Goal: Answer question/provide support

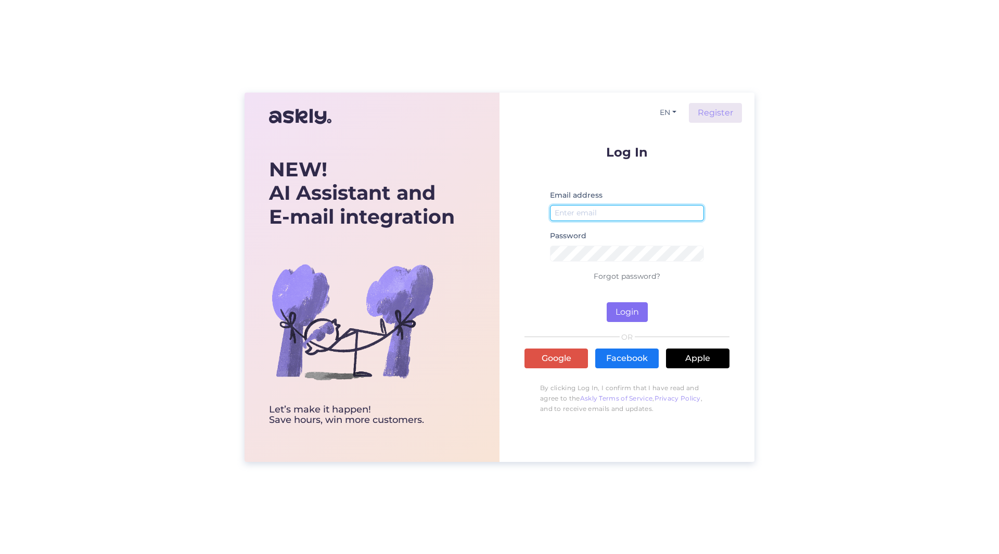
type input "[PERSON_NAME][EMAIL_ADDRESS][PERSON_NAME][DOMAIN_NAME]"
click at [618, 311] on button "Login" at bounding box center [627, 312] width 41 height 20
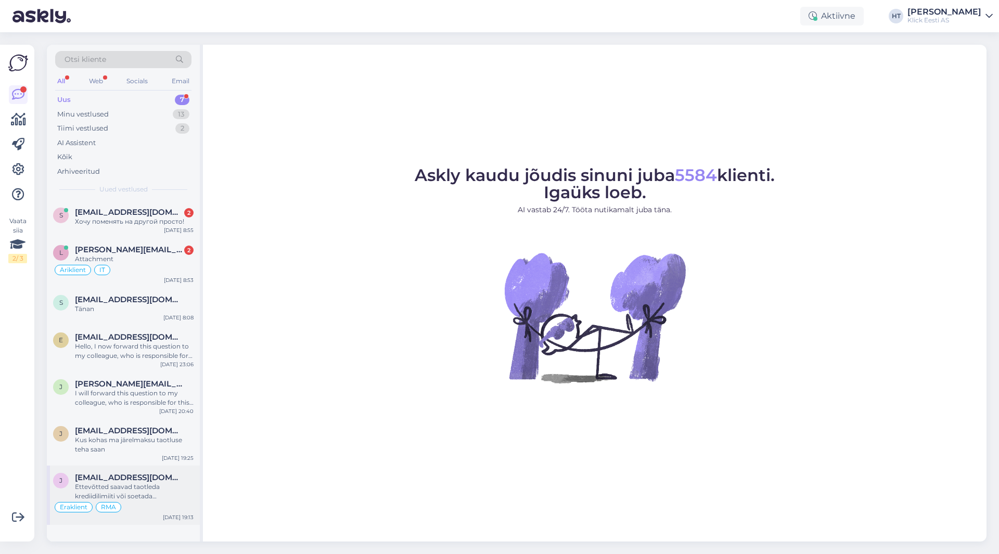
click at [138, 477] on span "[EMAIL_ADDRESS][DOMAIN_NAME]" at bounding box center [129, 477] width 108 height 9
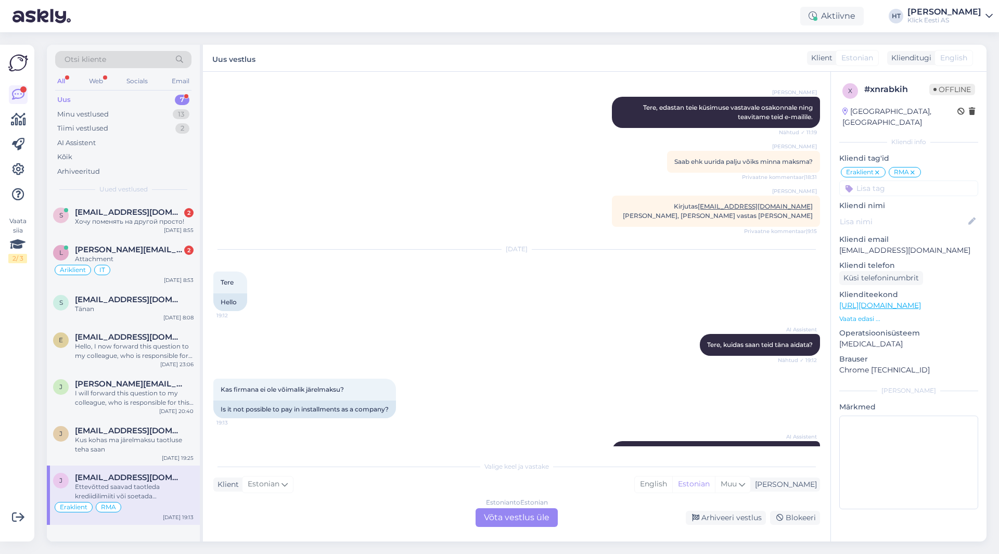
scroll to position [354, 0]
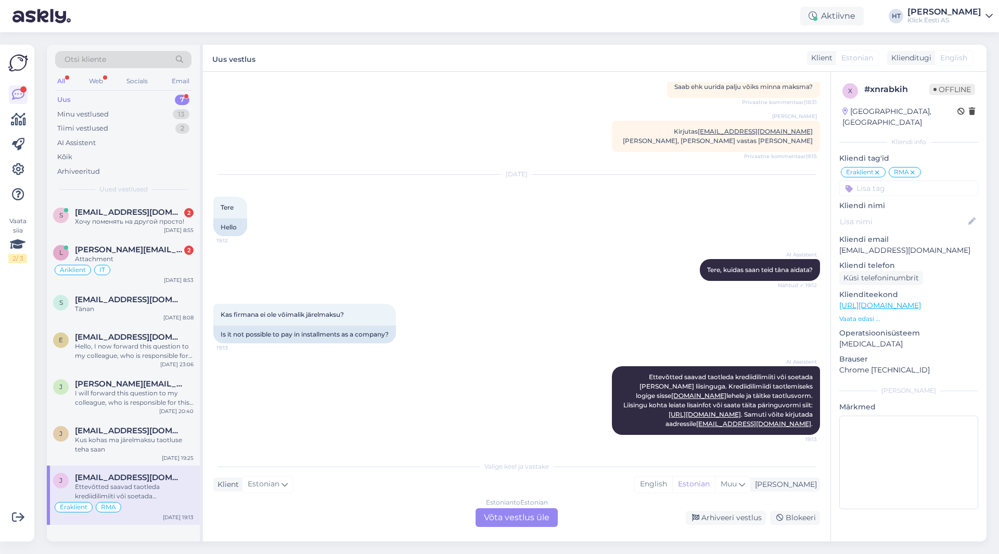
click at [272, 455] on div "Vestlus algas [DATE] Tere soov teada ~[PERSON_NAME] [URL][DOMAIN_NAME] andud te…" at bounding box center [517, 307] width 628 height 470
click at [190, 448] on div "Kus kohas ma järelmaksu taotluse teha saan" at bounding box center [134, 445] width 119 height 19
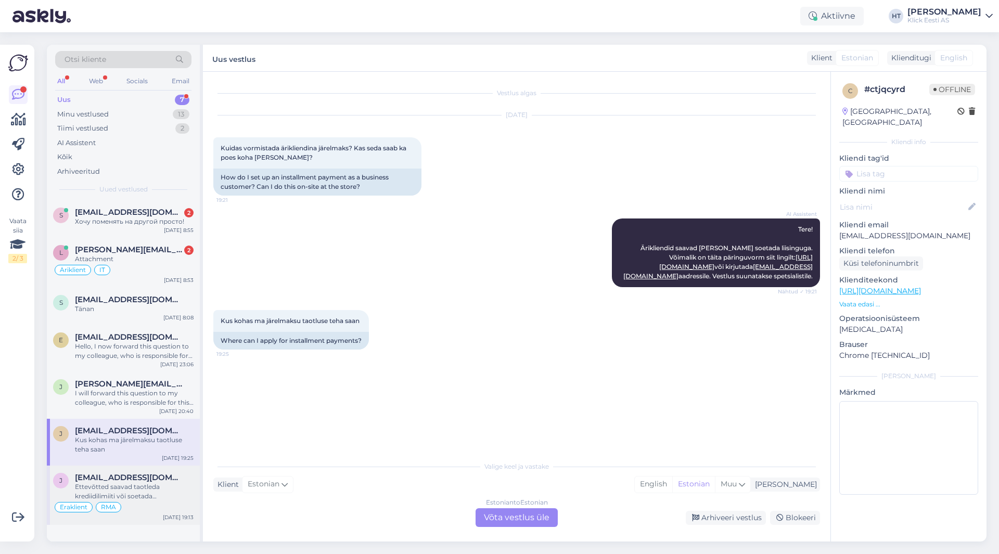
click at [157, 488] on div "Ettevõtted saavad taotleda krediidilimiiti või soetada [PERSON_NAME] liisinguga…" at bounding box center [134, 491] width 119 height 19
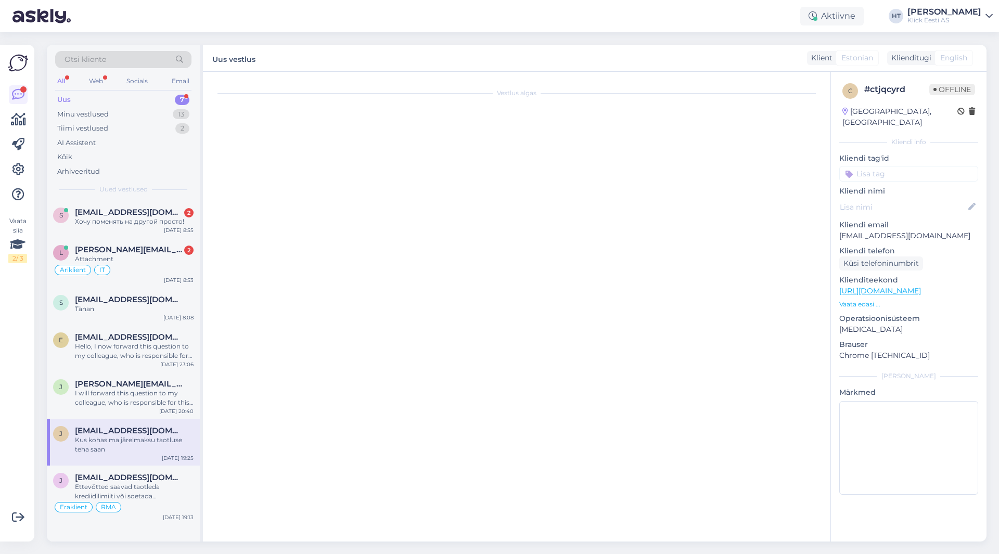
scroll to position [354, 0]
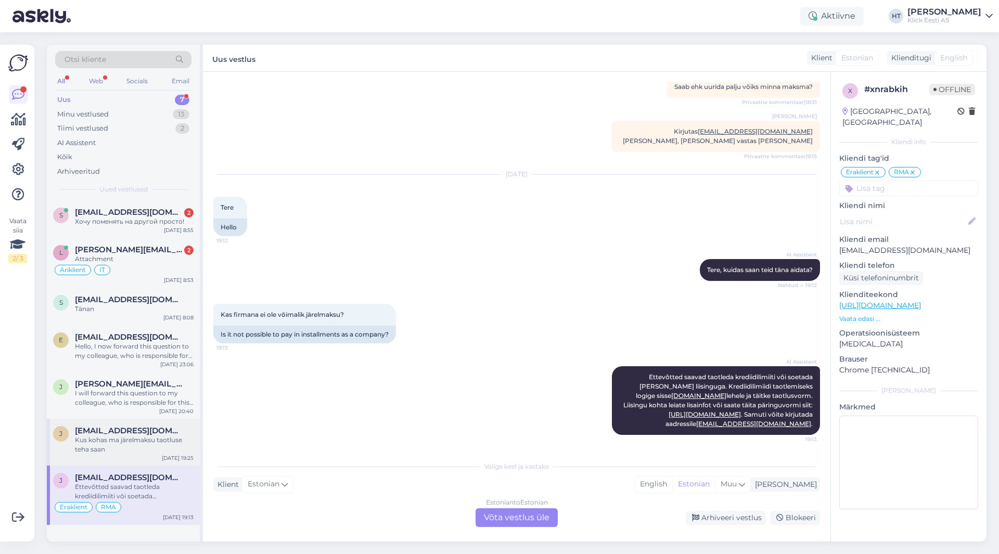
click at [161, 448] on div "Kus kohas ma järelmaksu taotluse teha saan" at bounding box center [134, 445] width 119 height 19
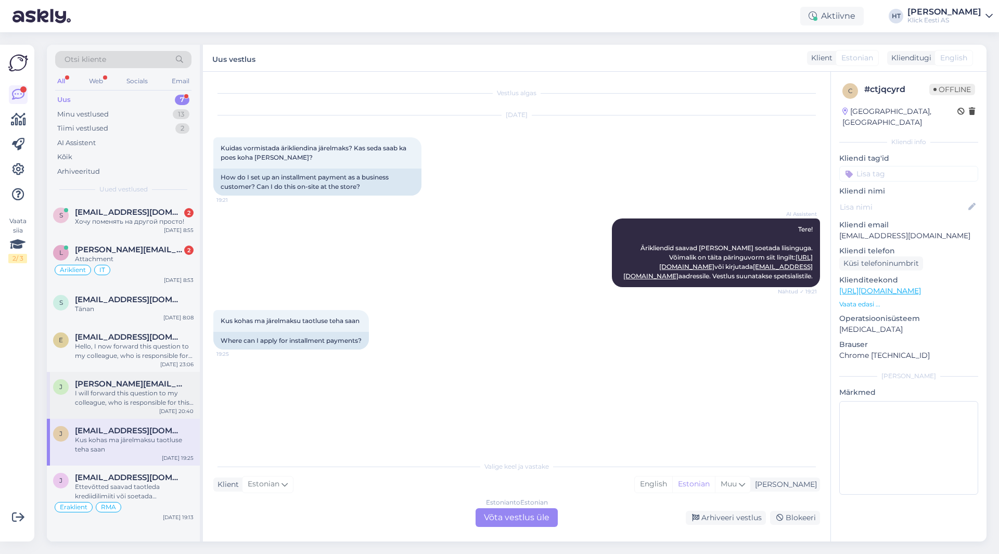
click at [167, 408] on div "[DATE] 20:40" at bounding box center [176, 412] width 34 height 8
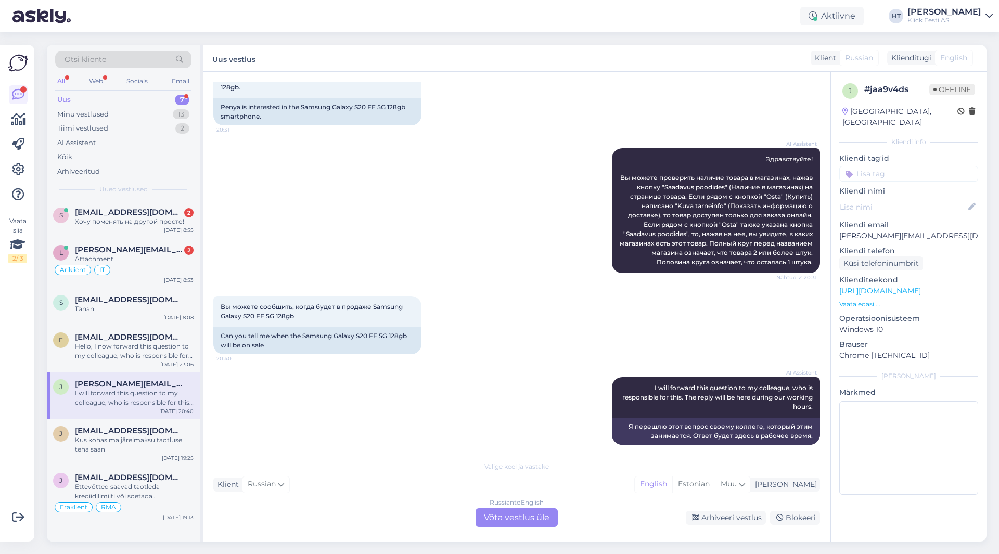
scroll to position [80, 0]
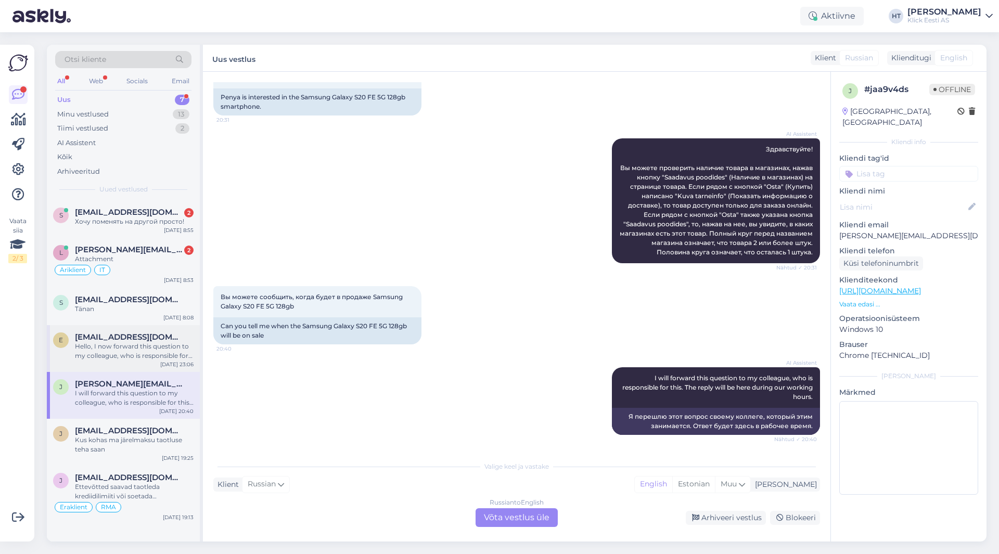
click at [122, 355] on div "Hello, I now forward this question to my colleague, who is responsible for this…" at bounding box center [134, 351] width 119 height 19
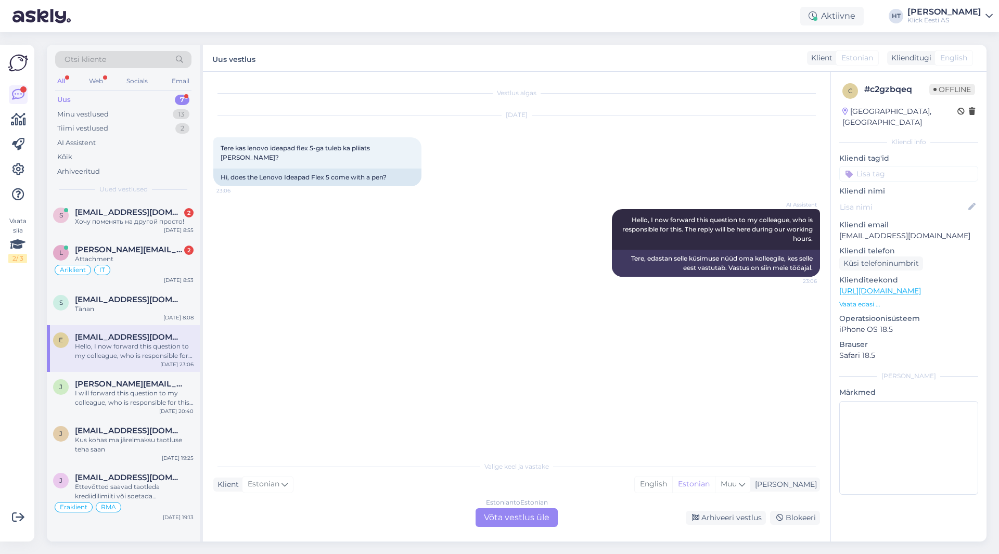
scroll to position [0, 0]
click at [154, 316] on div "s [EMAIL_ADDRESS][DOMAIN_NAME] Tänan [DATE] 8:08" at bounding box center [123, 306] width 153 height 37
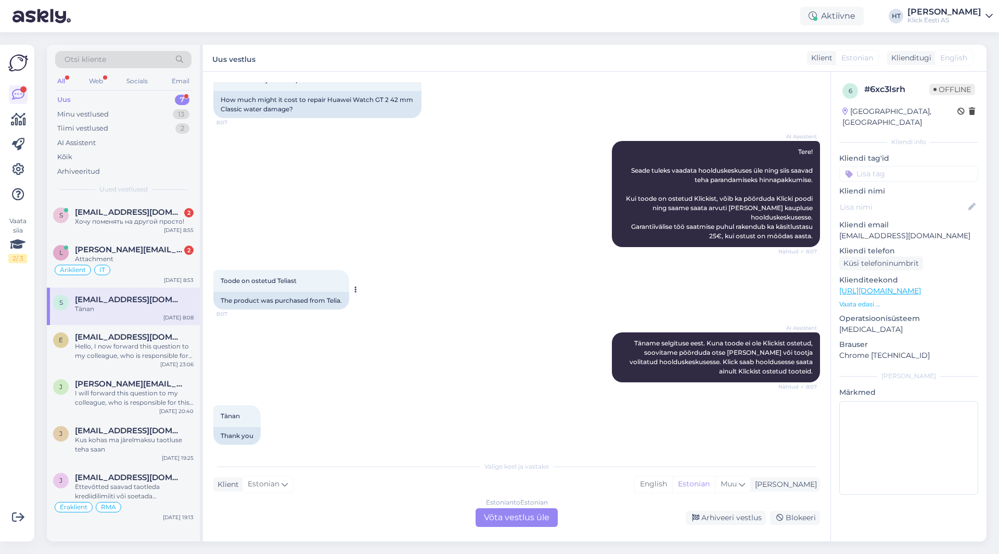
scroll to position [78, 0]
click at [152, 269] on div "Äriklient IT" at bounding box center [123, 270] width 141 height 12
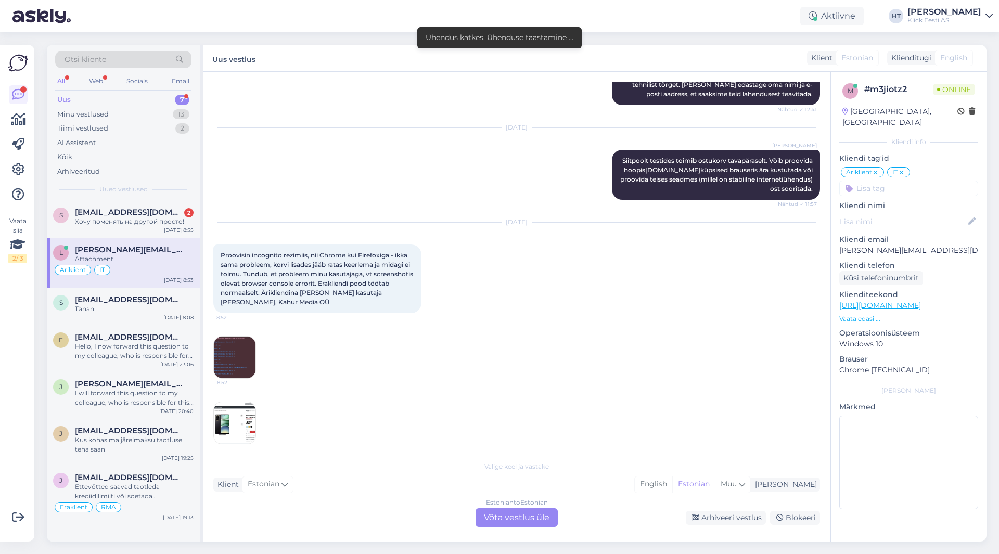
click at [244, 347] on img at bounding box center [235, 358] width 42 height 42
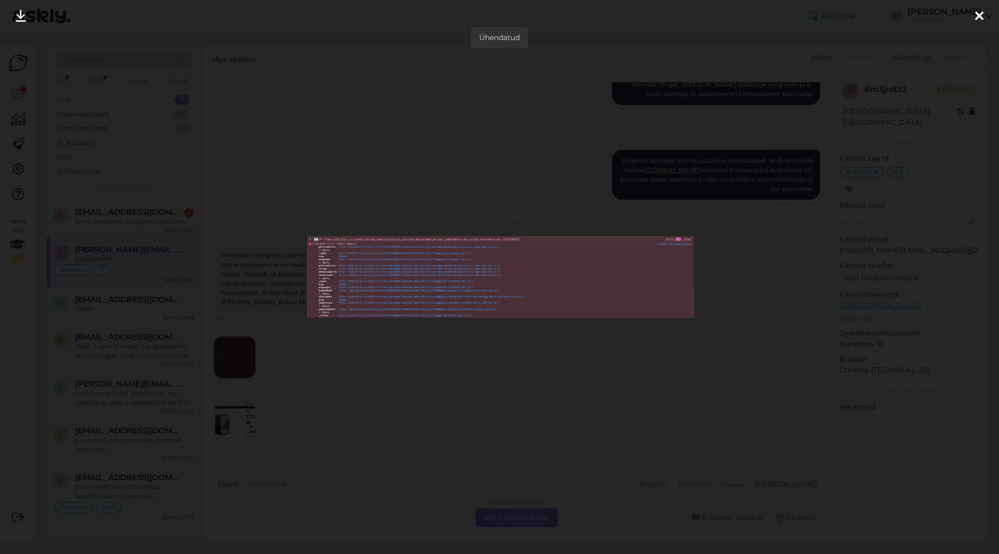
click at [404, 298] on img at bounding box center [500, 277] width 388 height 82
click at [385, 362] on div at bounding box center [499, 277] width 999 height 554
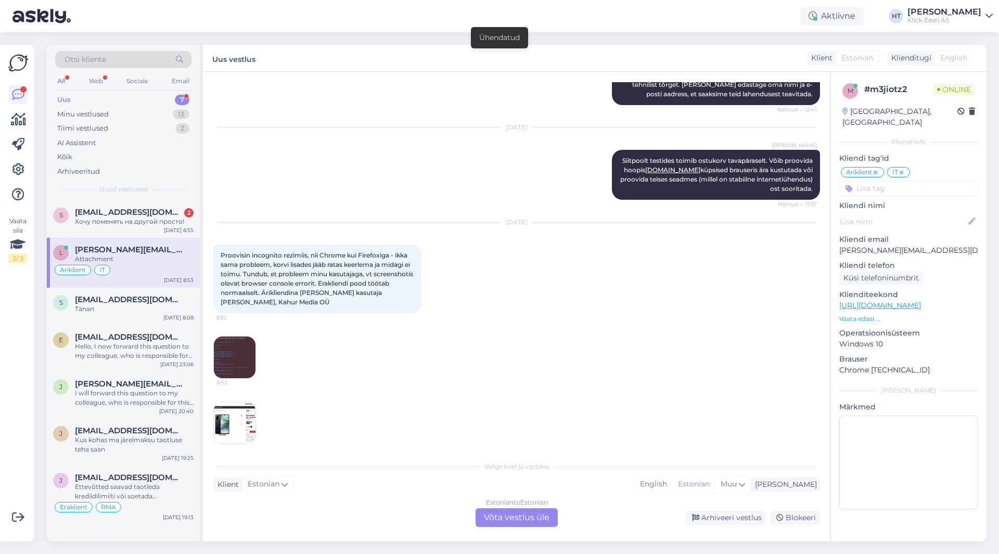
click at [237, 418] on img at bounding box center [235, 423] width 42 height 42
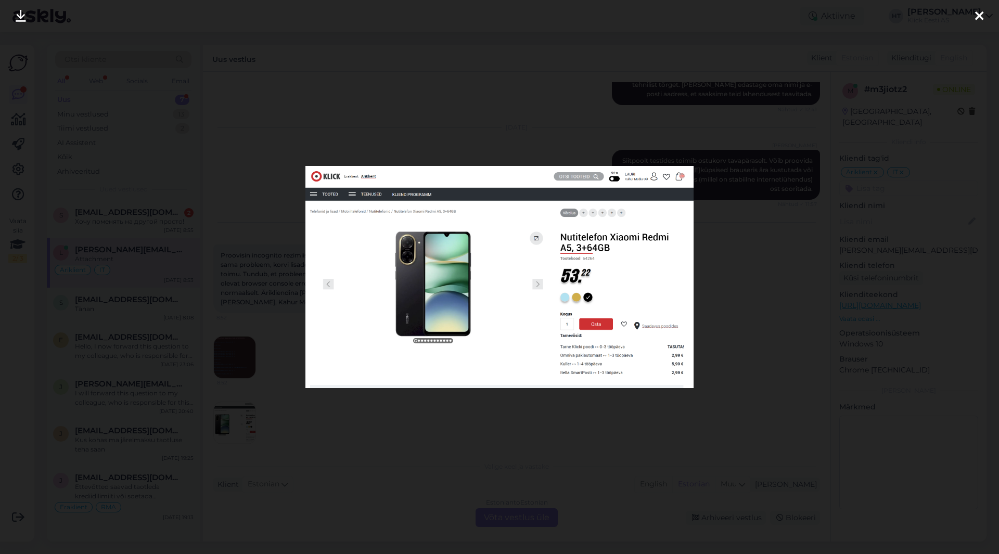
click at [359, 408] on div at bounding box center [499, 277] width 999 height 554
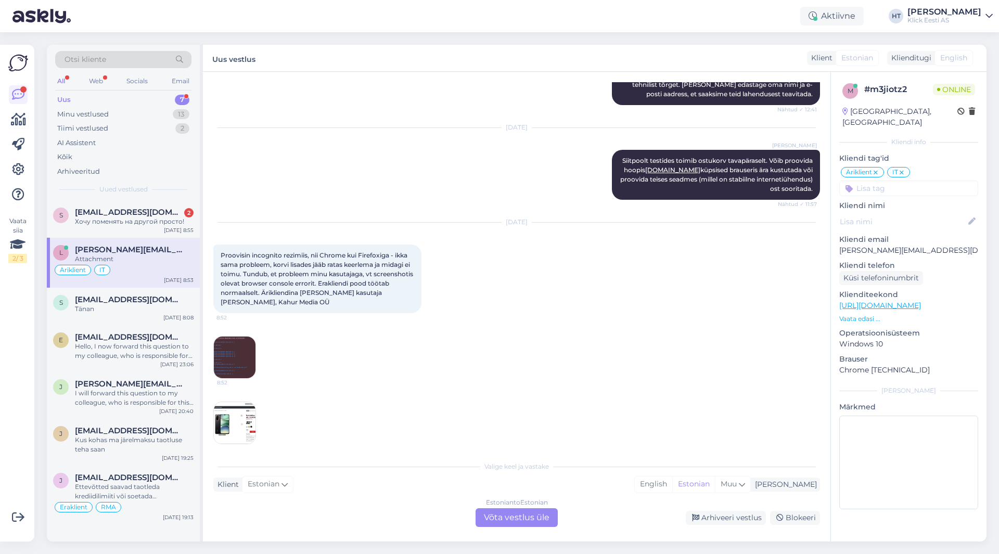
click at [246, 350] on img at bounding box center [235, 358] width 42 height 42
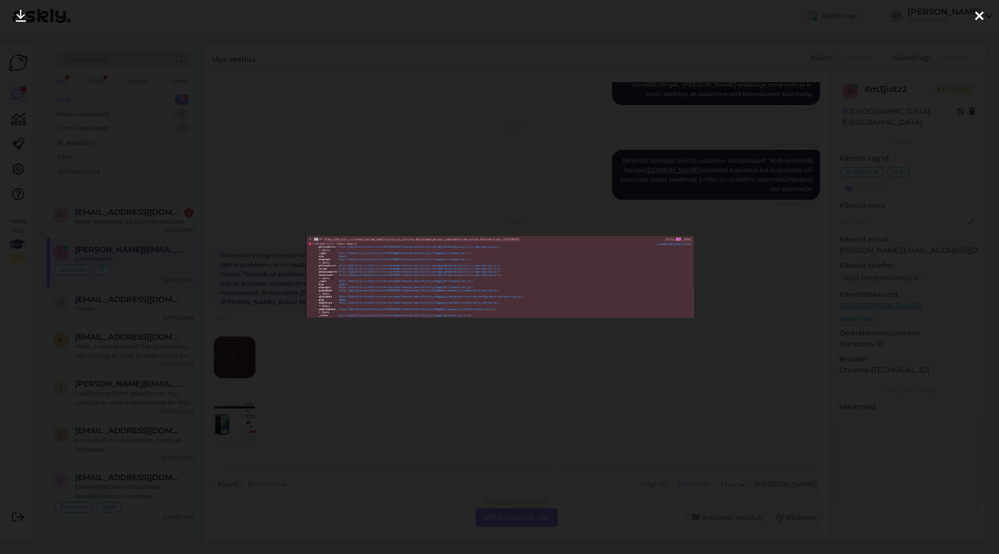
click at [383, 342] on div at bounding box center [499, 277] width 999 height 554
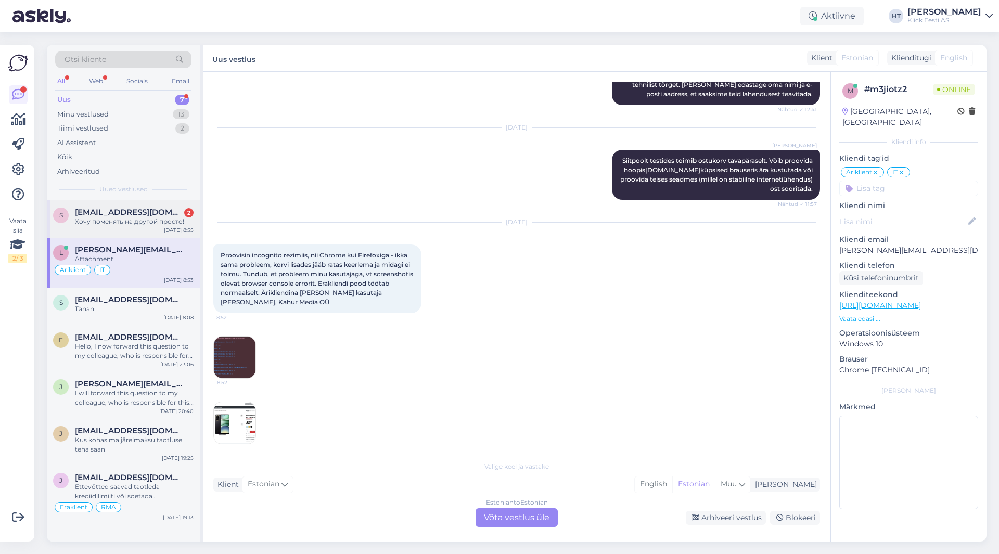
click at [139, 219] on div "Хочу поменять на другой просто!" at bounding box center [134, 221] width 119 height 9
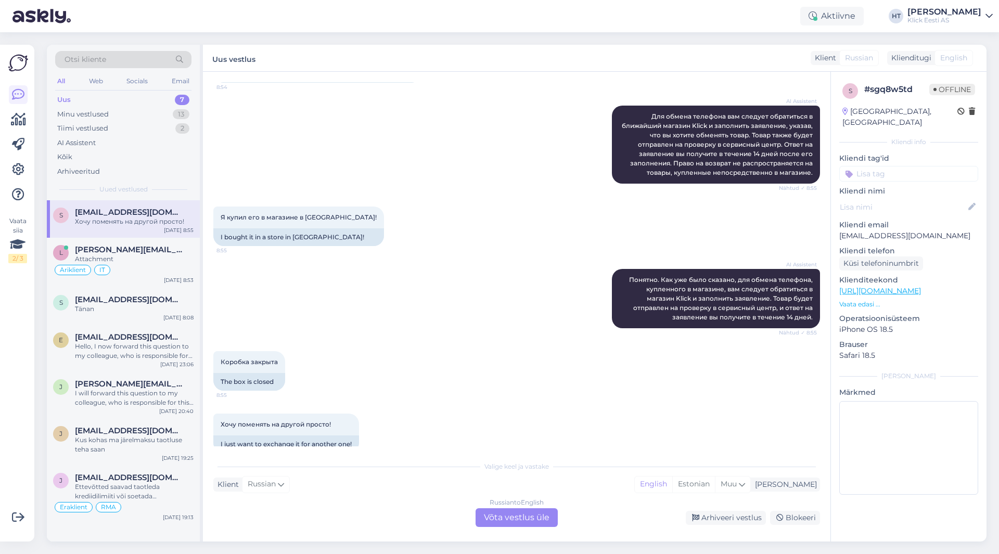
scroll to position [229, 0]
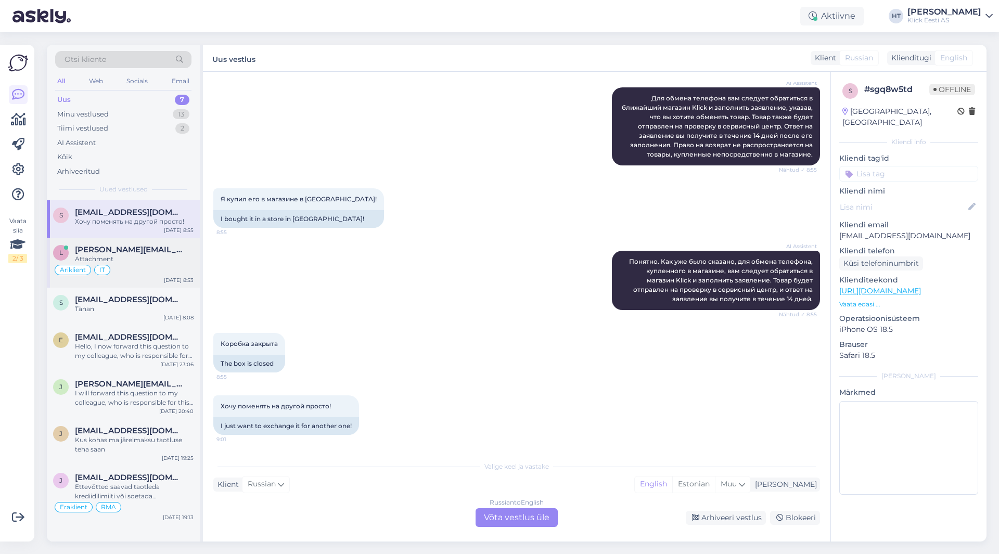
click at [155, 264] on div "Äriklient IT" at bounding box center [123, 270] width 141 height 12
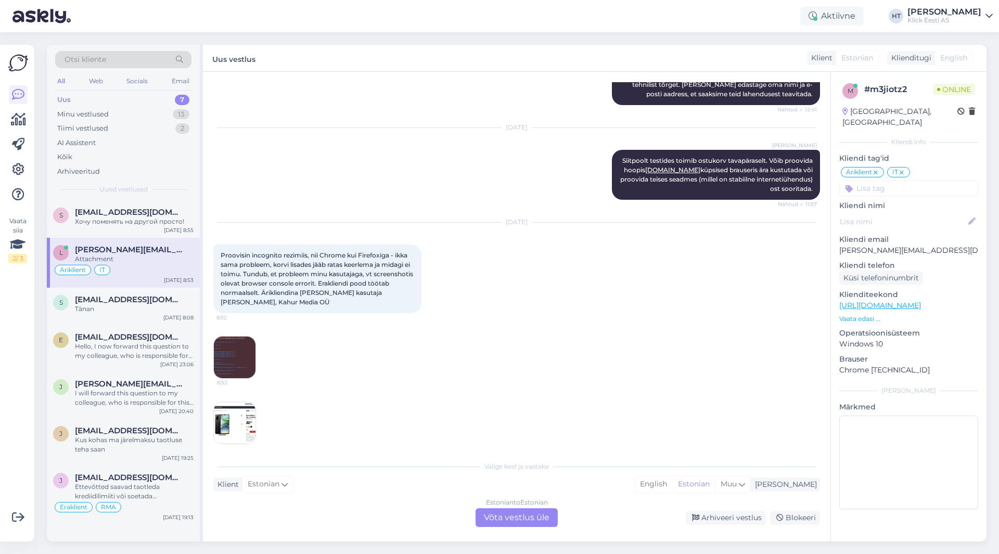
click at [236, 340] on img at bounding box center [235, 358] width 42 height 42
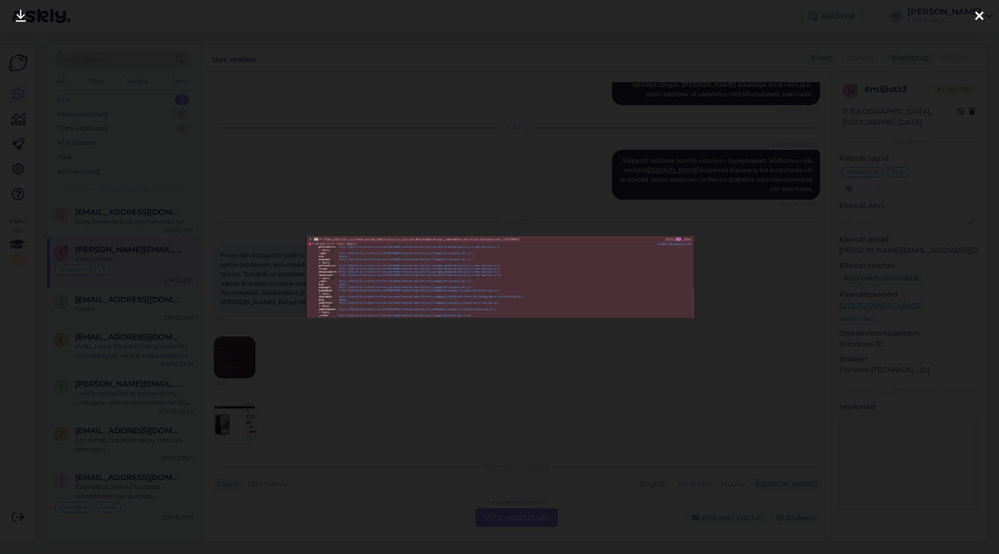
click at [408, 346] on div at bounding box center [499, 277] width 999 height 554
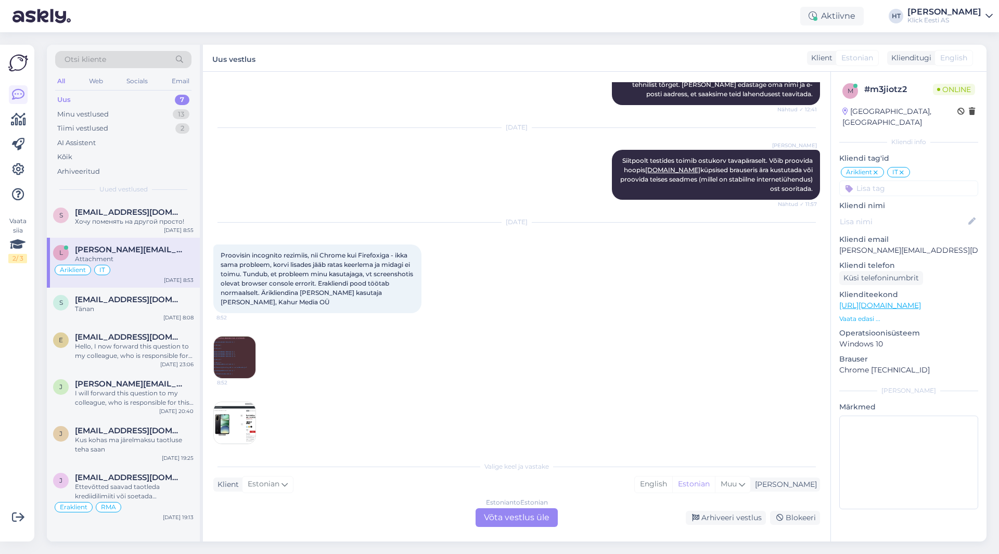
click at [373, 458] on div "Valige [PERSON_NAME] vastake Klient Estonian Mina English Estonian Muu Estonian…" at bounding box center [516, 491] width 607 height 71
click at [158, 439] on div "Kus kohas ma järelmaksu taotluse teha saan" at bounding box center [134, 445] width 119 height 19
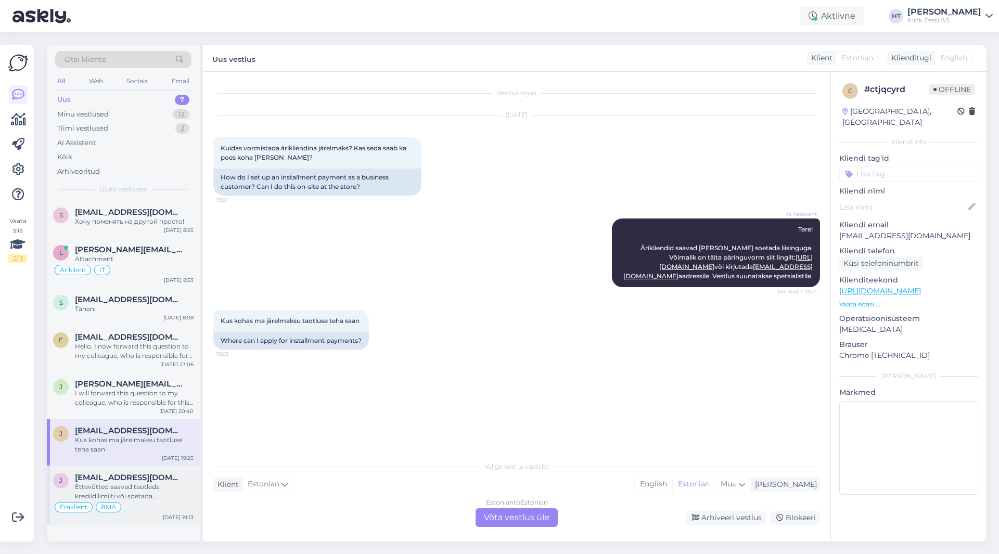
click at [152, 481] on span "[EMAIL_ADDRESS][DOMAIN_NAME]" at bounding box center [129, 477] width 108 height 9
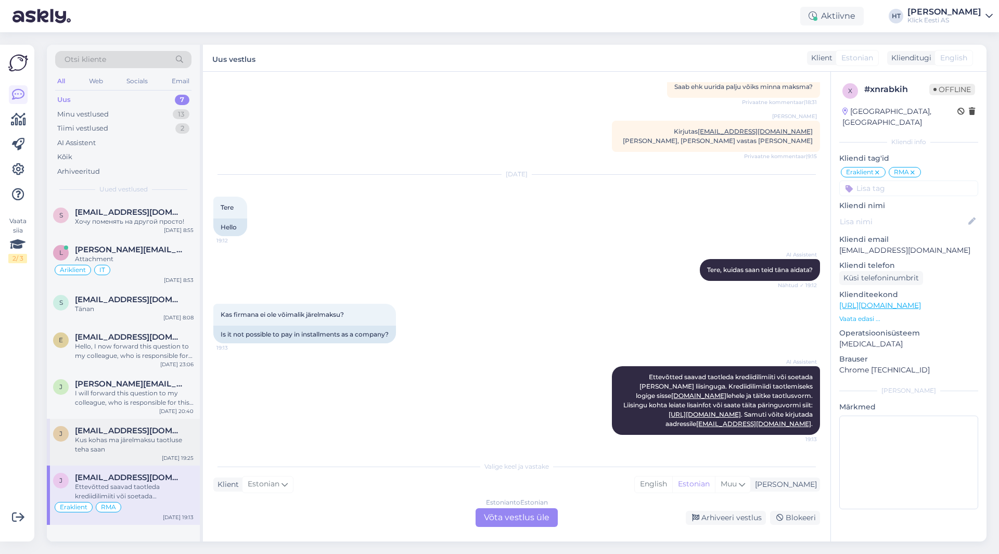
click at [130, 445] on div "Kus kohas ma järelmaksu taotluse teha saan" at bounding box center [134, 445] width 119 height 19
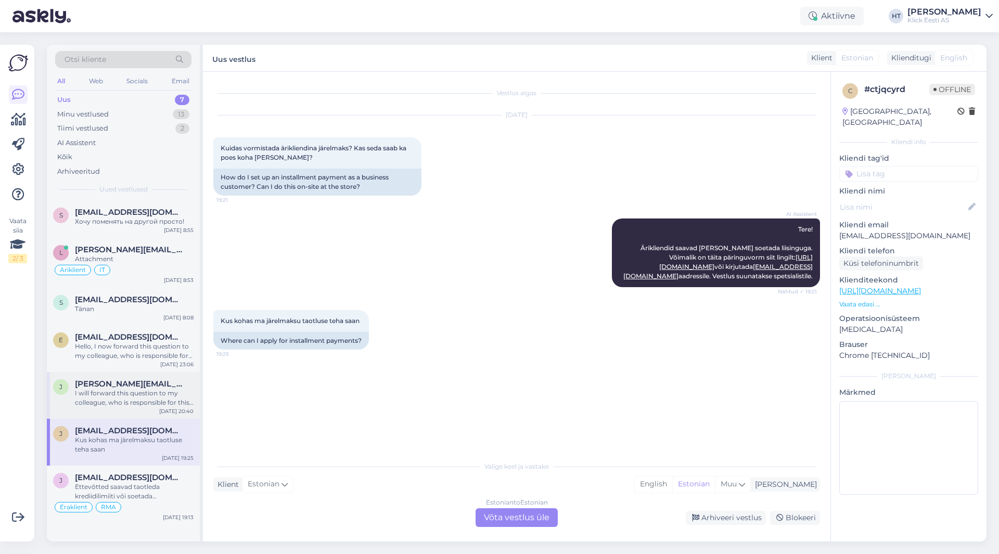
click at [183, 393] on div "I will forward this question to my colleague, who is responsible for this. The …" at bounding box center [134, 398] width 119 height 19
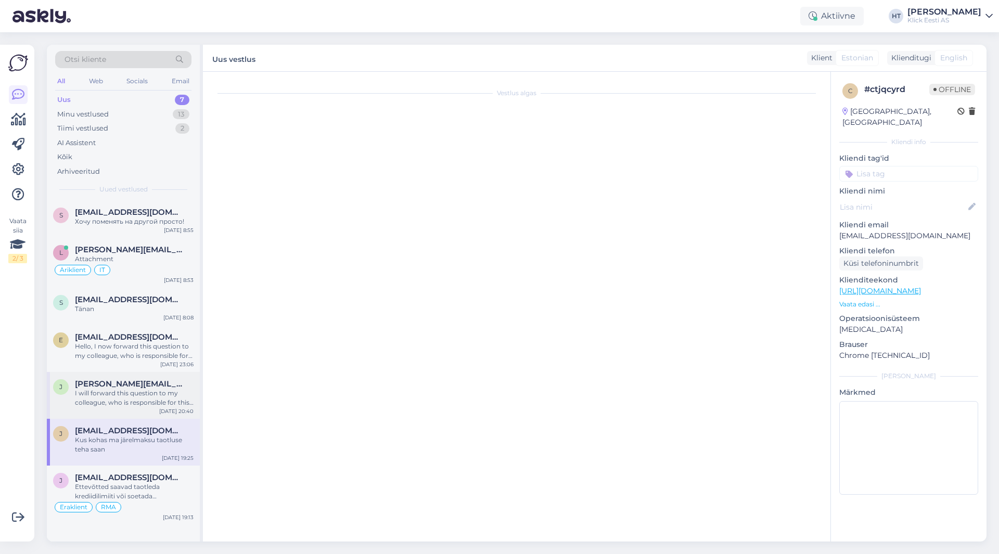
scroll to position [80, 0]
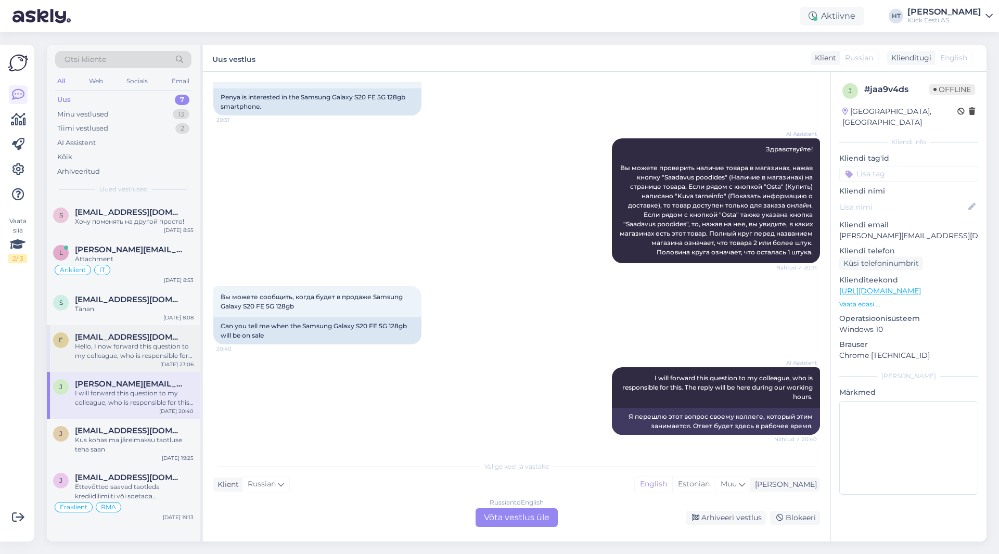
click at [133, 348] on div "Hello, I now forward this question to my colleague, who is responsible for this…" at bounding box center [134, 351] width 119 height 19
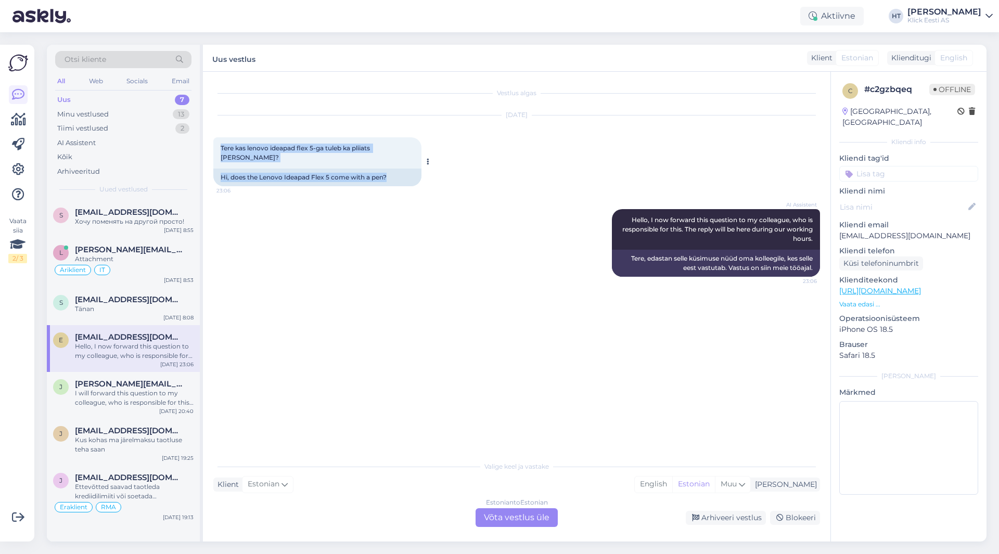
drag, startPoint x: 389, startPoint y: 170, endPoint x: 221, endPoint y: 148, distance: 170.1
click at [221, 148] on div "Tere kas lenovo ideapad flex 5-ga tuleb ka pliiats [PERSON_NAME]? 23:06 Hi, doe…" at bounding box center [317, 161] width 208 height 49
click at [221, 148] on span "Tere kas lenovo ideapad flex 5-ga tuleb ka pliiats [PERSON_NAME]?" at bounding box center [296, 152] width 151 height 17
drag, startPoint x: 221, startPoint y: 148, endPoint x: 392, endPoint y: 149, distance: 171.8
click at [372, 149] on span "Tere kas lenovo ideapad flex 5-ga tuleb ka pliiats [PERSON_NAME]?" at bounding box center [296, 152] width 151 height 17
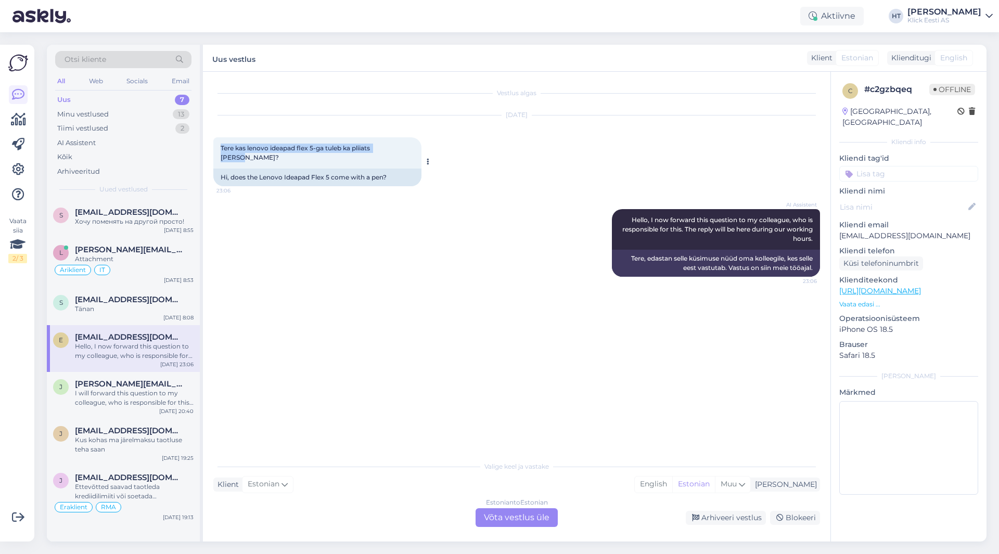
click at [372, 149] on span "Tere kas lenovo ideapad flex 5-ga tuleb ka pliiats [PERSON_NAME]?" at bounding box center [296, 152] width 151 height 17
click at [147, 298] on span "[EMAIL_ADDRESS][DOMAIN_NAME]" at bounding box center [129, 299] width 108 height 9
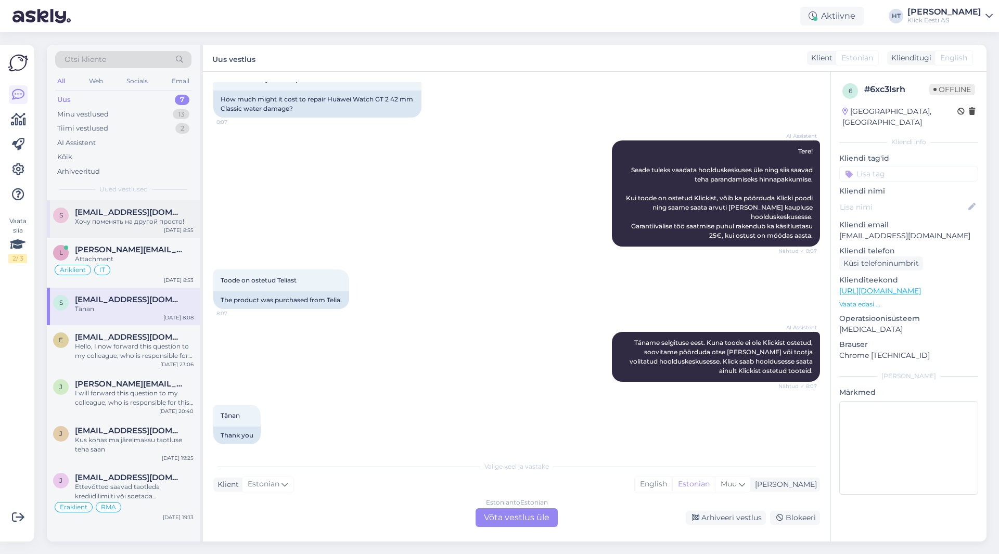
click at [152, 229] on div "s [EMAIL_ADDRESS][DOMAIN_NAME] Хочу поменять на другой просто! [DATE] 8:55" at bounding box center [123, 218] width 153 height 37
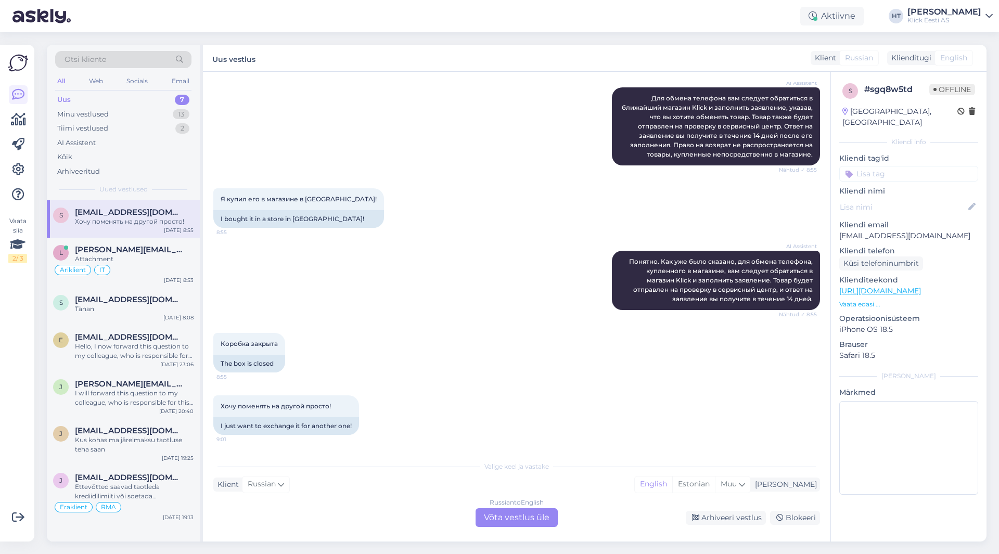
click at [289, 519] on div "Russian to English Võta vestlus üle Arhiveeri vestlus Blokeeri" at bounding box center [516, 517] width 607 height 19
click at [154, 393] on div "I will forward this question to my colleague, who is responsible for this. The …" at bounding box center [134, 398] width 119 height 19
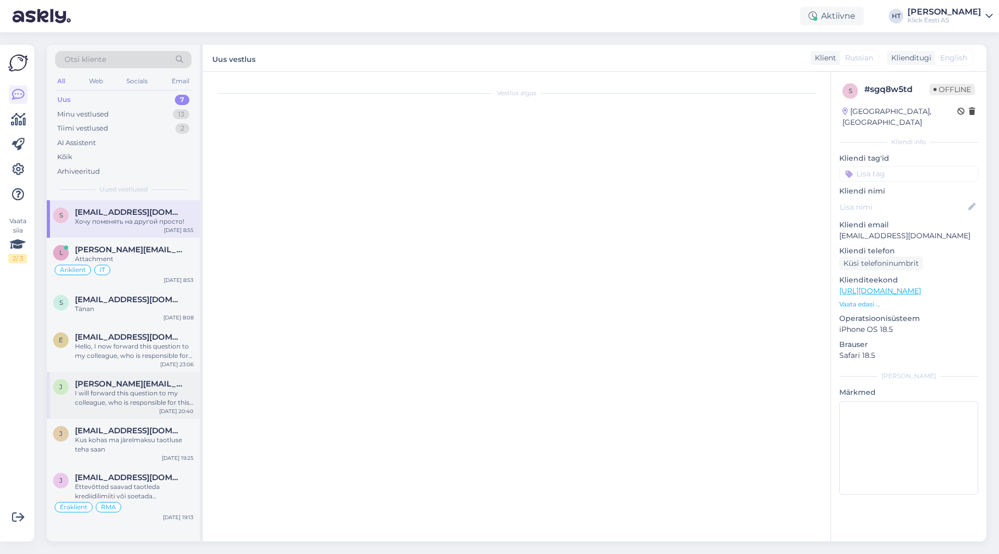
scroll to position [80, 0]
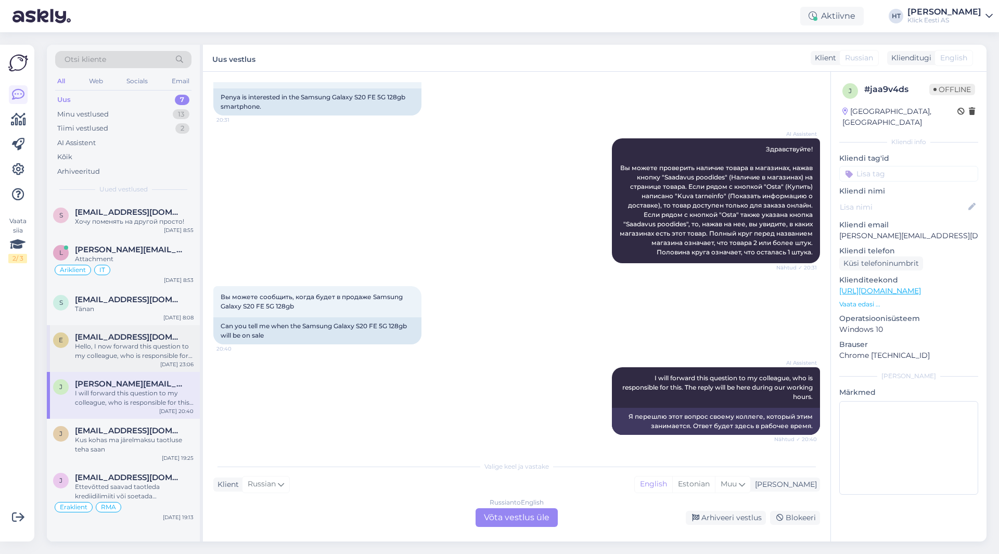
click at [145, 341] on span "[EMAIL_ADDRESS][DOMAIN_NAME]" at bounding box center [129, 337] width 108 height 9
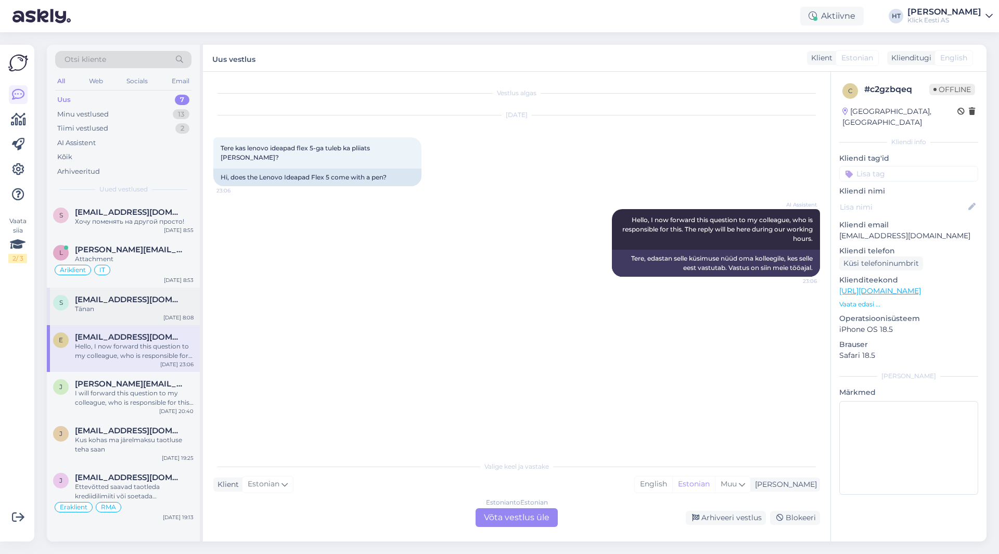
click at [144, 311] on div "Tänan" at bounding box center [134, 308] width 119 height 9
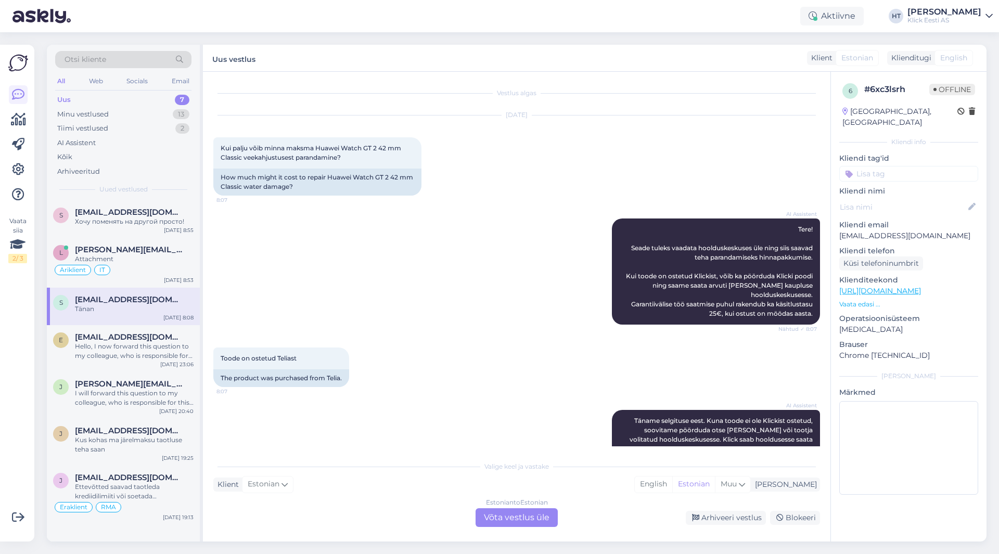
scroll to position [78, 0]
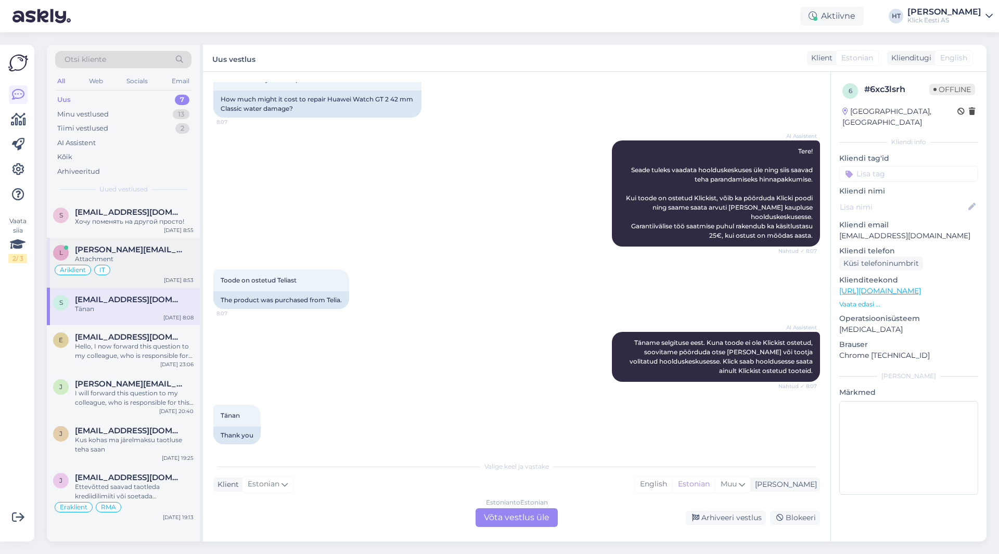
click at [135, 264] on div "Äriklient IT" at bounding box center [123, 270] width 141 height 12
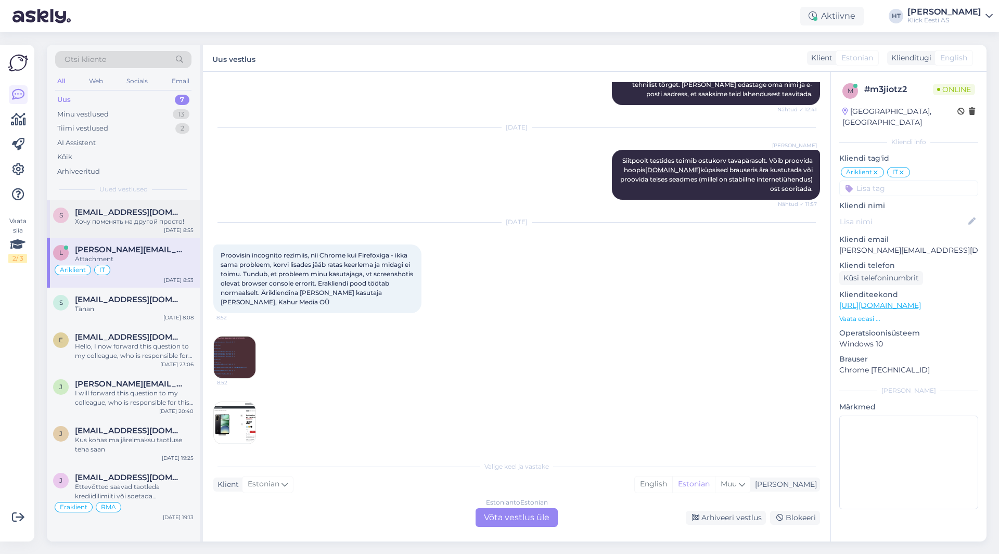
click at [163, 224] on div "Хочу поменять на другой просто!" at bounding box center [134, 221] width 119 height 9
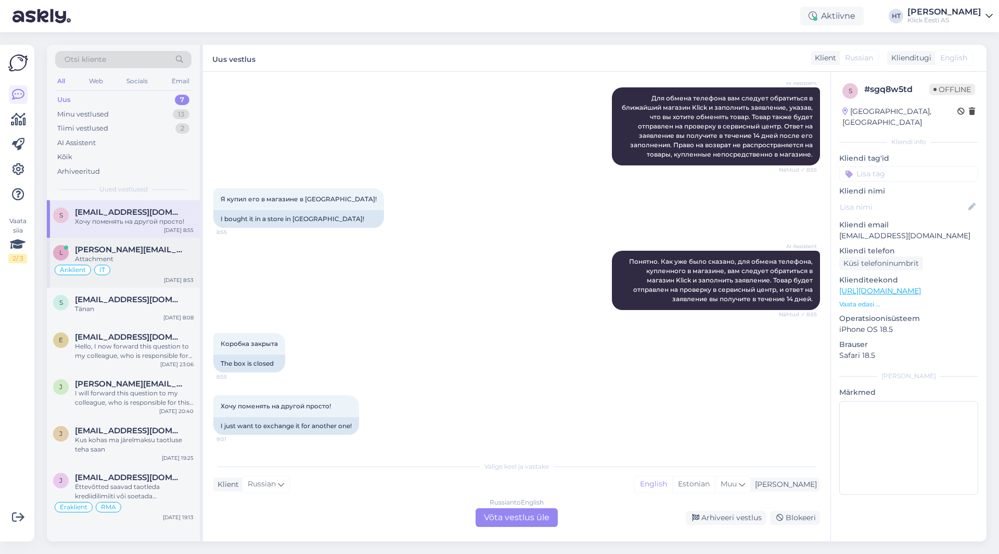
click at [159, 251] on div "[PERSON_NAME][EMAIL_ADDRESS][DOMAIN_NAME]" at bounding box center [134, 249] width 119 height 9
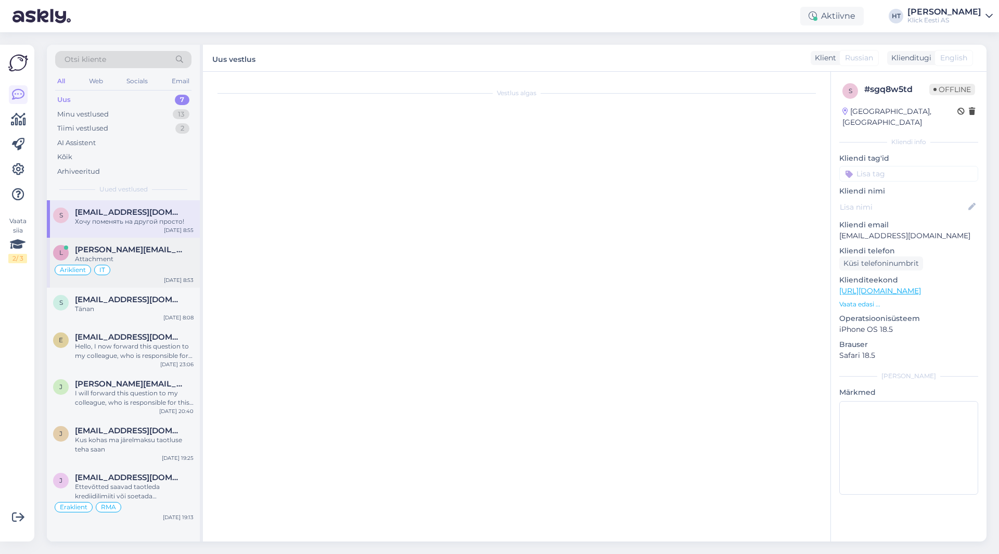
scroll to position [248, 0]
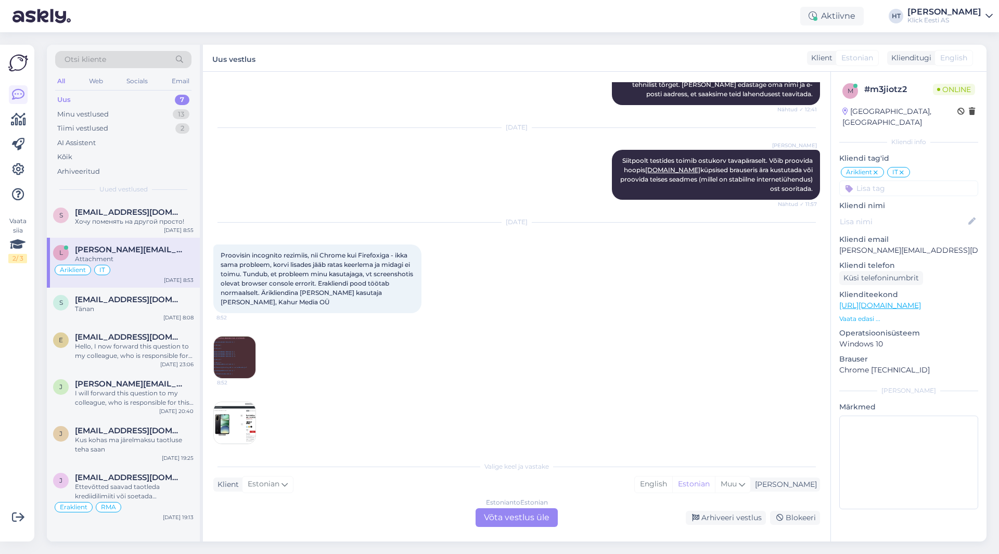
click at [241, 348] on img at bounding box center [235, 358] width 42 height 42
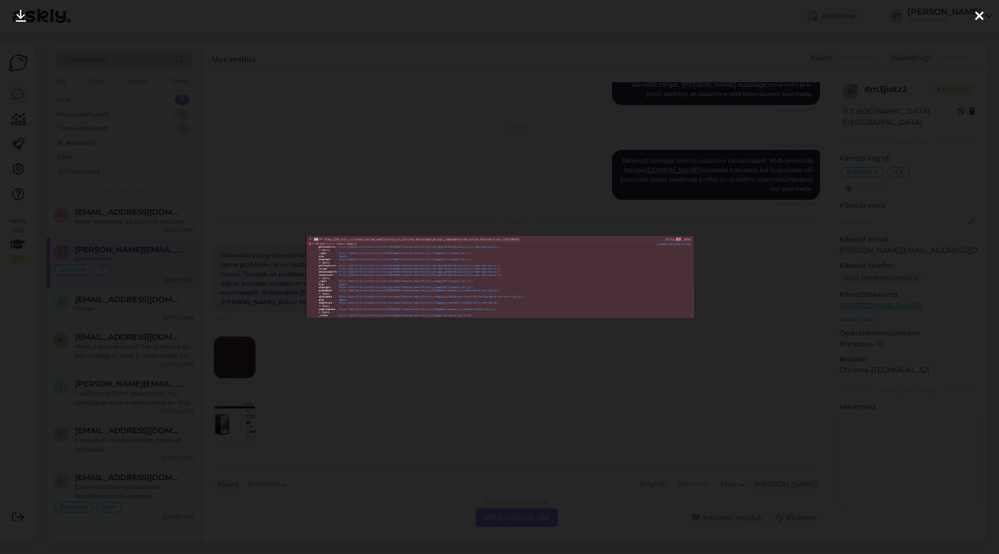
click at [355, 345] on div at bounding box center [499, 277] width 999 height 554
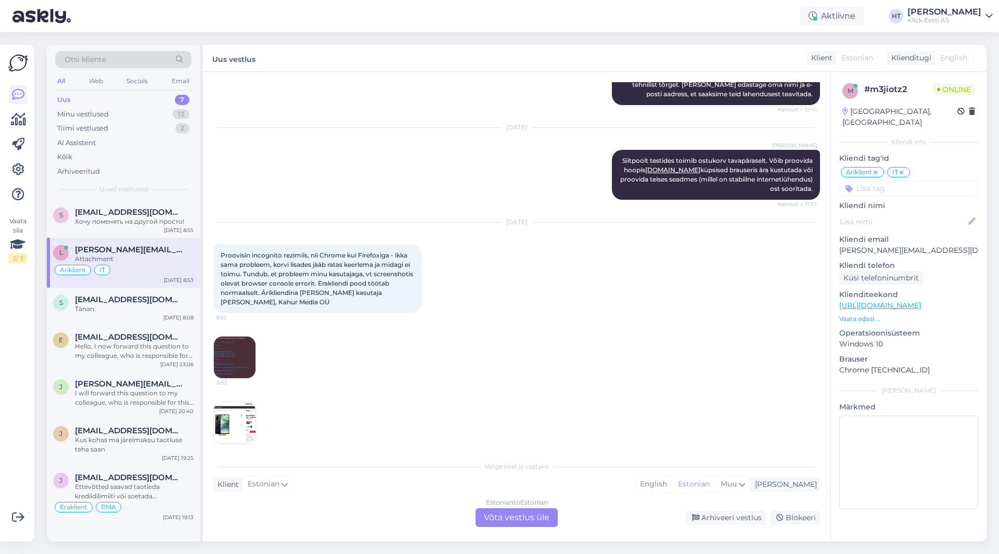
click at [250, 402] on img at bounding box center [235, 423] width 42 height 42
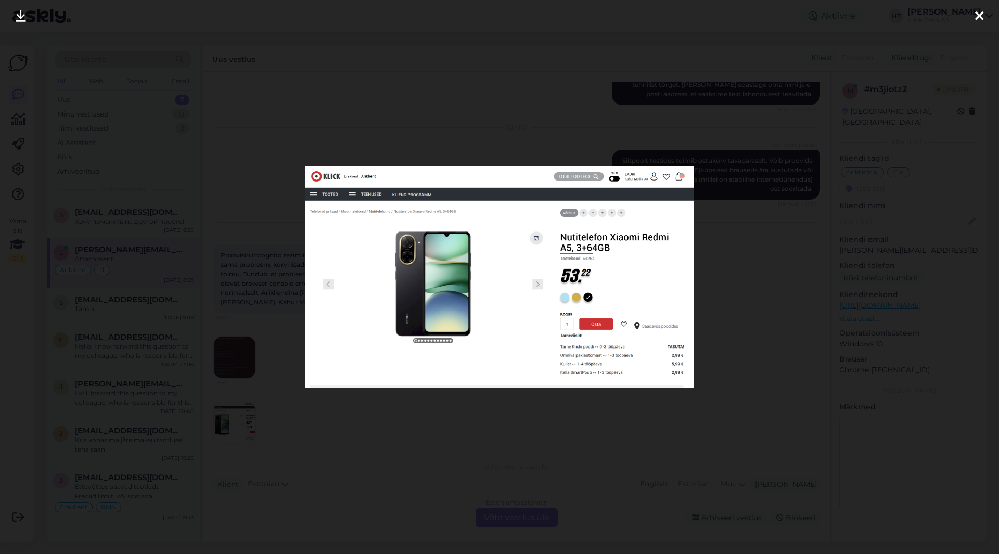
click at [329, 410] on div at bounding box center [499, 277] width 999 height 554
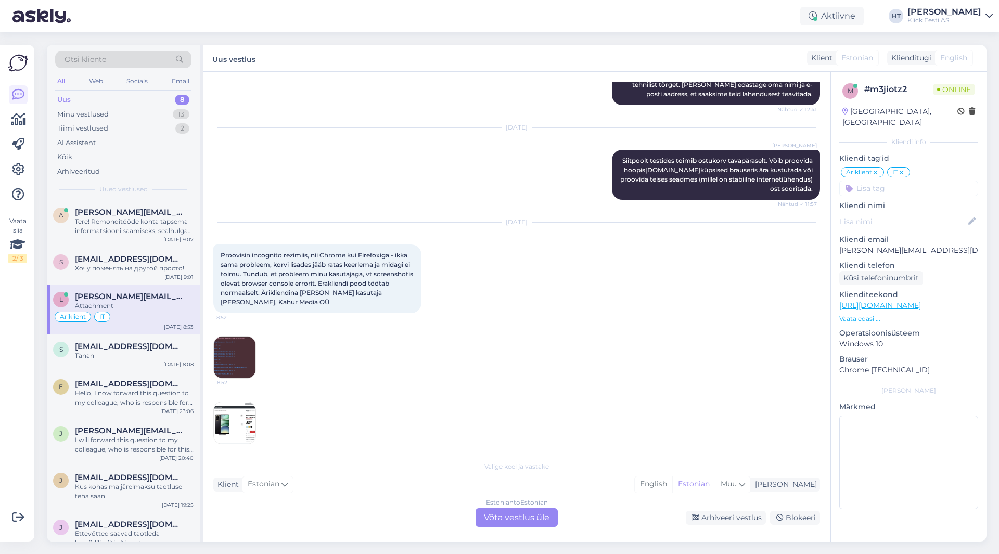
click at [427, 466] on div "Valige keel ja vastake" at bounding box center [516, 466] width 607 height 9
click at [180, 227] on div "Tere! Remonditööde kohta täpsema informatsiooni saamiseks, sealhulgas teostatud…" at bounding box center [134, 226] width 119 height 19
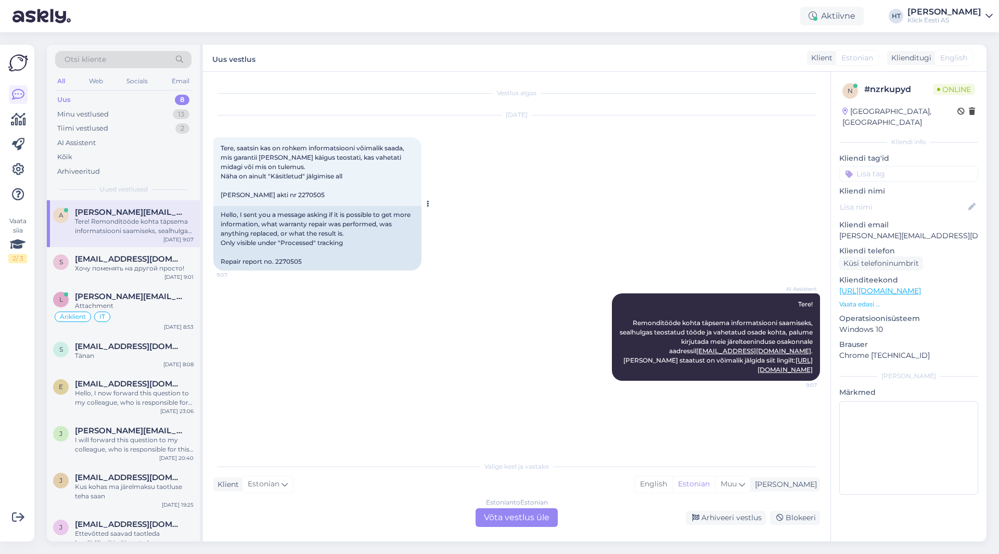
click at [287, 196] on span "Tere, saatsin kas on rohkem informatsiooni võimalik saada, mis garantii [PERSON…" at bounding box center [313, 171] width 185 height 55
copy span "2270505"
click at [388, 236] on div "Hello, I sent you a message asking if it is possible to get more information, w…" at bounding box center [317, 238] width 208 height 65
click at [500, 317] on div "AI Assistent Tere! Remonditööde kohta täpsema informatsiooni saamiseks, sealhul…" at bounding box center [516, 337] width 607 height 110
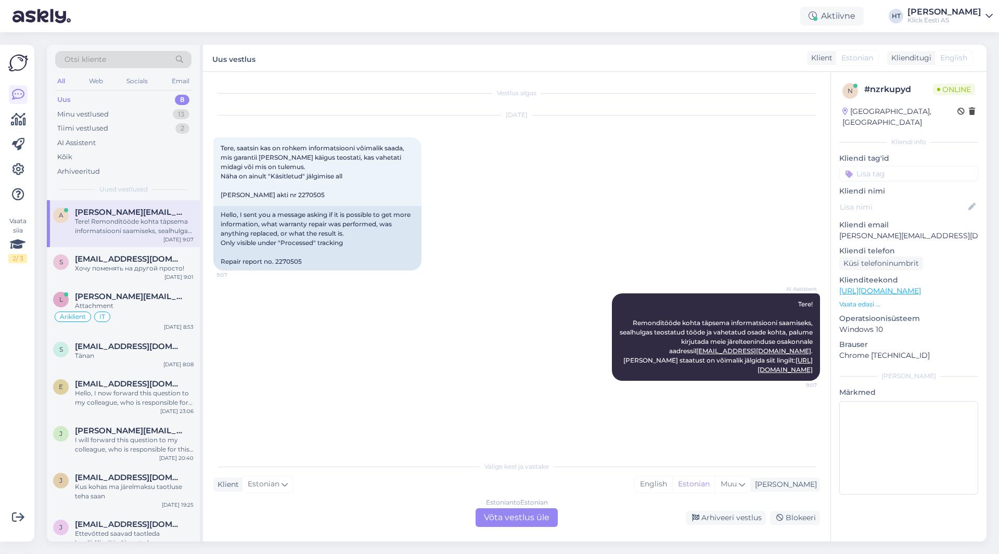
click at [513, 515] on div "Estonian to Estonian Võta vestlus üle" at bounding box center [517, 517] width 82 height 19
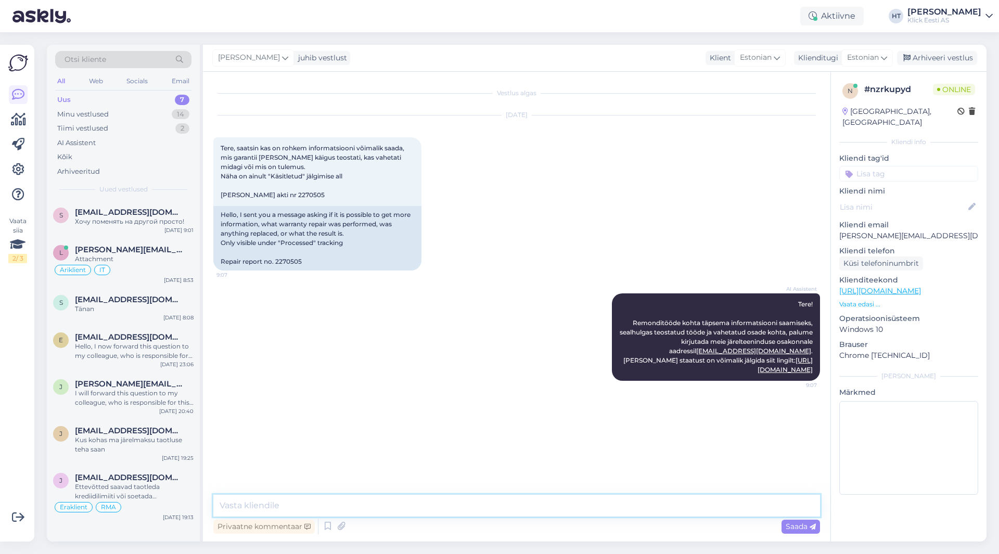
click at [514, 507] on textarea at bounding box center [516, 506] width 607 height 22
type textarea "[PERSON_NAME] vahetamiseks teise vastu. Vahetus teostatakse kaupluse kaudu."
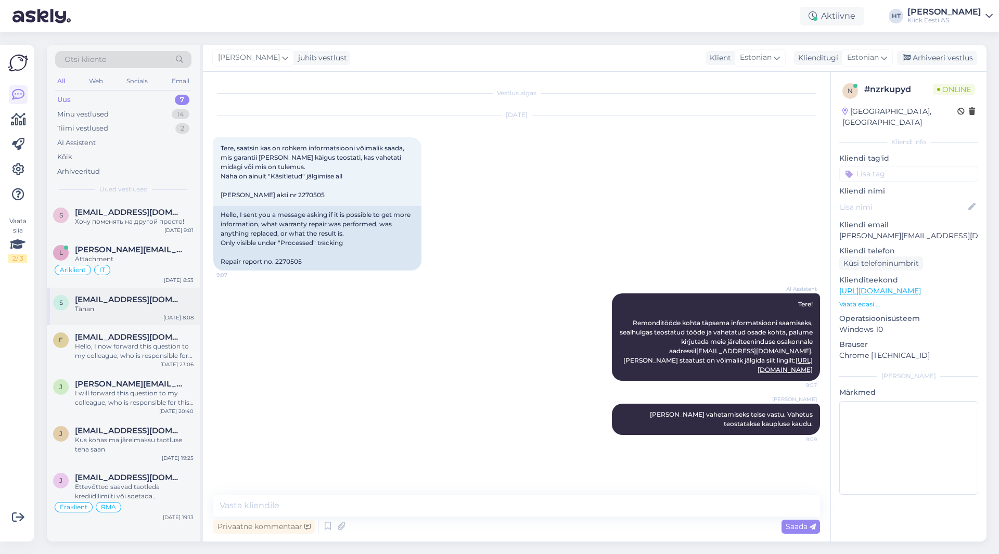
click at [117, 304] on span "[EMAIL_ADDRESS][DOMAIN_NAME]" at bounding box center [129, 299] width 108 height 9
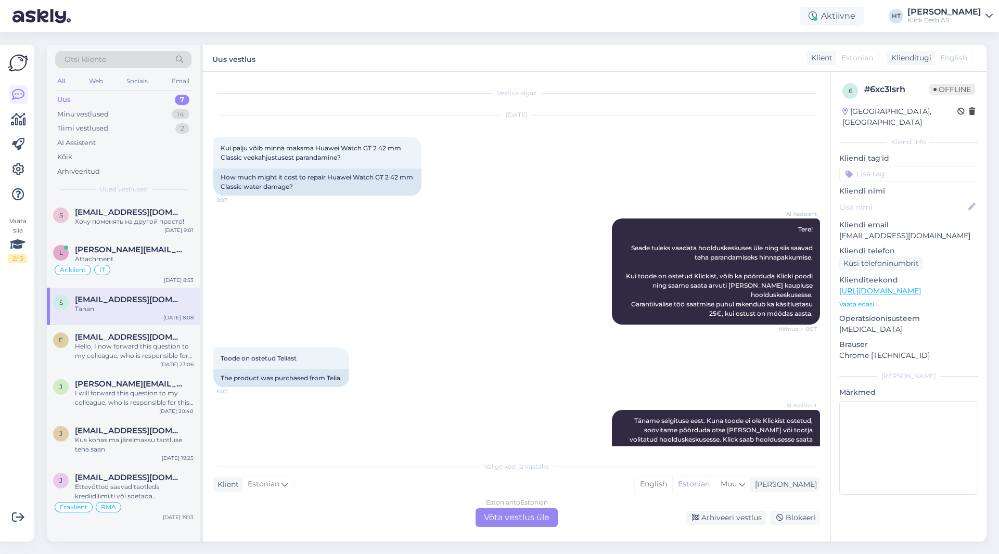
scroll to position [78, 0]
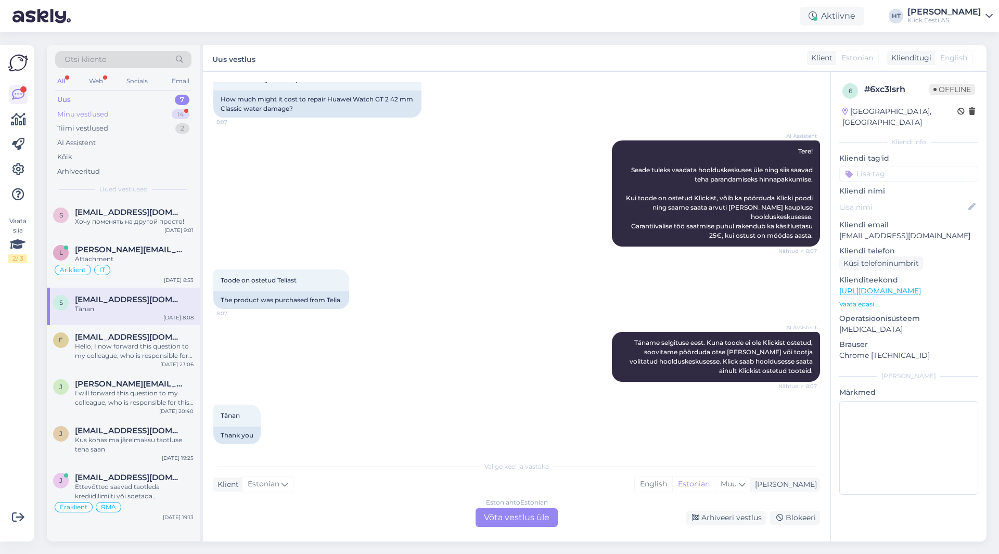
click at [175, 115] on div "14" at bounding box center [181, 114] width 18 height 10
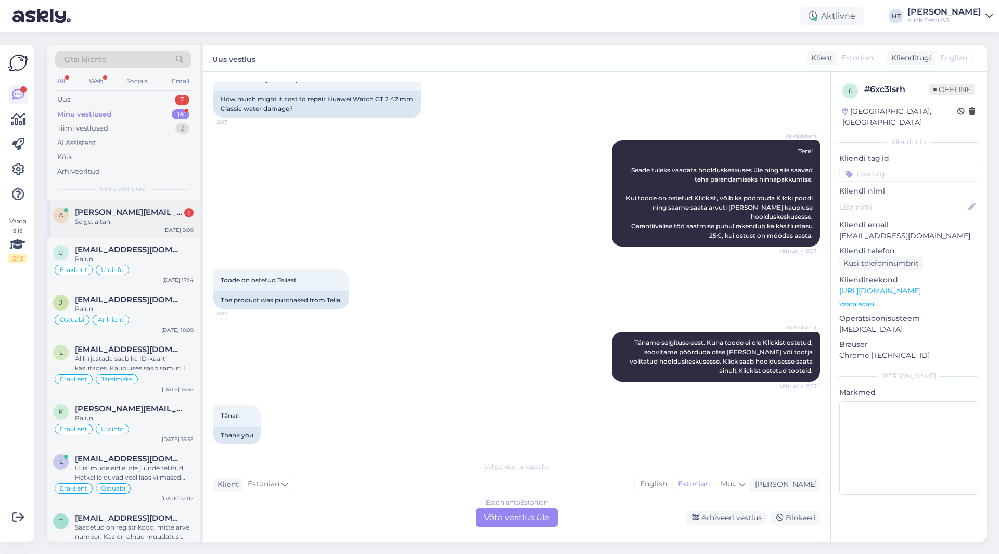
click at [172, 211] on div "[PERSON_NAME][EMAIL_ADDRESS][DOMAIN_NAME] 1" at bounding box center [134, 212] width 119 height 9
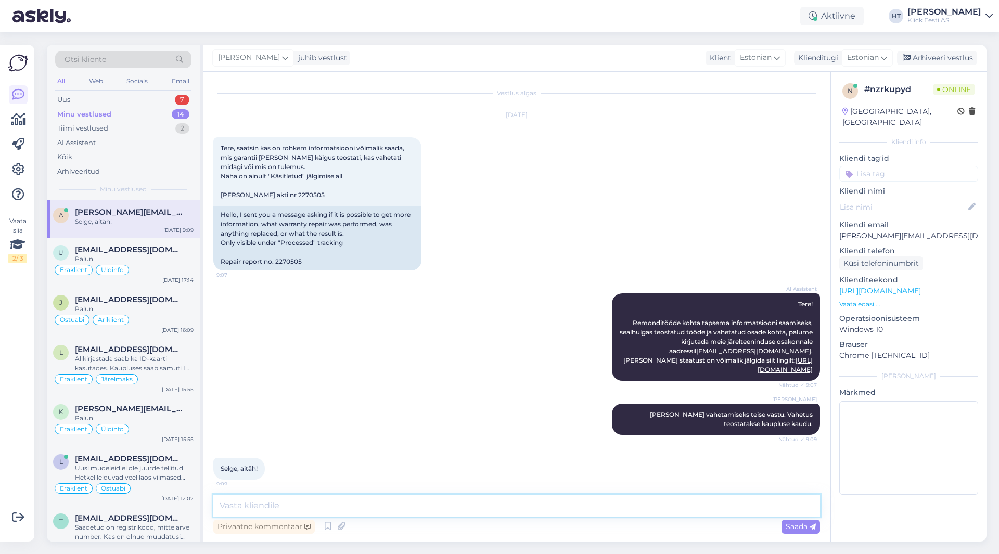
click at [349, 500] on textarea at bounding box center [516, 506] width 607 height 22
type textarea "Palun!"
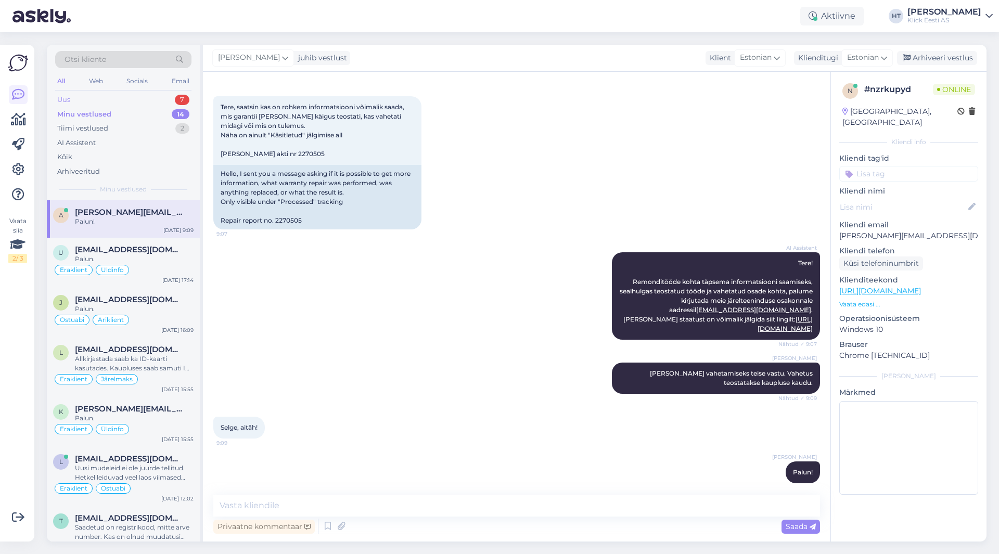
click at [166, 99] on div "Uus 7" at bounding box center [123, 100] width 136 height 15
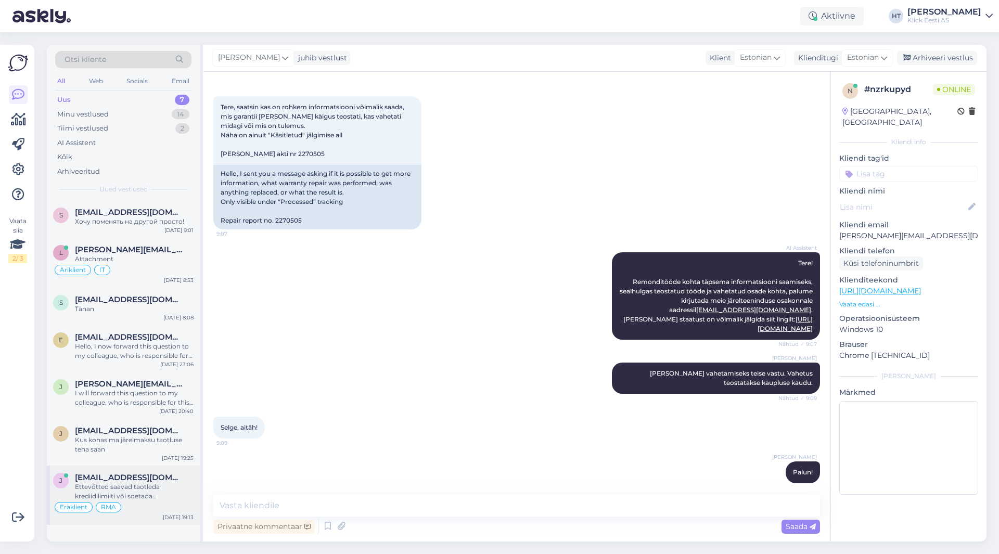
click at [147, 477] on span "[EMAIL_ADDRESS][DOMAIN_NAME]" at bounding box center [129, 477] width 108 height 9
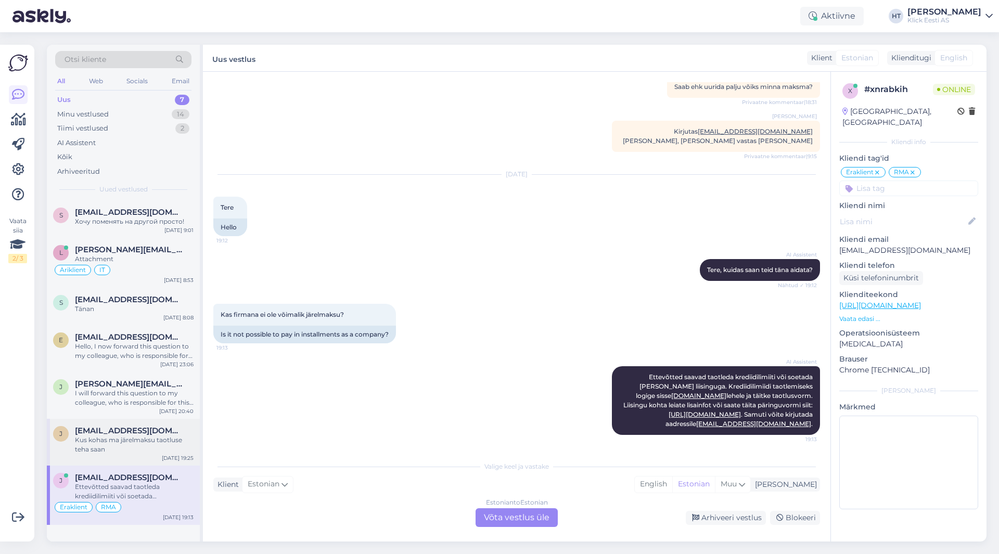
click at [141, 447] on div "Kus kohas ma järelmaksu taotluse teha saan" at bounding box center [134, 445] width 119 height 19
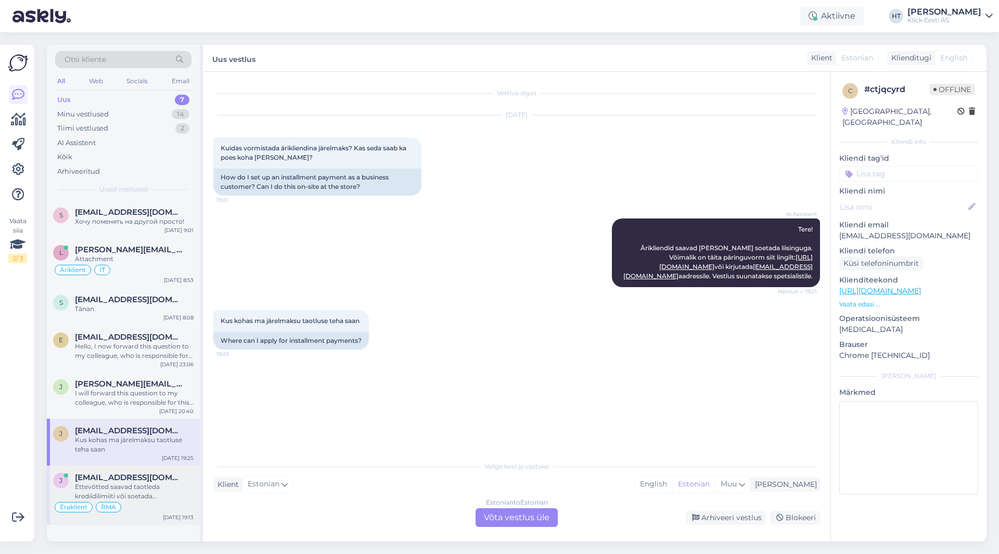
click at [129, 478] on span "[EMAIL_ADDRESS][DOMAIN_NAME]" at bounding box center [129, 477] width 108 height 9
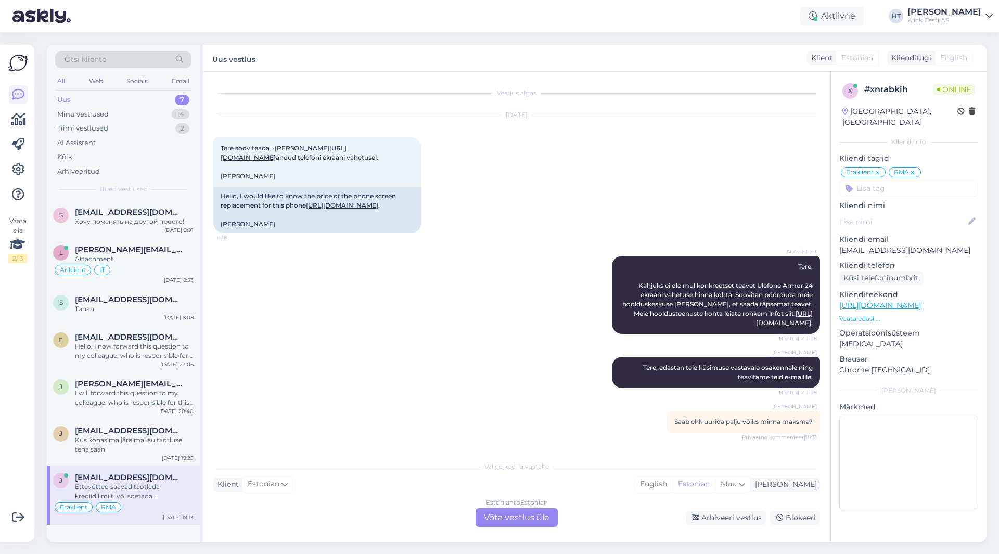
scroll to position [354, 0]
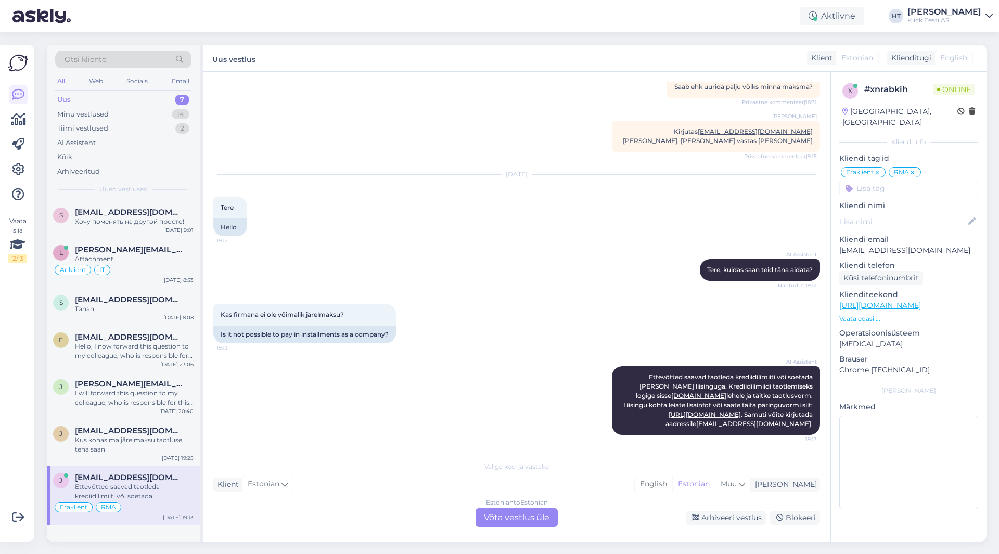
click at [624, 181] on input at bounding box center [908, 189] width 139 height 16
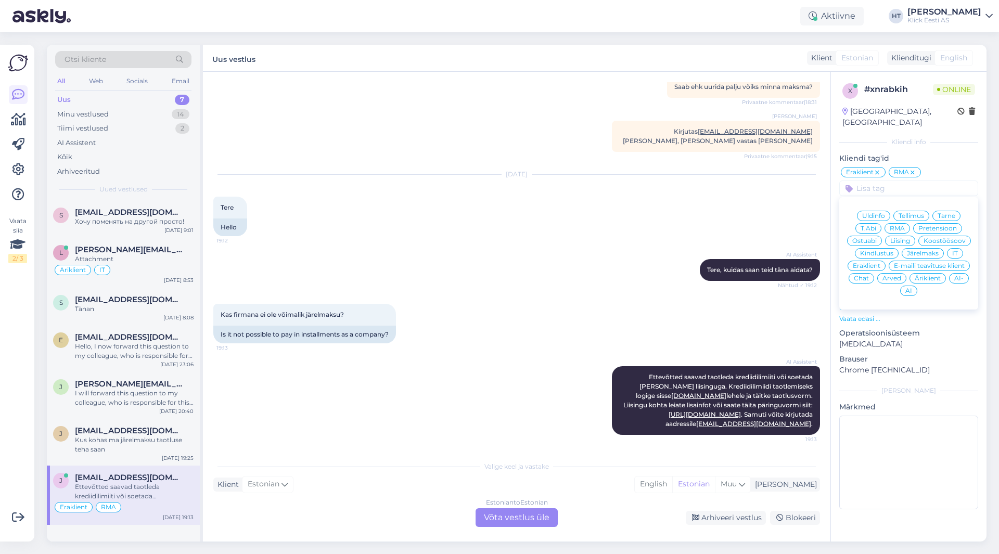
click at [624, 286] on div "AI" at bounding box center [908, 291] width 17 height 10
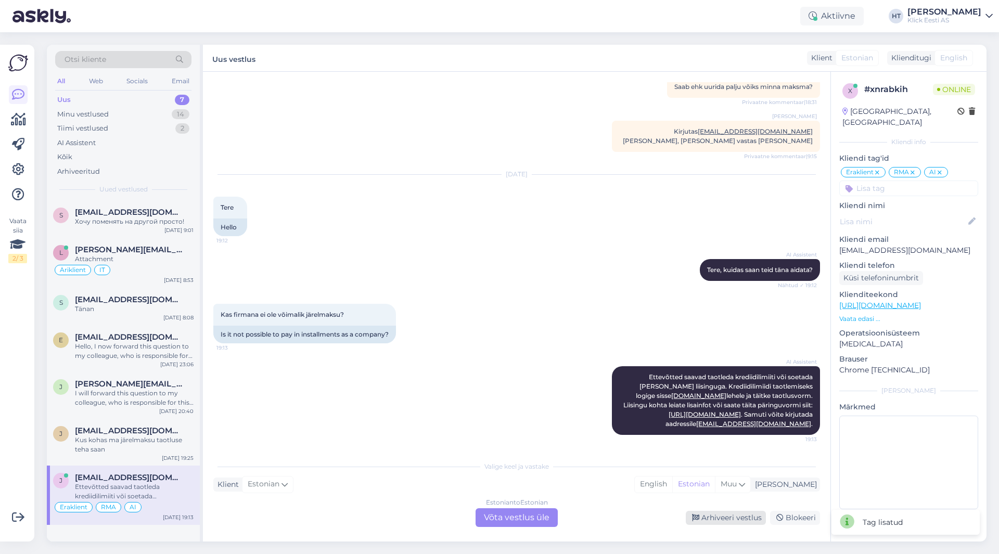
click at [624, 519] on div "Arhiveeri vestlus" at bounding box center [726, 518] width 80 height 14
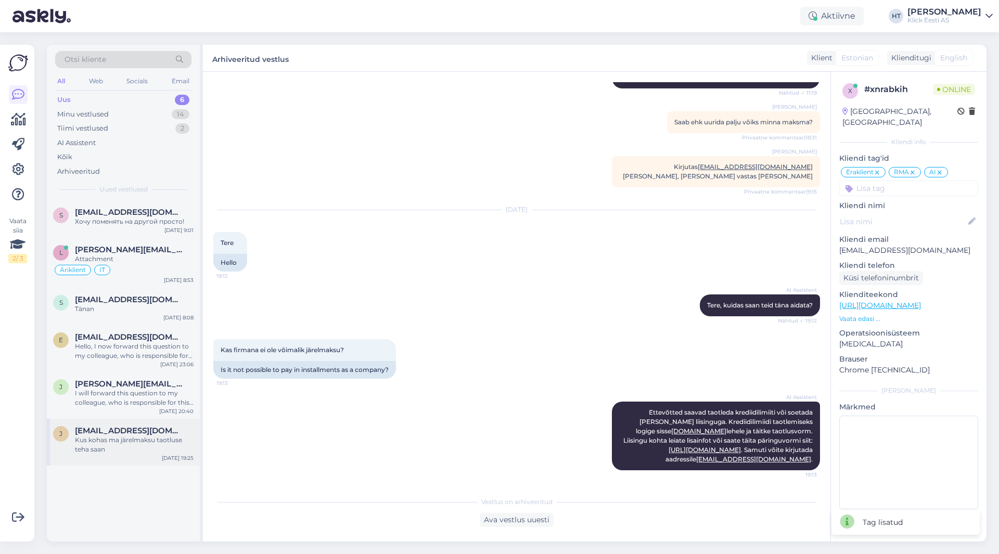
click at [133, 448] on div "Kus kohas ma järelmaksu taotluse teha saan" at bounding box center [134, 445] width 119 height 19
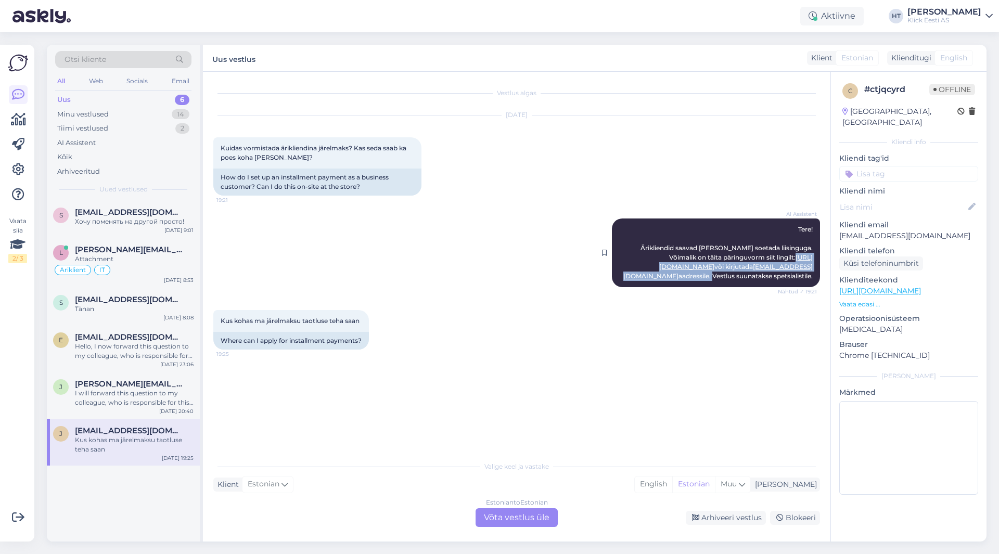
drag, startPoint x: 711, startPoint y: 256, endPoint x: 788, endPoint y: 267, distance: 77.3
click at [624, 267] on span "Tere! Ärikliendid saavad [PERSON_NAME] soetada liisinguga. Võimalik on täita pä…" at bounding box center [719, 252] width 191 height 55
copy span "[URL][DOMAIN_NAME] või kirjutada [EMAIL_ADDRESS][DOMAIN_NAME] aadressile."
click at [510, 518] on div "Estonian to Estonian Võta vestlus üle" at bounding box center [517, 517] width 82 height 19
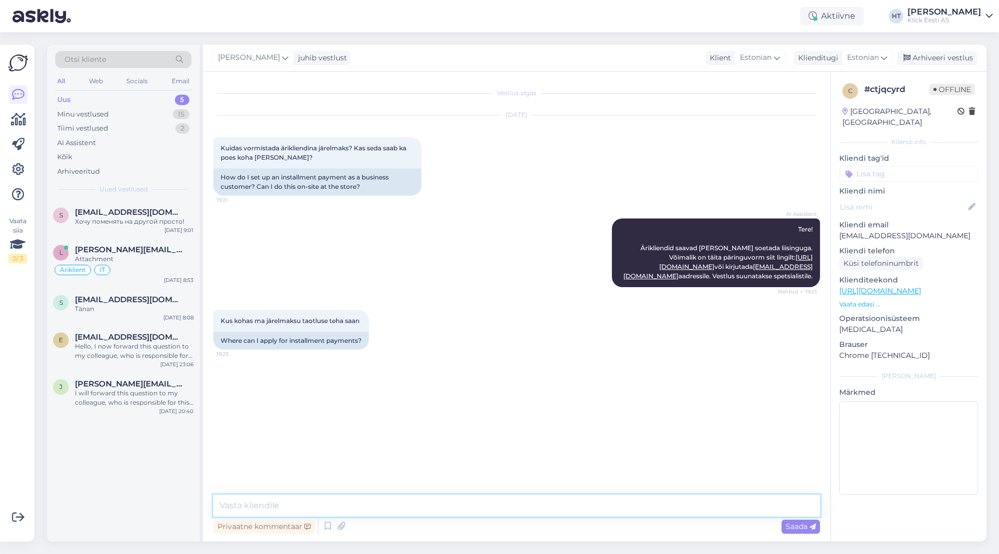
click at [508, 511] on textarea at bounding box center [516, 506] width 607 height 22
paste textarea "[URL][DOMAIN_NAME] või kirjutada [EMAIL_ADDRESS][DOMAIN_NAME] aadressile."
type textarea "[URL][DOMAIN_NAME] või kirjutada [EMAIL_ADDRESS][DOMAIN_NAME] aadressile. Kaupl…"
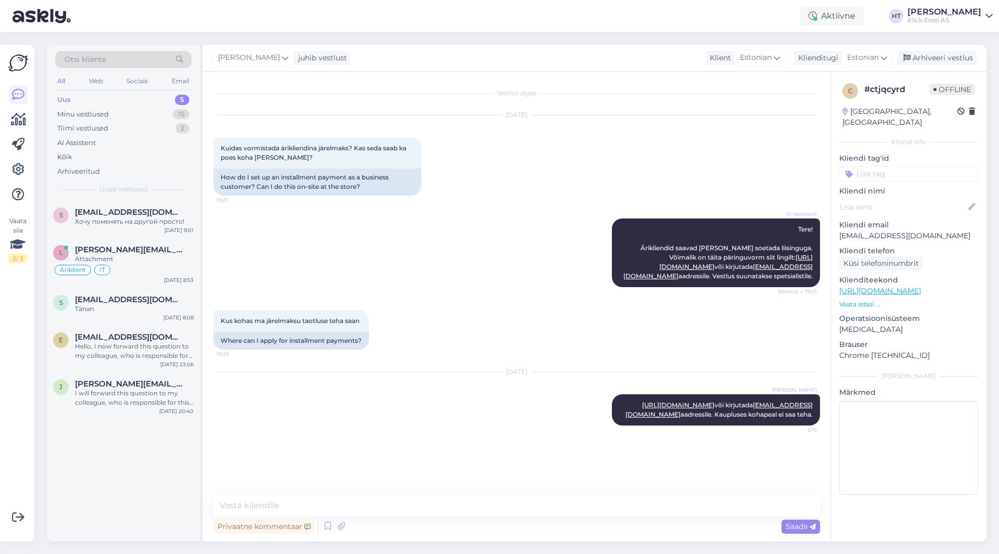
click at [624, 166] on input at bounding box center [908, 174] width 139 height 16
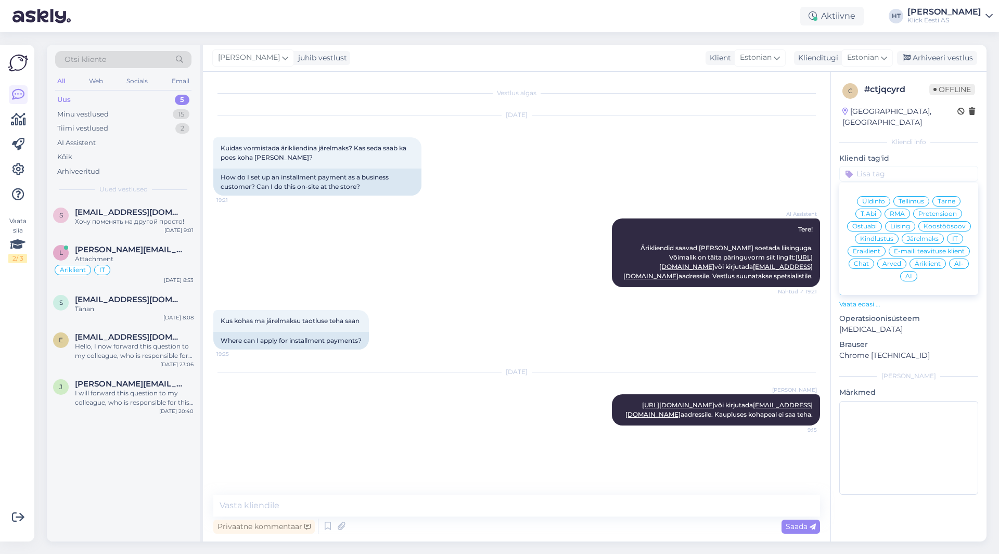
click at [624, 261] on span "Äriklient" at bounding box center [928, 264] width 26 height 6
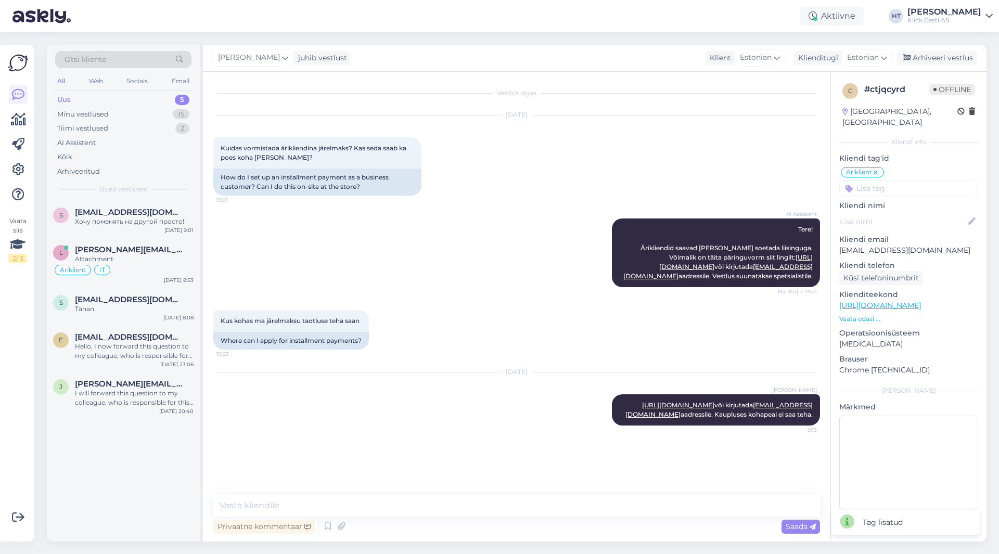
click at [624, 181] on input at bounding box center [908, 189] width 139 height 16
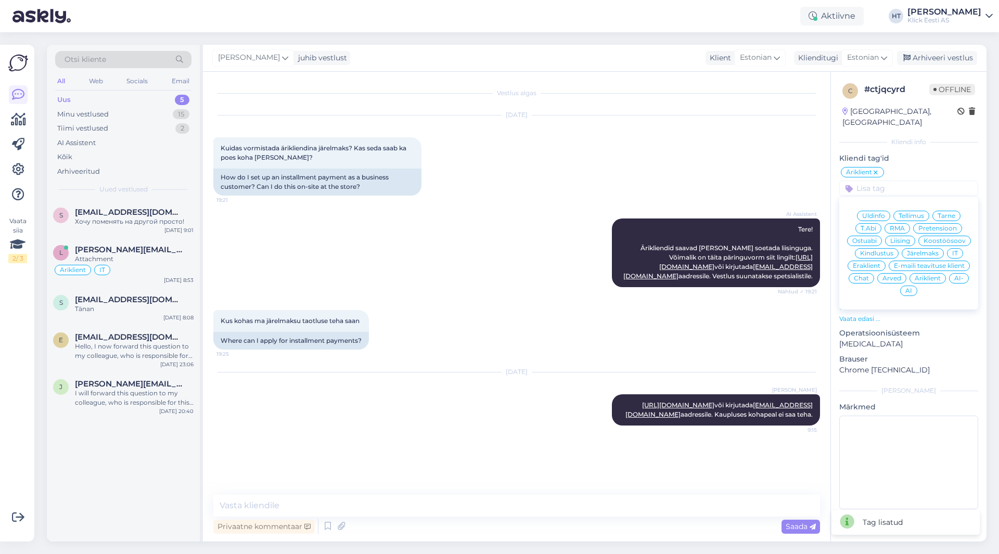
click at [624, 238] on span "Liising" at bounding box center [901, 241] width 20 height 6
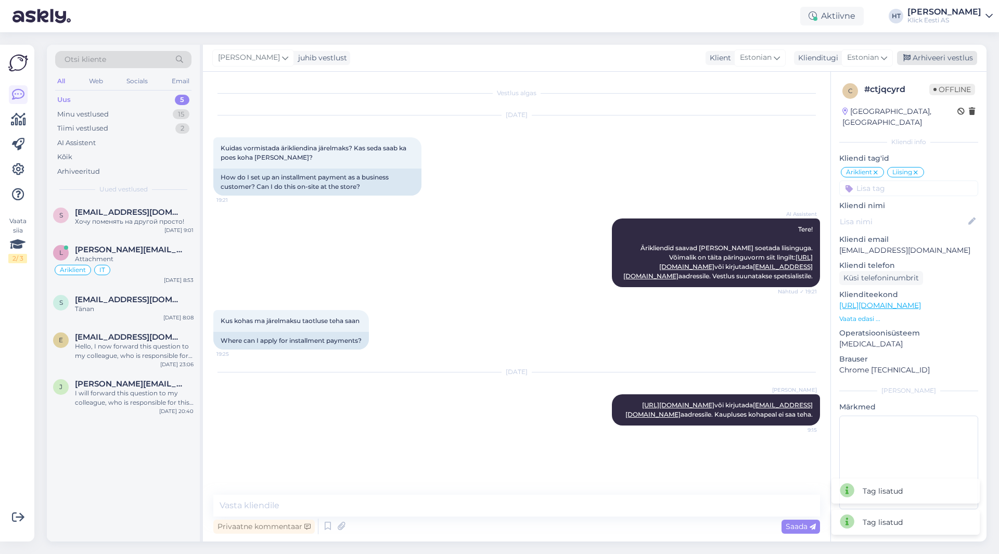
click at [624, 63] on div "Arhiveeri vestlus" at bounding box center [937, 58] width 80 height 14
click at [124, 141] on div "AI Assistent" at bounding box center [123, 143] width 136 height 15
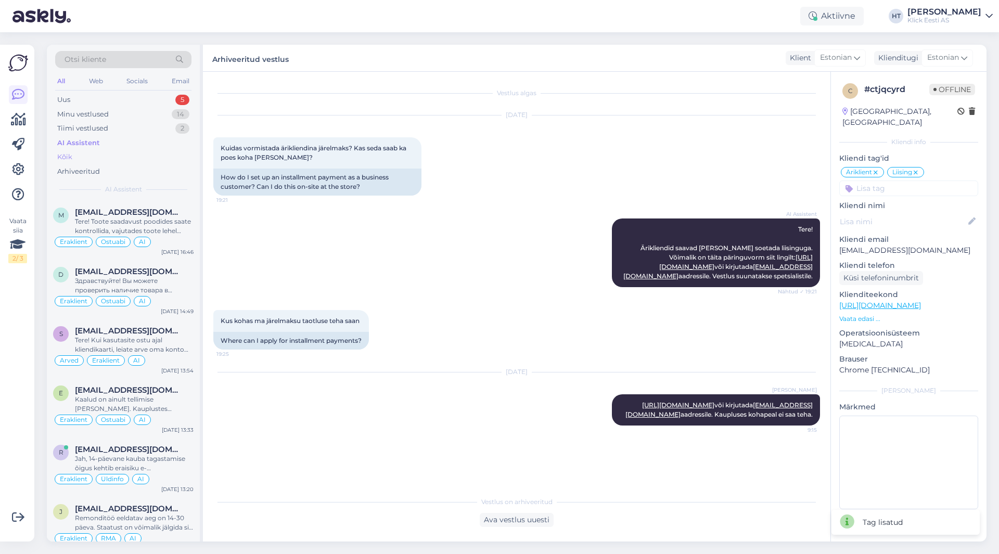
click at [121, 152] on div "Kõik" at bounding box center [123, 157] width 136 height 15
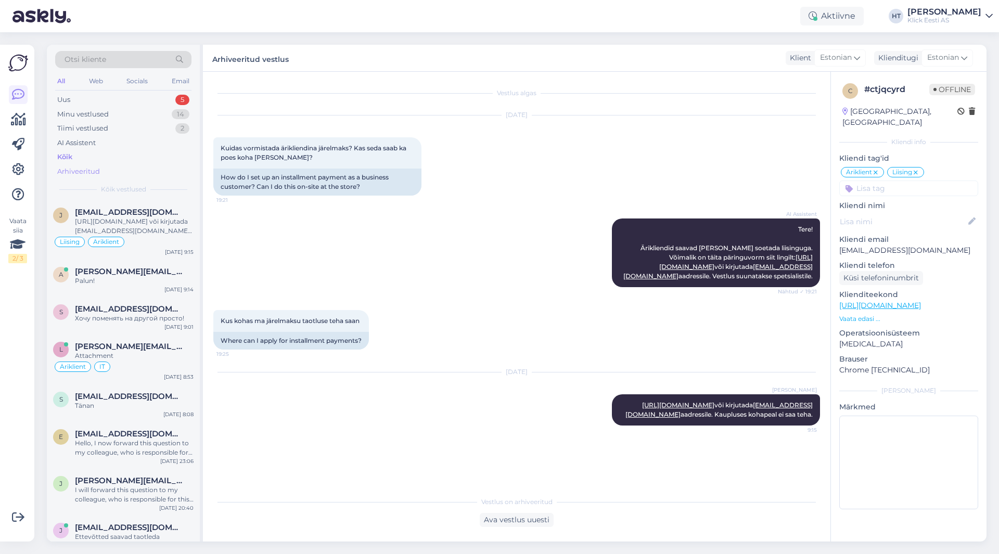
click at [117, 166] on div "Arhiveeritud" at bounding box center [123, 171] width 136 height 15
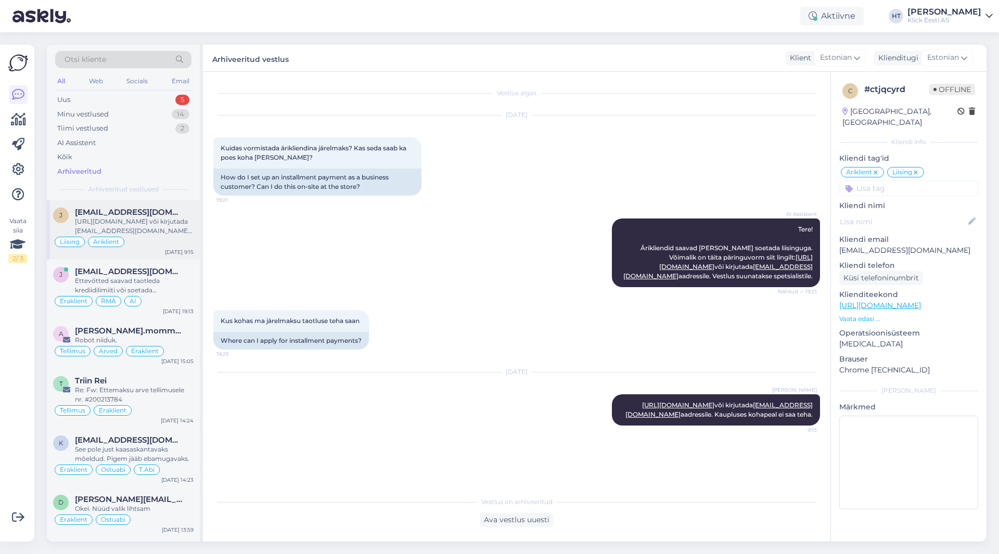
click at [148, 214] on span "[EMAIL_ADDRESS][DOMAIN_NAME]" at bounding box center [129, 212] width 108 height 9
click at [177, 103] on div "5" at bounding box center [182, 100] width 14 height 10
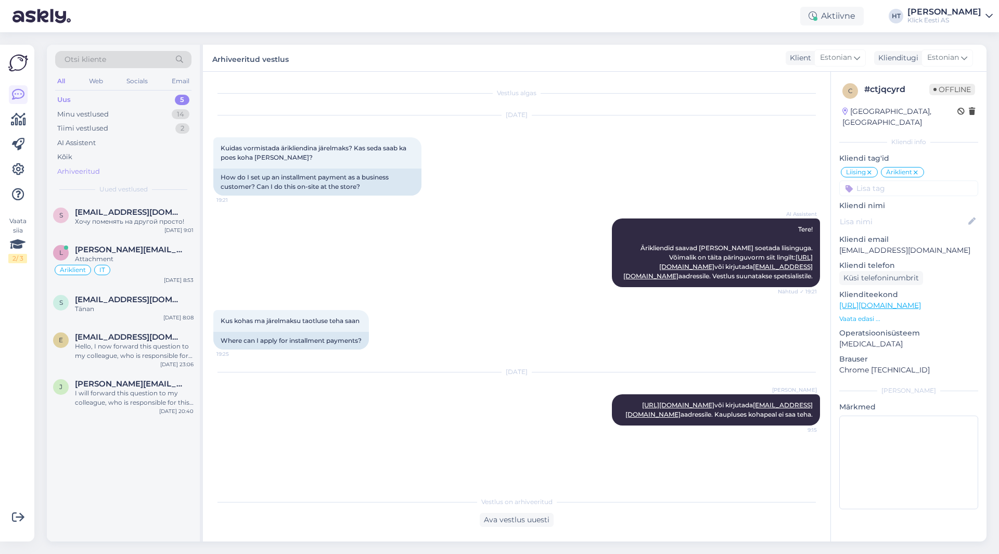
click at [128, 175] on div "Arhiveeritud" at bounding box center [123, 171] width 136 height 15
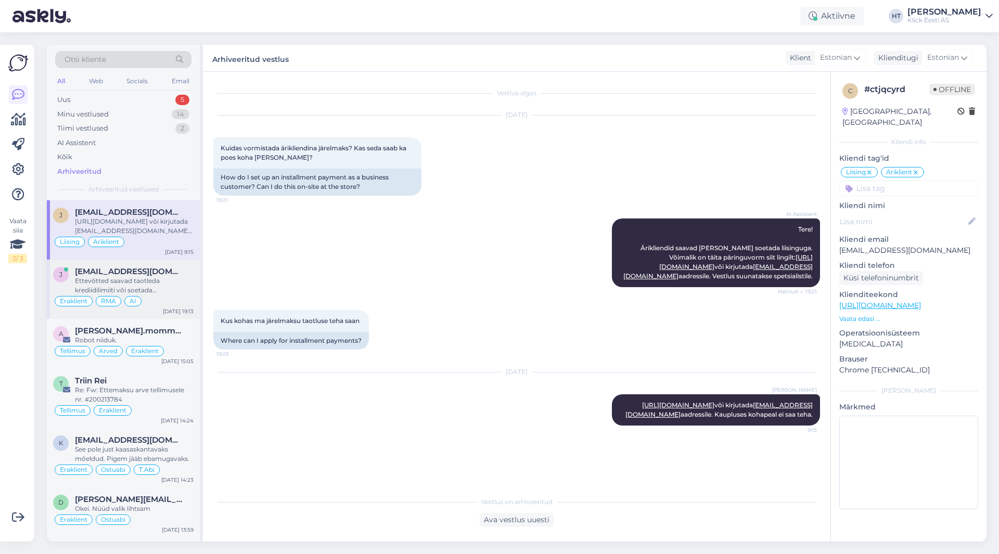
click at [152, 264] on div "j [EMAIL_ADDRESS][DOMAIN_NAME] Ettevõtted saavad taotleda krediidilimiiti või s…" at bounding box center [123, 289] width 153 height 59
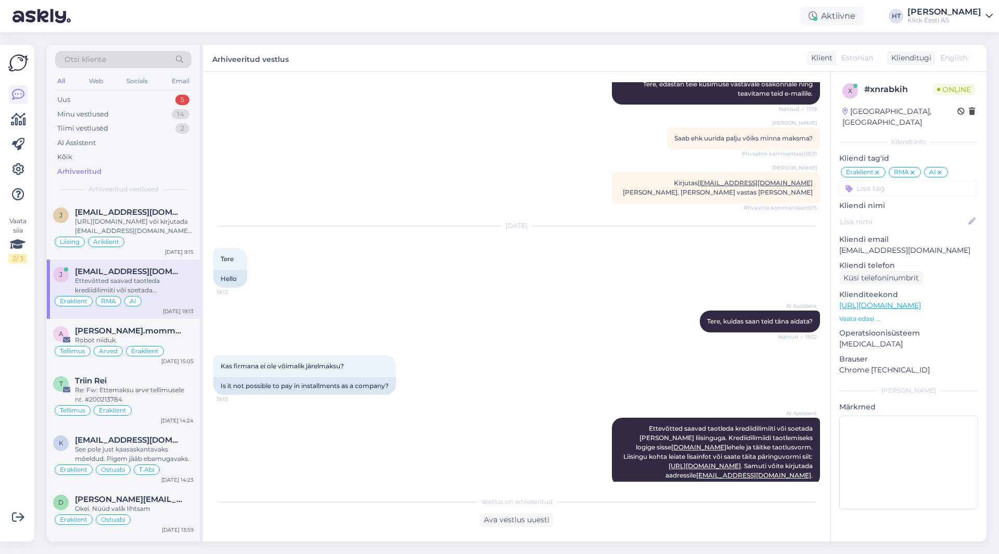
scroll to position [319, 0]
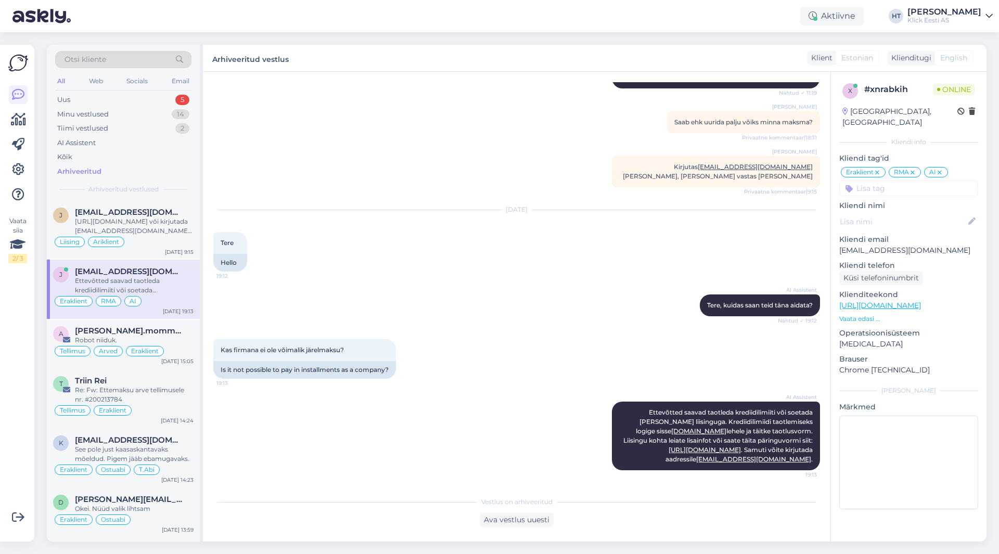
click at [624, 169] on icon at bounding box center [877, 173] width 6 height 8
click at [624, 181] on input at bounding box center [908, 189] width 139 height 16
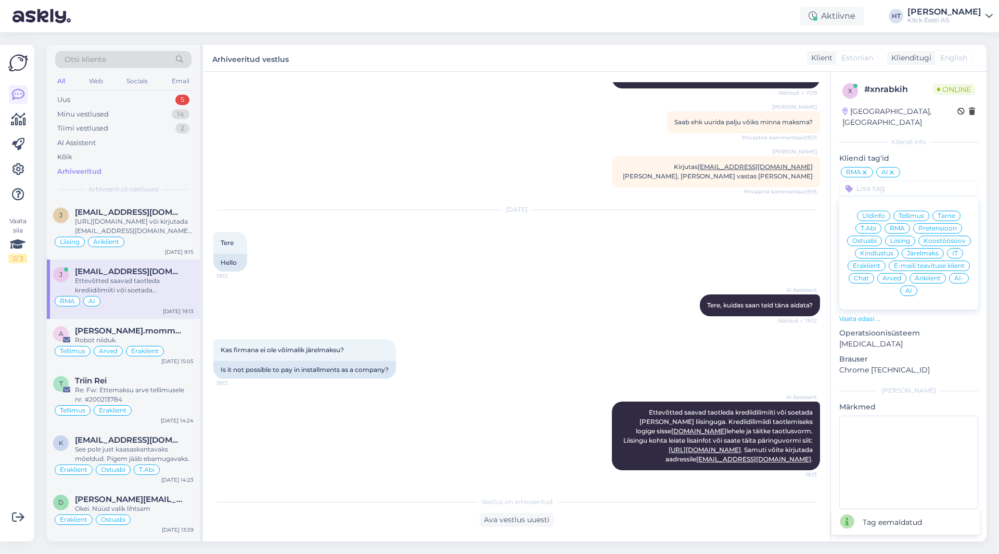
click at [624, 273] on div "Äriklient" at bounding box center [928, 278] width 36 height 10
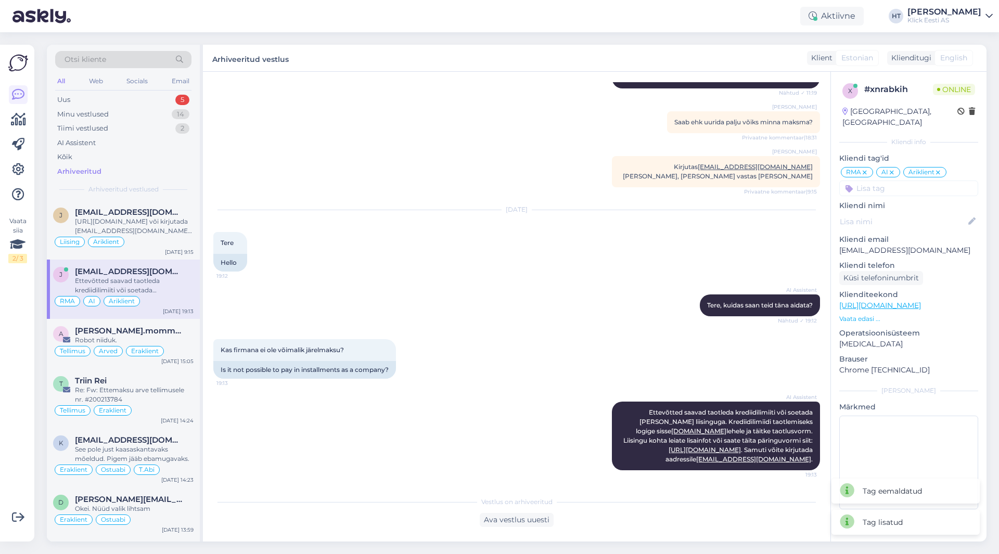
click at [624, 181] on input at bounding box center [908, 189] width 139 height 16
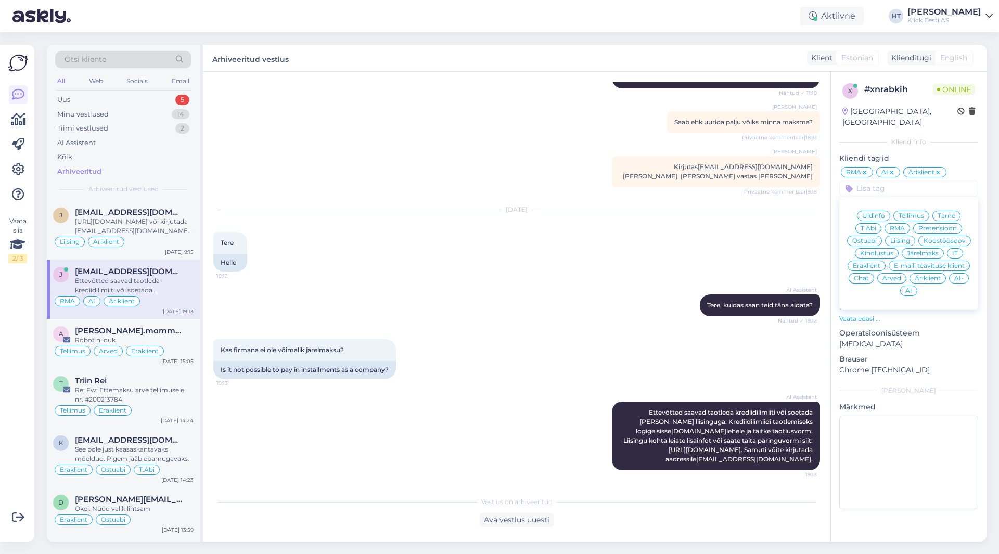
click at [624, 238] on span "Liising" at bounding box center [901, 241] width 20 height 6
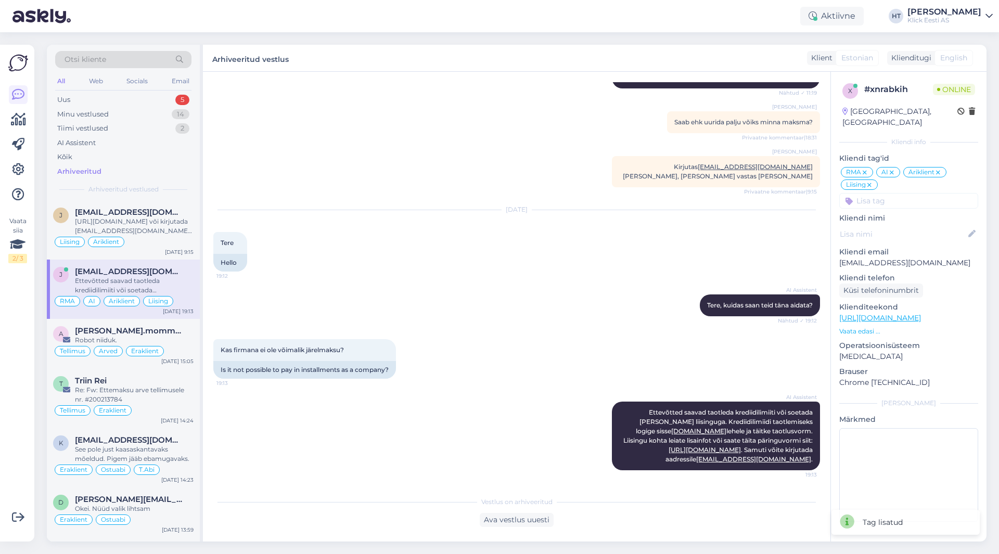
click at [507, 173] on div "Vestlus algas [DATE] Tere soov teada ~[PERSON_NAME] [URL][DOMAIN_NAME] andud te…" at bounding box center [521, 282] width 616 height 400
click at [174, 216] on div "[EMAIL_ADDRESS][DOMAIN_NAME]" at bounding box center [134, 212] width 119 height 9
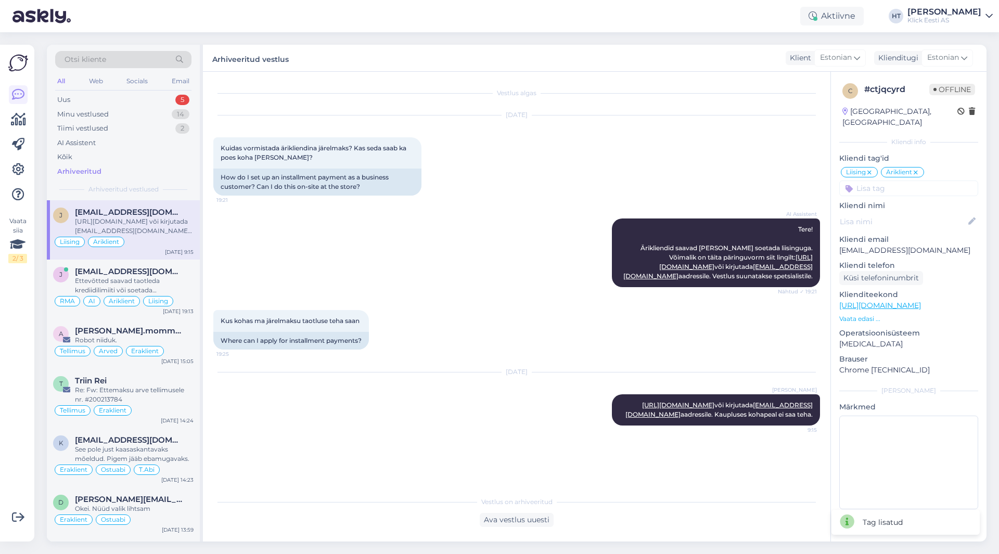
scroll to position [0, 0]
click at [180, 101] on div "5" at bounding box center [182, 100] width 14 height 10
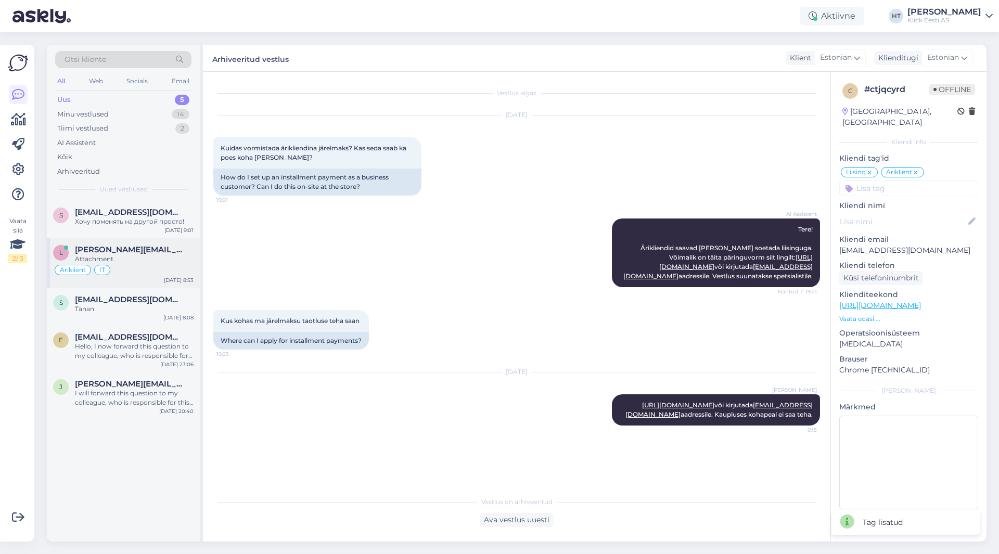
click at [143, 254] on div "[PERSON_NAME][EMAIL_ADDRESS][DOMAIN_NAME]" at bounding box center [134, 249] width 119 height 9
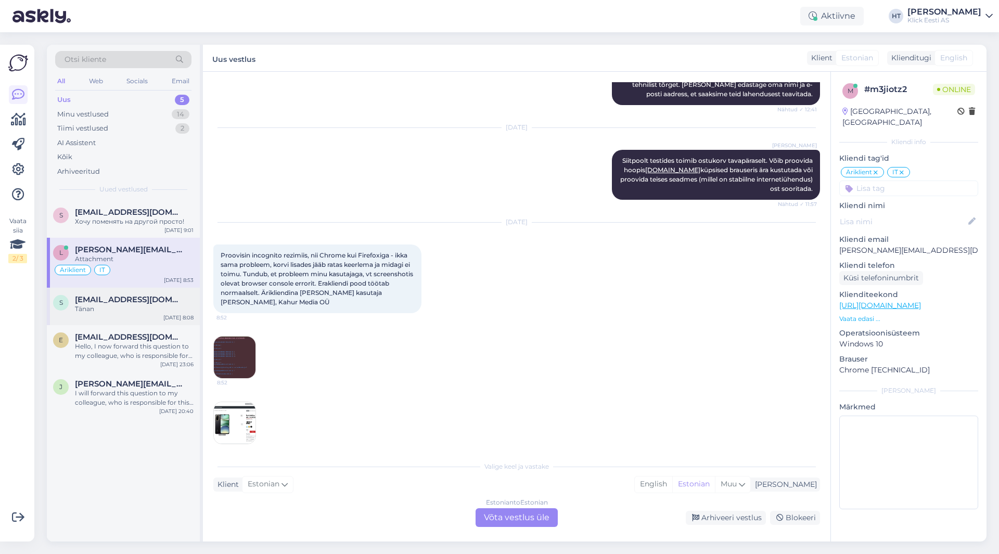
click at [143, 296] on span "[EMAIL_ADDRESS][DOMAIN_NAME]" at bounding box center [129, 299] width 108 height 9
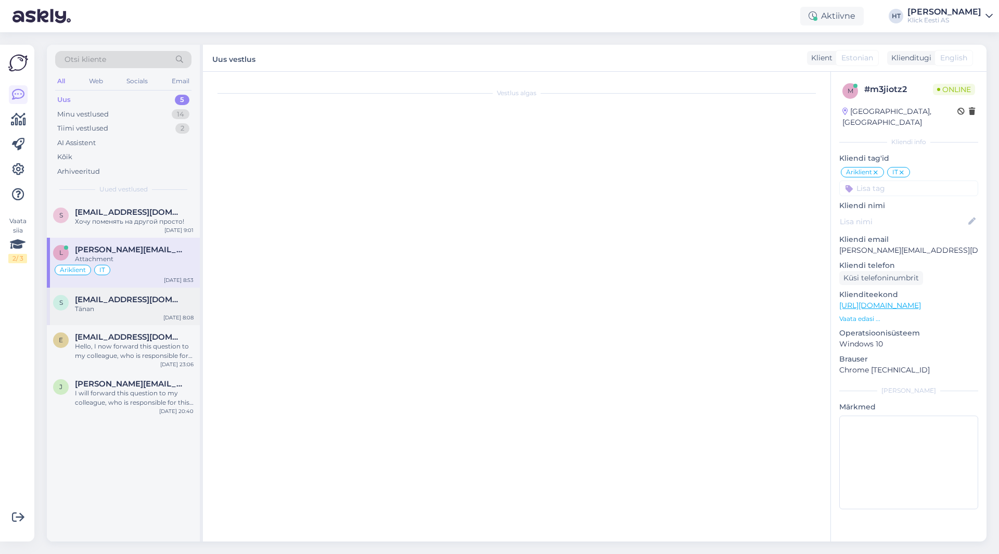
scroll to position [78, 0]
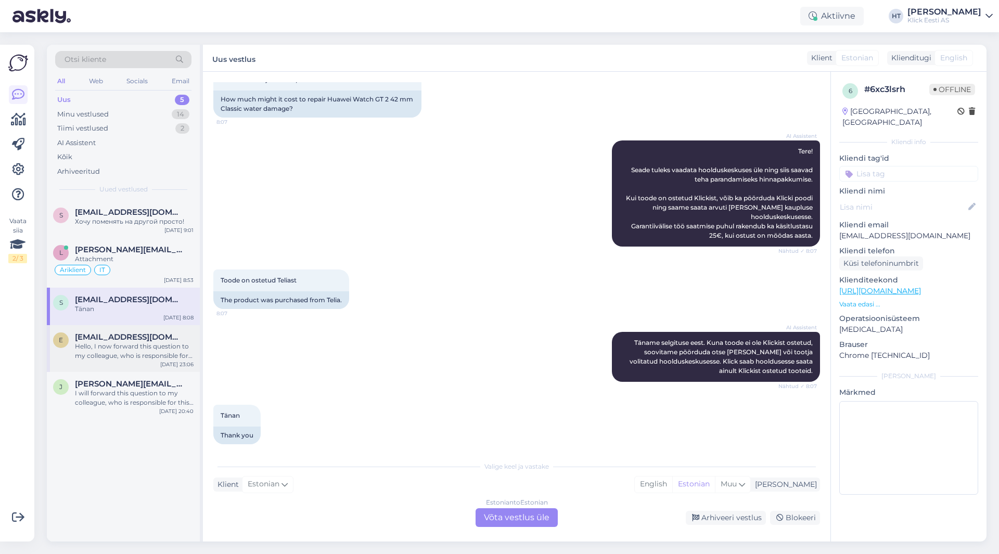
click at [155, 341] on span "[EMAIL_ADDRESS][DOMAIN_NAME]" at bounding box center [129, 337] width 108 height 9
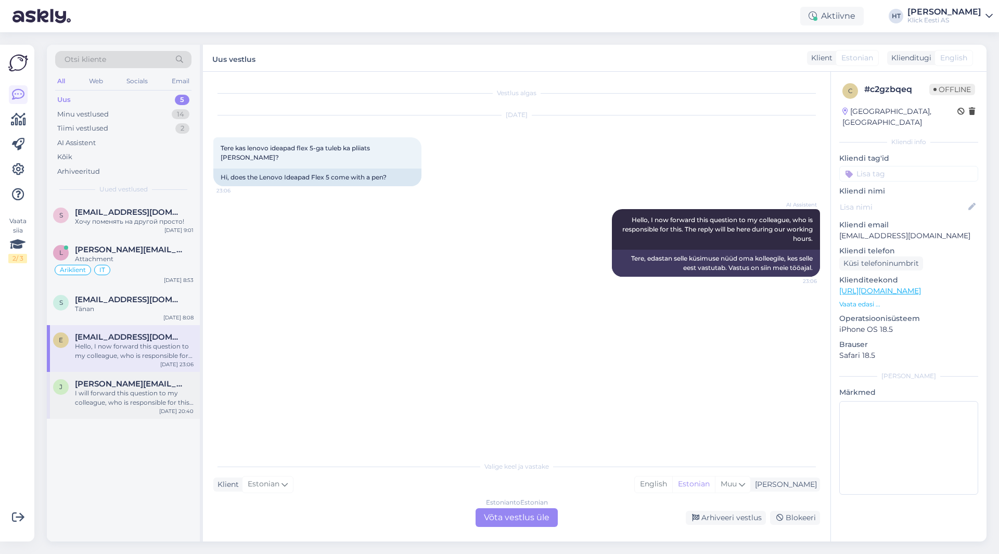
click at [186, 404] on div "I will forward this question to my colleague, who is responsible for this. The …" at bounding box center [134, 398] width 119 height 19
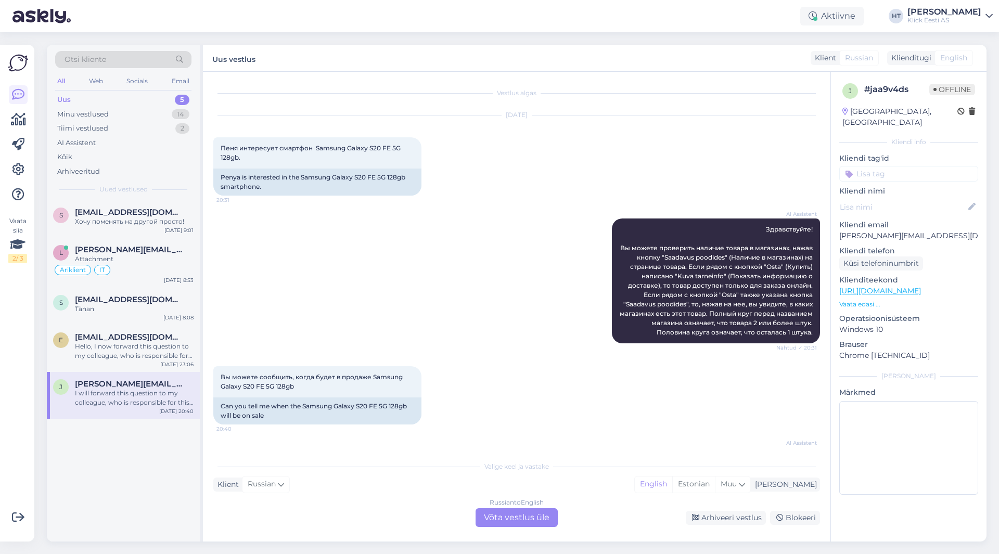
click at [360, 222] on div "AI Assistent Здравствуйте! Вы можете проверить наличие товара в магазинах, нажа…" at bounding box center [516, 281] width 607 height 148
click at [174, 337] on div "[EMAIL_ADDRESS][DOMAIN_NAME]" at bounding box center [134, 337] width 119 height 9
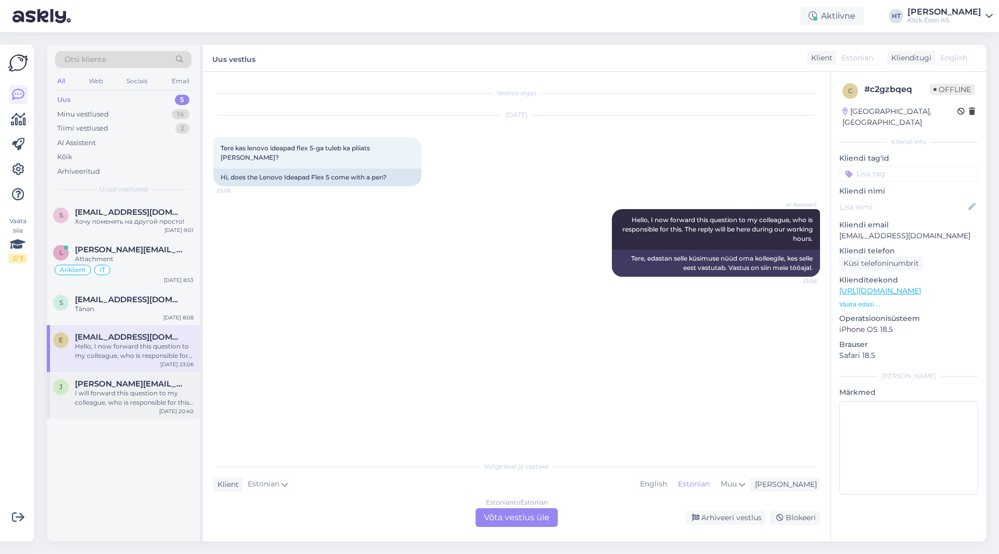
click at [155, 401] on div "I will forward this question to my colleague, who is responsible for this. The …" at bounding box center [134, 398] width 119 height 19
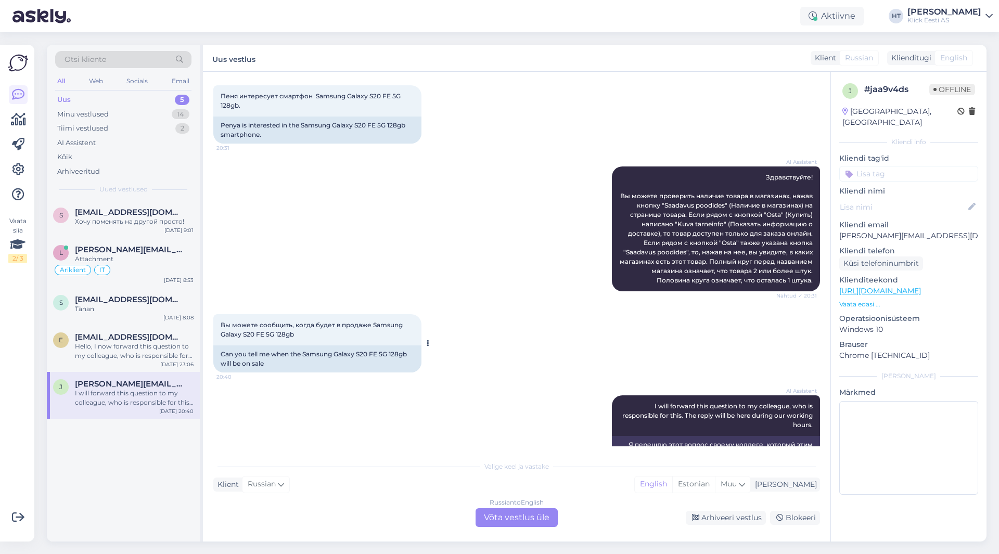
scroll to position [80, 0]
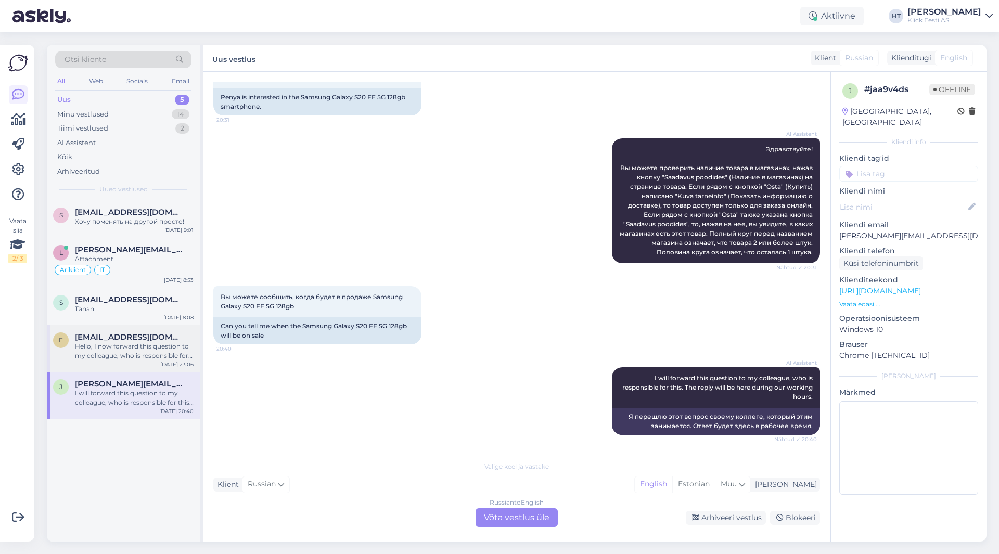
click at [164, 343] on div "Hello, I now forward this question to my colleague, who is responsible for this…" at bounding box center [134, 351] width 119 height 19
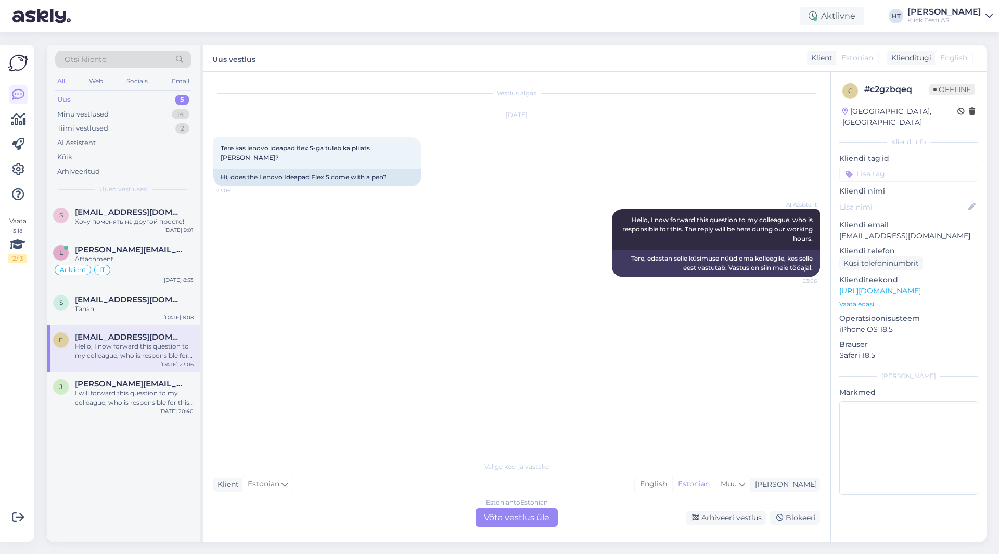
scroll to position [0, 0]
click at [136, 305] on div "Tänan" at bounding box center [134, 308] width 119 height 9
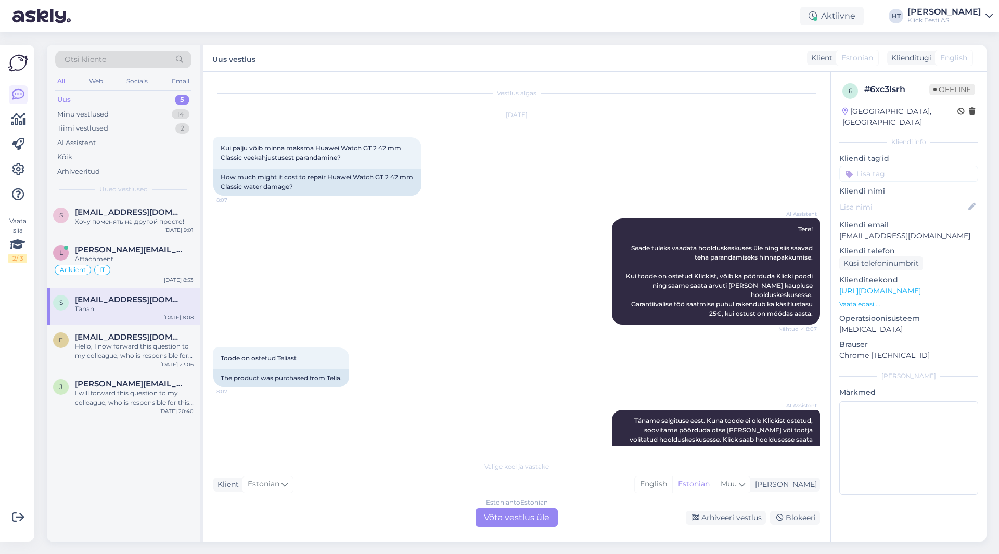
scroll to position [78, 0]
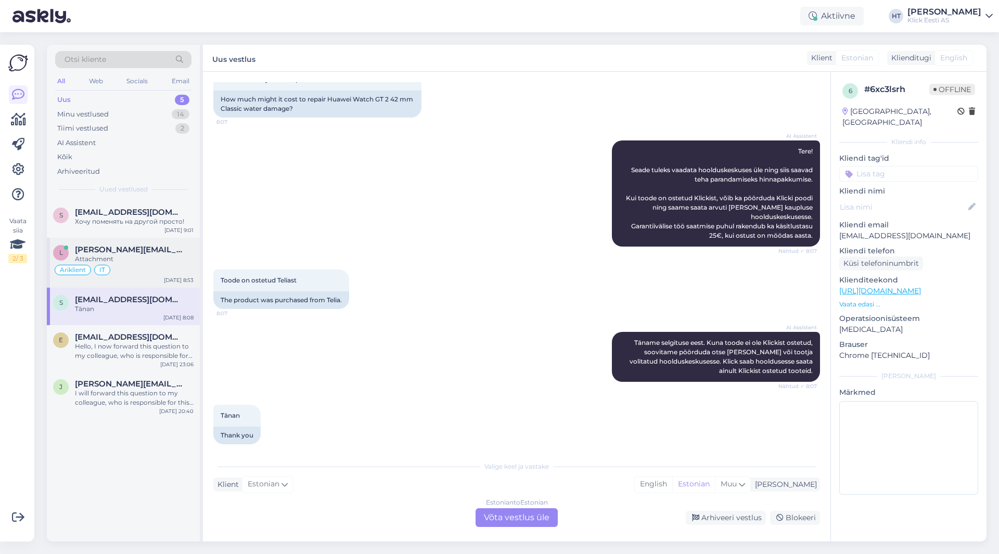
click at [143, 265] on div "Äriklient IT" at bounding box center [123, 270] width 141 height 12
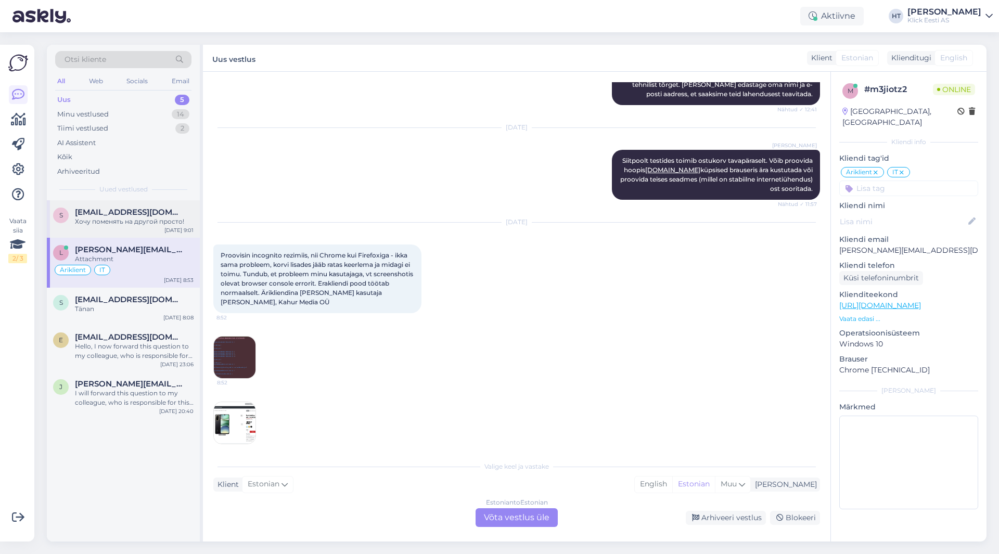
click at [192, 213] on div "[EMAIL_ADDRESS][DOMAIN_NAME]" at bounding box center [134, 212] width 119 height 9
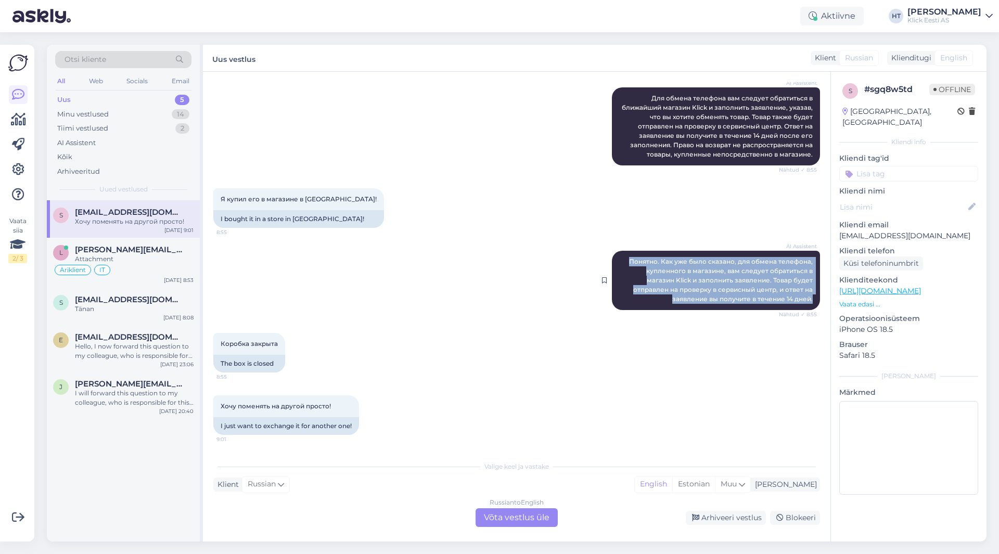
drag, startPoint x: 625, startPoint y: 261, endPoint x: 805, endPoint y: 300, distance: 184.3
click at [624, 300] on div "AI Assistent Понятно. Как уже было сказано, для обмена телефона, купленного в м…" at bounding box center [716, 280] width 208 height 59
copy span "Понятно. Как уже было сказано, для обмена телефона, купленного в магазине, вам …"
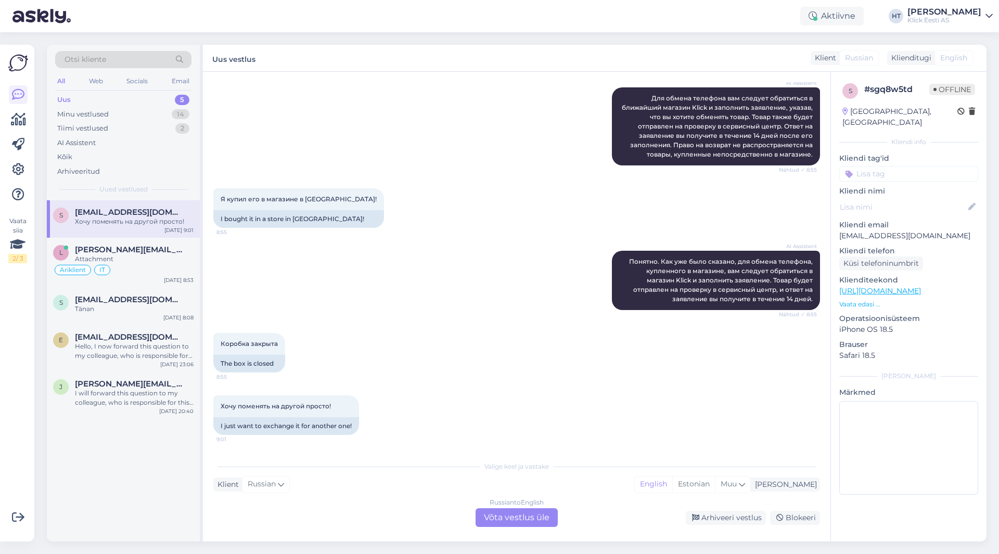
click at [414, 105] on div "AI Assistent Для обмена телефона вам следует обратиться в ближайший магазин Kli…" at bounding box center [516, 126] width 607 height 101
click at [187, 252] on div "[PERSON_NAME][EMAIL_ADDRESS][DOMAIN_NAME]" at bounding box center [134, 249] width 119 height 9
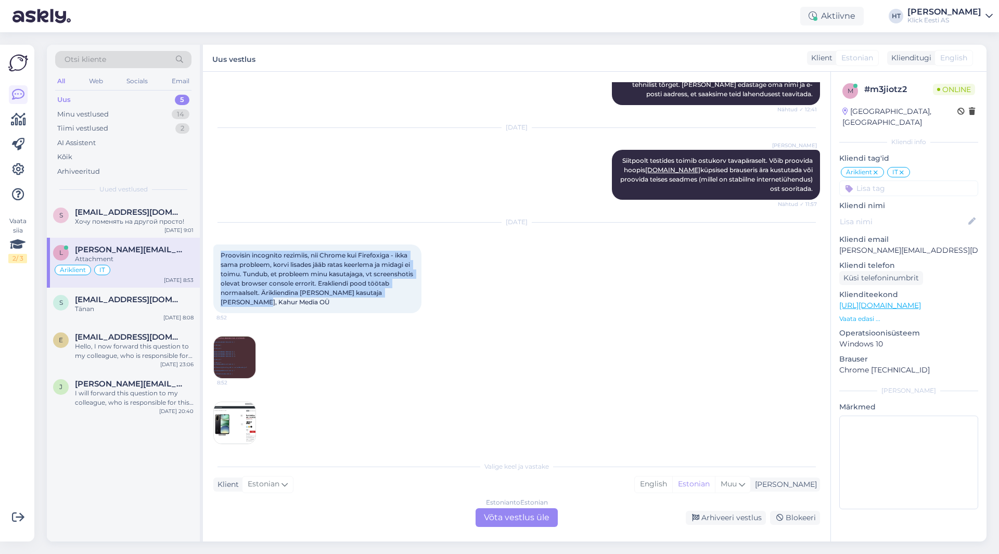
drag, startPoint x: 221, startPoint y: 247, endPoint x: 410, endPoint y: 296, distance: 195.7
click at [410, 296] on div "Proovisin incognito rezimiis, nii Chrome kui Firefoxiga - ikka sama probleem, k…" at bounding box center [317, 279] width 208 height 69
click at [309, 291] on div "Proovisin incognito rezimiis, nii Chrome kui Firefoxiga - ikka sama probleem, k…" at bounding box center [317, 279] width 208 height 69
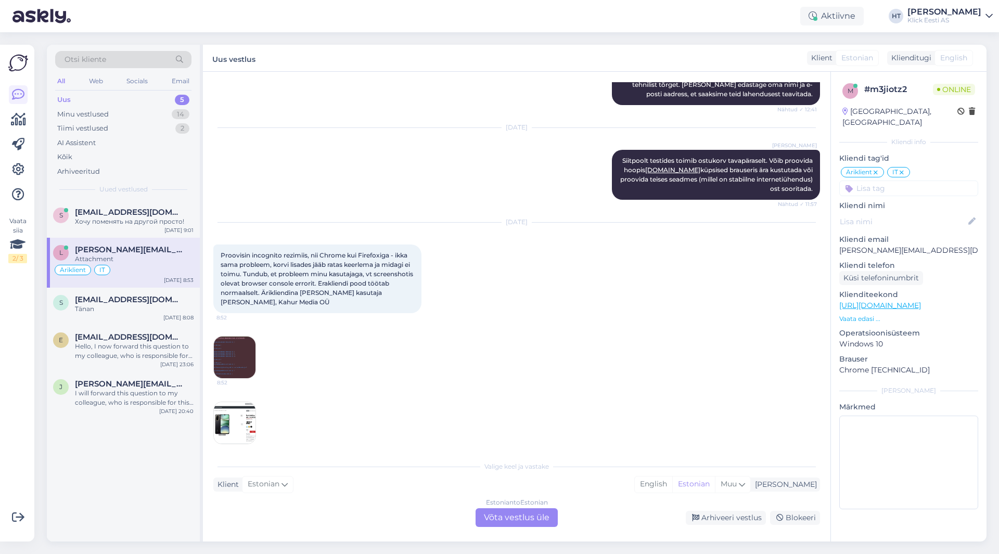
click at [239, 350] on img at bounding box center [235, 358] width 42 height 42
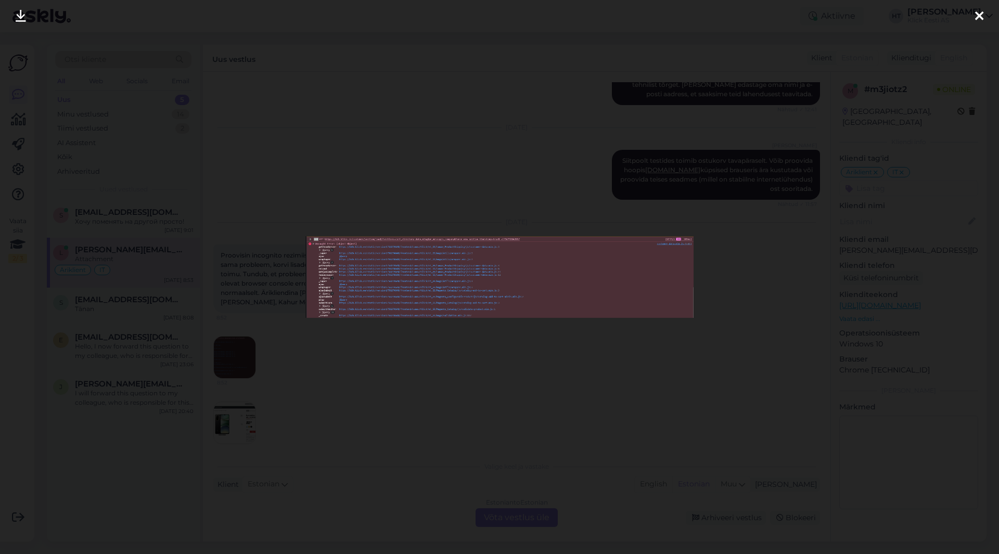
click at [408, 344] on div at bounding box center [499, 277] width 999 height 554
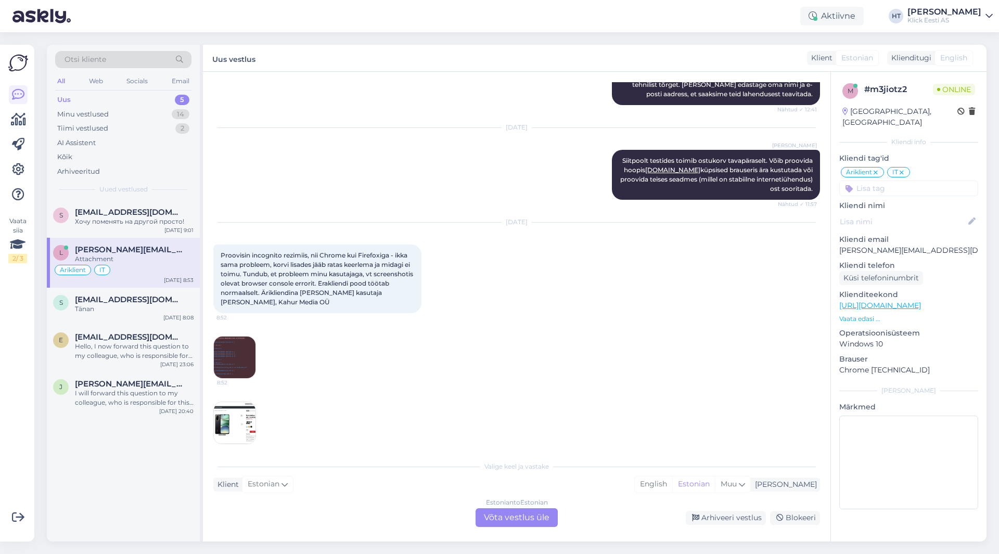
click at [260, 405] on div "8:53" at bounding box center [516, 423] width 607 height 66
click at [243, 408] on img at bounding box center [235, 423] width 42 height 42
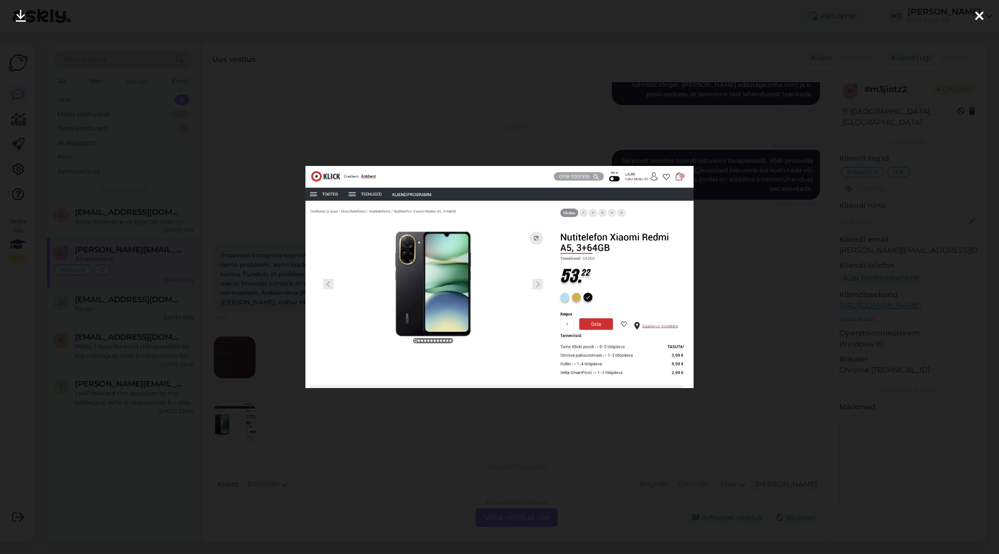
click at [461, 407] on div at bounding box center [499, 277] width 999 height 554
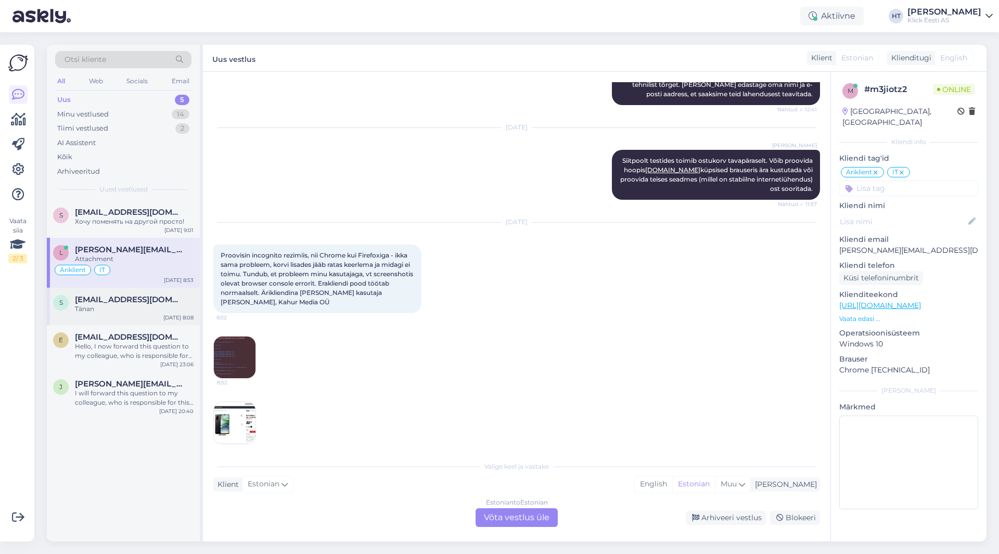
click at [176, 308] on div "Tänan" at bounding box center [134, 308] width 119 height 9
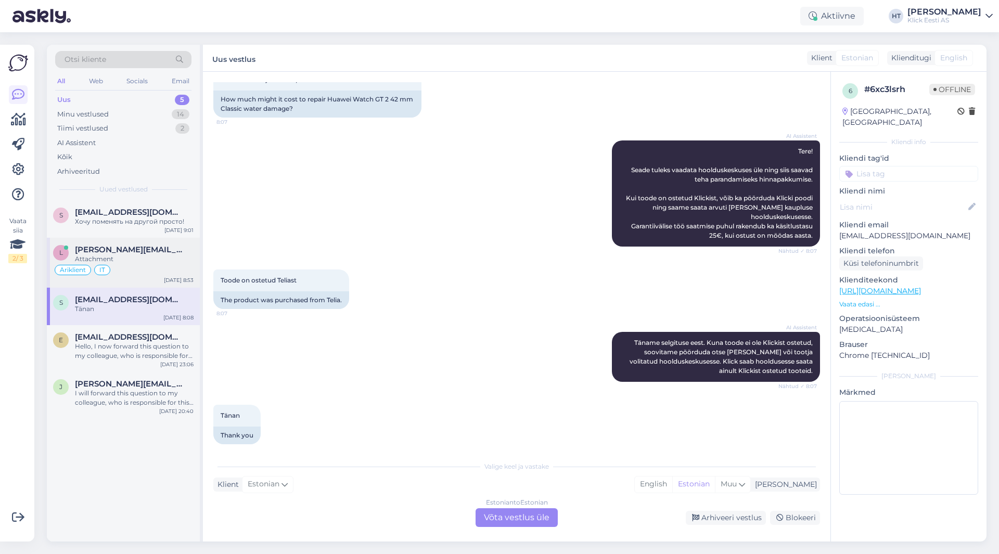
click at [176, 262] on div "Attachment" at bounding box center [134, 259] width 119 height 9
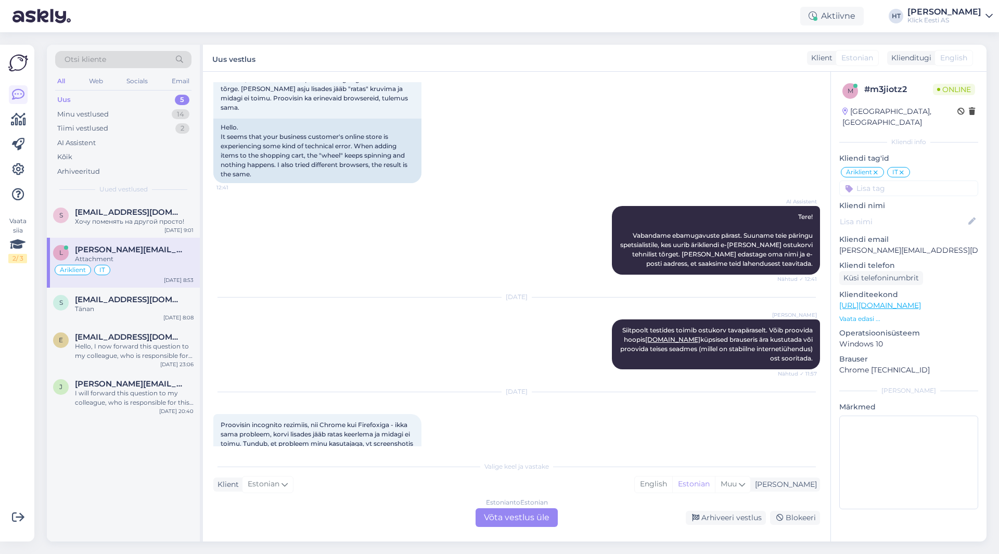
scroll to position [248, 0]
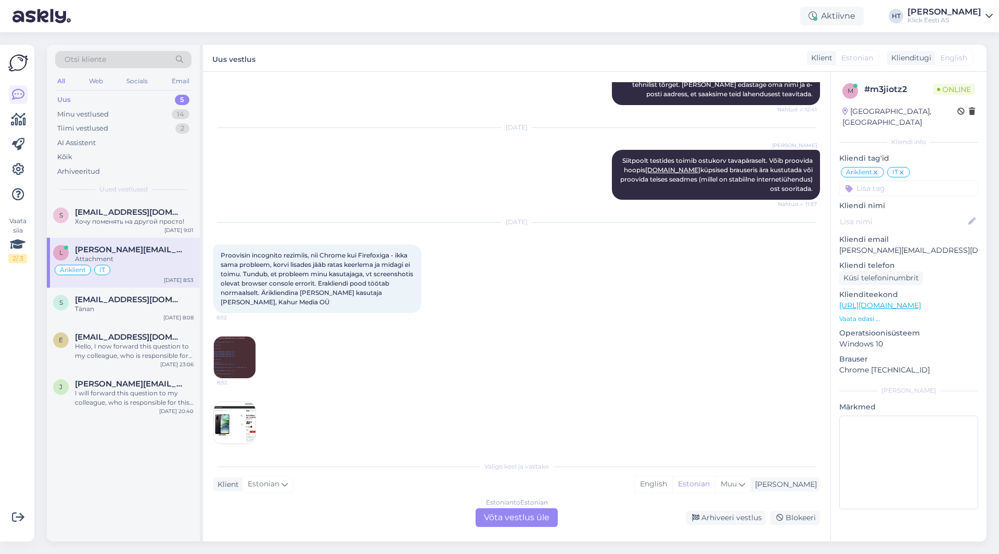
click at [238, 353] on img at bounding box center [235, 358] width 42 height 42
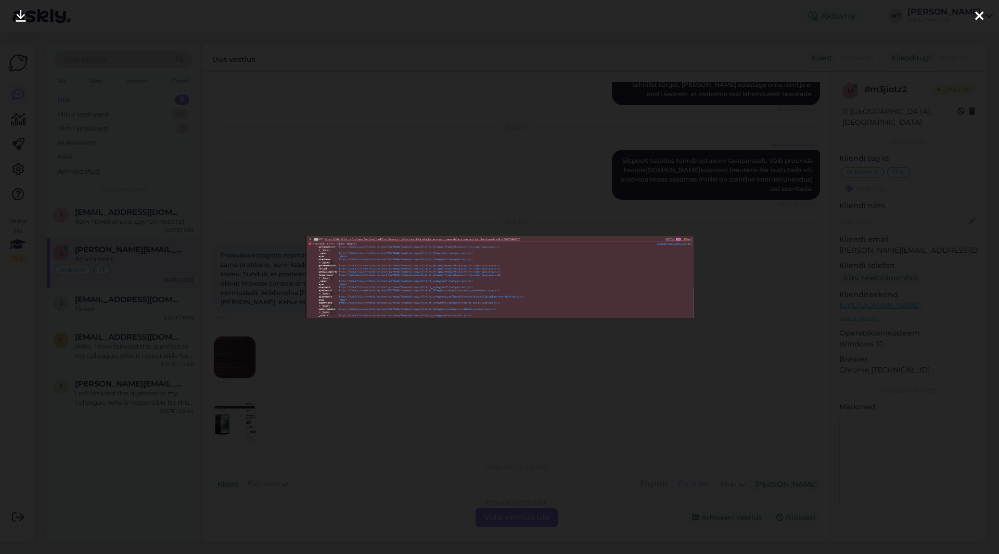
click at [552, 377] on div at bounding box center [499, 277] width 999 height 554
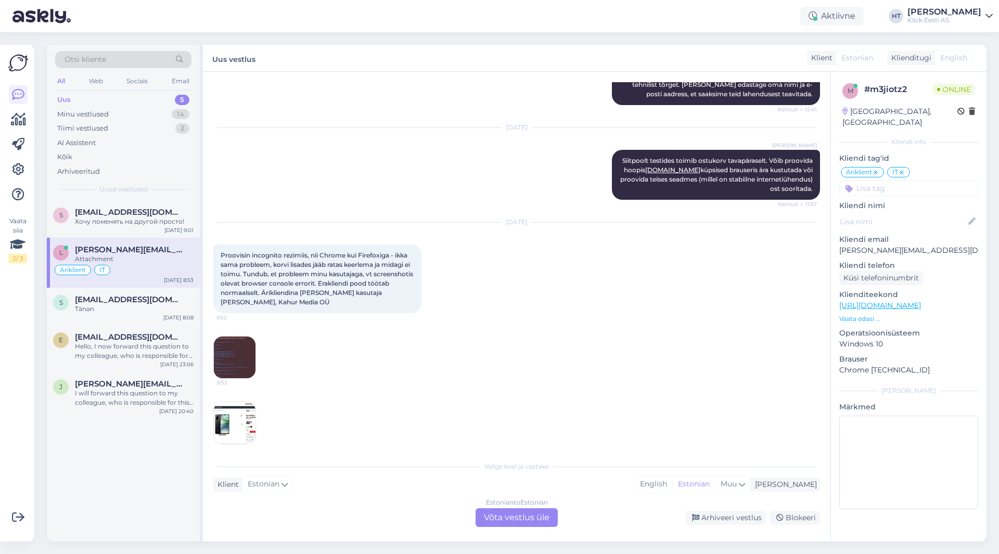
click at [252, 412] on img at bounding box center [235, 423] width 42 height 42
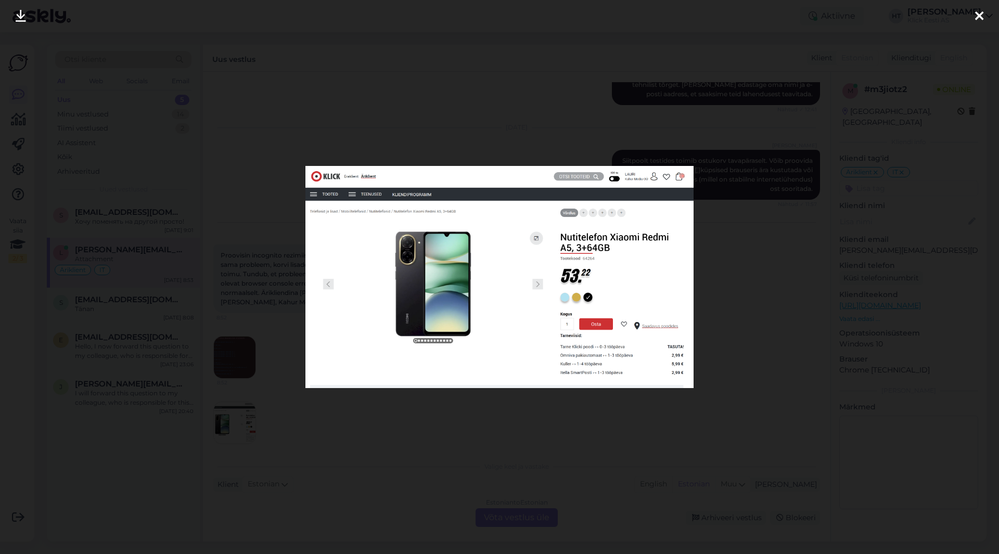
click at [315, 412] on div at bounding box center [499, 277] width 999 height 554
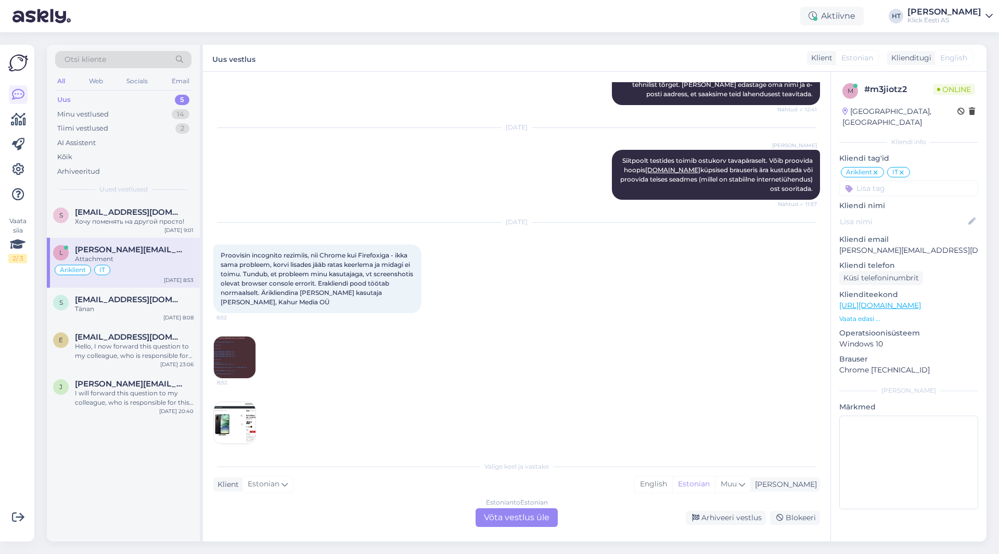
click at [230, 353] on img at bounding box center [235, 358] width 42 height 42
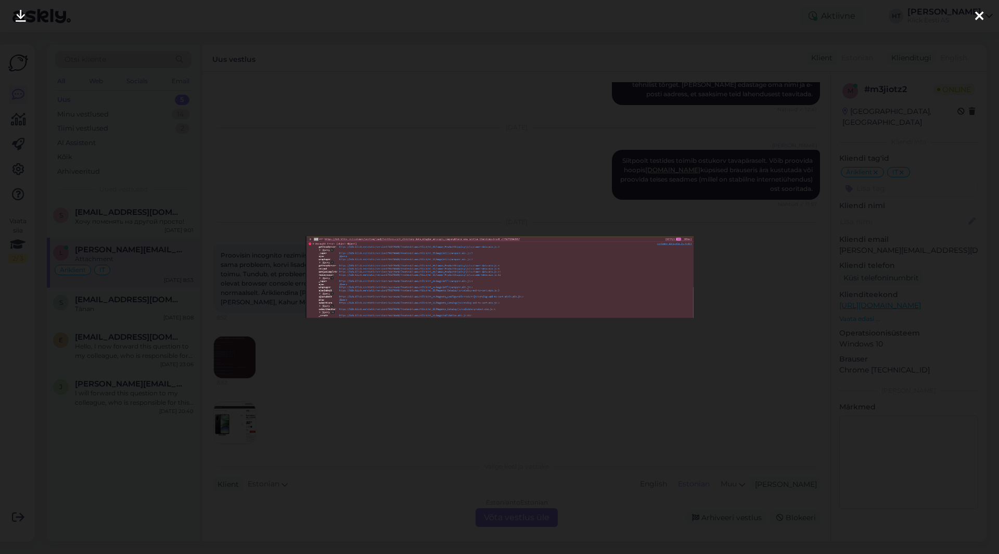
click at [325, 349] on div at bounding box center [499, 277] width 999 height 554
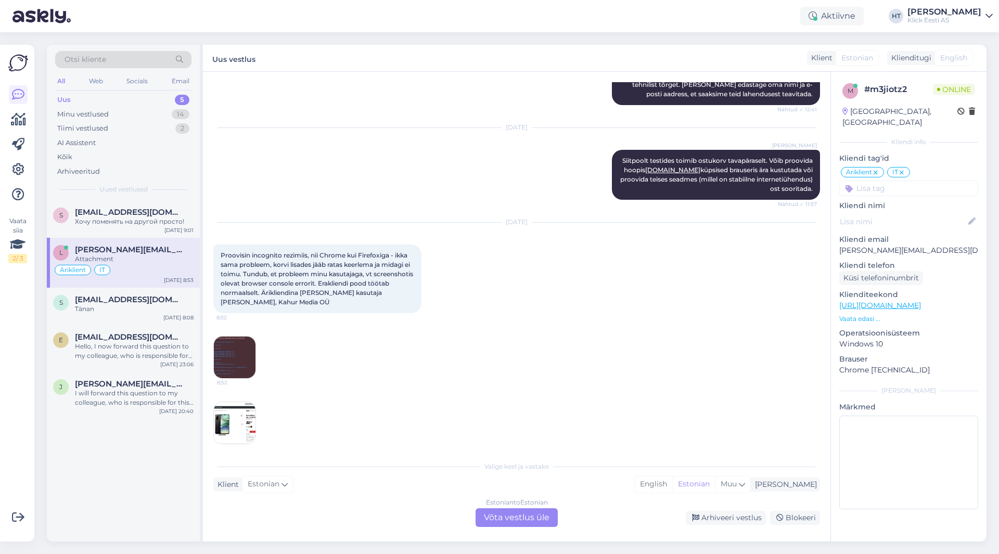
click at [342, 379] on div "[DATE] Proovisin incognito rezimiis, nii Chrome kui Firefoxiga - ikka sama prob…" at bounding box center [516, 300] width 607 height 179
click at [123, 465] on div "s [EMAIL_ADDRESS][DOMAIN_NAME] Хочу поменять на другой просто! [DATE] 9:01 l [P…" at bounding box center [123, 370] width 153 height 341
click at [243, 357] on img at bounding box center [235, 358] width 42 height 42
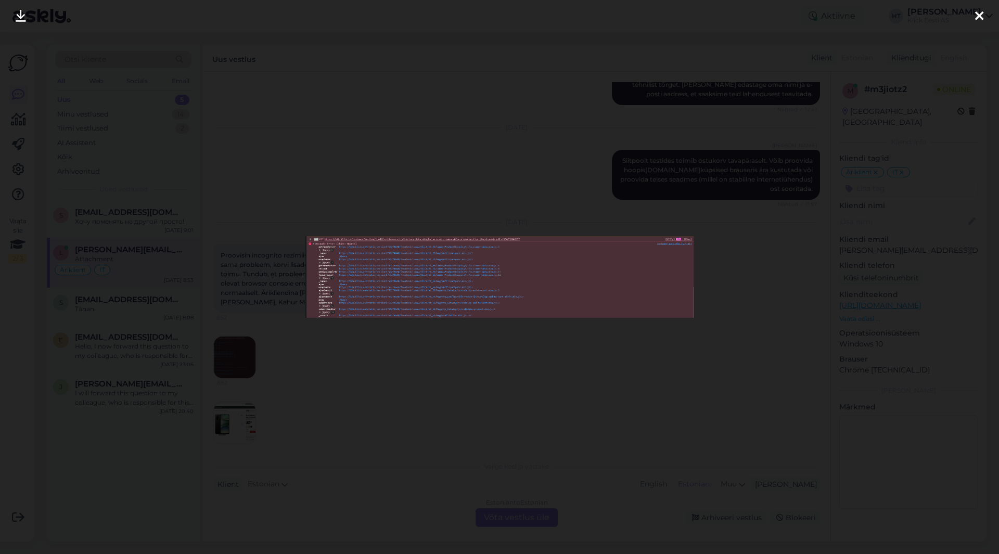
click at [392, 359] on div at bounding box center [499, 277] width 999 height 554
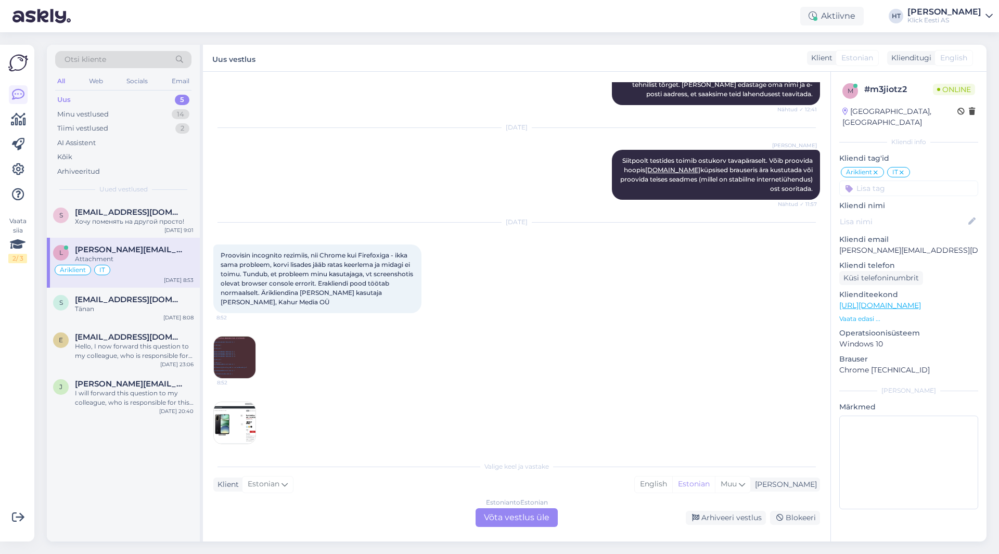
click at [243, 444] on span "8:53" at bounding box center [236, 448] width 39 height 8
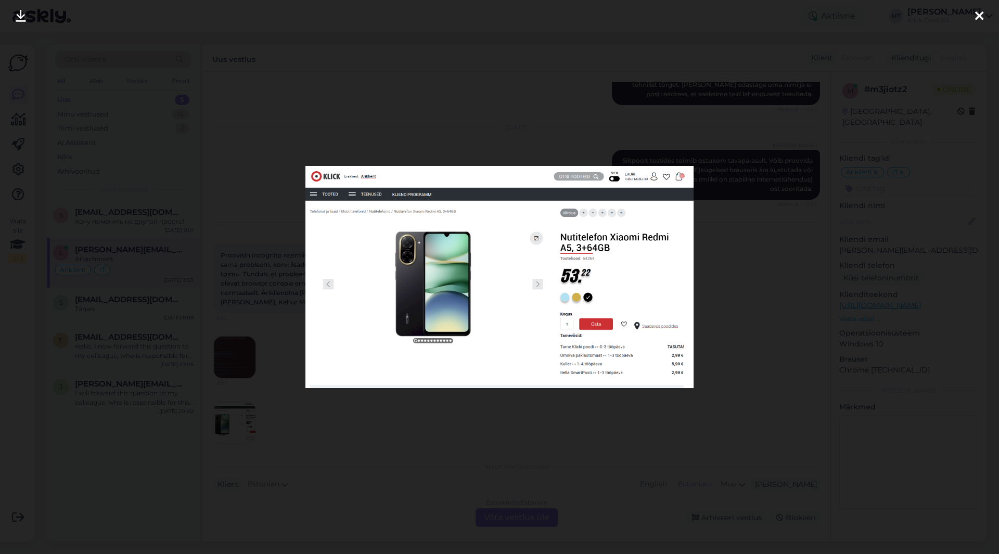
click at [379, 479] on div at bounding box center [499, 277] width 999 height 554
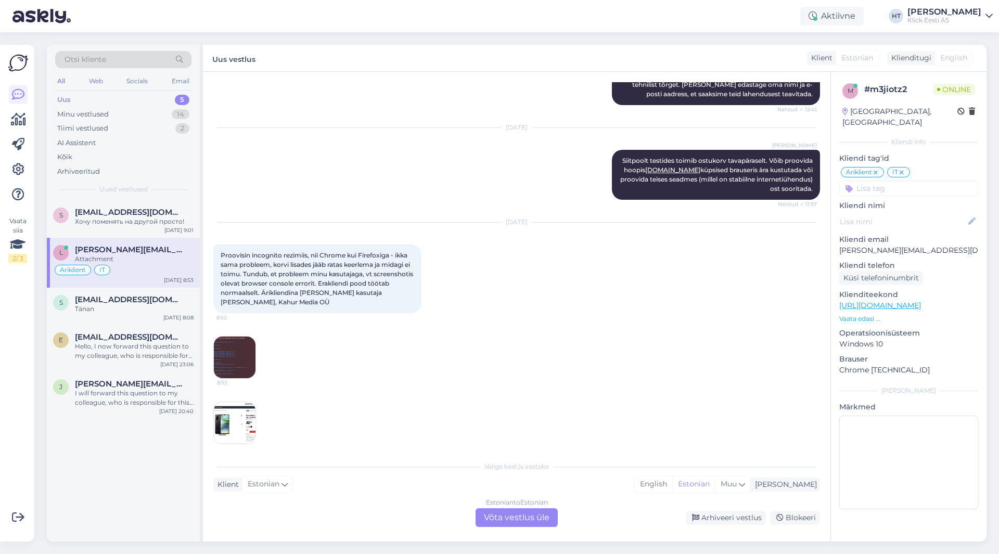
click at [468, 263] on div "[DATE] Proovisin incognito rezimiis, nii Chrome kui Firefoxiga - ikka sama prob…" at bounding box center [516, 300] width 607 height 179
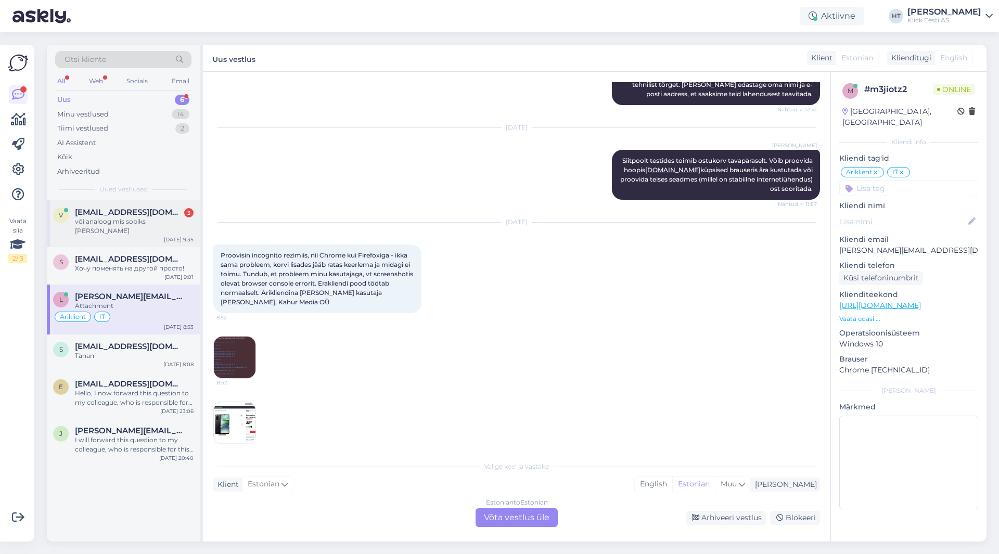
click at [166, 216] on span "[EMAIL_ADDRESS][DOMAIN_NAME]" at bounding box center [129, 212] width 108 height 9
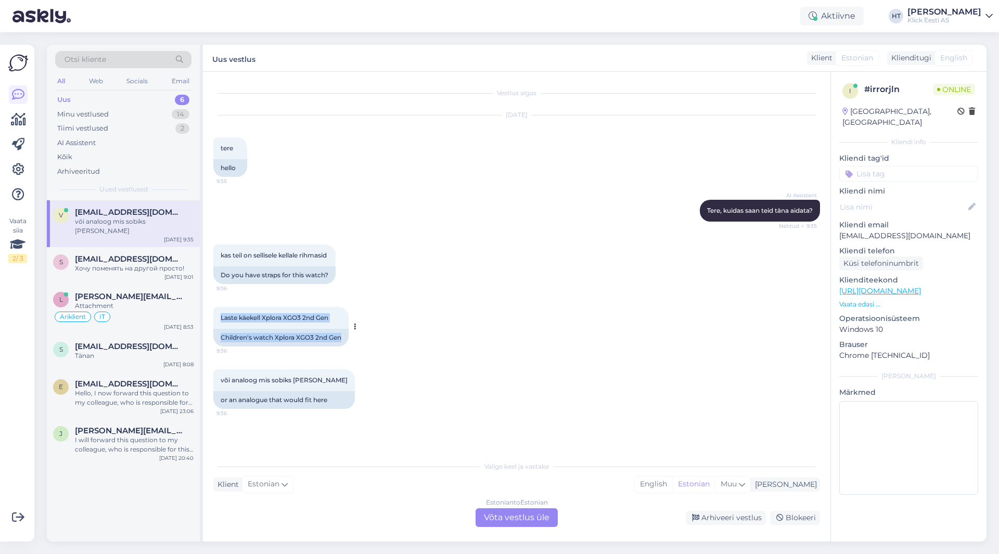
drag, startPoint x: 345, startPoint y: 338, endPoint x: 221, endPoint y: 320, distance: 124.7
click at [221, 320] on div "Laste käekell Xplora XGO3 2nd Gen 9:36 Children's watch Xplora XGO3 2nd Gen" at bounding box center [280, 327] width 135 height 40
click at [221, 320] on span "Laste käekell Xplora XGO3 2nd Gen" at bounding box center [275, 318] width 108 height 8
drag, startPoint x: 286, startPoint y: 318, endPoint x: 331, endPoint y: 318, distance: 45.3
click at [328, 318] on span "Laste käekell Xplora XGO3 2nd Gen" at bounding box center [275, 318] width 108 height 8
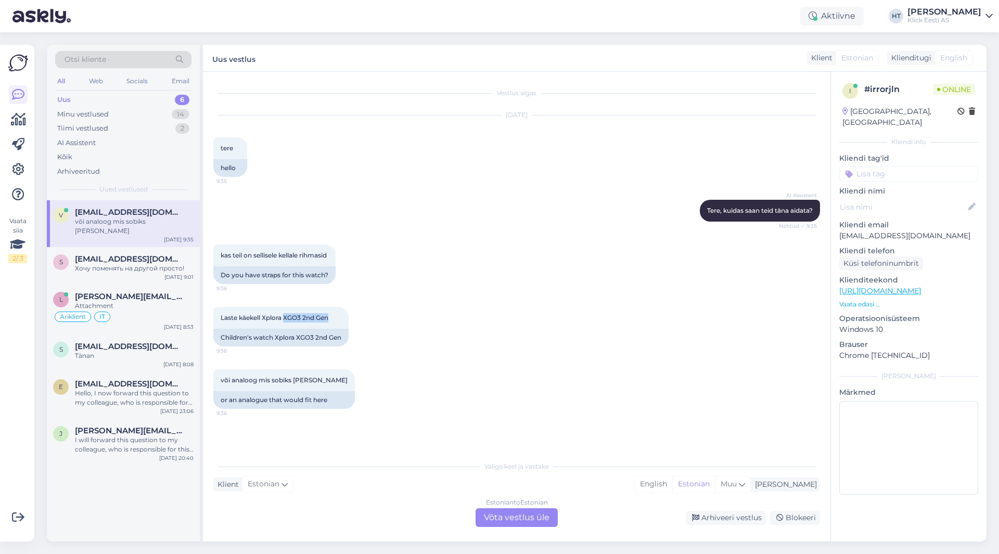
copy span "XGO3 2nd Gen"
click at [267, 316] on span "Laste käekell Xplora XGO3 2nd Gen" at bounding box center [275, 318] width 108 height 8
drag, startPoint x: 262, startPoint y: 317, endPoint x: 327, endPoint y: 314, distance: 64.6
click at [327, 314] on span "Laste käekell Xplora XGO3 2nd Gen" at bounding box center [275, 318] width 108 height 8
copy span "Xplora XGO3 2nd Ge"
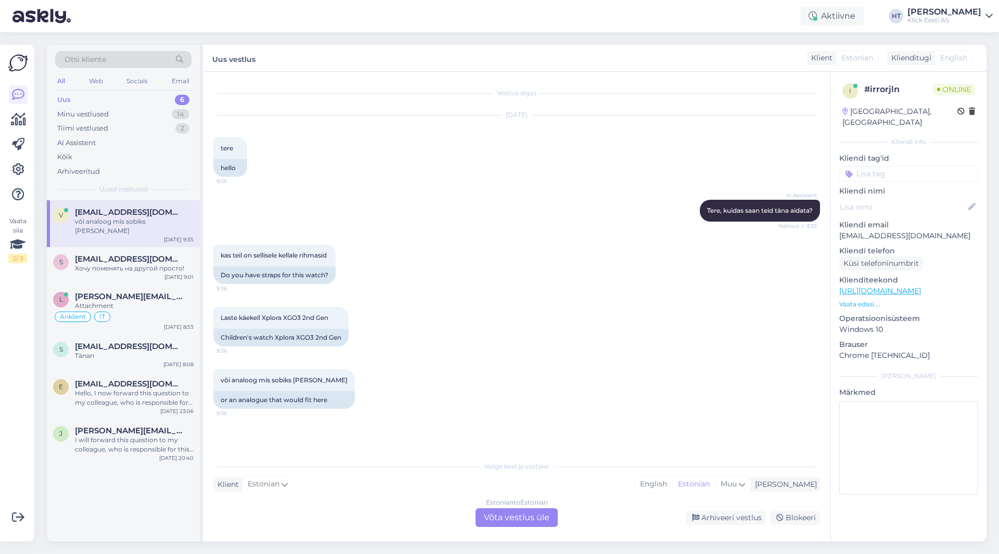
click at [499, 309] on div "Laste käekell Xplora XGO3 2nd Gen 9:36 Children's watch Xplora XGO3 2nd Gen" at bounding box center [516, 327] width 607 height 62
click at [505, 514] on div "Estonian to Estonian Võta vestlus üle" at bounding box center [517, 517] width 82 height 19
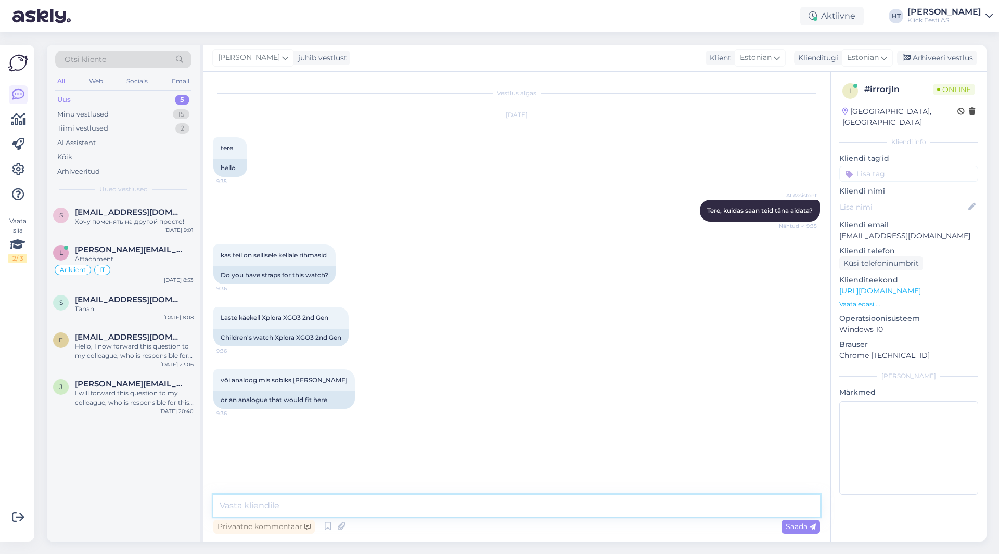
click at [501, 506] on textarea at bounding box center [516, 506] width 607 height 22
type textarea "Sellele mudelile sobivaid ei leidu."
click at [141, 221] on div "Хочу поменять на другой просто!" at bounding box center [134, 221] width 119 height 9
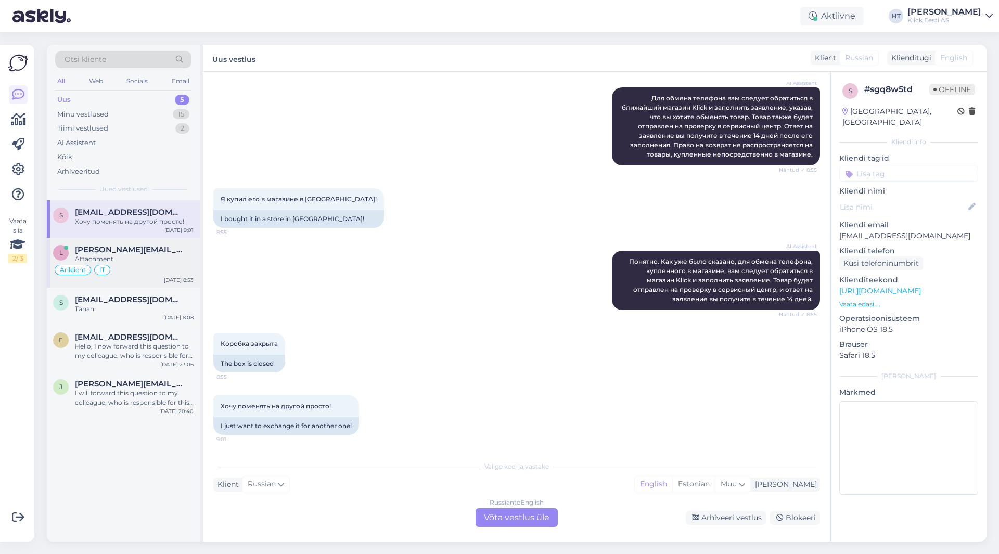
click at [143, 247] on div "[PERSON_NAME][EMAIL_ADDRESS][DOMAIN_NAME]" at bounding box center [134, 249] width 119 height 9
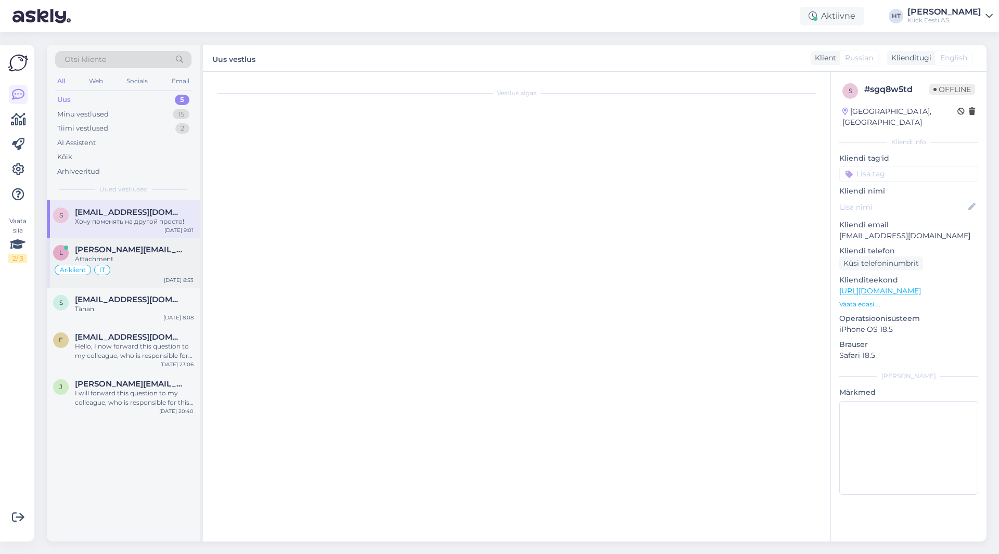
scroll to position [248, 0]
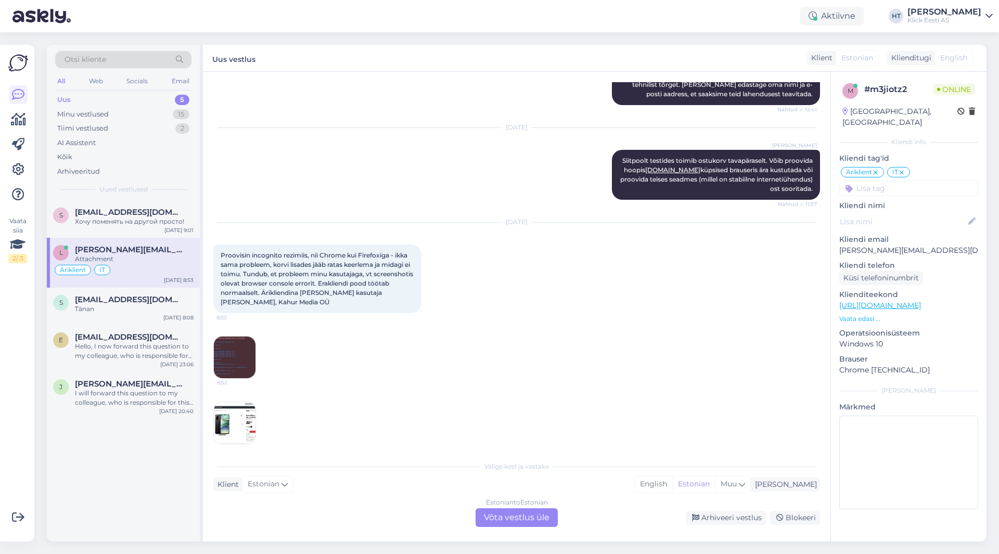
click at [537, 338] on div "[DATE] Proovisin incognito rezimiis, nii Chrome kui Firefoxiga - ikka sama prob…" at bounding box center [516, 300] width 607 height 179
click at [118, 316] on div "s [EMAIL_ADDRESS][DOMAIN_NAME] Tänan [DATE] 8:08" at bounding box center [123, 306] width 153 height 37
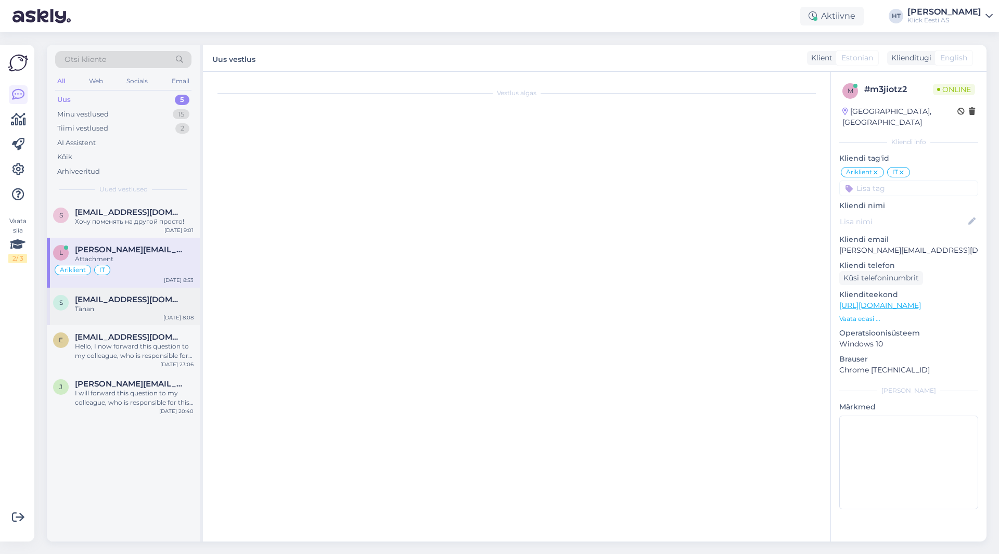
scroll to position [78, 0]
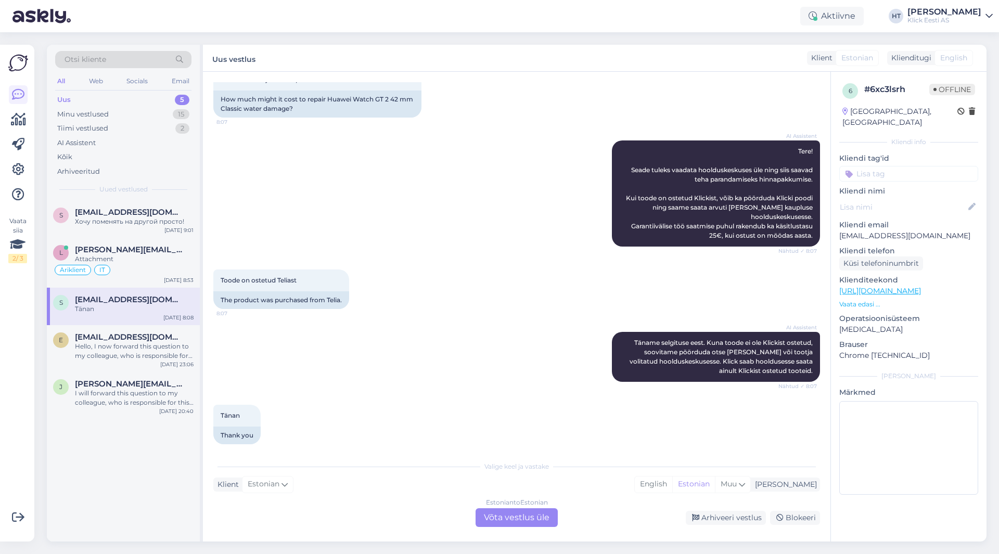
click at [624, 231] on p "[EMAIL_ADDRESS][DOMAIN_NAME]" at bounding box center [908, 236] width 139 height 11
click at [573, 296] on div "Toode on ostetud Teliast 8:07 The product was purchased from Telia." at bounding box center [516, 289] width 607 height 62
click at [144, 327] on div "e [PERSON_NAME][EMAIL_ADDRESS][DOMAIN_NAME] Hello, I now forward this question …" at bounding box center [123, 348] width 153 height 47
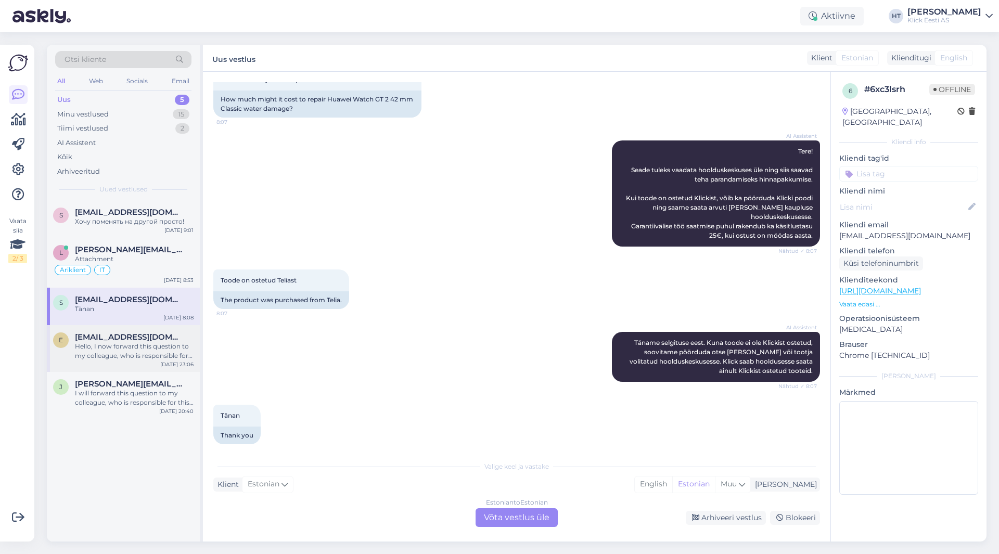
scroll to position [0, 0]
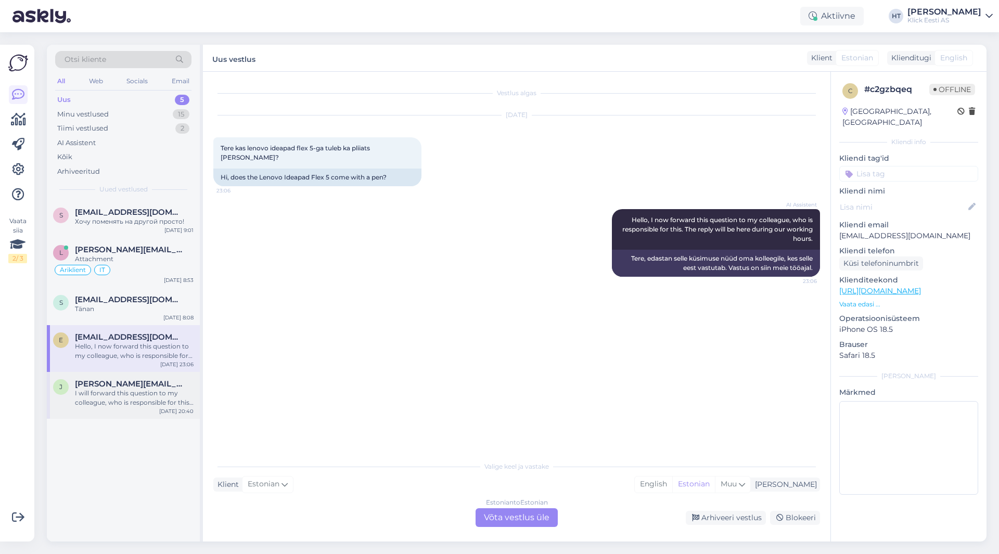
click at [171, 388] on div "[PERSON_NAME][EMAIL_ADDRESS][DOMAIN_NAME]" at bounding box center [134, 383] width 119 height 9
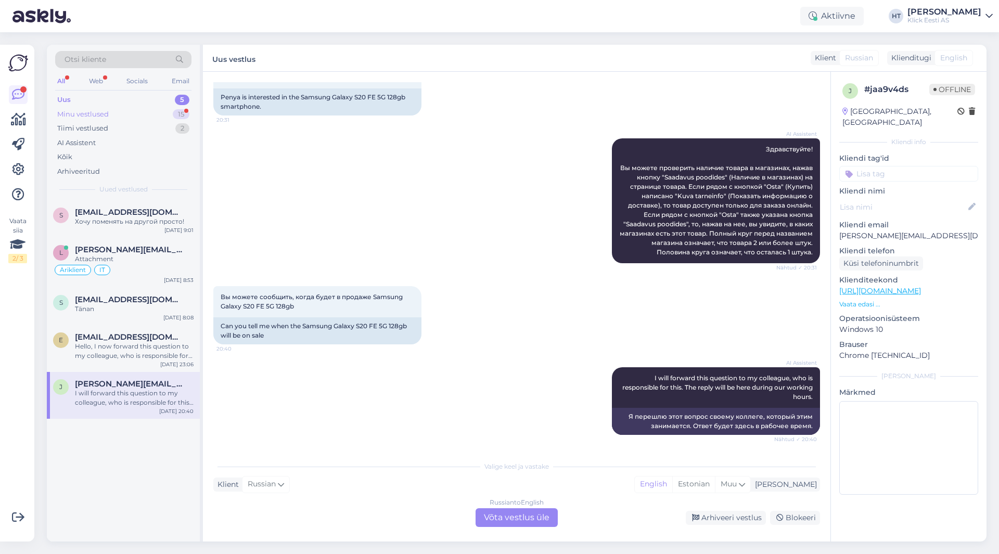
click at [185, 113] on div "15" at bounding box center [181, 114] width 17 height 10
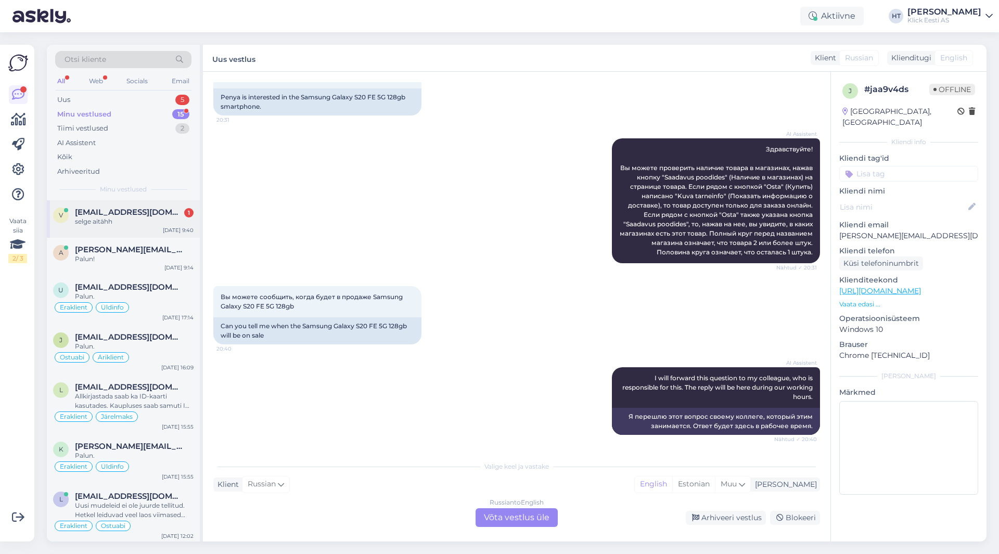
click at [166, 229] on div "v [EMAIL_ADDRESS][DOMAIN_NAME] 1 selge aitähh [DATE] 9:40" at bounding box center [123, 218] width 153 height 37
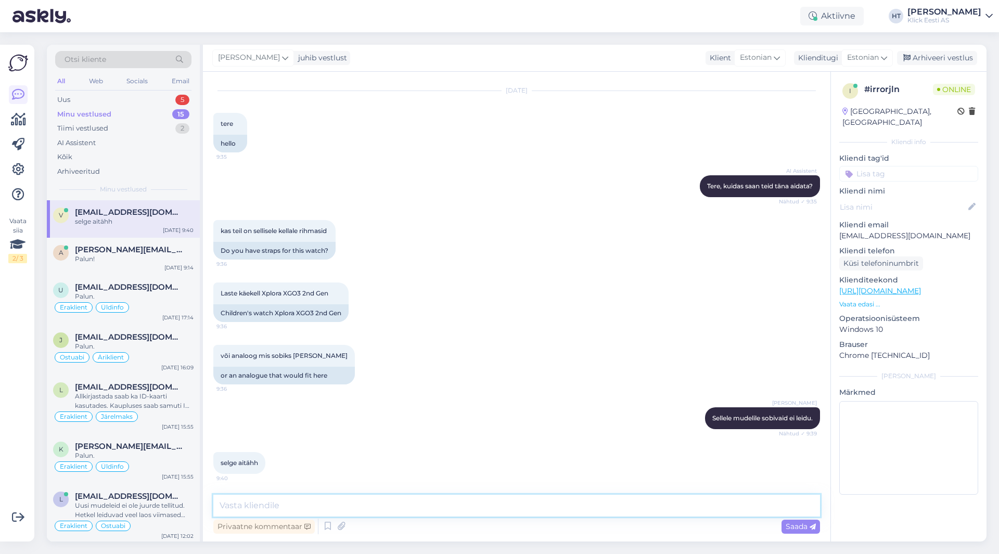
click at [424, 505] on textarea at bounding box center [516, 506] width 607 height 22
type textarea "Palun."
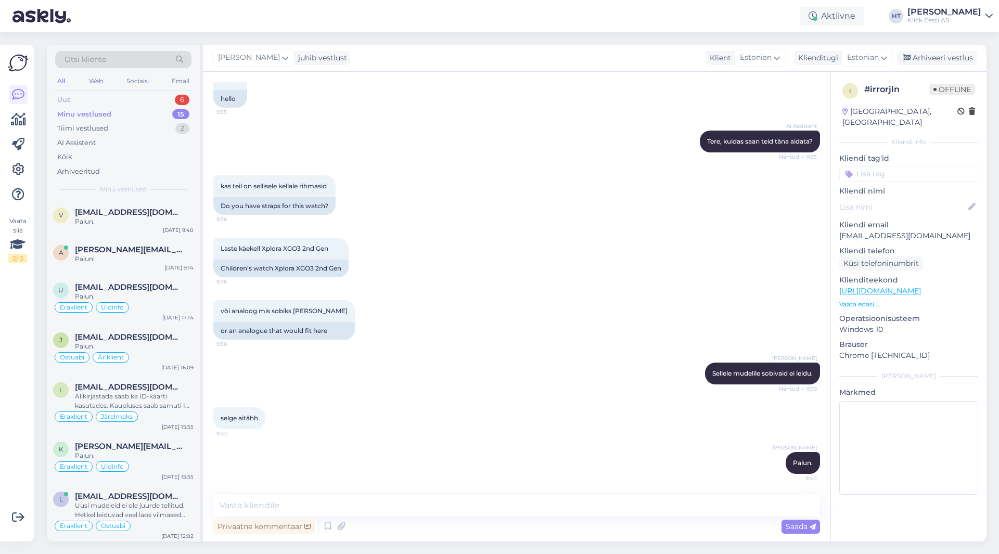
click at [174, 99] on div "Uus 6" at bounding box center [123, 100] width 136 height 15
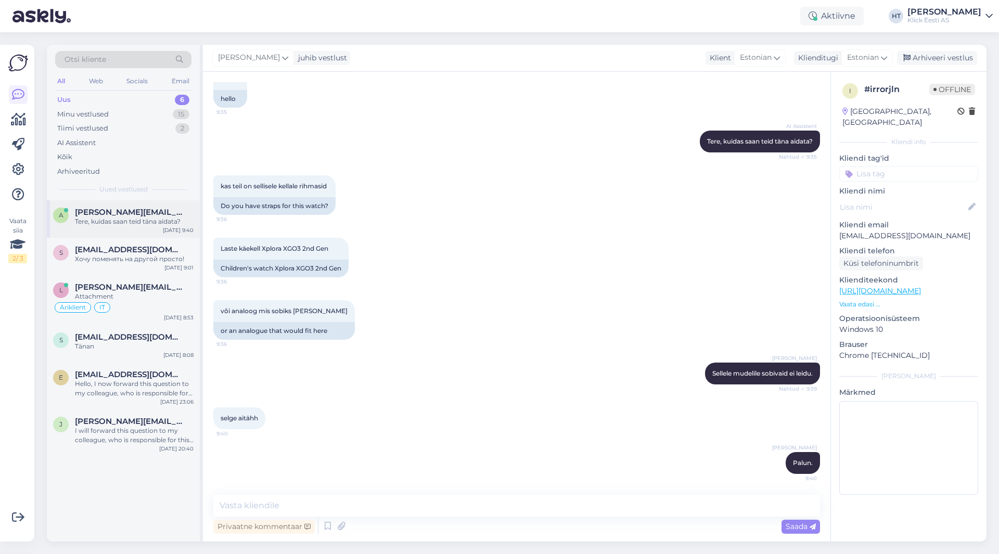
click at [176, 213] on div "[PERSON_NAME][EMAIL_ADDRESS][DOMAIN_NAME]" at bounding box center [134, 212] width 119 height 9
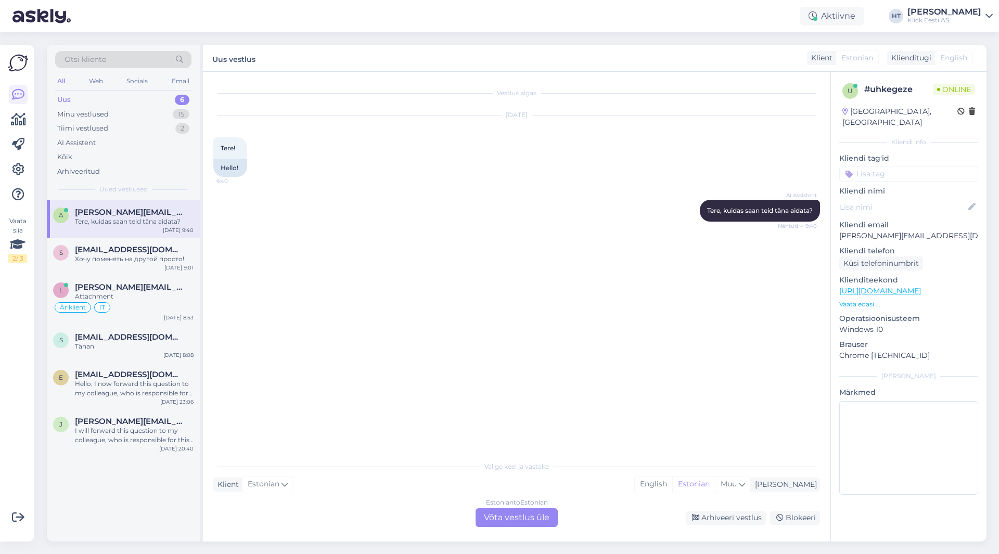
click at [265, 215] on div "AI Assistent [PERSON_NAME], kuidas saan teid [PERSON_NAME] aidata? Nähtud ✓ 9:40" at bounding box center [516, 210] width 607 height 45
click at [150, 252] on span "[EMAIL_ADDRESS][DOMAIN_NAME]" at bounding box center [129, 249] width 108 height 9
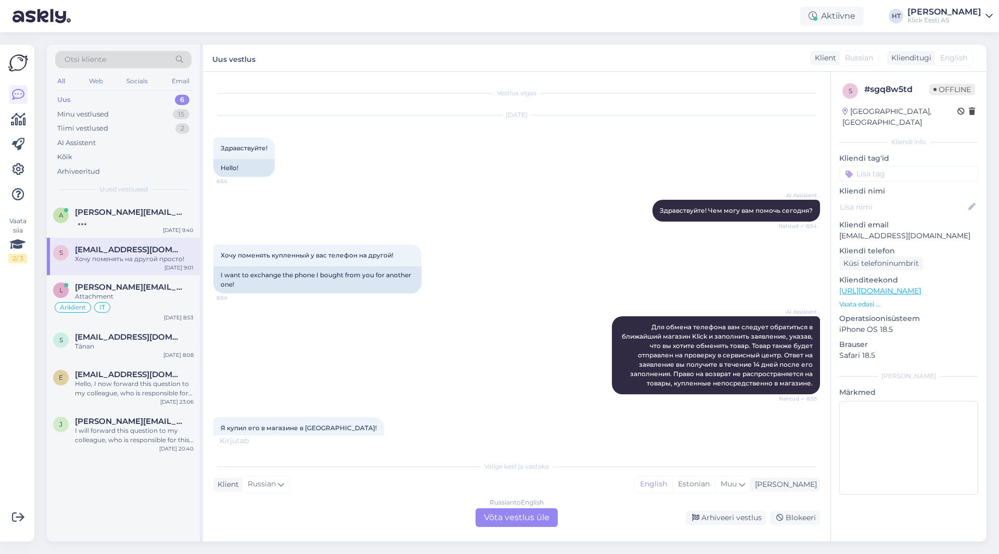
scroll to position [240, 0]
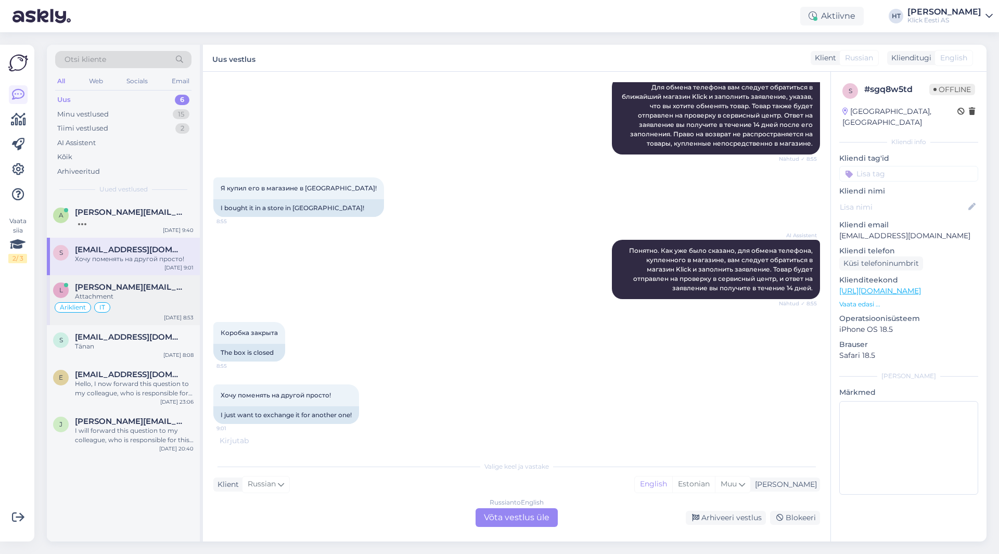
click at [155, 291] on div "[PERSON_NAME][EMAIL_ADDRESS][DOMAIN_NAME]" at bounding box center [134, 287] width 119 height 9
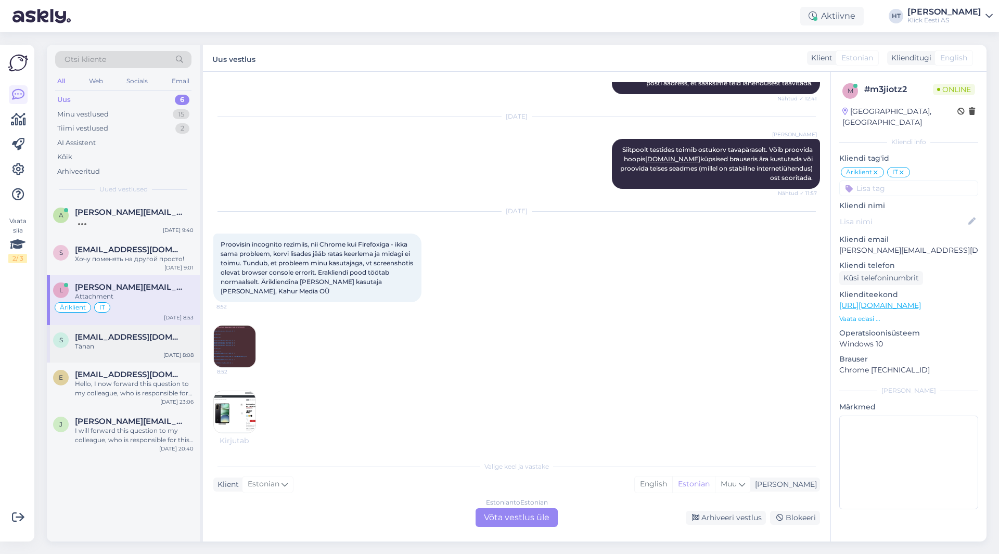
click at [168, 358] on div "[DATE] 8:08" at bounding box center [178, 355] width 30 height 8
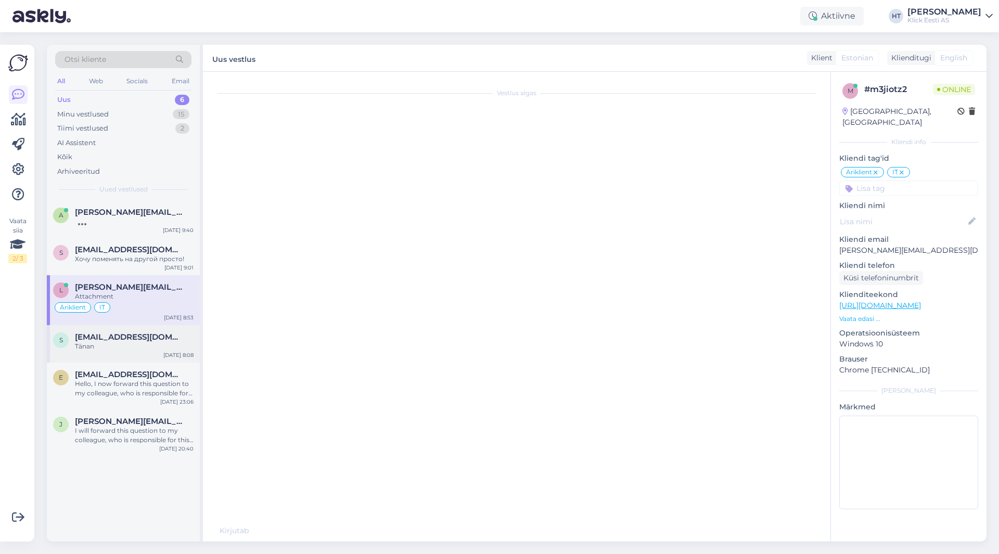
scroll to position [89, 0]
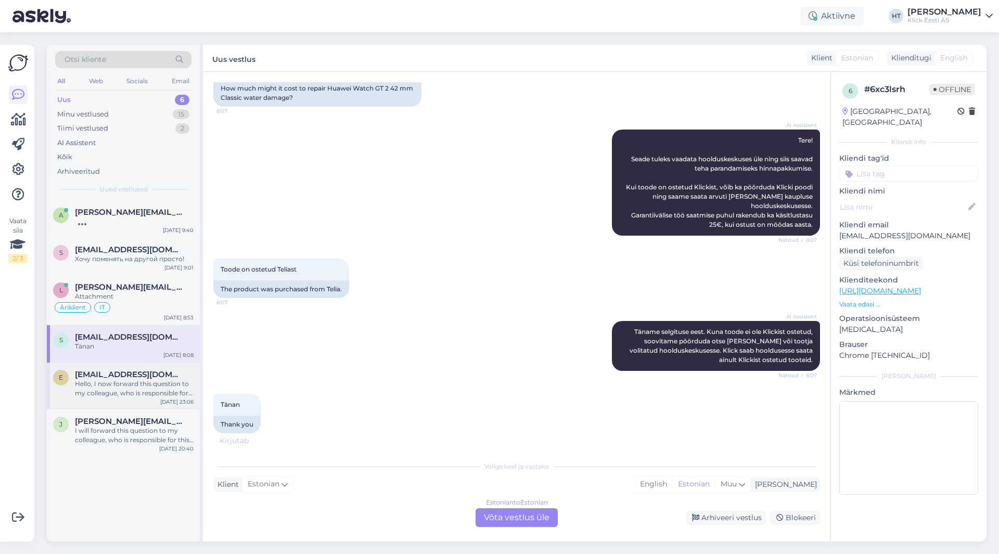
click at [161, 385] on div "Hello, I now forward this question to my colleague, who is responsible for this…" at bounding box center [134, 388] width 119 height 19
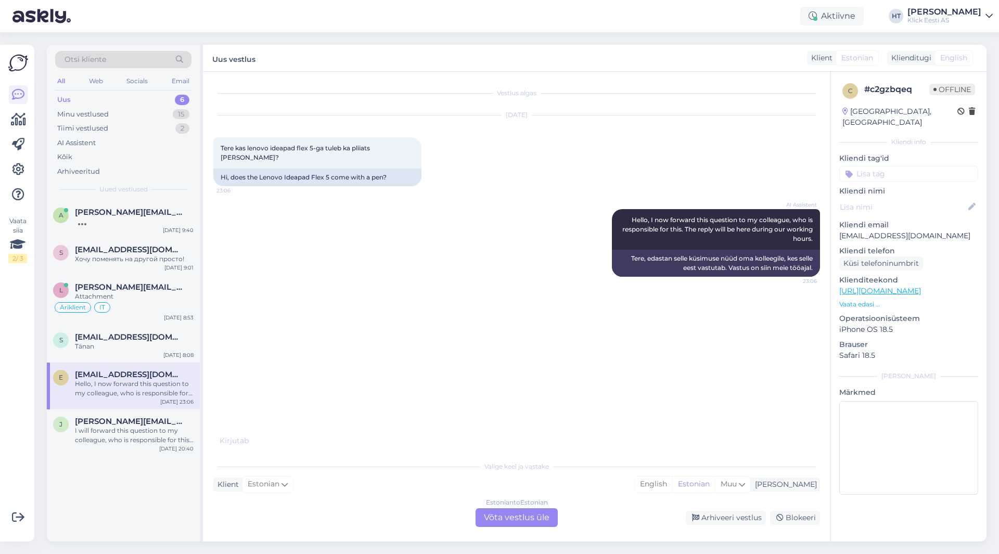
scroll to position [0, 0]
click at [155, 418] on span "[PERSON_NAME][EMAIL_ADDRESS][DOMAIN_NAME]" at bounding box center [129, 421] width 108 height 9
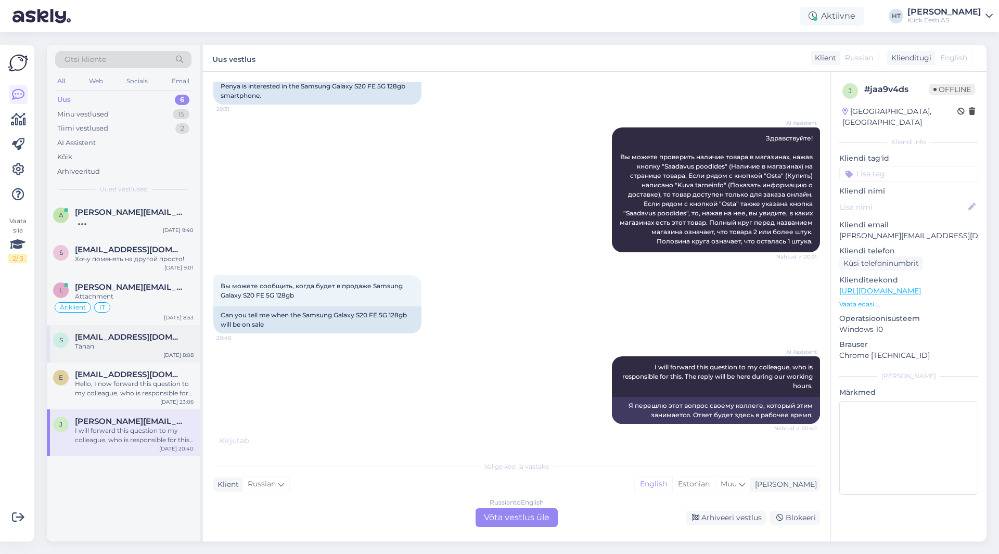
scroll to position [80, 0]
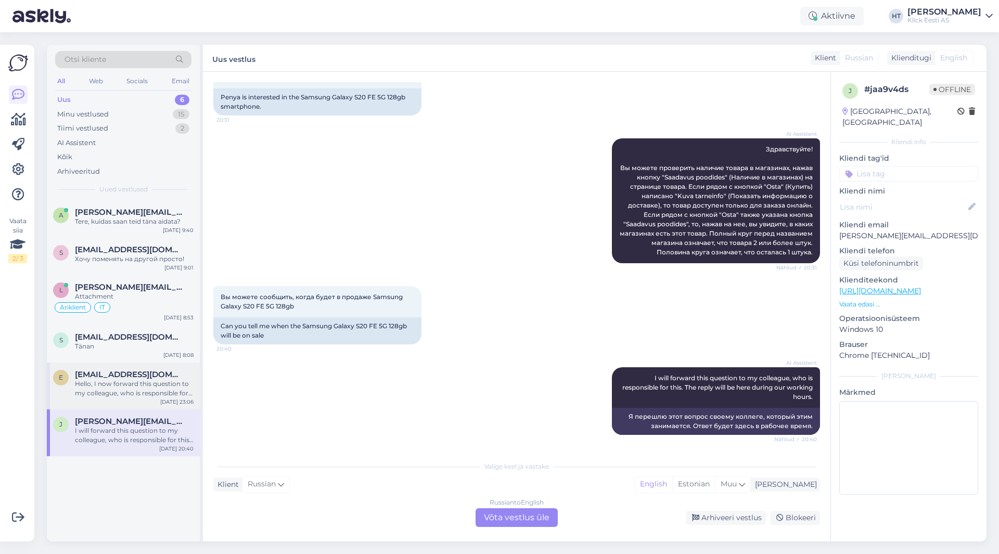
click at [135, 389] on div "Hello, I now forward this question to my colleague, who is responsible for this…" at bounding box center [134, 388] width 119 height 19
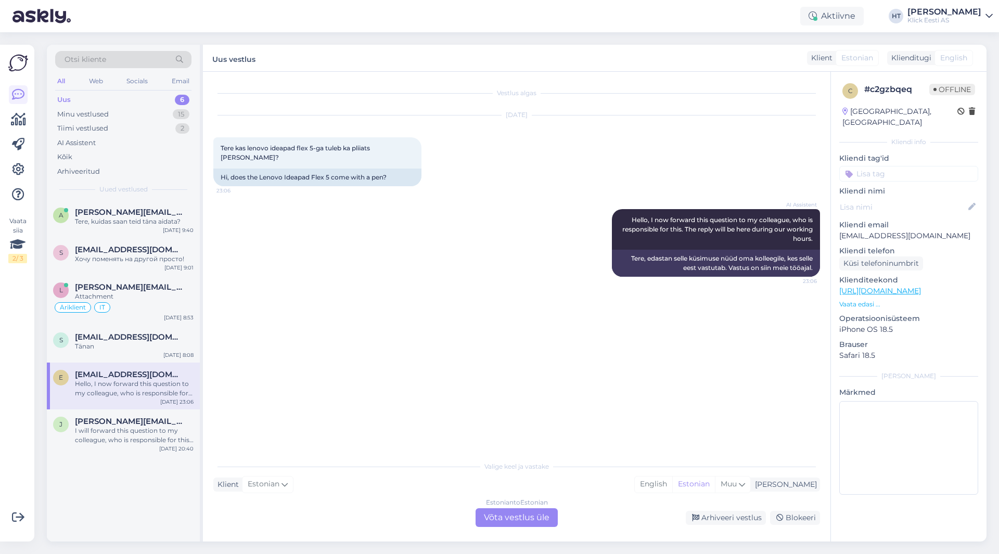
click at [508, 515] on div "Estonian to Estonian Võta vestlus üle" at bounding box center [517, 517] width 82 height 19
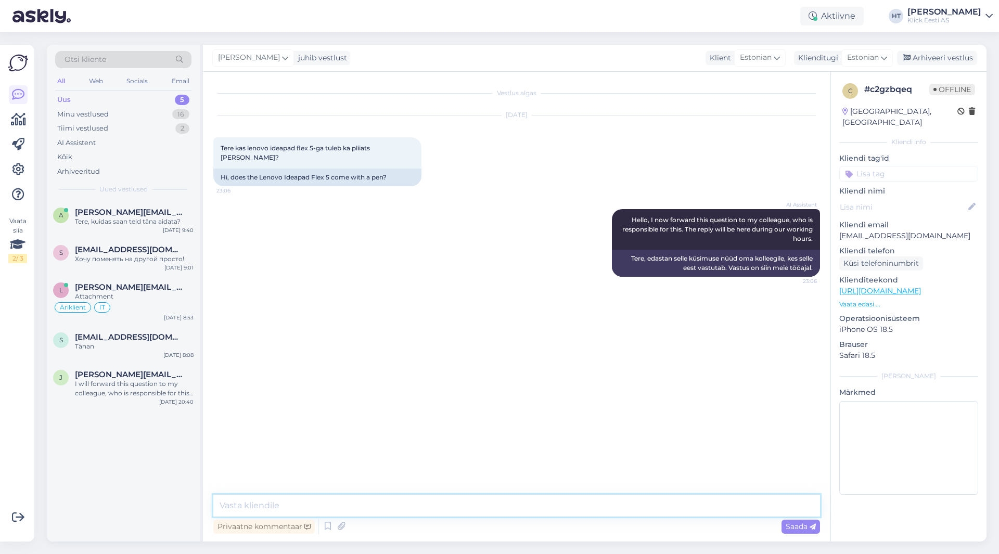
click at [508, 508] on textarea at bounding box center [516, 506] width 607 height 22
type textarea "Pliiatsit [PERSON_NAME] [PERSON_NAME]."
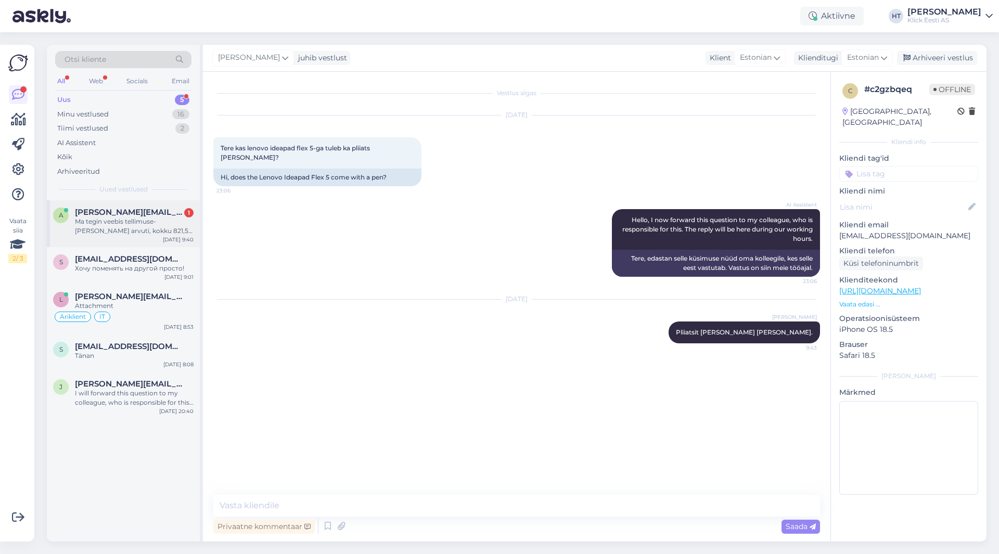
click at [154, 226] on div "Ma tegin veebis tellimuse- [PERSON_NAME] arvuti, kokku 821,57. Suunas [PERSON_N…" at bounding box center [134, 226] width 119 height 19
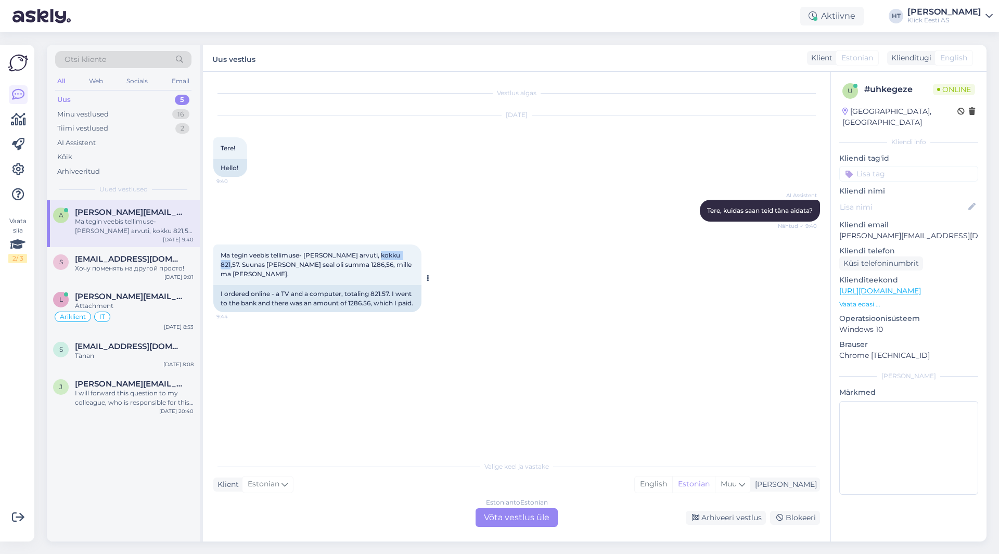
drag, startPoint x: 371, startPoint y: 254, endPoint x: 399, endPoint y: 254, distance: 28.6
click at [399, 254] on div "Ma tegin veebis tellimuse- [PERSON_NAME] arvuti, kokku 821,57. Suunas [PERSON_N…" at bounding box center [317, 265] width 208 height 41
click at [624, 231] on p "[PERSON_NAME][EMAIL_ADDRESS][DOMAIN_NAME]" at bounding box center [908, 236] width 139 height 11
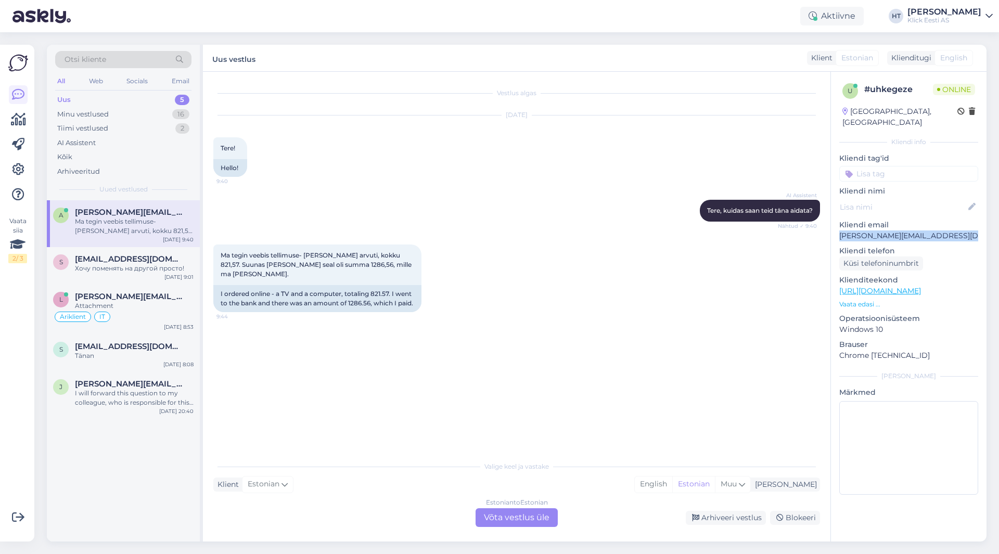
click at [624, 231] on p "[PERSON_NAME][EMAIL_ADDRESS][DOMAIN_NAME]" at bounding box center [908, 236] width 139 height 11
copy p "[PERSON_NAME][EMAIL_ADDRESS][DOMAIN_NAME]"
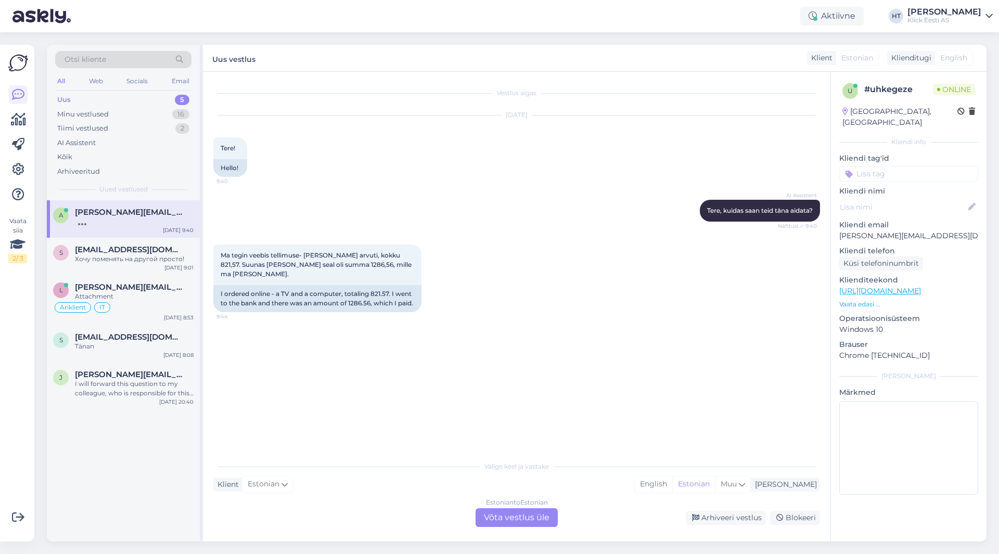
click at [624, 144] on div "[DATE] Tere! 9:40 Hello!" at bounding box center [516, 146] width 607 height 84
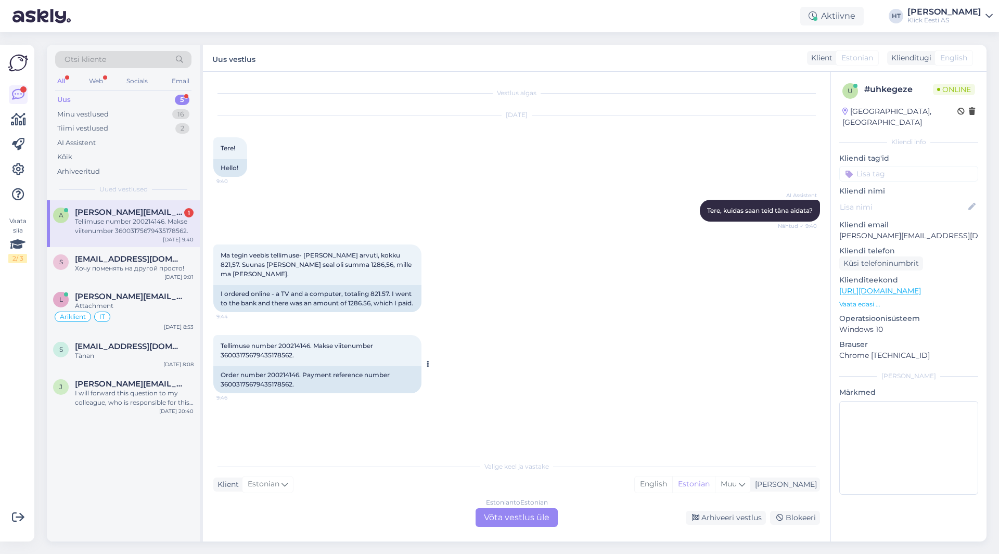
click at [288, 352] on span "Tellimuse number 200214146. Makse viitenumber 36003175679435178562." at bounding box center [298, 350] width 154 height 17
copy span "200214146"
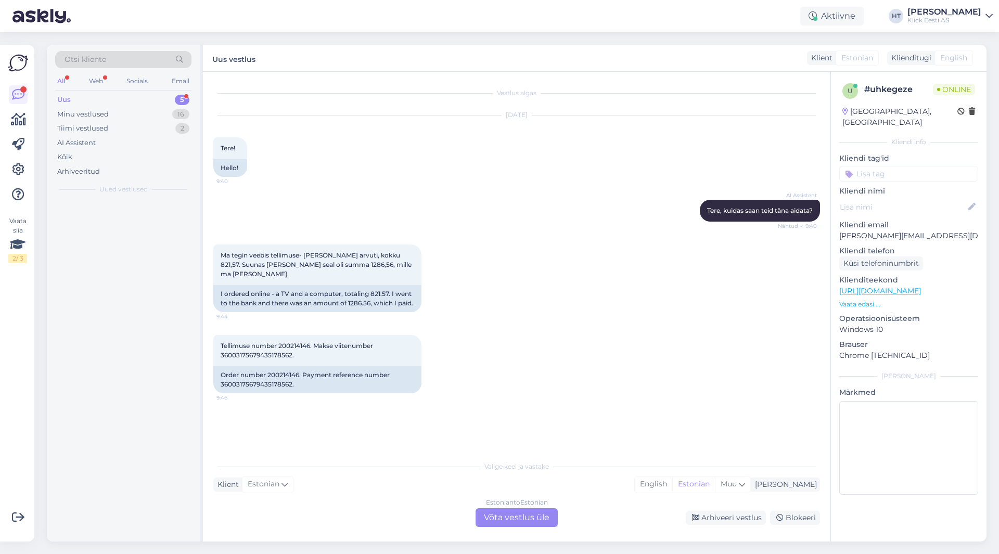
click at [578, 293] on div "Ma tegin veebis tellimuse- [PERSON_NAME] arvuti, kokku 821,57. Suunas [PERSON_N…" at bounding box center [516, 278] width 607 height 91
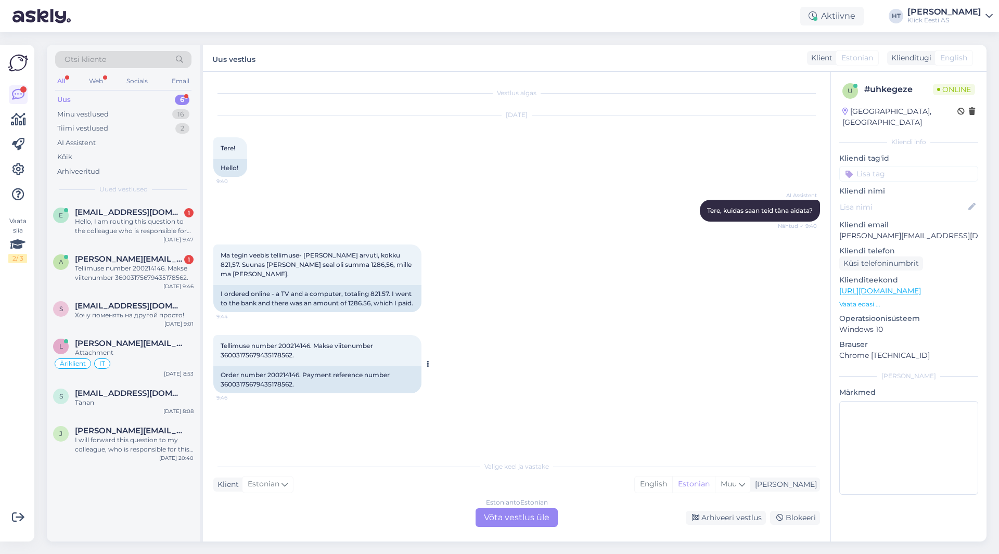
click at [244, 359] on div "Tellimuse number 200214146. Makse viitenumber 36003175679435178562. 9:46" at bounding box center [317, 350] width 208 height 31
click at [248, 359] on span "Tellimuse number 200214146. Makse viitenumber 36003175679435178562." at bounding box center [298, 350] width 154 height 17
click at [246, 393] on div "Order number 200214146. Payment reference number 36003175679435178562." at bounding box center [317, 379] width 208 height 27
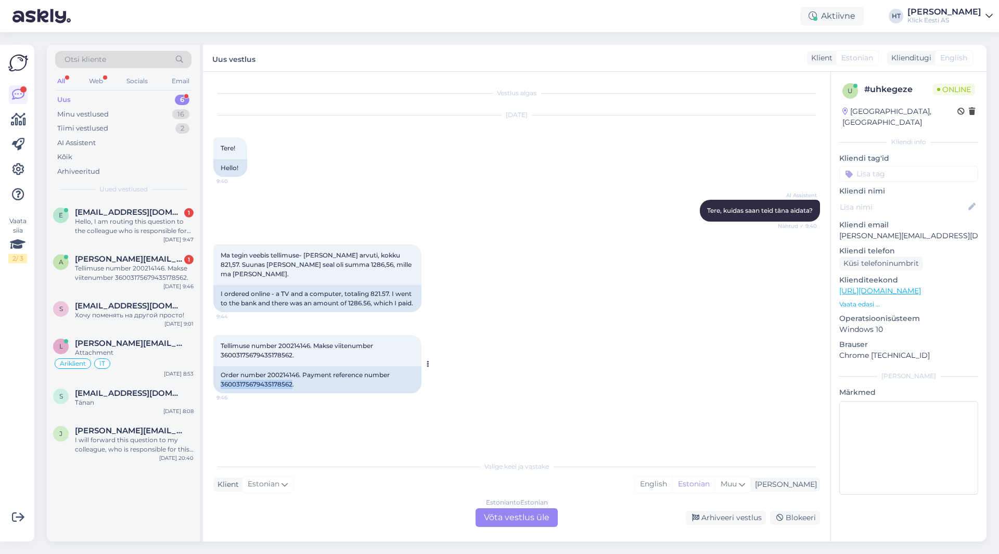
copy div "36003175679435178562"
click at [563, 317] on div "Ma tegin veebis tellimuse- [PERSON_NAME] arvuti, kokku 821,57. Suunas [PERSON_N…" at bounding box center [516, 278] width 607 height 91
click at [162, 215] on div "[EMAIL_ADDRESS][DOMAIN_NAME] 1" at bounding box center [134, 212] width 119 height 9
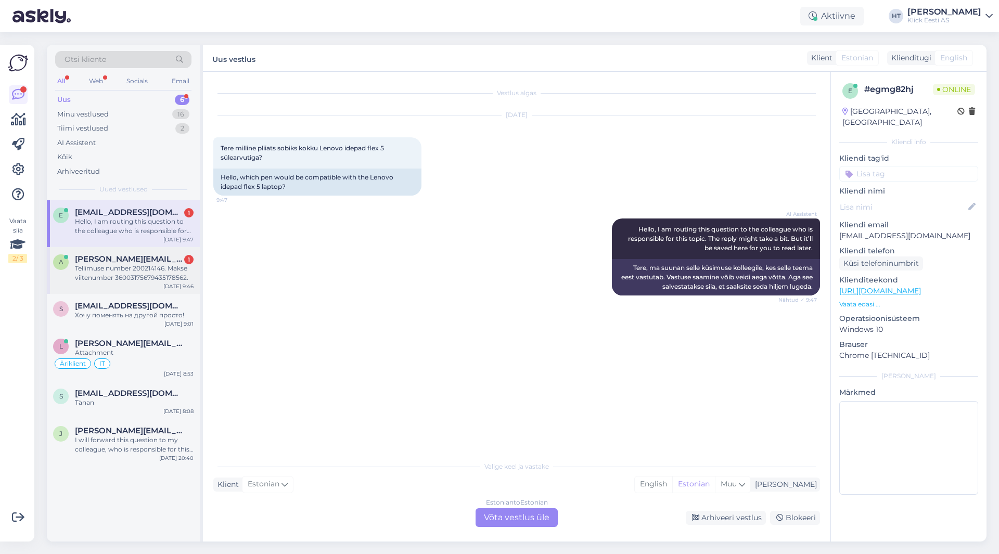
click at [98, 263] on span "[PERSON_NAME][EMAIL_ADDRESS][DOMAIN_NAME]" at bounding box center [129, 259] width 108 height 9
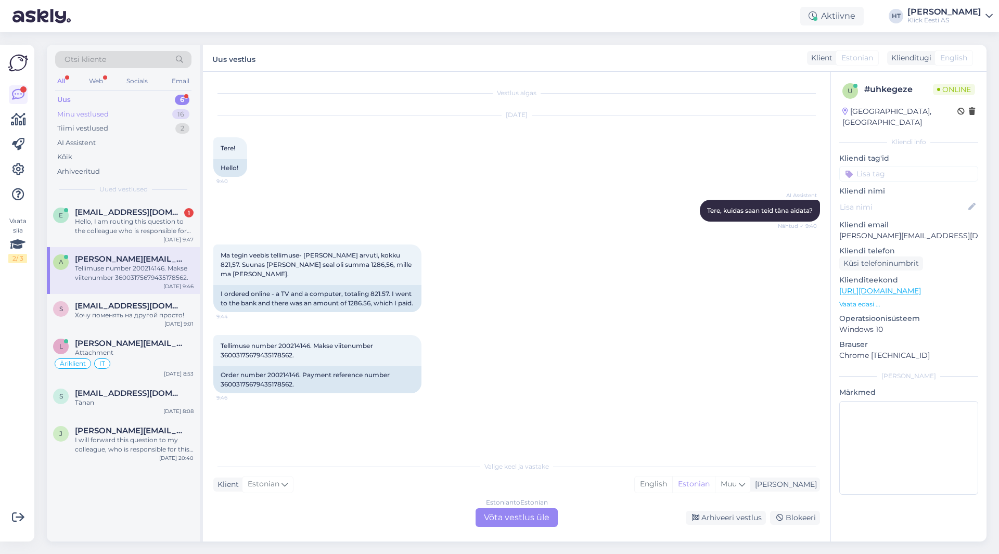
click at [121, 118] on div "Minu vestlused 16" at bounding box center [123, 114] width 136 height 15
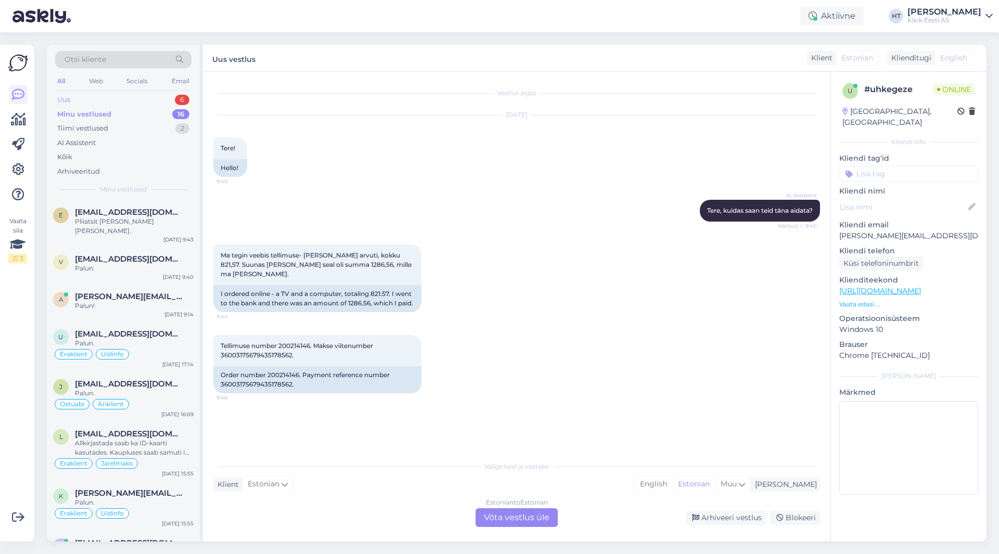
click at [133, 96] on div "Uus 6" at bounding box center [123, 100] width 136 height 15
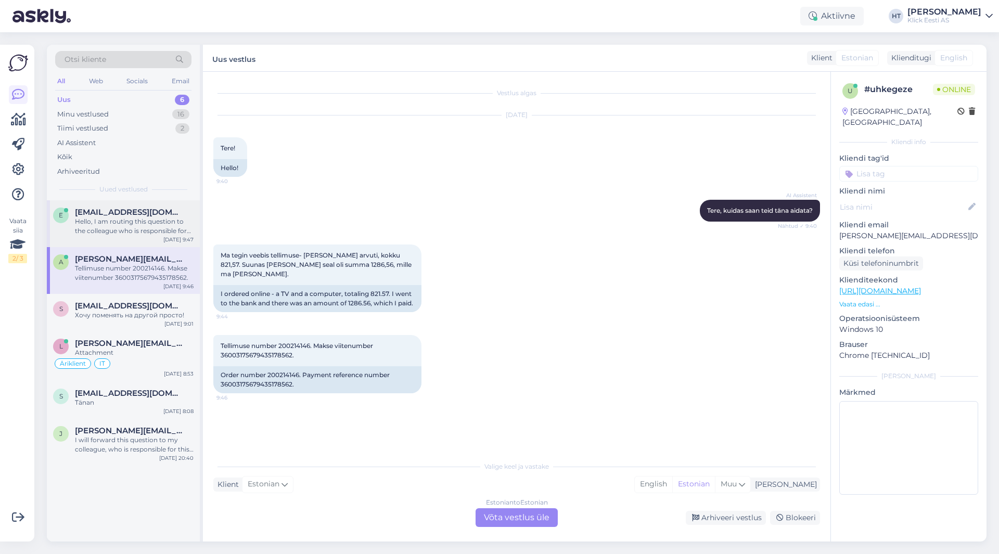
click at [144, 231] on div "Hello, I am routing this question to the colleague who is responsible for this …" at bounding box center [134, 226] width 119 height 19
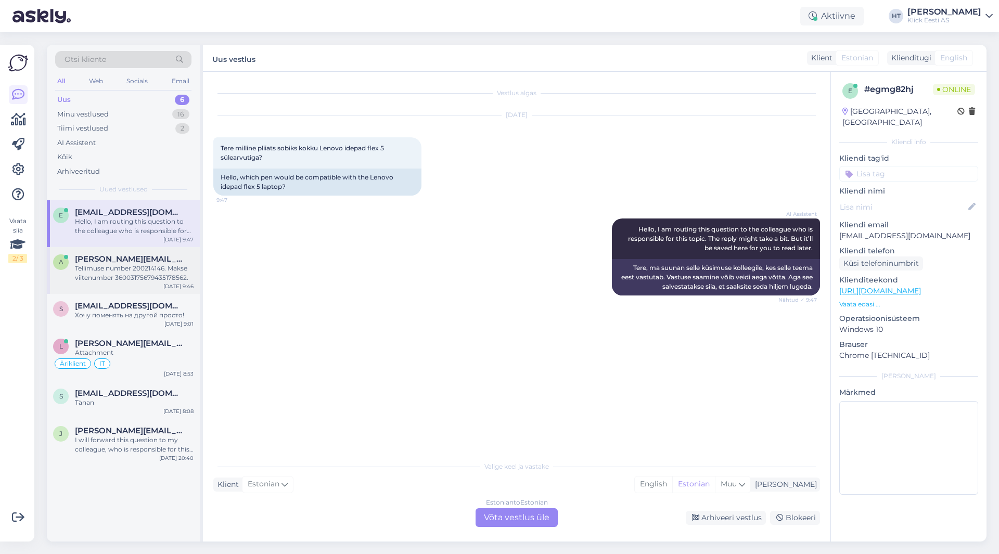
click at [126, 272] on div "Tellimuse number 200214146. Makse viitenumber 36003175679435178562." at bounding box center [134, 273] width 119 height 19
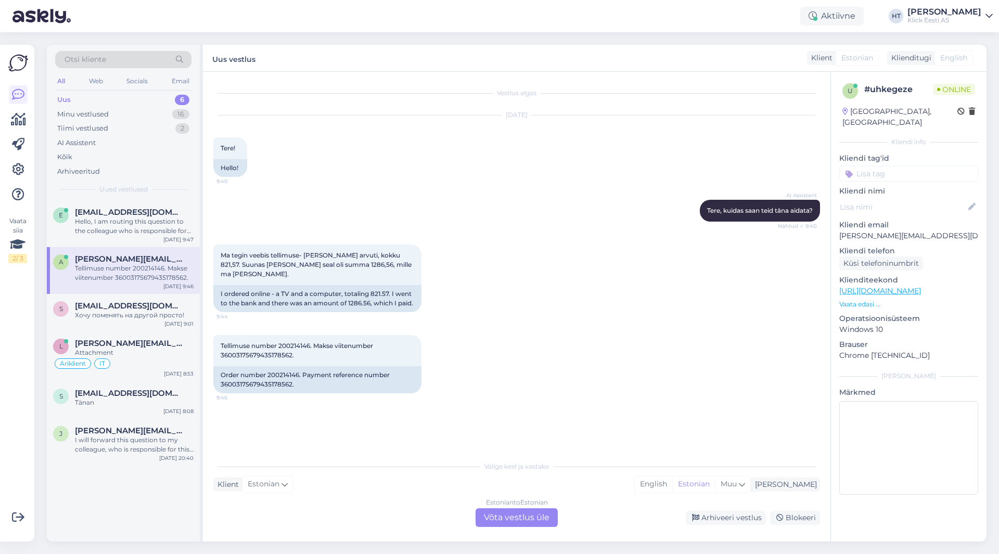
click at [499, 371] on div "Tellimuse number 200214146. Makse viitenumber 36003175679435178562. 9:46 Order …" at bounding box center [516, 364] width 607 height 81
click at [530, 513] on div "Estonian to Estonian Võta vestlus üle" at bounding box center [517, 517] width 82 height 19
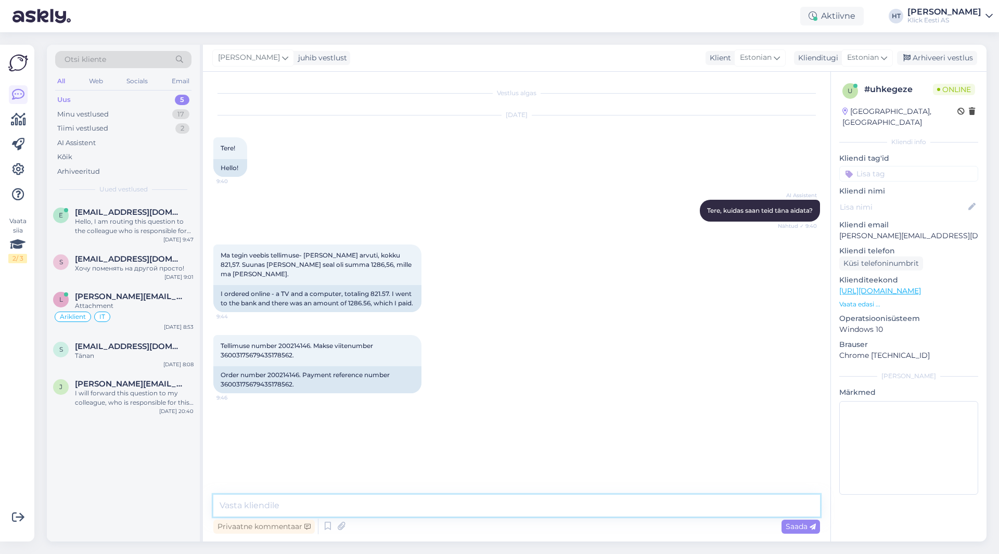
click at [527, 512] on textarea at bounding box center [516, 506] width 607 height 22
type textarea "Saatke palun maksekorraldus laekumise kontrollimiseks."
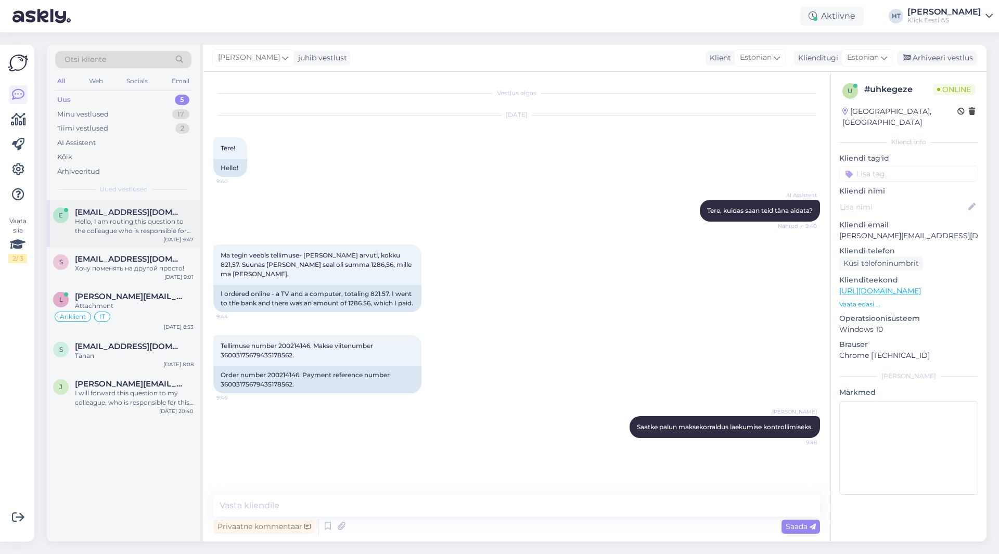
click at [145, 225] on div "Hello, I am routing this question to the colleague who is responsible for this …" at bounding box center [134, 226] width 119 height 19
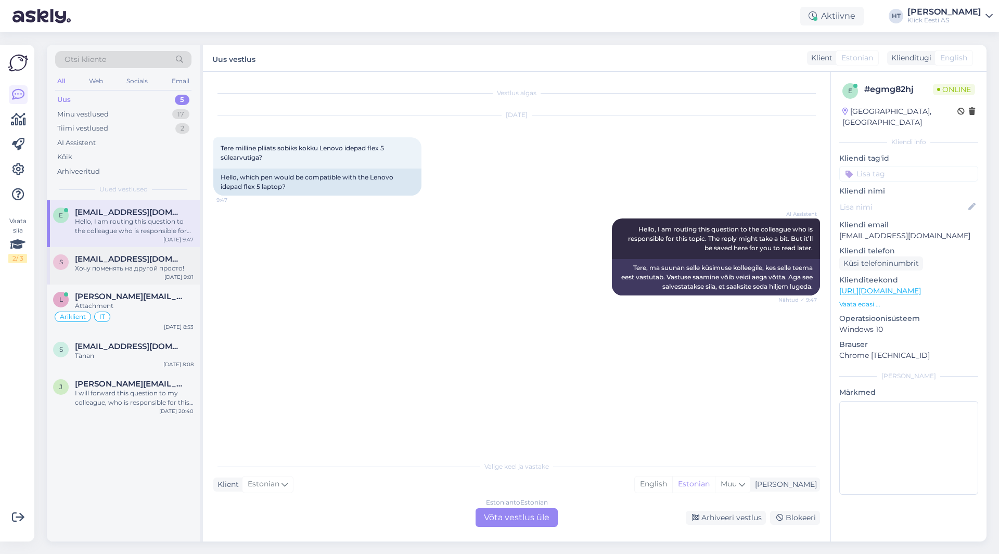
click at [141, 261] on span "[EMAIL_ADDRESS][DOMAIN_NAME]" at bounding box center [129, 259] width 108 height 9
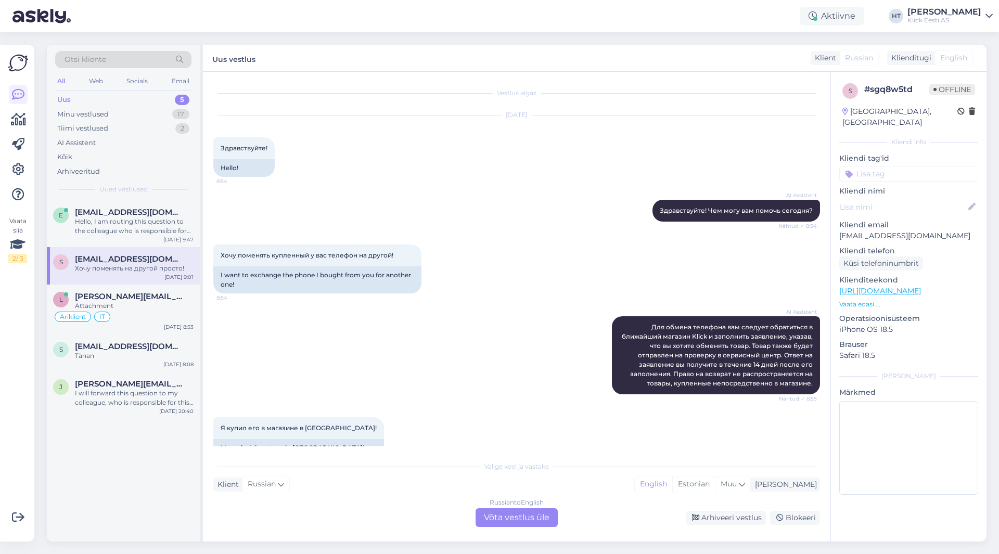
scroll to position [229, 0]
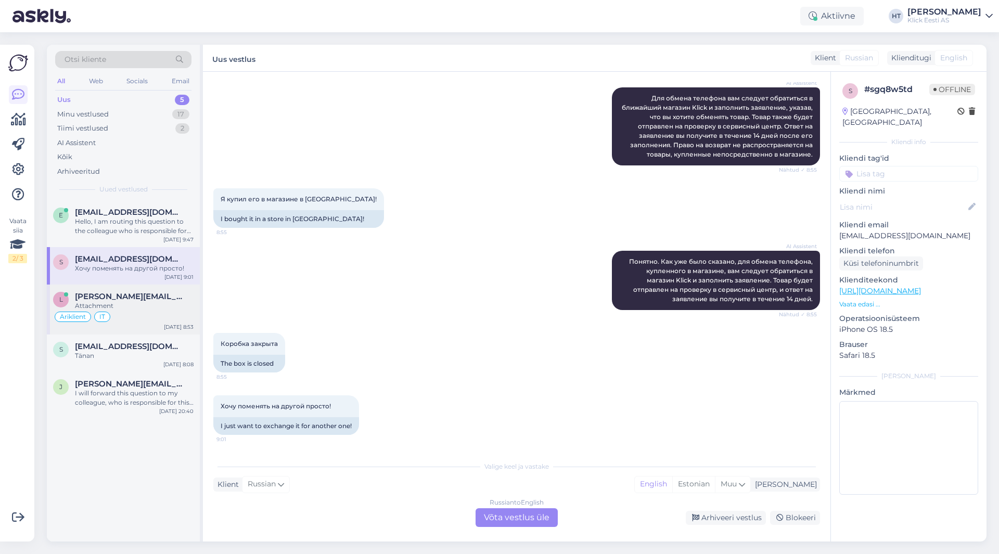
click at [146, 300] on div "[PERSON_NAME][EMAIL_ADDRESS][DOMAIN_NAME]" at bounding box center [134, 296] width 119 height 9
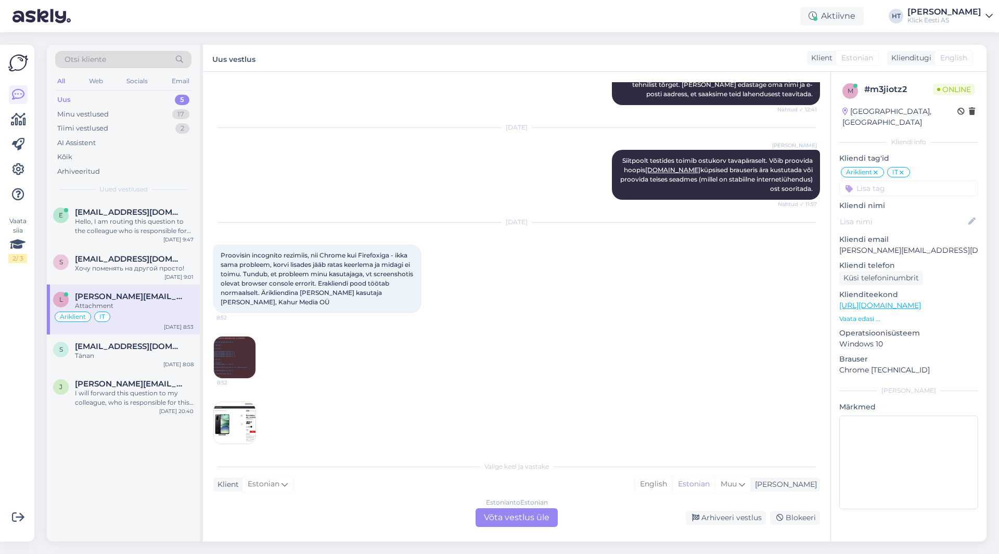
click at [505, 518] on div "Estonian to Estonian Võta vestlus üle" at bounding box center [517, 517] width 82 height 19
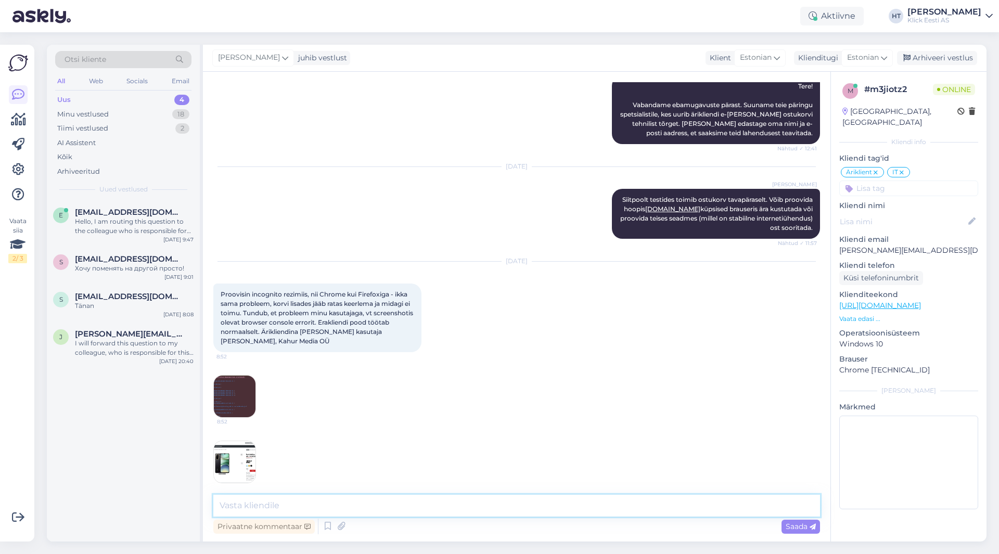
click at [499, 508] on textarea at bounding box center [516, 506] width 607 height 22
type textarea "Saatsime hetkel kuvatõmmised arendajale. Loodetavasti saavad nende järgi mingi …"
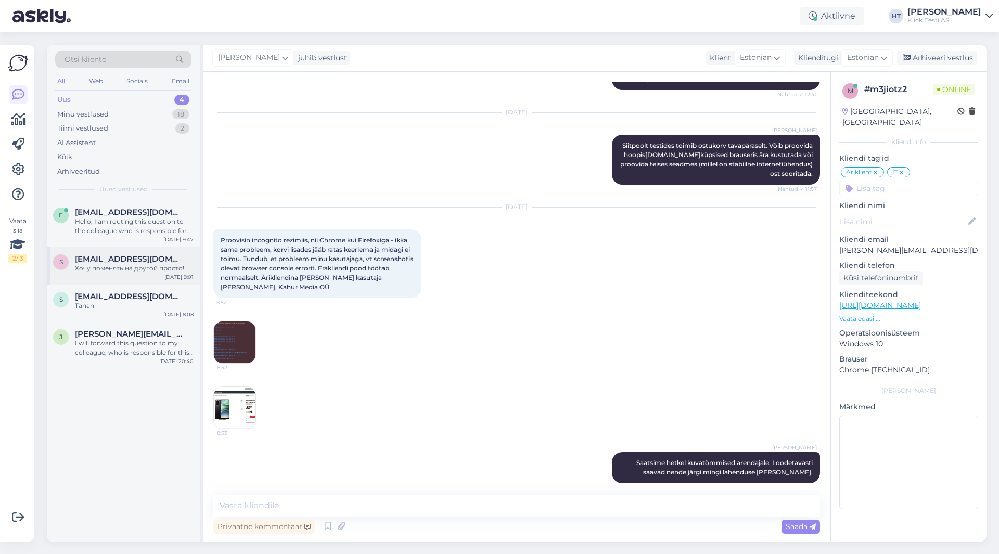
click at [148, 267] on div "Хочу поменять на другой просто!" at bounding box center [134, 268] width 119 height 9
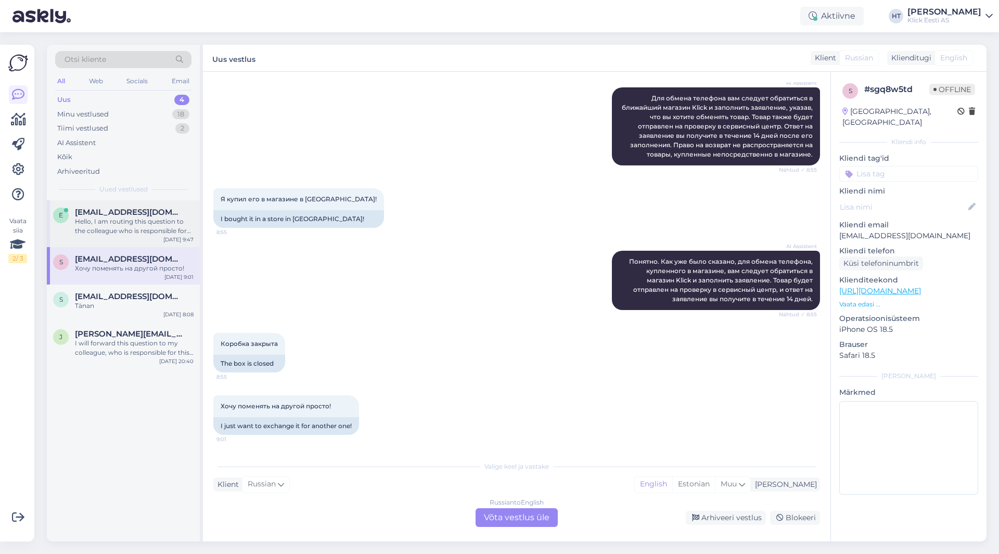
click at [109, 226] on div "Hello, I am routing this question to the colleague who is responsible for this …" at bounding box center [134, 226] width 119 height 19
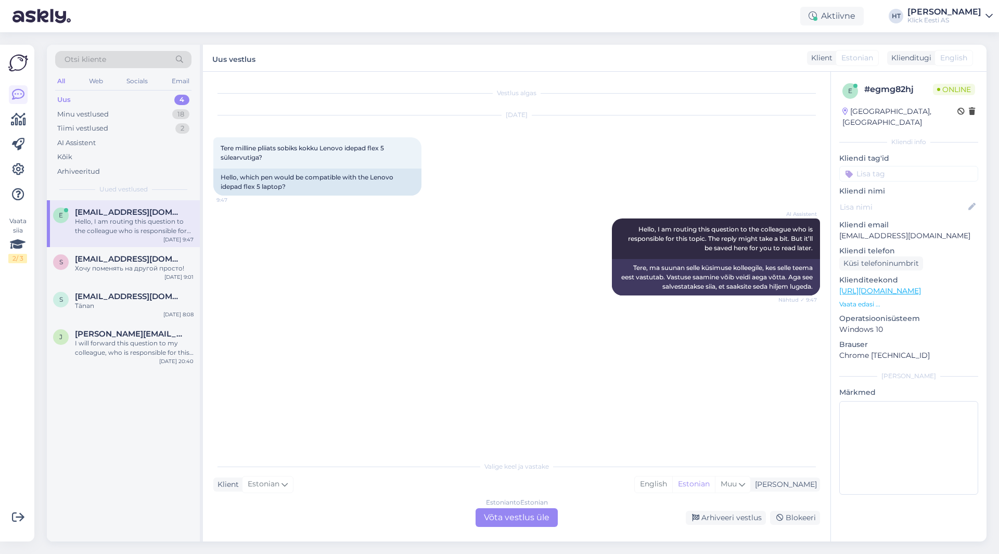
click at [439, 306] on div "AI Assistent Hello, I am routing this question to the colleague who is responsi…" at bounding box center [516, 257] width 607 height 100
click at [149, 265] on div "Хочу поменять на другой просто!" at bounding box center [134, 268] width 119 height 9
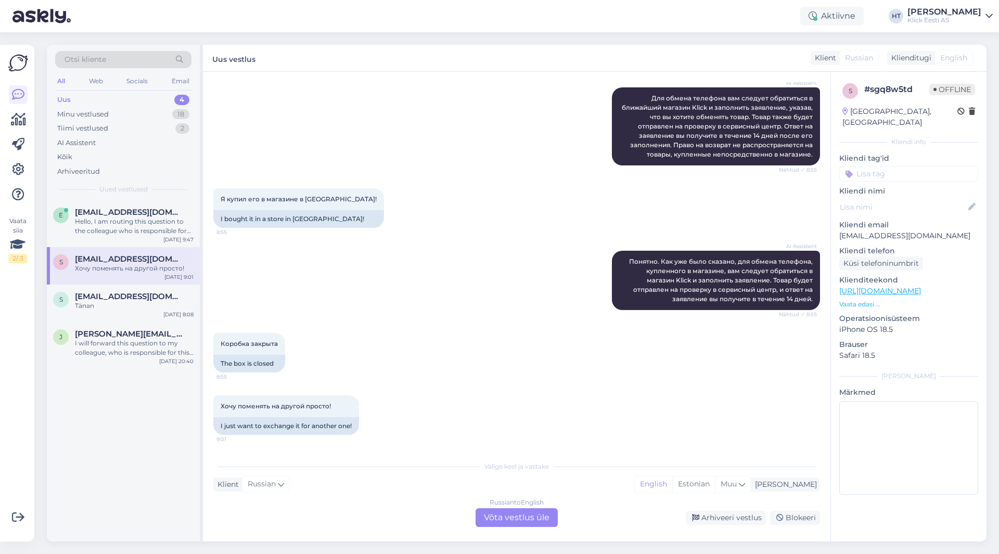
click at [430, 274] on div "AI Assistent Понятно. Как уже было сказано, для обмена телефона, купленного в м…" at bounding box center [516, 280] width 607 height 82
drag, startPoint x: 217, startPoint y: 406, endPoint x: 359, endPoint y: 432, distance: 144.4
click at [359, 432] on div "Хочу поменять на другой просто! 9:01 I just want to exchange it for another one!" at bounding box center [516, 415] width 607 height 62
click at [353, 429] on div "I just want to exchange it for another one!" at bounding box center [286, 426] width 146 height 18
drag, startPoint x: 356, startPoint y: 426, endPoint x: 210, endPoint y: 405, distance: 147.3
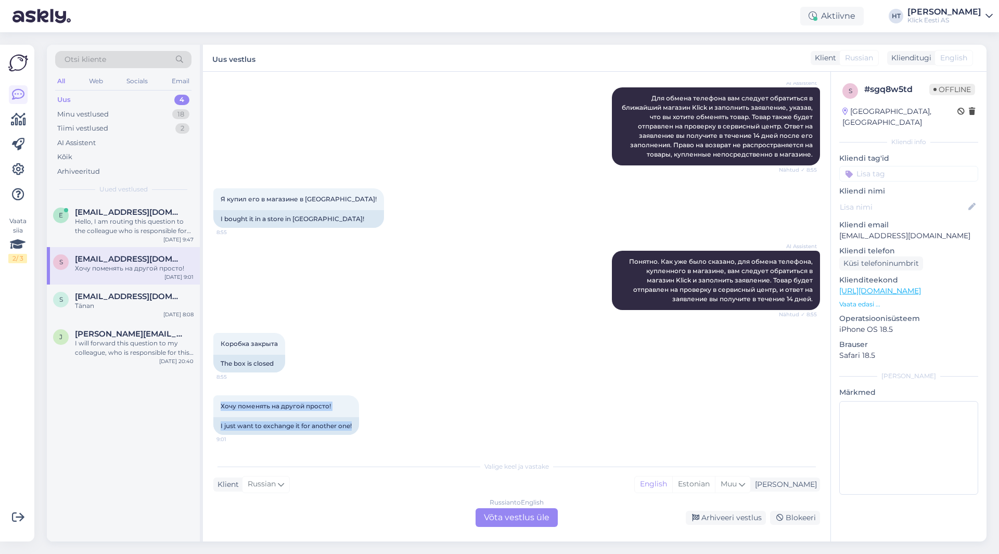
click at [210, 405] on div "Vestlus algas [DATE] Здравствуйте! 8:54 Hello! AI Assistent Здравствуйте! Чем м…" at bounding box center [517, 307] width 628 height 470
click at [225, 407] on span "Хочу поменять на другой просто!" at bounding box center [276, 406] width 110 height 8
click at [121, 306] on div "Tänan" at bounding box center [134, 305] width 119 height 9
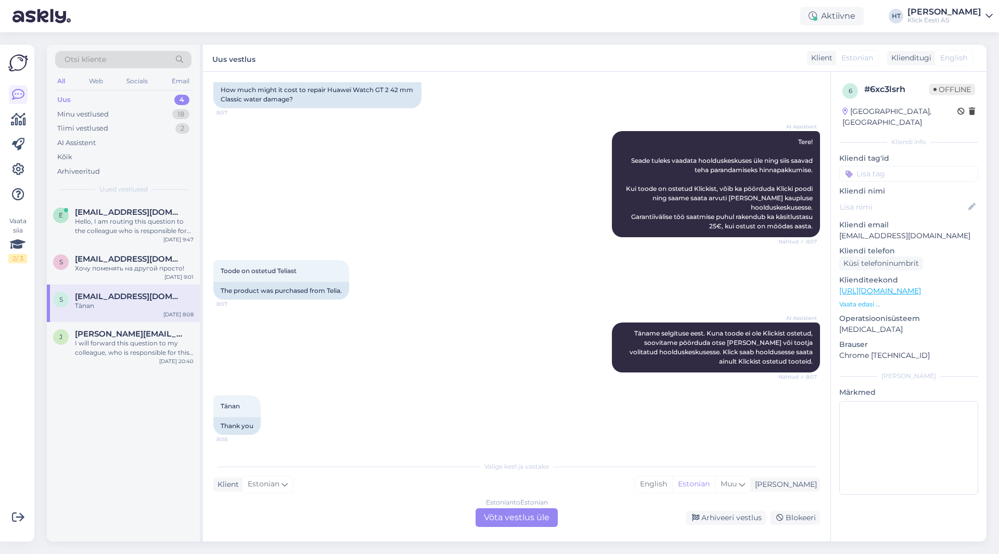
scroll to position [78, 0]
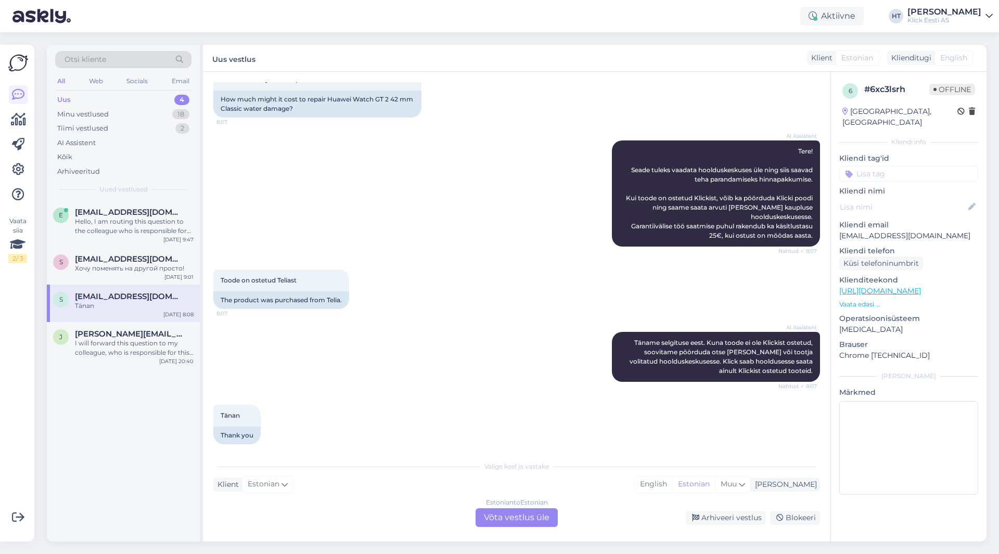
click at [624, 166] on input at bounding box center [908, 174] width 139 height 16
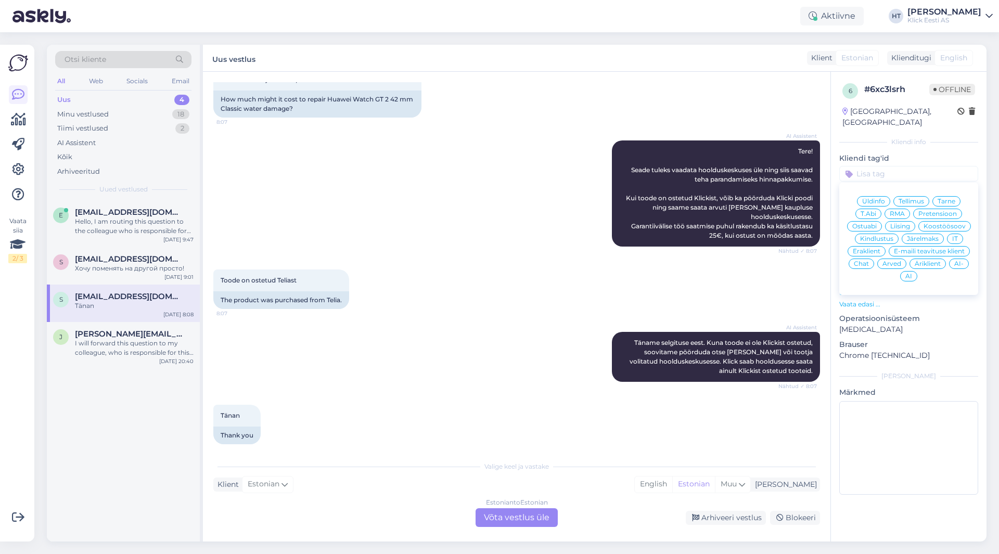
click at [624, 273] on span "AI" at bounding box center [909, 276] width 7 height 6
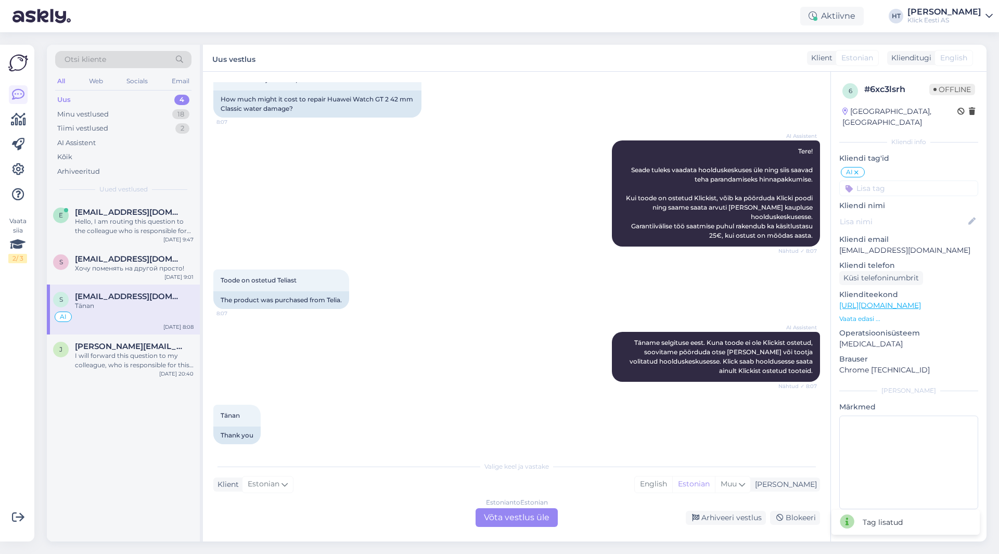
click at [624, 181] on input at bounding box center [908, 189] width 139 height 16
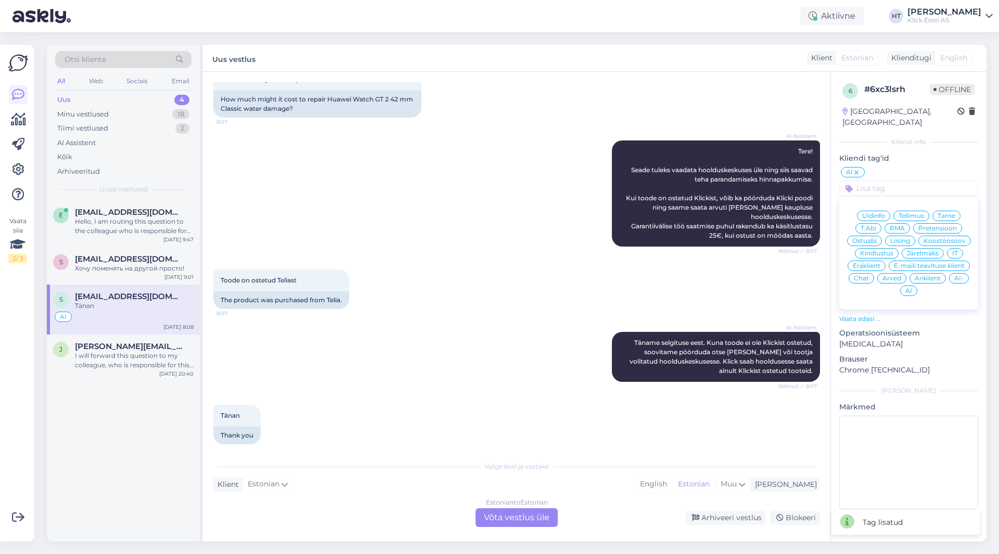
click at [624, 223] on div "RMA" at bounding box center [898, 228] width 26 height 10
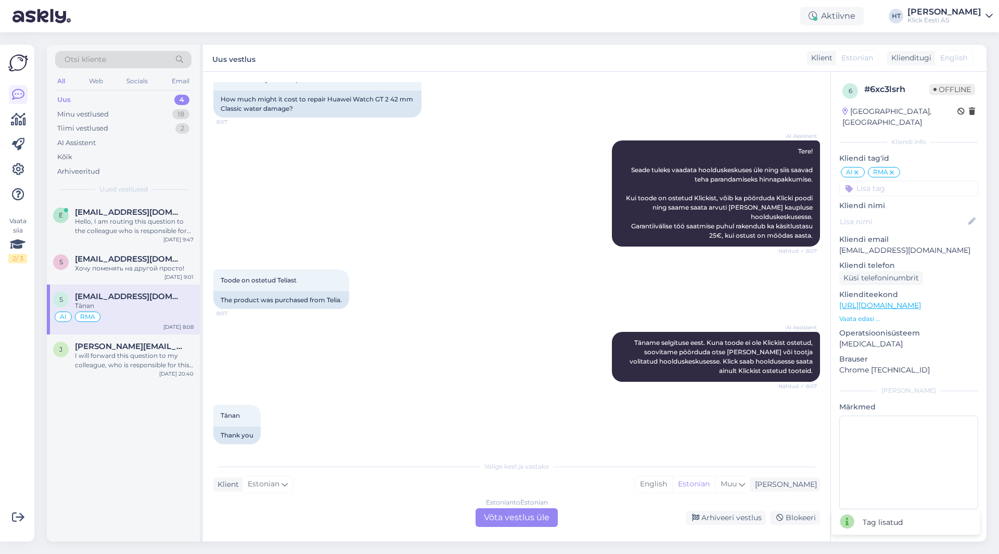
click at [624, 181] on input at bounding box center [908, 189] width 139 height 16
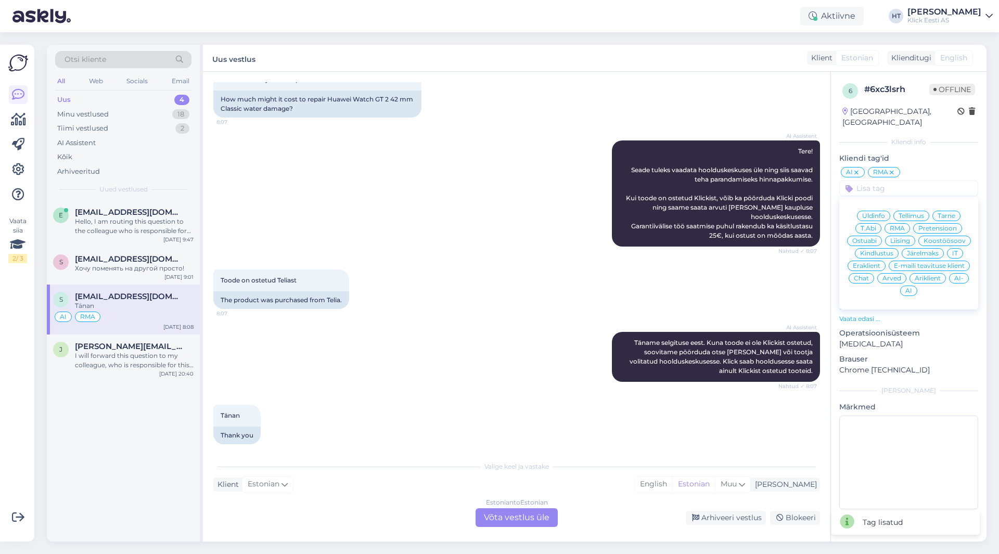
click at [624, 261] on div "Eraklient" at bounding box center [867, 266] width 38 height 10
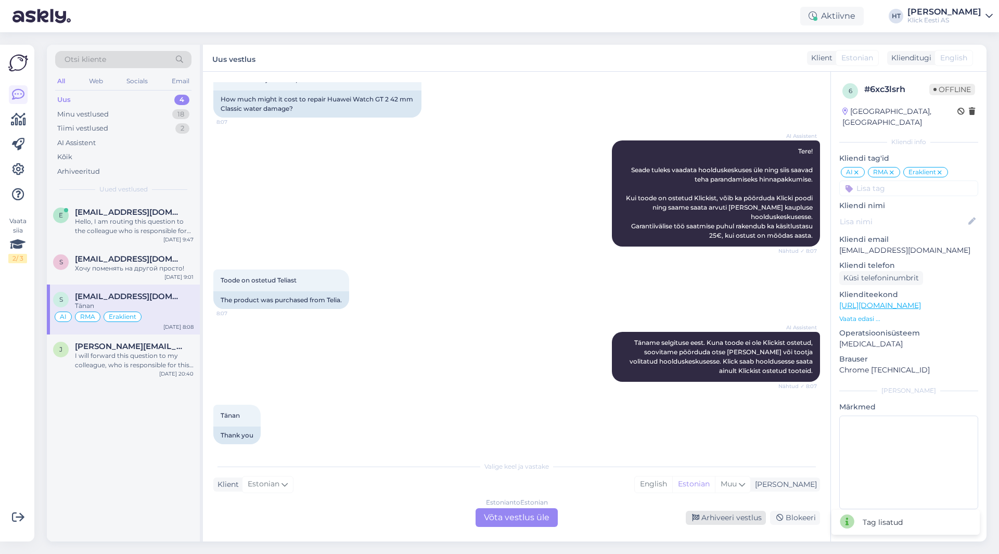
click at [624, 520] on icon at bounding box center [695, 518] width 7 height 7
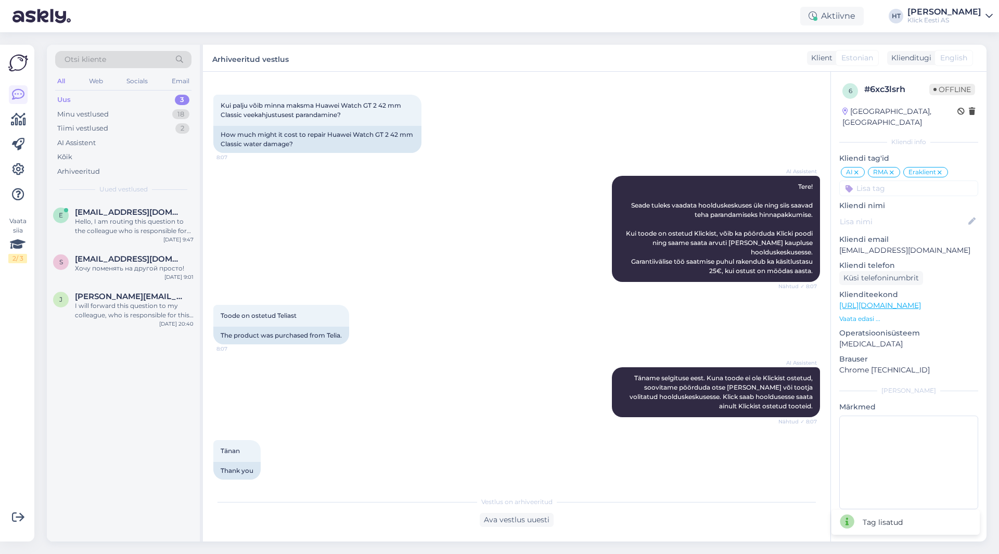
click at [102, 373] on div "e [PERSON_NAME][EMAIL_ADDRESS][DOMAIN_NAME] Hello, I am routing this question t…" at bounding box center [123, 370] width 153 height 341
click at [290, 249] on div "AI Assistent Tere! Seade tuleks vaadata hoolduskeskuses üle ning siis saavad te…" at bounding box center [516, 228] width 607 height 129
click at [171, 266] on div "Хочу поменять на другой просто!" at bounding box center [134, 268] width 119 height 9
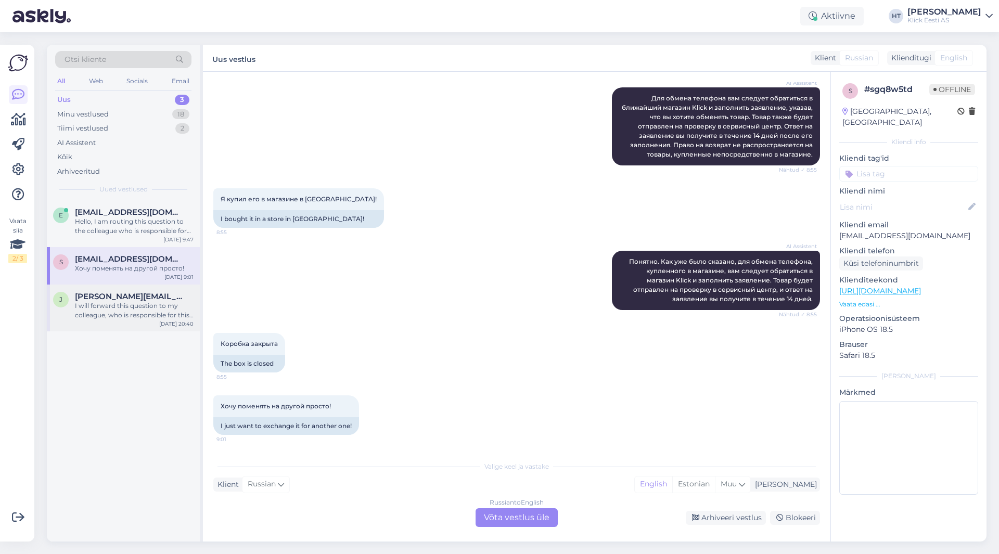
click at [155, 313] on div "I will forward this question to my colleague, who is responsible for this. The …" at bounding box center [134, 310] width 119 height 19
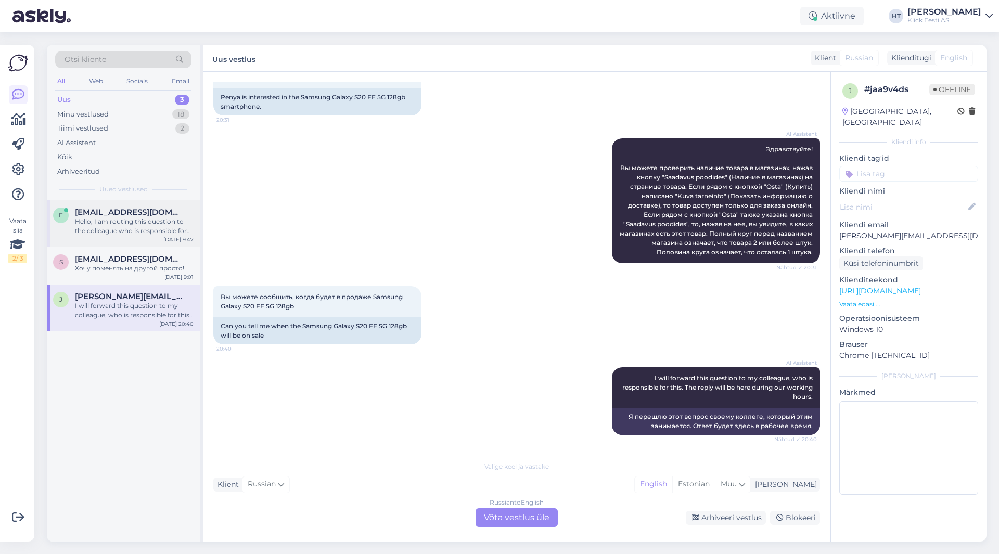
click at [155, 239] on div "e [PERSON_NAME][EMAIL_ADDRESS][DOMAIN_NAME] Hello, I am routing this question t…" at bounding box center [123, 223] width 153 height 47
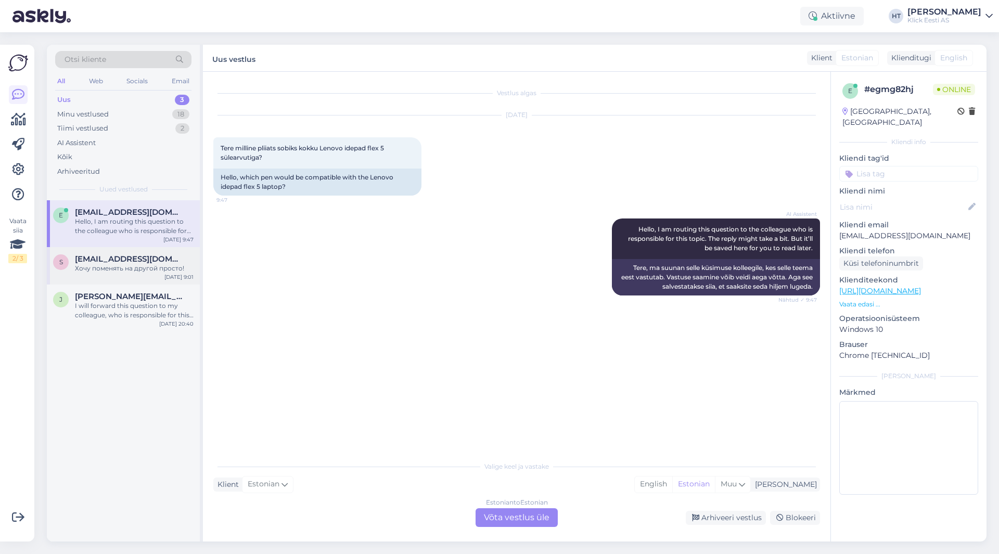
click at [143, 262] on span "[EMAIL_ADDRESS][DOMAIN_NAME]" at bounding box center [129, 259] width 108 height 9
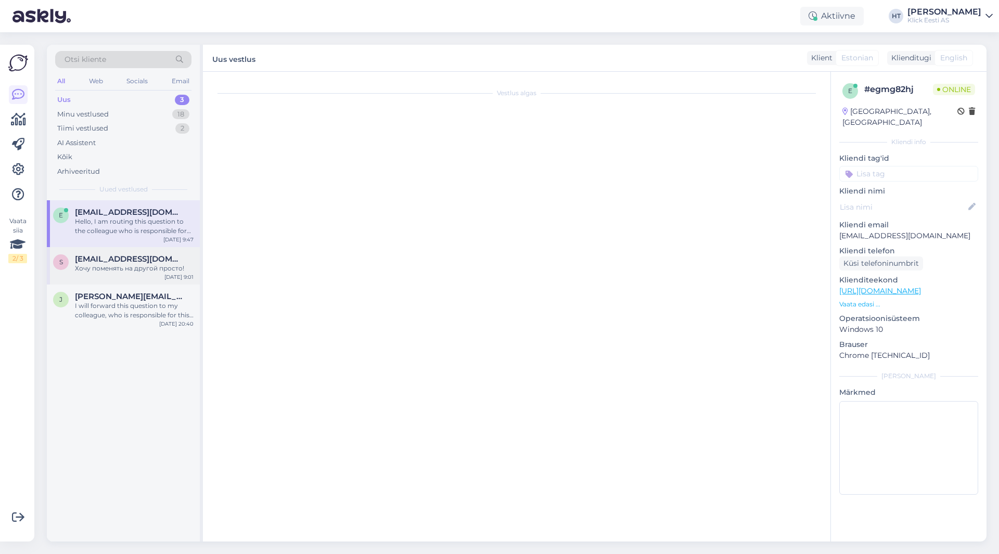
scroll to position [229, 0]
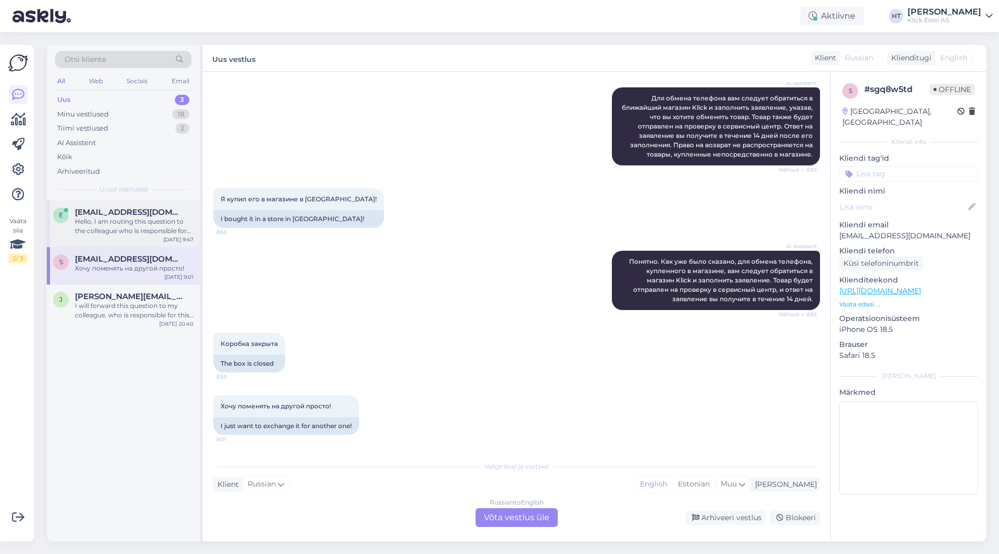
click at [182, 241] on div "[DATE] 9:47" at bounding box center [178, 240] width 30 height 8
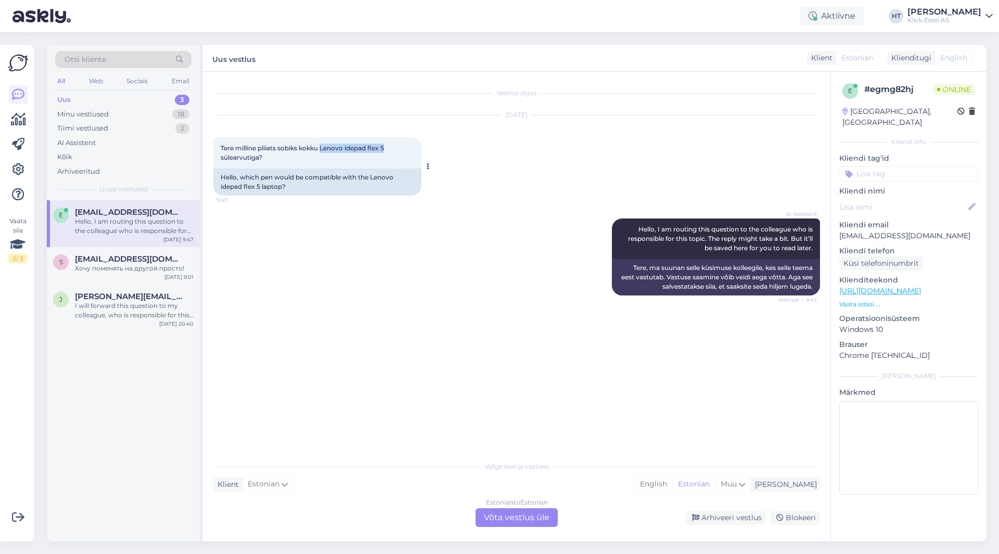
drag, startPoint x: 323, startPoint y: 148, endPoint x: 387, endPoint y: 150, distance: 64.0
click at [386, 150] on span "Tere milline pliiats sobiks kokku Lenovo idepad flex 5 sülearvutiga?" at bounding box center [303, 152] width 165 height 17
click at [521, 517] on div "Estonian to Estonian Võta vestlus üle" at bounding box center [517, 517] width 82 height 19
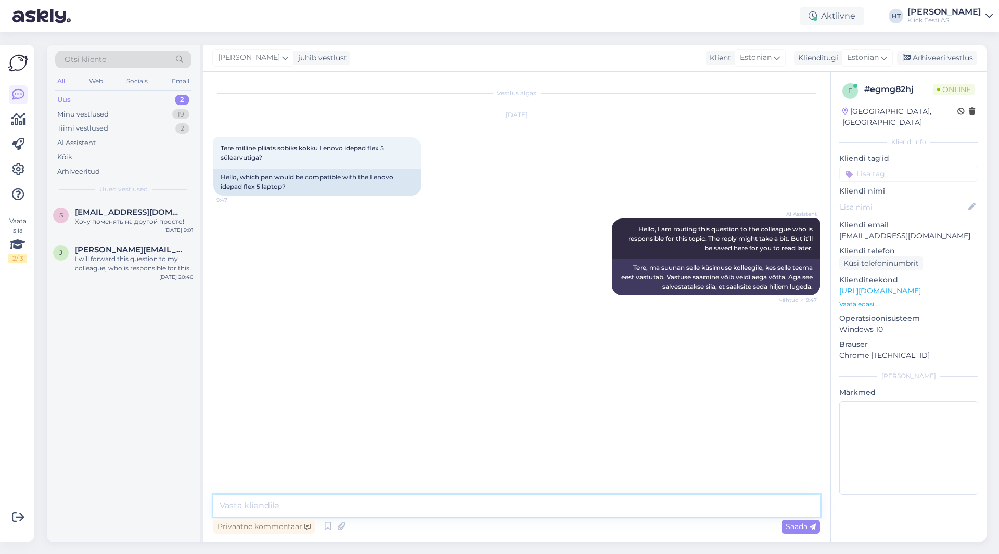
click at [500, 501] on textarea at bounding box center [516, 506] width 607 height 22
paste textarea "Lenovo Digital Pen"
type textarea "Sobib Lenovo Digital Pen. [PERSON_NAME] müügil ei leidu."
click at [406, 258] on div "AI Assistent Hello, I am routing this question to the colleague who is responsi…" at bounding box center [516, 257] width 607 height 100
click at [113, 237] on div "s [EMAIL_ADDRESS][DOMAIN_NAME] Хочу поменять на другой просто! [DATE] 9:01" at bounding box center [123, 218] width 153 height 37
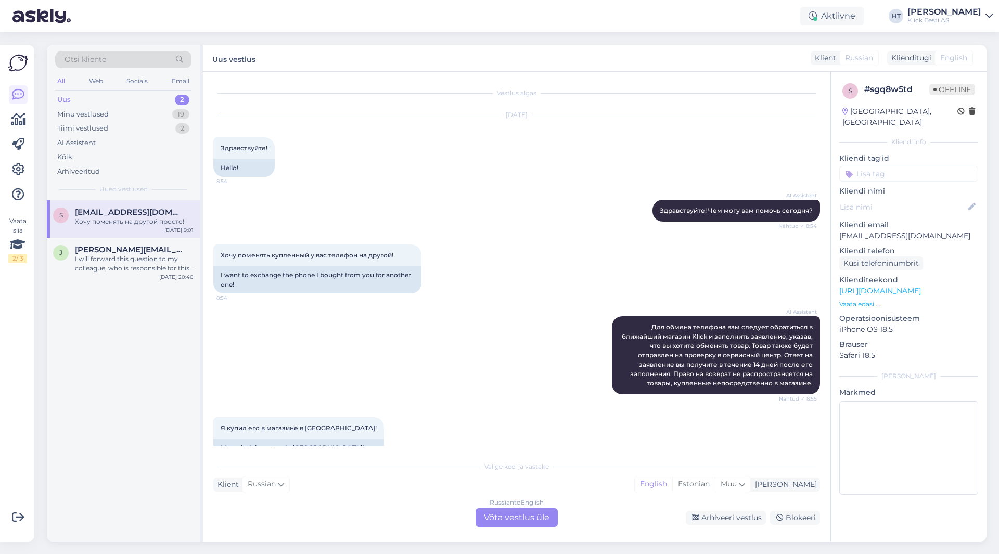
scroll to position [229, 0]
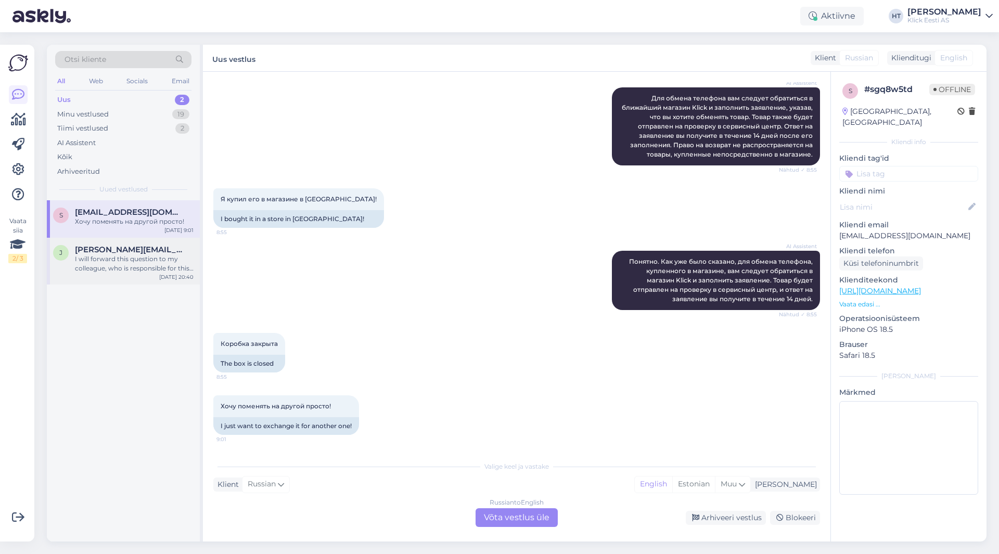
click at [124, 262] on div "I will forward this question to my colleague, who is responsible for this. The …" at bounding box center [134, 264] width 119 height 19
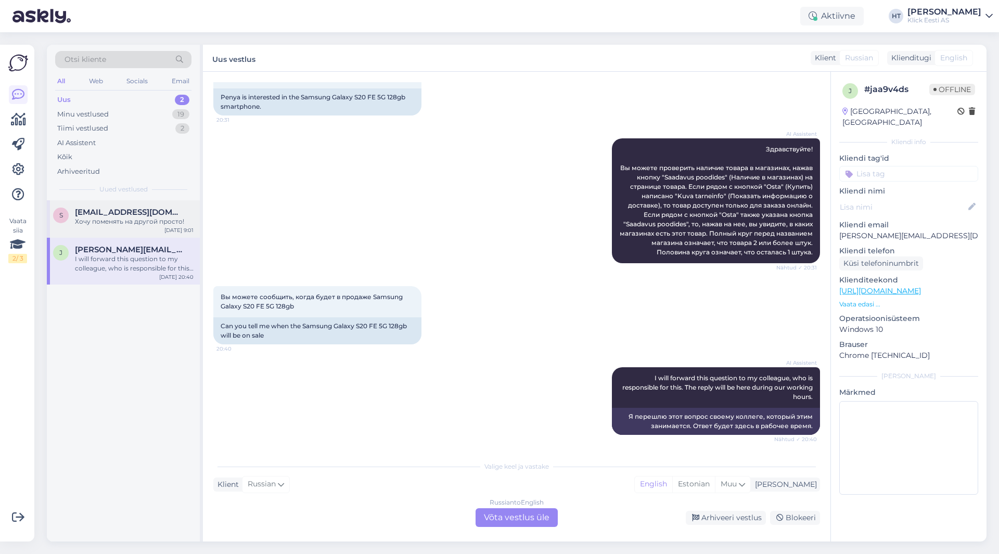
click at [138, 216] on span "[EMAIL_ADDRESS][DOMAIN_NAME]" at bounding box center [129, 212] width 108 height 9
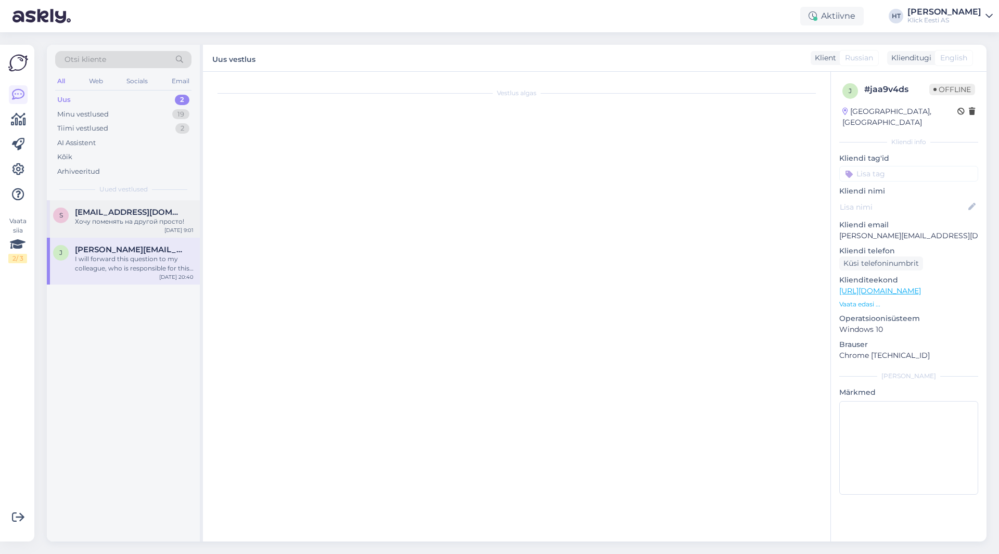
scroll to position [229, 0]
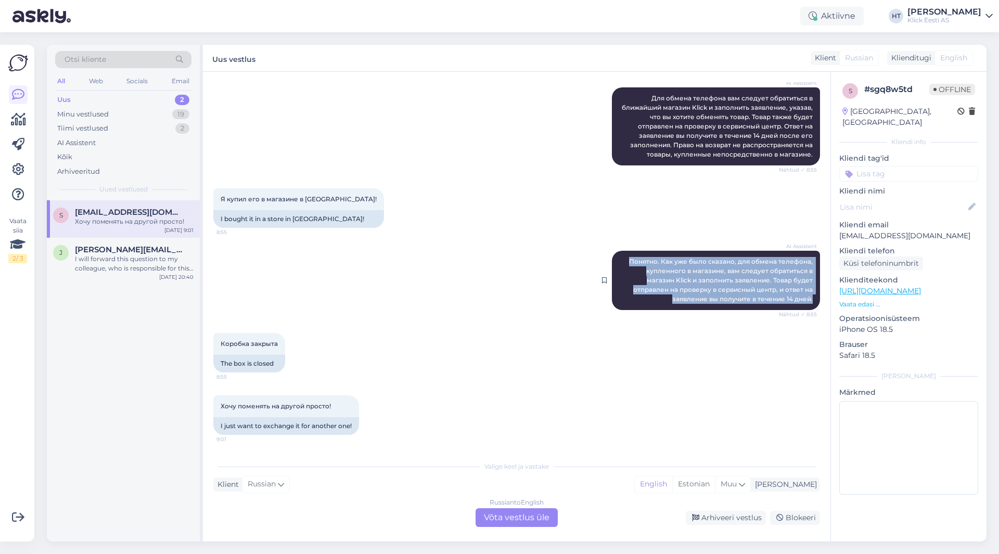
drag, startPoint x: 806, startPoint y: 300, endPoint x: 625, endPoint y: 259, distance: 185.7
click at [624, 259] on div "AI Assistent Понятно. Как уже было сказано, для обмена телефона, купленного в м…" at bounding box center [716, 280] width 208 height 59
click at [624, 259] on span "Понятно. Как уже было сказано, для обмена телефона, купленного в магазине, вам …" at bounding box center [721, 280] width 185 height 45
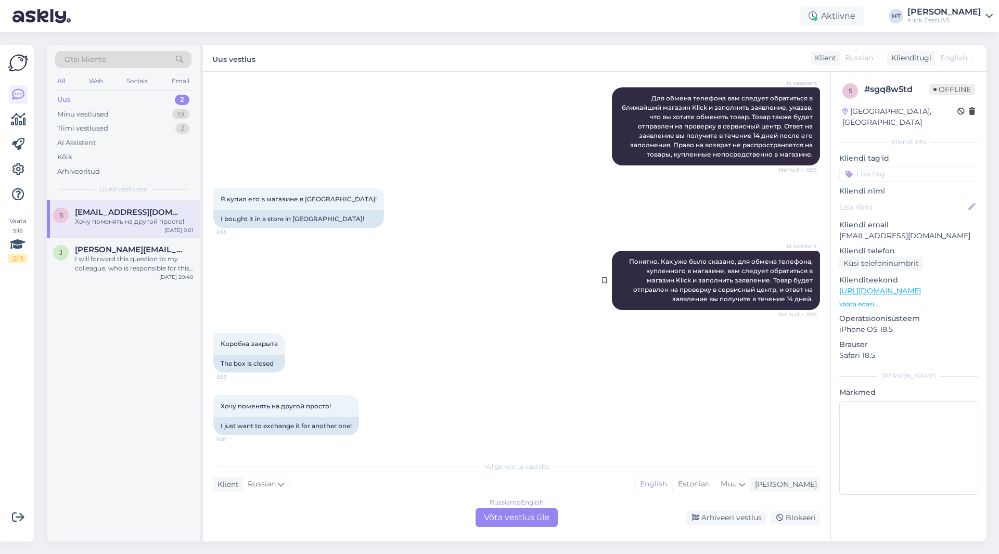
click at [624, 271] on span "Понятно. Как уже было сказано, для обмена телефона, купленного в магазине, вам …" at bounding box center [721, 280] width 185 height 45
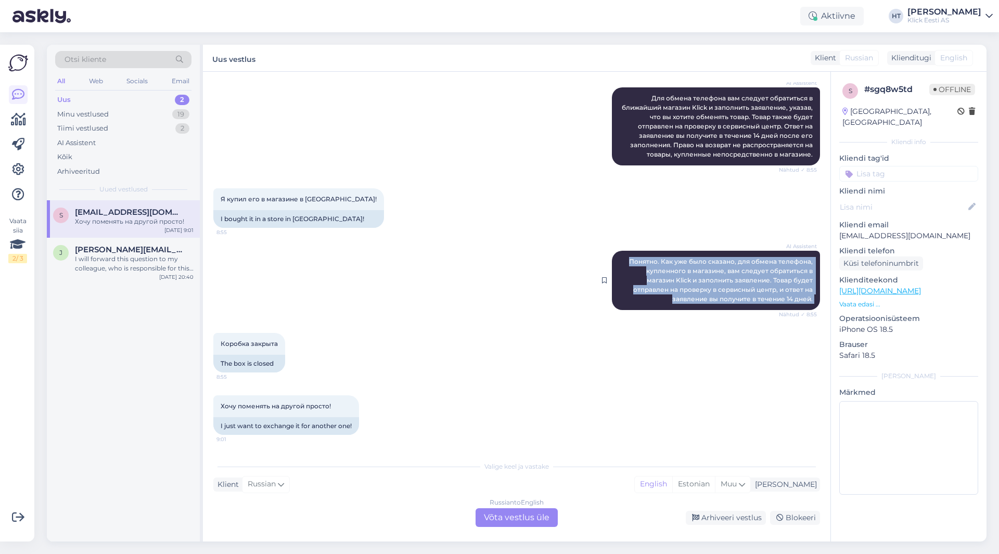
click at [624, 271] on span "Понятно. Как уже было сказано, для обмена телефона, купленного в магазине, вам …" at bounding box center [721, 280] width 185 height 45
copy div "Понятно. Как уже было сказано, для обмена телефона, купленного в магазине, вам …"
click at [422, 247] on div "AI Assistent Понятно. Как уже было сказано, для обмена телефона, купленного в м…" at bounding box center [516, 280] width 607 height 82
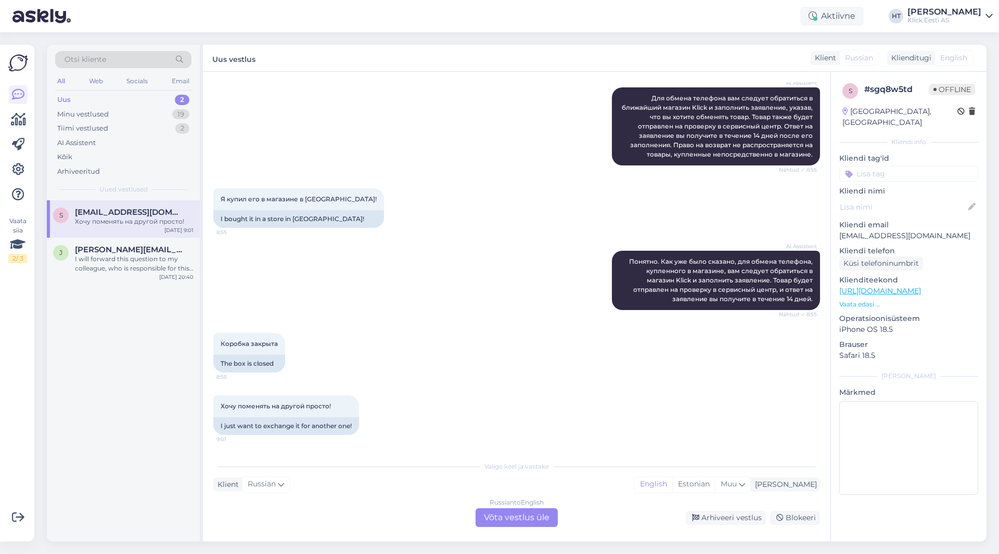
click at [624, 166] on input at bounding box center [908, 174] width 139 height 16
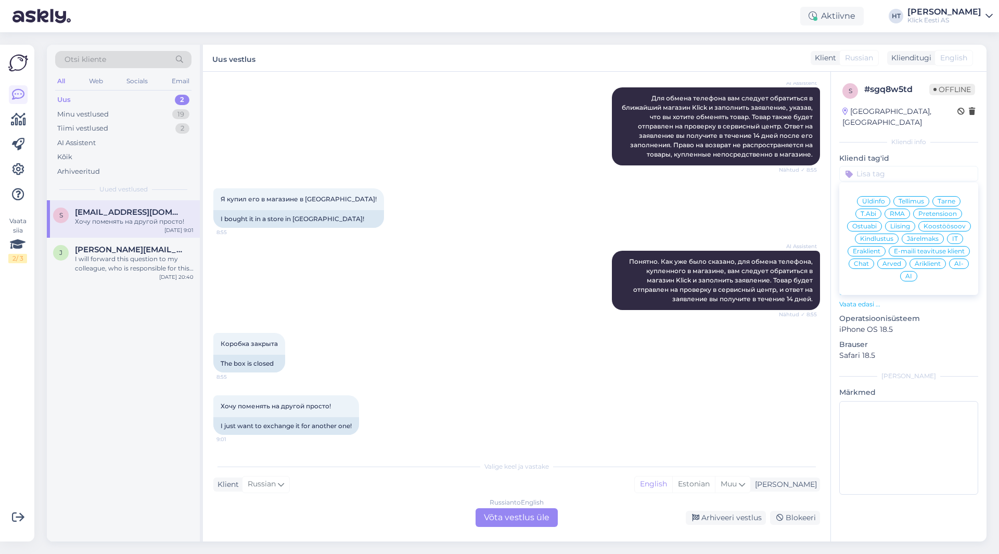
click at [624, 273] on span "AI" at bounding box center [909, 276] width 7 height 6
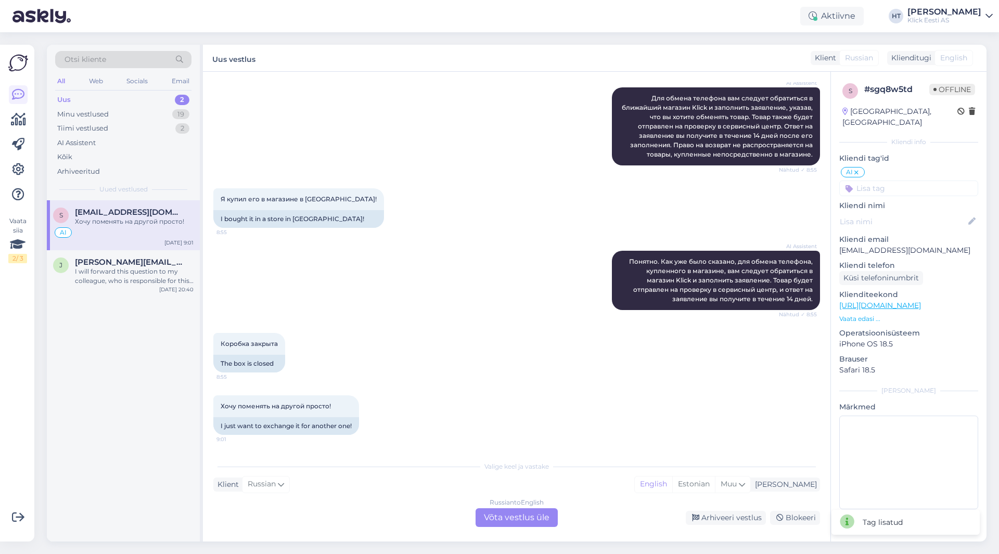
click at [624, 181] on input at bounding box center [908, 189] width 139 height 16
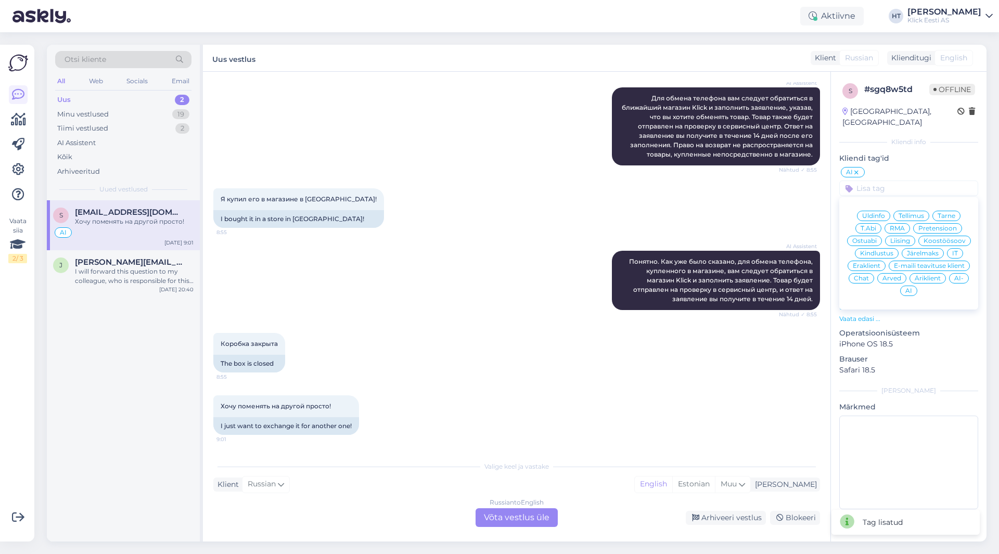
click at [624, 213] on span "Üldinfo" at bounding box center [873, 216] width 23 height 6
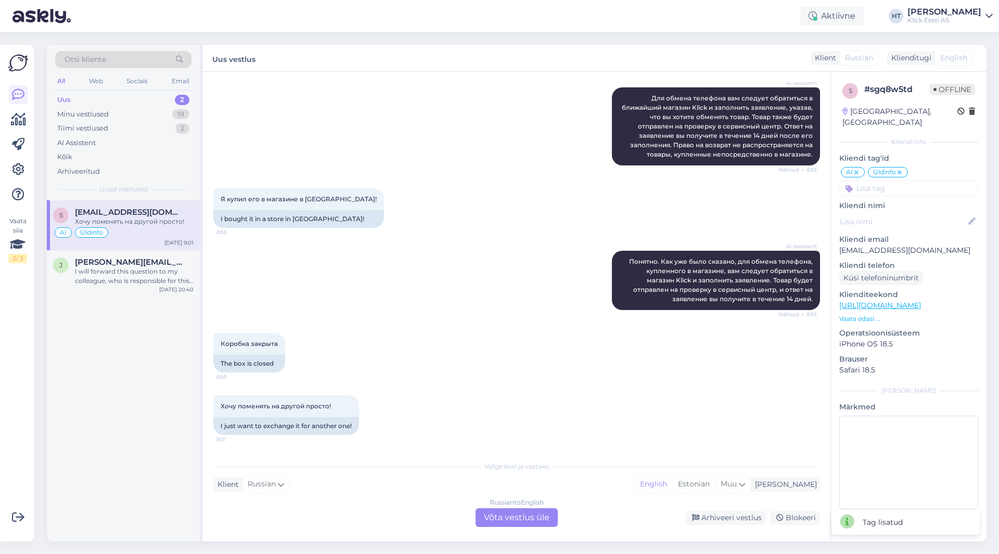
click at [624, 185] on input at bounding box center [908, 189] width 139 height 16
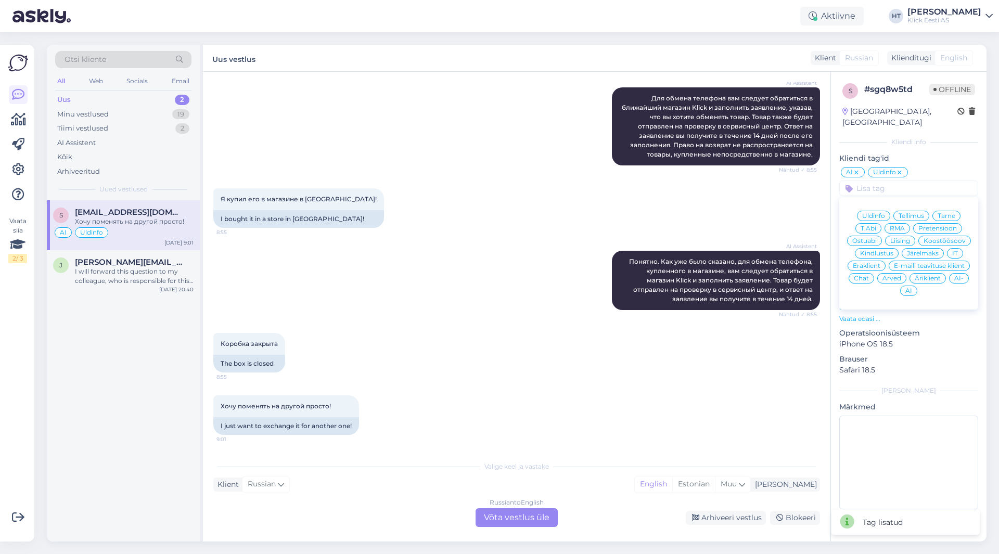
click at [624, 263] on span "Eraklient" at bounding box center [867, 266] width 28 height 6
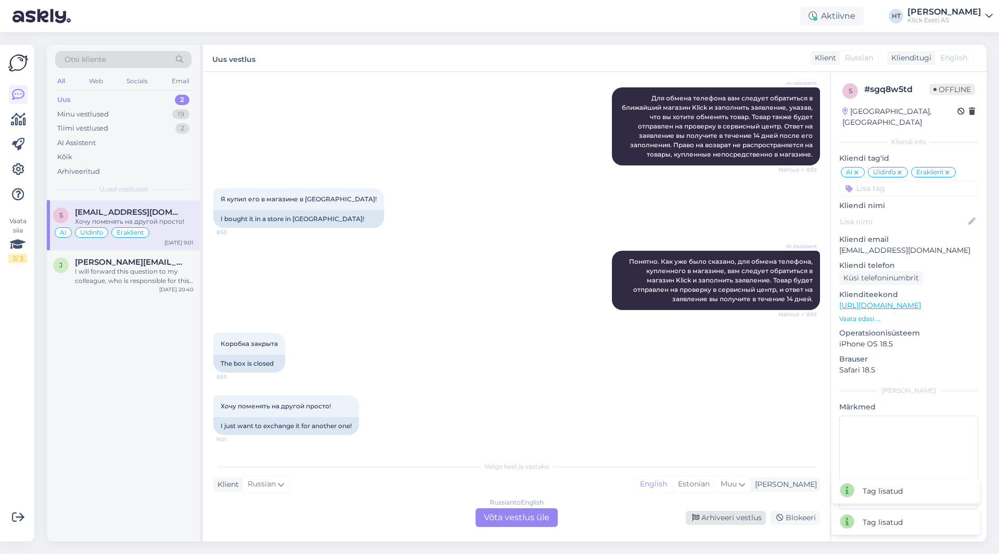
click at [624, 522] on div "Arhiveeri vestlus" at bounding box center [726, 518] width 80 height 14
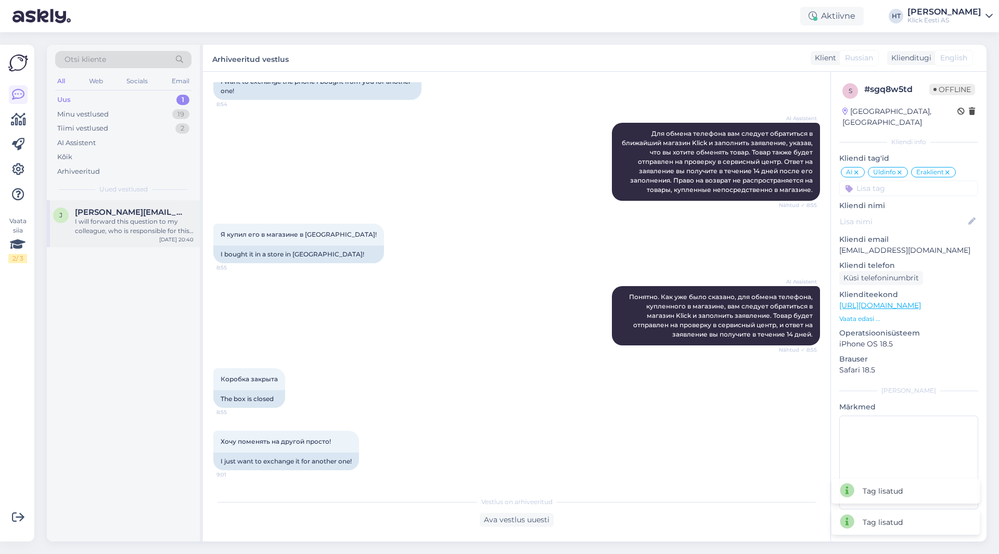
click at [104, 212] on span "[PERSON_NAME][EMAIL_ADDRESS][DOMAIN_NAME]" at bounding box center [129, 212] width 108 height 9
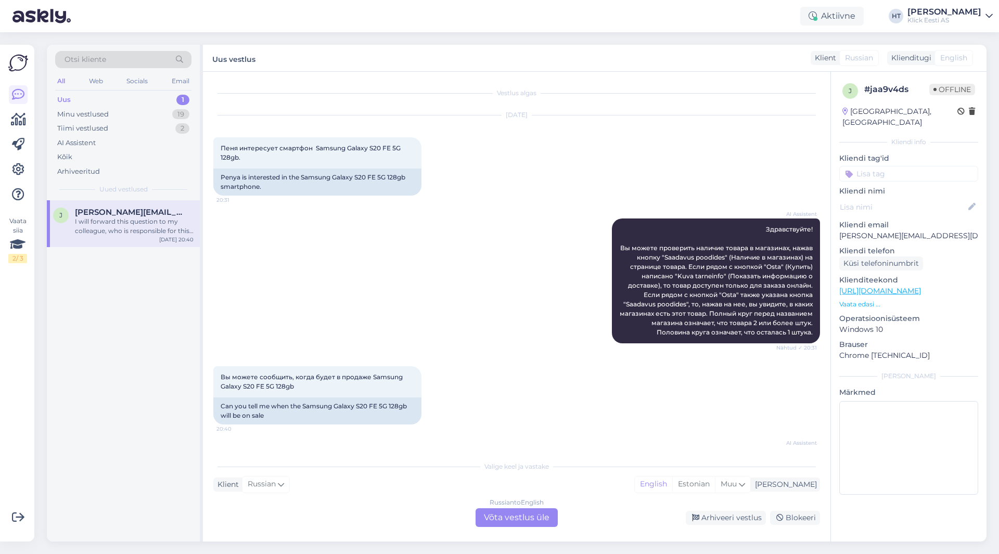
scroll to position [80, 0]
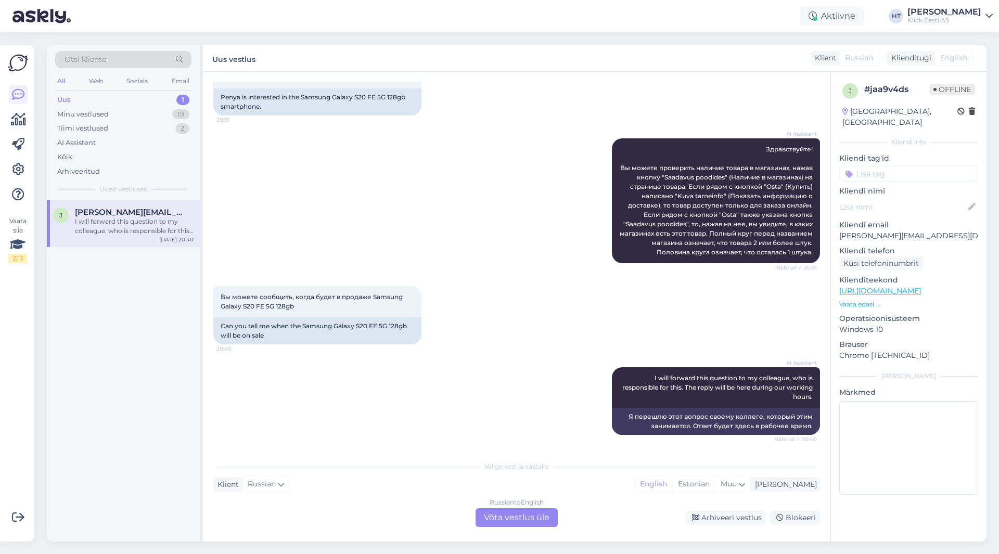
click at [513, 521] on div "Russian to English Võta vestlus üle" at bounding box center [517, 517] width 82 height 19
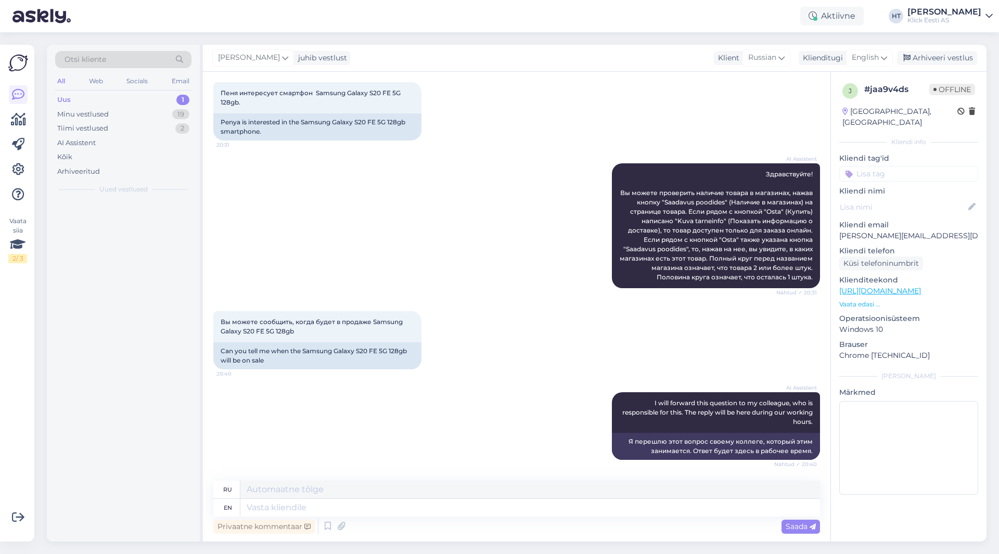
scroll to position [55, 0]
click at [513, 513] on textarea at bounding box center [530, 508] width 580 height 18
type textarea "I'm af"
type textarea "[PERSON_NAME]"
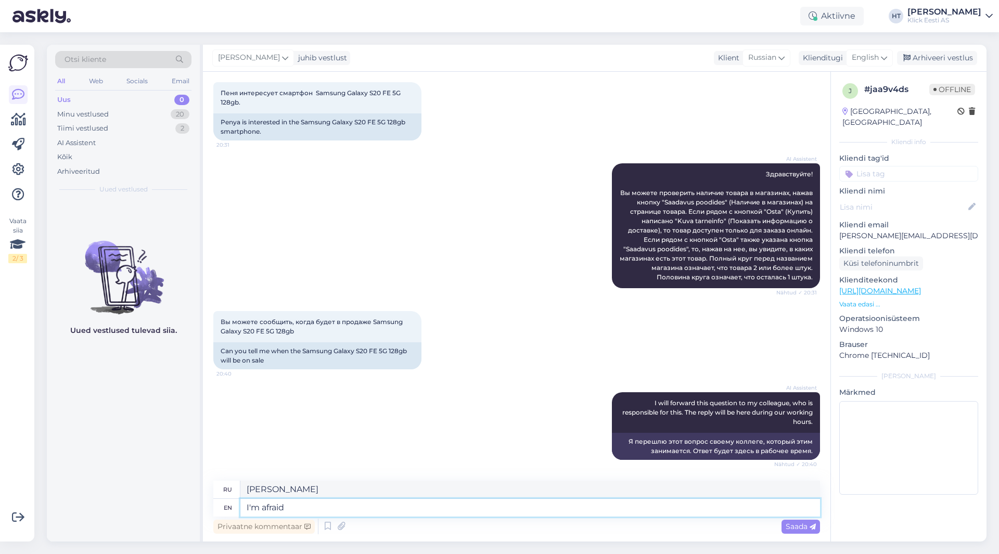
type textarea "I'm afraid"
type textarea "Боюсь"
type textarea "I'm afraid there's"
type textarea "Я боюсь, что есть"
type textarea "I'm afraid there's no i"
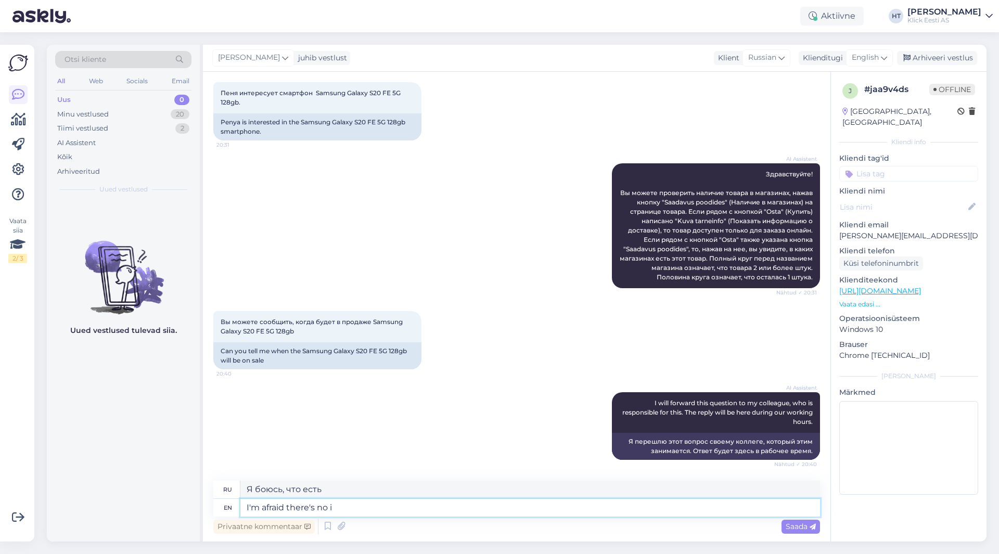
type textarea "Боюсь, что нет"
type textarea "I'm afraid there's no info wh"
type textarea "Боюсь, что информации нет."
type textarea "I'm afraid there's no info when it"
type textarea "Боюсь, что нет никакой информации, когда"
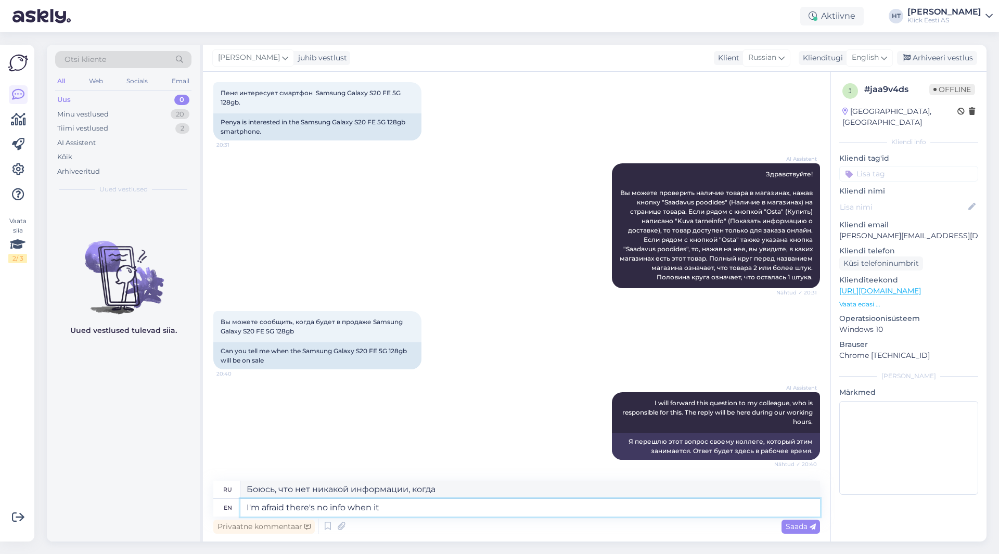
type textarea "I'm afraid there's no info when it w"
type textarea "[PERSON_NAME], что нет никакой информации, когда это произойдет."
type textarea "I'm afraid there's no info when it will be av"
type textarea "Боюсь, нет никакой информации, когда это произойдет."
type textarea "I'm afraid there's no info when it will be available a"
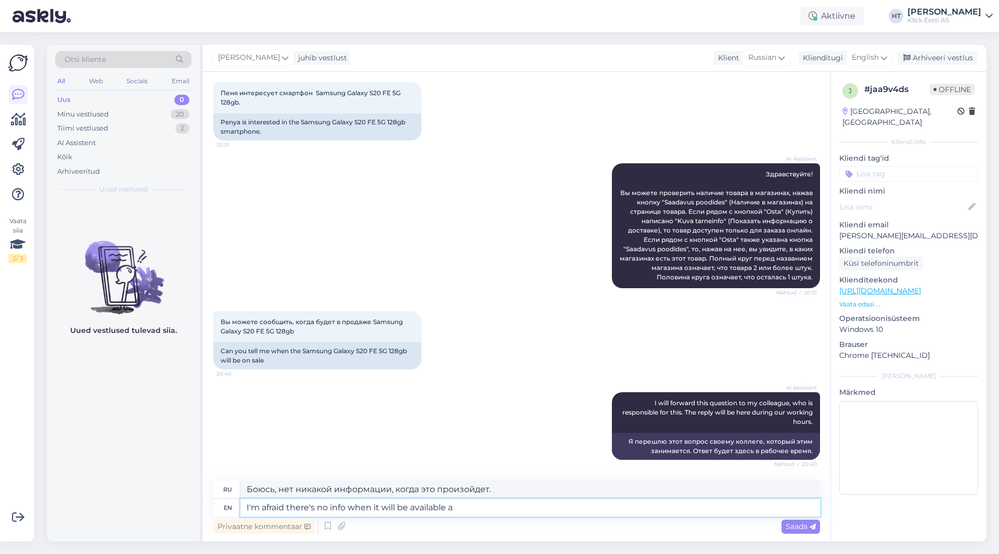
type textarea "Боюсь, пока нет информации, когда он будет доступен."
type textarea "I'm afraid there's no info when it will be available again."
type textarea "Боюсь, пока нет информации, когда он снова будет доступен."
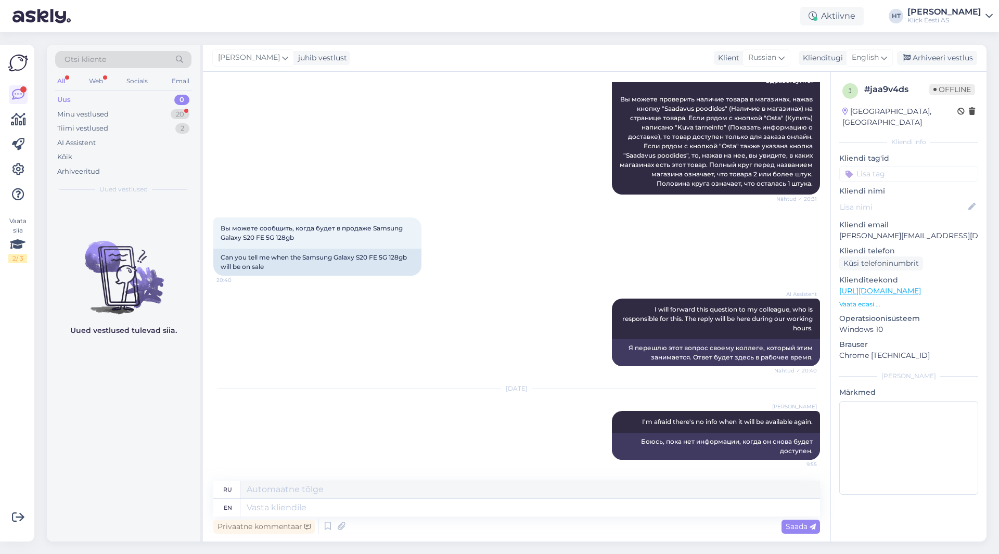
click at [624, 166] on input at bounding box center [908, 174] width 139 height 16
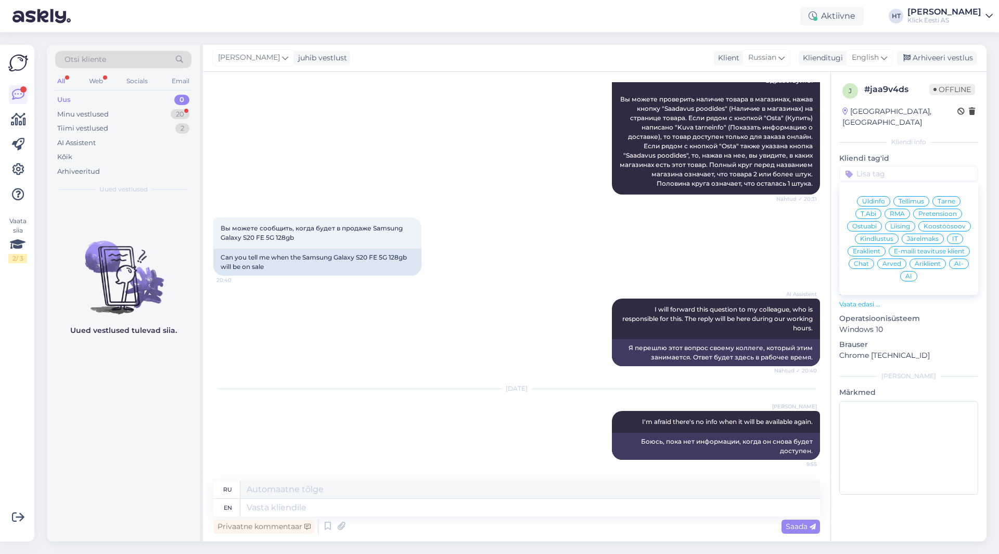
click at [624, 221] on div "Ostuabi" at bounding box center [864, 226] width 35 height 10
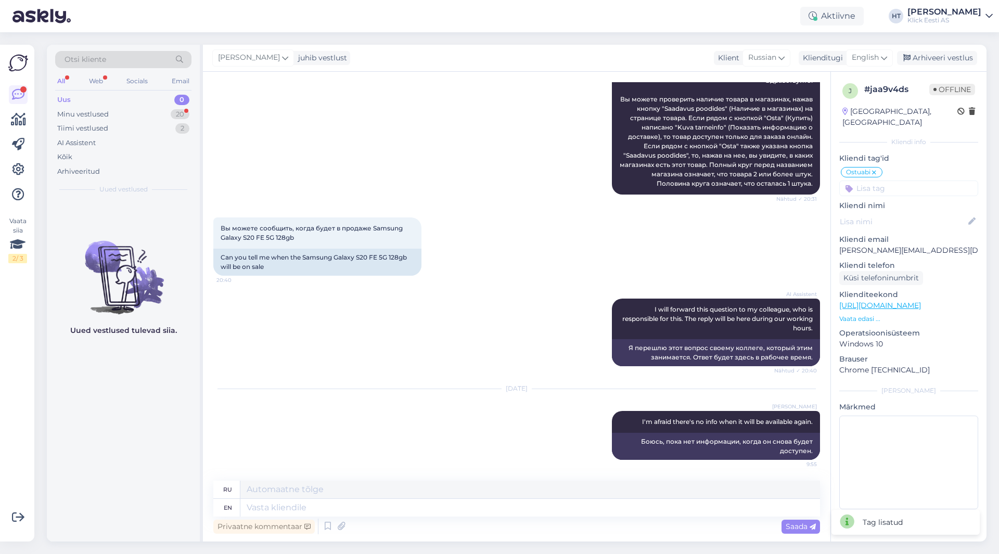
click at [624, 181] on input at bounding box center [908, 189] width 139 height 16
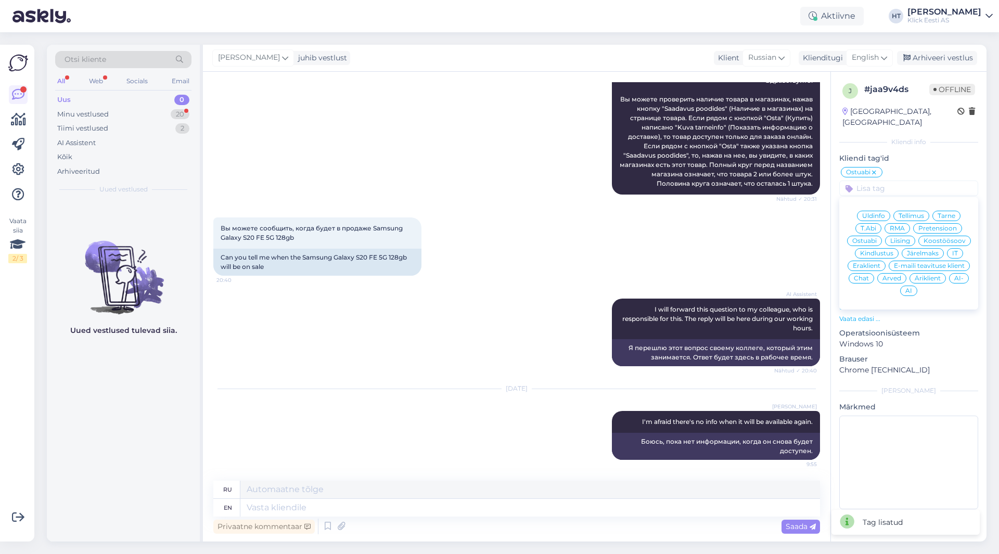
click at [624, 261] on div "Eraklient" at bounding box center [867, 266] width 38 height 10
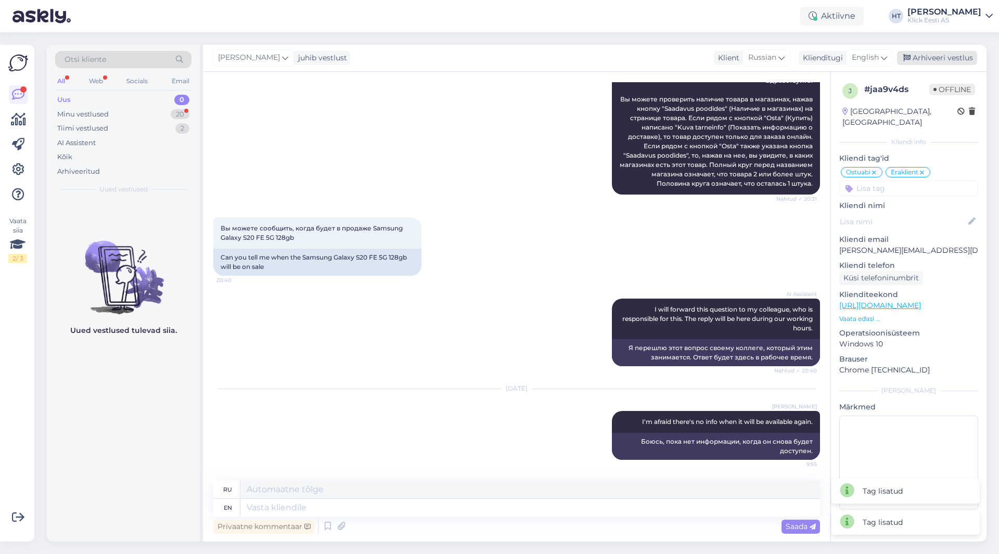
click at [624, 58] on div "Arhiveeri vestlus" at bounding box center [937, 58] width 80 height 14
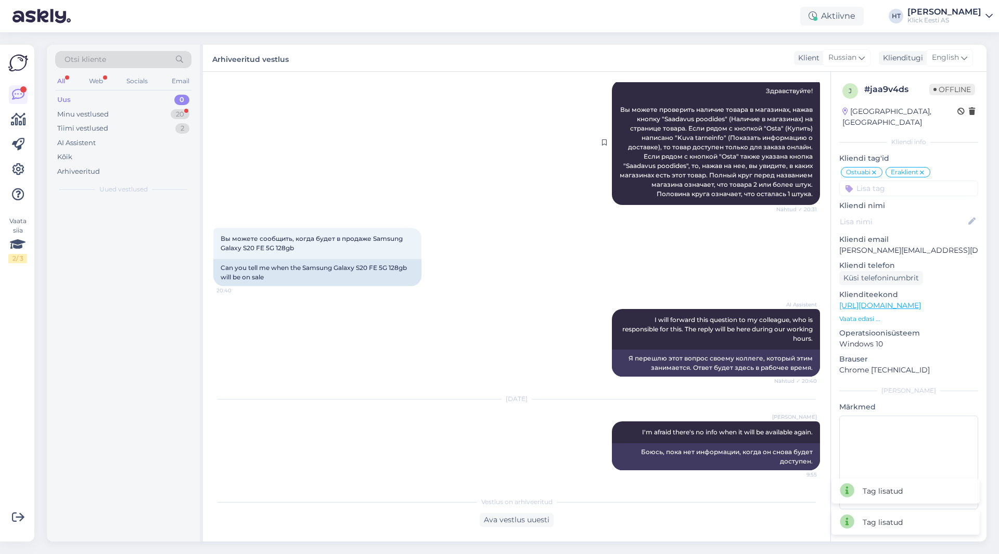
scroll to position [138, 0]
click at [152, 119] on div "Minu vestlused 19" at bounding box center [123, 114] width 136 height 15
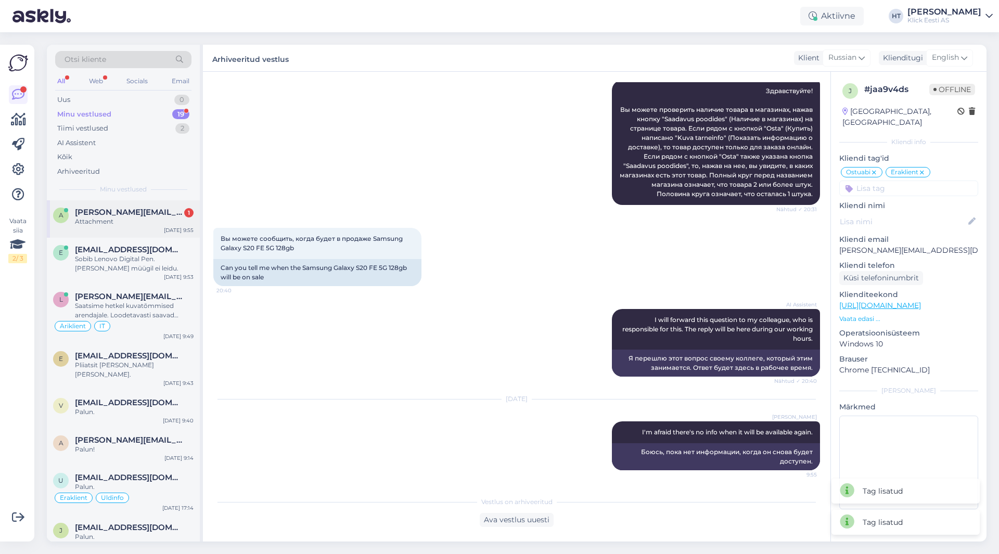
click at [158, 211] on div "[PERSON_NAME][EMAIL_ADDRESS][DOMAIN_NAME] 1" at bounding box center [134, 212] width 119 height 9
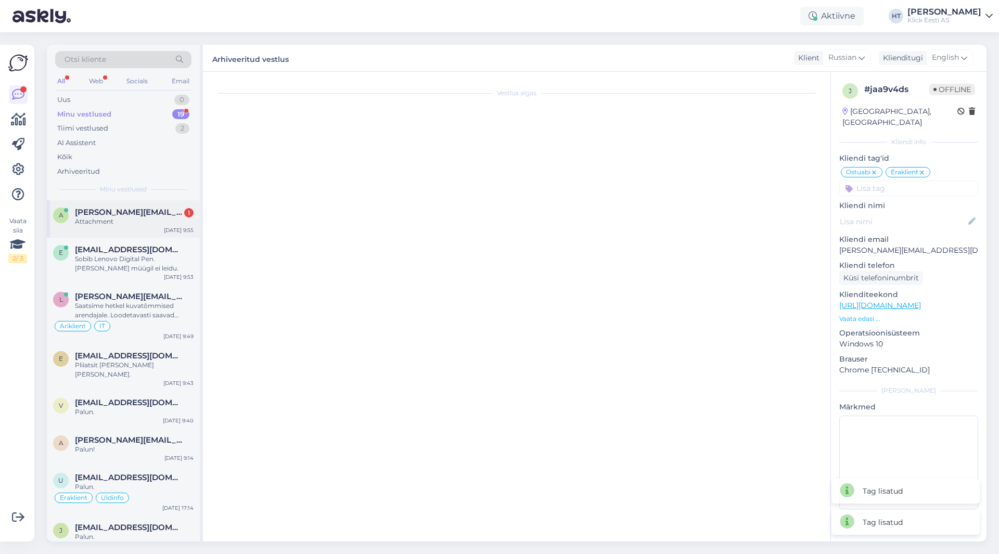
scroll to position [19, 0]
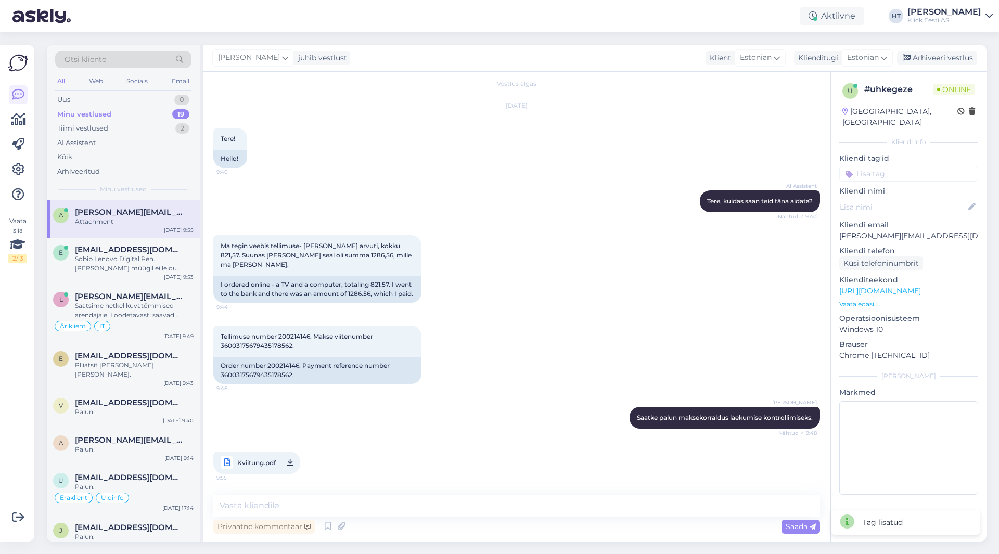
click at [249, 464] on span "Kviitung.pdf" at bounding box center [256, 462] width 39 height 13
click at [493, 360] on div "Tellimuse number 200214146. Makse viitenumber 36003175679435178562. 9:46 Order …" at bounding box center [516, 354] width 607 height 81
click at [517, 323] on div "Tellimuse number 200214146. Makse viitenumber 36003175679435178562. 9:46 Order …" at bounding box center [516, 354] width 607 height 81
click at [280, 525] on div "Privaatne kommentaar" at bounding box center [263, 527] width 101 height 14
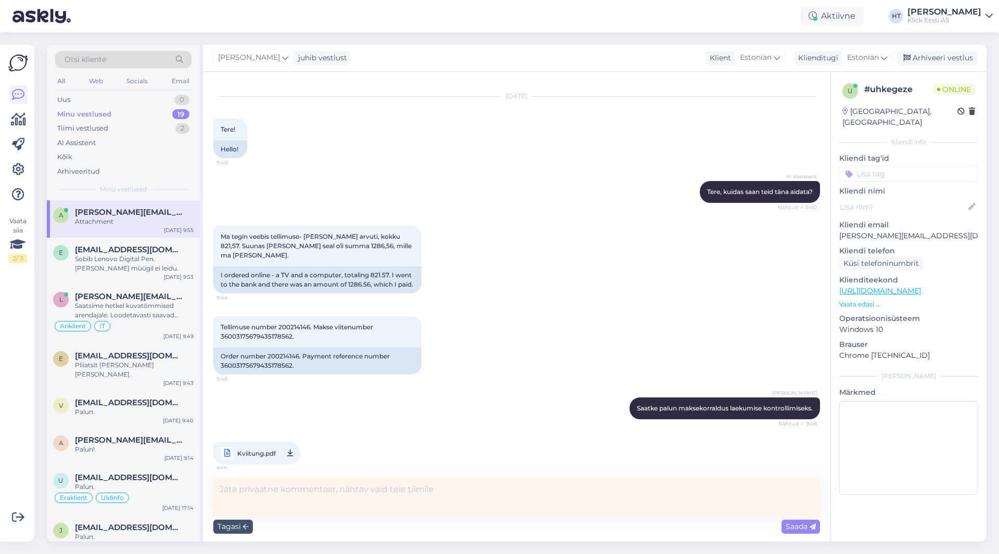
click at [332, 495] on textarea at bounding box center [516, 498] width 607 height 38
click at [255, 375] on div "Order number 200214146. Payment reference number 36003175679435178562." at bounding box center [317, 361] width 208 height 27
click at [230, 375] on div "Order number 200214146. Payment reference number 36003175679435178562." at bounding box center [317, 361] width 208 height 27
drag, startPoint x: 221, startPoint y: 374, endPoint x: 289, endPoint y: 377, distance: 68.3
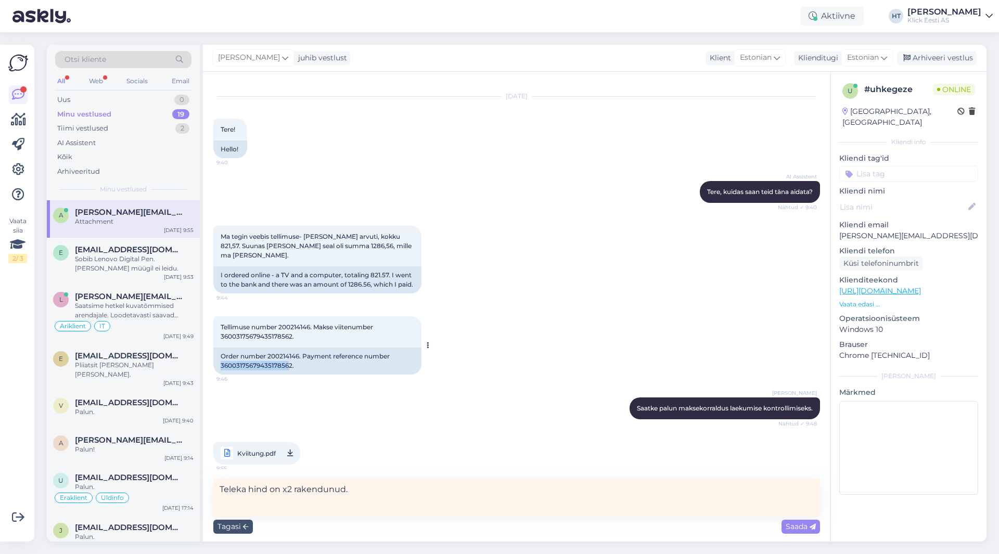
click at [289, 375] on div "Order number 200214146. Payment reference number 36003175679435178562." at bounding box center [317, 361] width 208 height 27
copy div "3600317567943517856"
click at [383, 488] on textarea "Teleka hind on x2 rakendunud." at bounding box center [516, 498] width 607 height 38
type textarea "Teleka hind on x2 rakendunud. Tellimuses tooted ühekordselt."
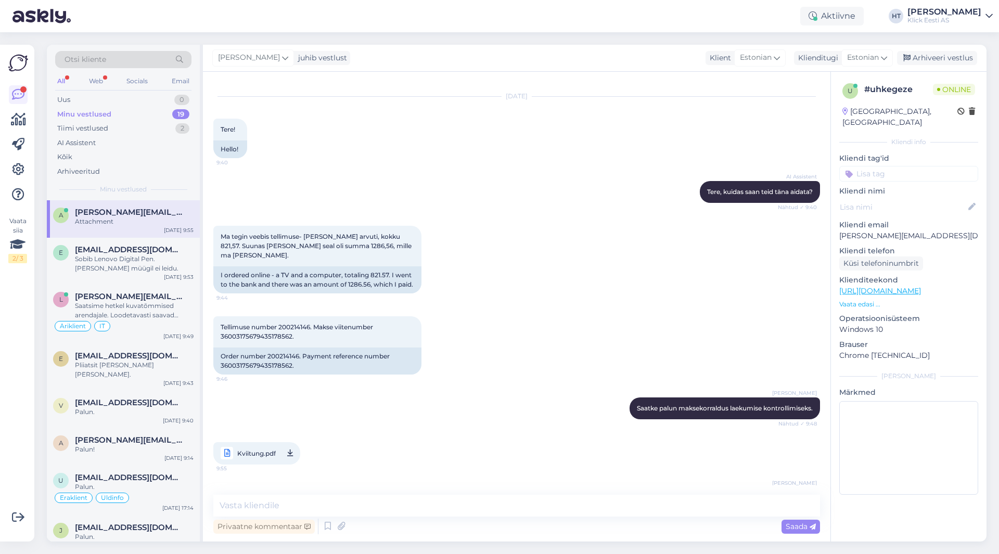
scroll to position [73, 0]
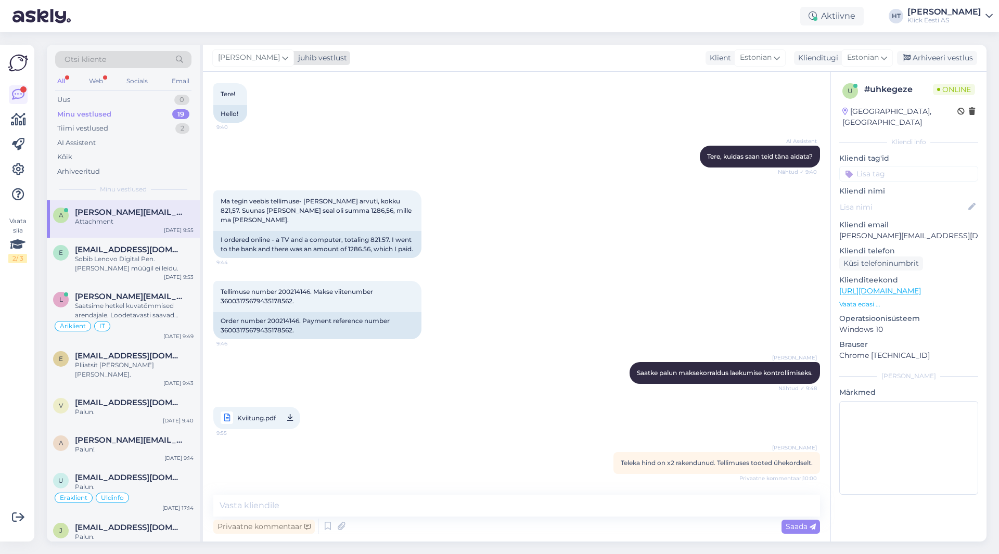
click at [265, 62] on div "[PERSON_NAME]" at bounding box center [253, 57] width 82 height 17
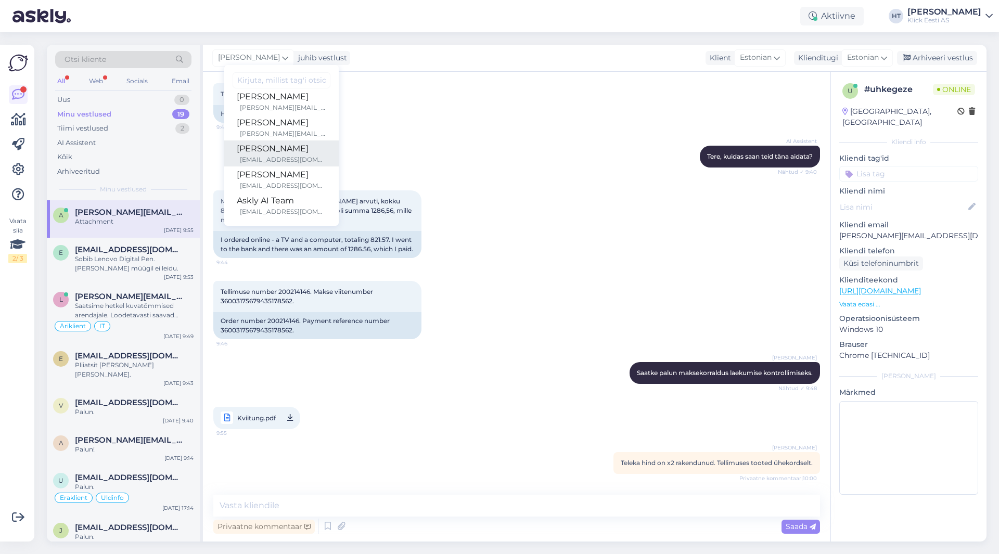
scroll to position [60, 0]
click at [624, 166] on input at bounding box center [908, 174] width 139 height 16
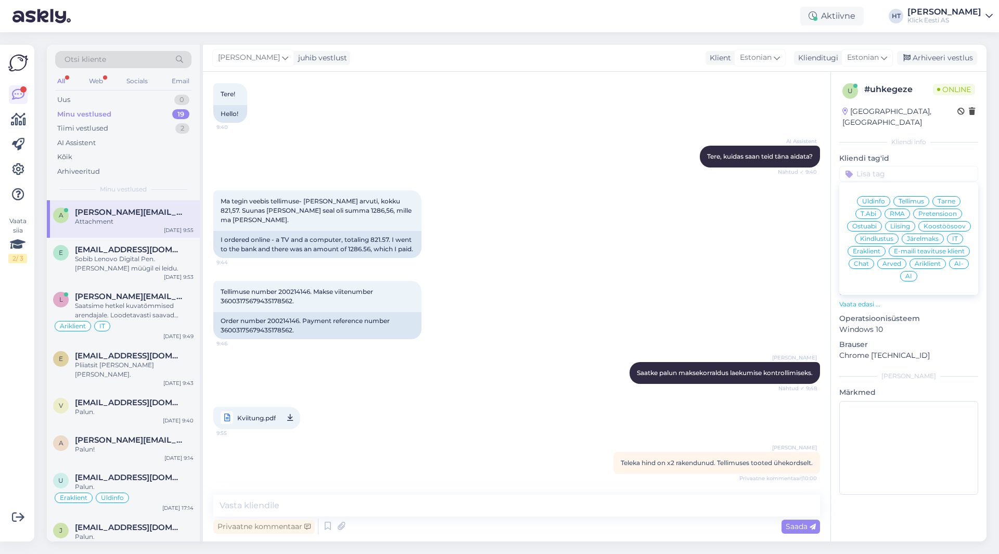
click at [624, 198] on span "Tellimus" at bounding box center [912, 201] width 26 height 6
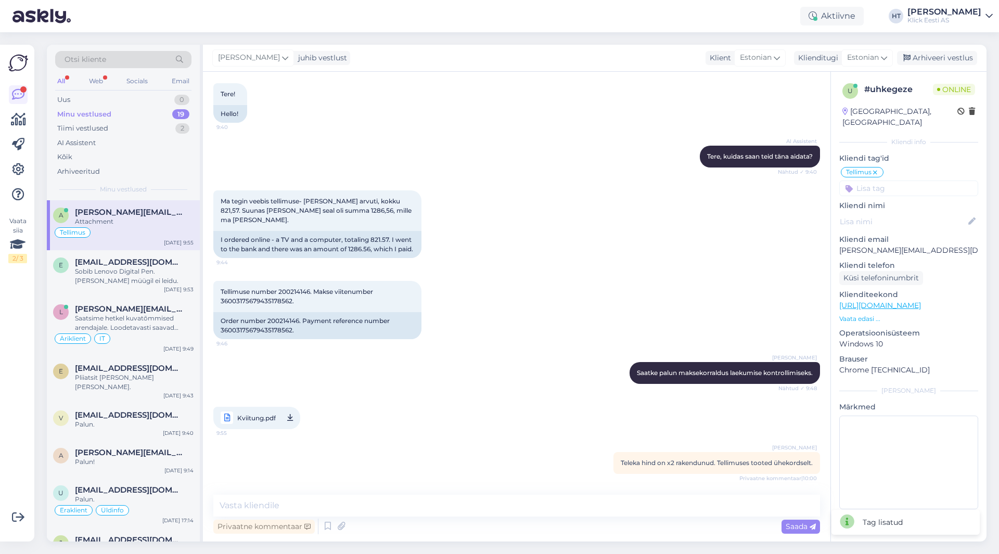
click at [624, 166] on div "Tellimus Üldinfo Tellimus Tarne T.Abi RMA Pretensioon Ostuabi Liising Koostööso…" at bounding box center [908, 181] width 139 height 30
click at [624, 181] on input at bounding box center [908, 189] width 139 height 16
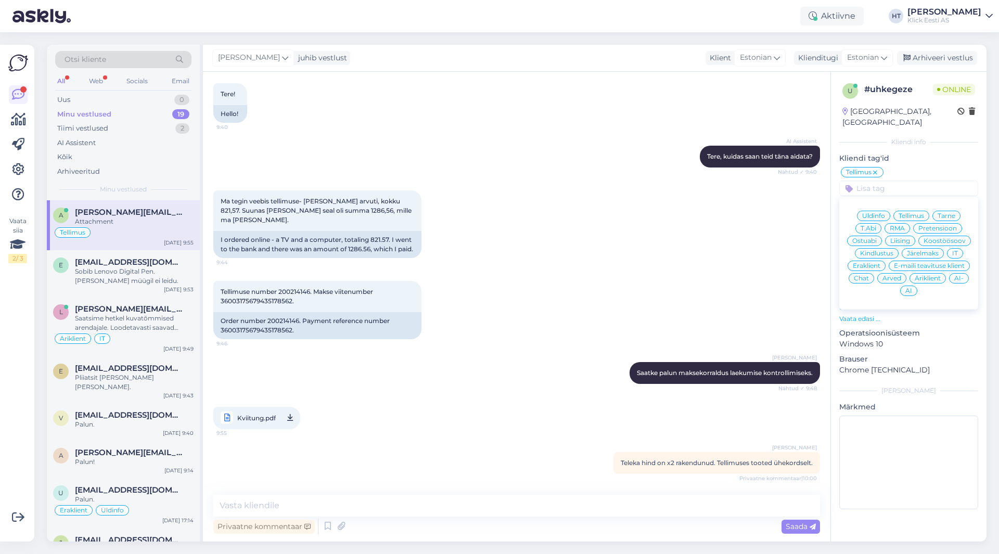
click at [624, 275] on span "Äriklient" at bounding box center [928, 278] width 26 height 6
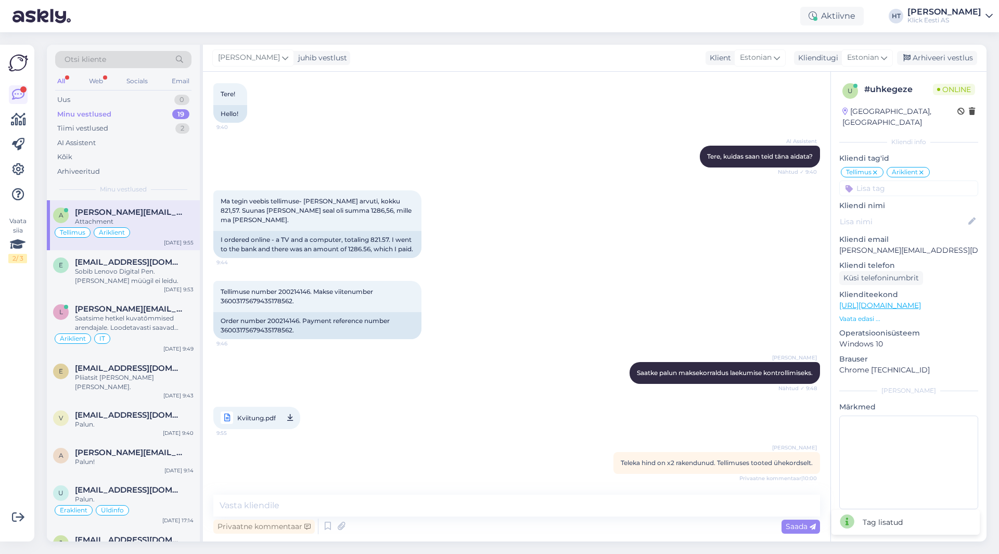
click at [624, 181] on input at bounding box center [908, 189] width 139 height 16
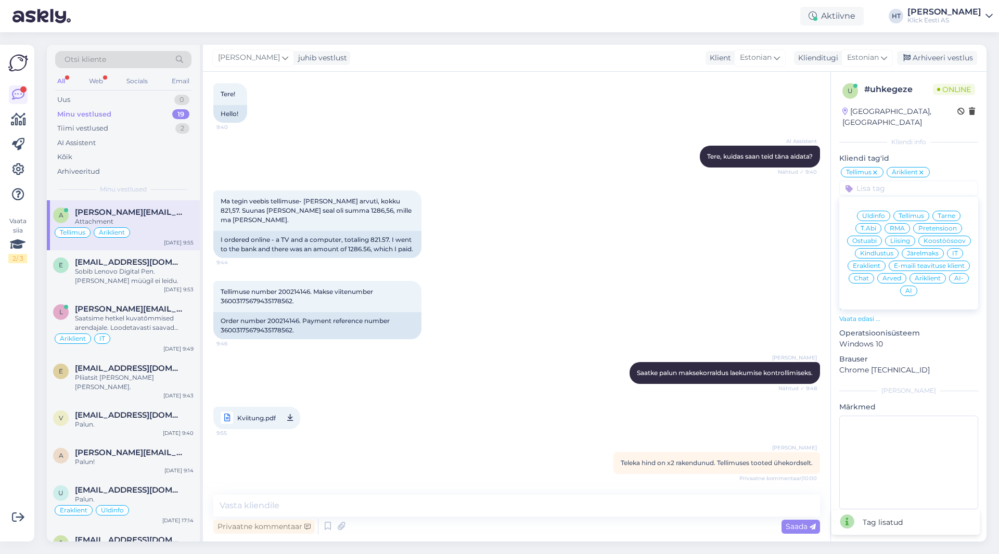
click at [624, 288] on span "AI" at bounding box center [909, 291] width 7 height 6
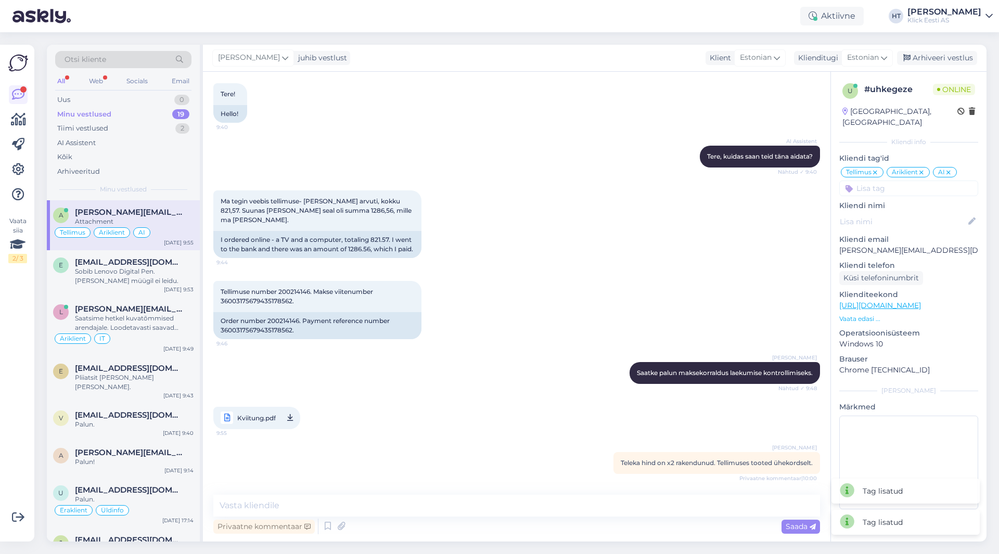
click at [624, 167] on div "AI" at bounding box center [945, 172] width 24 height 10
click at [624, 169] on icon at bounding box center [949, 173] width 6 height 8
click at [254, 57] on span "[PERSON_NAME]" at bounding box center [249, 57] width 62 height 11
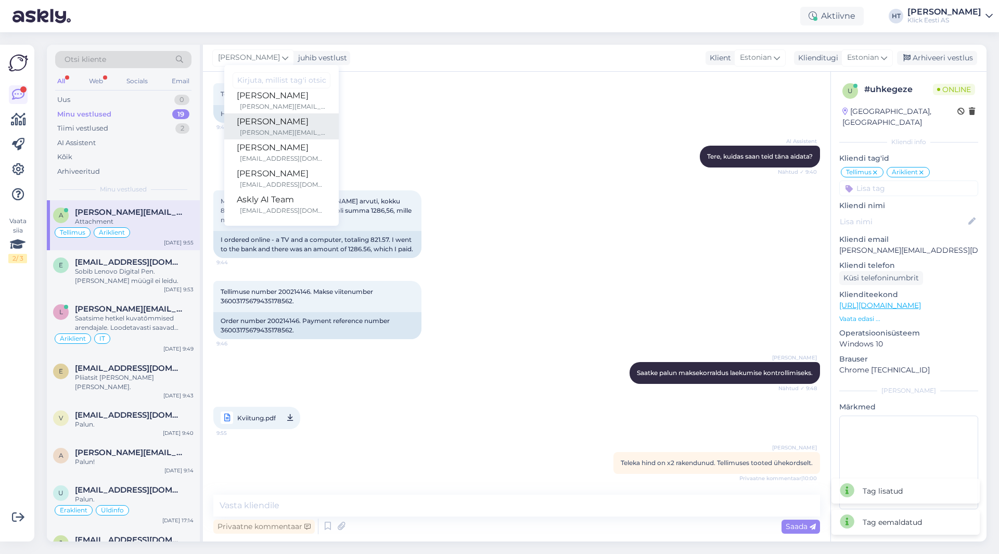
click at [283, 137] on div "[PERSON_NAME][EMAIL_ADDRESS][PERSON_NAME][DOMAIN_NAME]" at bounding box center [283, 132] width 86 height 9
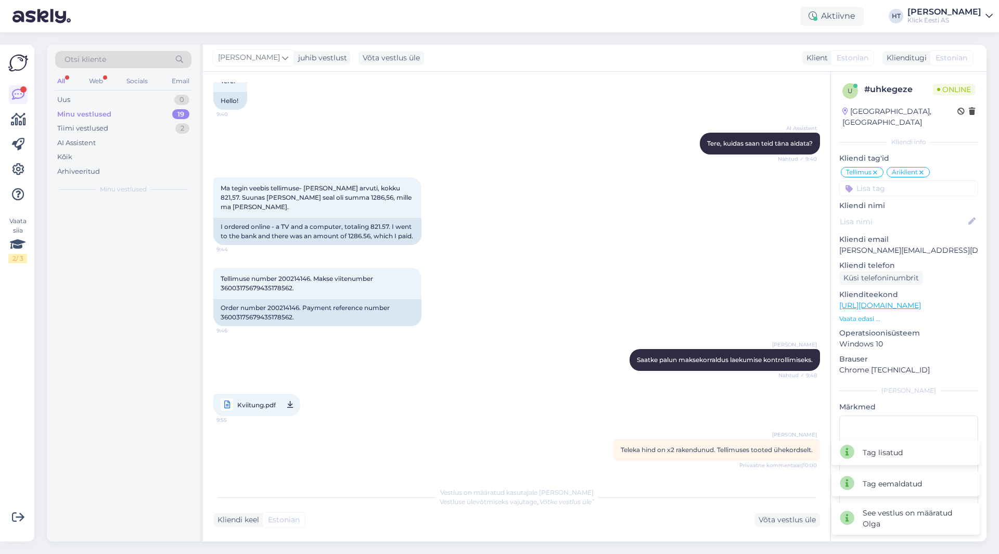
scroll to position [86, 0]
click at [495, 166] on div "Ma tegin veebis tellimuse- [PERSON_NAME] arvuti, kokku 821,57. Suunas [PERSON_N…" at bounding box center [516, 211] width 607 height 91
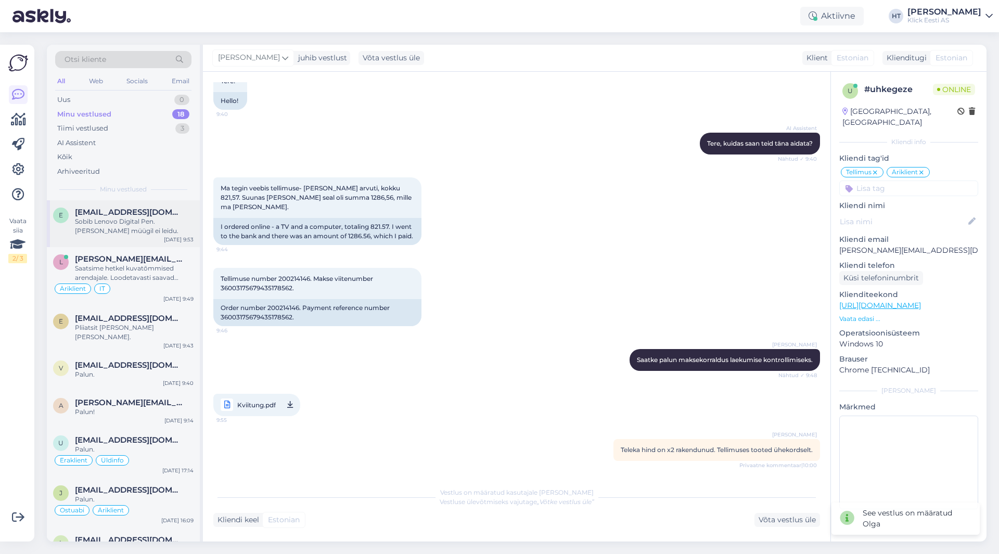
click at [171, 220] on div "Sobib Lenovo Digital Pen. [PERSON_NAME] müügil ei leidu." at bounding box center [134, 226] width 119 height 19
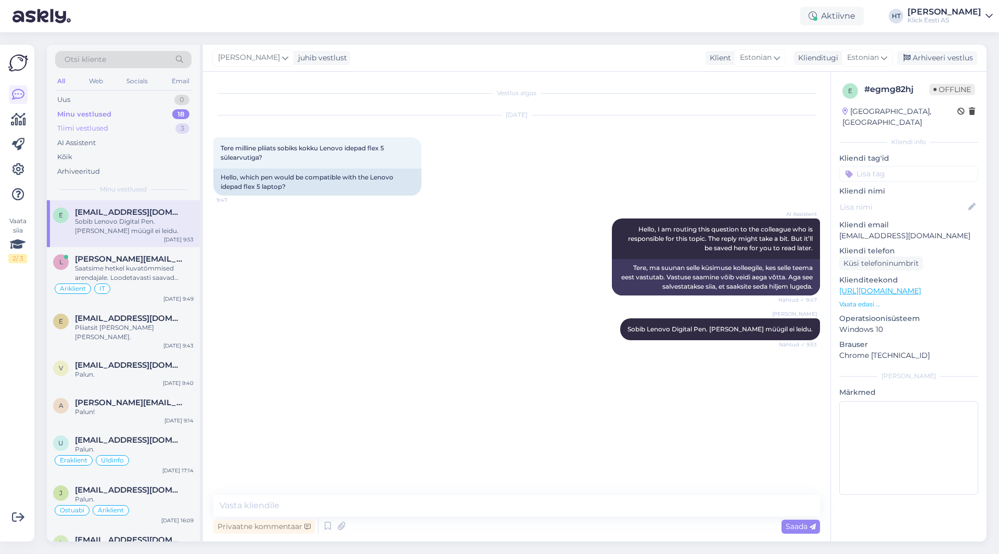
click at [161, 131] on div "Tiimi vestlused 3" at bounding box center [123, 128] width 136 height 15
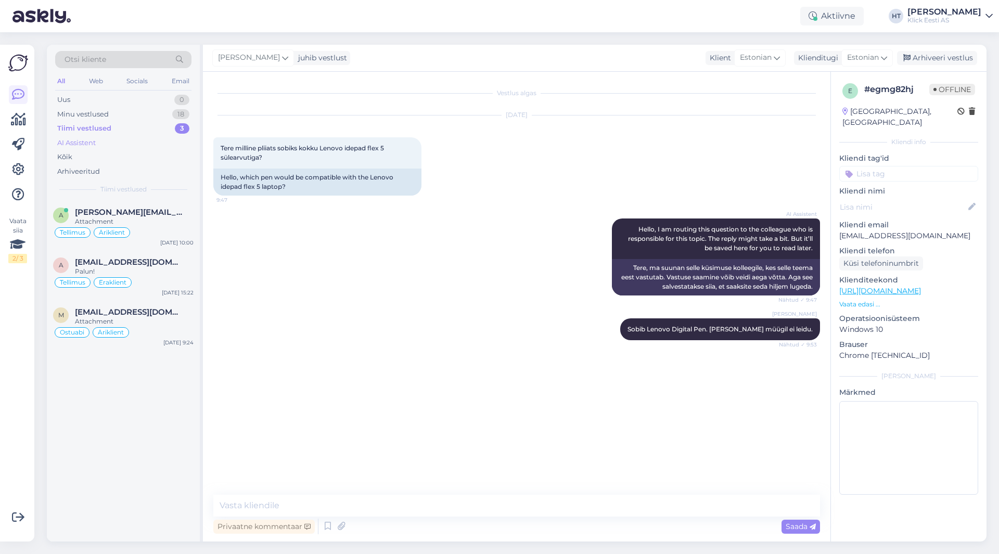
click at [154, 142] on div "AI Assistent" at bounding box center [123, 143] width 136 height 15
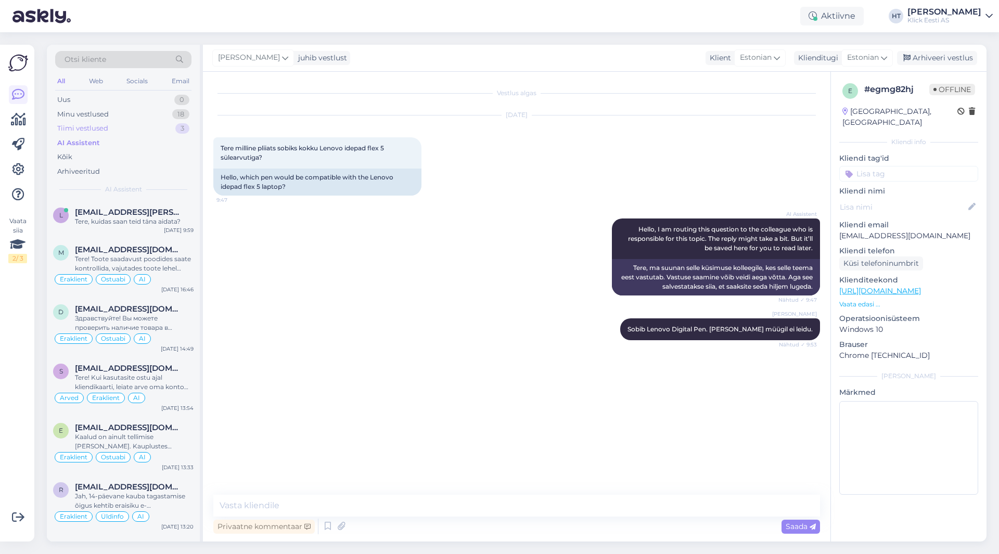
click at [155, 126] on div "Tiimi vestlused 3" at bounding box center [123, 128] width 136 height 15
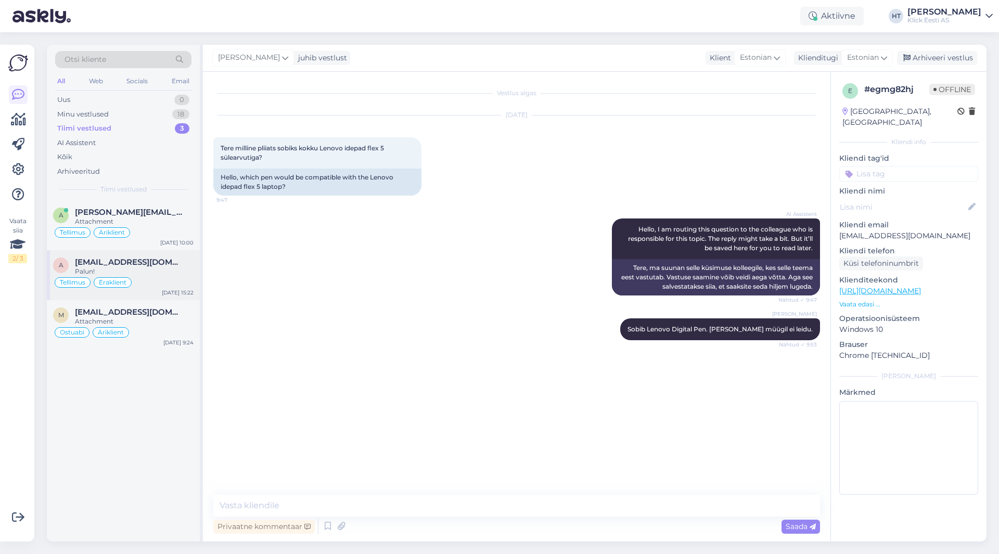
click at [148, 262] on span "[EMAIL_ADDRESS][DOMAIN_NAME]" at bounding box center [129, 262] width 108 height 9
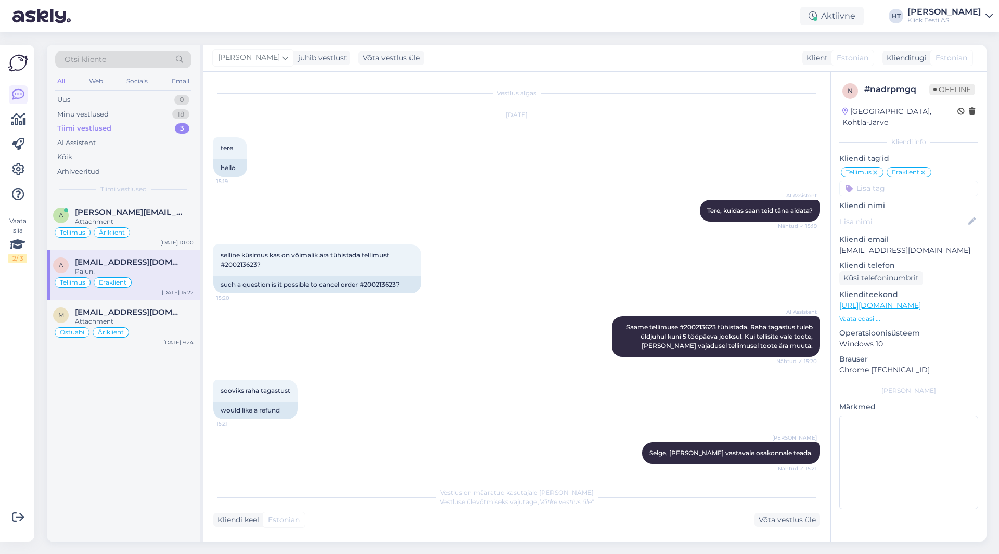
scroll to position [93, 0]
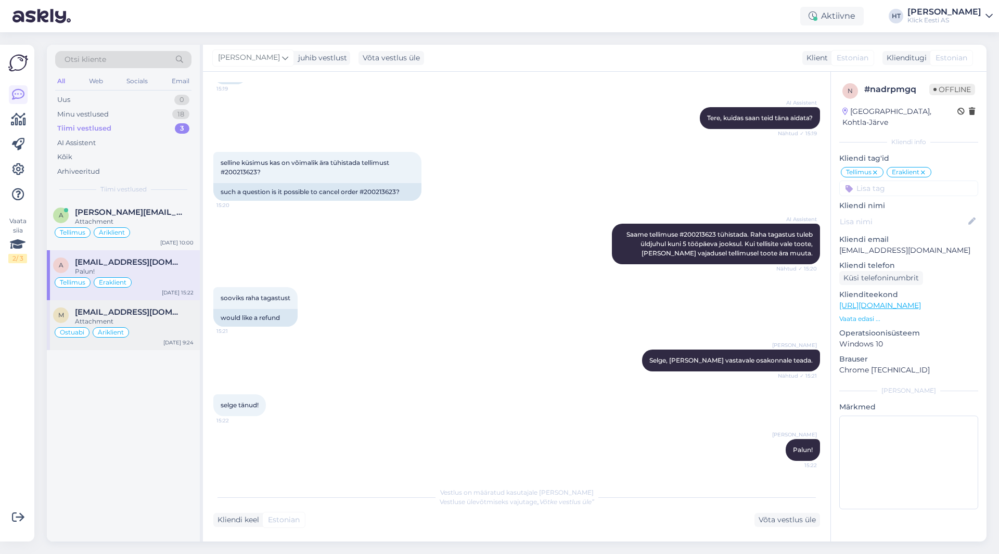
click at [150, 317] on div "Attachment" at bounding box center [134, 321] width 119 height 9
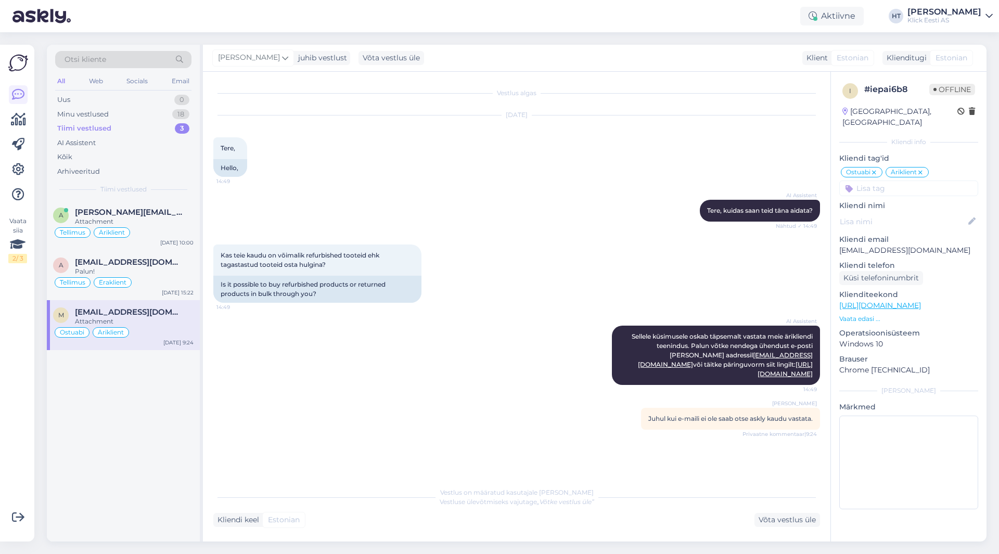
scroll to position [0, 0]
click at [170, 265] on div "[EMAIL_ADDRESS][DOMAIN_NAME]" at bounding box center [134, 262] width 119 height 9
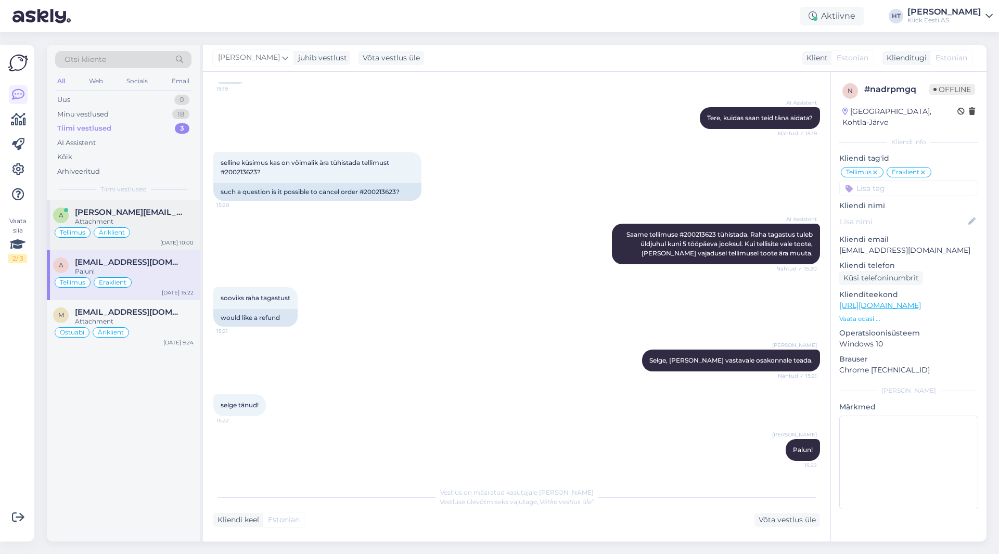
click at [164, 229] on div "Tellimus Äriklient" at bounding box center [123, 232] width 141 height 12
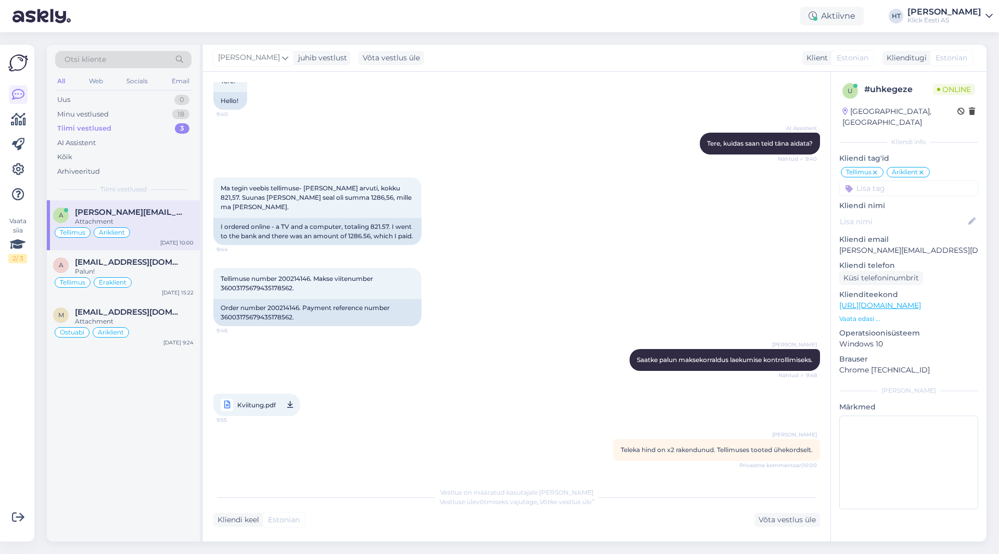
scroll to position [86, 0]
click at [167, 115] on div "Minu vestlused 18" at bounding box center [123, 114] width 136 height 15
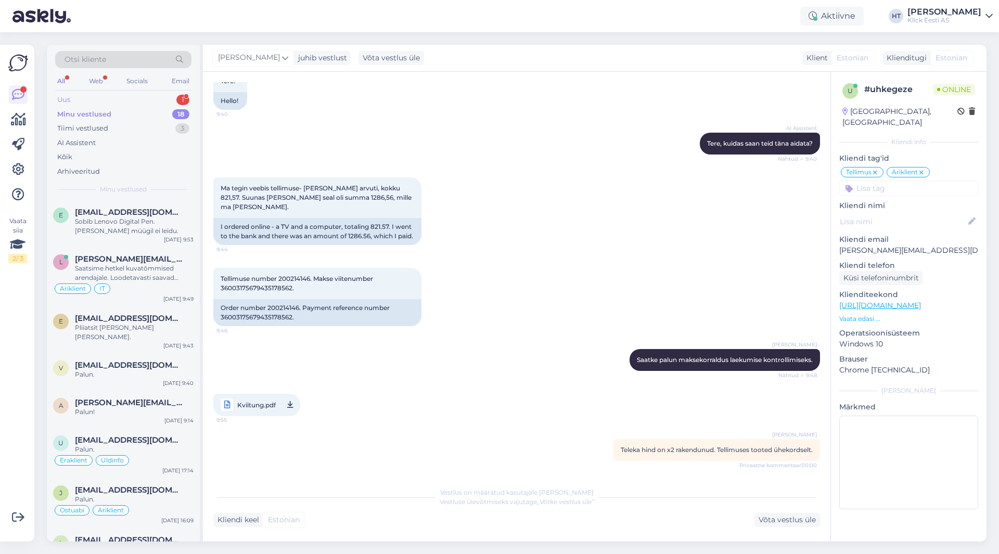
click at [168, 100] on div "Uus 1" at bounding box center [123, 100] width 136 height 15
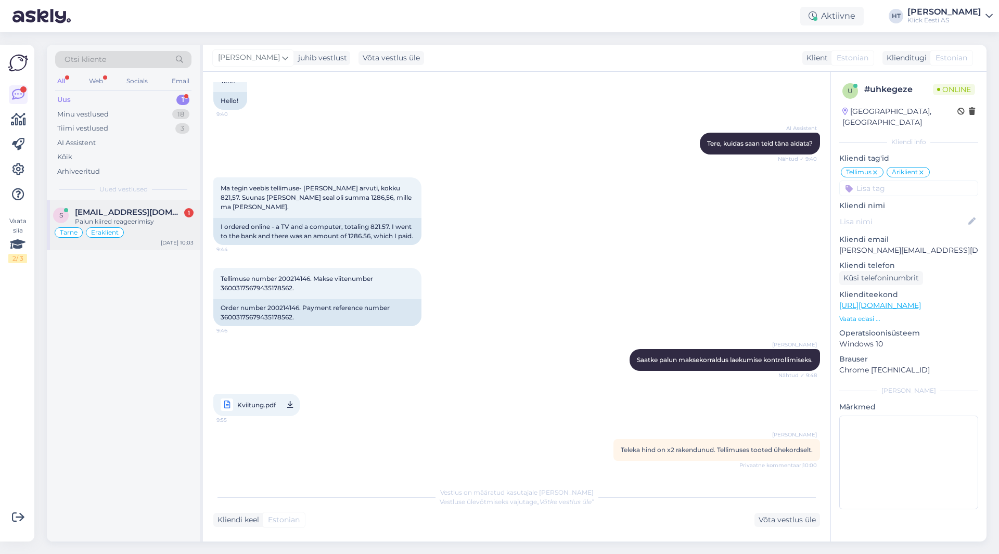
click at [160, 220] on div "Palun kiired reageerimisy" at bounding box center [134, 221] width 119 height 9
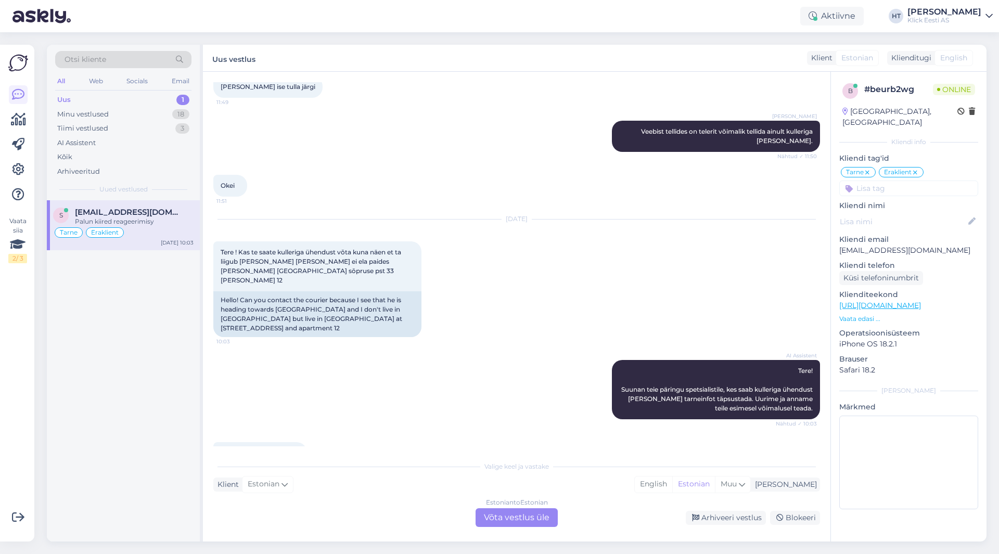
click at [624, 245] on p "[EMAIL_ADDRESS][DOMAIN_NAME]" at bounding box center [908, 250] width 139 height 11
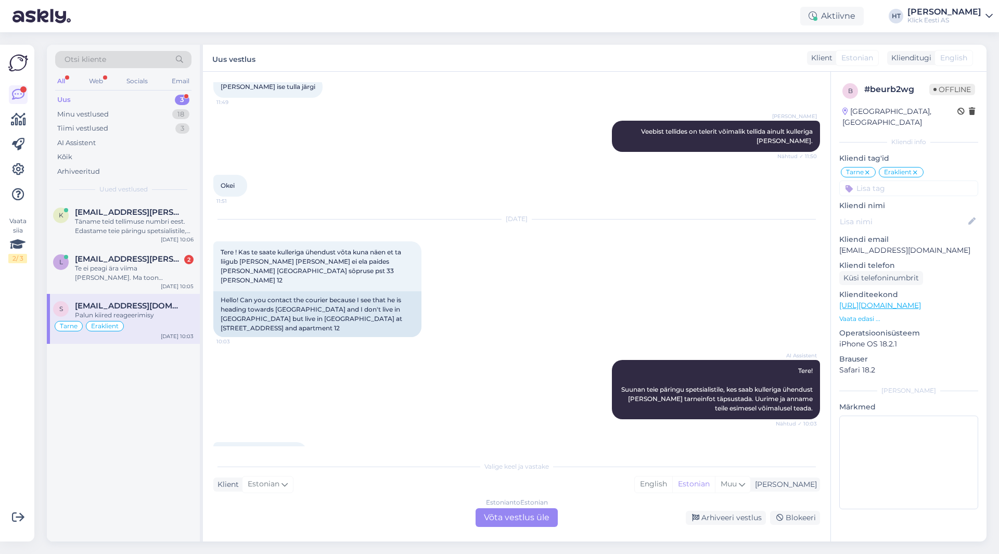
click at [409, 431] on div "Palun kiired reageerimisy 10:03 Please respond quickly." at bounding box center [516, 462] width 607 height 62
click at [508, 518] on div "Estonian to Estonian Võta vestlus üle" at bounding box center [517, 517] width 82 height 19
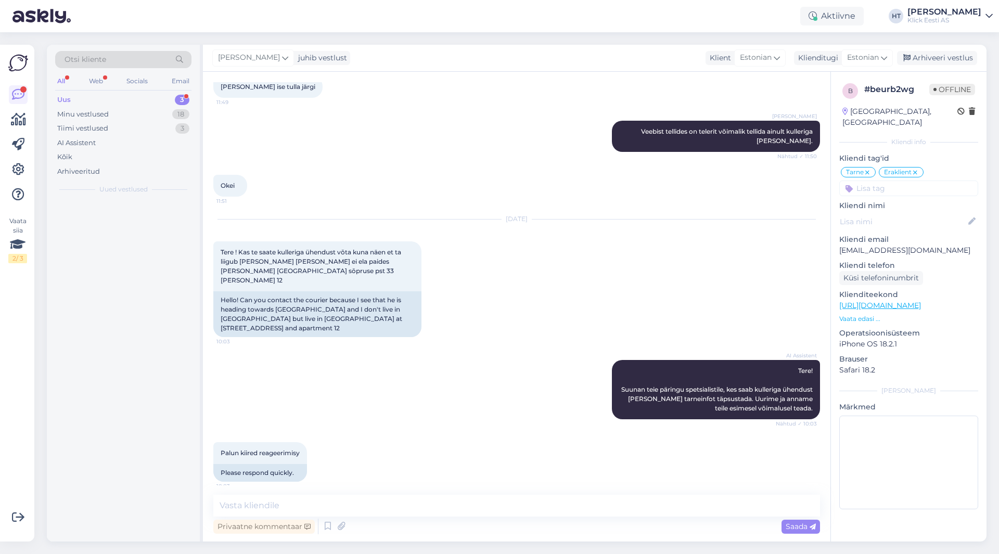
scroll to position [627, 0]
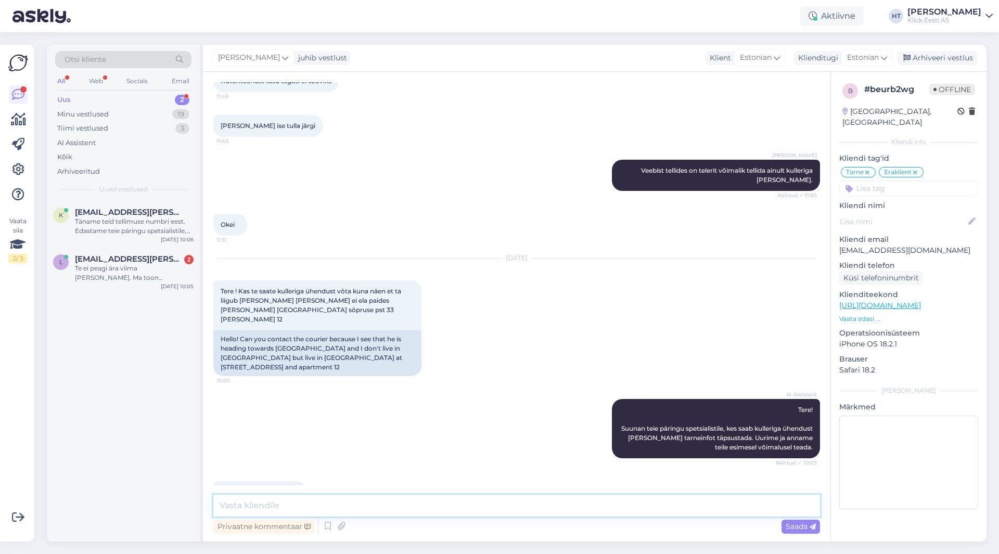
click at [495, 502] on textarea at bounding box center [516, 506] width 607 height 22
type textarea "[PERSON_NAME] tuleb Paide jaotuskeskusest, mitte pole [PERSON_NAME]."
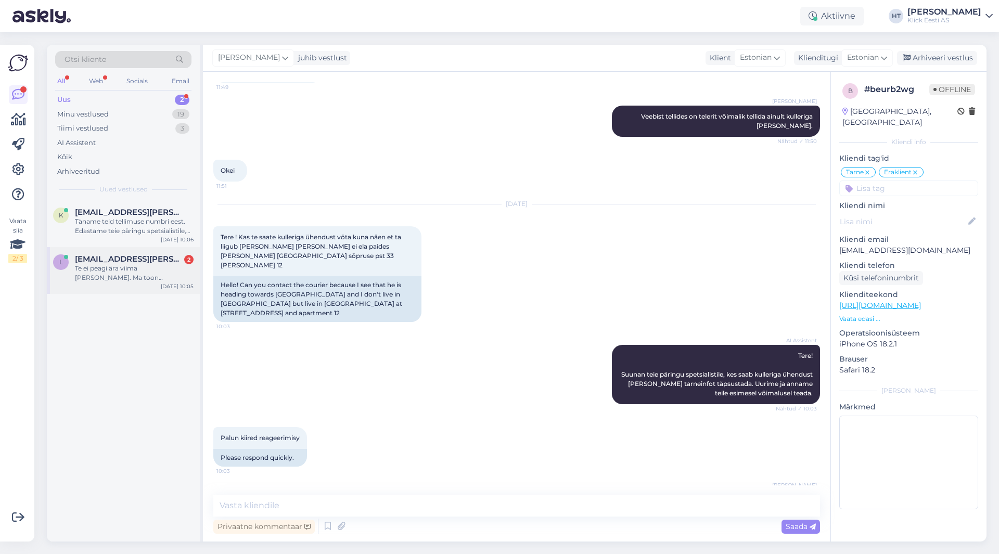
click at [168, 282] on div "Te ei peagi ära viima [PERSON_NAME]. Ma toon [PERSON_NAME]." at bounding box center [134, 273] width 119 height 19
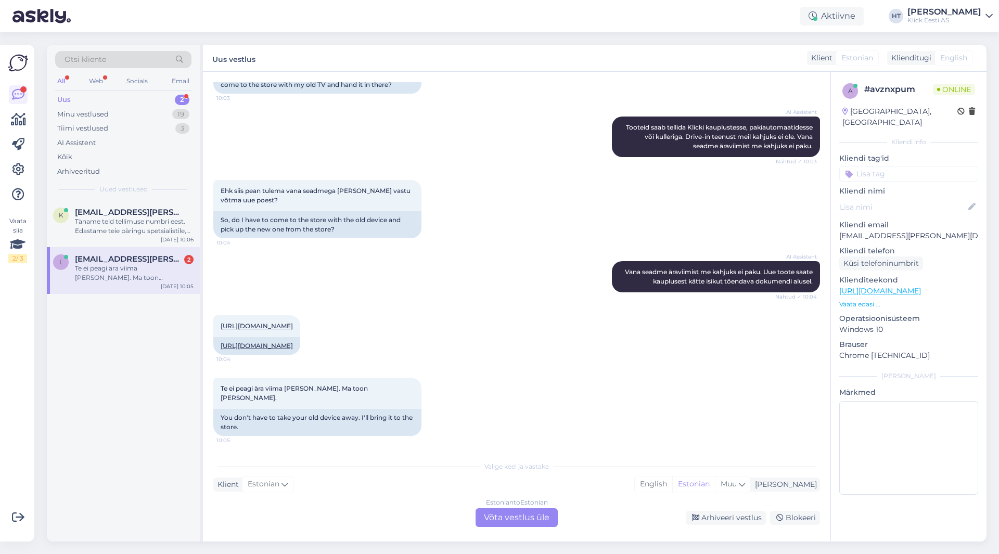
scroll to position [313, 0]
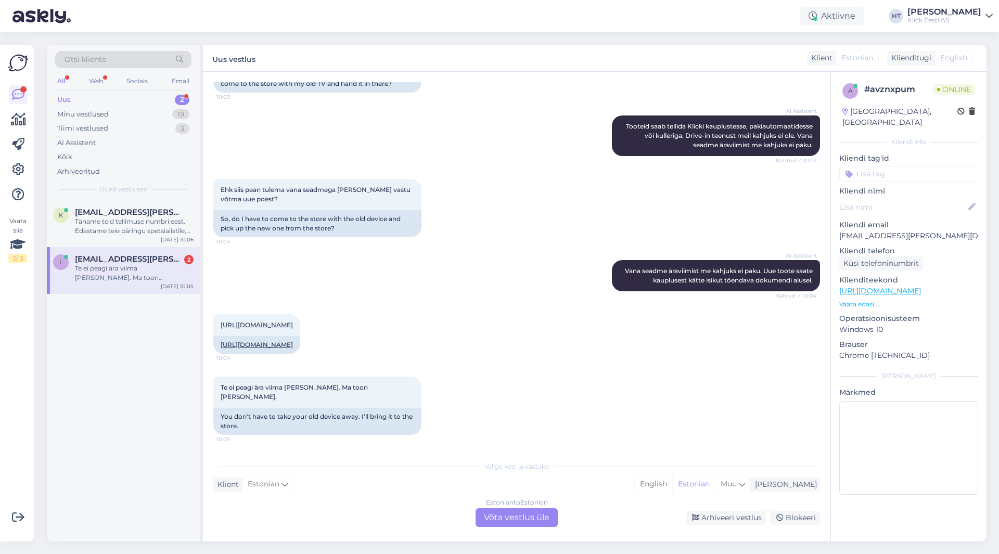
click at [518, 519] on div "Estonian to Estonian Võta vestlus üle" at bounding box center [517, 517] width 82 height 19
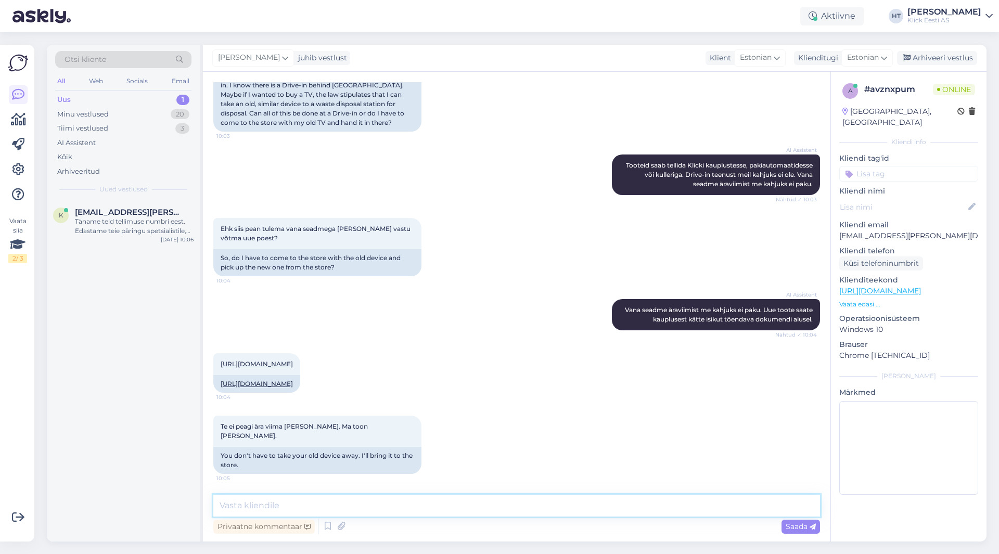
click at [518, 515] on textarea at bounding box center [516, 506] width 607 height 22
type textarea "Meil Drive-In [PERSON_NAME] ole. Kaupade ost ja ära andmine üks-ühele vahetuse …"
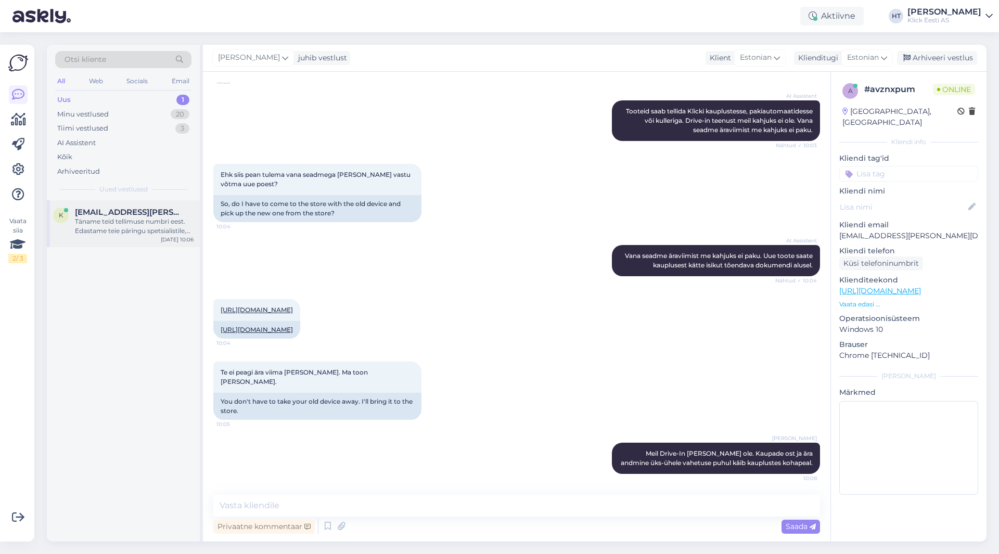
click at [120, 233] on div "Täname teid tellimuse numbri eest. Edastame teie päringu spetsialistile, kes uu…" at bounding box center [134, 226] width 119 height 19
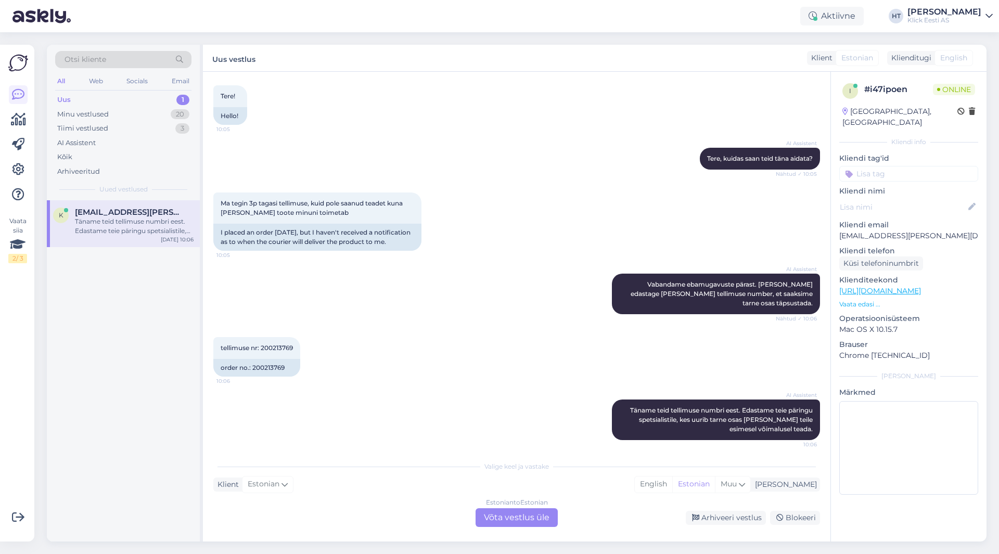
scroll to position [57, 0]
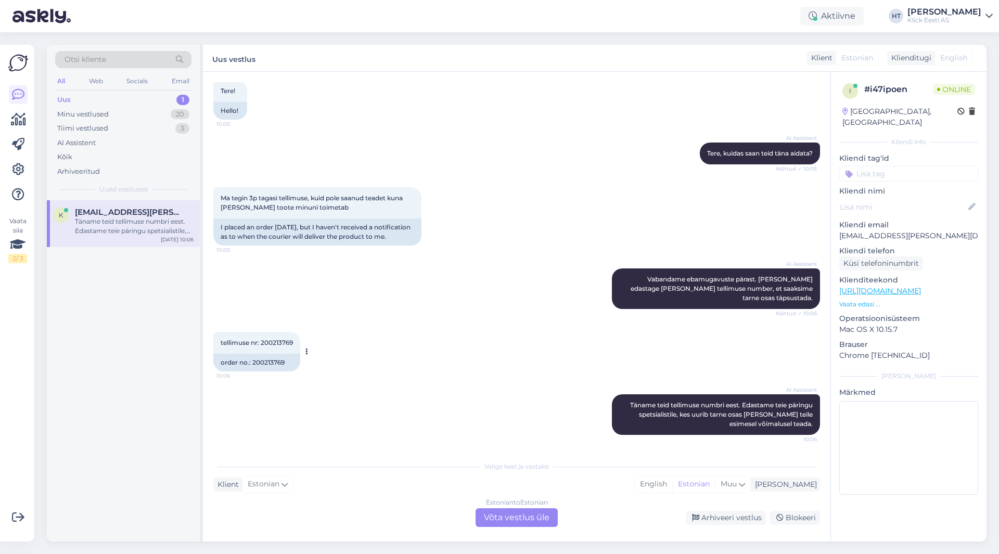
click at [275, 343] on span "tellimuse nr: 200213769" at bounding box center [257, 343] width 72 height 8
click at [445, 316] on div "AI Assistent Vabandame ebamugavuste pärast. [PERSON_NAME] edastage [PERSON_NAME…" at bounding box center [516, 288] width 607 height 63
click at [470, 322] on div "tellimuse nr: 200213769 10:06 order no.: 200213769" at bounding box center [516, 352] width 607 height 62
click at [509, 515] on div "Estonian to Estonian Võta vestlus üle" at bounding box center [517, 517] width 82 height 19
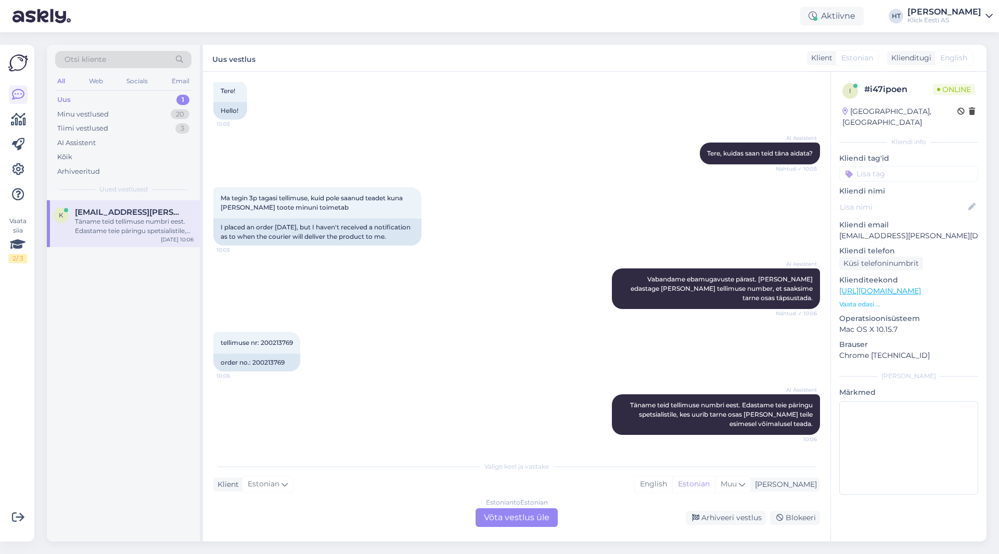
scroll to position [18, 0]
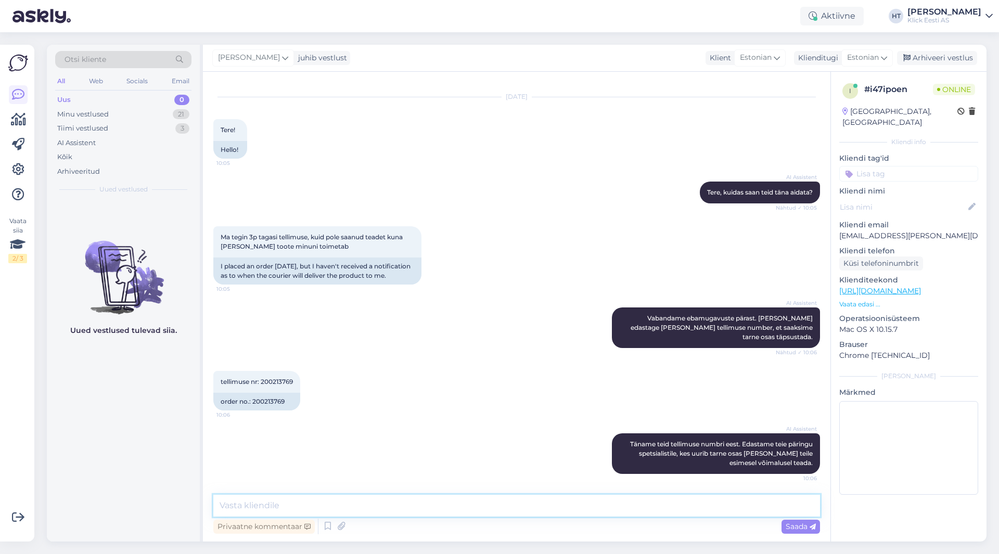
click at [508, 507] on textarea at bounding box center [516, 506] width 607 height 22
paste textarea "2-5 tööpäeva"
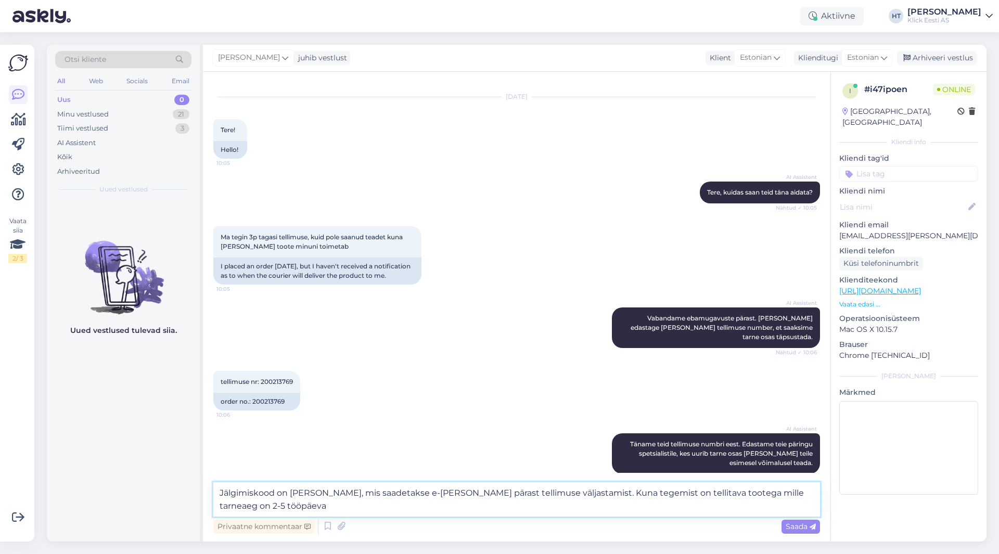
scroll to position [31, 0]
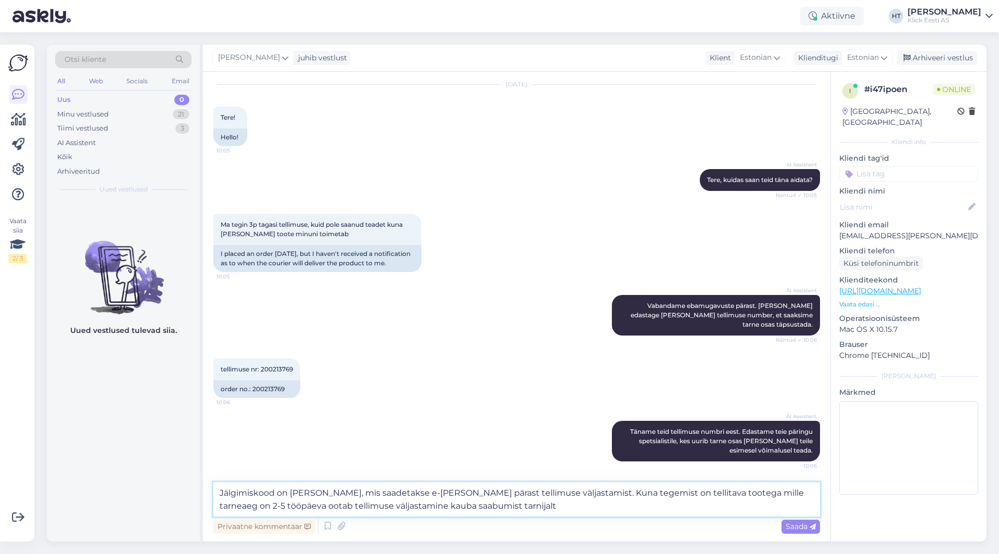
type textarea "Jälgimiskood on [PERSON_NAME], mis saadetakse e-[PERSON_NAME] pärast tellimuse …"
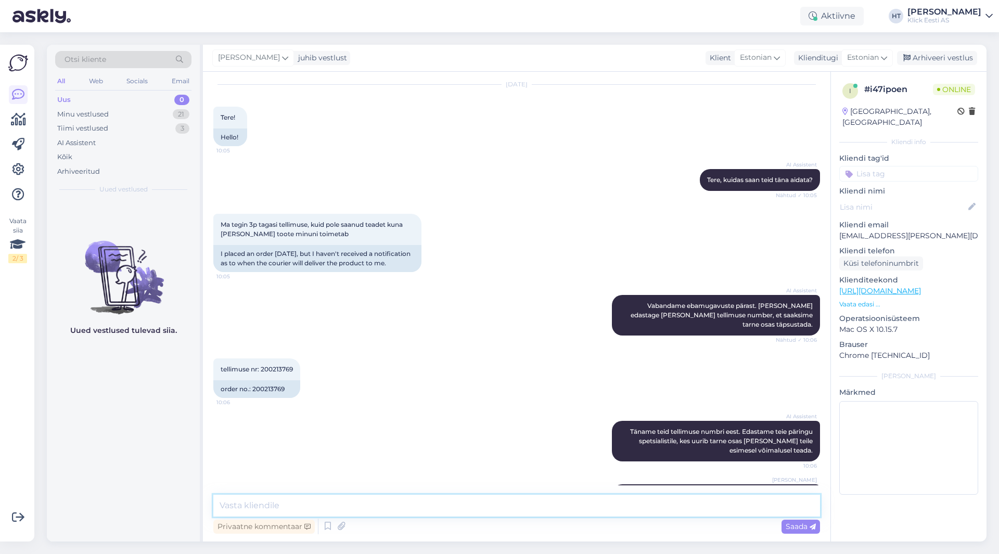
scroll to position [91, 0]
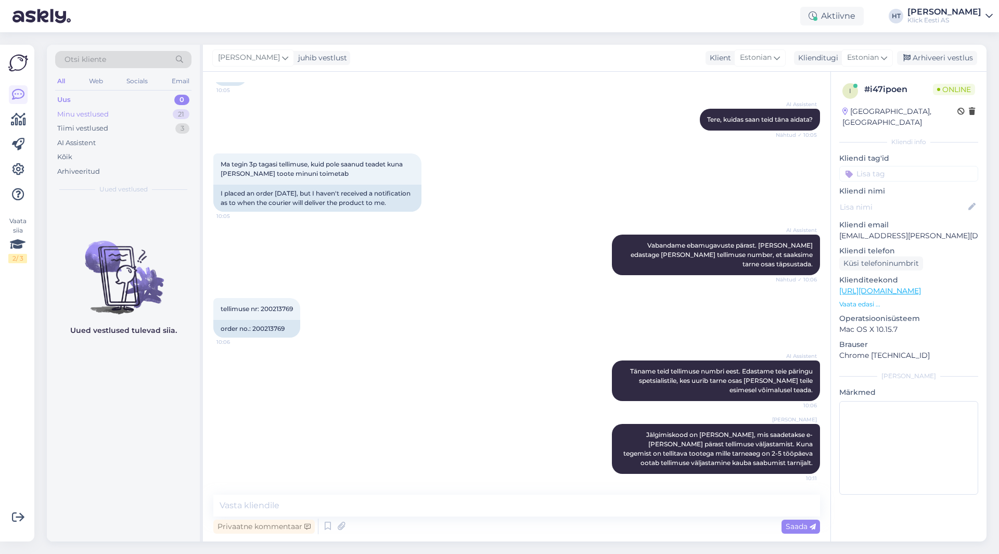
click at [105, 116] on div "Minu vestlused" at bounding box center [83, 114] width 52 height 10
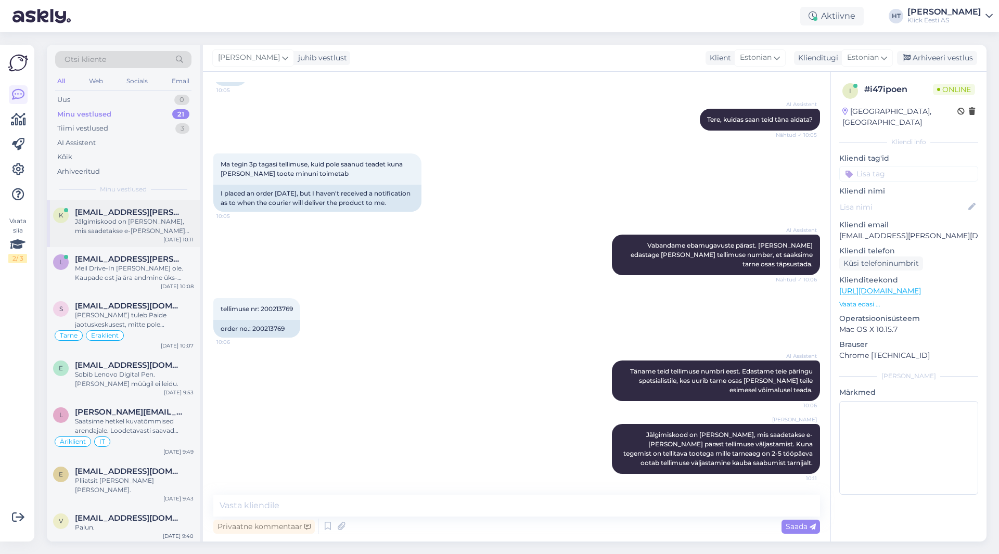
click at [139, 213] on span "[EMAIL_ADDRESS][PERSON_NAME][DOMAIN_NAME]" at bounding box center [129, 212] width 108 height 9
click at [160, 264] on div "Meil Drive-In [PERSON_NAME] ole. Kaupade ost ja ära andmine üks-ühele vahetuse …" at bounding box center [134, 273] width 119 height 19
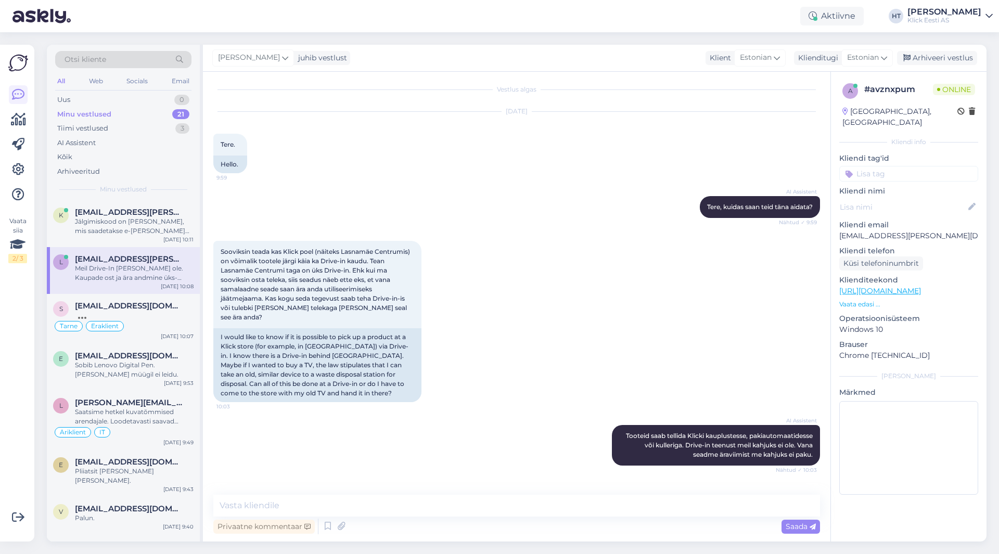
scroll to position [0, 0]
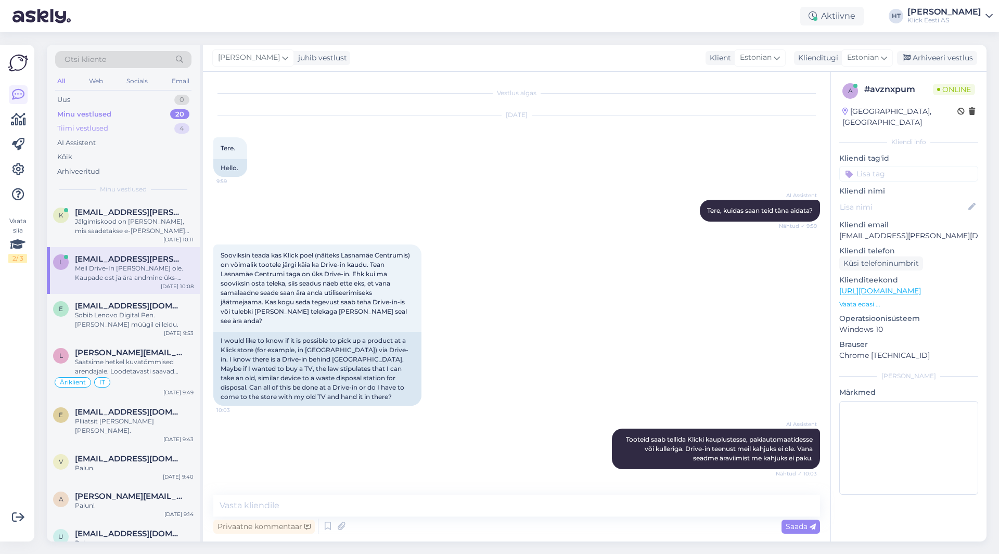
click at [107, 126] on div "Tiimi vestlused" at bounding box center [82, 128] width 51 height 10
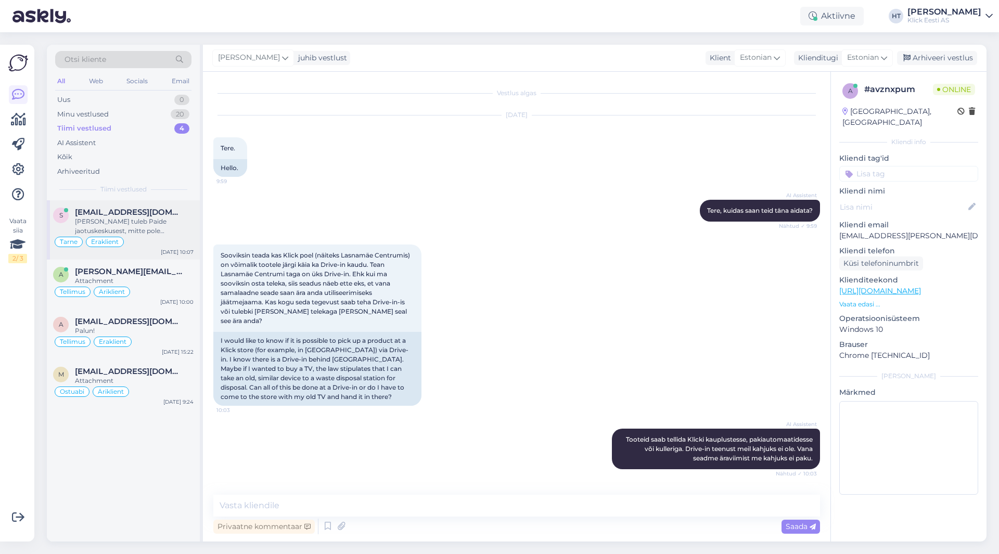
click at [164, 215] on span "[EMAIL_ADDRESS][DOMAIN_NAME]" at bounding box center [129, 212] width 108 height 9
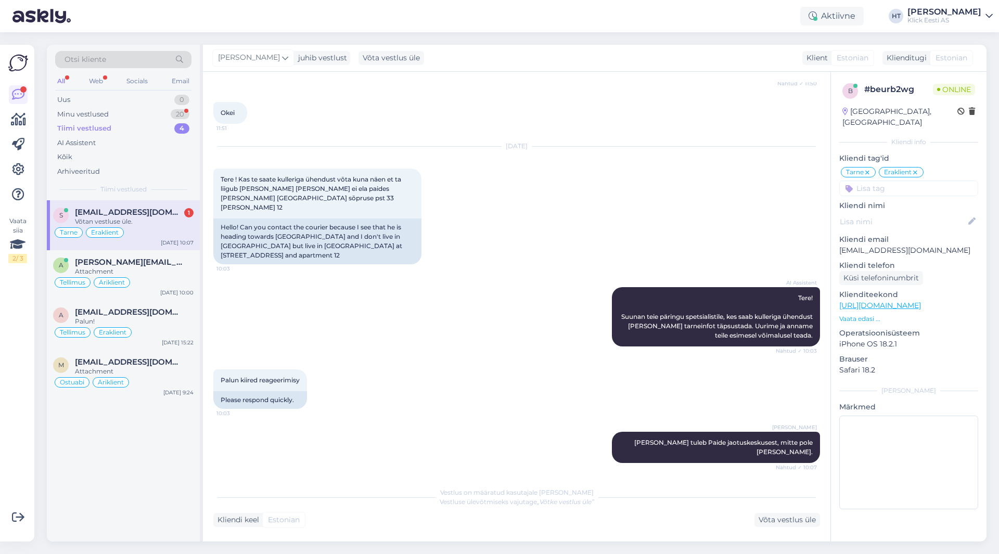
scroll to position [784, 0]
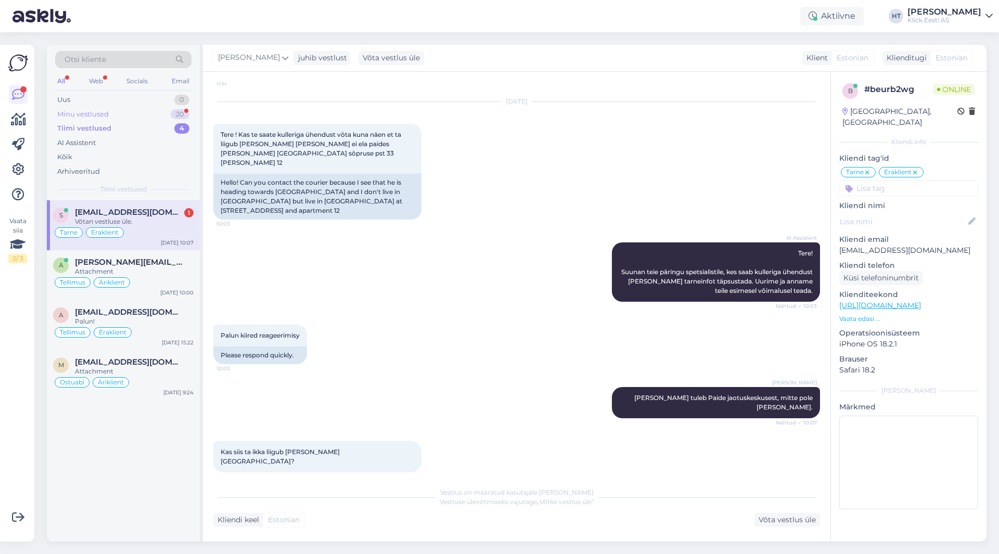
click at [177, 113] on div "20" at bounding box center [180, 114] width 19 height 10
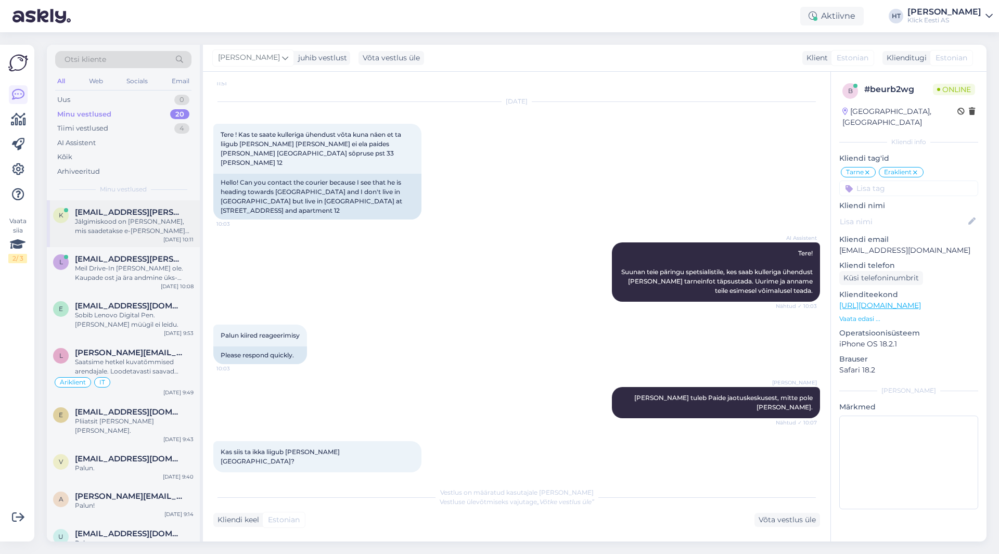
click at [171, 213] on span "[EMAIL_ADDRESS][PERSON_NAME][DOMAIN_NAME]" at bounding box center [129, 212] width 108 height 9
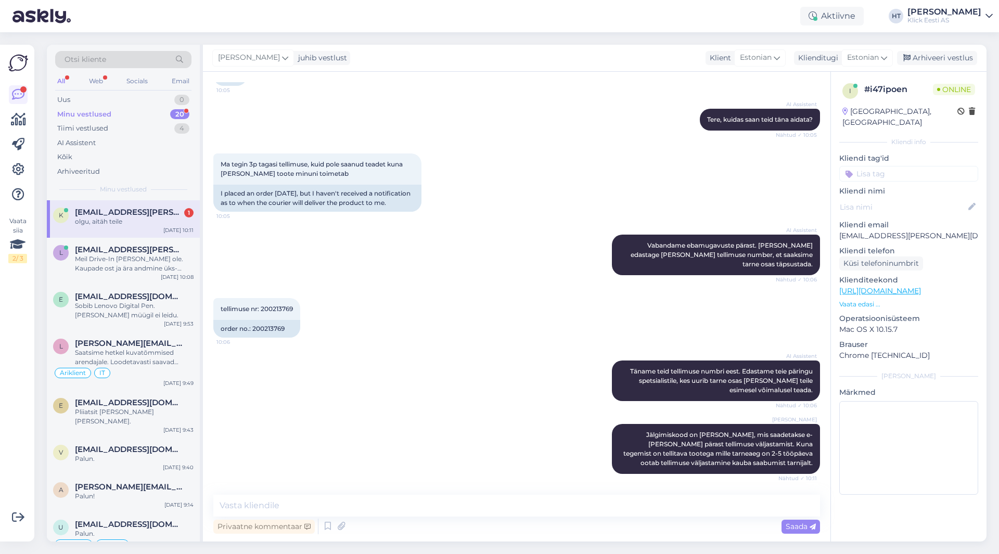
scroll to position [136, 0]
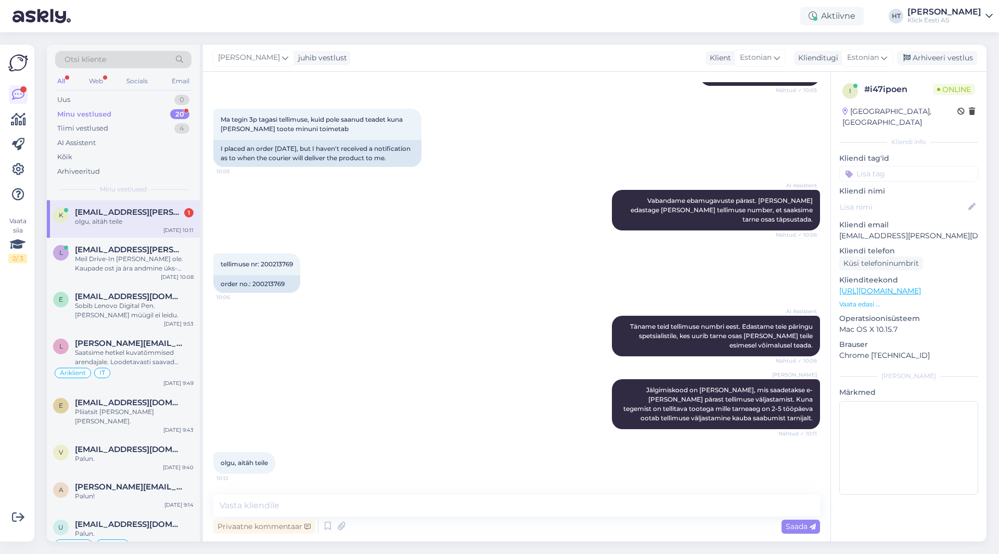
click at [143, 215] on span "[EMAIL_ADDRESS][PERSON_NAME][DOMAIN_NAME]" at bounding box center [129, 212] width 108 height 9
click at [380, 498] on textarea at bounding box center [516, 506] width 607 height 22
type textarea "Palun."
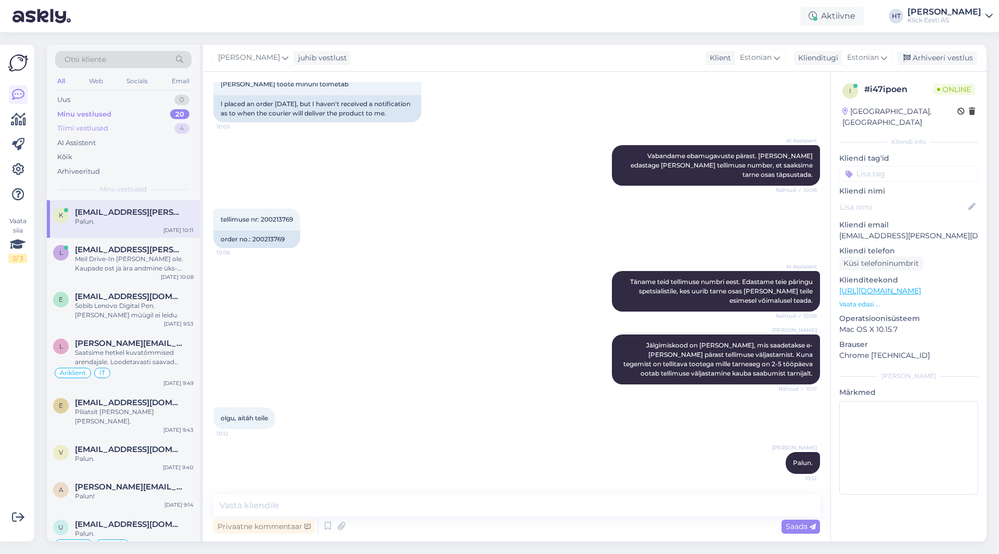
click at [170, 126] on div "Tiimi vestlused 4" at bounding box center [123, 128] width 136 height 15
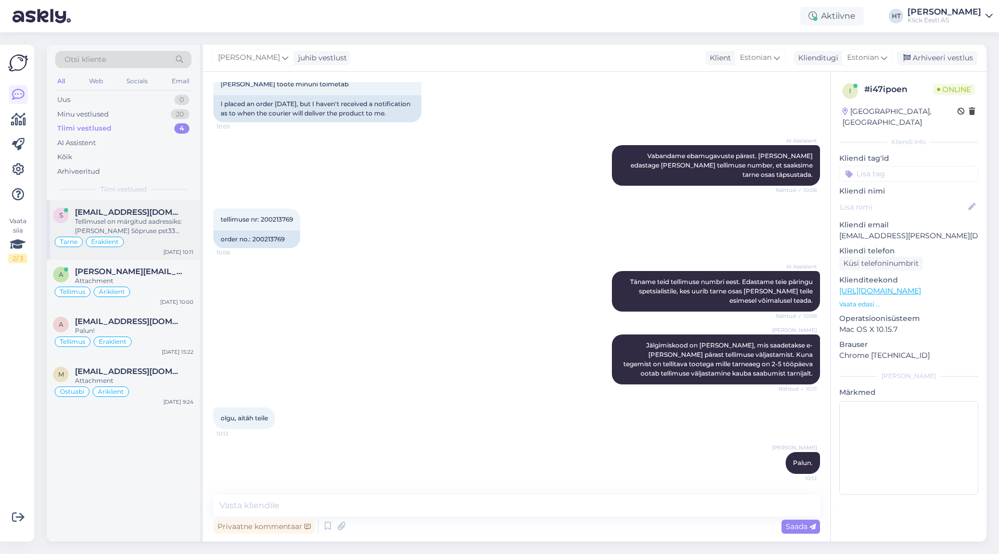
click at [187, 204] on div "s [EMAIL_ADDRESS][DOMAIN_NAME] Tellimusel on märgitud aadressiks: [PERSON_NAME]…" at bounding box center [123, 229] width 153 height 59
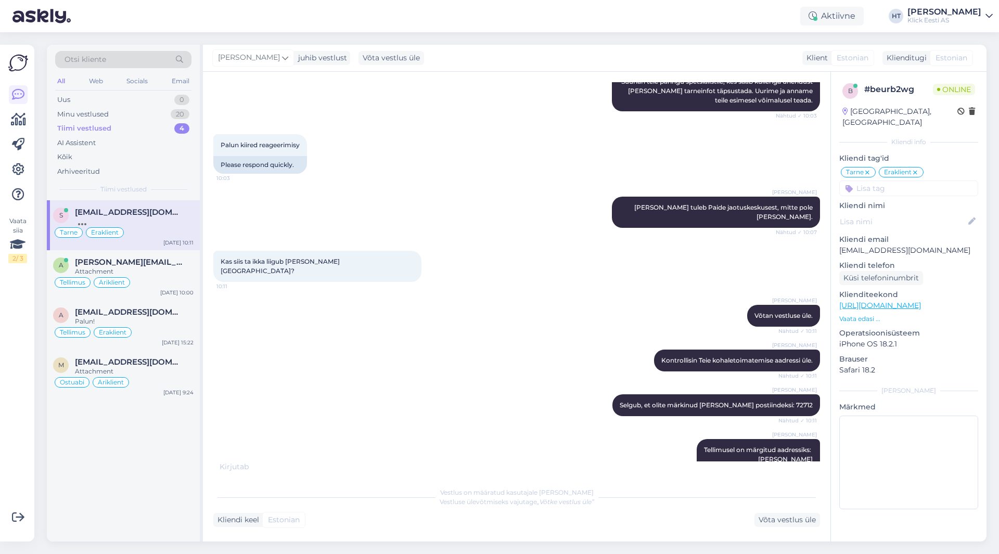
scroll to position [985, 0]
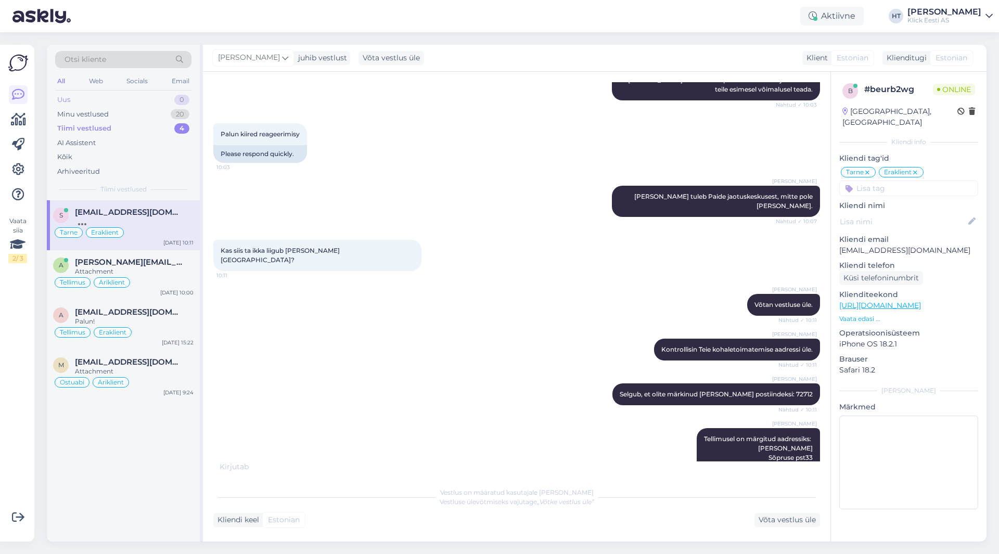
click at [169, 103] on div "Uus 0" at bounding box center [123, 100] width 136 height 15
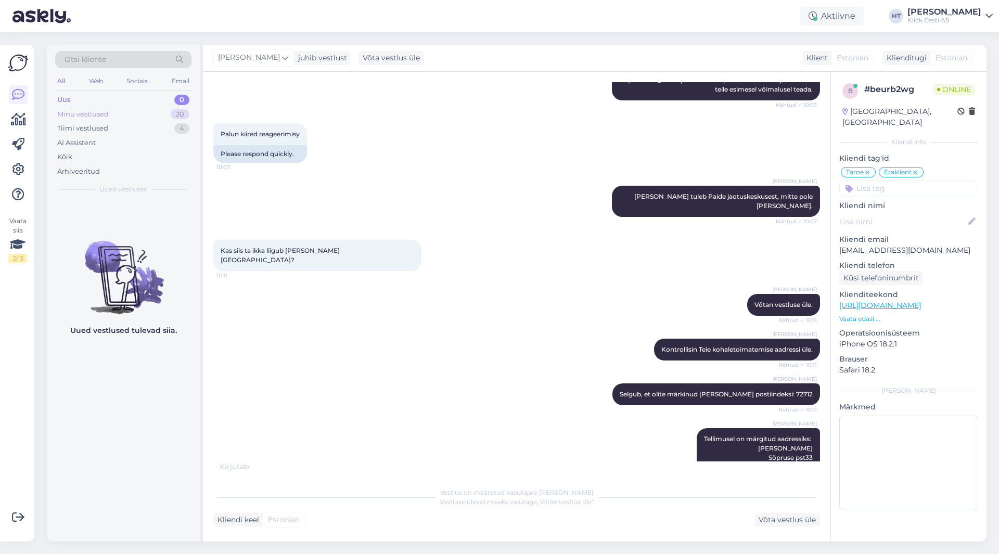
click at [174, 113] on div "20" at bounding box center [180, 114] width 19 height 10
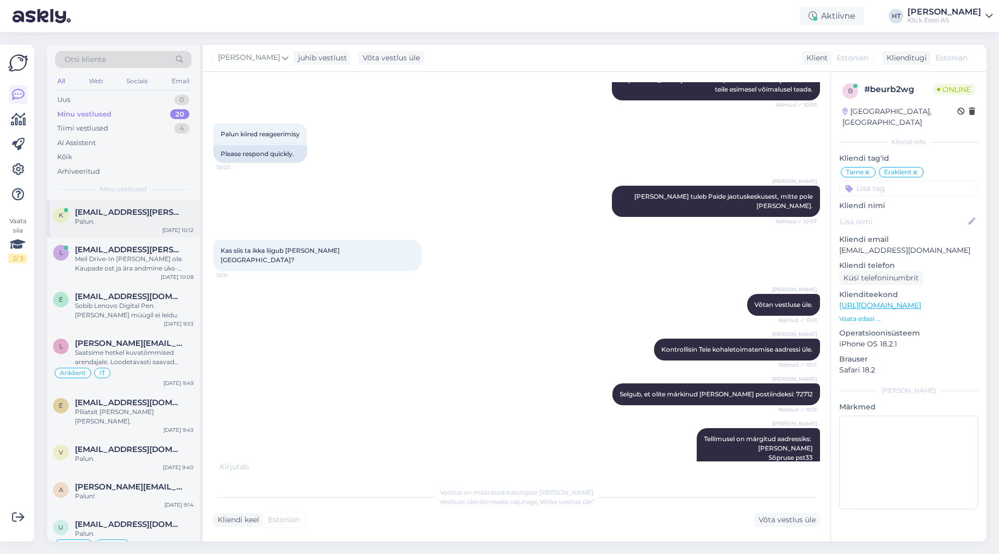
click at [164, 227] on div "k [EMAIL_ADDRESS][PERSON_NAME][DOMAIN_NAME] Palun. [DATE] 10:12" at bounding box center [123, 218] width 153 height 37
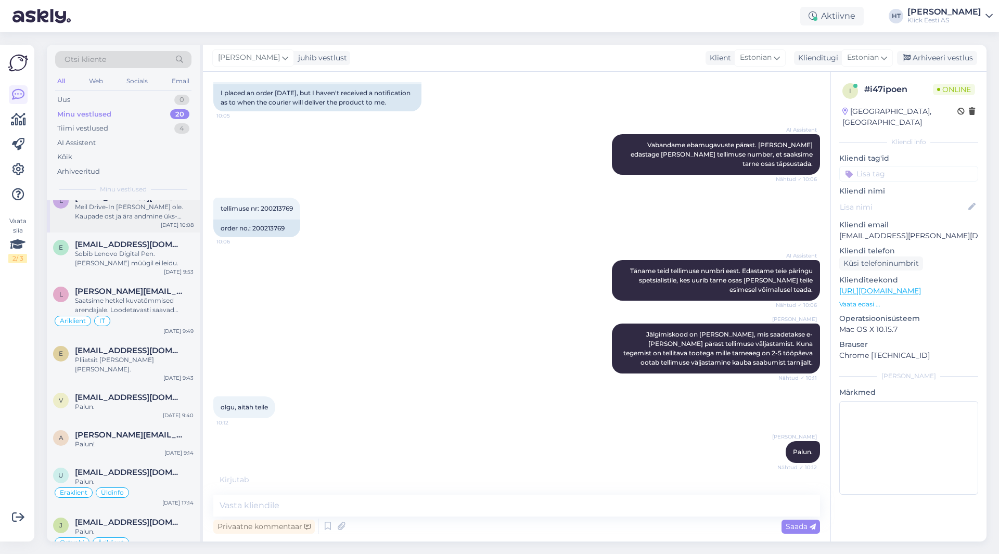
scroll to position [0, 0]
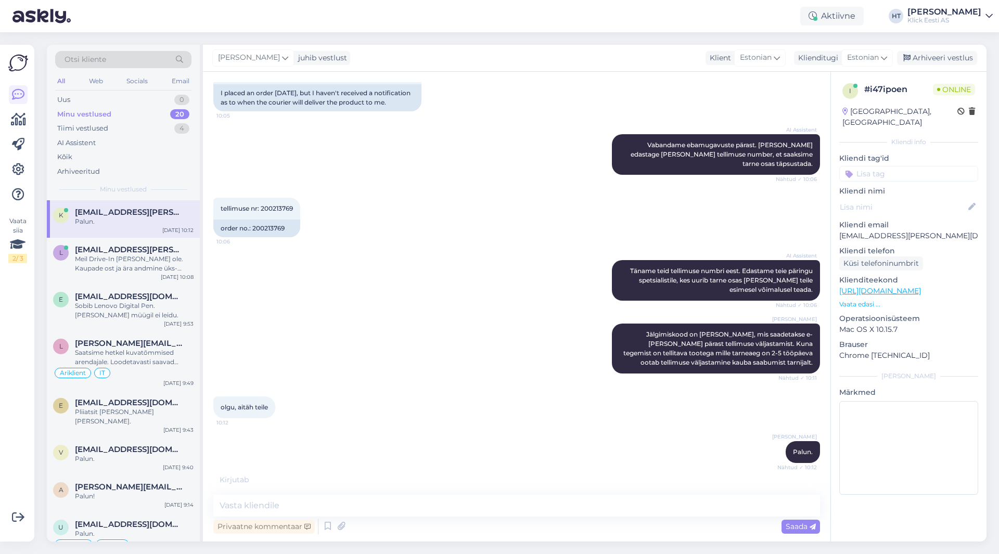
click at [405, 200] on div "tellimuse nr: 200213769 10:06 order no.: 200213769" at bounding box center [516, 217] width 607 height 62
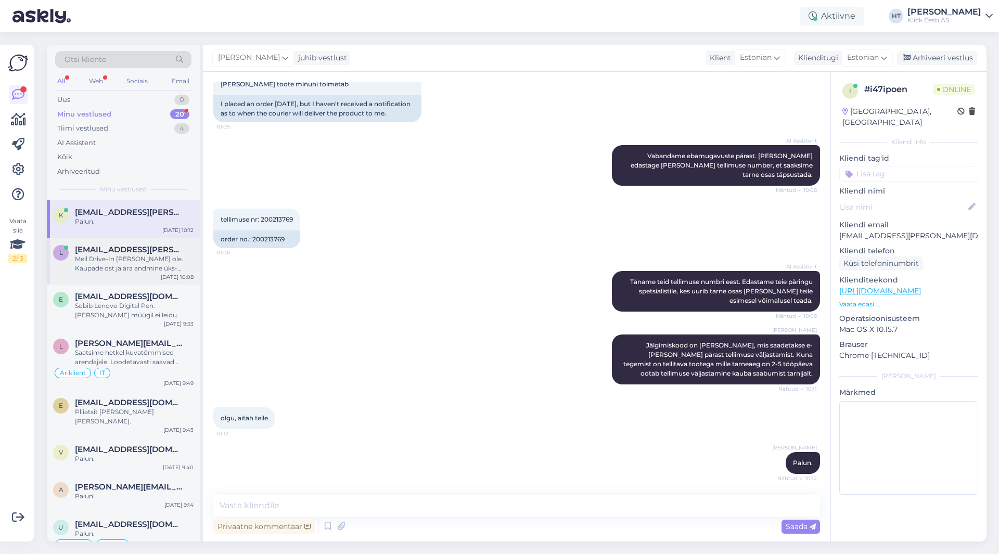
click at [158, 248] on div "[EMAIL_ADDRESS][PERSON_NAME][DOMAIN_NAME]" at bounding box center [134, 249] width 119 height 9
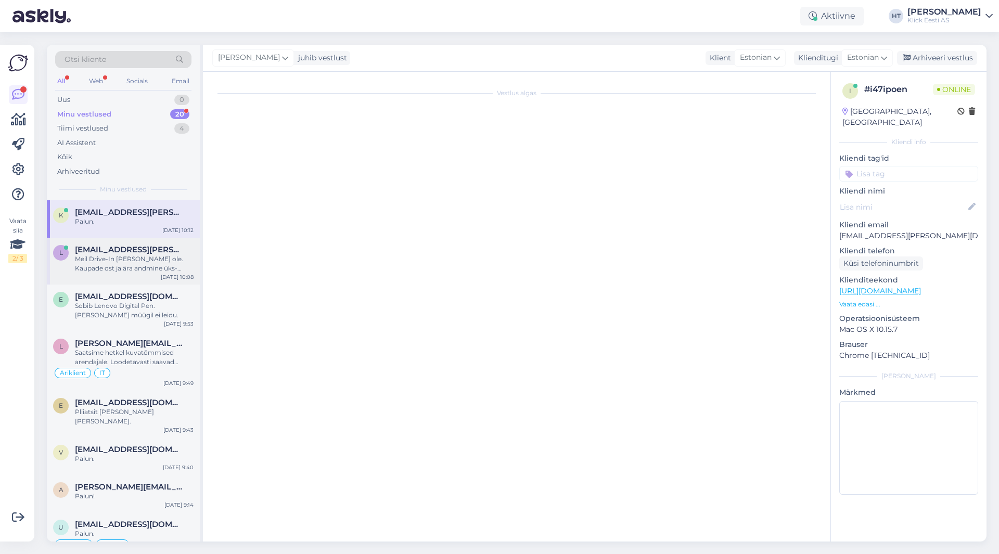
scroll to position [328, 0]
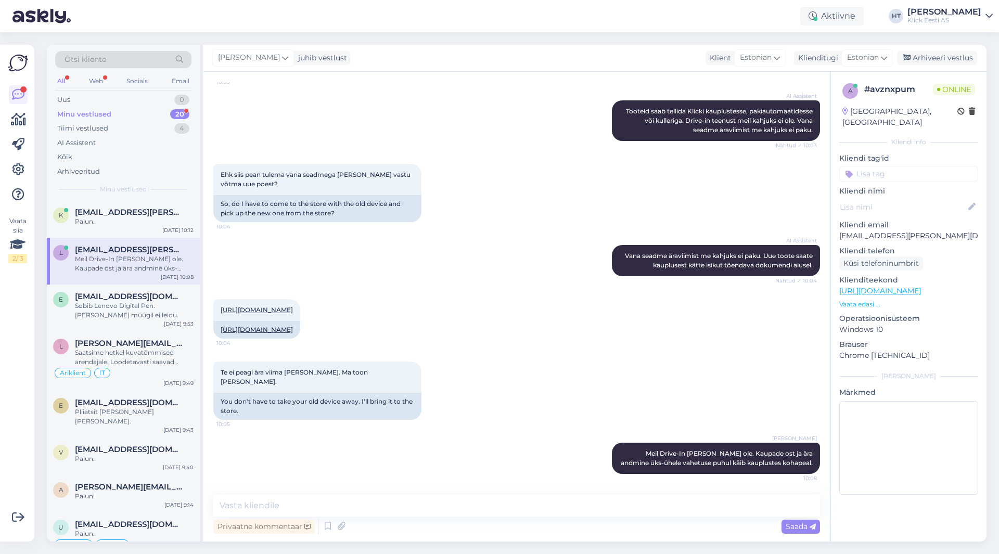
click at [174, 112] on div "20" at bounding box center [179, 114] width 19 height 10
click at [150, 219] on div "Palun." at bounding box center [134, 221] width 119 height 9
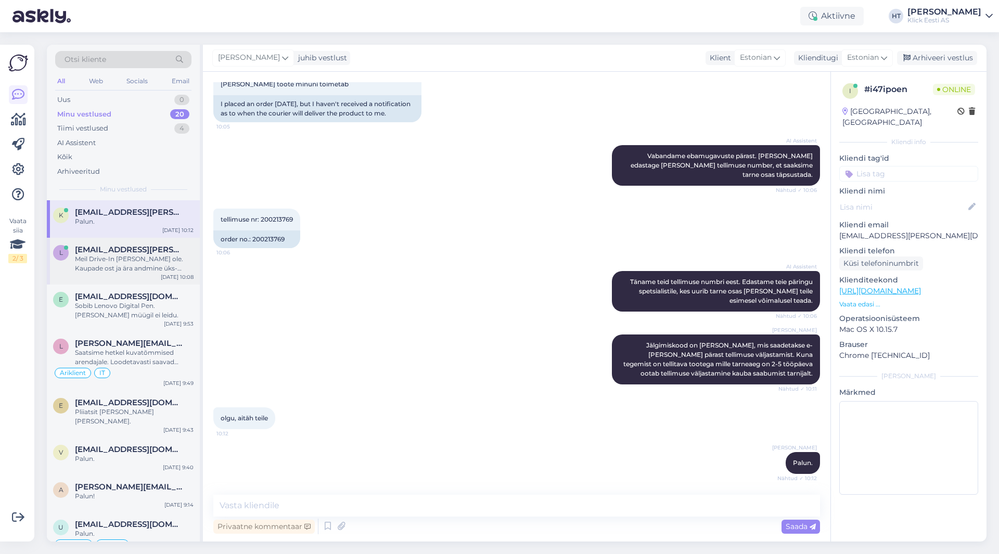
click at [158, 251] on div "[EMAIL_ADDRESS][PERSON_NAME][DOMAIN_NAME]" at bounding box center [134, 249] width 119 height 9
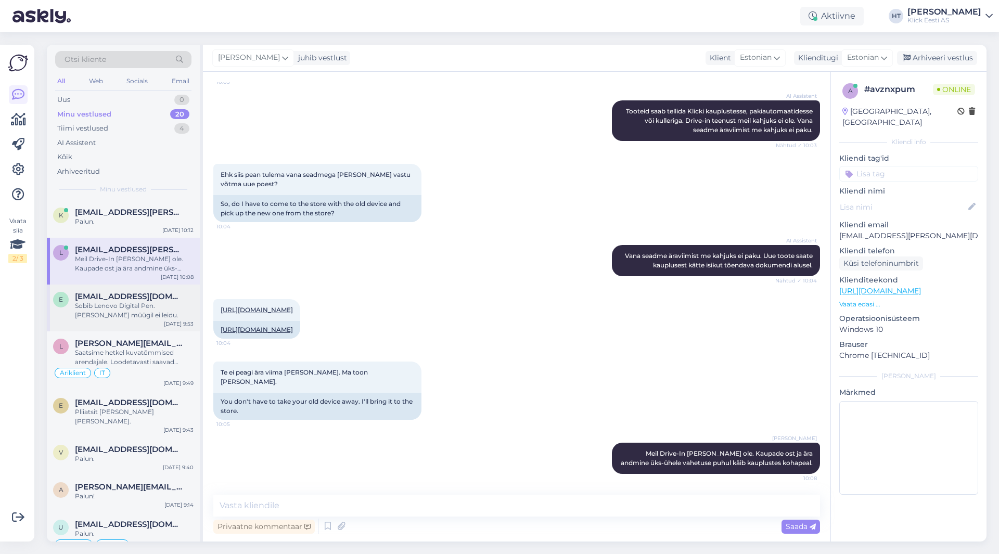
click at [167, 299] on div "[EMAIL_ADDRESS][DOMAIN_NAME]" at bounding box center [134, 296] width 119 height 9
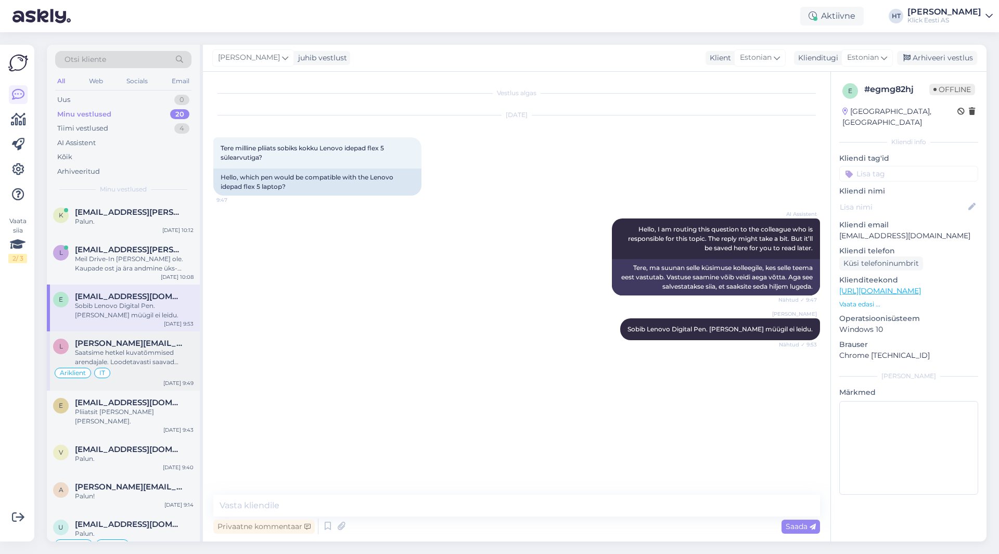
click at [165, 354] on div "Saatsime hetkel kuvatõmmised arendajale. Loodetavasti saavad nende järgi mingi …" at bounding box center [134, 357] width 119 height 19
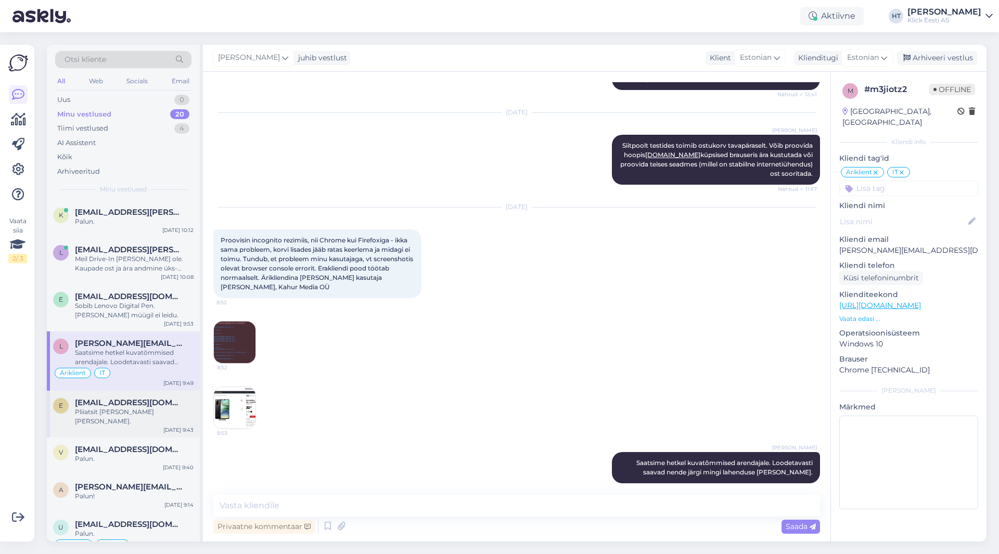
click at [153, 407] on span "[EMAIL_ADDRESS][DOMAIN_NAME]" at bounding box center [129, 402] width 108 height 9
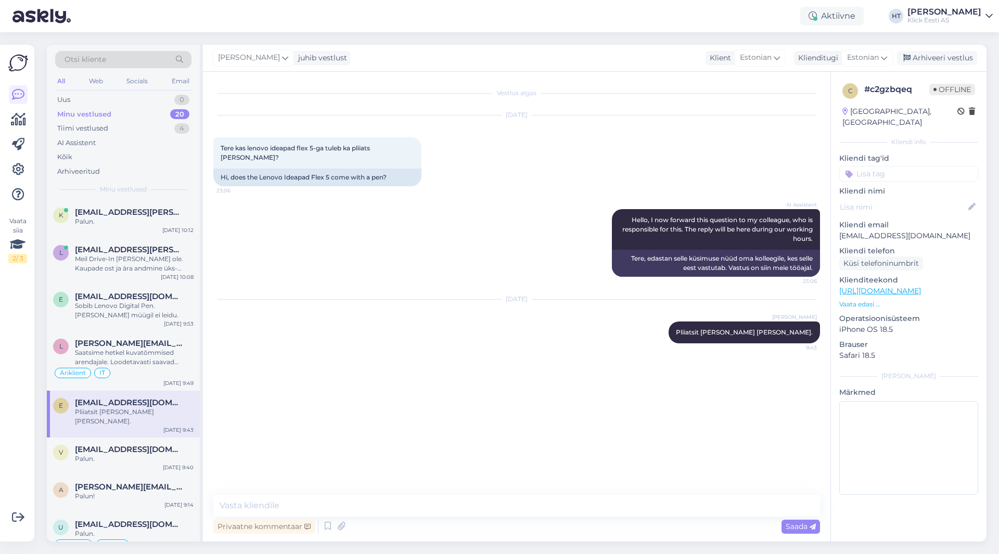
scroll to position [0, 0]
click at [160, 454] on div "Palun." at bounding box center [134, 458] width 119 height 9
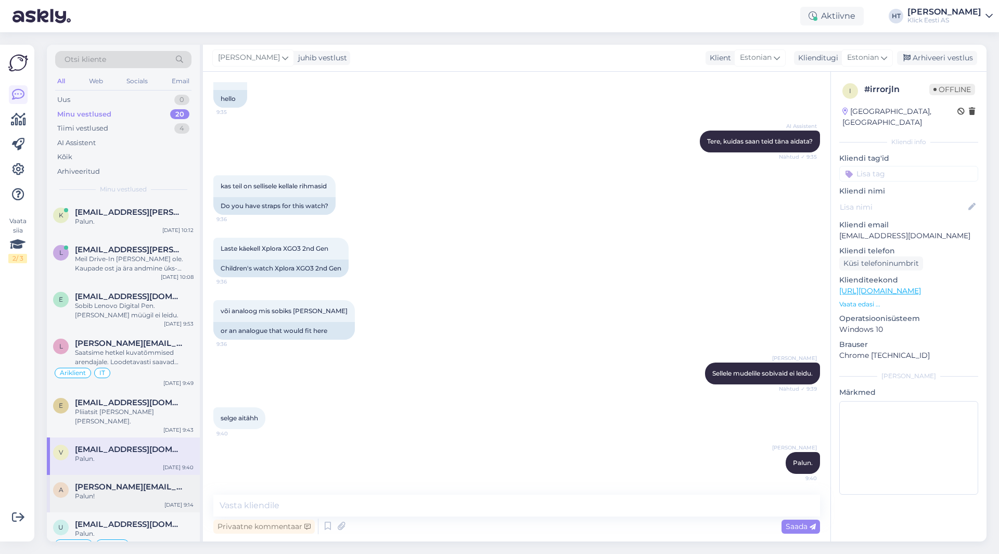
click at [162, 492] on div "Palun!" at bounding box center [134, 496] width 119 height 9
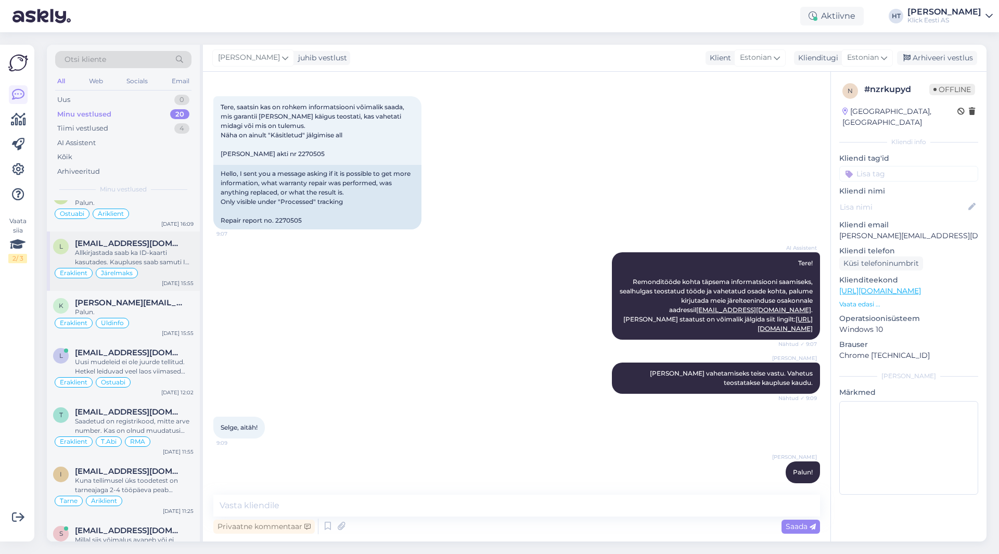
scroll to position [664, 0]
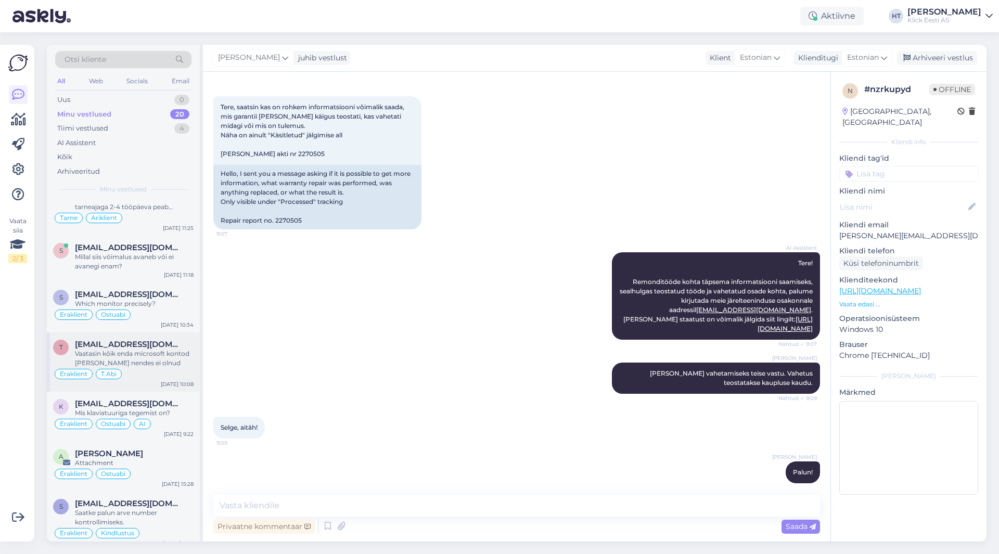
click at [177, 349] on div "Vaatasin kõik enda microsoft kontod [PERSON_NAME] nendes ei olnud" at bounding box center [134, 358] width 119 height 19
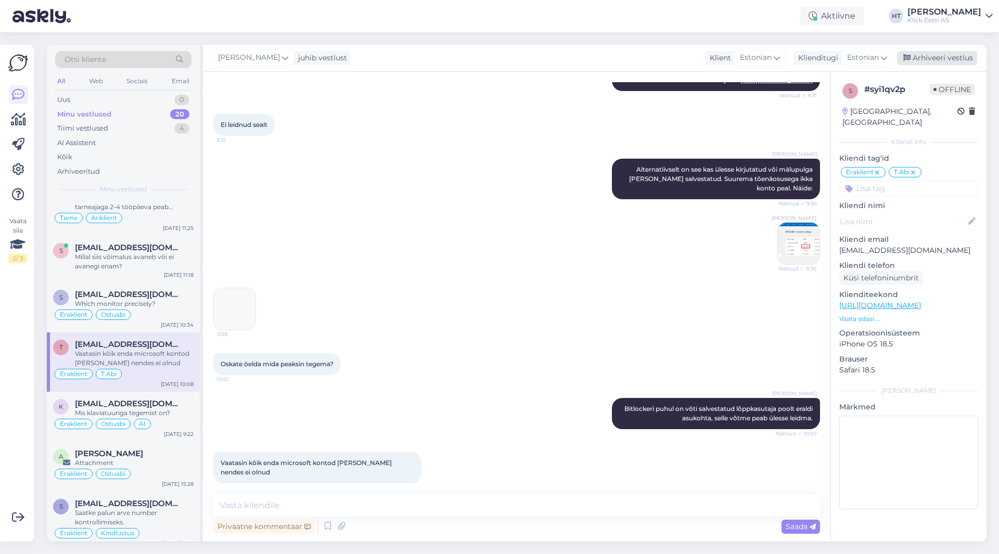
click at [624, 59] on div "Arhiveeri vestlus" at bounding box center [937, 58] width 80 height 14
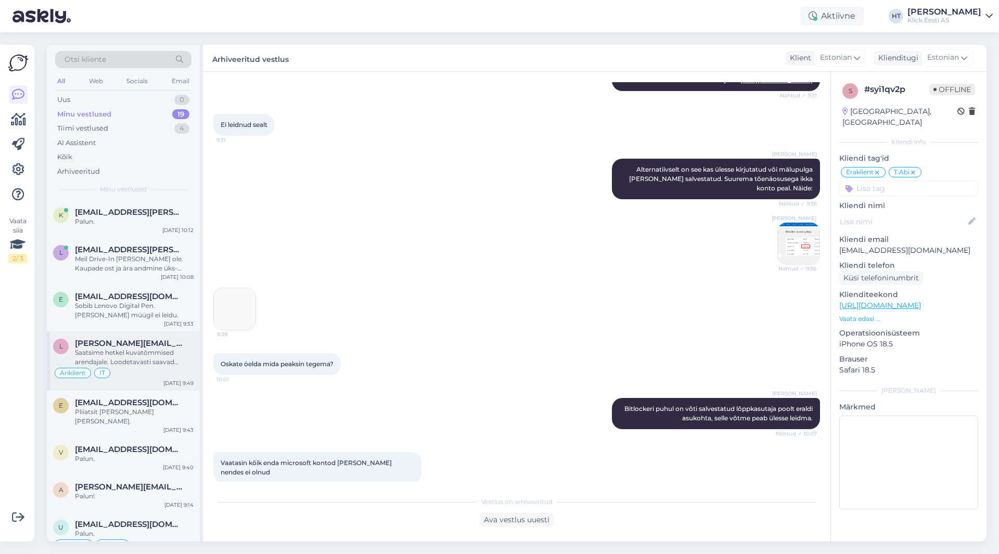
click at [141, 368] on div "Äriklient IT" at bounding box center [123, 373] width 141 height 12
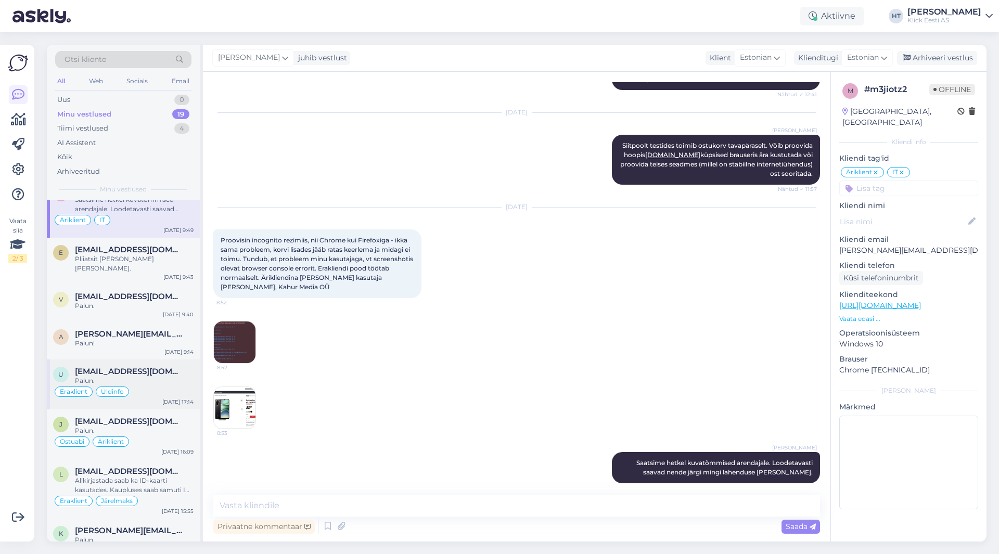
scroll to position [156, 0]
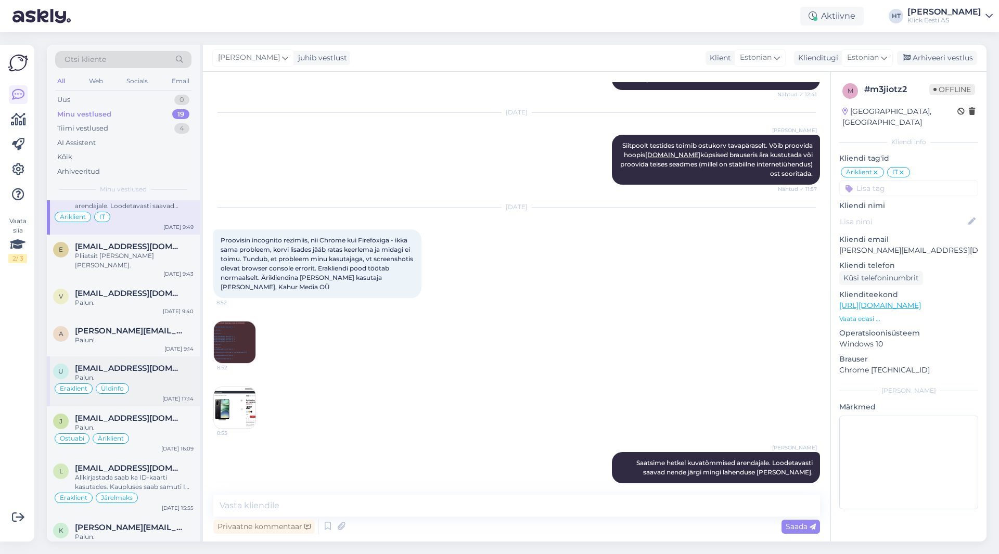
click at [168, 383] on div "Eraklient Üldinfo" at bounding box center [123, 389] width 141 height 12
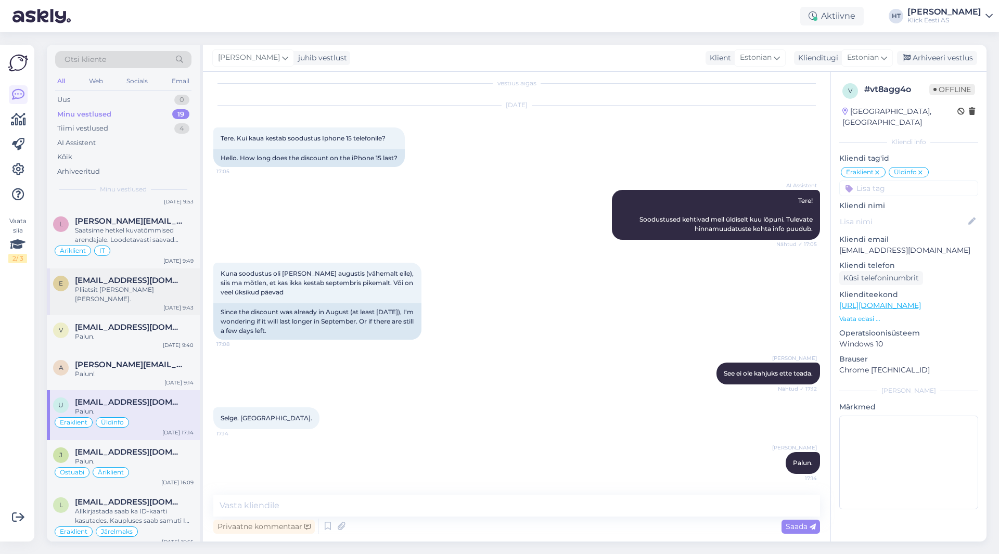
scroll to position [104, 0]
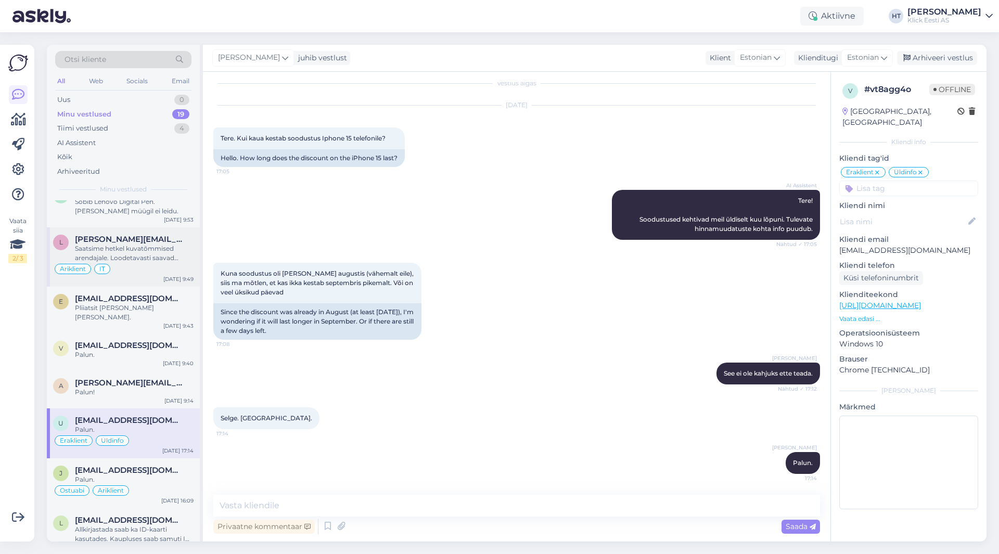
click at [165, 259] on div "Saatsime hetkel kuvatõmmised arendajale. Loodetavasti saavad nende järgi mingi …" at bounding box center [134, 253] width 119 height 19
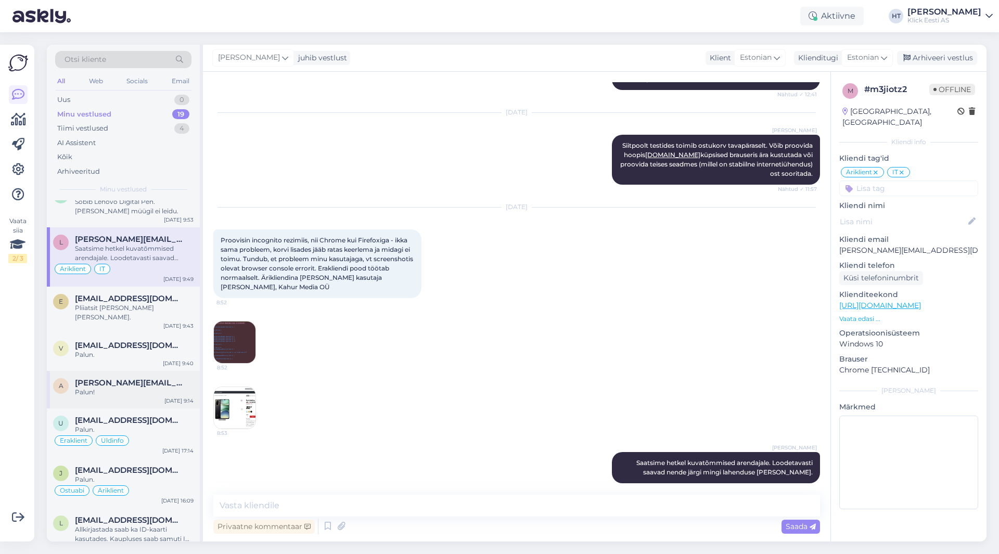
click at [150, 388] on div "Palun!" at bounding box center [134, 392] width 119 height 9
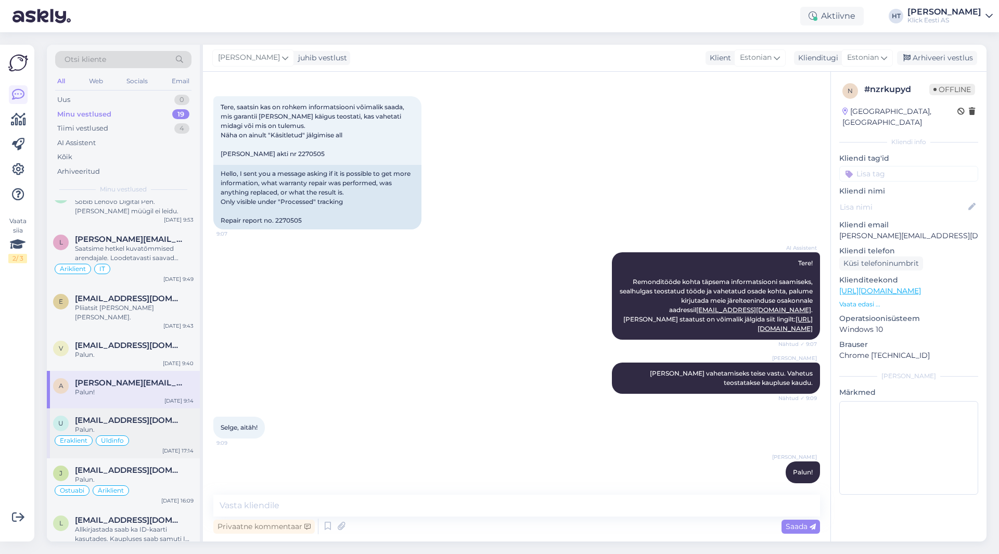
click at [149, 416] on span "[EMAIL_ADDRESS][DOMAIN_NAME]" at bounding box center [129, 420] width 108 height 9
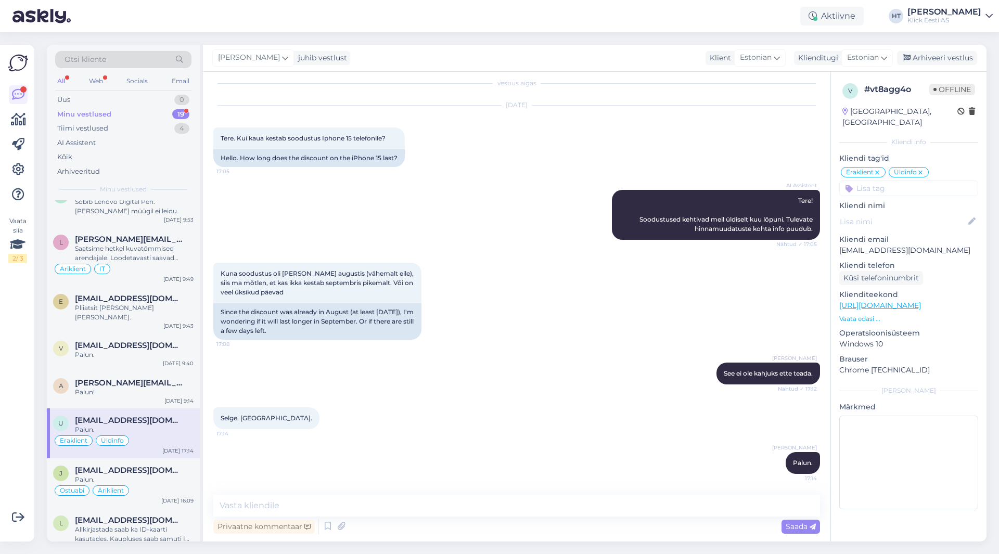
click at [169, 119] on div "Minu vestlused 19" at bounding box center [123, 114] width 136 height 15
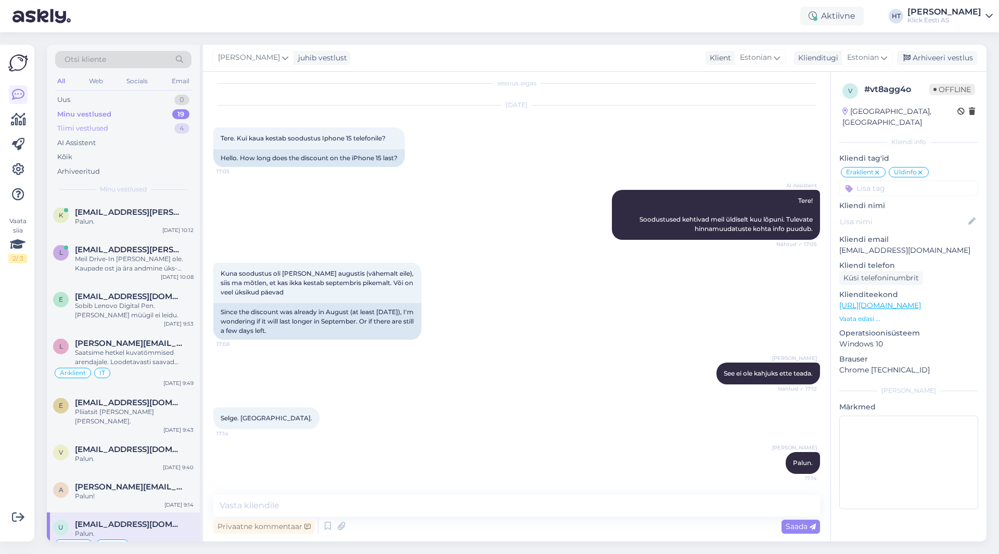
click at [152, 130] on div "Tiimi vestlused 4" at bounding box center [123, 128] width 136 height 15
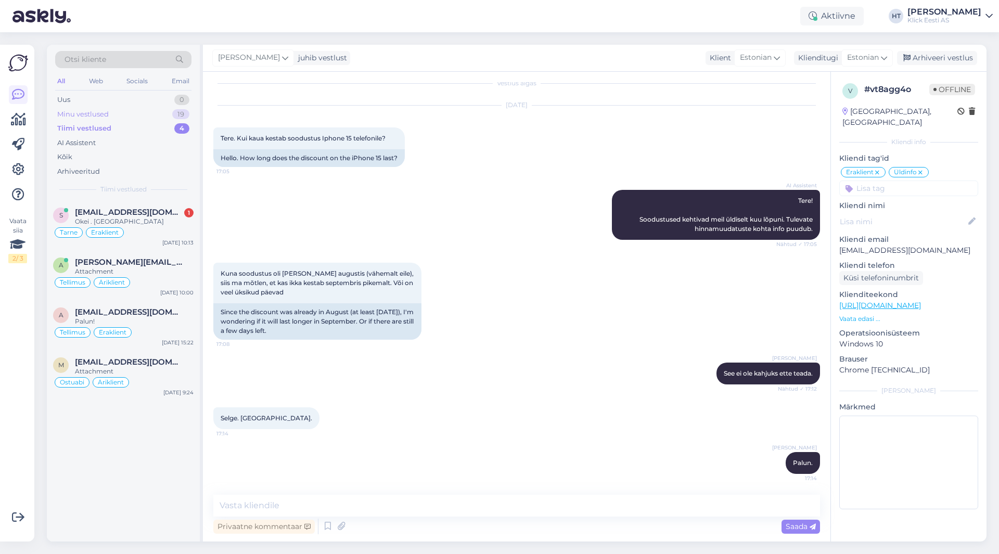
click at [152, 111] on div "Minu vestlused 19" at bounding box center [123, 114] width 136 height 15
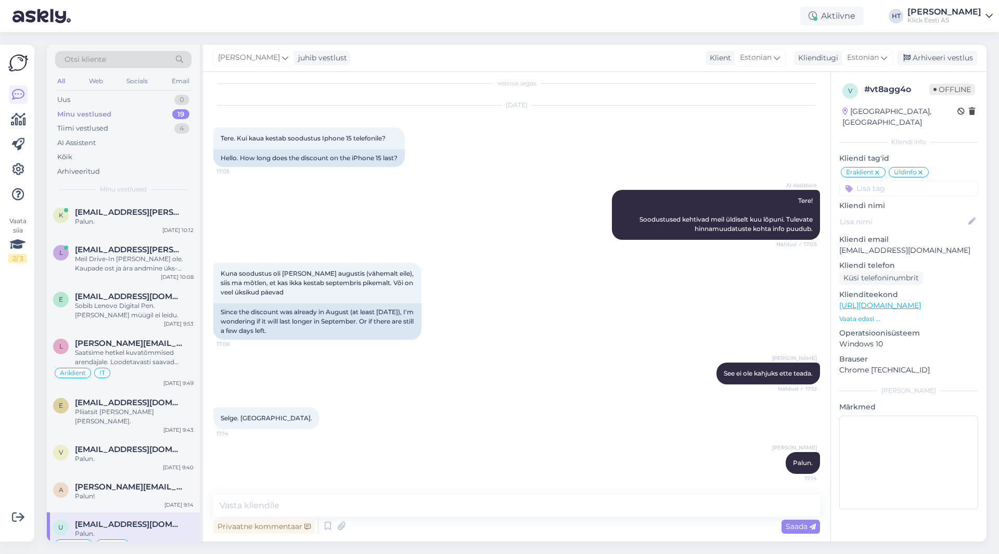
click at [490, 220] on div "AI Assistent Tere! Soodustused kehtivad meil üldiselt kuu lõpuni. Tulevate hinn…" at bounding box center [516, 215] width 607 height 73
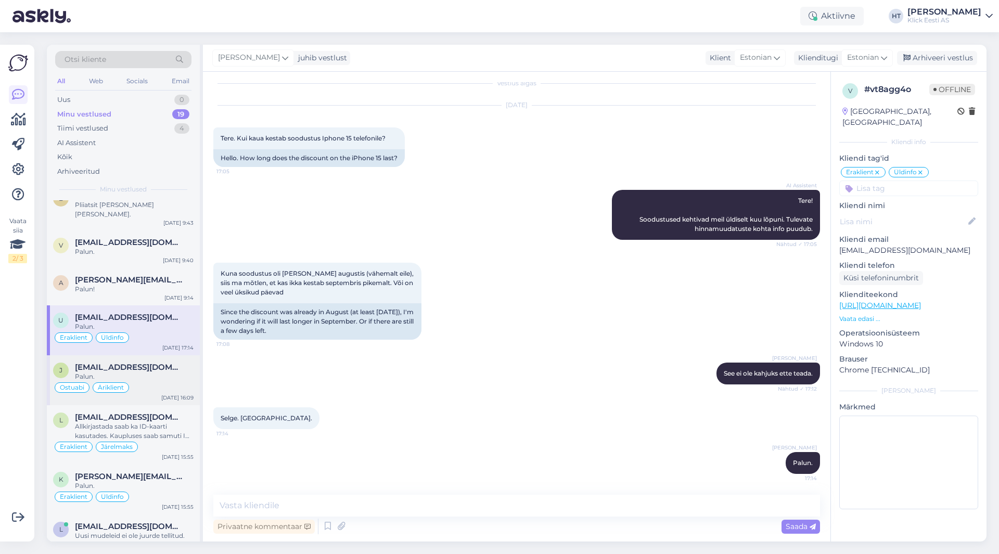
scroll to position [208, 0]
click at [129, 383] on div "Ostuabi Äriklient" at bounding box center [123, 386] width 141 height 12
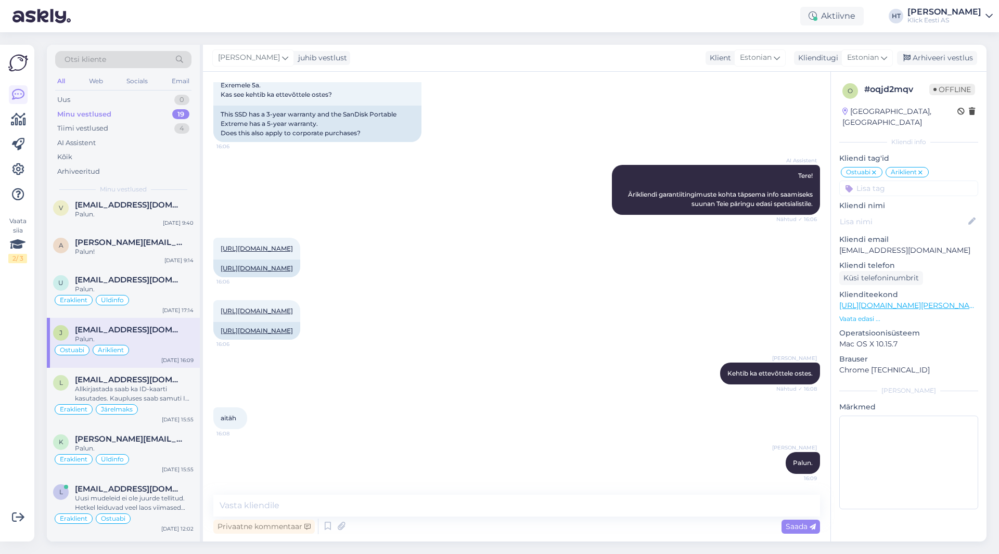
scroll to position [260, 0]
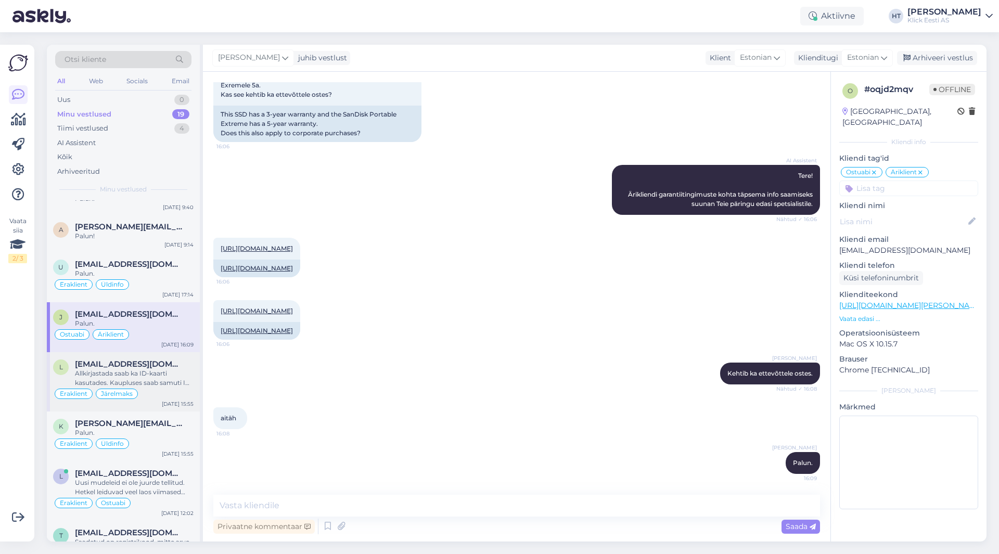
click at [150, 376] on div "Allkirjastada saab ka ID-kaarti kasutades. Kaupluses saab samuti ID-kaardi alus…" at bounding box center [134, 378] width 119 height 19
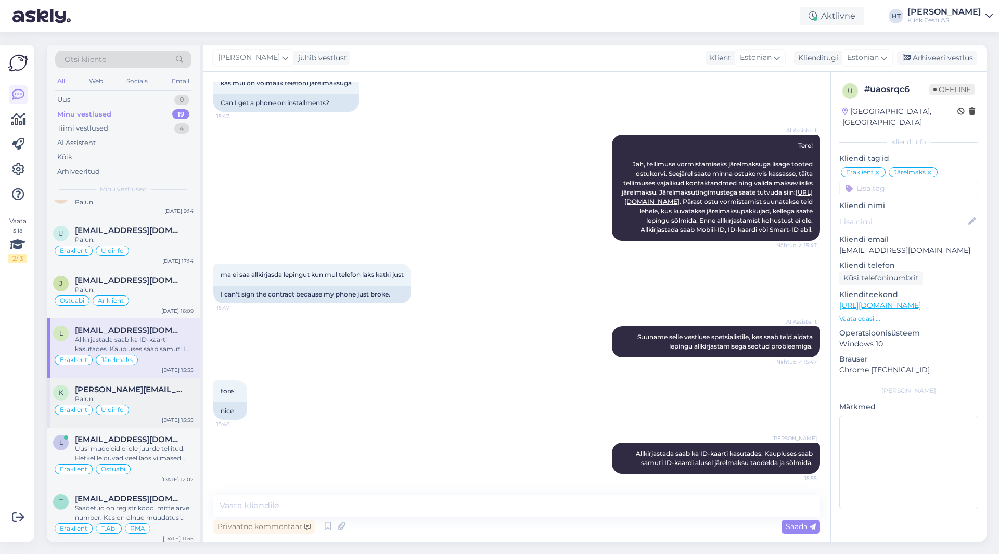
scroll to position [312, 0]
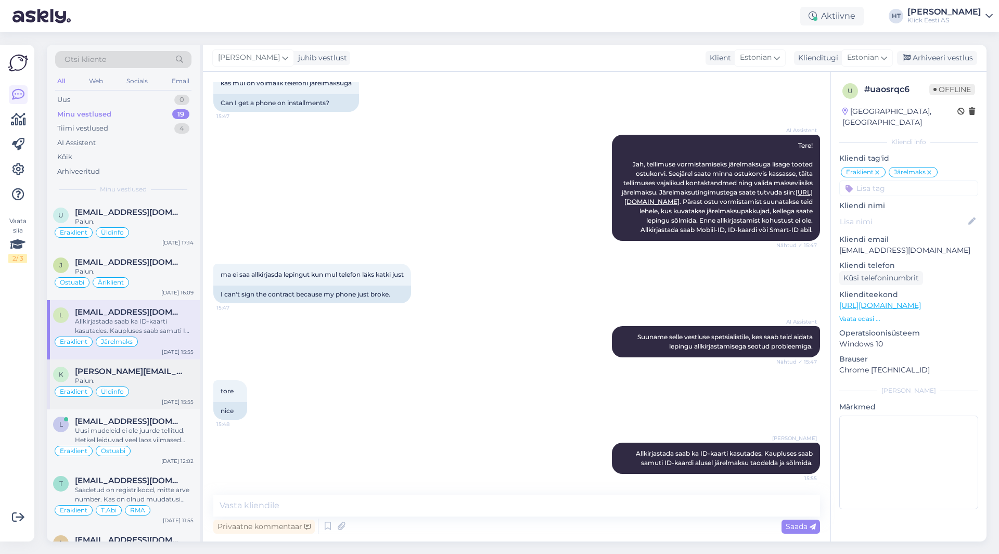
click at [170, 376] on div "Palun." at bounding box center [134, 380] width 119 height 9
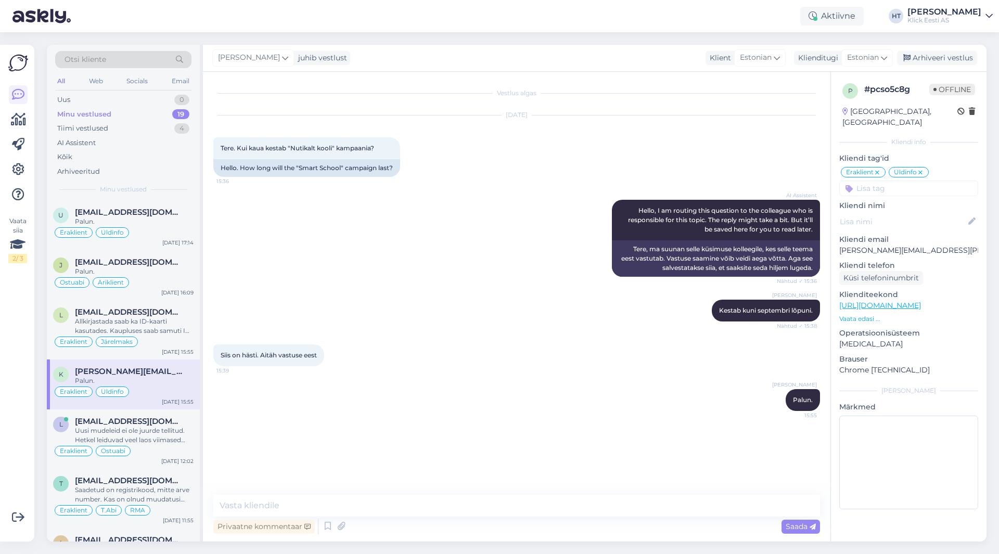
scroll to position [0, 0]
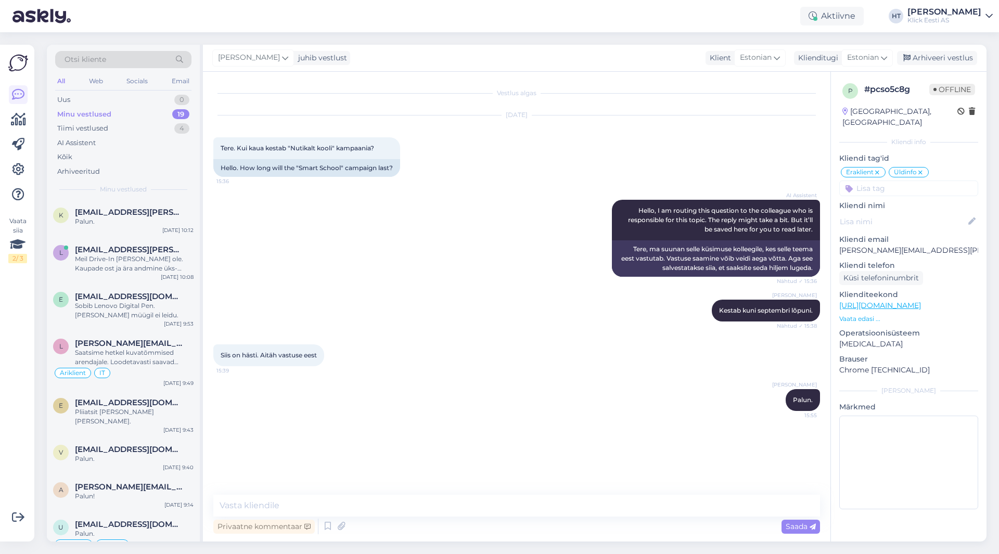
click at [501, 430] on div "Vestlus algas [DATE] Tere. Kui kaua kestab "Nutikalt kooli" kampaania? 15:36 He…" at bounding box center [521, 283] width 616 height 403
click at [163, 109] on div "Minu vestlused 19" at bounding box center [123, 114] width 136 height 15
click at [152, 260] on div "Meil Drive-In [PERSON_NAME] ole. Kaupade ost ja ära andmine üks-ühele vahetuse …" at bounding box center [134, 264] width 119 height 19
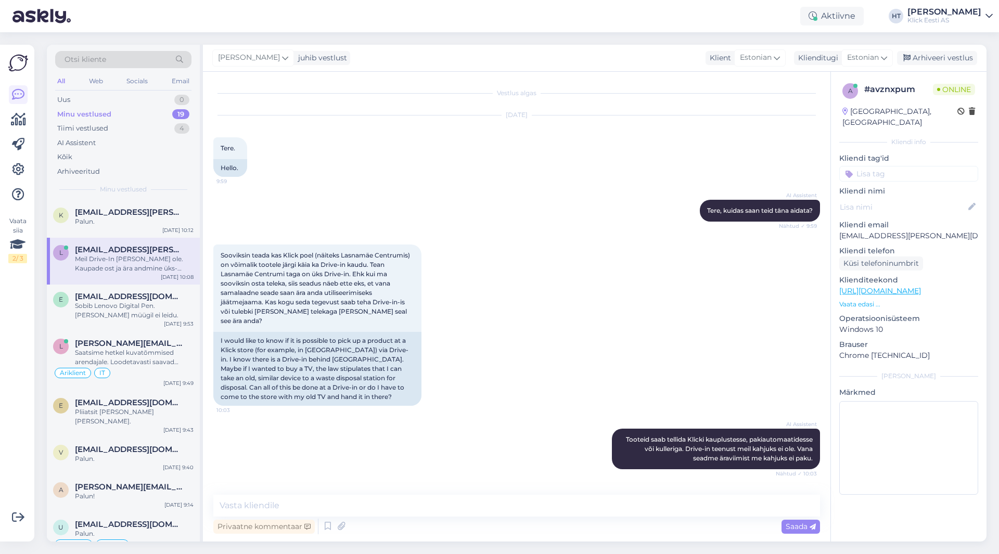
scroll to position [328, 0]
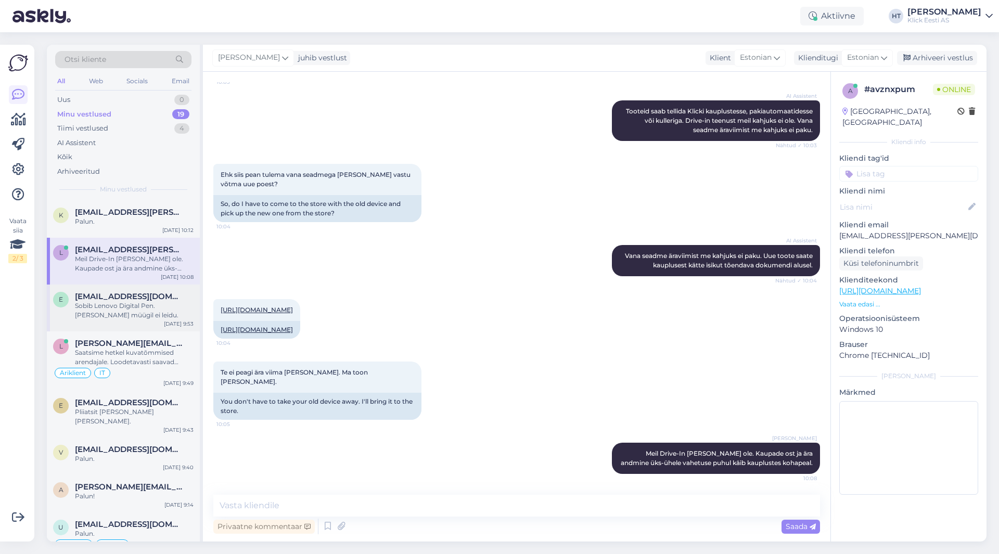
click at [153, 298] on span "[EMAIL_ADDRESS][DOMAIN_NAME]" at bounding box center [129, 296] width 108 height 9
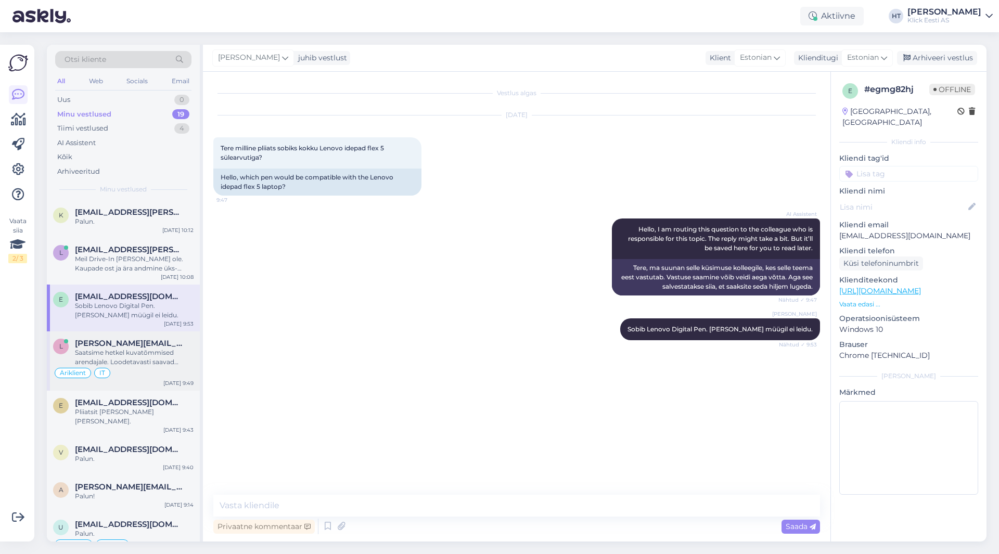
click at [149, 356] on div "Saatsime hetkel kuvatõmmised arendajale. Loodetavasti saavad nende järgi mingi …" at bounding box center [134, 357] width 119 height 19
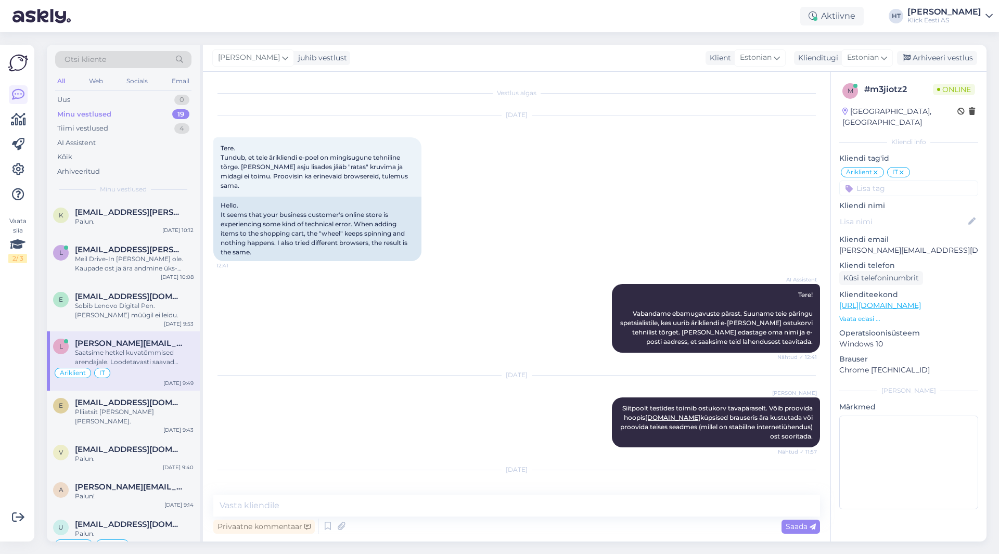
scroll to position [263, 0]
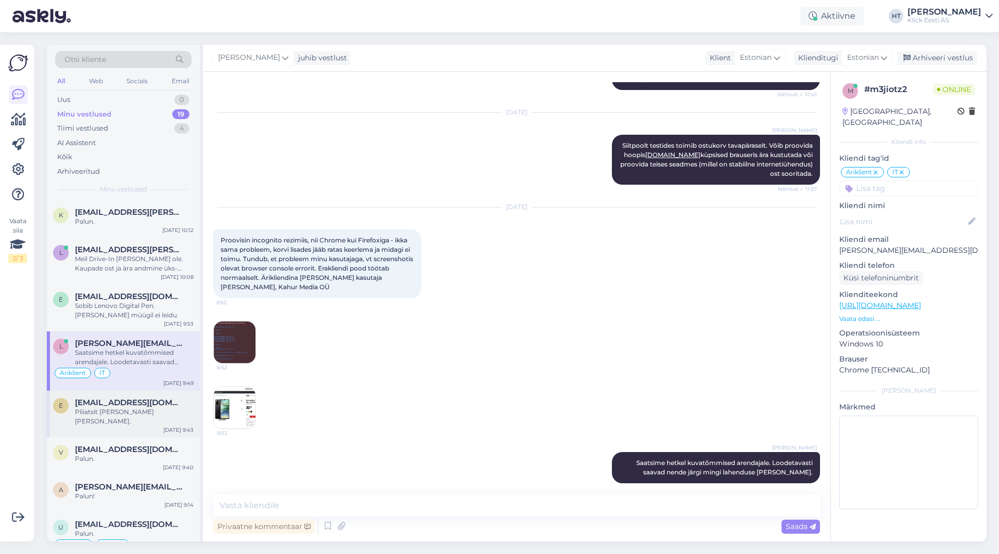
click at [142, 399] on span "[EMAIL_ADDRESS][DOMAIN_NAME]" at bounding box center [129, 402] width 108 height 9
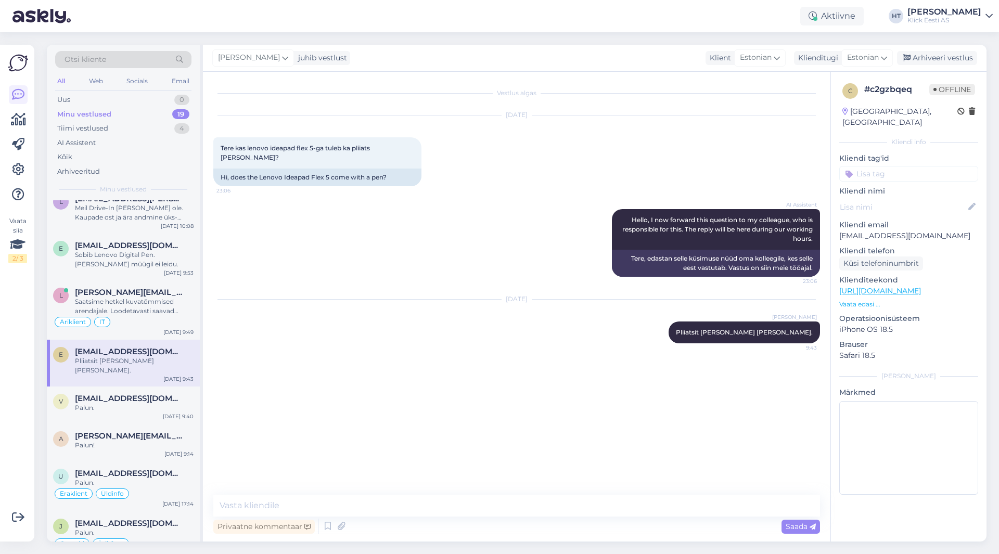
scroll to position [0, 0]
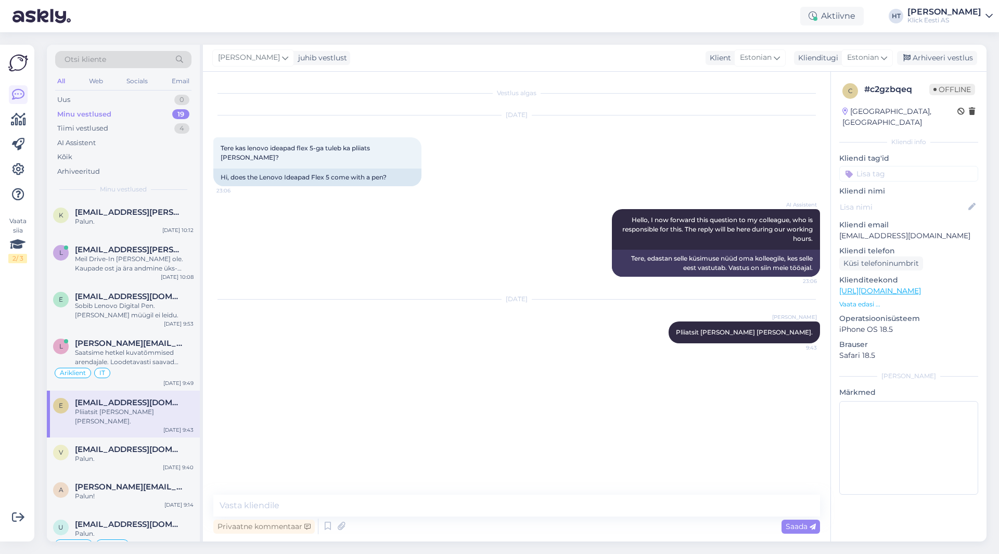
click at [624, 169] on input at bounding box center [908, 174] width 139 height 16
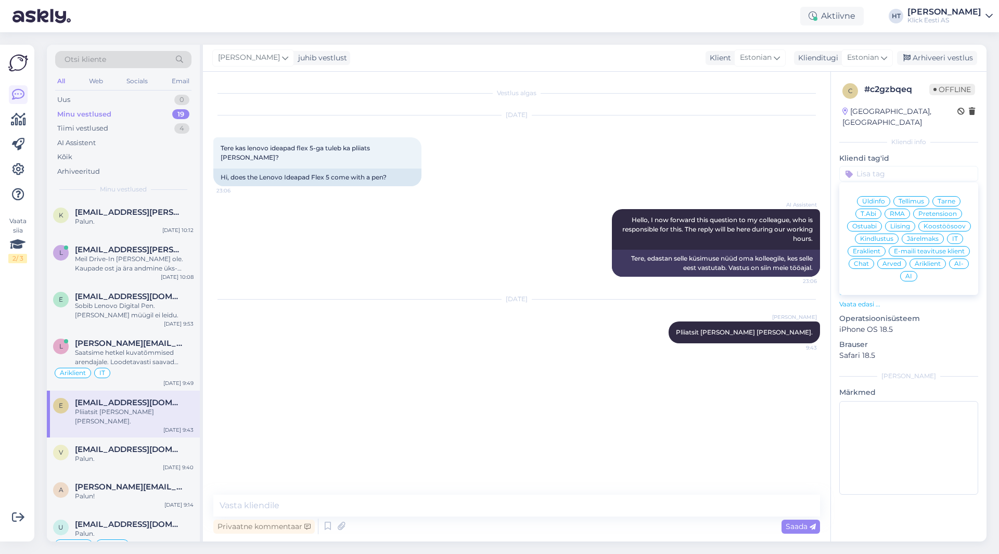
click at [624, 221] on div "Ostuabi" at bounding box center [864, 226] width 35 height 10
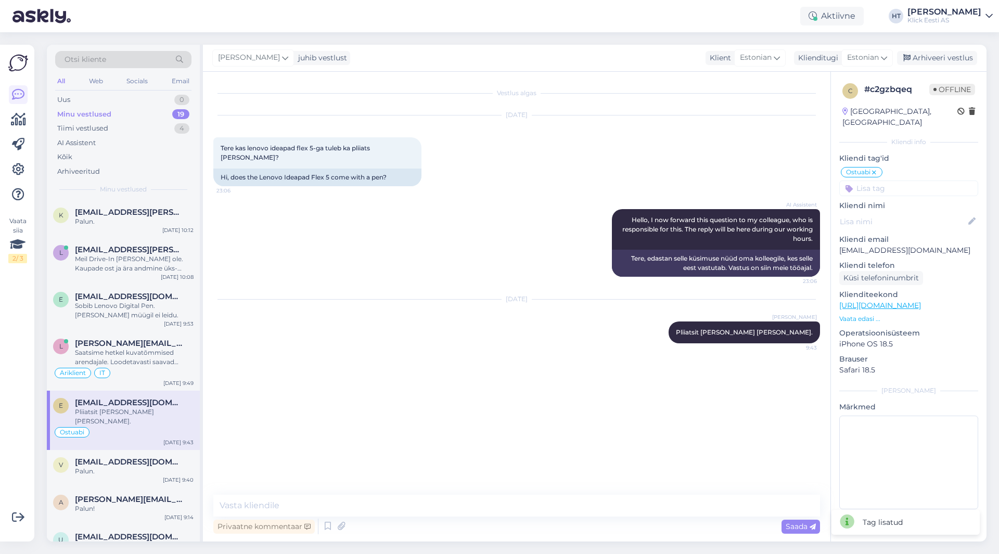
click at [624, 181] on input at bounding box center [908, 189] width 139 height 16
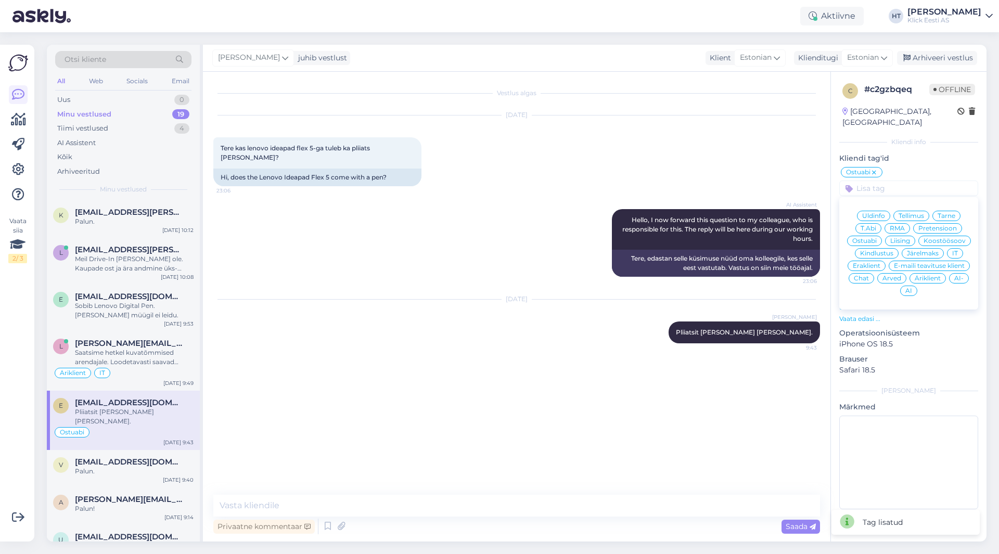
click at [624, 263] on span "Eraklient" at bounding box center [867, 266] width 28 height 6
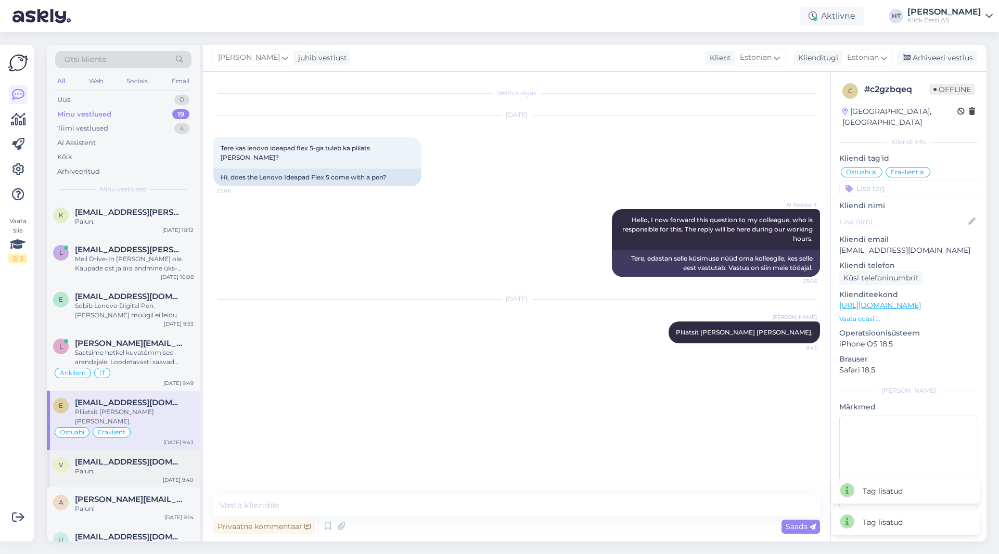
click at [117, 469] on div "v [EMAIL_ADDRESS][DOMAIN_NAME] Palun. [DATE] 9:40" at bounding box center [123, 468] width 153 height 37
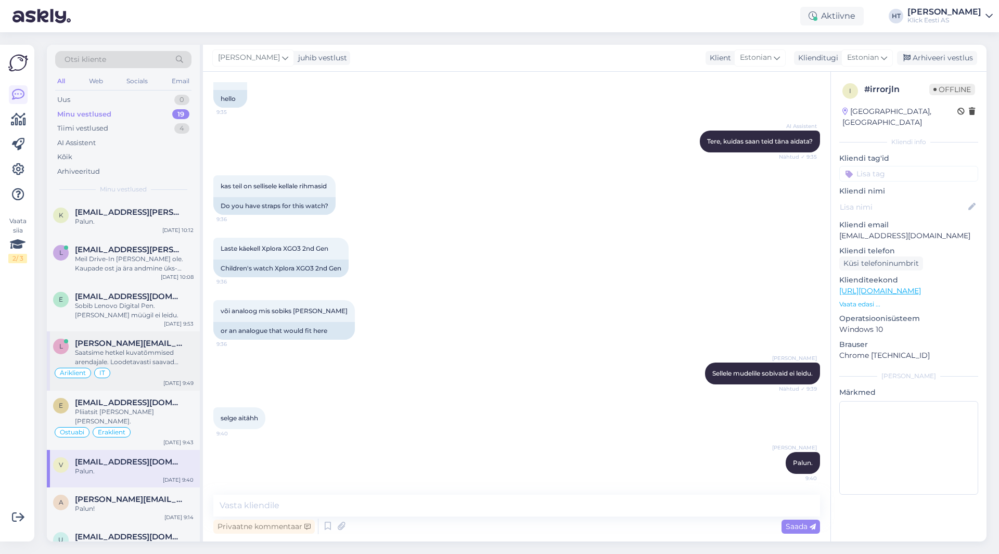
scroll to position [52, 0]
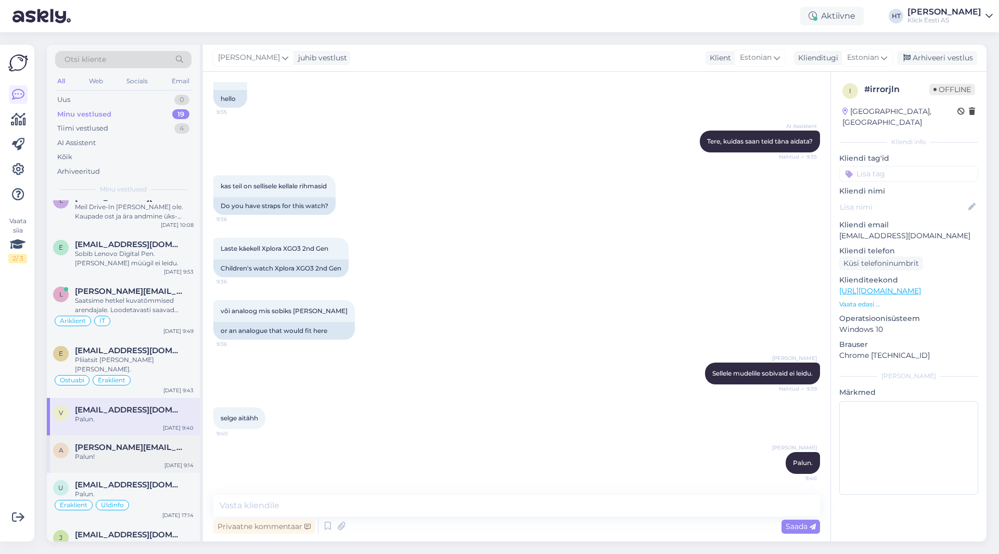
click at [104, 452] on div "Palun!" at bounding box center [134, 456] width 119 height 9
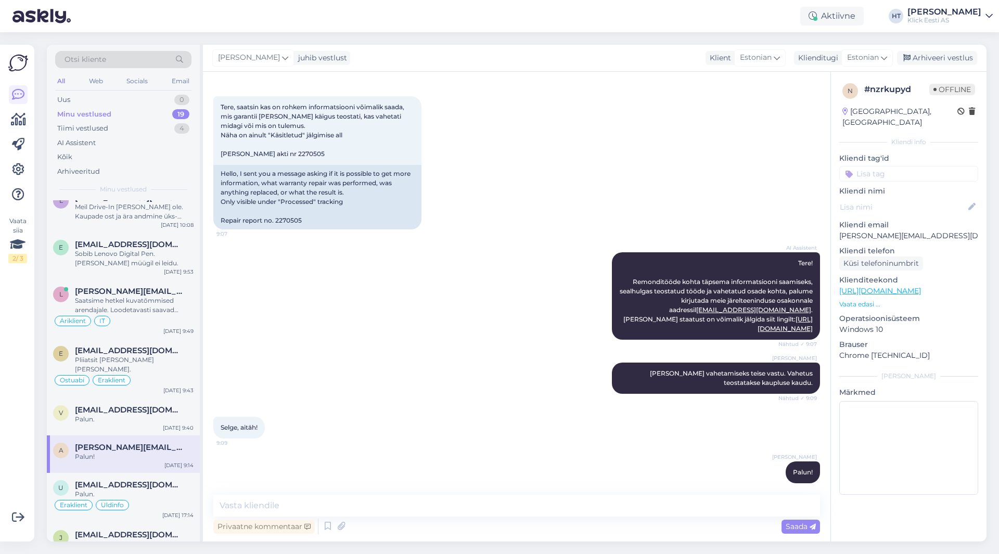
click at [624, 166] on input at bounding box center [908, 174] width 139 height 16
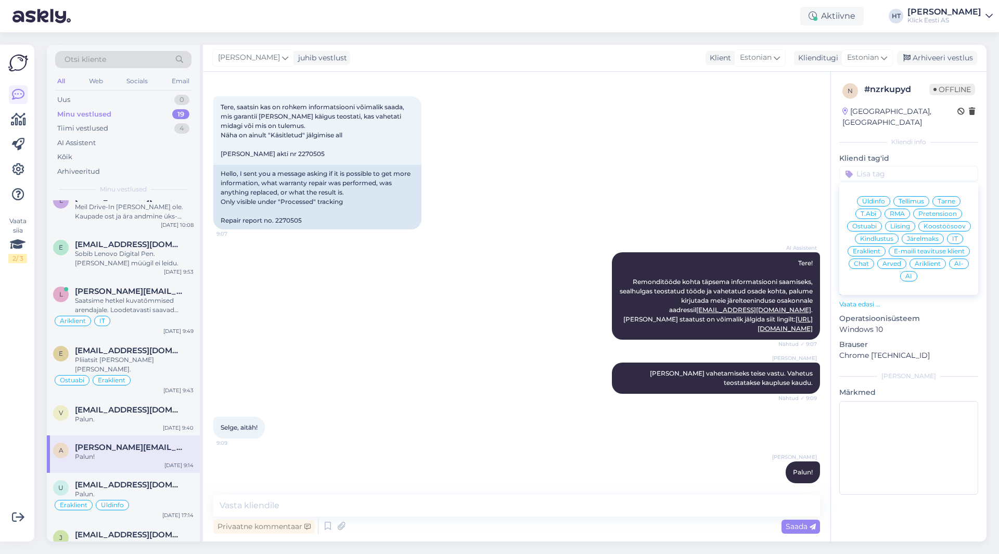
click at [624, 211] on span "RMA" at bounding box center [897, 214] width 15 height 6
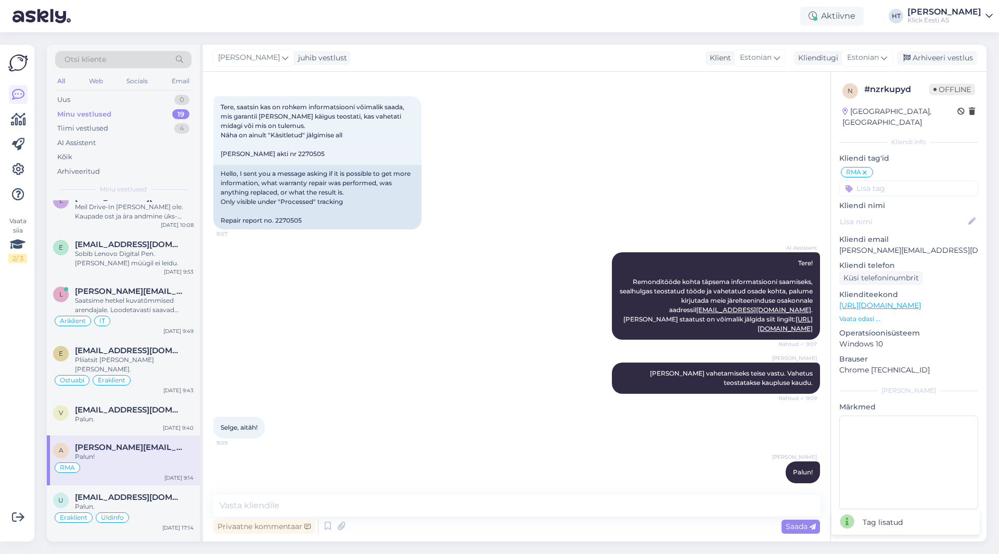
click at [624, 185] on div "n # nzrkupyd Offline [GEOGRAPHIC_DATA], [GEOGRAPHIC_DATA] Kliendi info Kliendi …" at bounding box center [909, 298] width 156 height 453
click at [624, 183] on input at bounding box center [908, 189] width 139 height 16
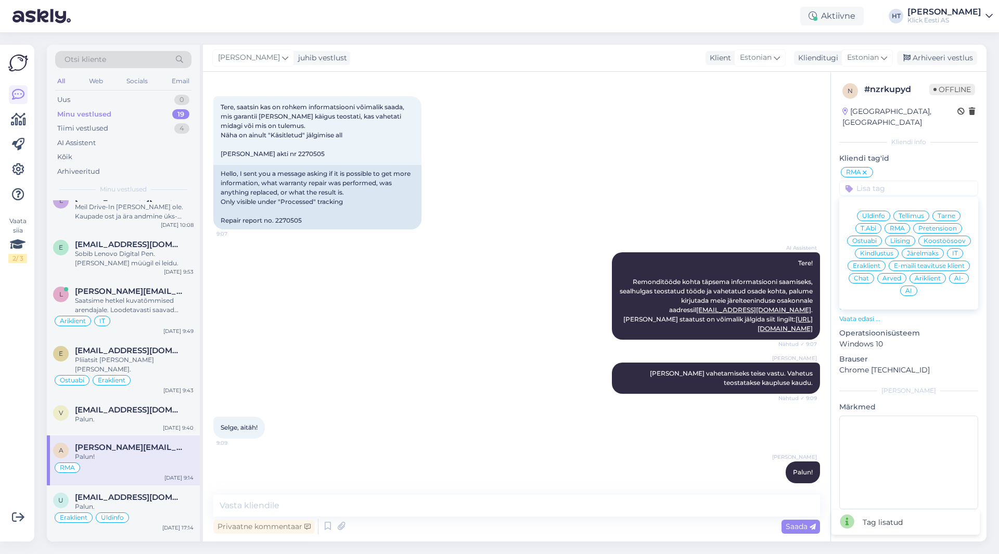
click at [624, 263] on span "Eraklient" at bounding box center [867, 266] width 28 height 6
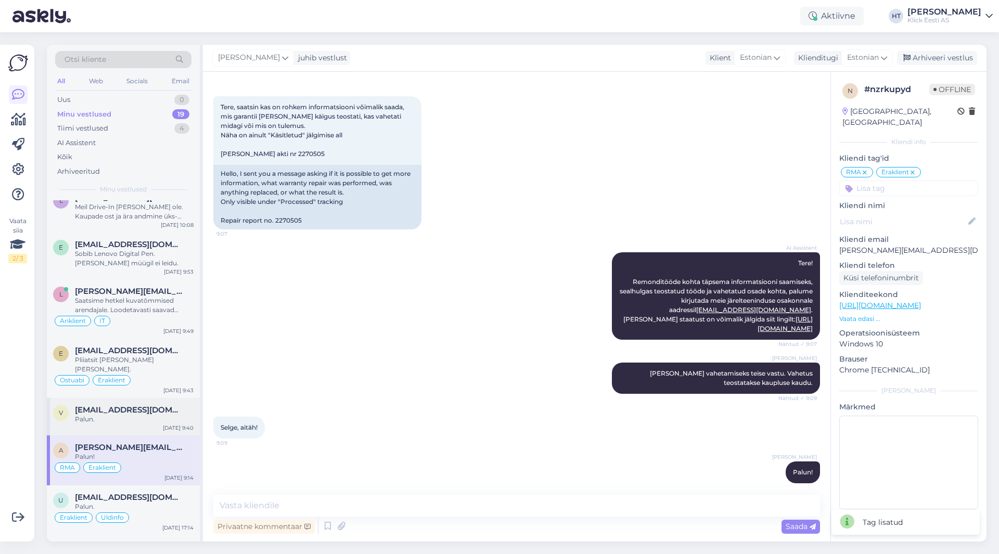
click at [174, 405] on span "[EMAIL_ADDRESS][DOMAIN_NAME]" at bounding box center [129, 409] width 108 height 9
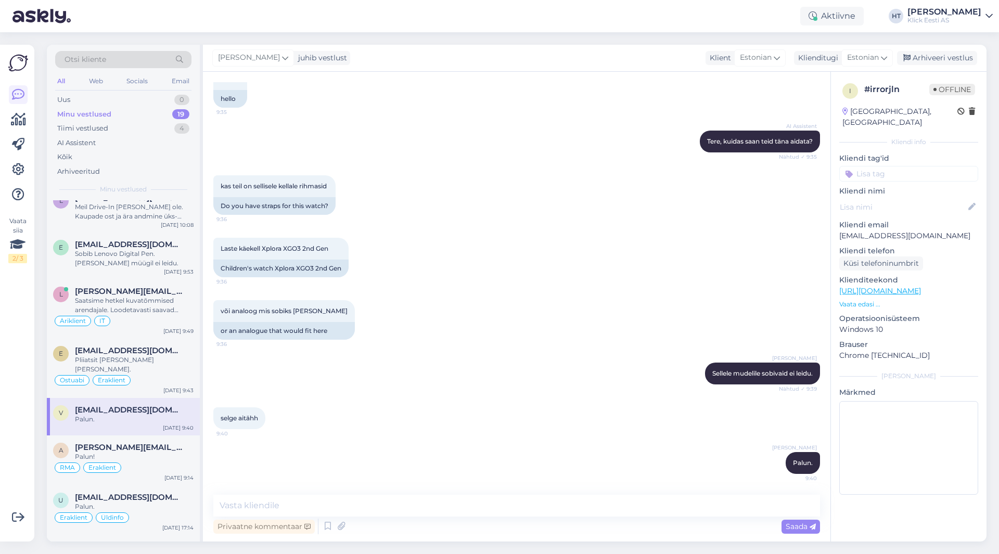
click at [624, 166] on input at bounding box center [908, 174] width 139 height 16
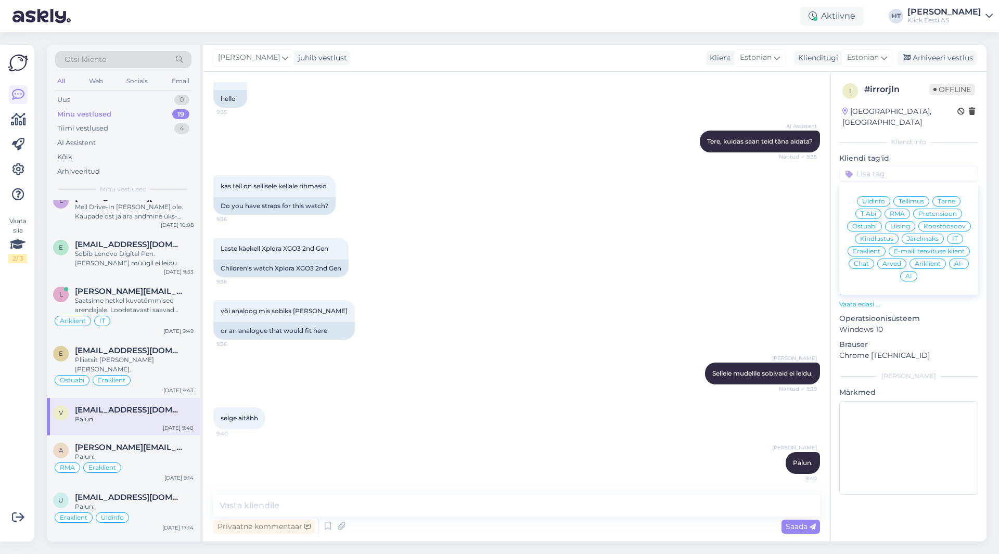
click at [624, 248] on span "Eraklient" at bounding box center [867, 251] width 28 height 6
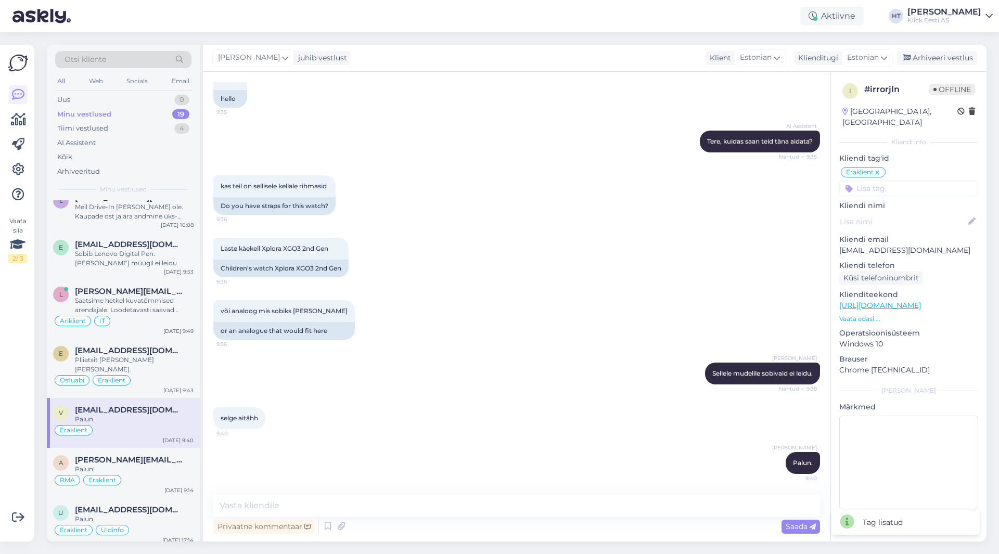
click at [624, 181] on input at bounding box center [908, 189] width 139 height 16
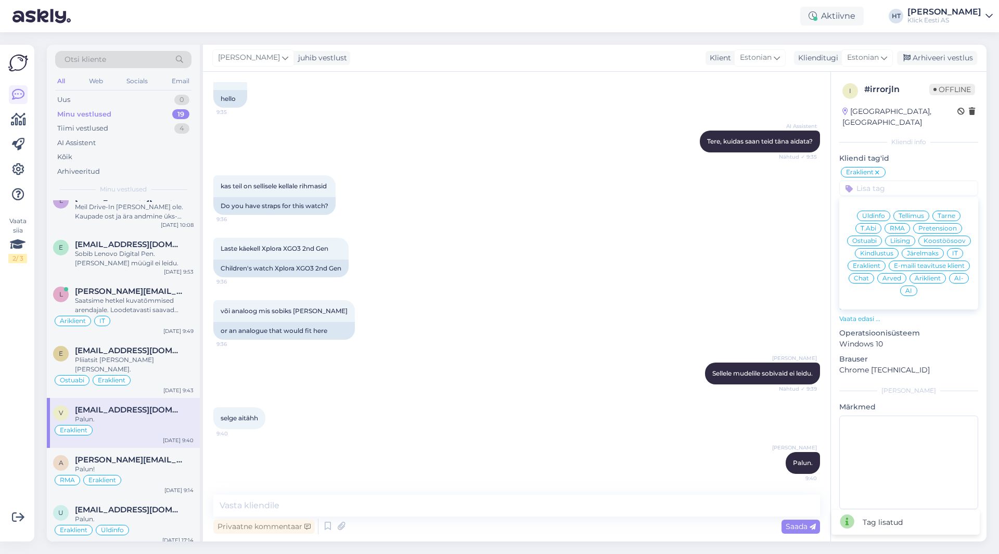
click at [624, 238] on span "Ostuabi" at bounding box center [865, 241] width 24 height 6
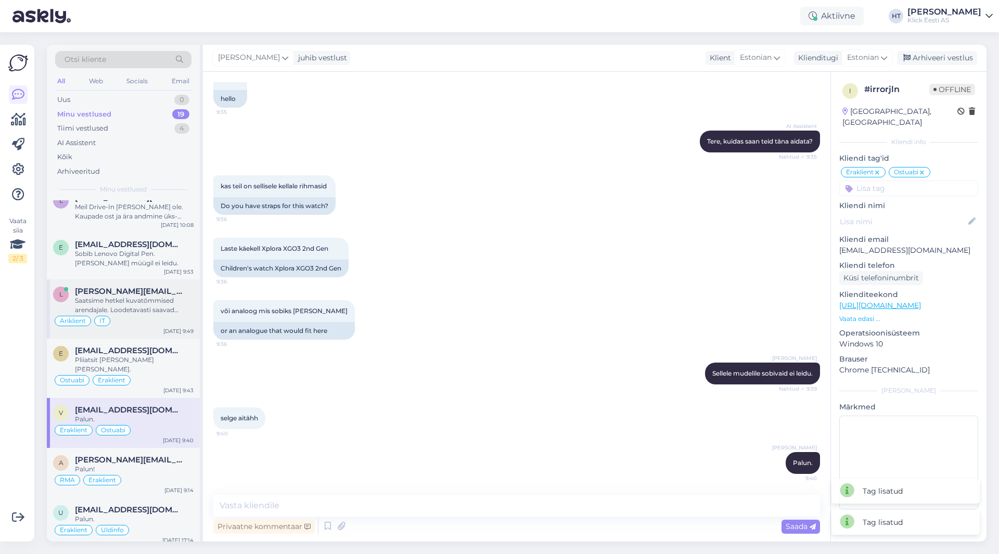
scroll to position [0, 0]
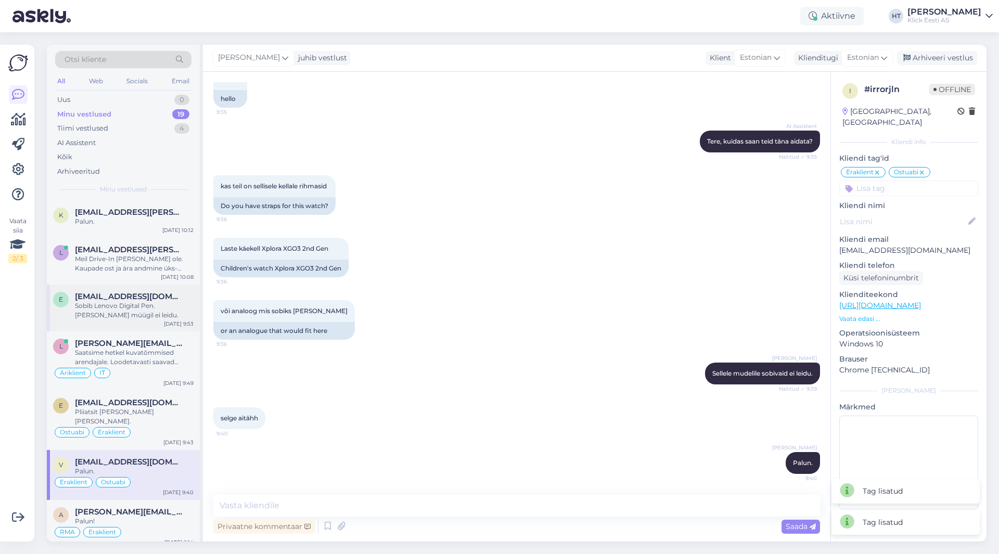
click at [135, 294] on span "[EMAIL_ADDRESS][DOMAIN_NAME]" at bounding box center [129, 296] width 108 height 9
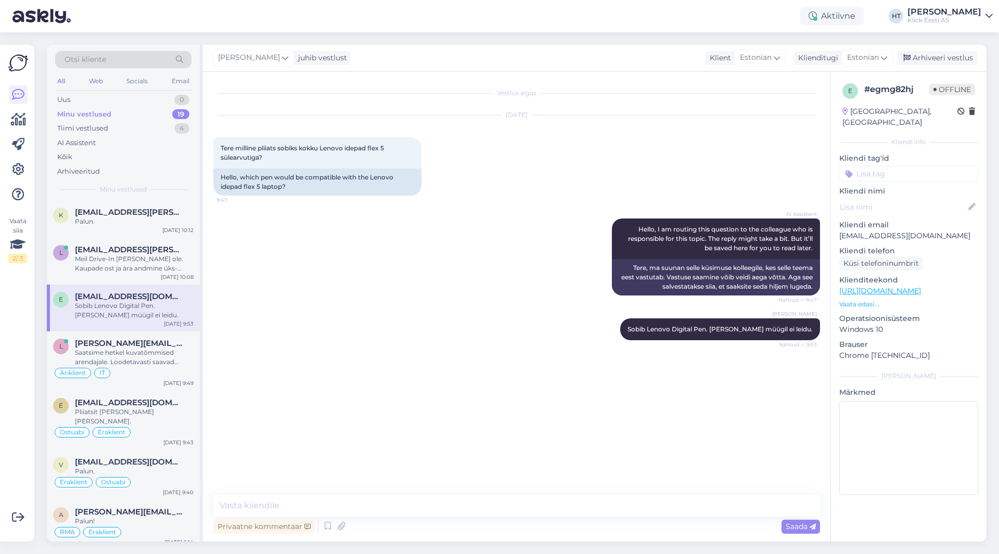
click at [624, 168] on input at bounding box center [908, 174] width 139 height 16
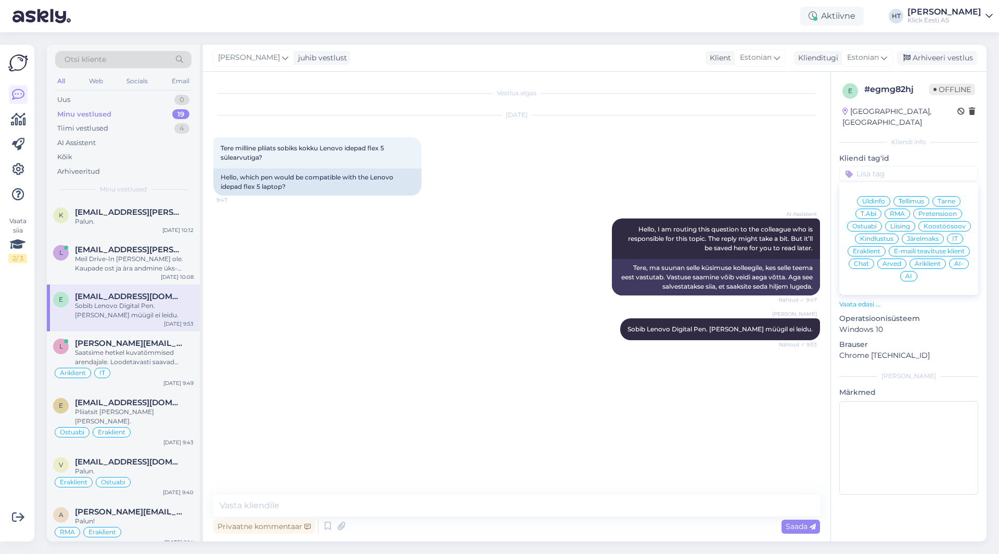
click at [624, 223] on span "Ostuabi" at bounding box center [865, 226] width 24 height 6
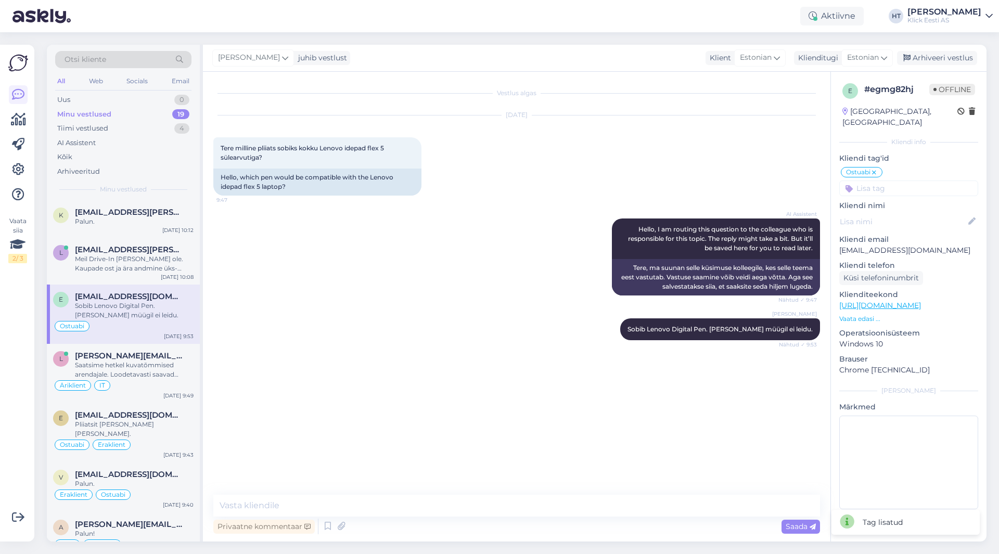
click at [624, 181] on input at bounding box center [908, 189] width 139 height 16
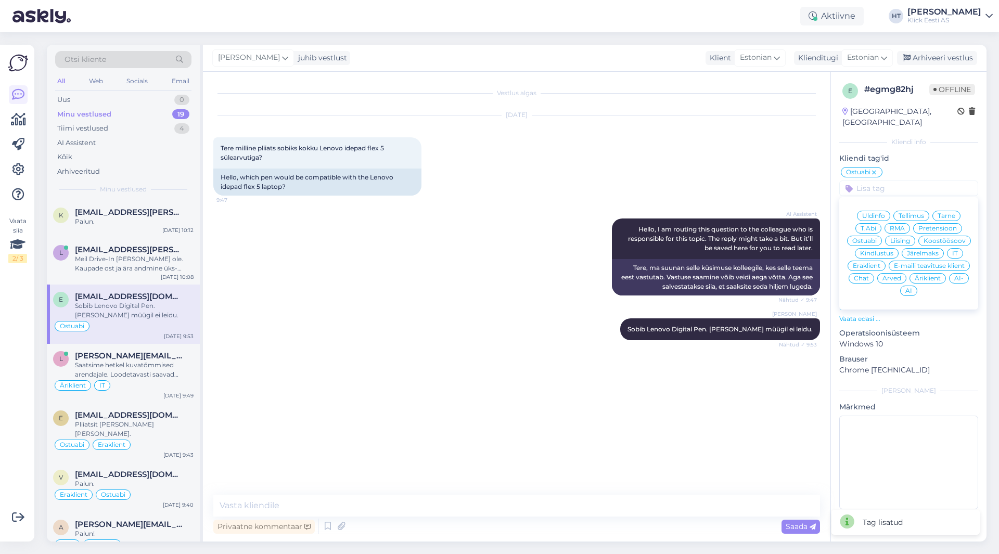
click at [624, 263] on span "Eraklient" at bounding box center [867, 266] width 28 height 6
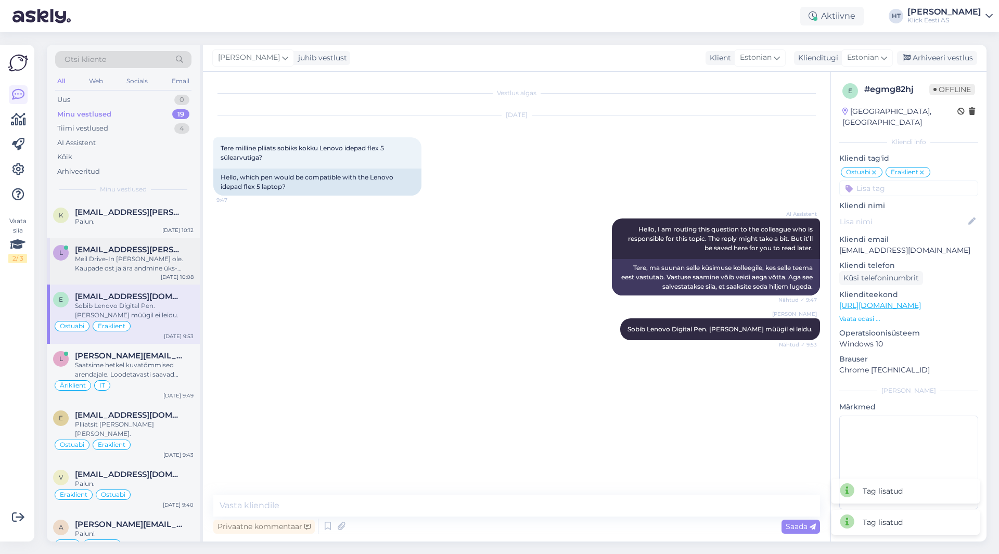
click at [147, 267] on div "Meil Drive-In [PERSON_NAME] ole. Kaupade ost ja ära andmine üks-ühele vahetuse …" at bounding box center [134, 264] width 119 height 19
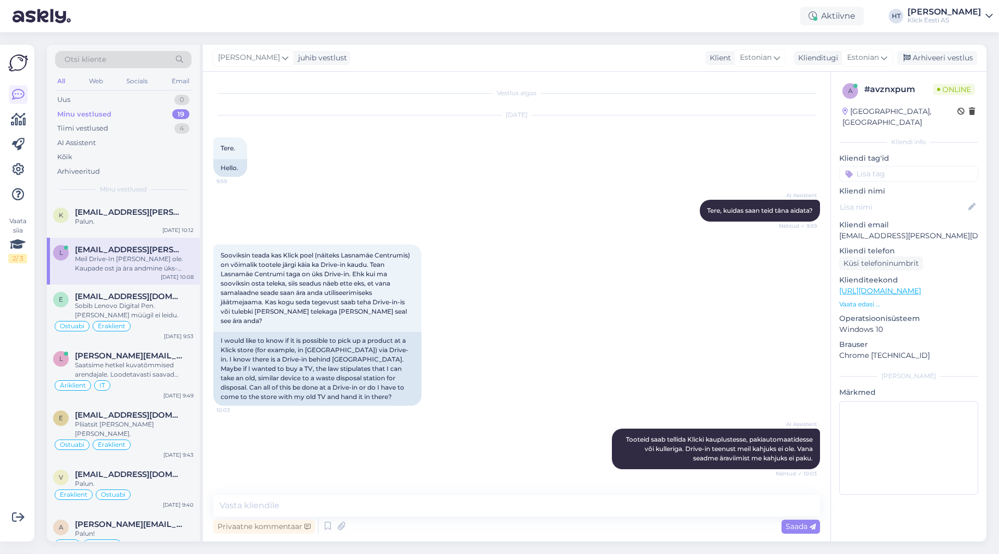
click at [523, 283] on div "Sooviksin teada kas Klick poel (näiteks Lasnamäe Centrumis) on võimalik tootele…" at bounding box center [516, 325] width 607 height 184
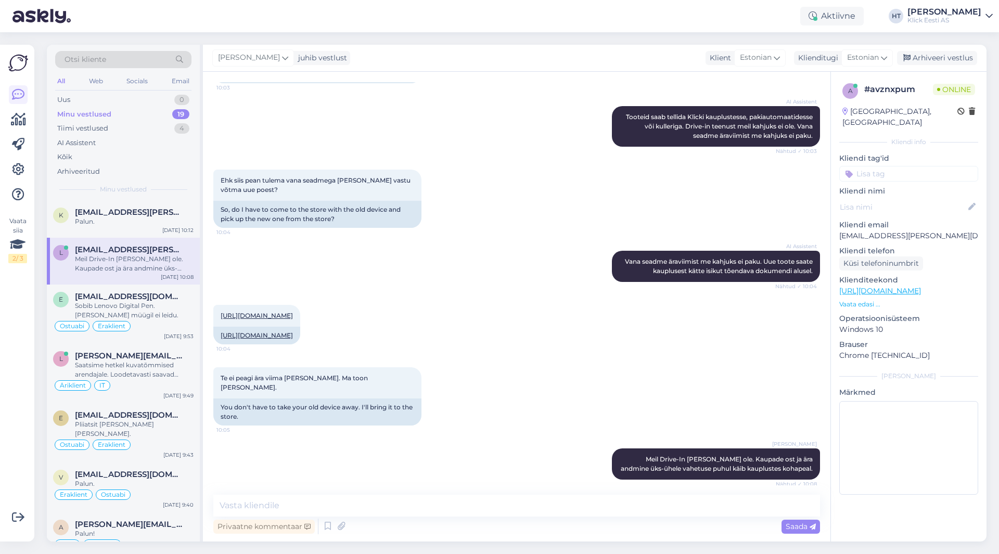
scroll to position [328, 0]
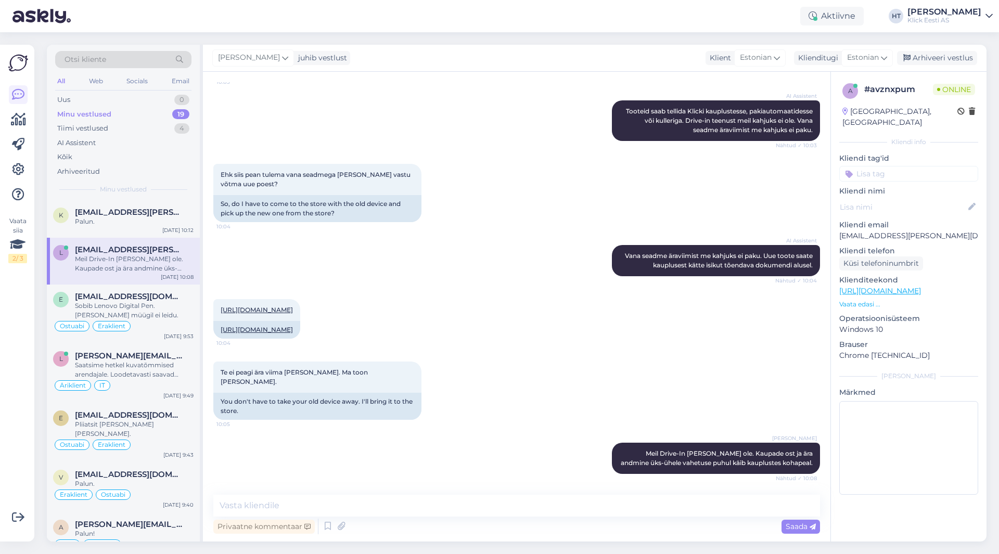
click at [541, 288] on div "[URL][DOMAIN_NAME] 10:04 [URL][DOMAIN_NAME]" at bounding box center [516, 319] width 607 height 62
click at [324, 525] on icon at bounding box center [328, 527] width 12 height 16
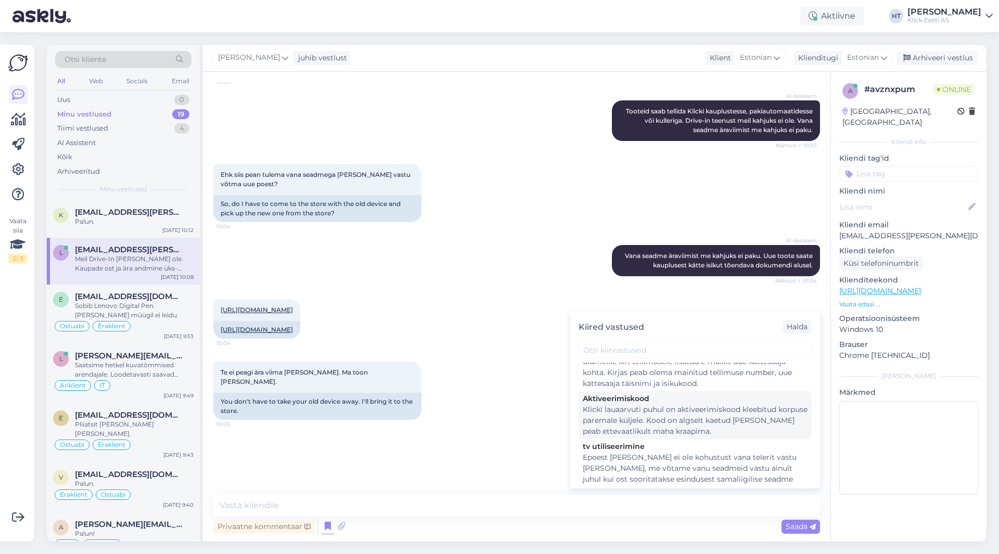
scroll to position [104, 0]
click at [536, 422] on div "Te ei peagi ära viima [PERSON_NAME]. Ma toon [PERSON_NAME]. 10:05 You don't hav…" at bounding box center [516, 390] width 607 height 81
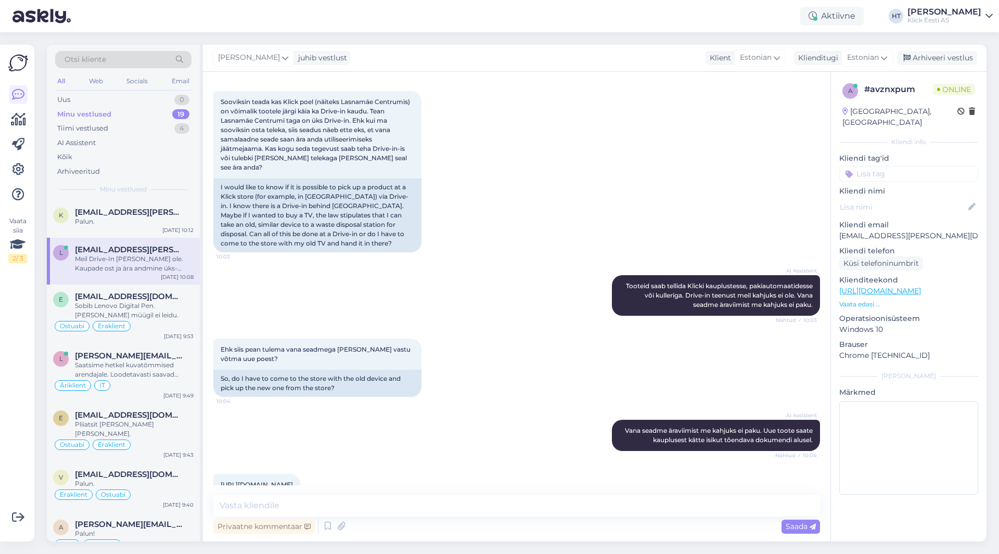
scroll to position [328, 0]
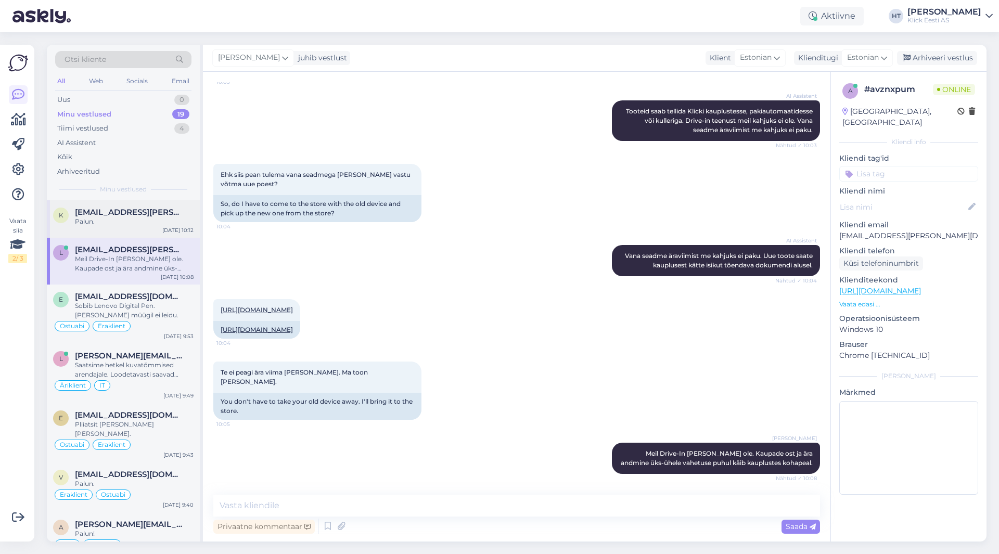
click at [166, 212] on span "[EMAIL_ADDRESS][PERSON_NAME][DOMAIN_NAME]" at bounding box center [129, 212] width 108 height 9
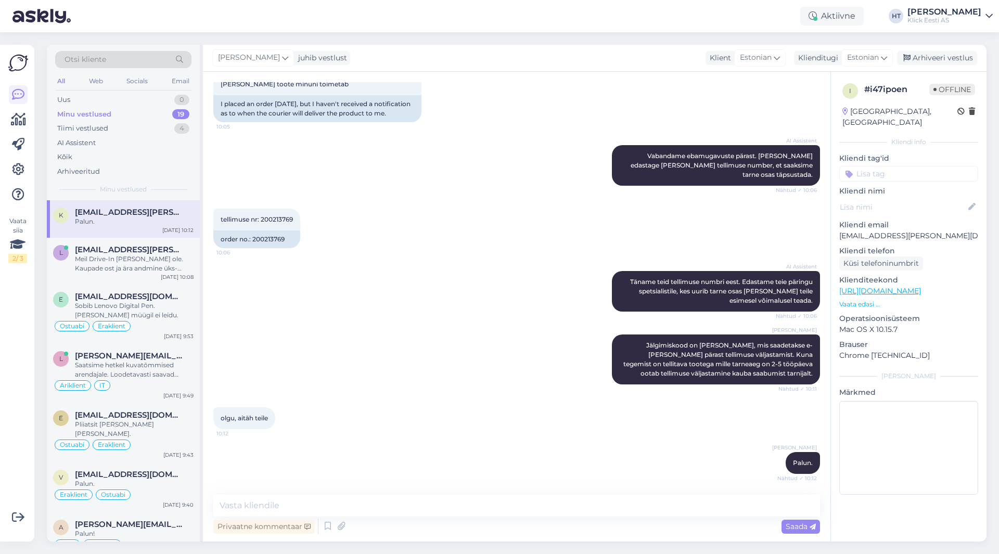
scroll to position [181, 0]
click at [383, 310] on div "AI Assistent [PERSON_NAME] teid tellimuse numbri eest. Edastame teie päringu sp…" at bounding box center [516, 291] width 607 height 63
click at [624, 166] on input at bounding box center [908, 174] width 139 height 16
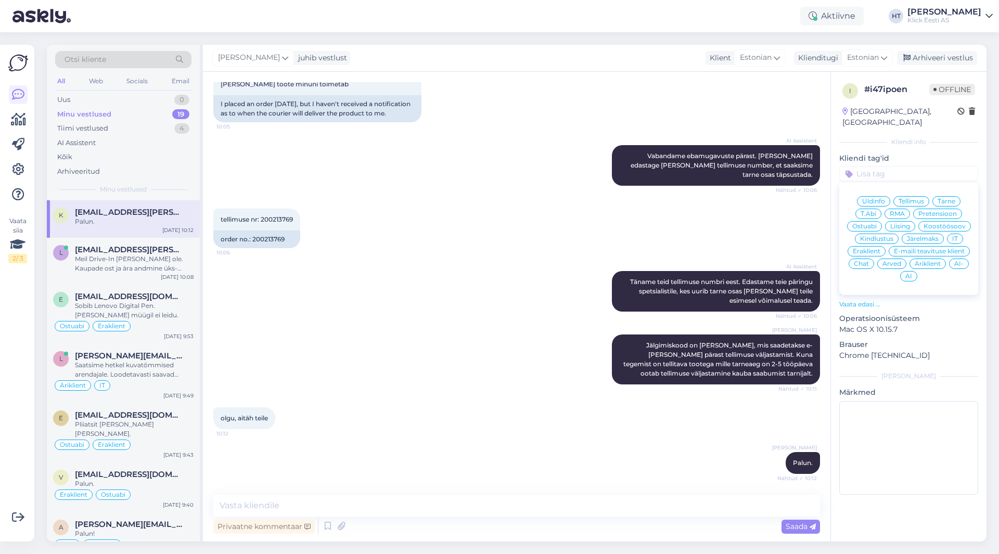
click at [359, 192] on div "AI Assistent Vabandame ebamugavuste pärast. [PERSON_NAME] edastage [PERSON_NAME…" at bounding box center [516, 165] width 607 height 63
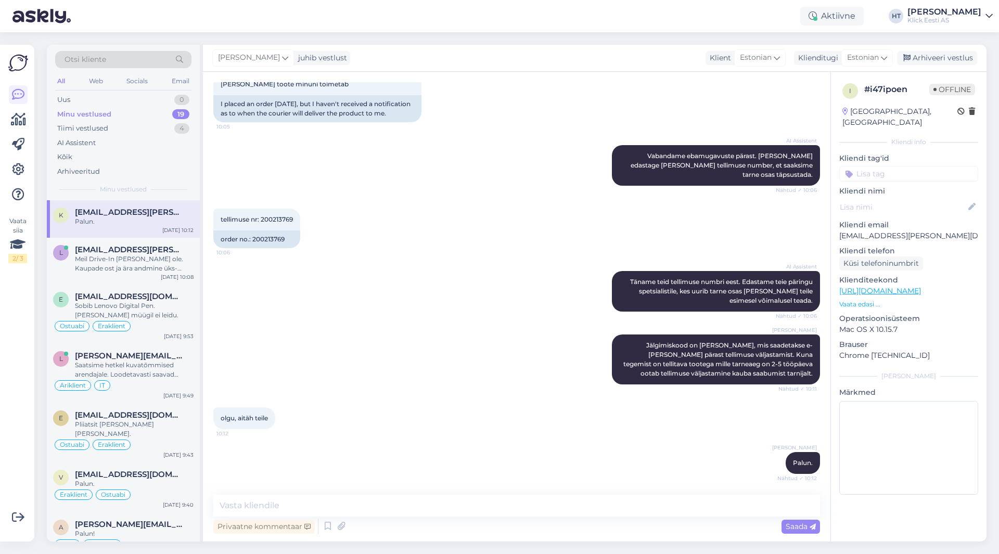
click at [483, 244] on div "tellimuse nr: 200213769 10:06 order no.: 200213769" at bounding box center [516, 228] width 607 height 62
click at [483, 245] on div "tellimuse nr: 200213769 10:06 order no.: 200213769" at bounding box center [516, 228] width 607 height 62
click at [488, 244] on div "tellimuse nr: 200213769 10:06 order no.: 200213769" at bounding box center [516, 228] width 607 height 62
click at [624, 166] on input at bounding box center [908, 174] width 139 height 16
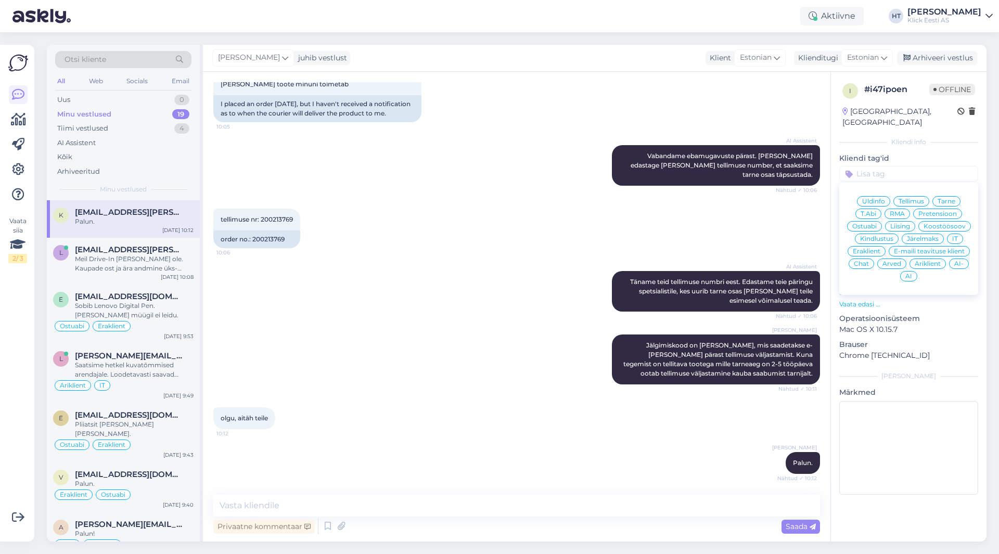
click at [624, 198] on span "Tarne" at bounding box center [947, 201] width 18 height 6
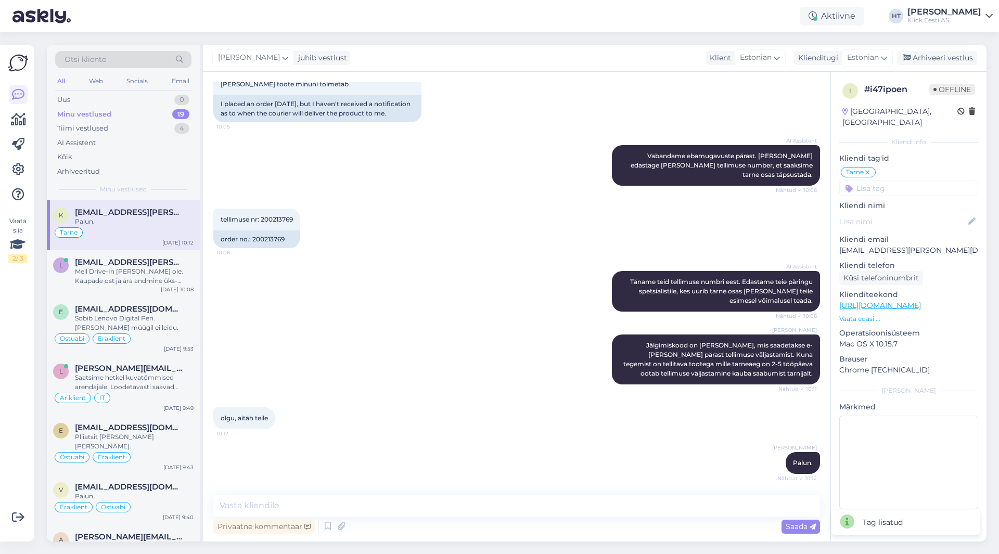
click at [624, 181] on input at bounding box center [908, 189] width 139 height 16
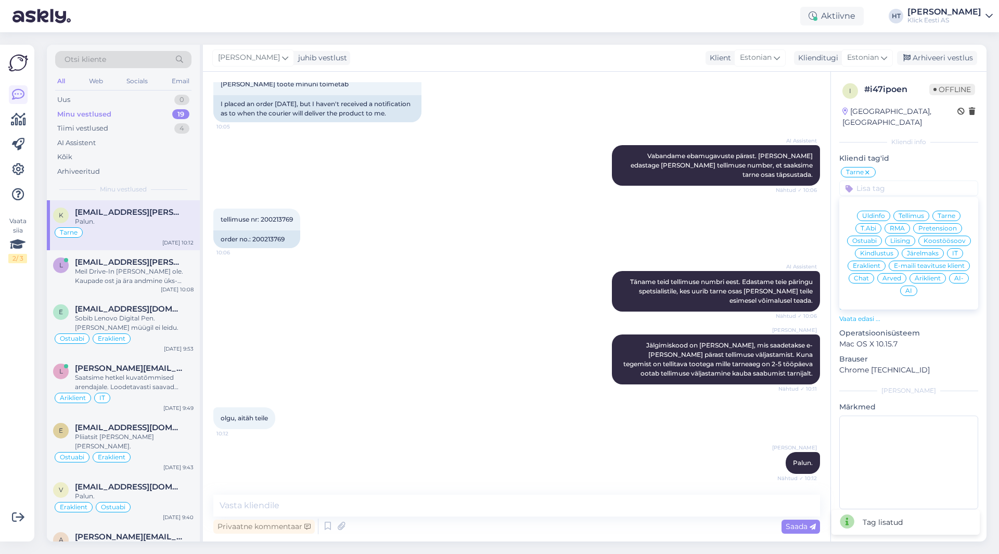
click at [624, 263] on span "Eraklient" at bounding box center [867, 266] width 28 height 6
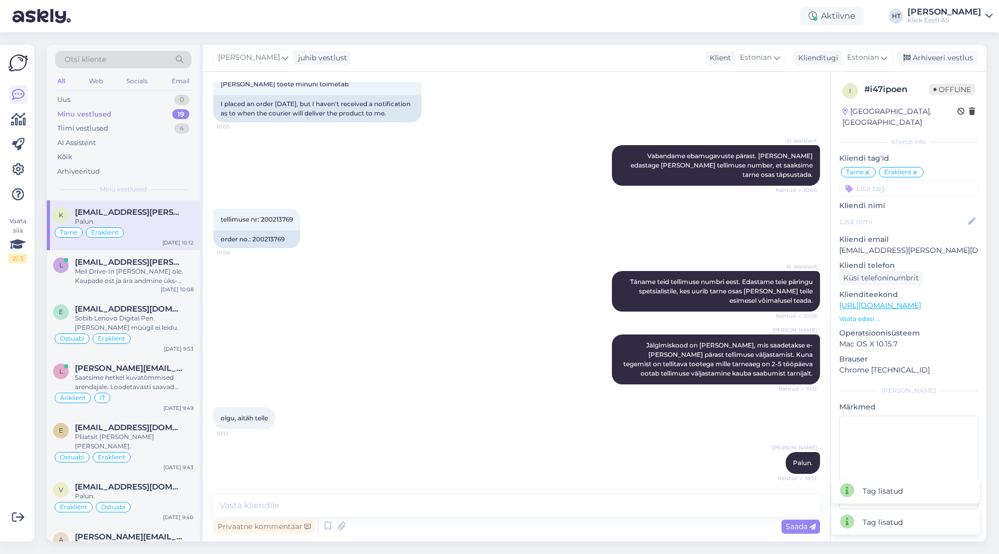
click at [624, 236] on div "tellimuse nr: 200213769 10:06 order no.: 200213769" at bounding box center [516, 228] width 607 height 62
click at [481, 295] on div "AI Assistent [PERSON_NAME] teid tellimuse numbri eest. Edastame teie päringu sp…" at bounding box center [516, 291] width 607 height 63
click at [354, 281] on div "AI Assistent [PERSON_NAME] teid tellimuse numbri eest. Edastame teie päringu sp…" at bounding box center [516, 291] width 607 height 63
click at [120, 273] on div "Meil Drive-In [PERSON_NAME] ole. Kaupade ost ja ära andmine üks-ühele vahetuse …" at bounding box center [134, 276] width 119 height 19
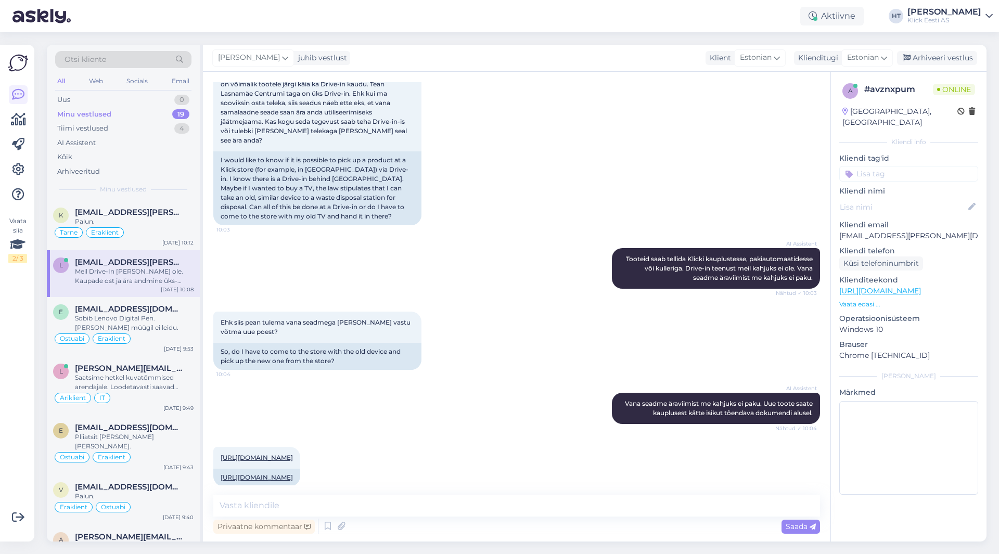
scroll to position [328, 0]
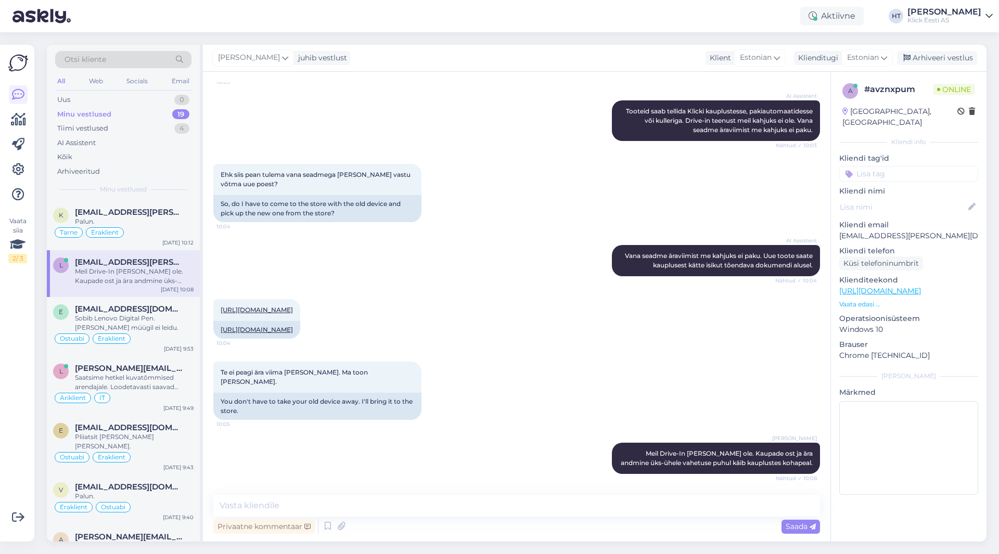
click at [164, 278] on div "Meil Drive-In [PERSON_NAME] ole. Kaupade ost ja ära andmine üks-ühele vahetuse …" at bounding box center [134, 276] width 119 height 19
click at [624, 166] on input at bounding box center [908, 174] width 139 height 16
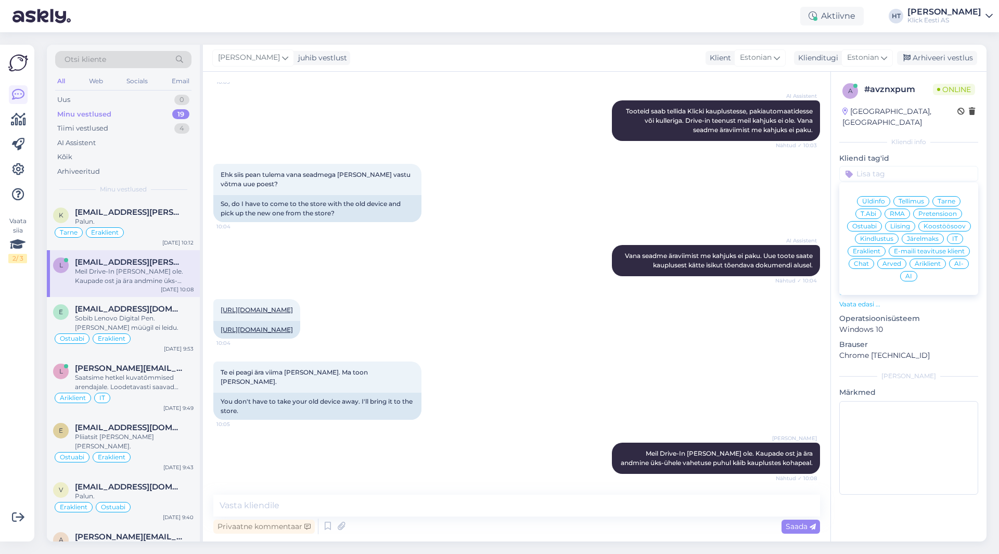
click at [624, 198] on span "Üldinfo" at bounding box center [873, 201] width 23 height 6
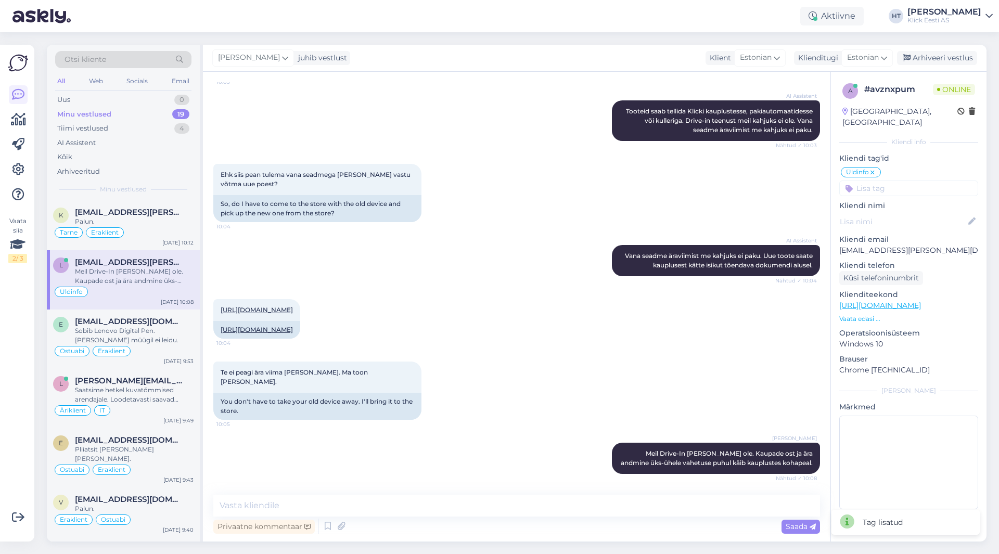
click at [624, 168] on div "Üldinfo Üldinfo Tellimus Tarne T.Abi RMA Pretensioon Ostuabi Liising Koostöösoo…" at bounding box center [908, 181] width 139 height 30
click at [624, 181] on input at bounding box center [908, 189] width 139 height 16
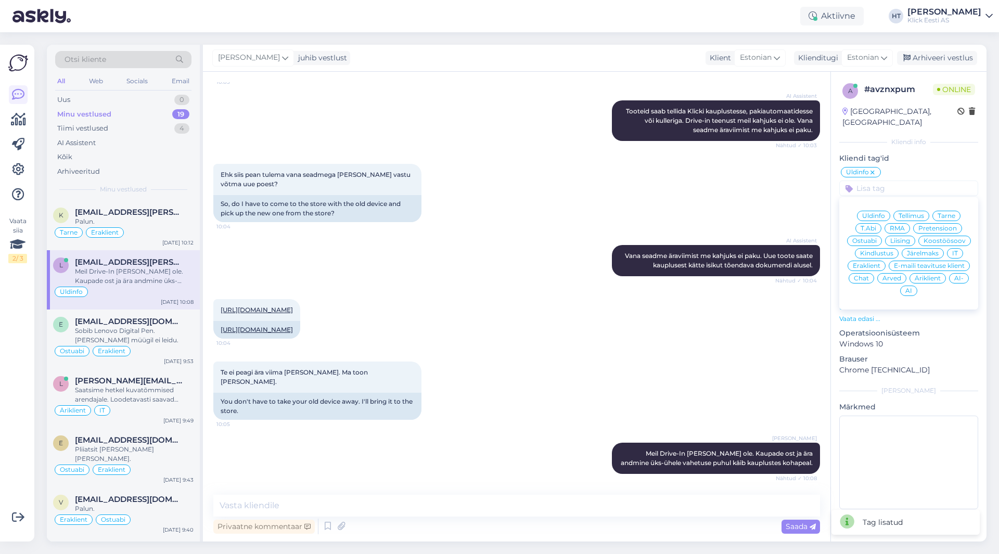
click at [624, 263] on span "Eraklient" at bounding box center [867, 266] width 28 height 6
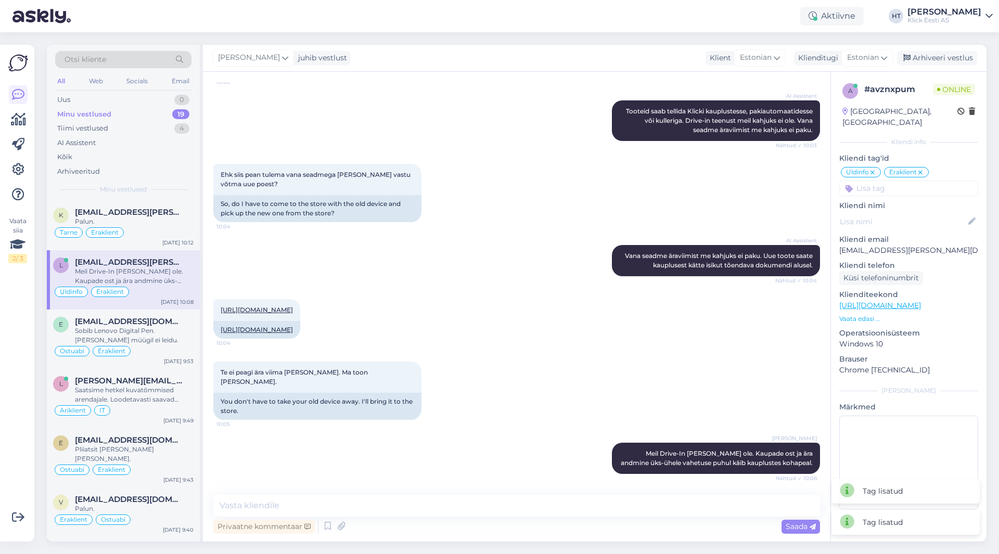
click at [584, 188] on div "Ehk siis pean tulema vana seadmega [PERSON_NAME] vastu võtma uue poest? 10:04 S…" at bounding box center [516, 192] width 607 height 81
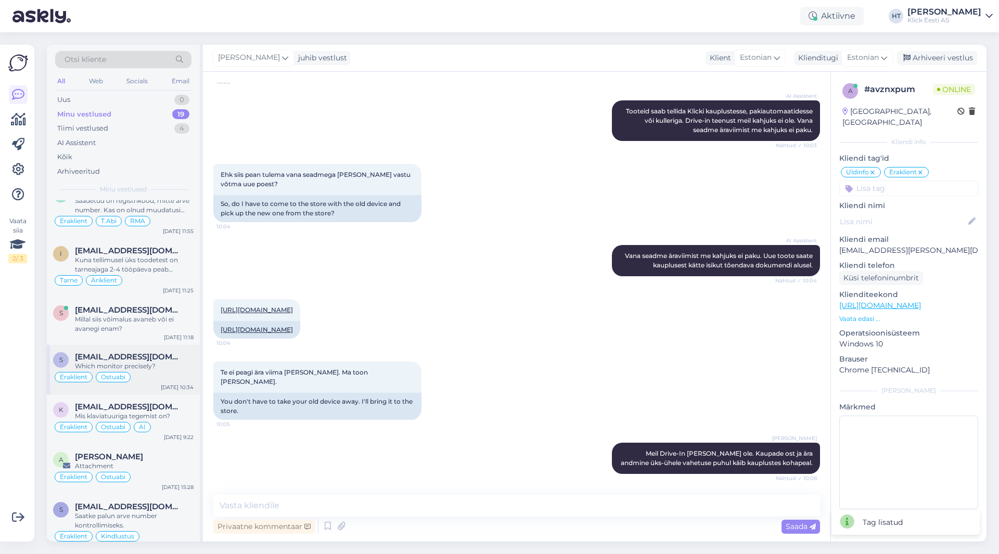
scroll to position [680, 0]
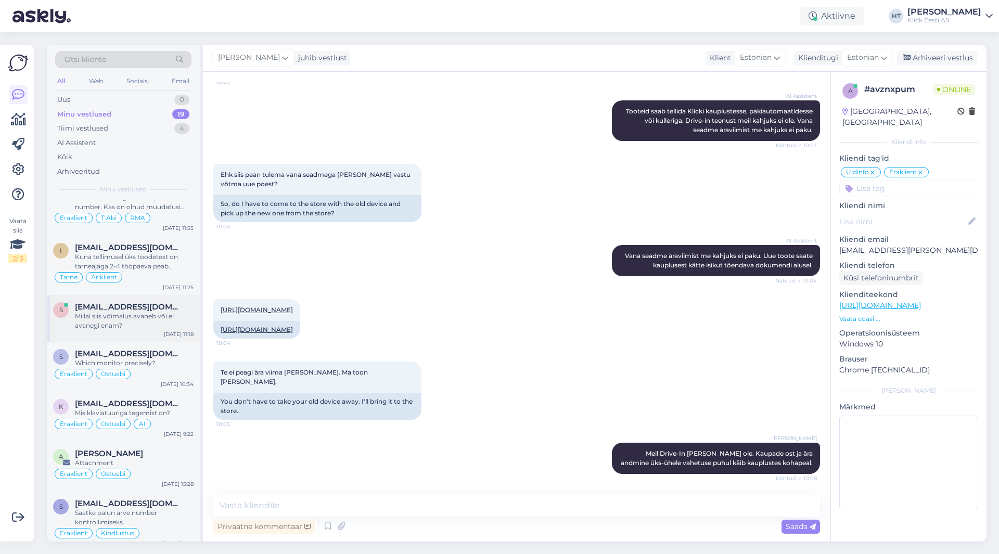
click at [172, 313] on div "Millal siis võimalus avaneb või ei avanegi enam?" at bounding box center [134, 321] width 119 height 19
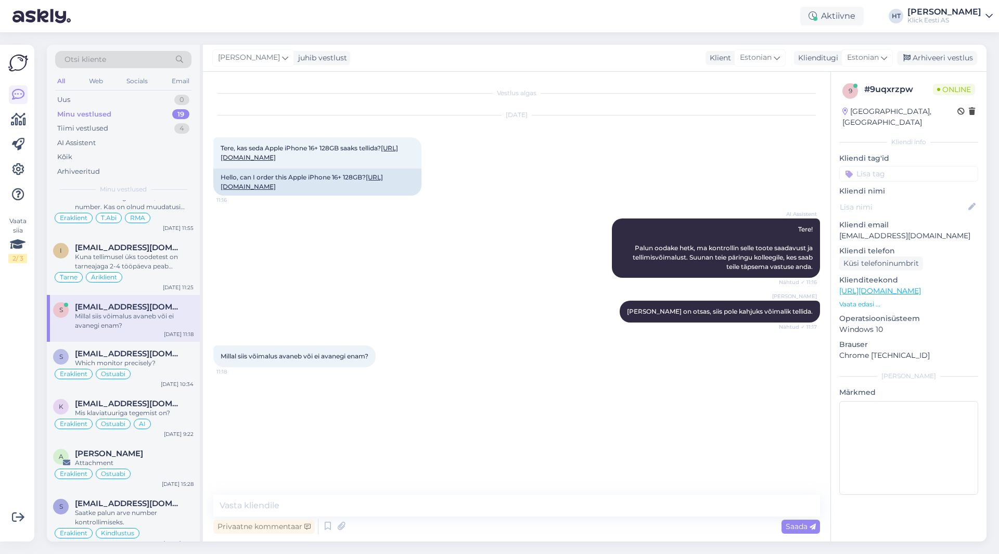
click at [624, 166] on input at bounding box center [908, 174] width 139 height 16
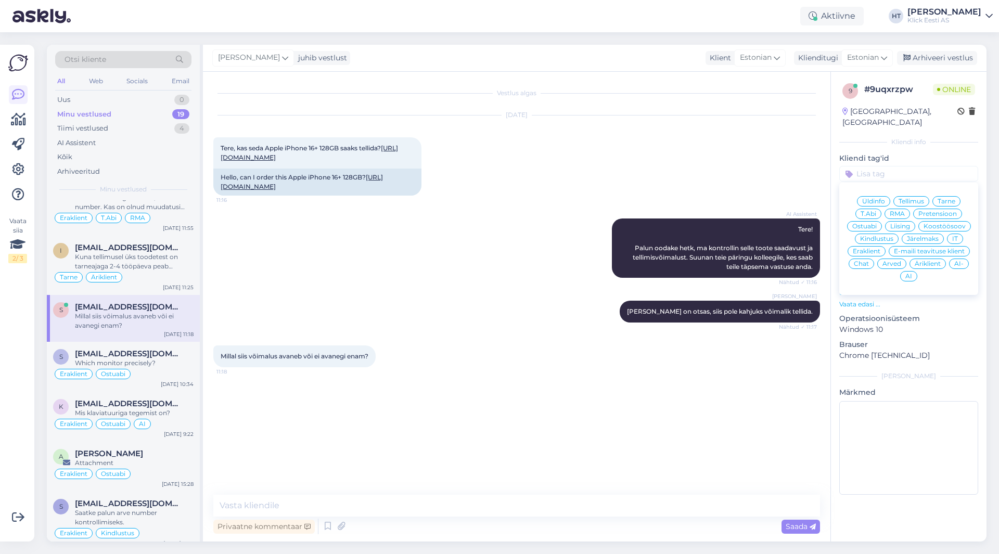
click at [624, 223] on span "Ostuabi" at bounding box center [865, 226] width 24 height 6
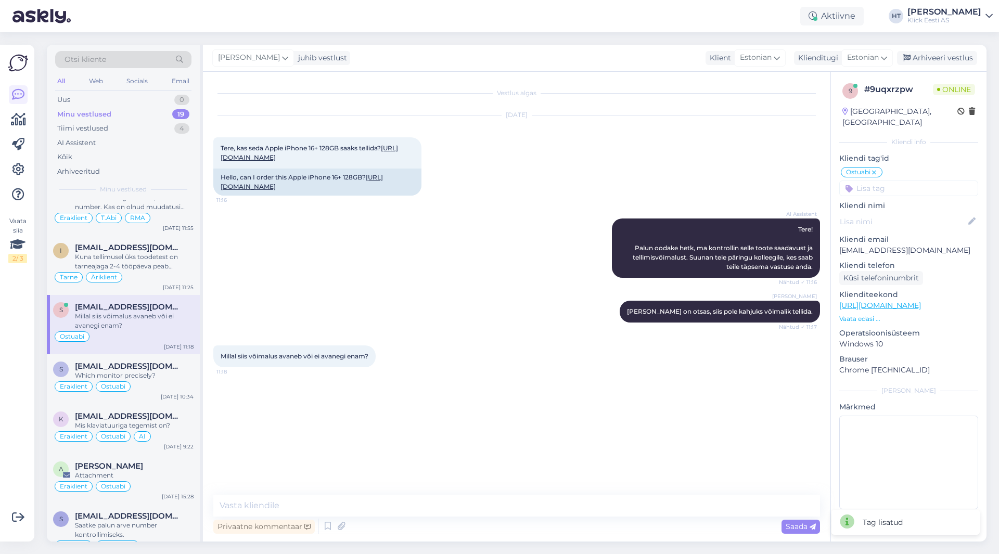
click at [624, 181] on input at bounding box center [908, 189] width 139 height 16
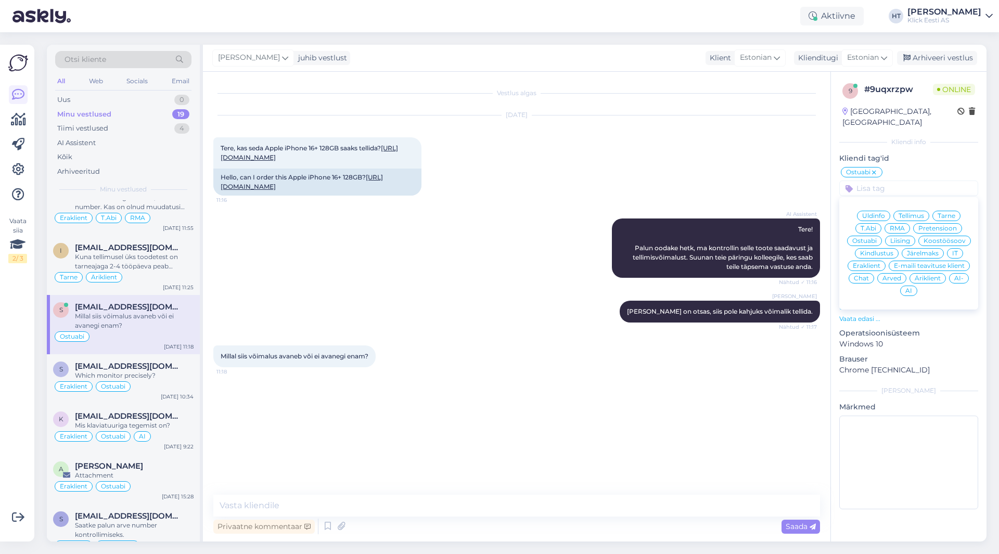
click at [624, 263] on span "Eraklient" at bounding box center [867, 266] width 28 height 6
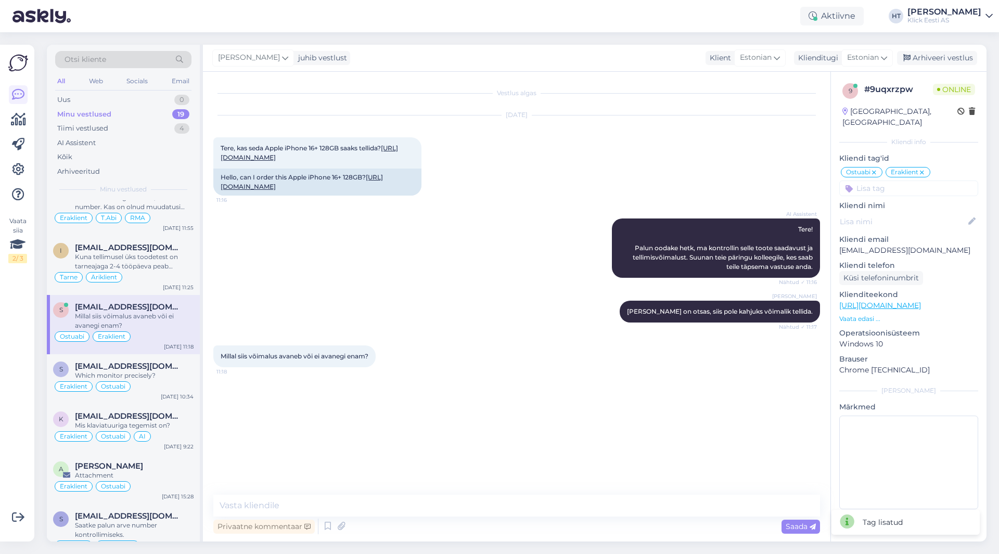
click at [624, 207] on div "[DATE] Tere, kas seda Apple iPhone 16+ 128GB saaks tellida? [URL][DOMAIN_NAME] …" at bounding box center [516, 155] width 607 height 103
click at [163, 371] on div "Which monitor precisely?" at bounding box center [134, 375] width 119 height 9
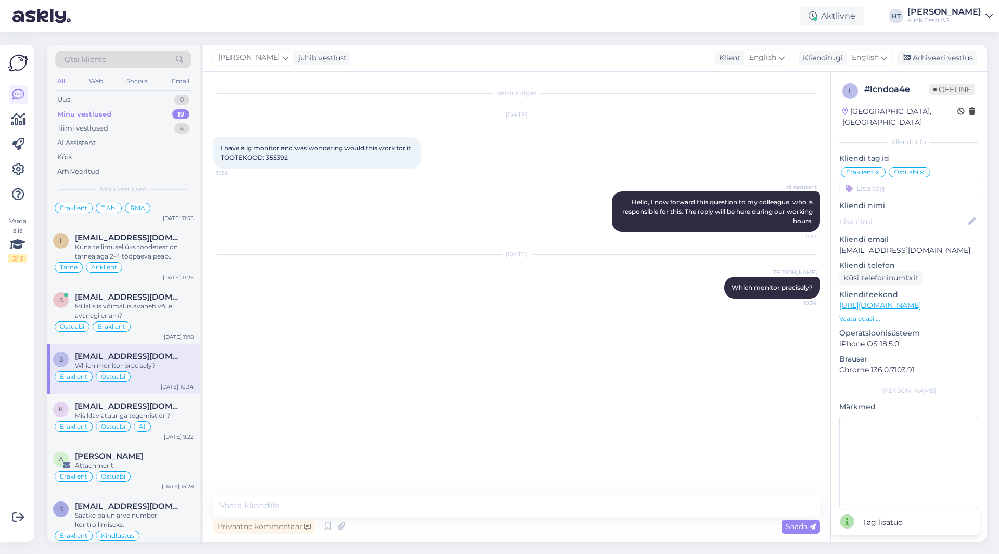
scroll to position [692, 0]
click at [148, 449] on div "[PERSON_NAME]" at bounding box center [134, 453] width 119 height 9
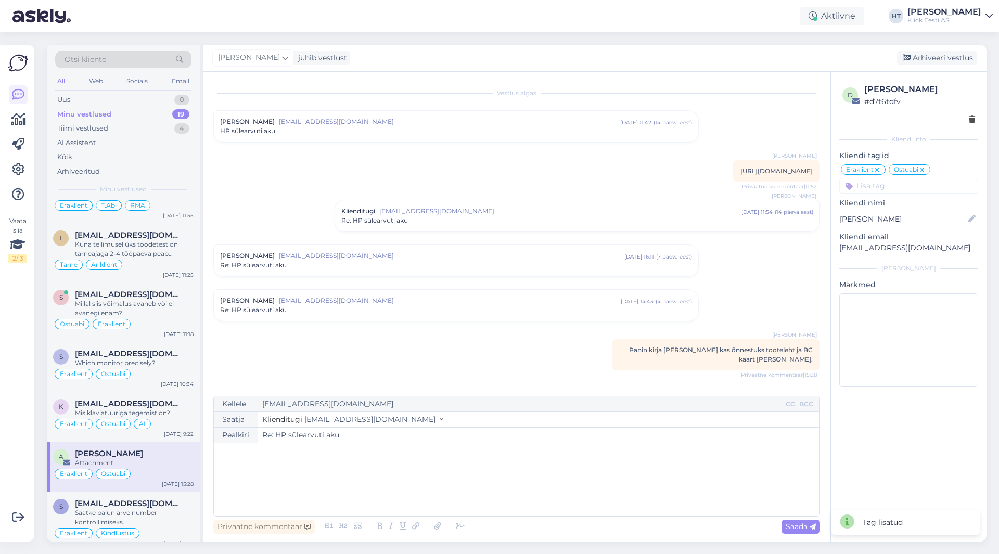
click at [368, 381] on div "Vestlus algas [PERSON_NAME] [PERSON_NAME][EMAIL_ADDRESS][DOMAIN_NAME] [DATE] 11…" at bounding box center [521, 234] width 616 height 304
click at [299, 449] on p "﻿" at bounding box center [516, 454] width 595 height 11
click at [323, 496] on span "Tarneajaks on [PERSON_NAME] märgitud 3-6 tööpäeva" at bounding box center [320, 497] width 202 height 9
click at [372, 500] on p "Tarneajaks on [PERSON_NAME] märgitud 3-6 tööpäeva" at bounding box center [516, 497] width 595 height 11
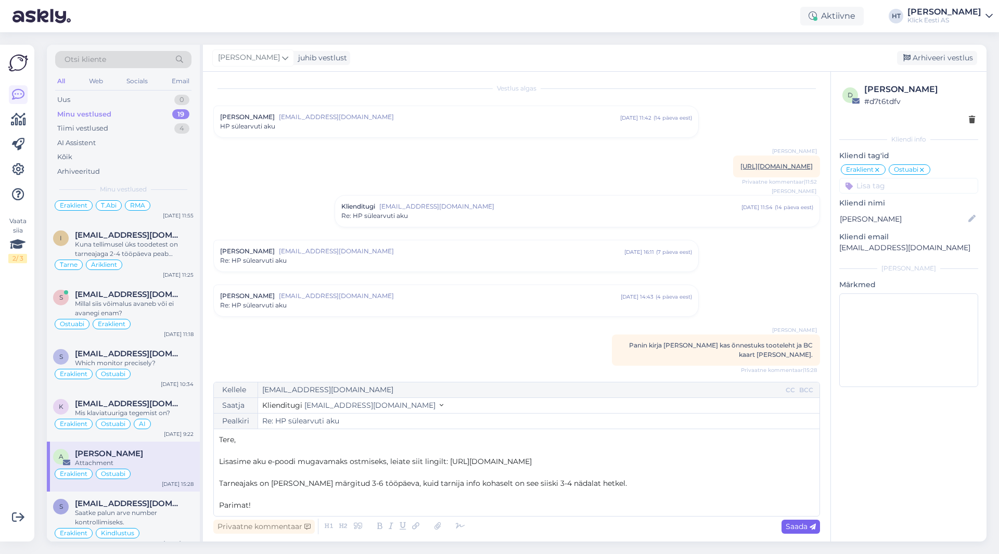
click at [624, 528] on span "Saada" at bounding box center [801, 526] width 30 height 9
type input "Re: Re: HP sülearvuti aku"
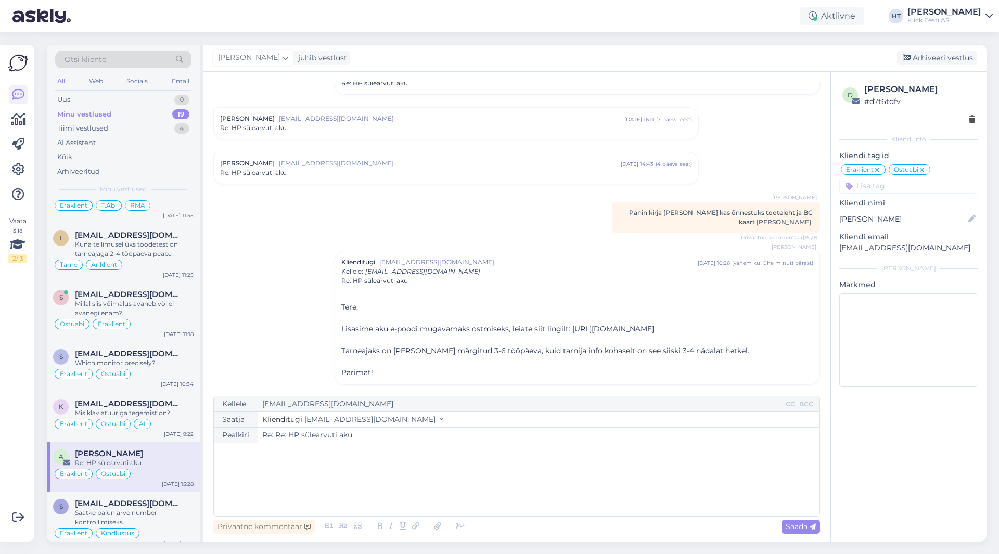
scroll to position [162, 0]
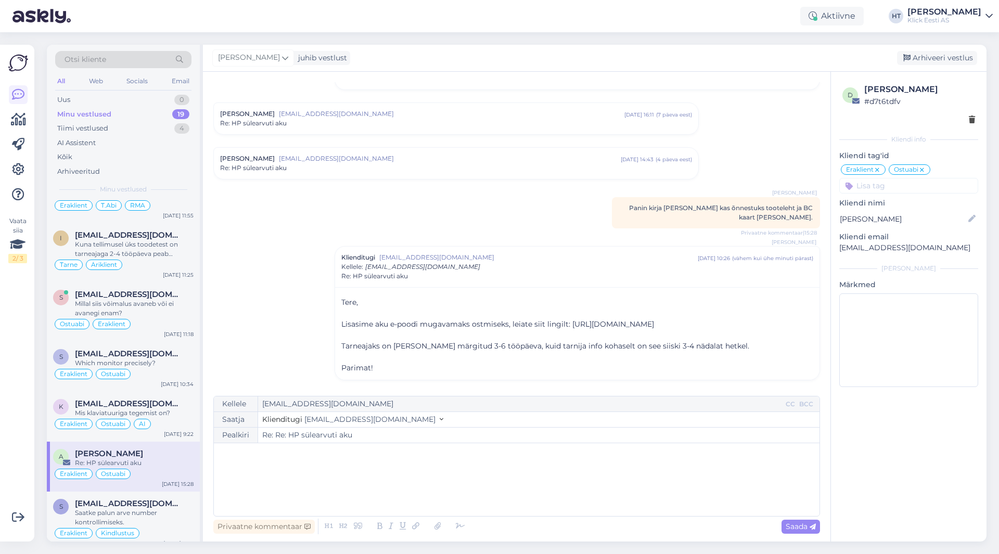
click at [255, 274] on div "Vestlus algas [PERSON_NAME] [PERSON_NAME][EMAIL_ADDRESS][DOMAIN_NAME] [DATE] 11…" at bounding box center [521, 234] width 616 height 304
click at [624, 61] on div "Arhiveeri vestlus" at bounding box center [937, 58] width 80 height 14
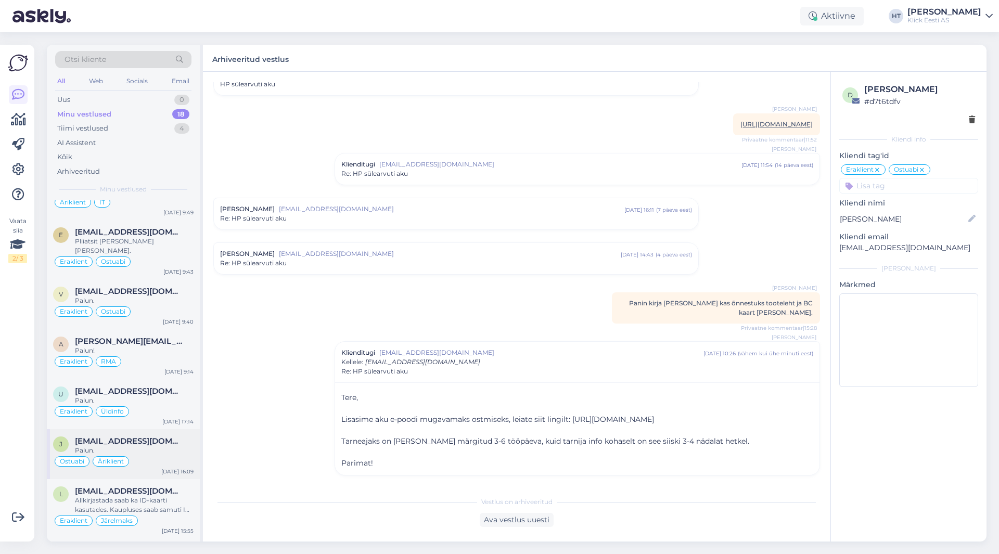
scroll to position [0, 0]
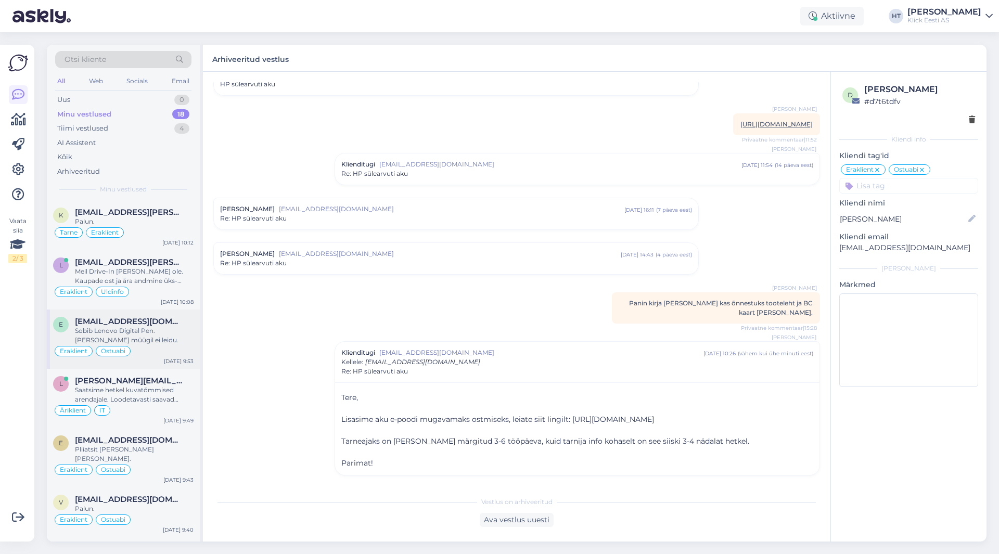
click at [151, 328] on div "Sobib Lenovo Digital Pen. [PERSON_NAME] müügil ei leidu." at bounding box center [134, 335] width 119 height 19
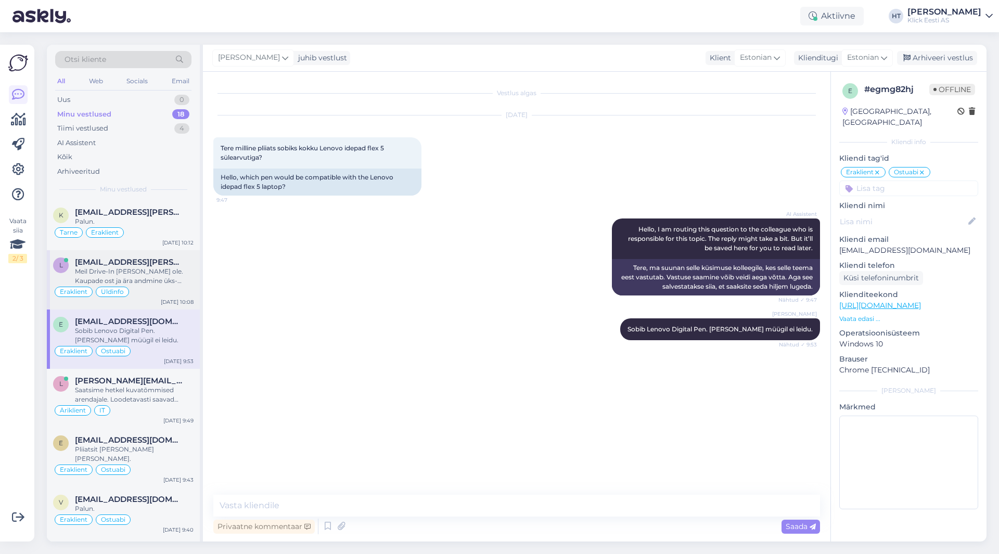
click at [163, 282] on div "Meil Drive-In [PERSON_NAME] ole. Kaupade ost ja ära andmine üks-ühele vahetuse …" at bounding box center [134, 276] width 119 height 19
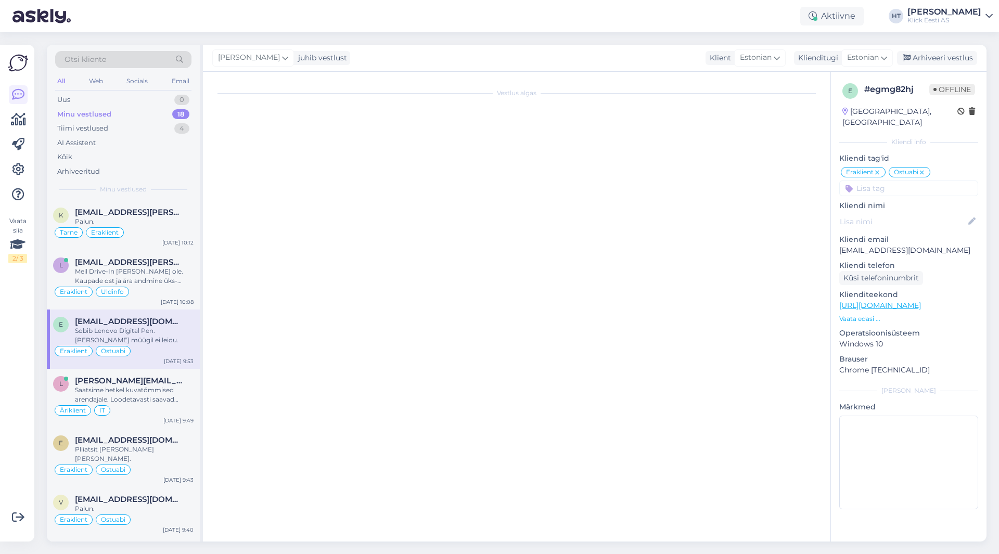
click at [158, 188] on div "Minu vestlused" at bounding box center [123, 189] width 136 height 9
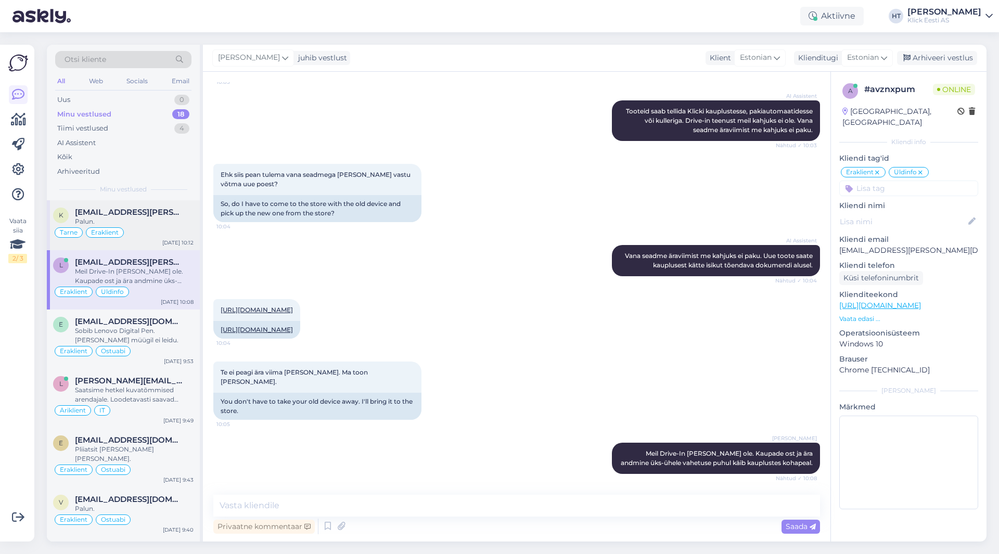
click at [169, 211] on span "[EMAIL_ADDRESS][PERSON_NAME][DOMAIN_NAME]" at bounding box center [129, 212] width 108 height 9
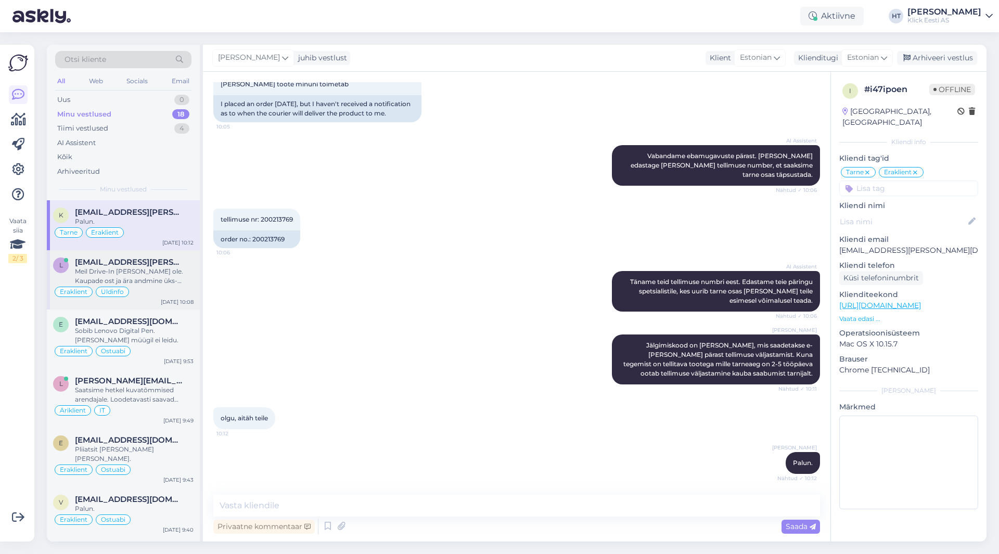
drag, startPoint x: 176, startPoint y: 296, endPoint x: 181, endPoint y: 323, distance: 27.0
click at [176, 297] on div "Eraklient Üldinfo" at bounding box center [123, 292] width 141 height 12
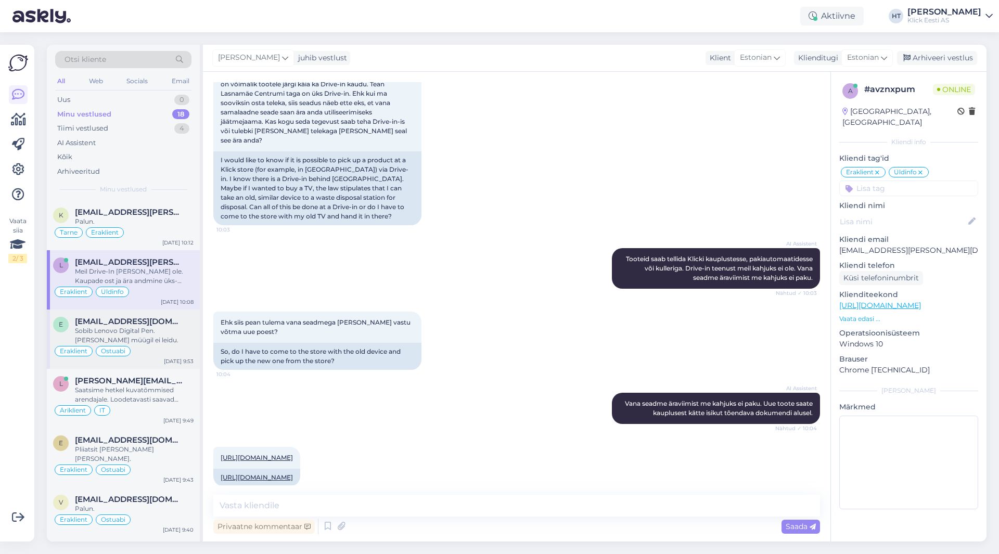
scroll to position [328, 0]
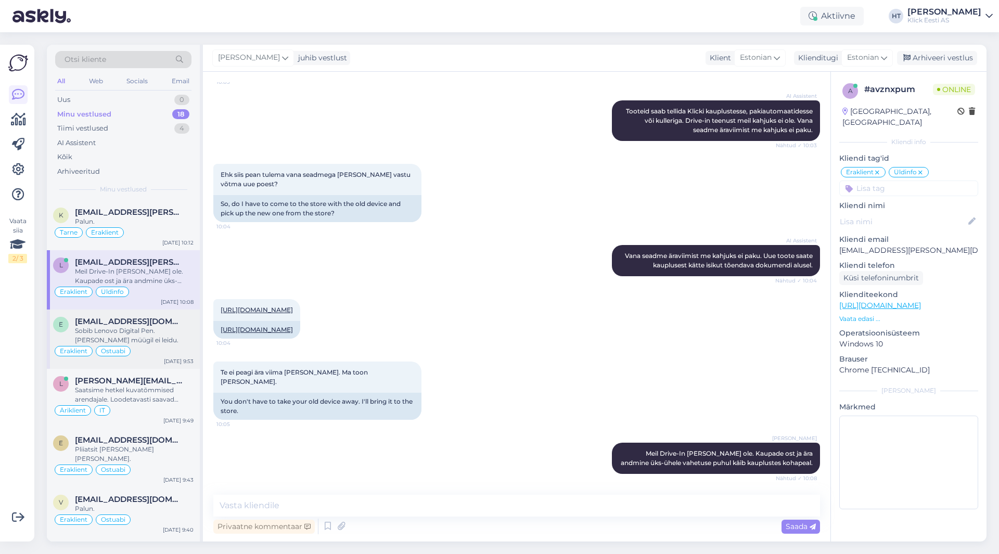
drag, startPoint x: 181, startPoint y: 359, endPoint x: 182, endPoint y: 368, distance: 10.0
click at [181, 362] on div "[DATE] 9:53" at bounding box center [179, 362] width 30 height 8
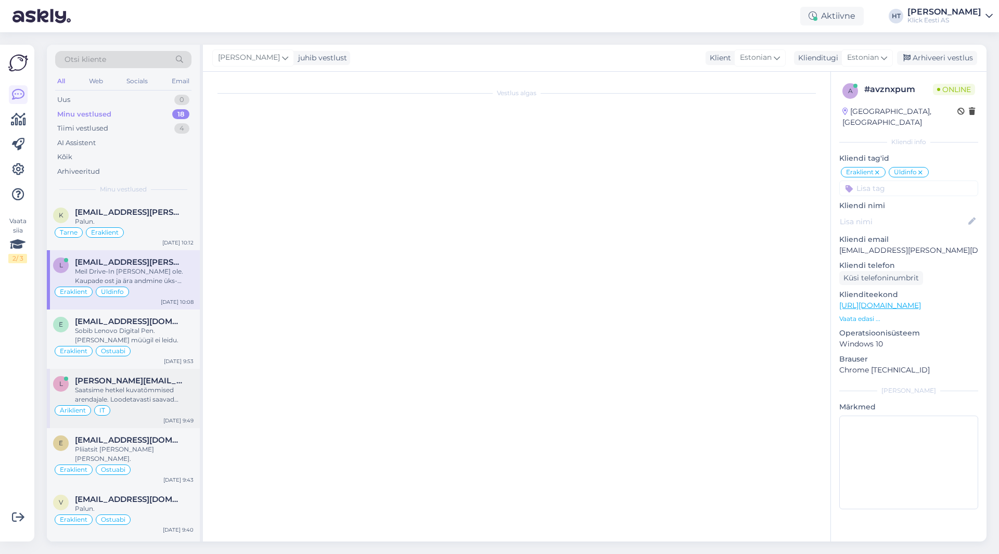
scroll to position [0, 0]
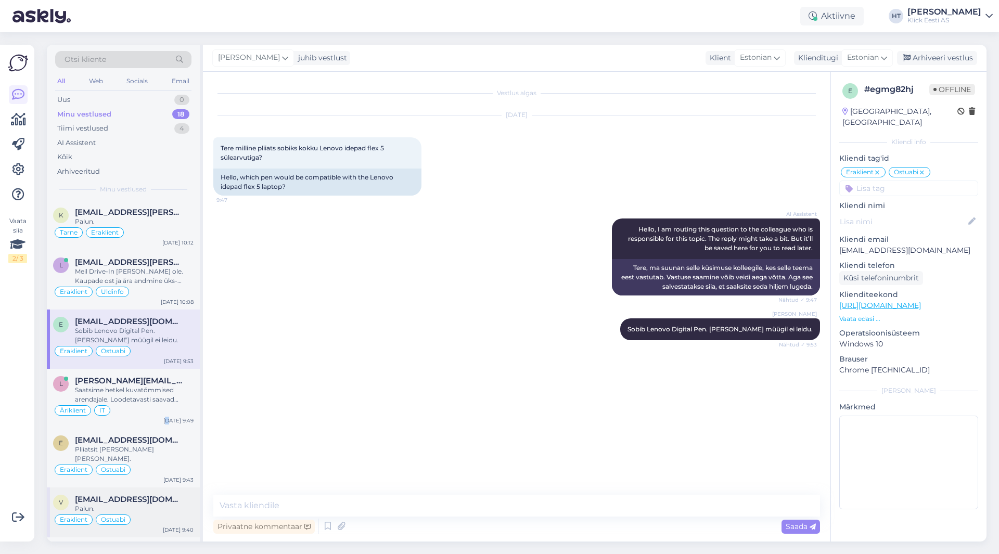
drag, startPoint x: 171, startPoint y: 423, endPoint x: 155, endPoint y: 486, distance: 65.1
click at [171, 428] on div "l [PERSON_NAME][EMAIL_ADDRESS][DOMAIN_NAME] Saatsime hetkel kuvatõmmised arenda…" at bounding box center [123, 398] width 153 height 59
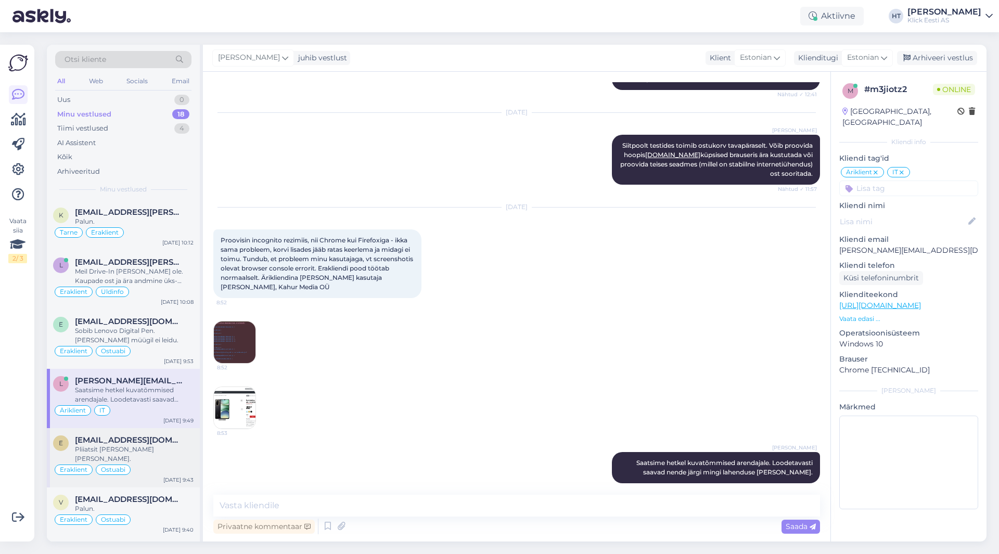
click at [160, 465] on div "Eraklient Ostuabi" at bounding box center [123, 470] width 141 height 12
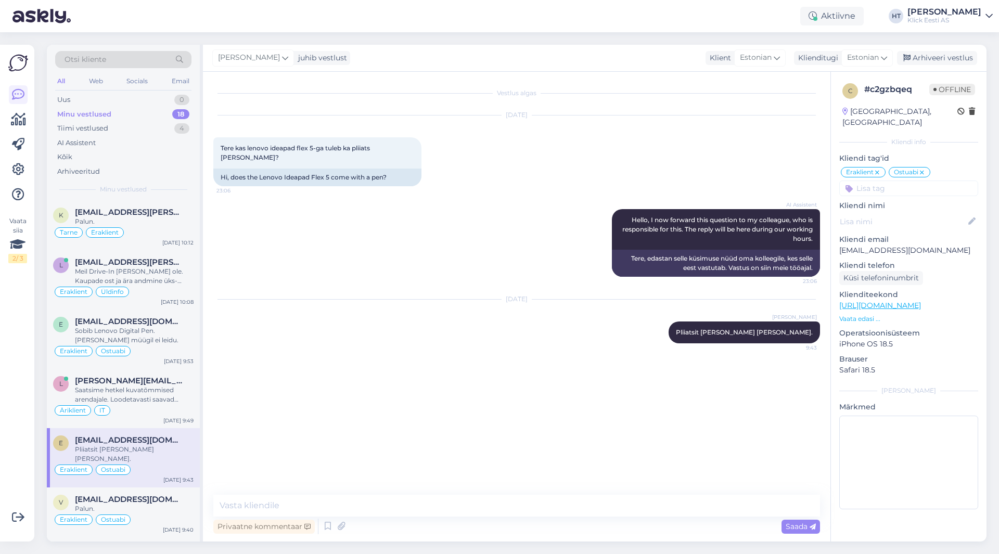
click at [353, 429] on div "Vestlus algas [DATE] Tere kas lenovo ideapad flex 5-ga tuleb ka pliiats [PERSON…" at bounding box center [521, 283] width 616 height 403
click at [624, 59] on div "Arhiveeri vestlus" at bounding box center [937, 58] width 80 height 14
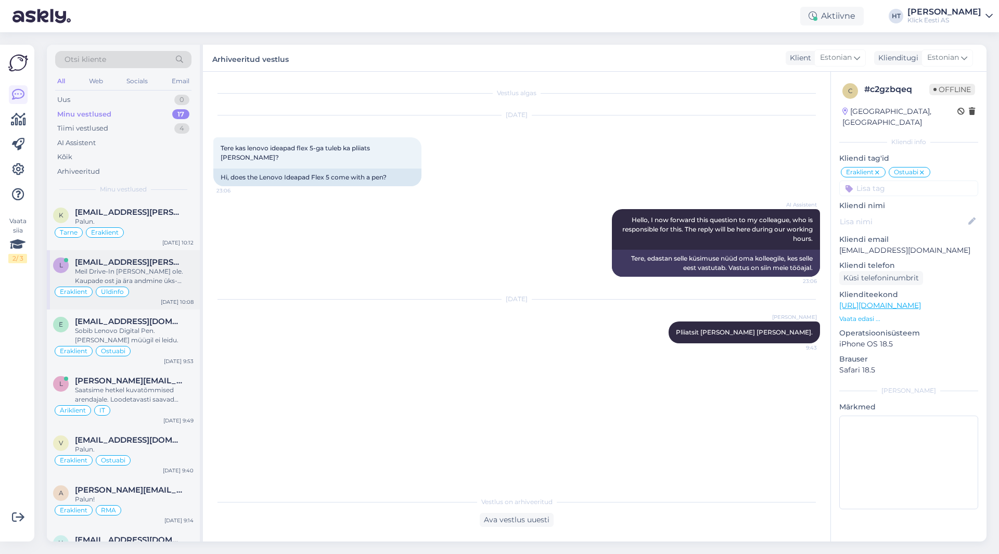
scroll to position [52, 0]
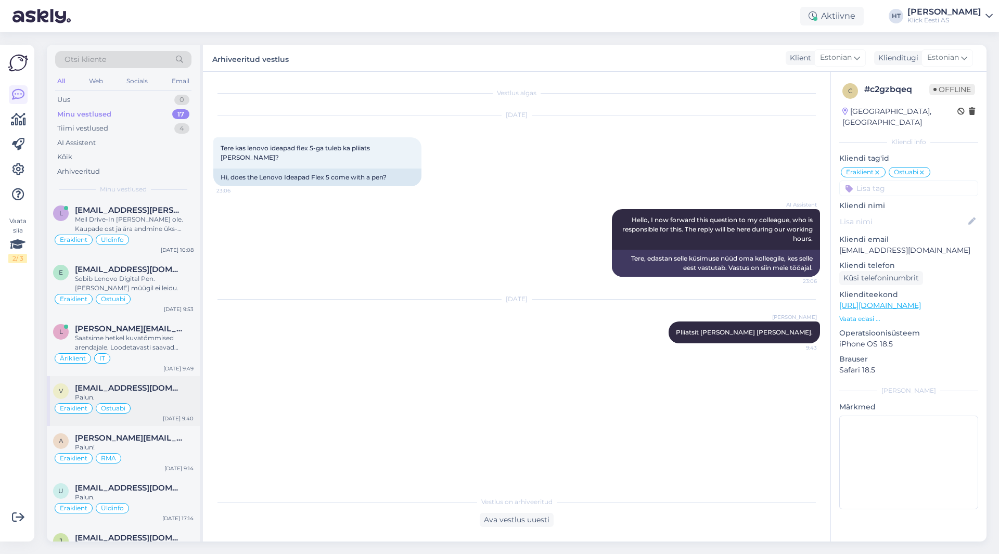
click at [158, 405] on div "Eraklient Ostuabi" at bounding box center [123, 408] width 141 height 12
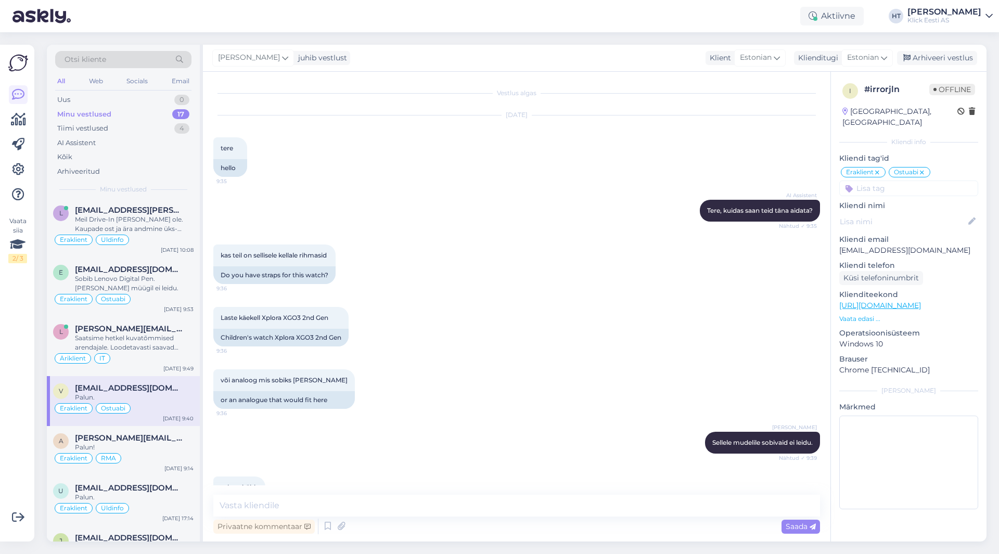
scroll to position [69, 0]
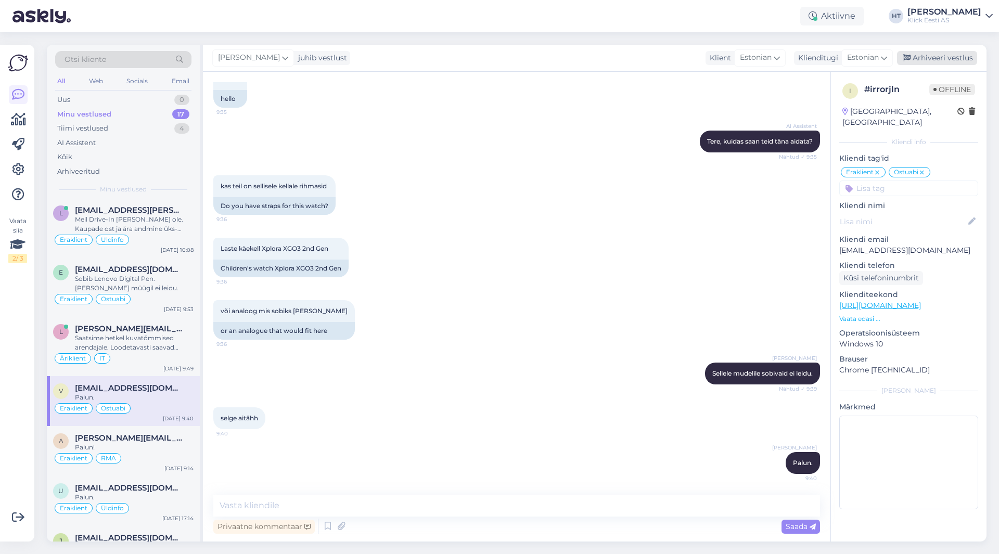
click at [624, 56] on div "Arhiveeri vestlus" at bounding box center [937, 58] width 80 height 14
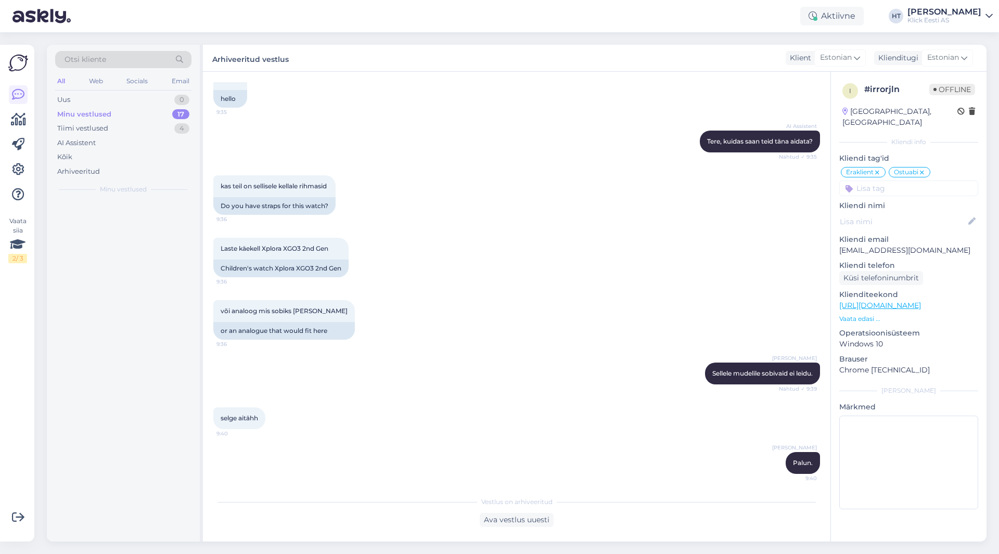
scroll to position [0, 0]
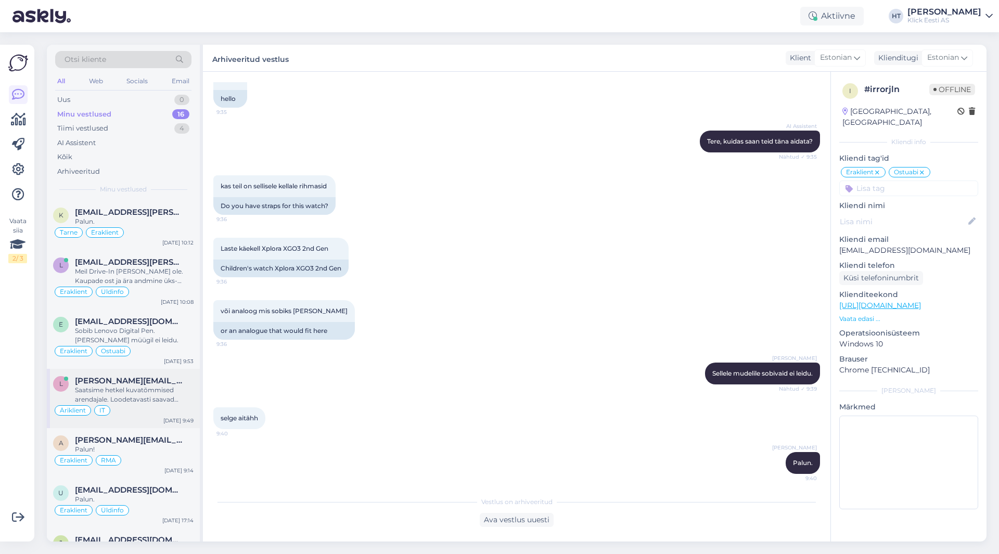
click at [169, 402] on div "Saatsime hetkel kuvatõmmised arendajale. Loodetavasti saavad nende järgi mingi …" at bounding box center [134, 395] width 119 height 19
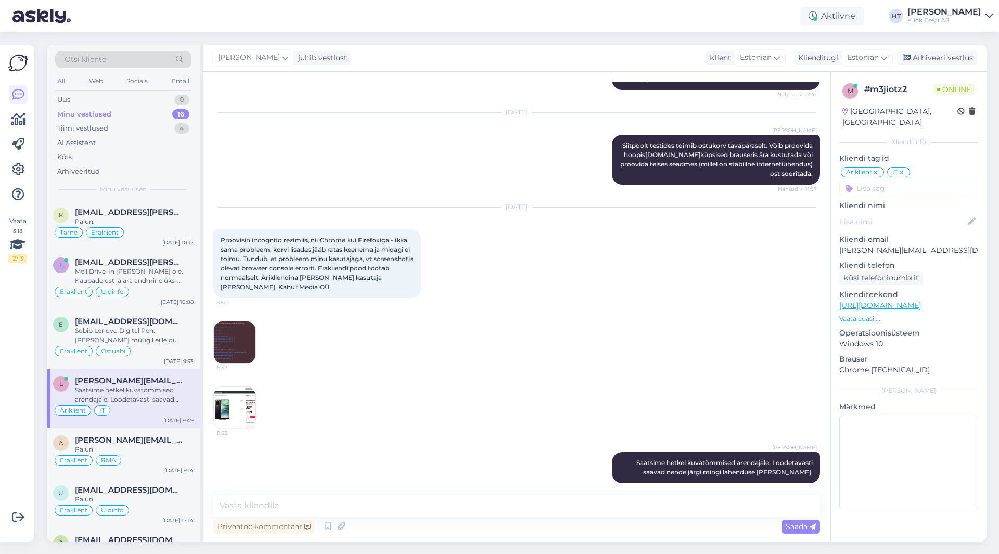
click at [166, 427] on div "l [PERSON_NAME][EMAIL_ADDRESS][DOMAIN_NAME] Saatsime hetkel kuvatõmmised arenda…" at bounding box center [123, 398] width 153 height 59
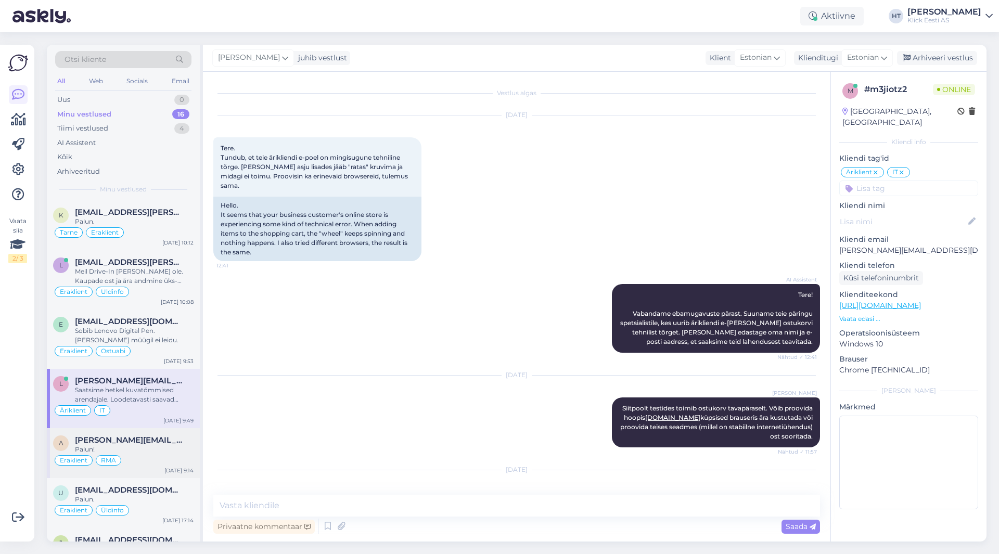
click at [159, 431] on div "a [PERSON_NAME][EMAIL_ADDRESS][DOMAIN_NAME] Palun! Eraklient RMA [DATE] 9:14" at bounding box center [123, 453] width 153 height 50
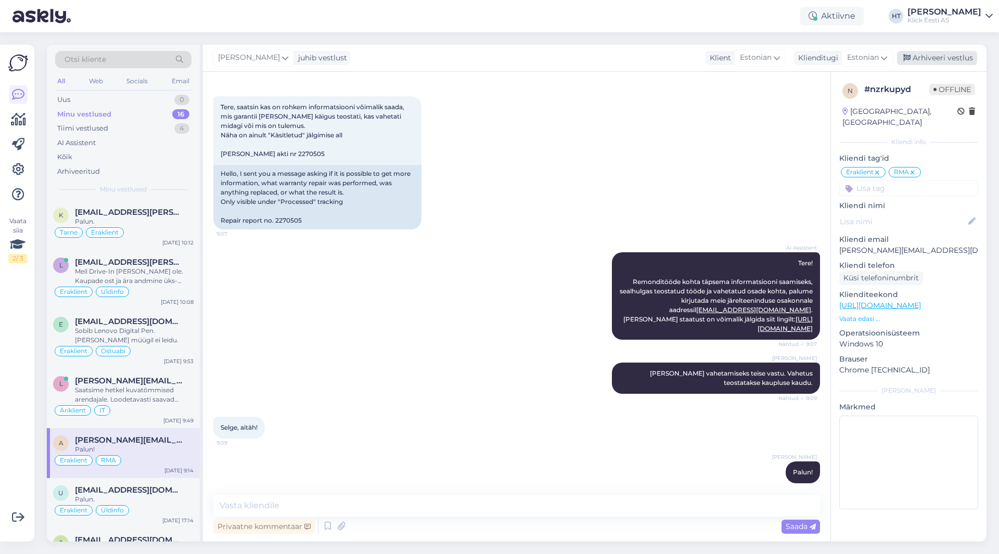
click at [624, 62] on div "Arhiveeri vestlus" at bounding box center [937, 58] width 80 height 14
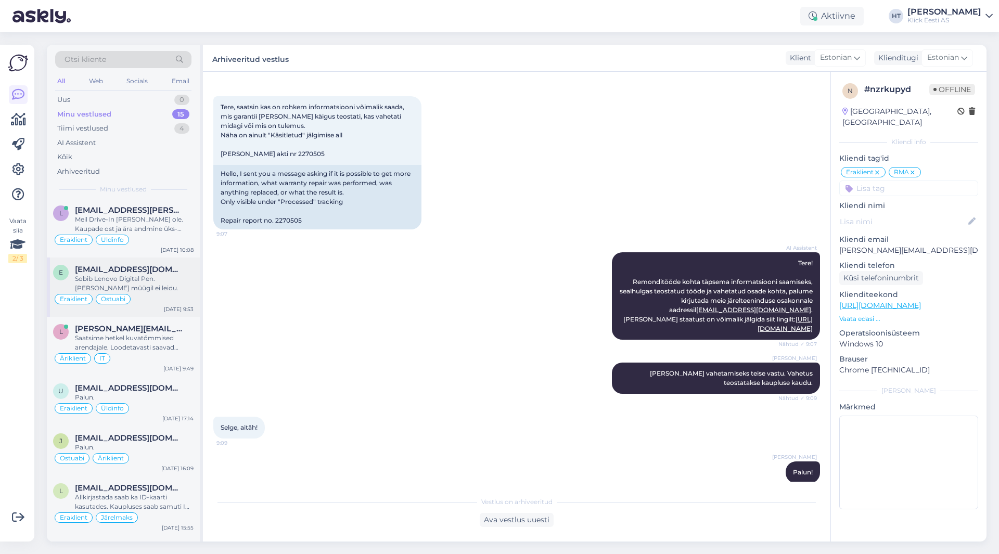
scroll to position [104, 0]
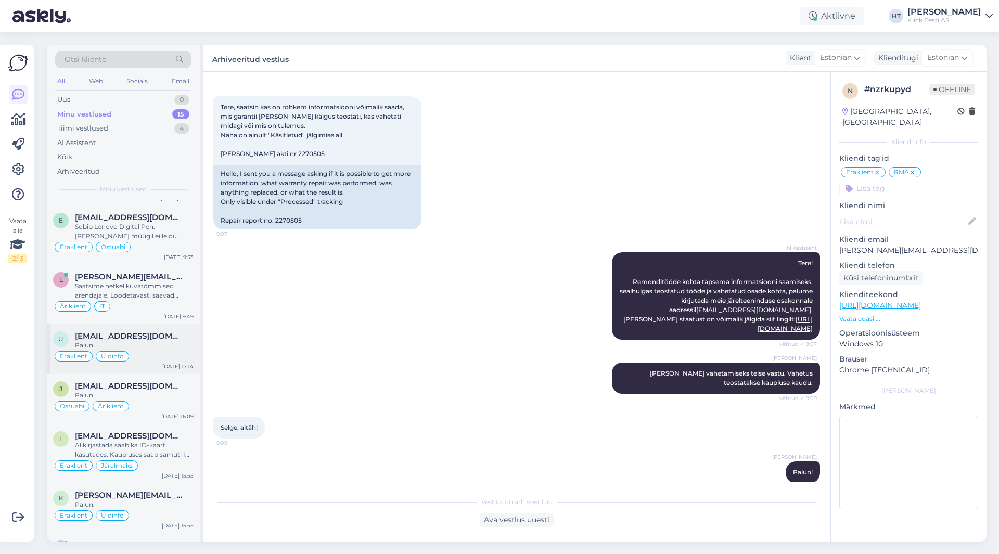
drag, startPoint x: 150, startPoint y: 352, endPoint x: 171, endPoint y: 355, distance: 21.0
click at [152, 352] on div "Eraklient Üldinfo" at bounding box center [123, 356] width 141 height 12
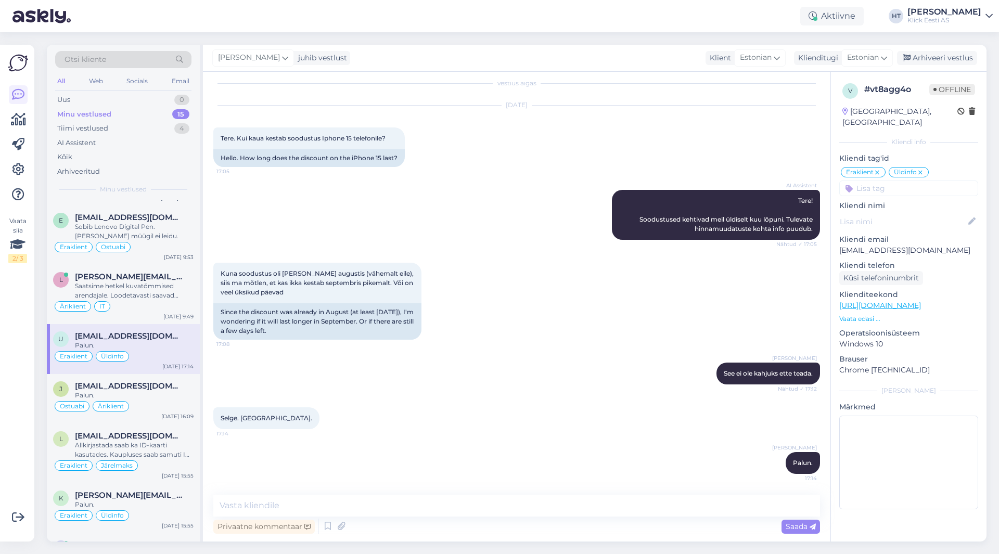
scroll to position [10, 0]
click at [624, 57] on div "Arhiveeri vestlus" at bounding box center [937, 58] width 80 height 14
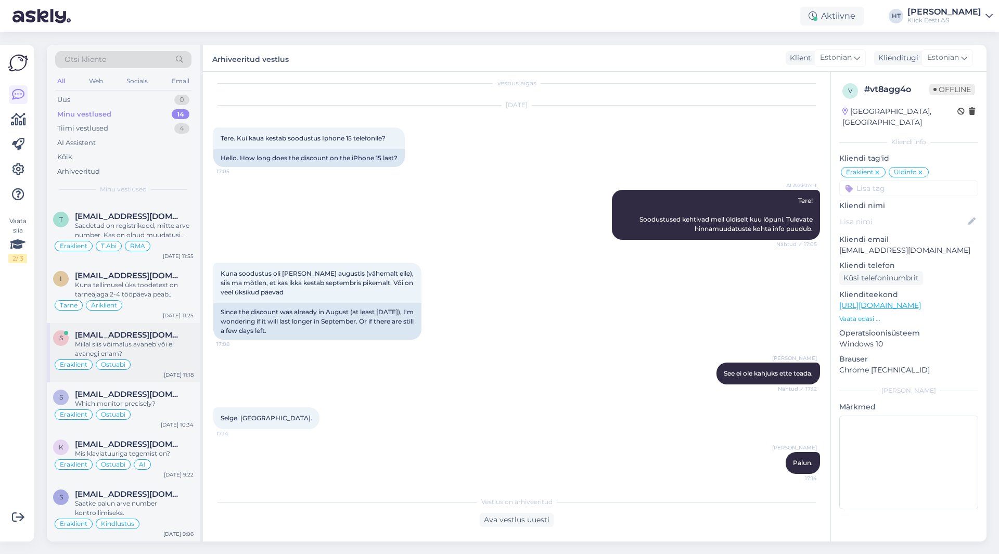
scroll to position [0, 0]
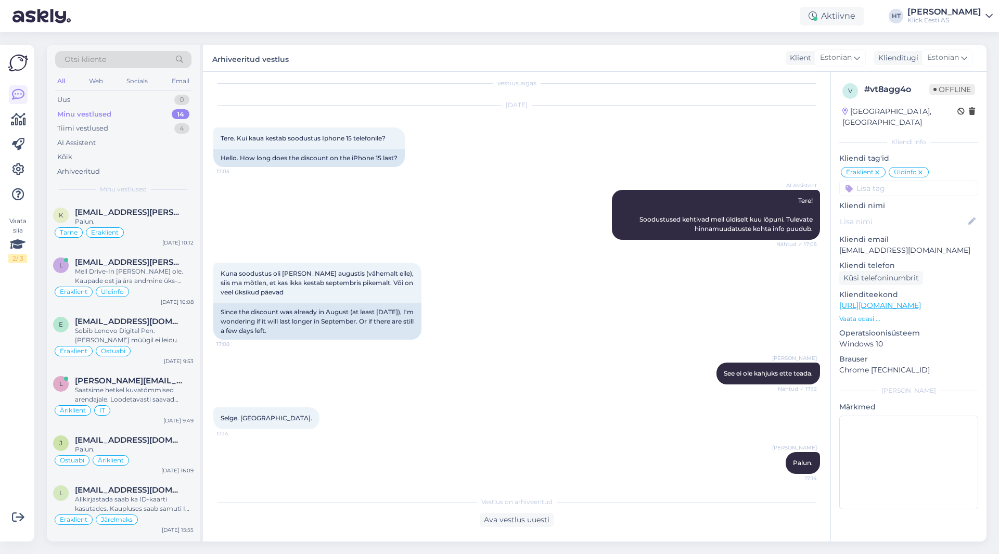
click at [541, 443] on div "[PERSON_NAME] Palun. 17:14" at bounding box center [516, 463] width 607 height 45
click at [403, 203] on div "AI Assistent Tere! Soodustused kehtivad meil üldiselt kuu lõpuni. Tulevate hinn…" at bounding box center [516, 215] width 607 height 73
click at [158, 129] on div "Tiimi vestlused 4" at bounding box center [123, 128] width 136 height 15
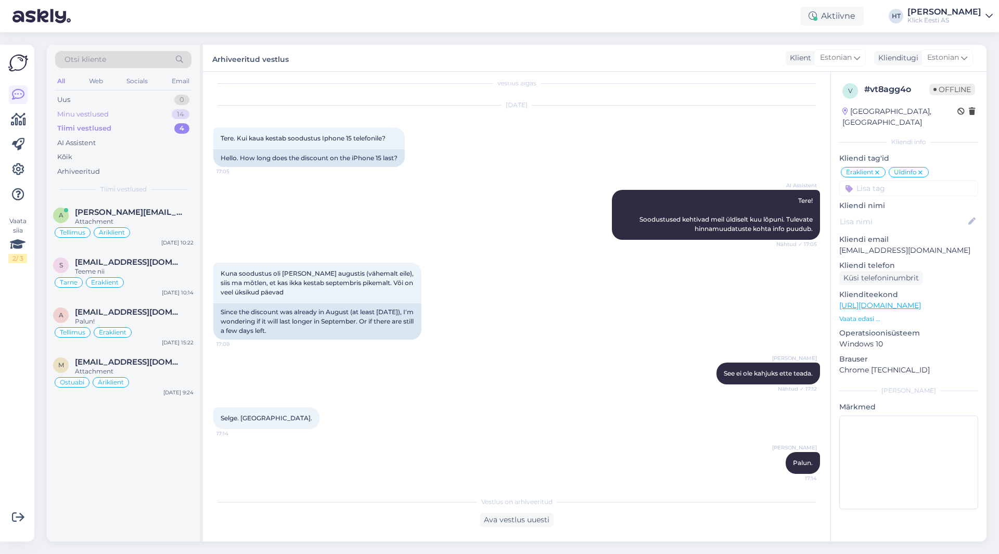
click at [161, 109] on div "Minu vestlused 14" at bounding box center [123, 114] width 136 height 15
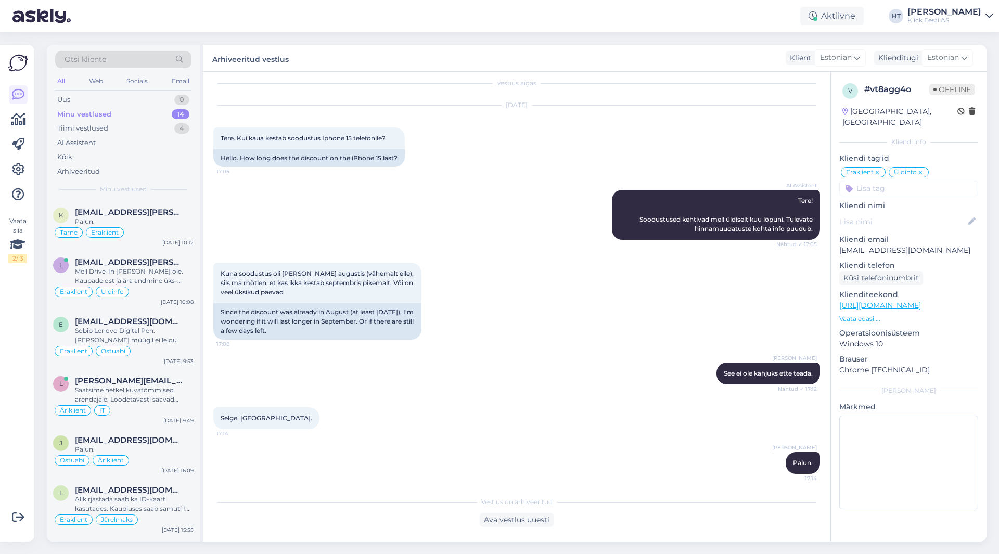
click at [537, 244] on div "AI Assistent Tere! Soodustused kehtivad meil üldiselt kuu lõpuni. Tulevate hinn…" at bounding box center [516, 215] width 607 height 73
click at [161, 110] on div "Minu vestlused 14" at bounding box center [123, 114] width 136 height 15
click at [164, 103] on div "Uus 1" at bounding box center [123, 100] width 136 height 15
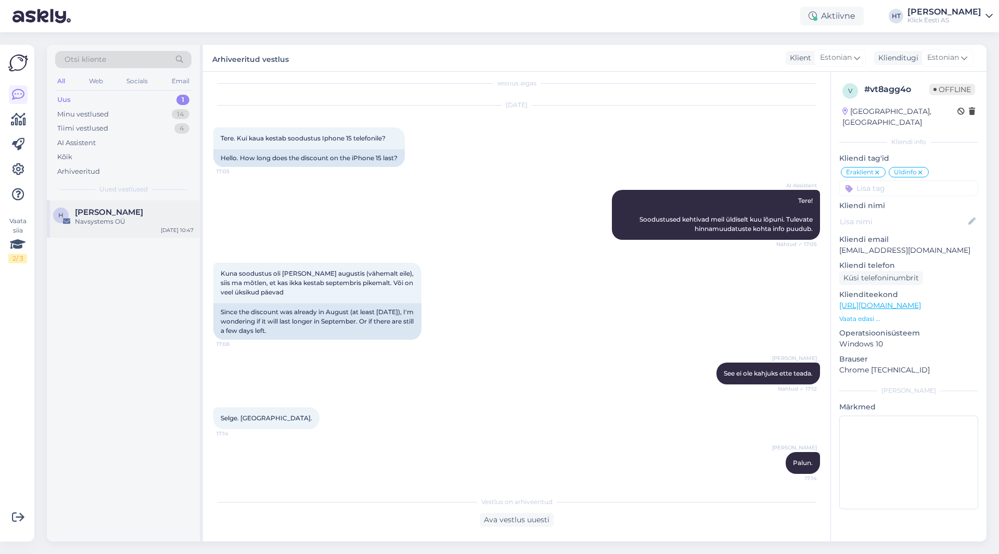
click at [153, 209] on div "[PERSON_NAME]" at bounding box center [134, 212] width 119 height 9
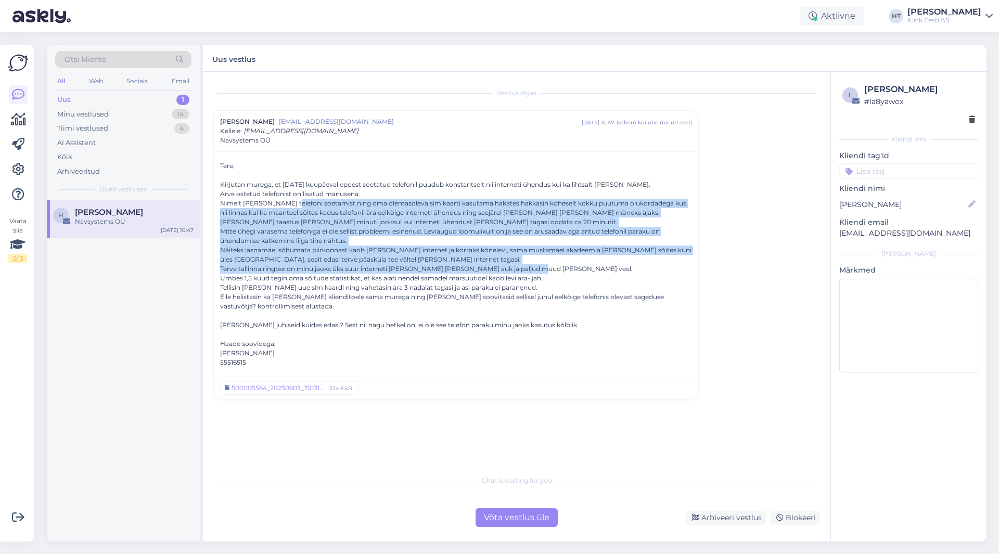
drag, startPoint x: 287, startPoint y: 203, endPoint x: 527, endPoint y: 269, distance: 249.4
click at [527, 269] on div "Tere, Kirjutan murega, et [DATE] kuupäeval epoest soetatud telefonil puudub kon…" at bounding box center [456, 264] width 472 height 206
click at [524, 269] on div "Terve tallinna ringtee on minu jaoks üks suur interneti [PERSON_NAME] [PERSON_N…" at bounding box center [456, 268] width 472 height 9
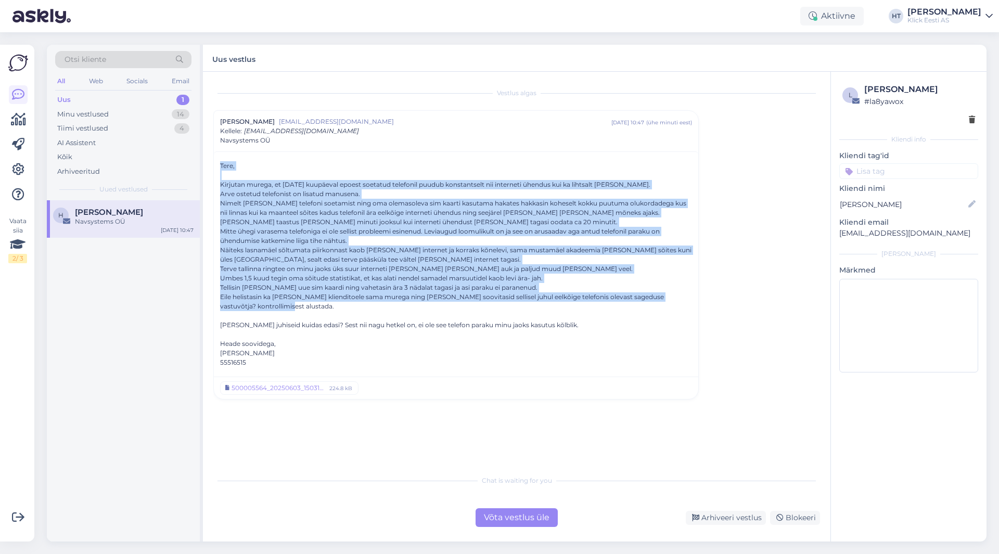
drag, startPoint x: 222, startPoint y: 277, endPoint x: 677, endPoint y: 311, distance: 456.1
click at [253, 304] on div "Eile helistasin ka [PERSON_NAME] klienditoele sama murega ning [PERSON_NAME] so…" at bounding box center [456, 301] width 472 height 19
drag, startPoint x: 251, startPoint y: 304, endPoint x: 220, endPoint y: 123, distance: 183.7
click at [220, 123] on div "[PERSON_NAME] [EMAIL_ADDRESS][DOMAIN_NAME] [DATE] 10:47 ( ühe minuti eest ) Kel…" at bounding box center [456, 254] width 486 height 289
click at [219, 164] on div "Tere, Kirjutan murega, et [DATE] kuupäeval epoest soetatud telefonil puudub kon…" at bounding box center [456, 262] width 485 height 222
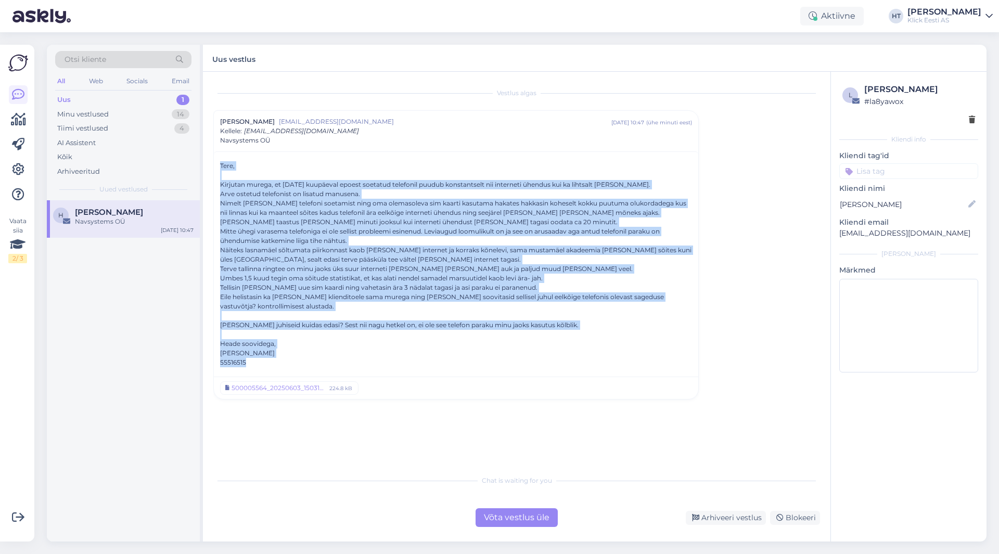
drag, startPoint x: 220, startPoint y: 164, endPoint x: 610, endPoint y: 361, distance: 436.9
click at [610, 361] on div "Tere, Kirjutan murega, et [DATE] kuupäeval epoest soetatud telefonil puudub kon…" at bounding box center [456, 264] width 472 height 206
click at [610, 361] on div "55516515" at bounding box center [456, 362] width 472 height 9
drag, startPoint x: 247, startPoint y: 362, endPoint x: 222, endPoint y: 166, distance: 197.9
click at [222, 166] on div "Tere, Kirjutan murega, et [DATE] kuupäeval epoest soetatud telefonil puudub kon…" at bounding box center [456, 264] width 472 height 206
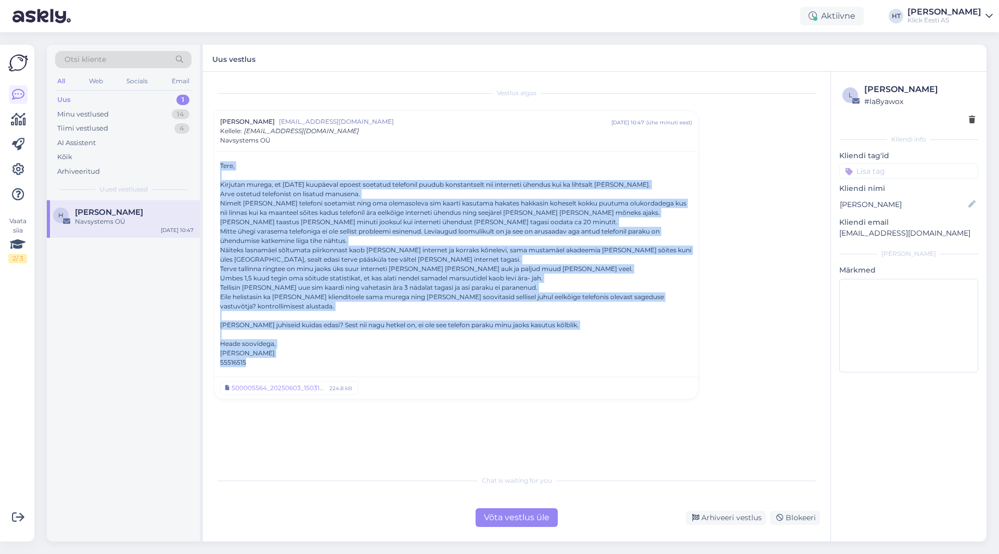
click at [220, 166] on div "Tere, Kirjutan murega, et [DATE] kuupäeval epoest soetatud telefonil puudub kon…" at bounding box center [456, 264] width 472 height 206
drag, startPoint x: 248, startPoint y: 365, endPoint x: 218, endPoint y: 168, distance: 200.1
click at [218, 168] on div "Tere, Kirjutan murega, et [DATE] kuupäeval epoest soetatud telefonil puudub kon…" at bounding box center [456, 262] width 485 height 222
click at [219, 165] on div "Tere, Kirjutan murega, et [DATE] kuupäeval epoest soetatud telefonil puudub kon…" at bounding box center [456, 262] width 485 height 222
drag, startPoint x: 220, startPoint y: 165, endPoint x: 404, endPoint y: 363, distance: 270.3
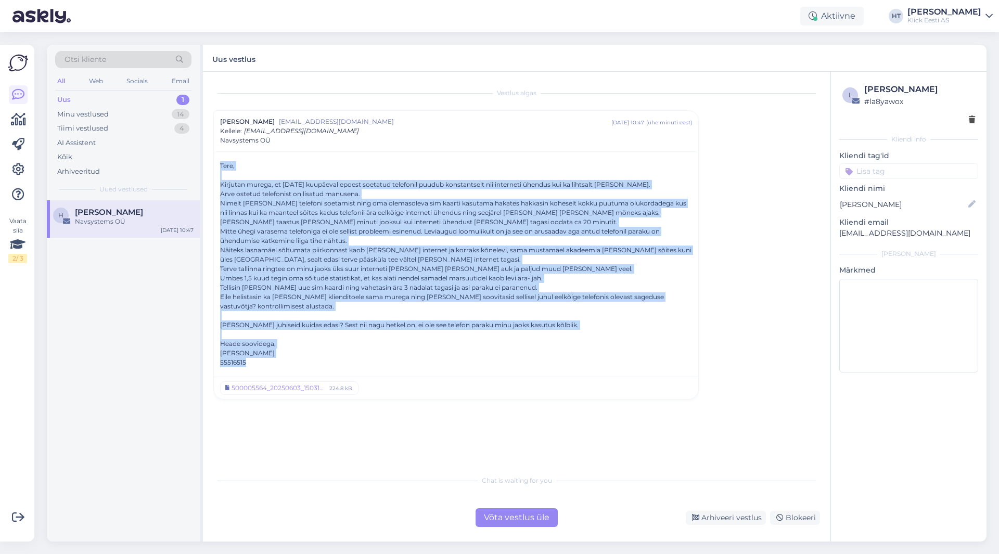
click at [404, 363] on div "Tere, Kirjutan murega, et [DATE] kuupäeval epoest soetatud telefonil puudub kon…" at bounding box center [456, 264] width 472 height 206
click at [327, 362] on div "55516515" at bounding box center [456, 362] width 472 height 9
drag, startPoint x: 263, startPoint y: 365, endPoint x: 221, endPoint y: 164, distance: 204.9
click at [221, 164] on div "Tere, Kirjutan murega, et [DATE] kuupäeval epoest soetatud telefonil puudub kon…" at bounding box center [456, 264] width 472 height 206
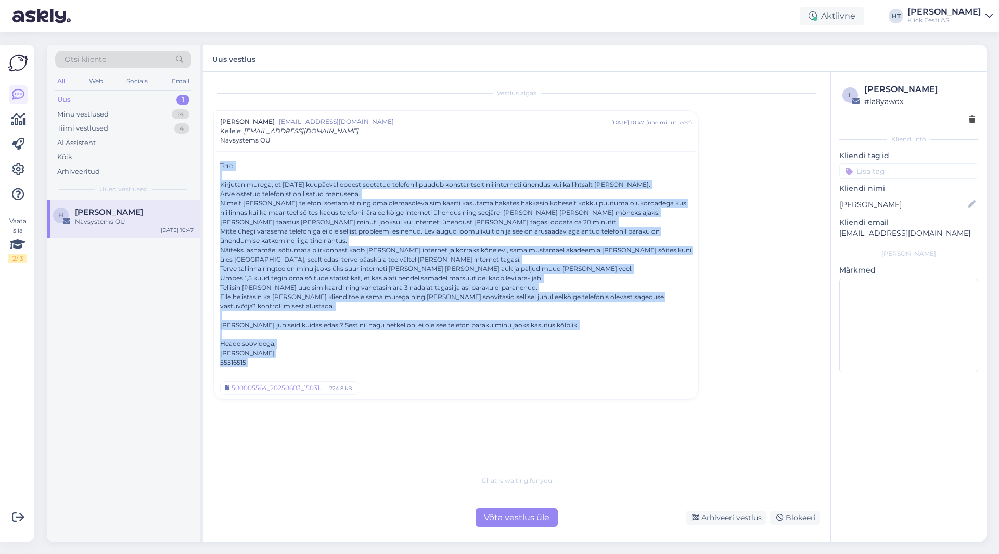
drag, startPoint x: 221, startPoint y: 164, endPoint x: 375, endPoint y: 366, distance: 254.0
click at [375, 366] on div "Tere, Kirjutan murega, et [DATE] kuupäeval epoest soetatud telefonil puudub kon…" at bounding box center [456, 264] width 472 height 206
click at [375, 366] on div "55516515" at bounding box center [456, 362] width 472 height 9
drag, startPoint x: 249, startPoint y: 366, endPoint x: 220, endPoint y: 163, distance: 204.6
click at [220, 163] on div "Tere, Kirjutan murega, et [DATE] kuupäeval epoest soetatud telefonil puudub kon…" at bounding box center [456, 262] width 485 height 222
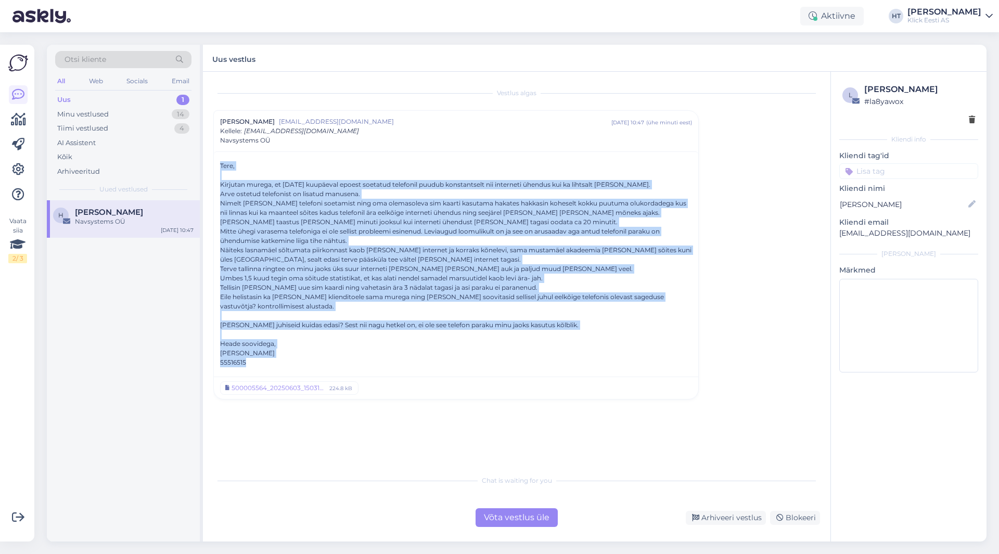
click at [220, 163] on div "Tere, Kirjutan murega, et [DATE] kuupäeval epoest soetatud telefonil puudub kon…" at bounding box center [456, 262] width 485 height 222
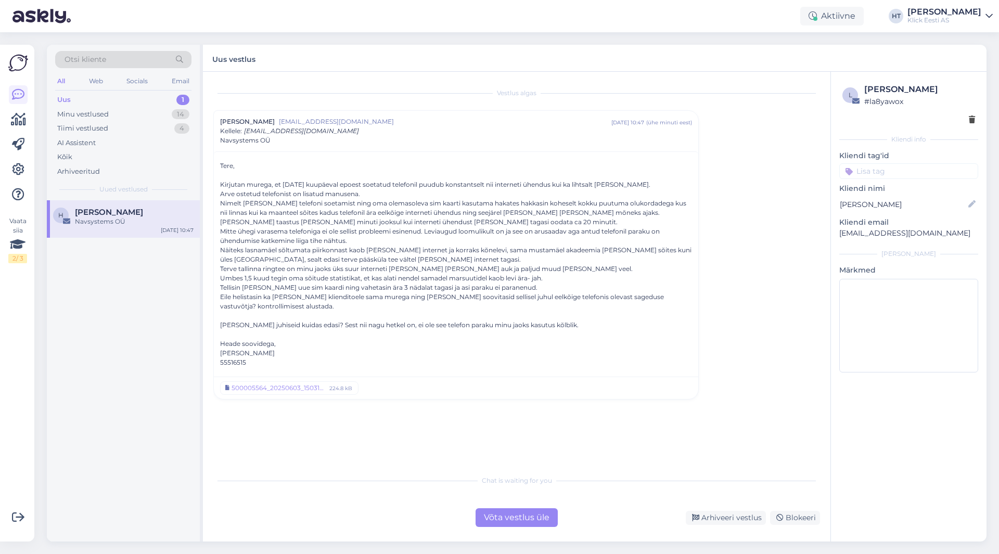
click at [535, 522] on div "Võta vestlus üle" at bounding box center [517, 517] width 82 height 19
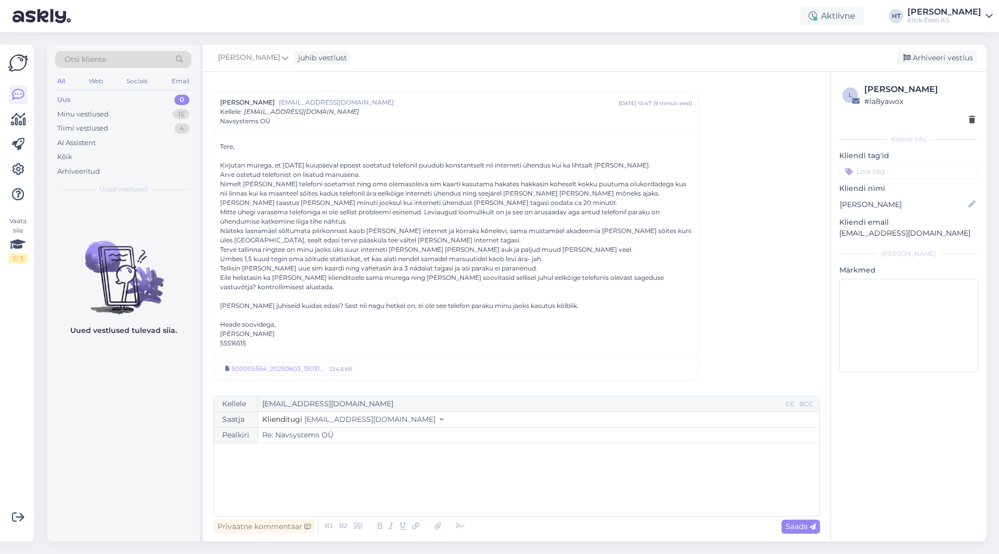
click at [421, 454] on p "﻿" at bounding box center [516, 454] width 595 height 11
click at [499, 477] on p "Telefoni komponentide kontroll teostatakse ametlikus hoolduskeskuses." at bounding box center [516, 475] width 595 height 11
click at [276, 376] on div "500005564_20250603_150314_S25017423.pdf 224.8 kB" at bounding box center [456, 369] width 485 height 22
click at [278, 373] on div "500005564_20250603_150314_S25017423.pdf" at bounding box center [279, 368] width 95 height 9
click at [624, 471] on p "Telefoni komponentide kontroll teostatakse ametlikus hoolduskeskuses, Xiaomi 14…" at bounding box center [516, 475] width 595 height 11
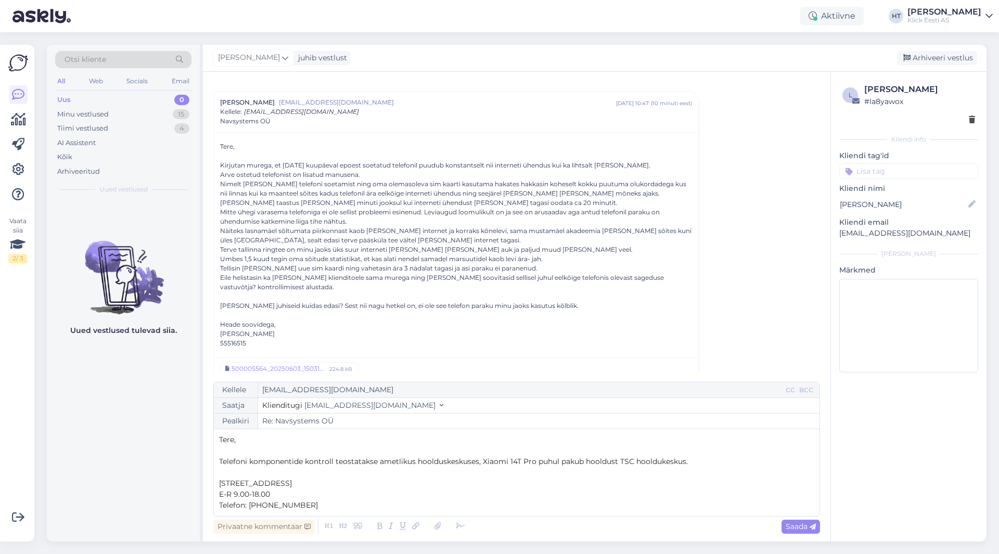
click at [335, 462] on span "Telefoni komponentide kontroll teostatakse ametlikus hoolduskeskuses, Xiaomi 14…" at bounding box center [453, 461] width 469 height 9
click at [309, 504] on p "Telefon: [PHONE_NUMBER]" at bounding box center [516, 505] width 595 height 11
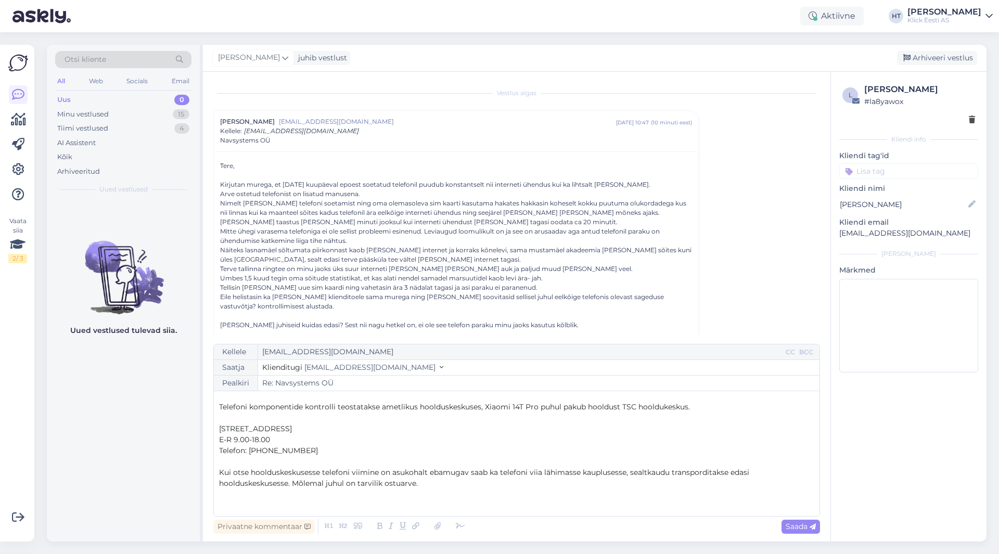
scroll to position [52, 0]
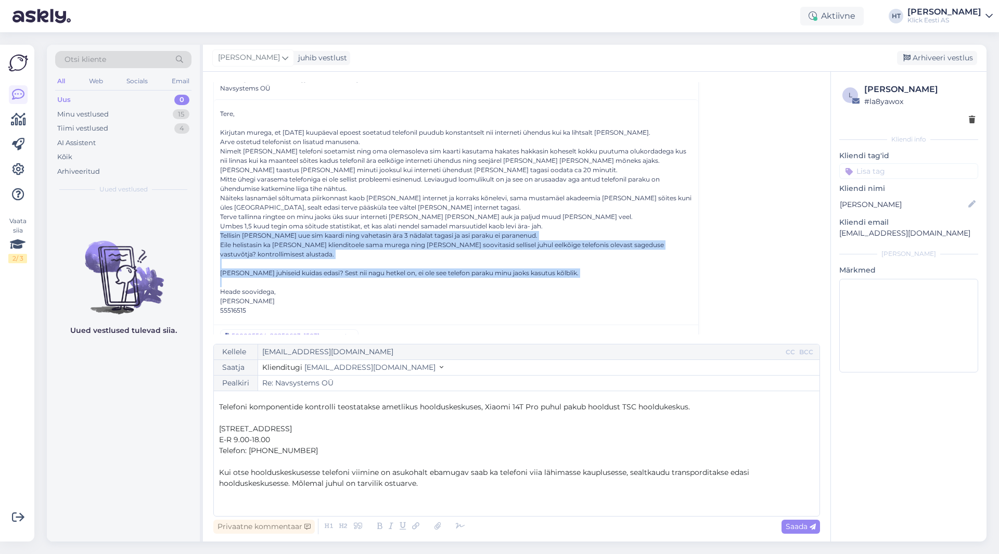
drag, startPoint x: 220, startPoint y: 234, endPoint x: 561, endPoint y: 278, distance: 343.8
click at [561, 278] on div "Tere, Kirjutan murega, et [DATE] kuupäeval epoest soetatud telefonil puudub kon…" at bounding box center [456, 210] width 485 height 222
click at [559, 273] on div "[PERSON_NAME] juhiseid kuidas edasi? Sest nii nagu hetkel on, ei ole see telefo…" at bounding box center [456, 273] width 472 height 9
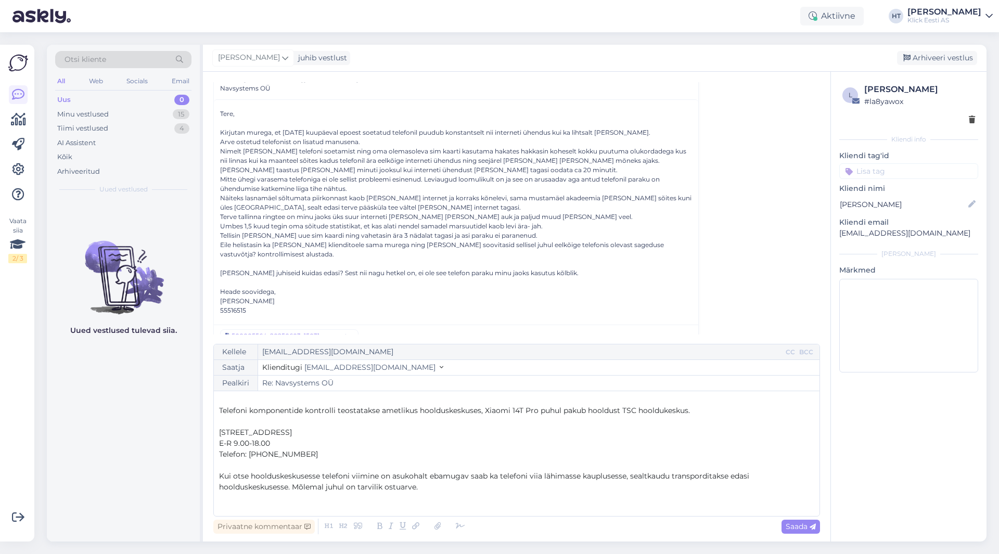
scroll to position [17, 0]
click at [487, 484] on p "Kui otse hoolduskeskusesse telefoni viimine on asukohalt ebamugav saab ka telef…" at bounding box center [516, 478] width 595 height 22
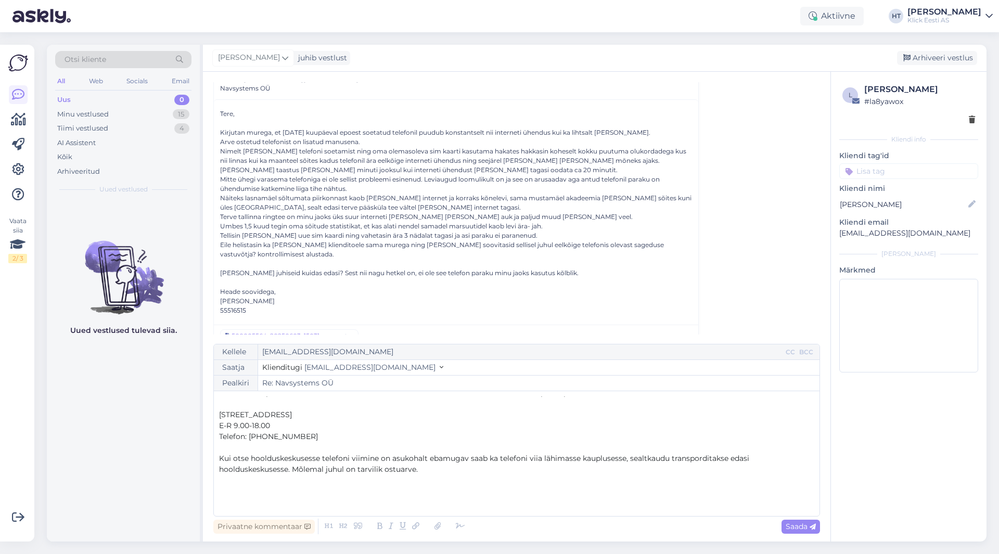
scroll to position [39, 0]
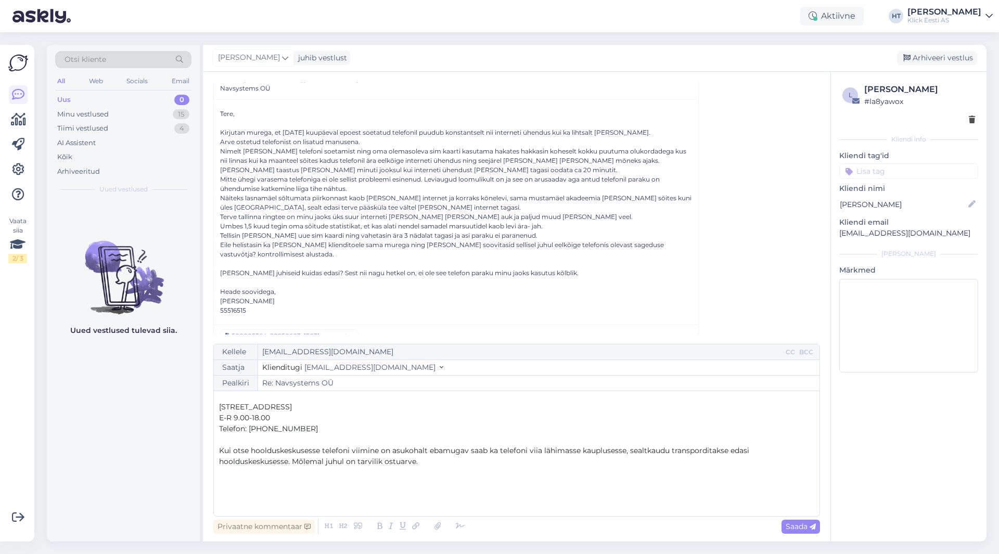
click at [339, 508] on p "﻿" at bounding box center [516, 505] width 595 height 11
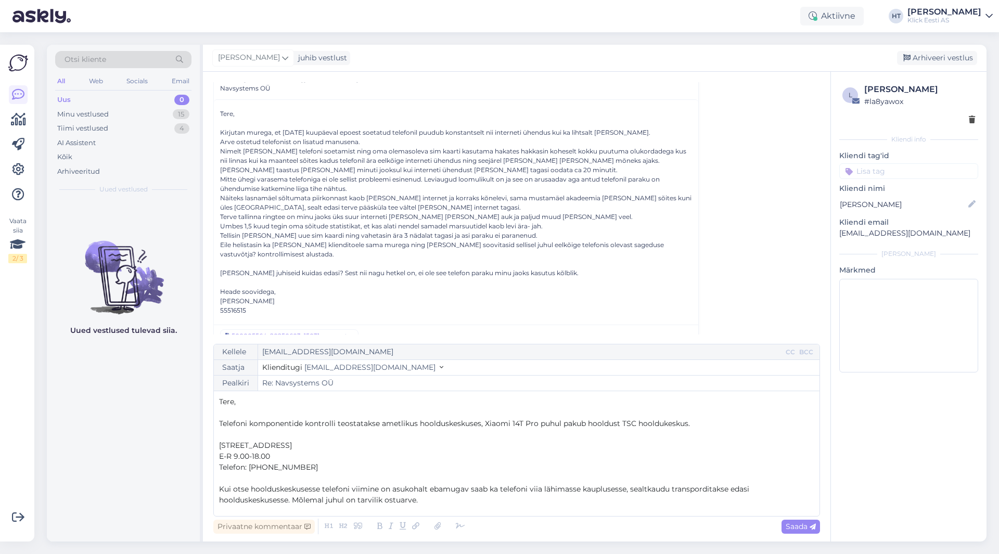
scroll to position [17, 0]
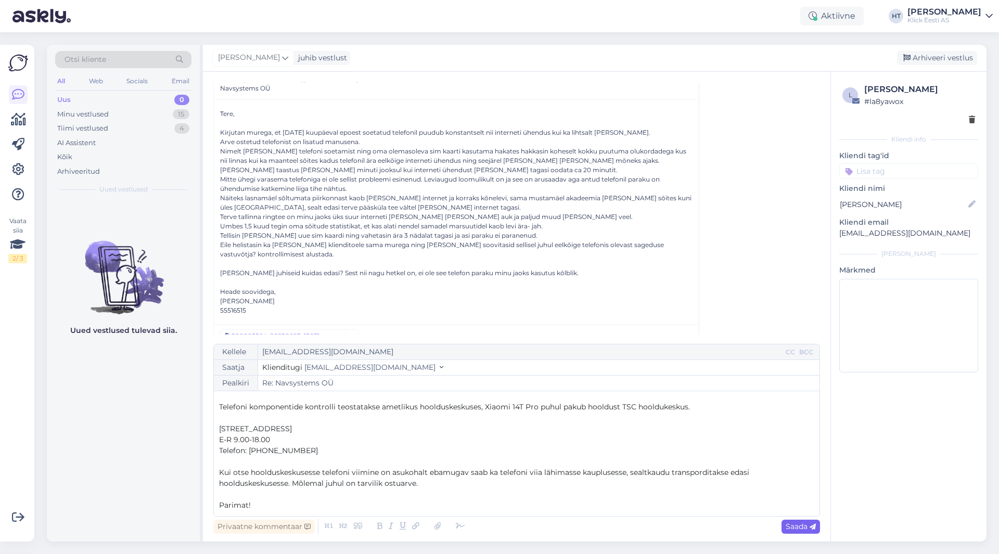
click at [624, 529] on span "Saada" at bounding box center [801, 526] width 30 height 9
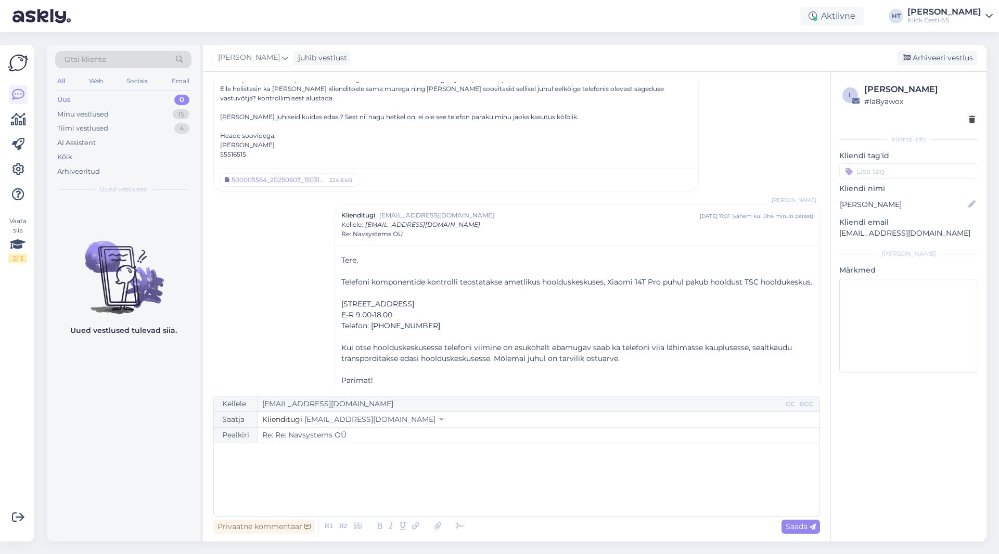
scroll to position [232, 0]
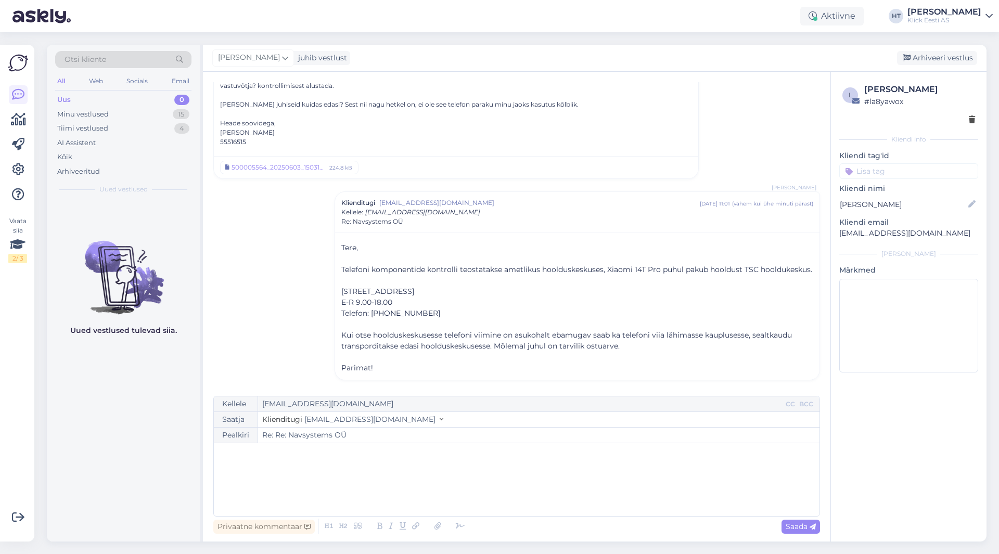
click at [624, 169] on input at bounding box center [908, 171] width 139 height 16
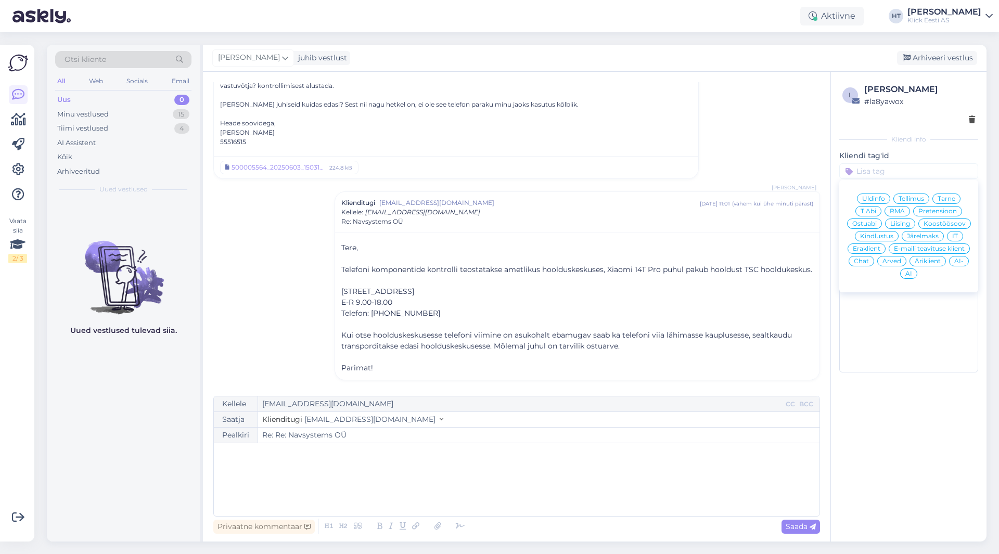
click at [624, 208] on div "RMA" at bounding box center [898, 211] width 26 height 10
type input "Re: Navsystems OÜ"
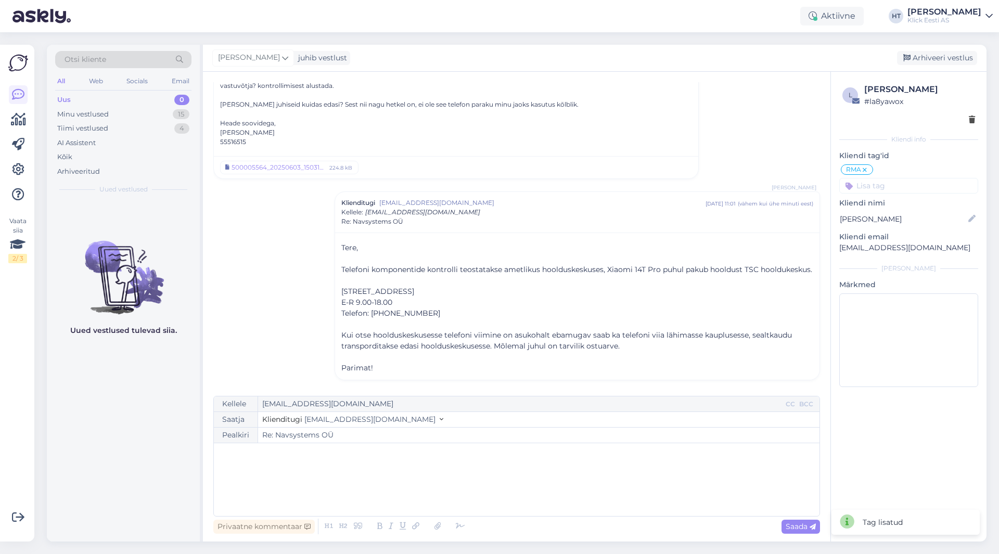
click at [624, 195] on div "l [PERSON_NAME] # la8yawox Kliendi info Kliendi tag'id RMA Üldinfo Tellimus Tar…" at bounding box center [909, 237] width 156 height 331
click at [624, 189] on input at bounding box center [908, 186] width 139 height 16
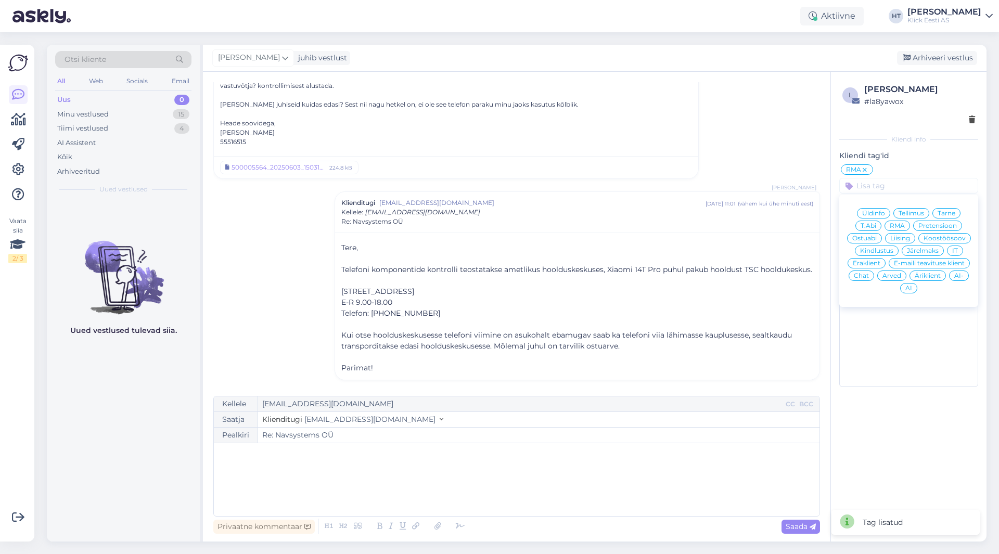
click at [624, 276] on span "Äriklient" at bounding box center [928, 276] width 26 height 6
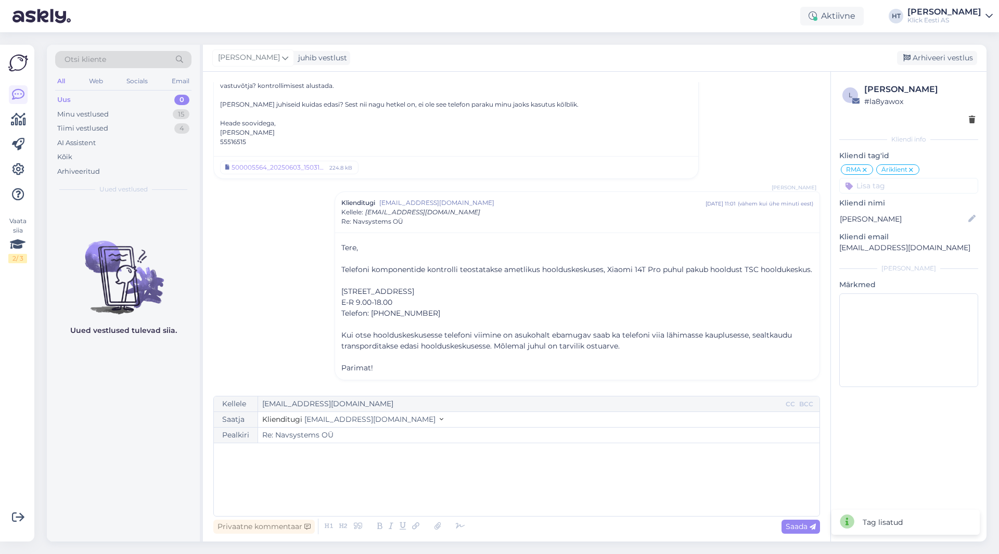
click at [248, 257] on div "Vestlus [PERSON_NAME] [EMAIL_ADDRESS][DOMAIN_NAME] [DATE] 10:47 ( 14 minuti ees…" at bounding box center [521, 234] width 616 height 304
click at [176, 108] on div "Minu vestlused 15" at bounding box center [123, 114] width 136 height 15
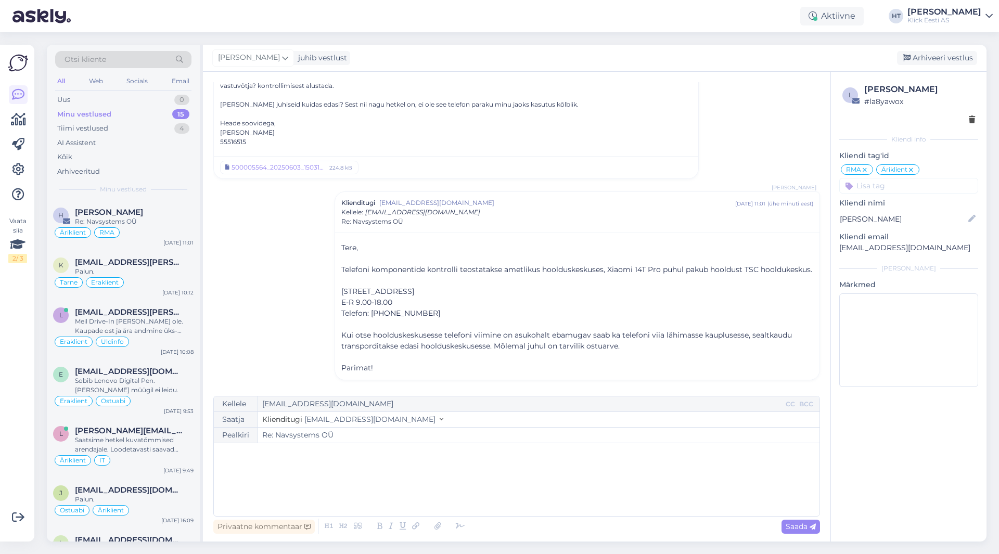
click at [159, 199] on div "Otsi kliente All Web Socials Email Uus 0 Minu vestlused 15 Tiimi vestlused 4 AI…" at bounding box center [123, 123] width 153 height 156
click at [158, 206] on div "H [PERSON_NAME] Re: Navsystems OÜ Äriklient RMA [DATE] 11:01" at bounding box center [123, 225] width 153 height 50
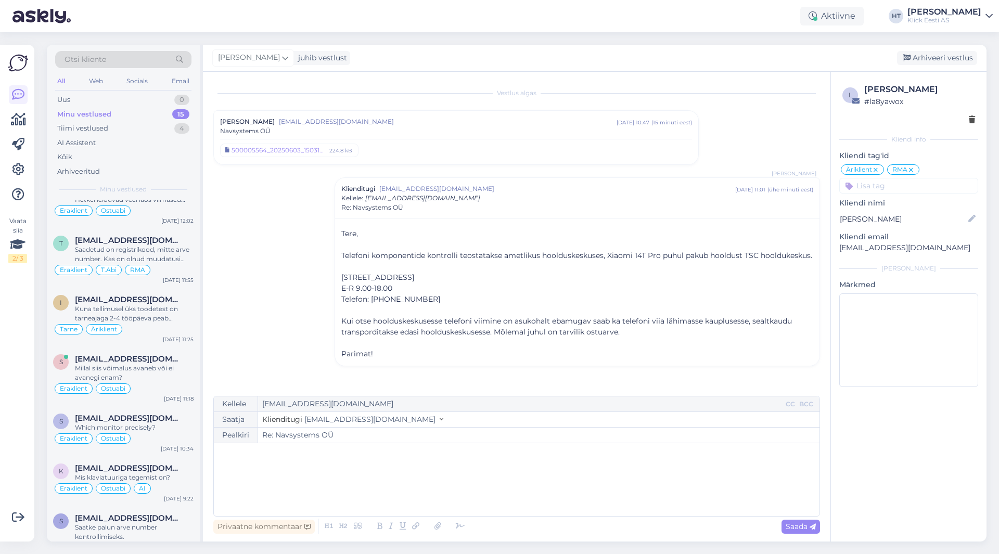
scroll to position [492, 0]
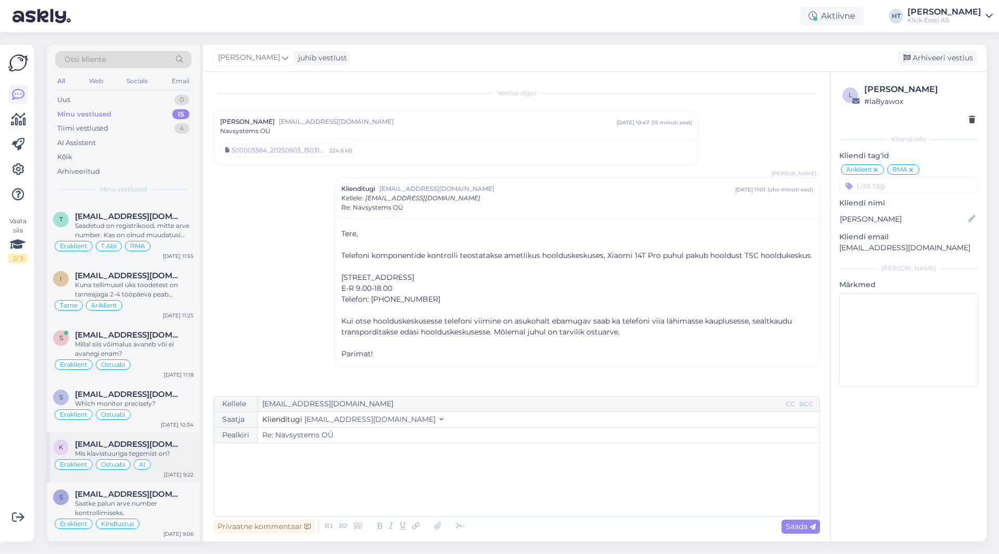
click at [154, 448] on span "[EMAIL_ADDRESS][DOMAIN_NAME]" at bounding box center [129, 444] width 108 height 9
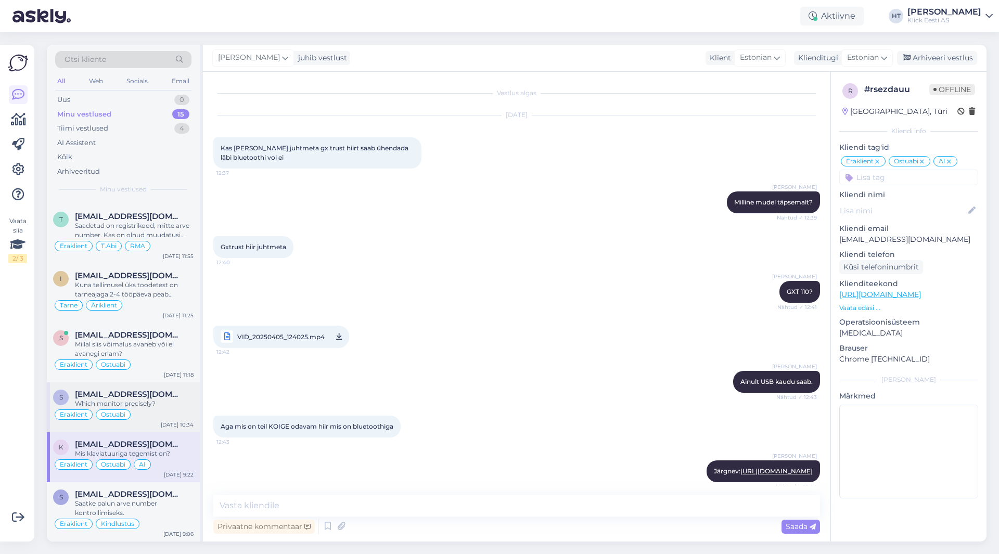
scroll to position [1499, 0]
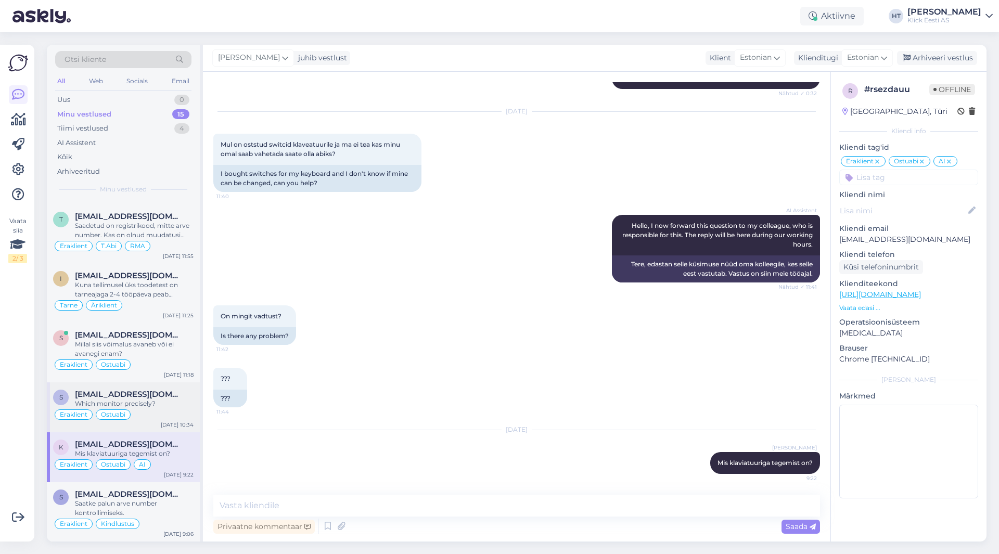
click at [158, 411] on div "Eraklient Ostuabi" at bounding box center [123, 415] width 141 height 12
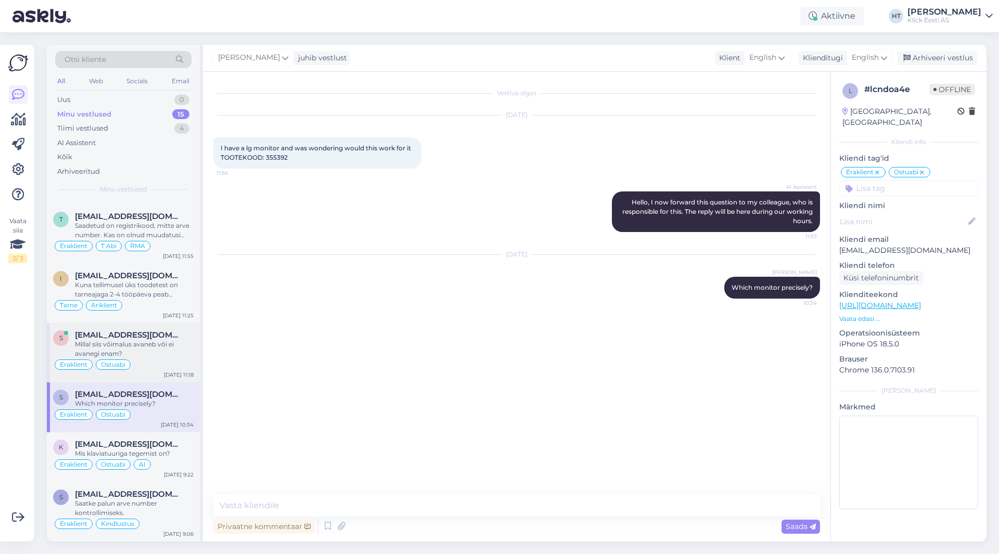
click at [169, 351] on div "Millal siis võimalus avaneb või ei avanegi enam?" at bounding box center [134, 349] width 119 height 19
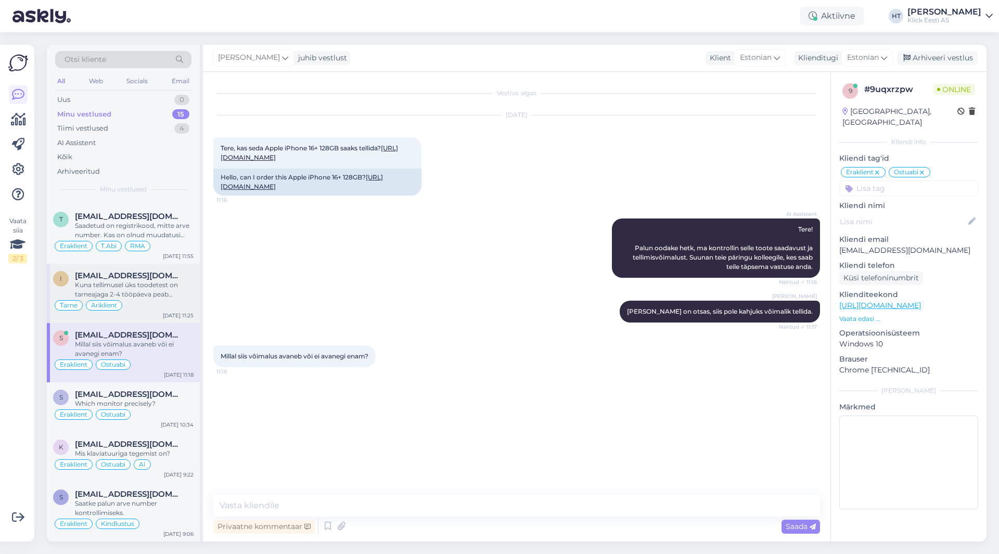
click at [149, 290] on div "Kuna tellimusel üks toodetest on tarneajaga 2-4 tööpäeva peab ootama kuni see […" at bounding box center [134, 290] width 119 height 19
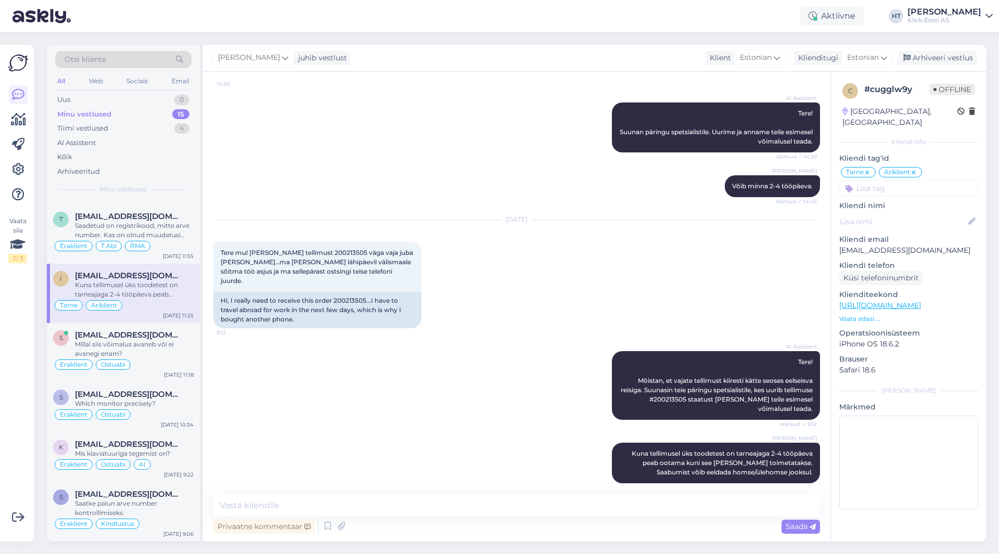
scroll to position [440, 0]
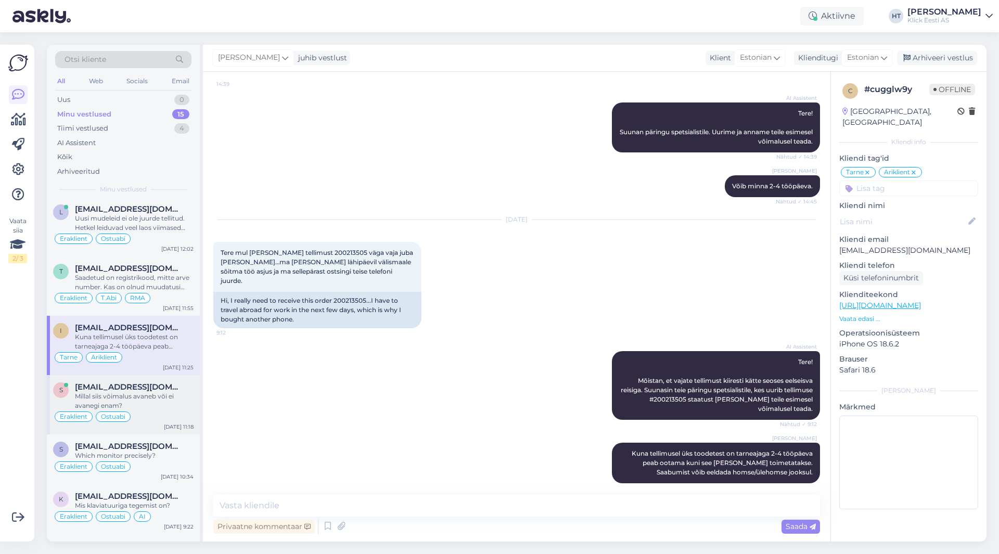
click at [174, 412] on div "Eraklient Ostuabi" at bounding box center [123, 417] width 141 height 12
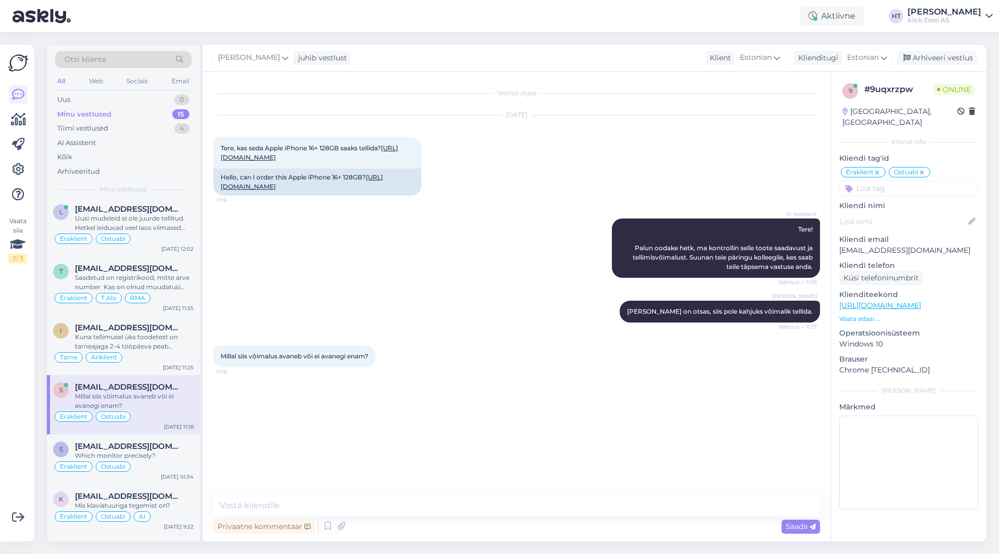
scroll to position [0, 0]
click at [177, 361] on div "Tarne Äriklient" at bounding box center [123, 357] width 141 height 12
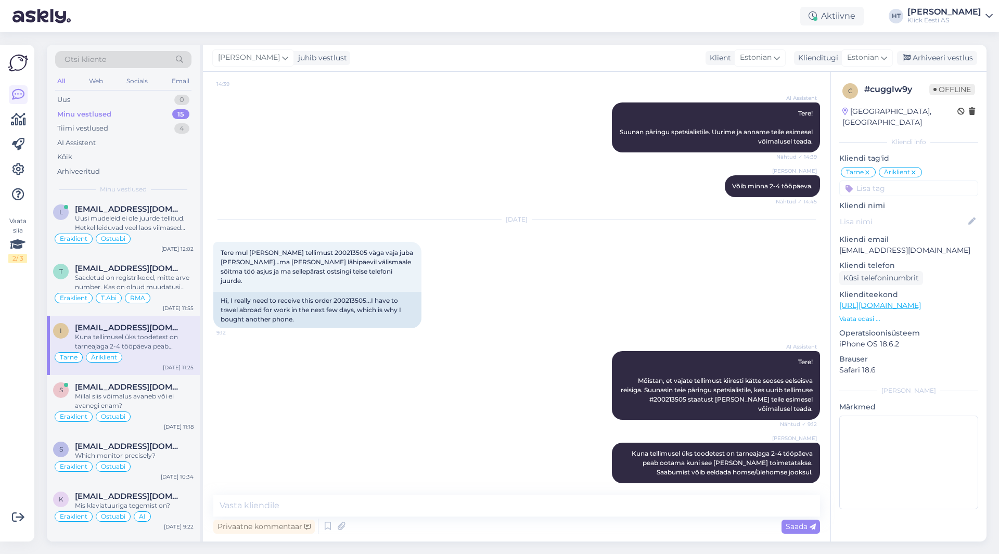
scroll to position [336, 0]
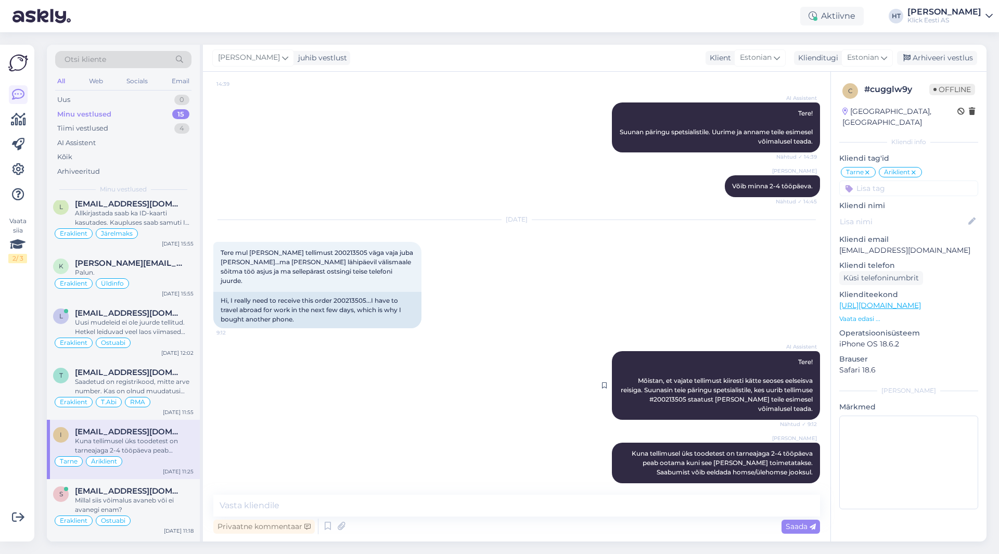
click at [624, 393] on span "Tere! Mõistan, et vajate tellimust kiiresti kätte seoses eelseisva reisiga. Suu…" at bounding box center [718, 385] width 194 height 55
click at [72, 399] on span "Eraklient" at bounding box center [74, 402] width 28 height 6
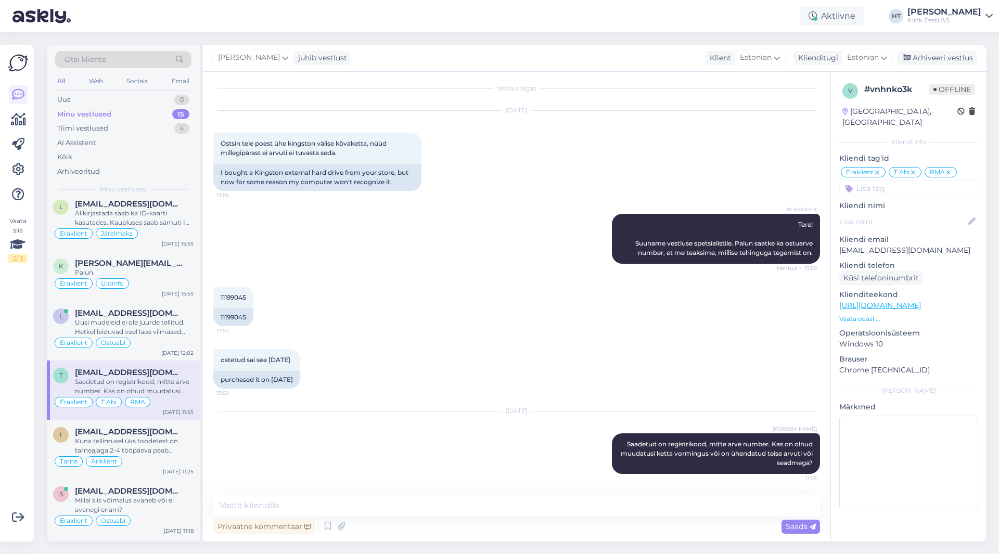
scroll to position [5, 0]
click at [164, 337] on div "Eraklient Ostuabi" at bounding box center [123, 343] width 141 height 12
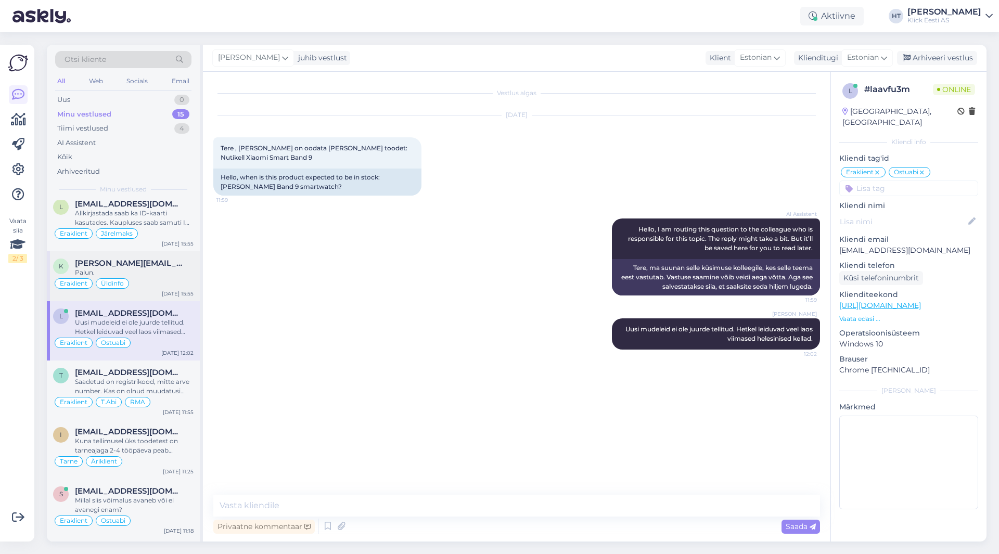
click at [157, 262] on span "[PERSON_NAME][EMAIL_ADDRESS][PERSON_NAME][DOMAIN_NAME]" at bounding box center [129, 263] width 108 height 9
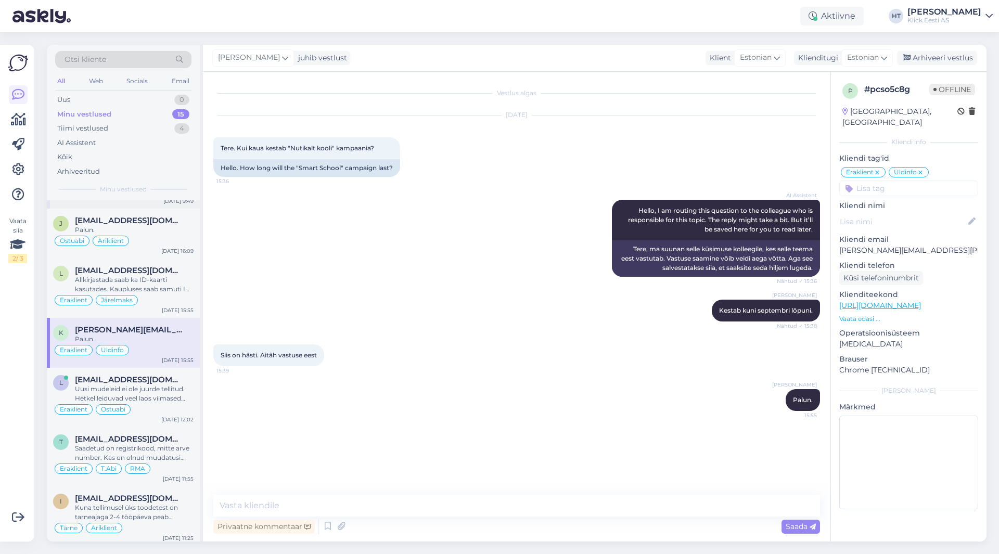
scroll to position [180, 0]
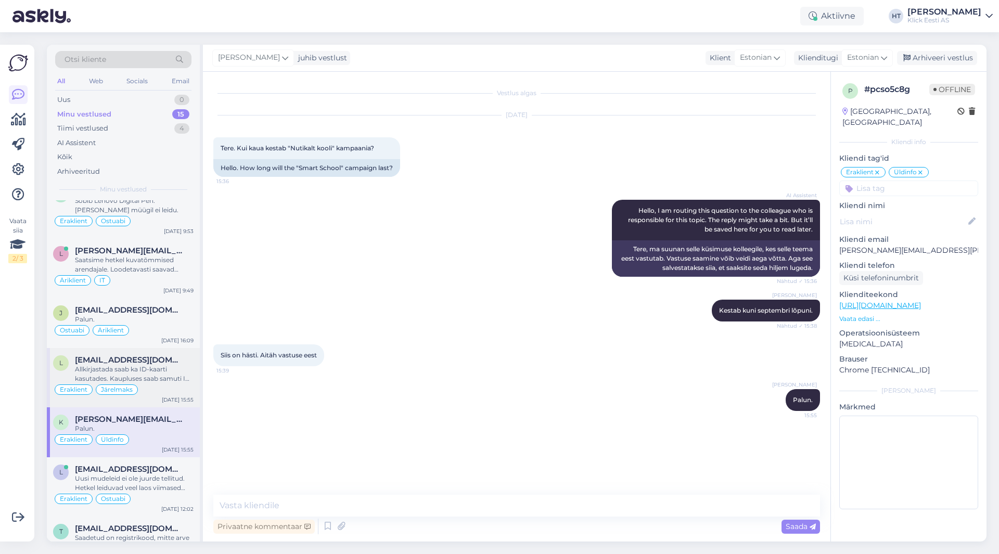
click at [158, 373] on div "Allkirjastada saab ka ID-kaarti kasutades. Kaupluses saab samuti ID-kaardi alus…" at bounding box center [134, 374] width 119 height 19
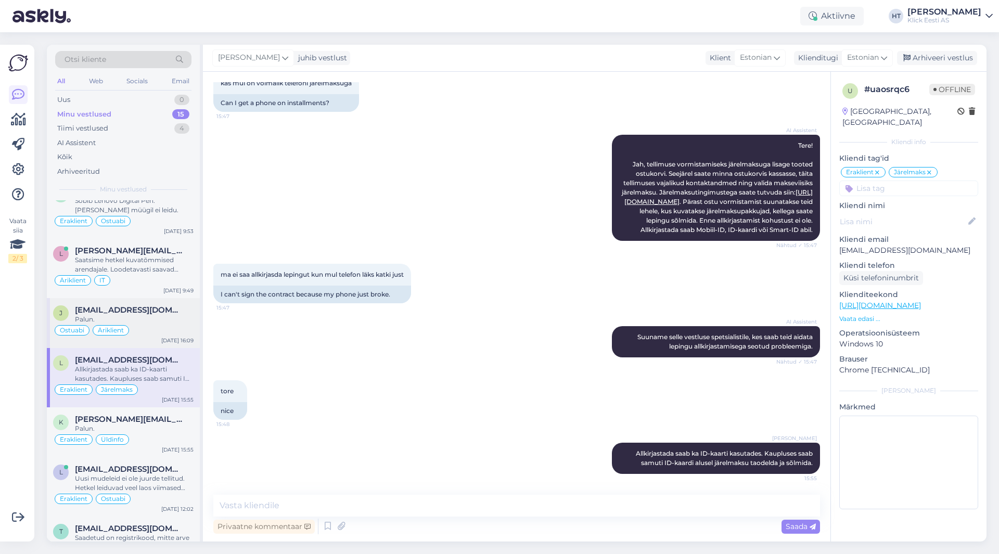
click at [166, 320] on div "Palun." at bounding box center [134, 319] width 119 height 9
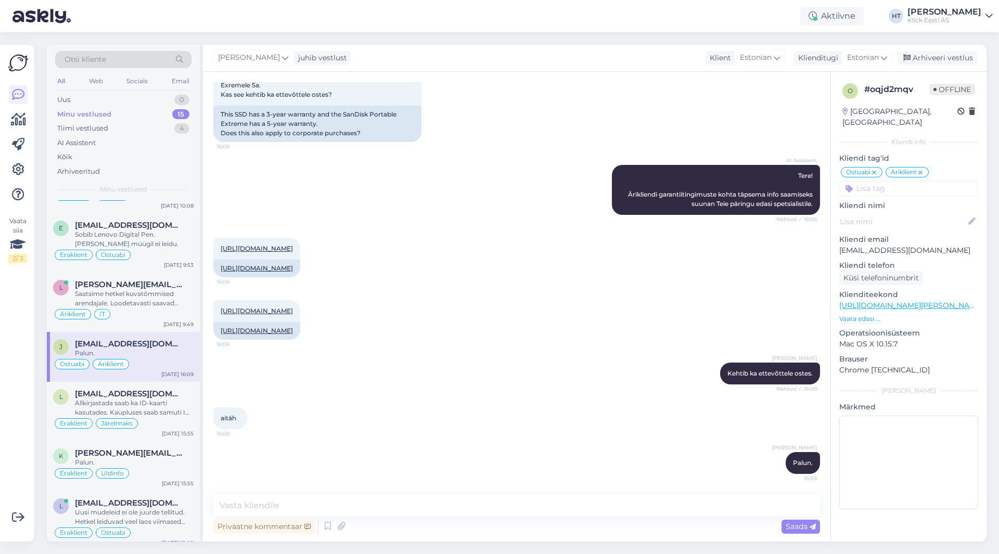
scroll to position [128, 0]
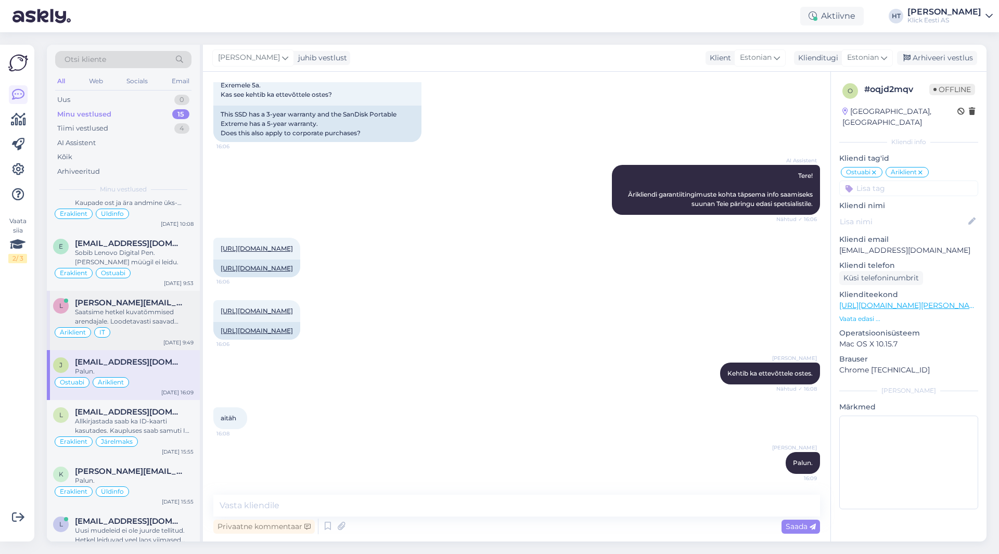
click at [165, 306] on div "[PERSON_NAME][EMAIL_ADDRESS][DOMAIN_NAME]" at bounding box center [134, 302] width 119 height 9
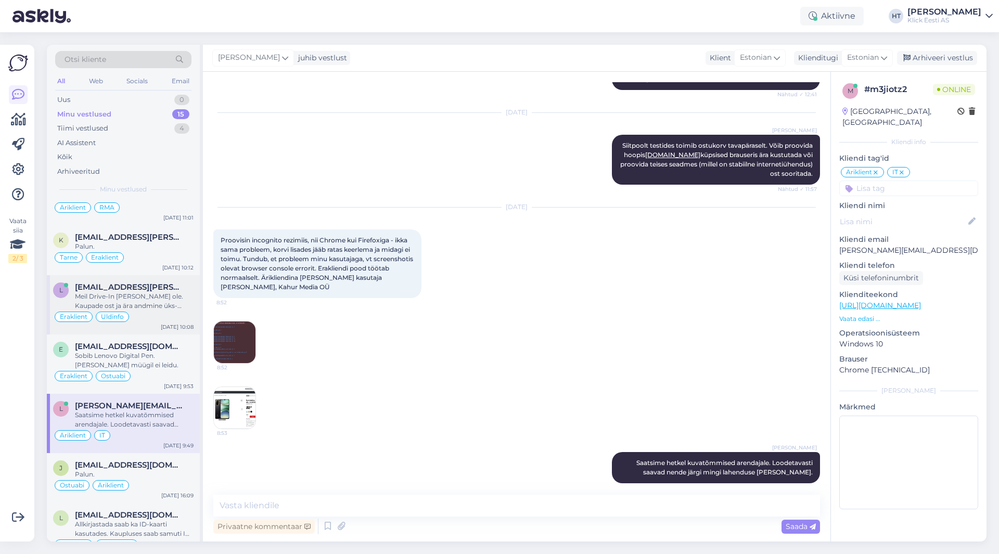
scroll to position [24, 0]
click at [164, 353] on div "Sobib Lenovo Digital Pen. [PERSON_NAME] müügil ei leidu." at bounding box center [134, 361] width 119 height 19
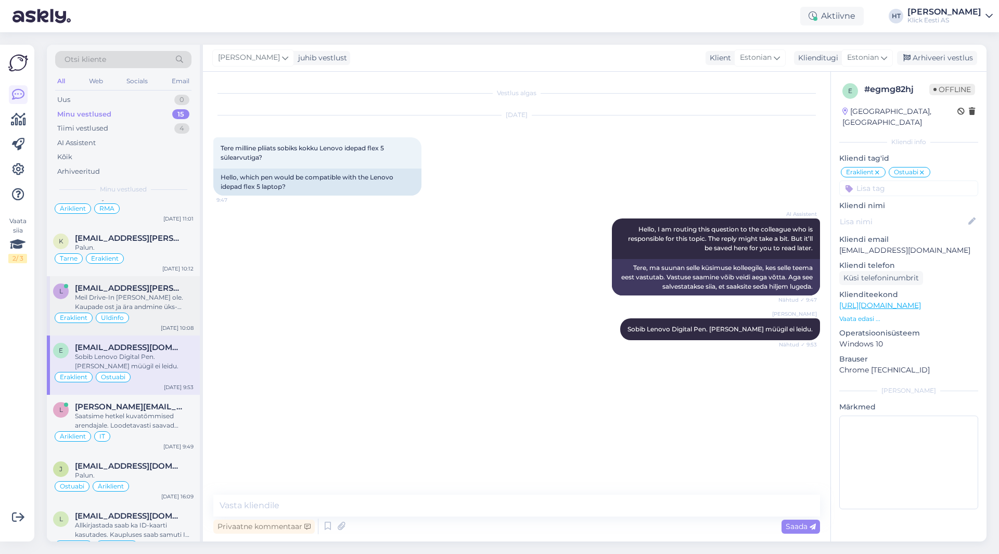
click at [169, 299] on div "Meil Drive-In [PERSON_NAME] ole. Kaupade ost ja ära andmine üks-ühele vahetuse …" at bounding box center [134, 302] width 119 height 19
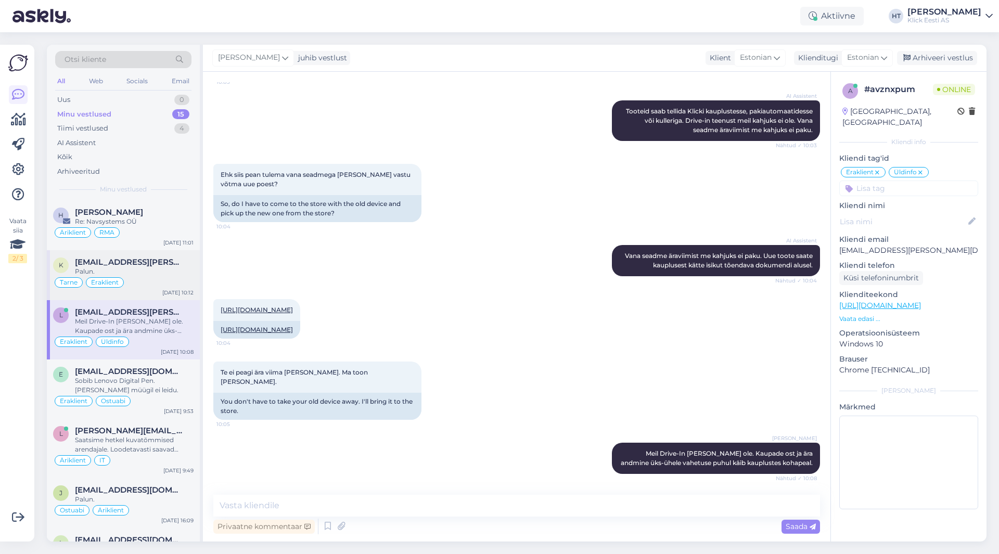
click at [161, 261] on span "[EMAIL_ADDRESS][PERSON_NAME][DOMAIN_NAME]" at bounding box center [129, 262] width 108 height 9
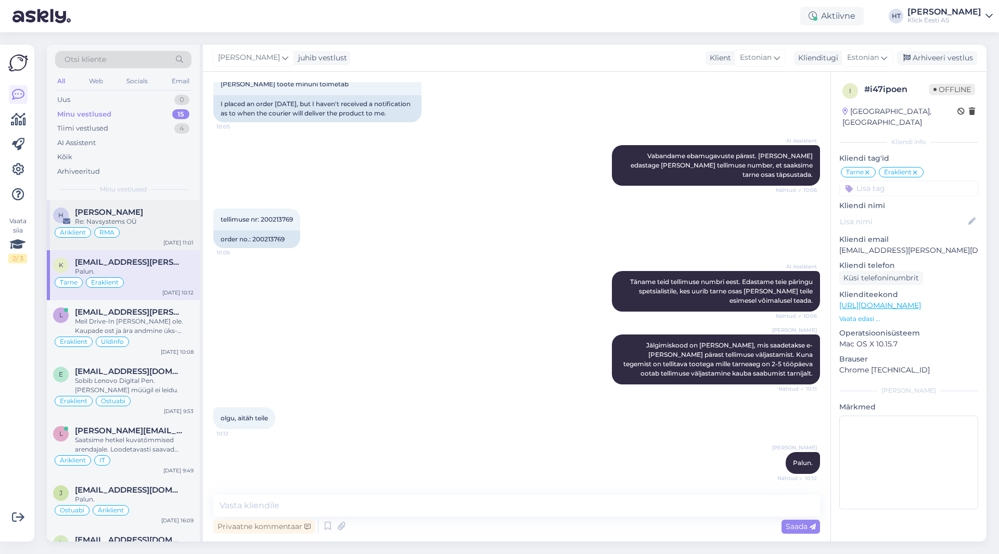
click at [161, 207] on div "H [PERSON_NAME] Re: Navsystems OÜ Äriklient RMA [DATE] 11:01" at bounding box center [123, 225] width 153 height 50
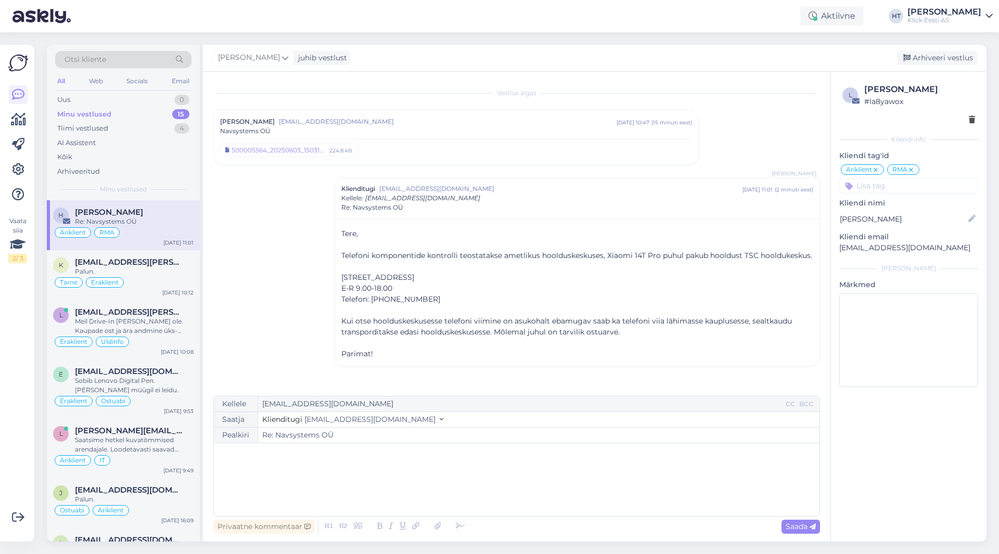
click at [286, 270] on div "Vestlus [PERSON_NAME] [EMAIL_ADDRESS][DOMAIN_NAME] [DATE] 10:47 ( 15 minuti ees…" at bounding box center [521, 234] width 616 height 304
click at [175, 128] on div "4" at bounding box center [181, 128] width 15 height 10
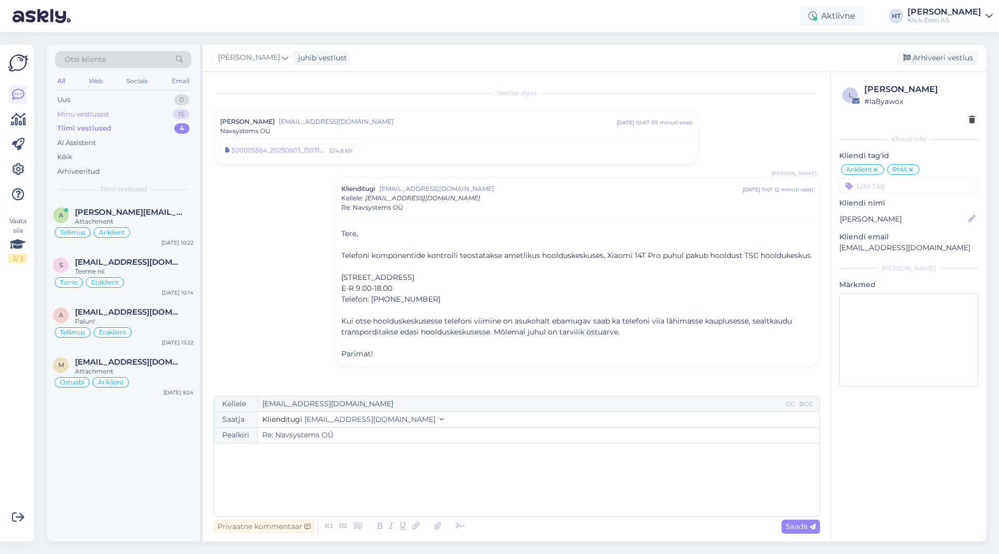
click at [172, 113] on div "Minu vestlused 15" at bounding box center [123, 114] width 136 height 15
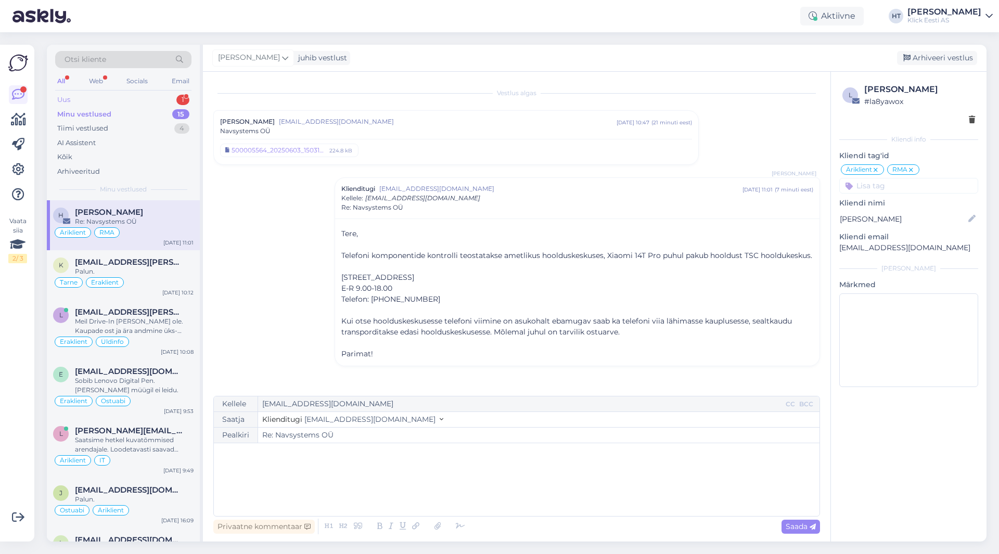
click at [151, 93] on div "Otsi kliente All Web Socials Email Uus 1 Minu vestlused 15 Tiimi vestlused 4 AI…" at bounding box center [123, 123] width 153 height 156
click at [154, 98] on div "Uus 1" at bounding box center [123, 100] width 136 height 15
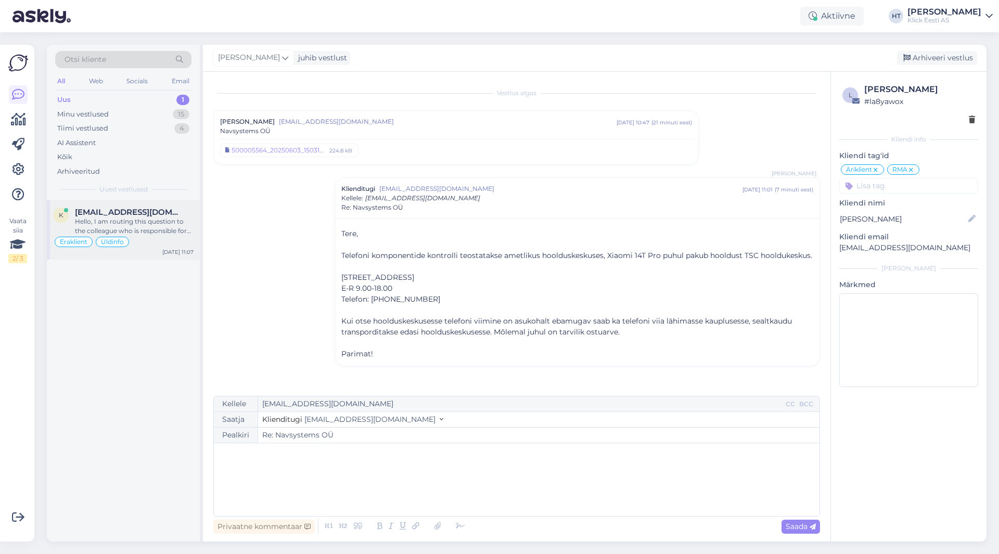
click at [155, 217] on span "[EMAIL_ADDRESS][DOMAIN_NAME]" at bounding box center [129, 212] width 108 height 9
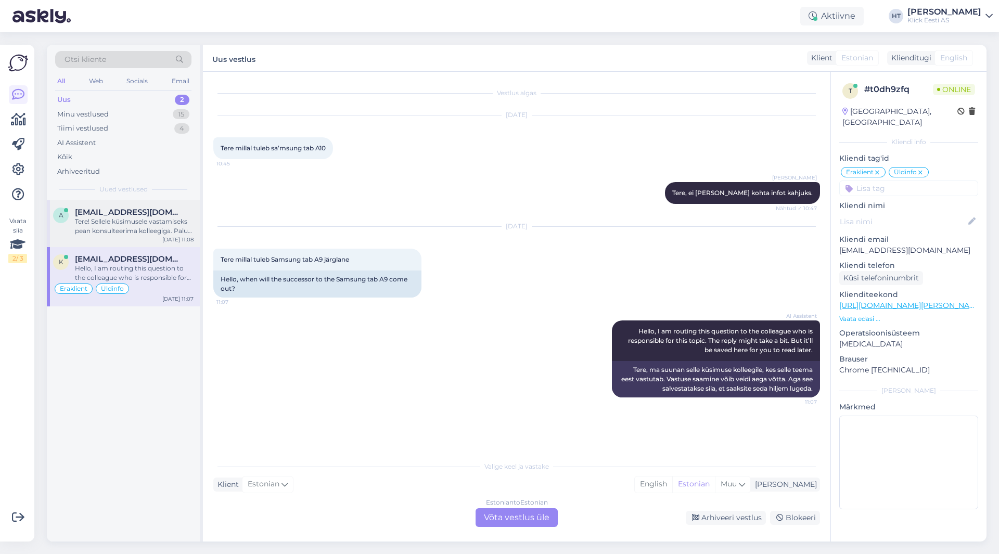
click at [167, 213] on span "[EMAIL_ADDRESS][DOMAIN_NAME]" at bounding box center [129, 212] width 108 height 9
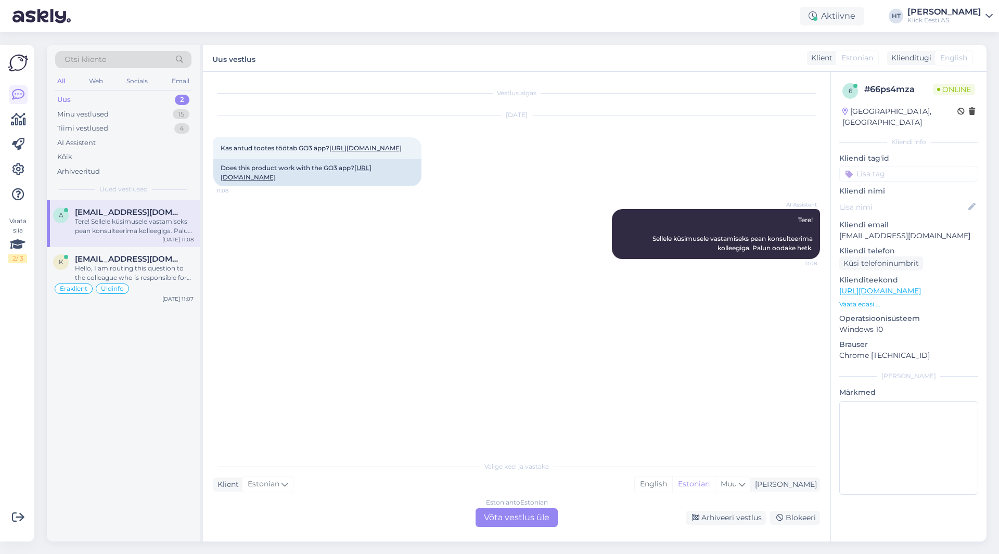
click at [309, 239] on div "AI Assistent Tere! Sellele küsimusele vastamiseks pean konsulteerima kolleegiga…" at bounding box center [516, 234] width 607 height 73
click at [511, 518] on div "Estonian to Estonian Võta vestlus üle" at bounding box center [517, 517] width 82 height 19
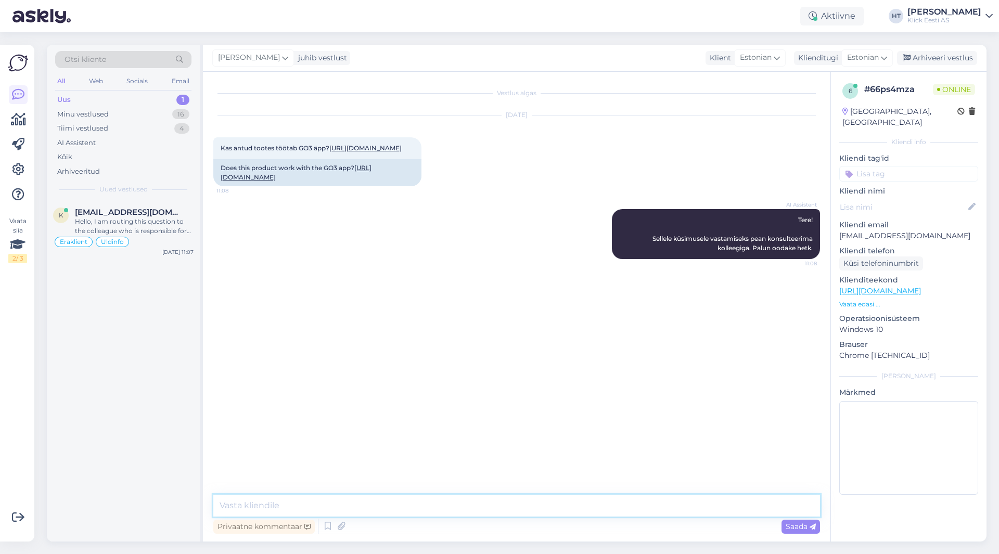
click at [503, 499] on textarea at bounding box center [516, 506] width 607 height 22
type textarea "Go3 töötab selle peal."
click at [134, 404] on div "k [EMAIL_ADDRESS][DOMAIN_NAME] Hello, I am routing this question to the colleag…" at bounding box center [123, 370] width 153 height 341
click at [177, 111] on div "16" at bounding box center [180, 114] width 17 height 10
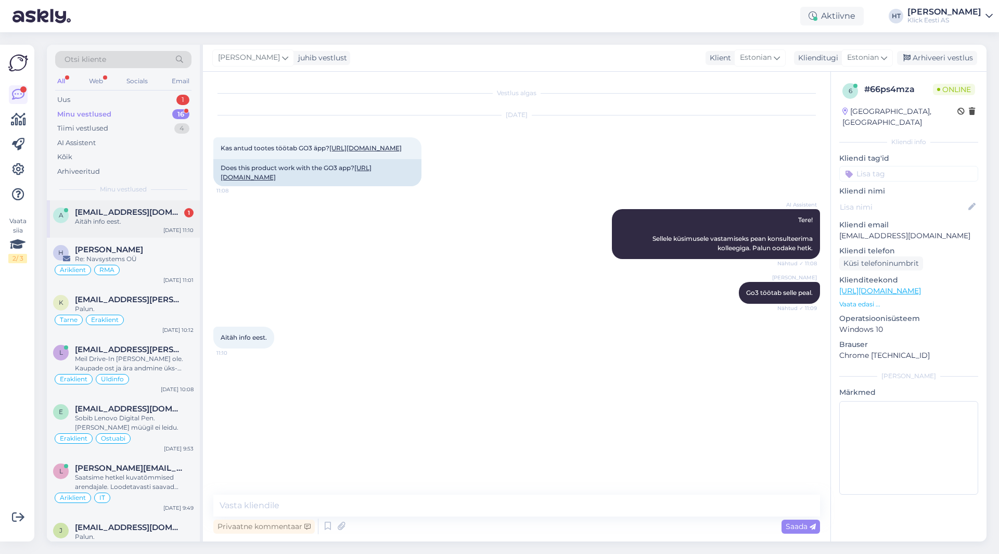
click at [166, 208] on span "[EMAIL_ADDRESS][DOMAIN_NAME]" at bounding box center [129, 212] width 108 height 9
click at [470, 493] on div "Vestlus algas [DATE] Kas antud tootes töötab GO3 äpp? [URL][DOMAIN_NAME] 11:08 …" at bounding box center [517, 307] width 628 height 470
click at [470, 499] on textarea at bounding box center [516, 506] width 607 height 22
type textarea "Palun."
click at [476, 360] on div "Aitäh info eest. 11:10" at bounding box center [516, 337] width 607 height 45
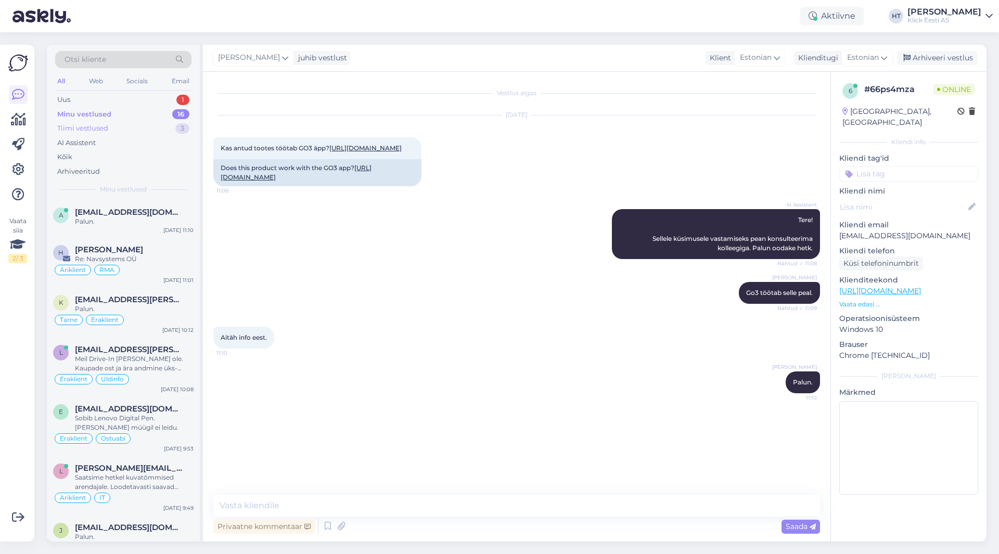
click at [137, 129] on div "Tiimi vestlused 3" at bounding box center [123, 128] width 136 height 15
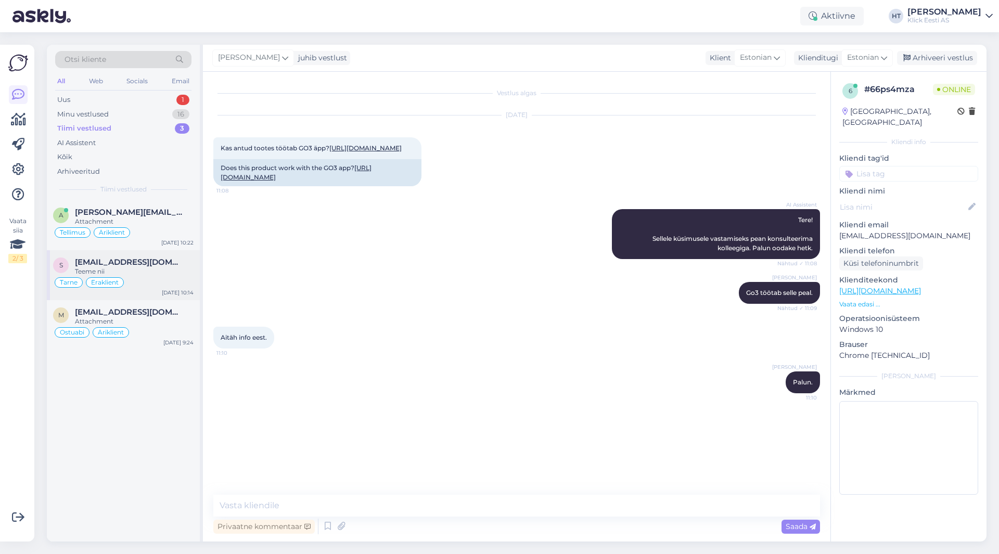
click at [174, 269] on div "Teeme nii" at bounding box center [134, 271] width 119 height 9
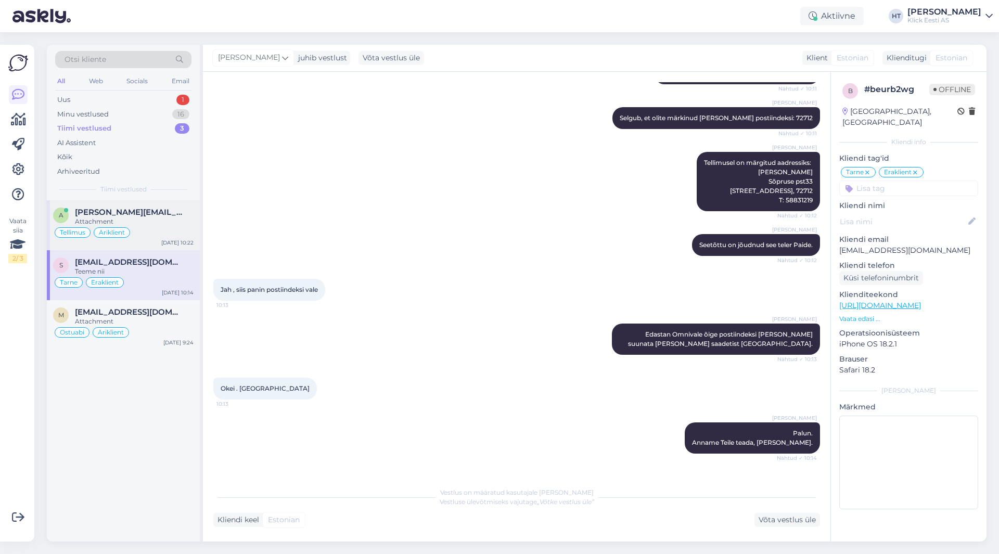
click at [163, 222] on div "Attachment" at bounding box center [134, 221] width 119 height 9
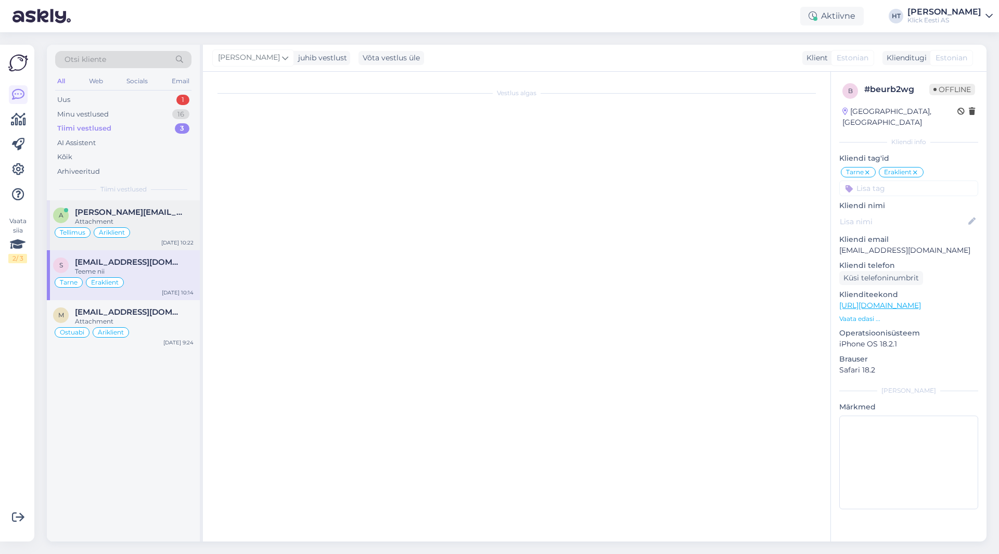
scroll to position [349, 0]
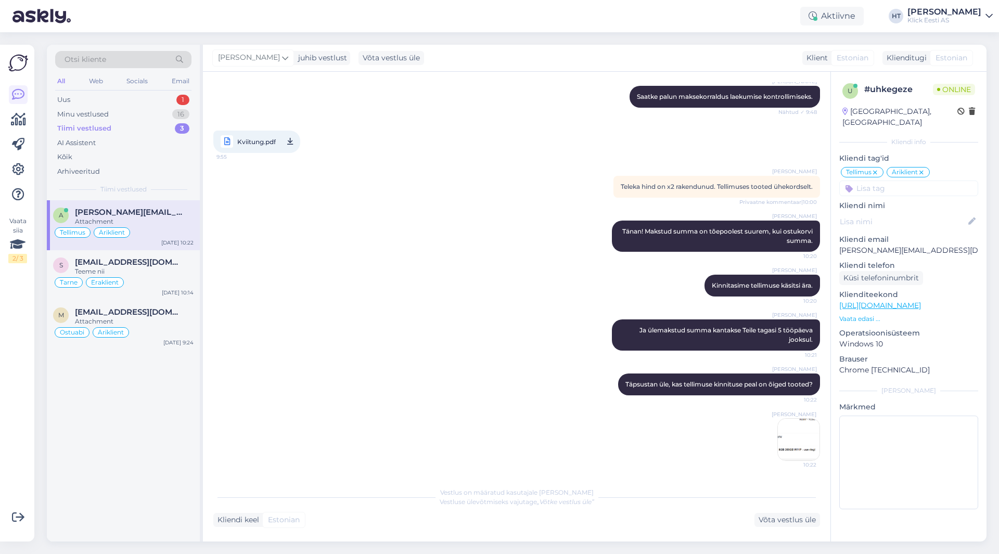
click at [624, 443] on img at bounding box center [799, 440] width 42 height 42
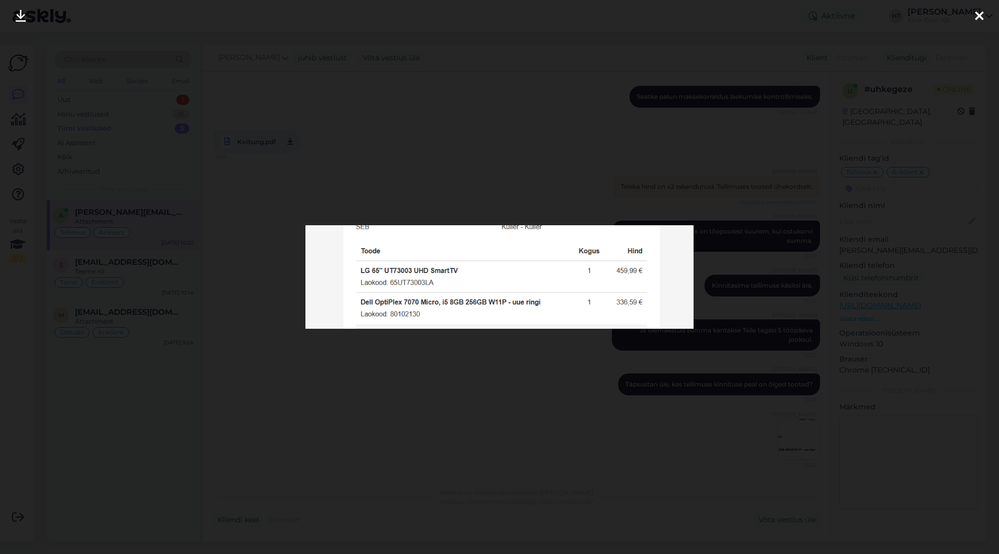
click at [510, 400] on div at bounding box center [499, 277] width 999 height 554
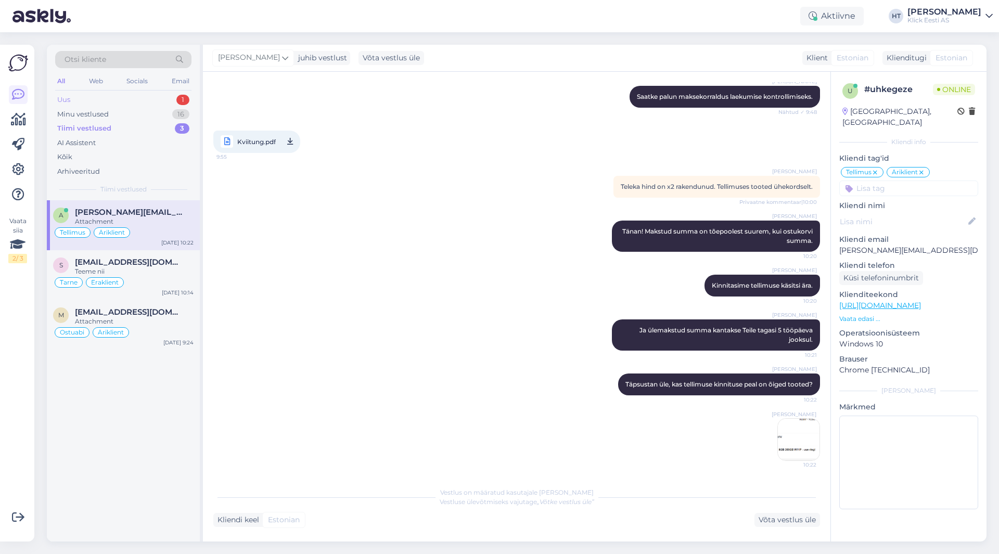
click at [172, 104] on div "Uus 1" at bounding box center [123, 100] width 136 height 15
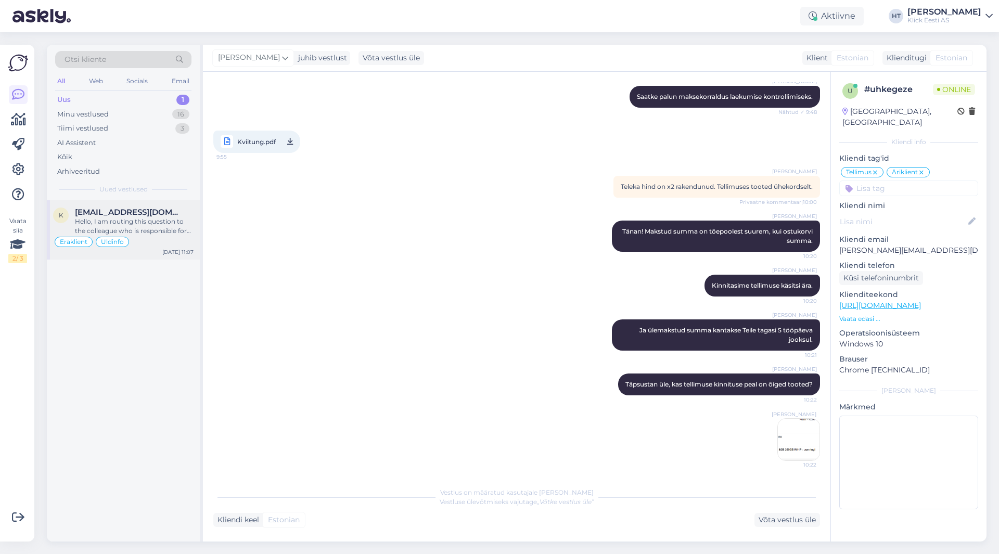
click at [161, 207] on div "k [EMAIL_ADDRESS][DOMAIN_NAME] Hello, I am routing this question to the colleag…" at bounding box center [123, 229] width 153 height 59
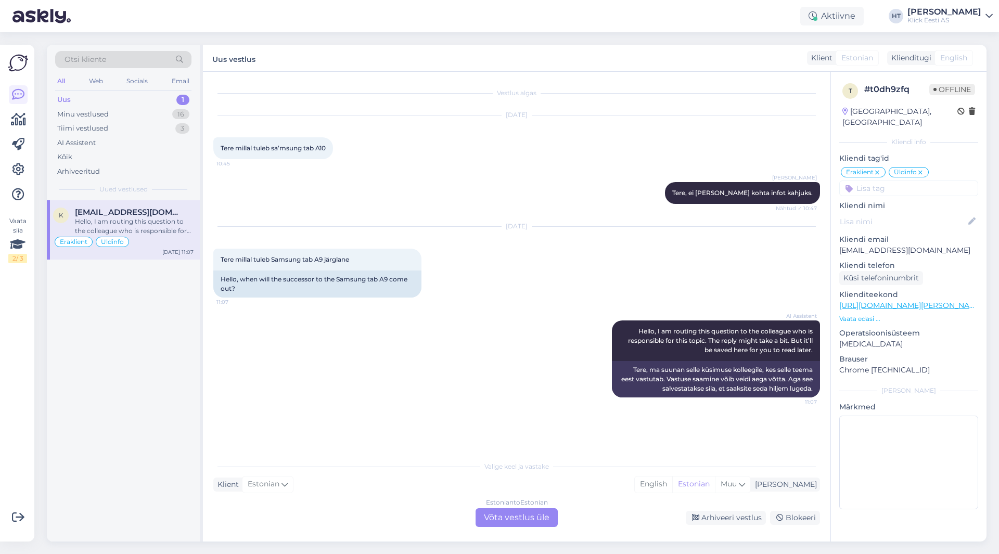
scroll to position [0, 0]
click at [102, 108] on div "Minu vestlused 16" at bounding box center [123, 114] width 136 height 15
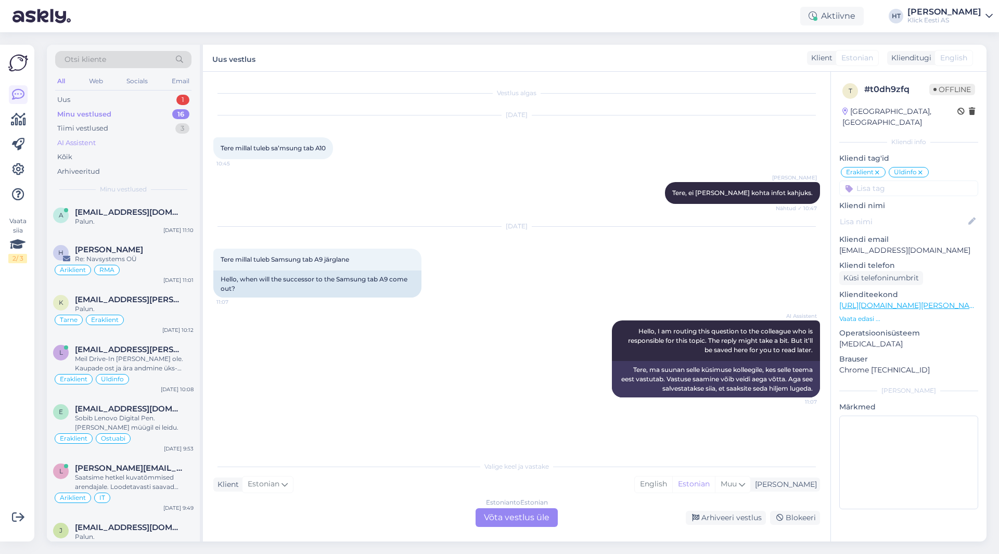
click at [115, 142] on div "AI Assistent" at bounding box center [123, 143] width 136 height 15
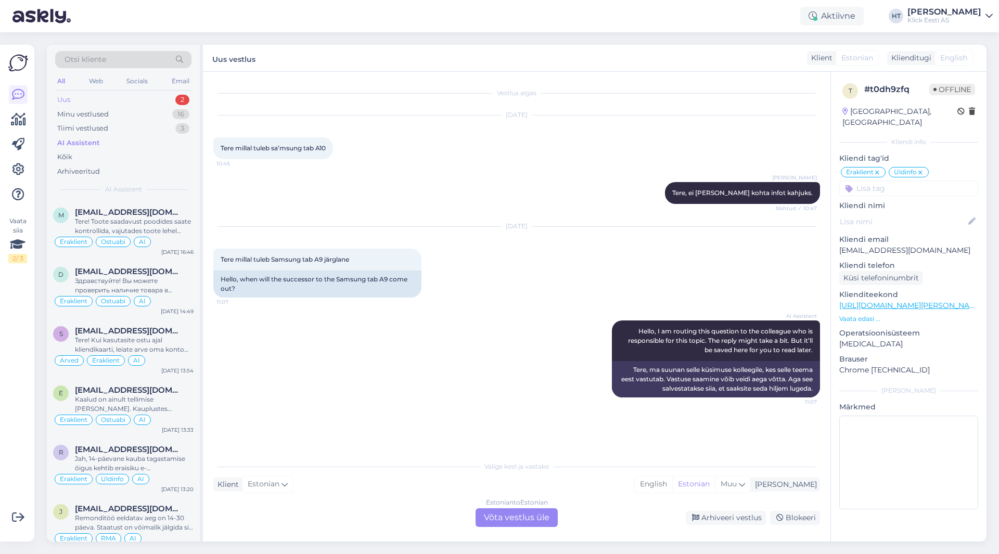
click at [155, 99] on div "Uus 2" at bounding box center [123, 100] width 136 height 15
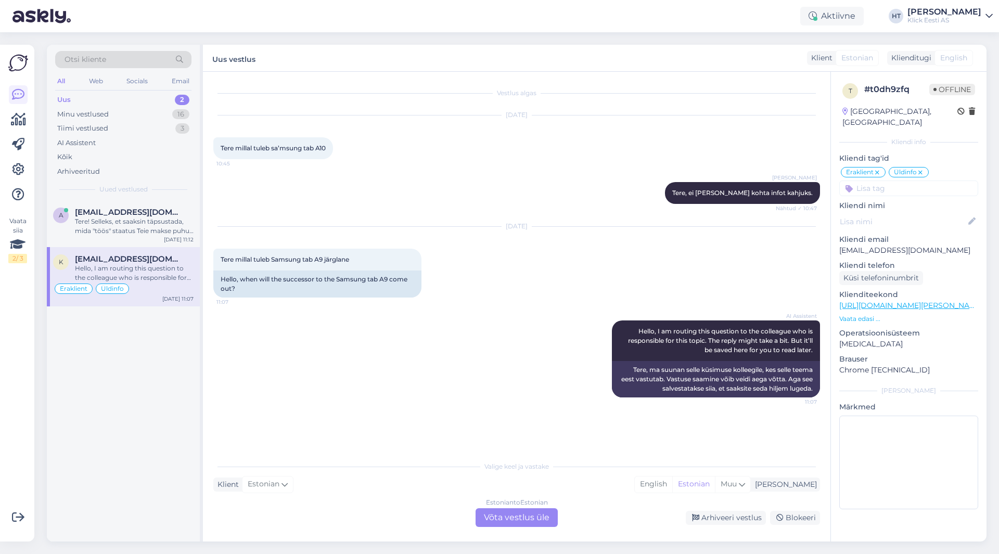
click at [174, 289] on div "Eraklient Üldinfo" at bounding box center [123, 289] width 141 height 12
click at [180, 352] on div "a [EMAIL_ADDRESS][DOMAIN_NAME] [DATE] 11:12 k [EMAIL_ADDRESS][DOMAIN_NAME] Hell…" at bounding box center [123, 370] width 153 height 341
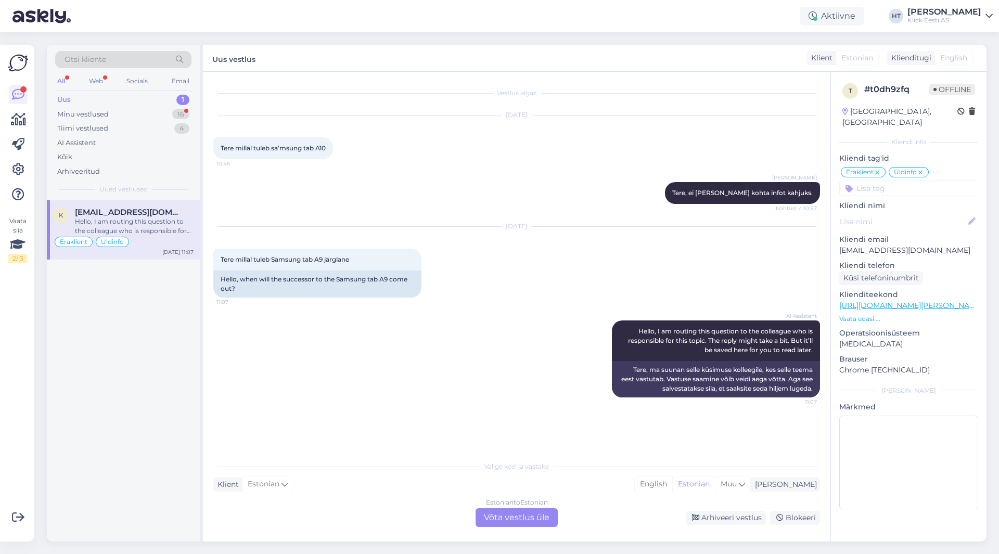
drag, startPoint x: 485, startPoint y: 257, endPoint x: 472, endPoint y: 250, distance: 14.4
click at [485, 257] on div "[DATE] Tere millal tuleb Samsung tab A9 järglane 11:07 Hello, when will the suc…" at bounding box center [516, 262] width 607 height 94
click at [186, 110] on div "16" at bounding box center [180, 114] width 17 height 10
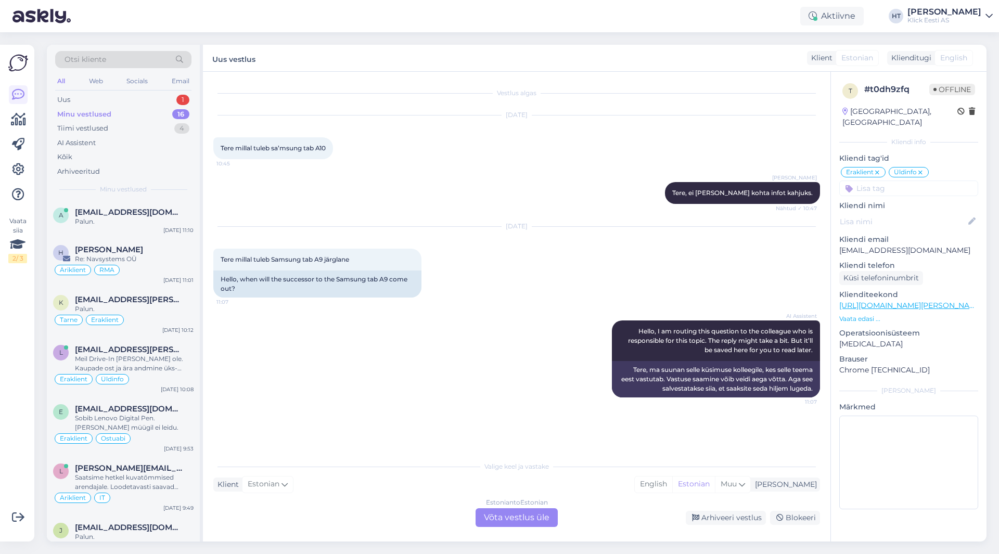
click at [548, 238] on div "[DATE] Tere millal tuleb Samsung tab A9 järglane 11:07 Hello, when will the suc…" at bounding box center [516, 262] width 607 height 94
click at [166, 99] on div "Uus 1" at bounding box center [123, 100] width 136 height 15
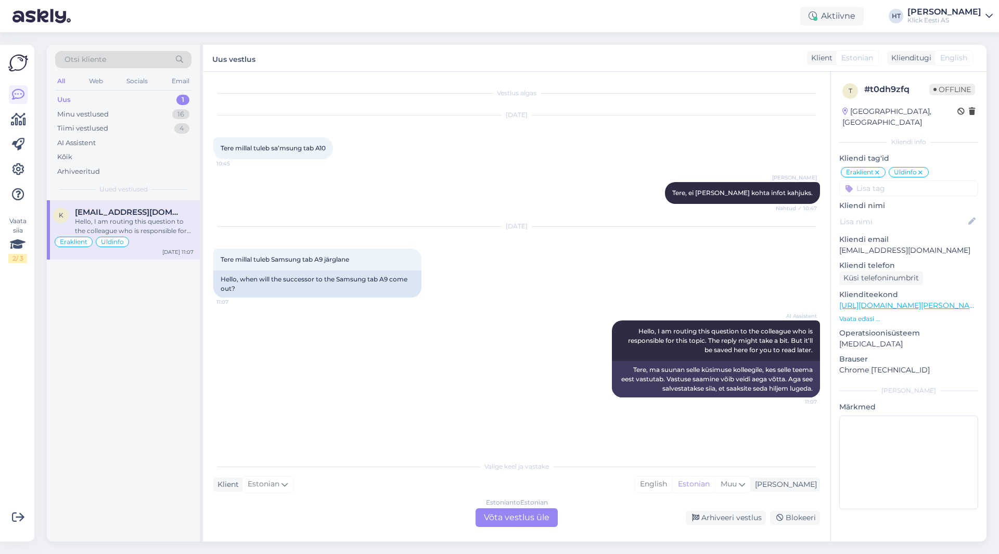
click at [165, 227] on div "Hello, I am routing this question to the colleague who is responsible for this …" at bounding box center [134, 226] width 119 height 19
click at [176, 118] on div "16" at bounding box center [180, 114] width 17 height 10
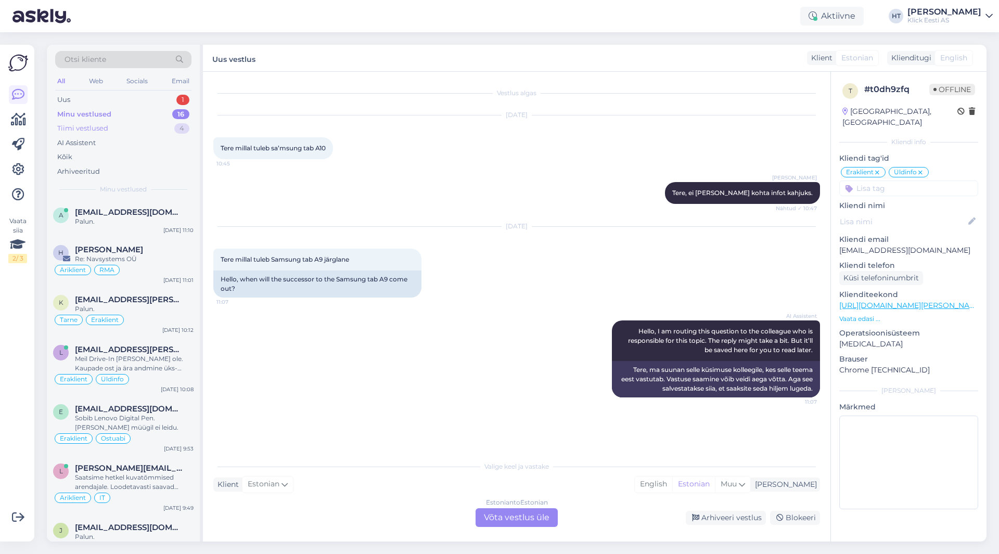
click at [148, 125] on div "Tiimi vestlused 4" at bounding box center [123, 128] width 136 height 15
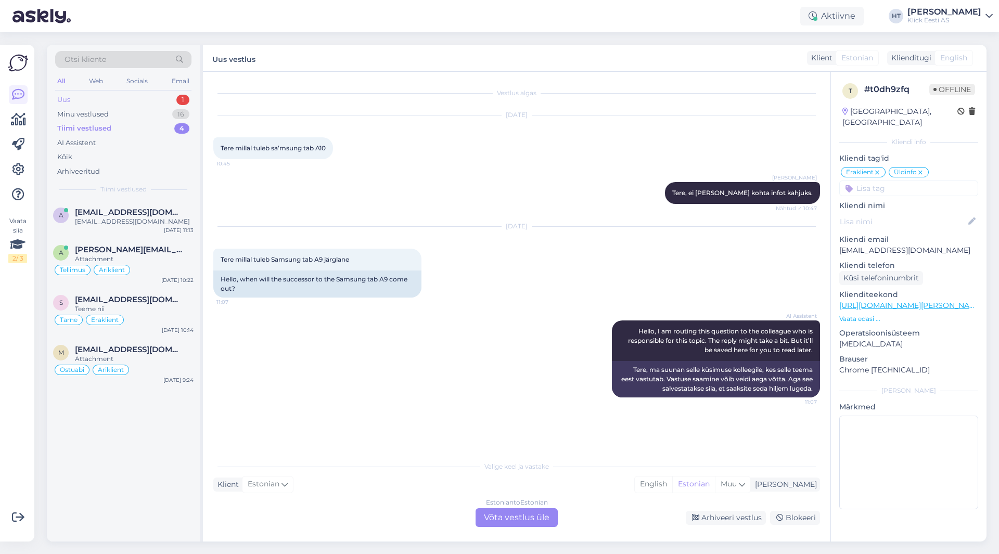
click at [178, 100] on div "1" at bounding box center [182, 100] width 13 height 10
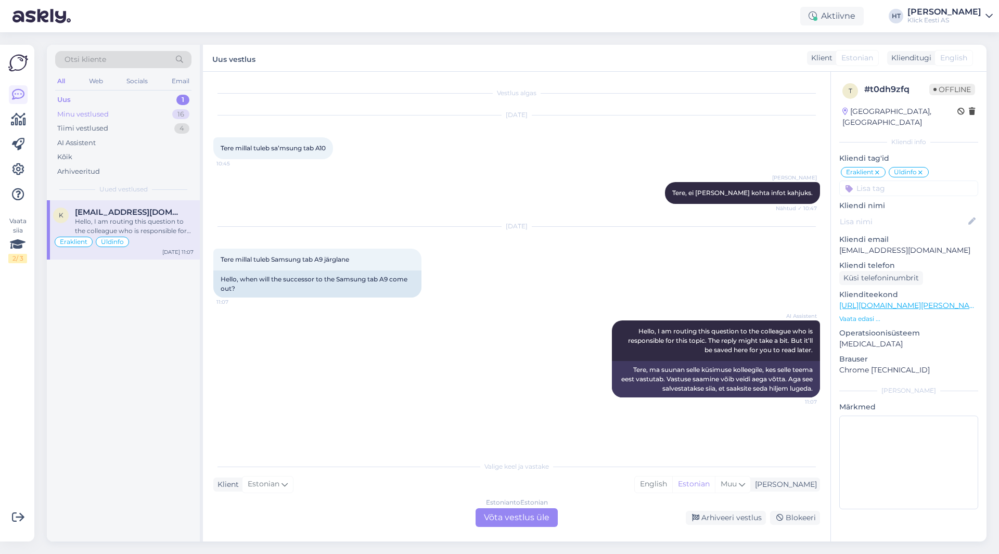
click at [166, 116] on div "Minu vestlused 16" at bounding box center [123, 114] width 136 height 15
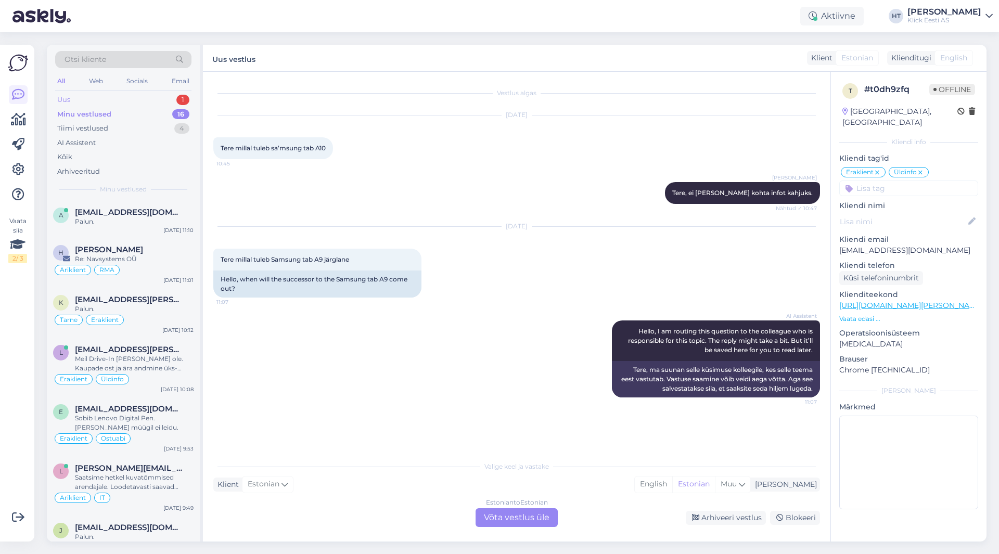
click at [172, 101] on div "Uus 1" at bounding box center [123, 100] width 136 height 15
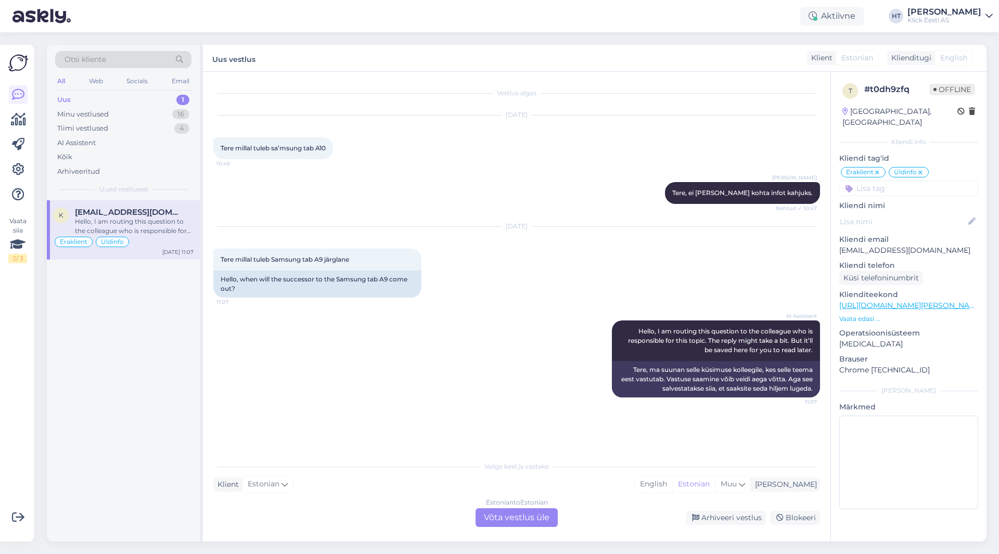
click at [163, 214] on span "[EMAIL_ADDRESS][DOMAIN_NAME]" at bounding box center [129, 212] width 108 height 9
click at [530, 523] on div "Estonian to Estonian Võta vestlus üle" at bounding box center [517, 517] width 82 height 19
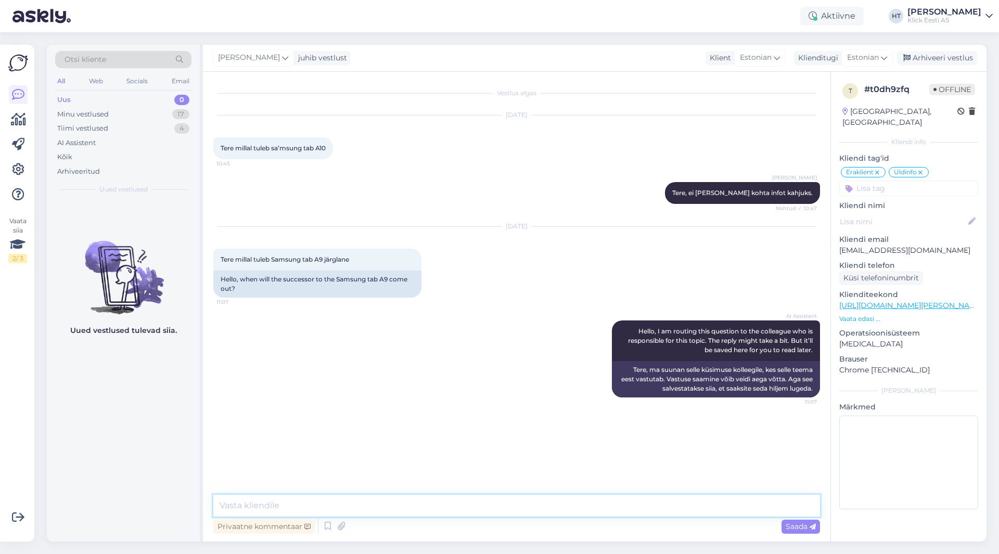
click at [533, 508] on textarea at bounding box center [516, 506] width 607 height 22
type textarea "S"
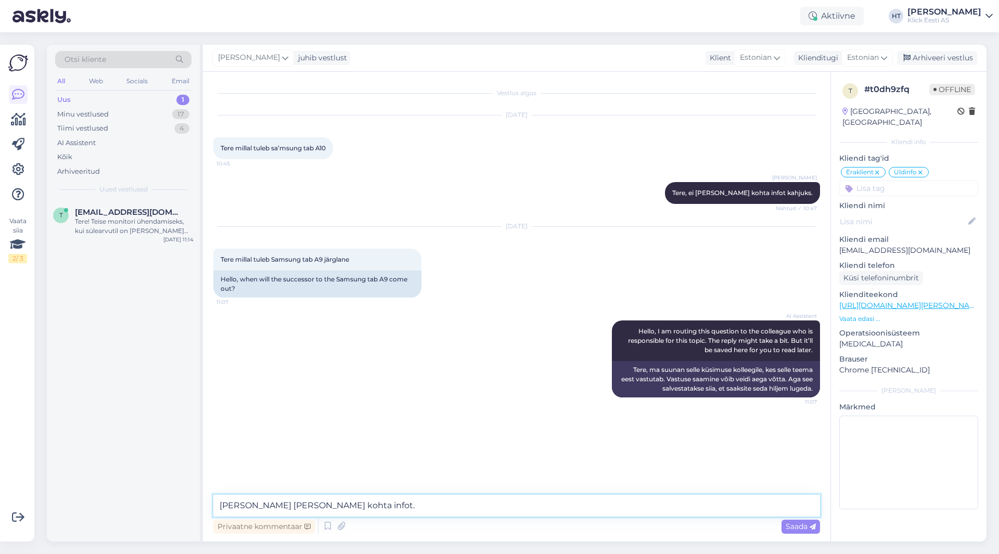
type textarea "[PERSON_NAME] [PERSON_NAME] kohta infot."
click at [400, 508] on textarea "[PERSON_NAME] [PERSON_NAME] kohta infot." at bounding box center [516, 506] width 607 height 22
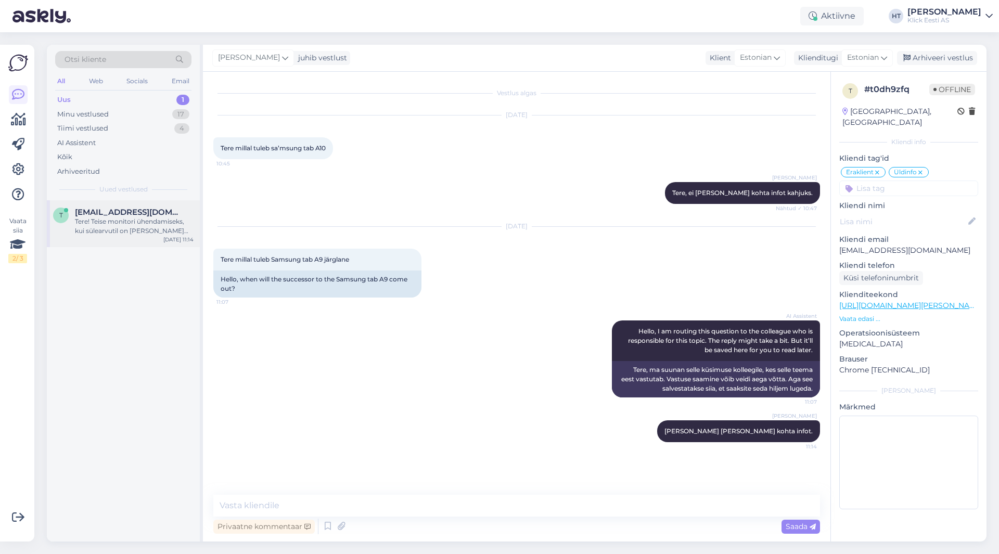
click at [157, 213] on span "[EMAIL_ADDRESS][DOMAIN_NAME]" at bounding box center [129, 212] width 108 height 9
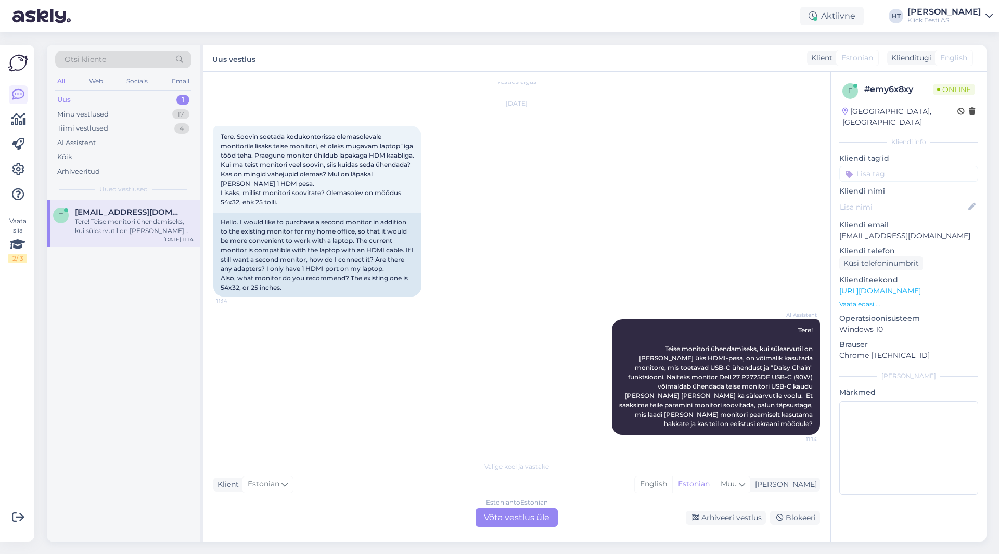
click at [383, 380] on div "AI Assistent Tere! Teise monitori ühendamiseks, kui sülearvutil on [PERSON_NAME…" at bounding box center [516, 377] width 607 height 138
click at [500, 516] on div "Estonian to Estonian Võta vestlus üle" at bounding box center [517, 517] width 82 height 19
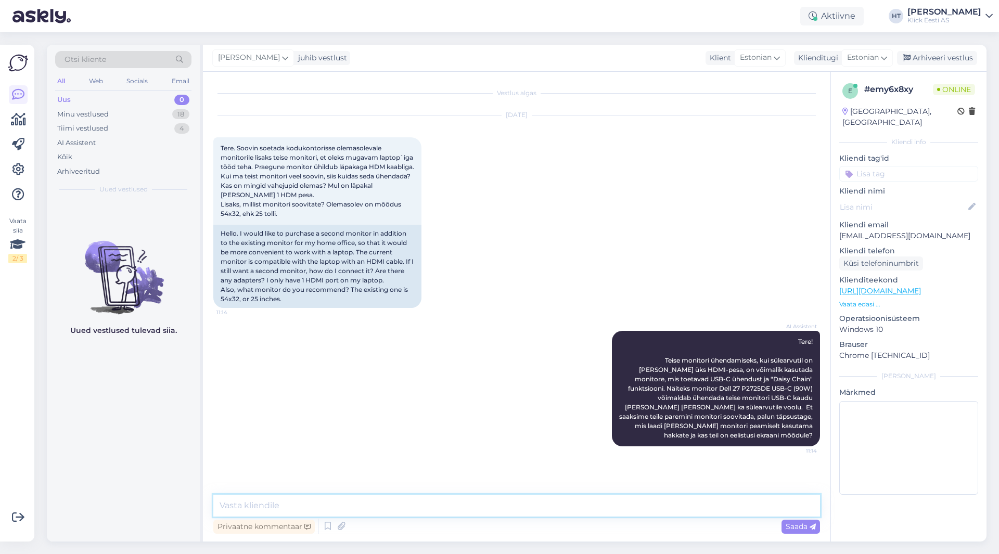
click at [489, 502] on textarea at bounding box center [516, 506] width 607 height 22
type textarea "Milline sülearvuti mudel praegu kasutusel on?"
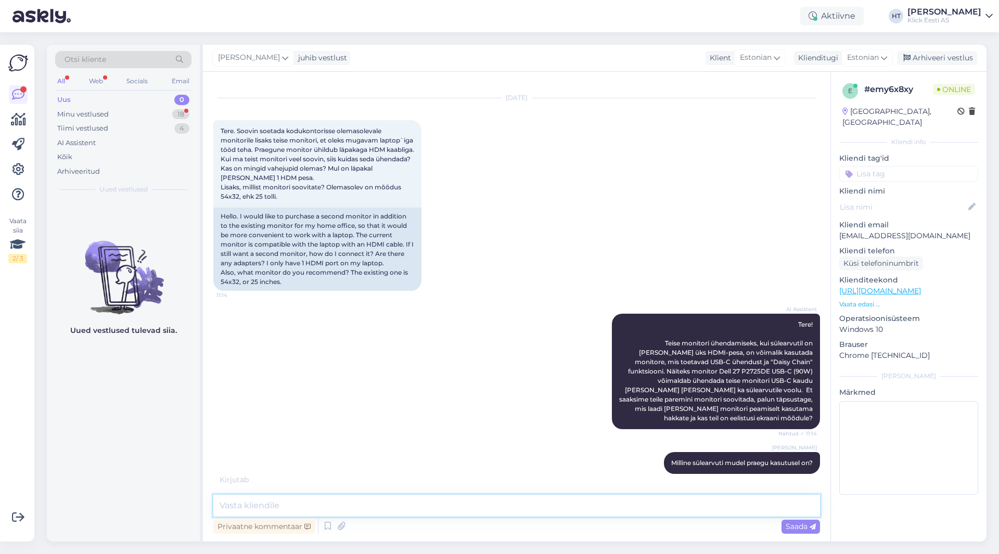
scroll to position [71, 0]
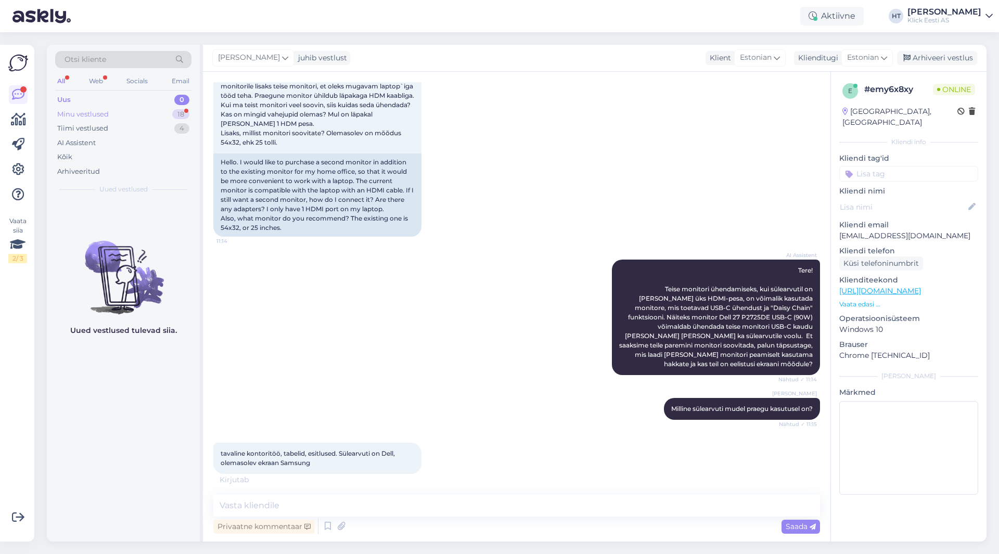
click at [135, 110] on div "Minu vestlused 18" at bounding box center [123, 114] width 136 height 15
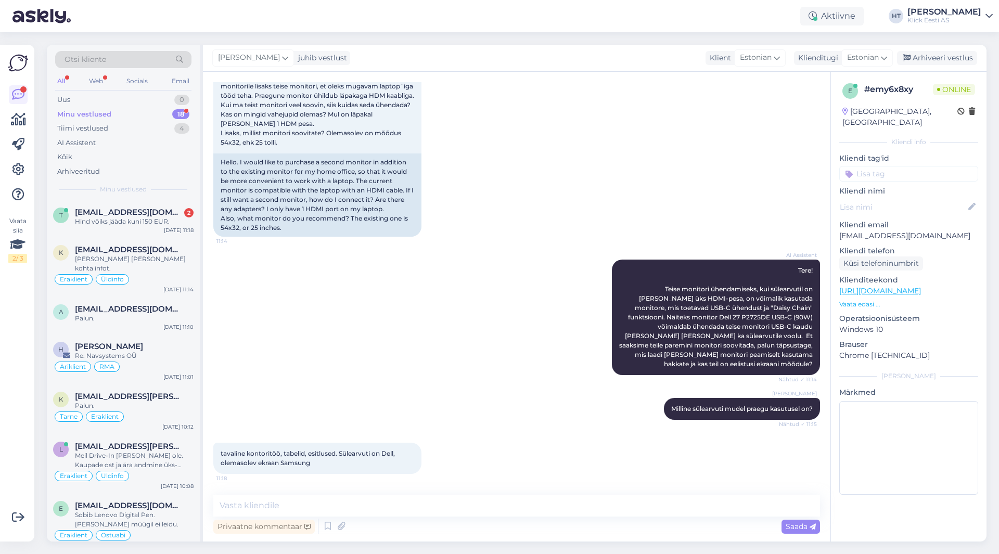
scroll to position [116, 0]
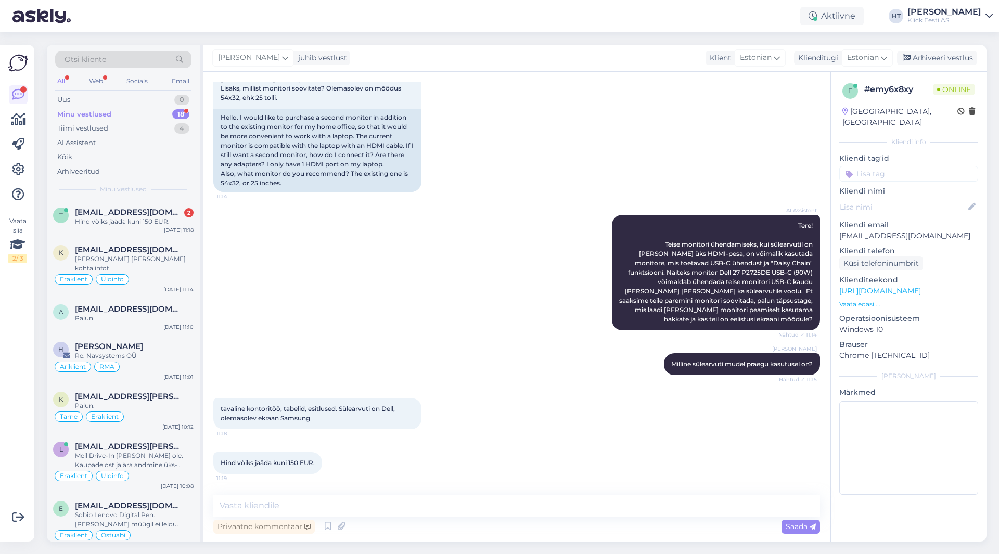
click at [459, 324] on div "AI Assistent Tere! Teise monitori ühendamiseks, kui sülearvutil on [PERSON_NAME…" at bounding box center [516, 272] width 607 height 138
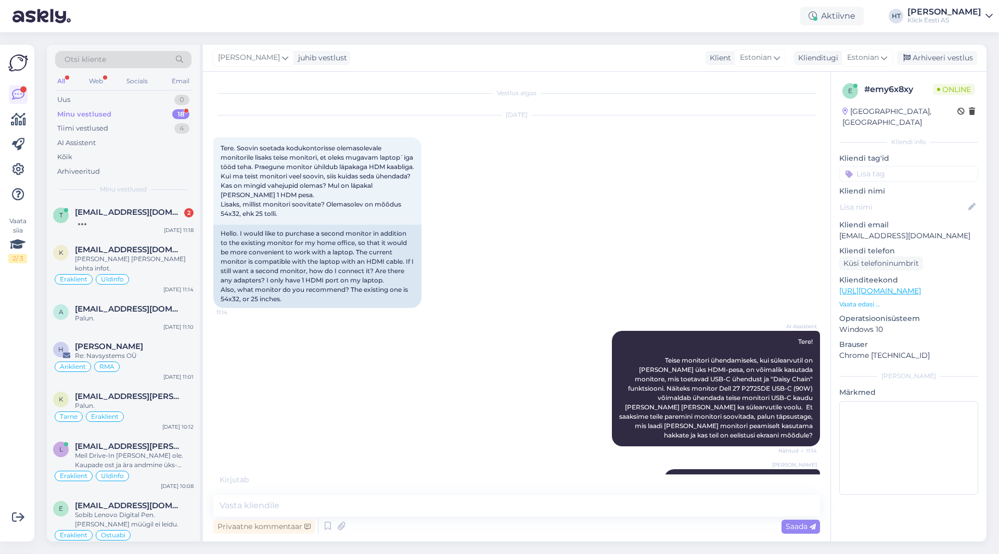
scroll to position [161, 0]
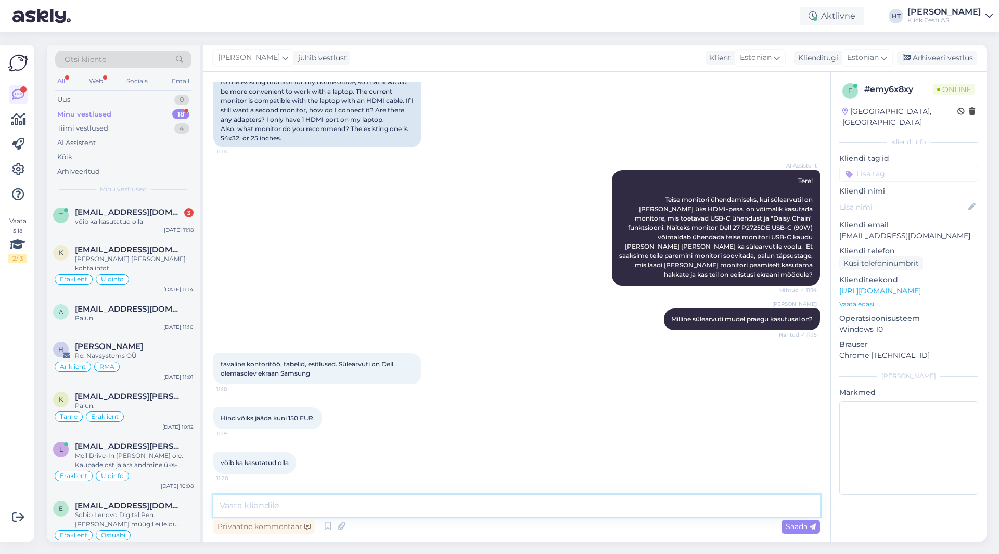
click at [428, 504] on textarea at bounding box center [516, 506] width 607 height 22
click at [162, 223] on div "võib ka kasutatud olla" at bounding box center [134, 221] width 119 height 9
click at [395, 503] on textarea at bounding box center [516, 506] width 607 height 22
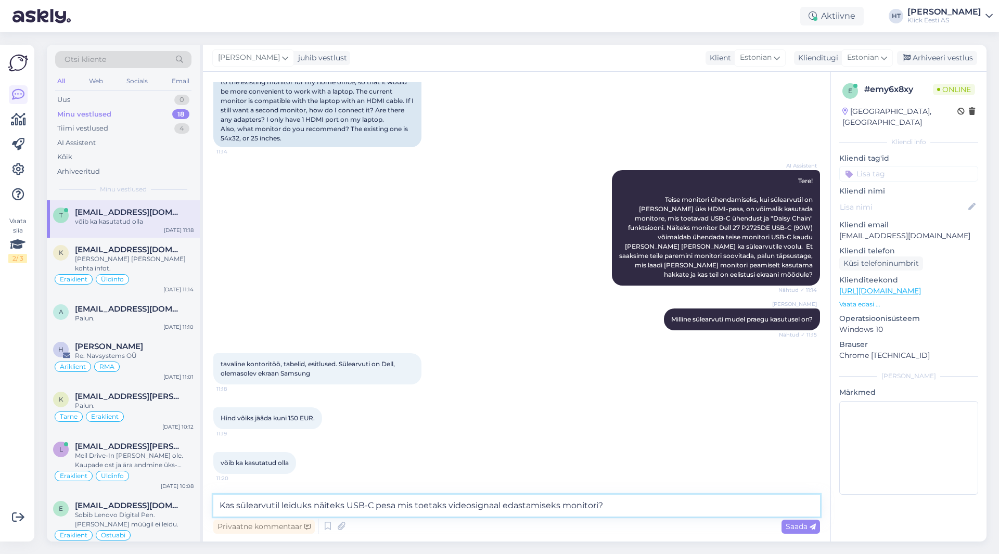
click at [559, 503] on textarea "Kas sülearvutil leiduks näiteks USB-C pesa mis toetaks videosignaal edastamisek…" at bounding box center [516, 506] width 607 height 22
type textarea "Kas sülearvutil leiduks näiteks USB-C pesa mis toetaks videosignaal edastamist …"
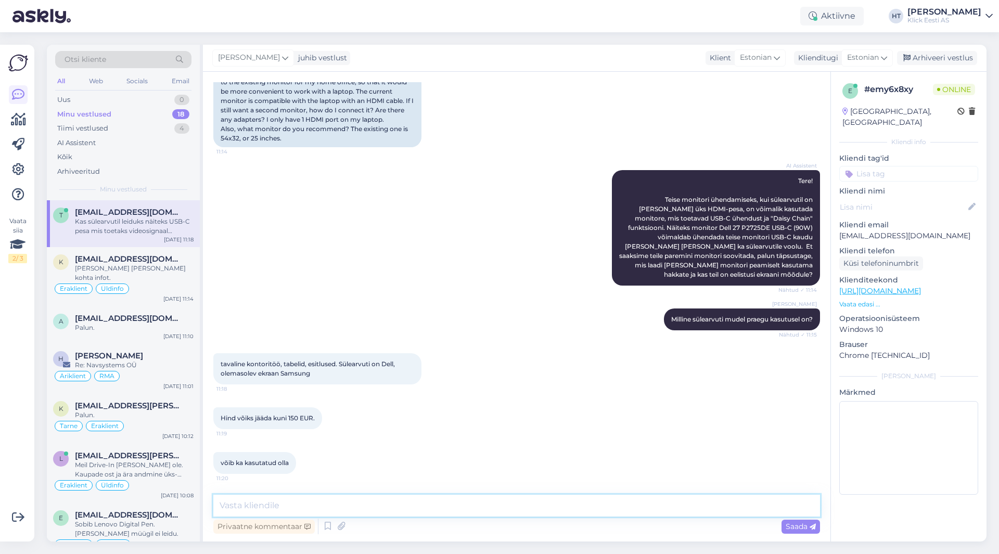
scroll to position [215, 0]
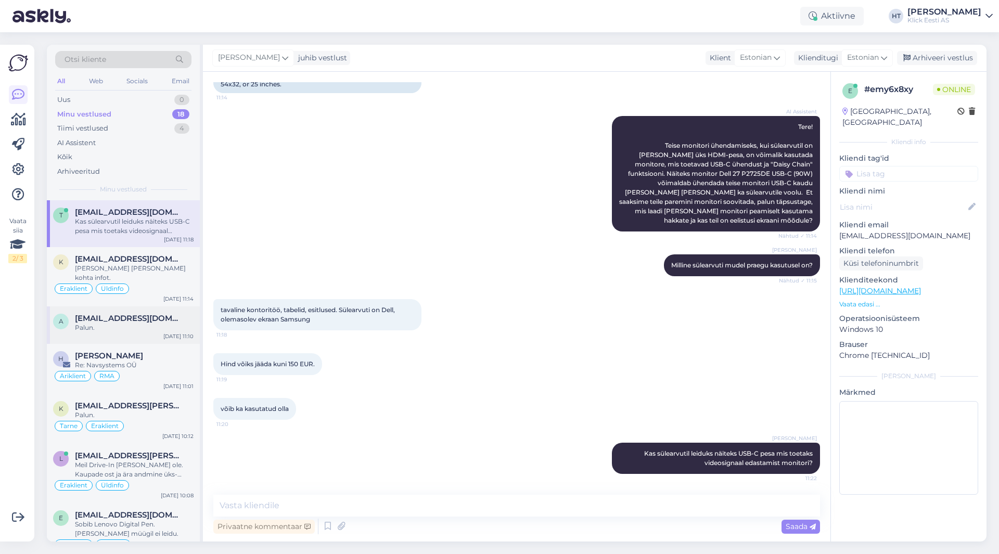
click at [144, 314] on span "[EMAIL_ADDRESS][DOMAIN_NAME]" at bounding box center [129, 318] width 108 height 9
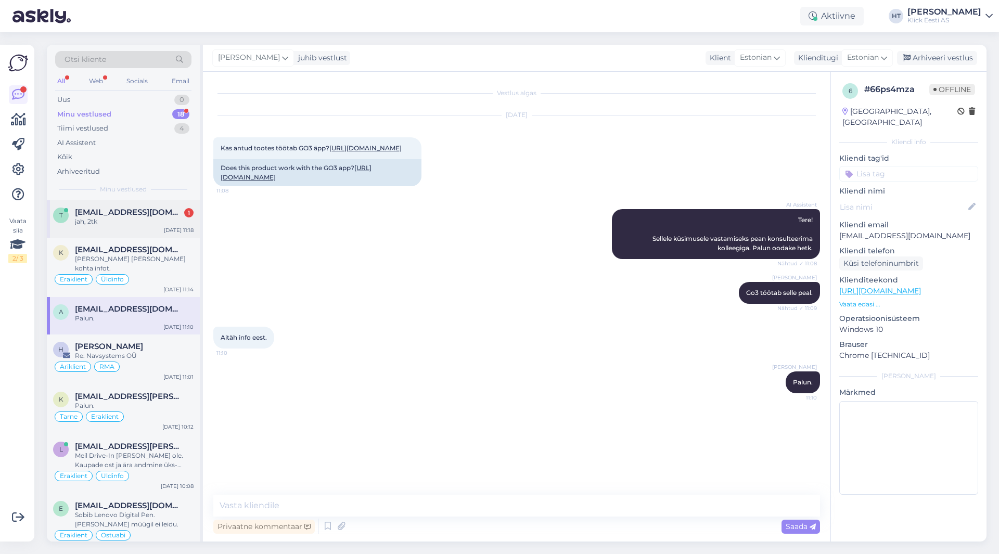
click at [173, 225] on div "jah, 2tk" at bounding box center [134, 221] width 119 height 9
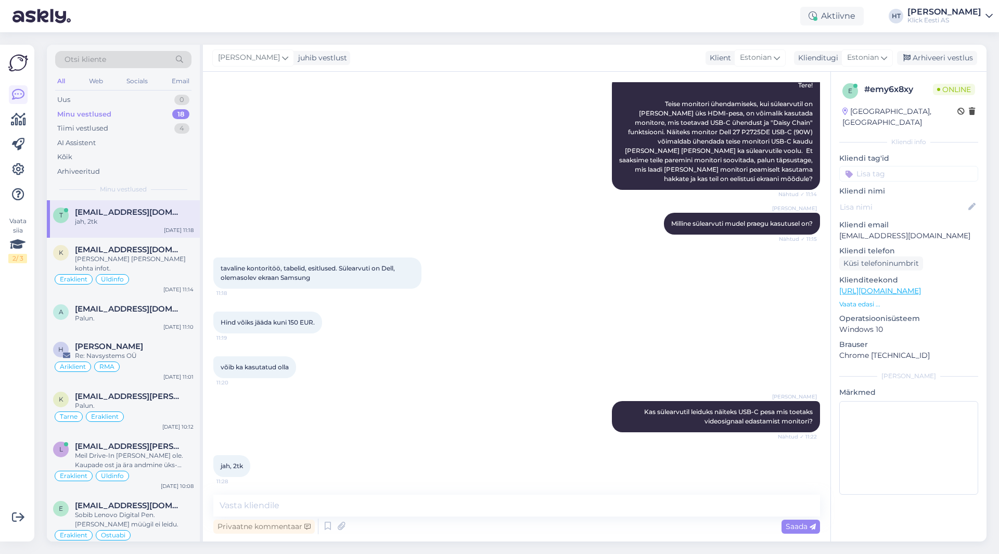
scroll to position [260, 0]
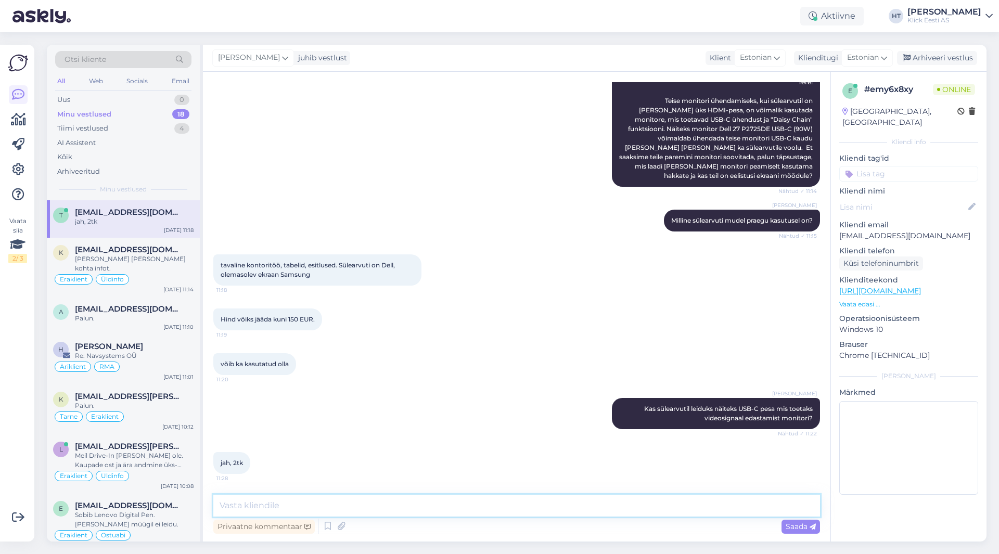
click at [427, 515] on textarea at bounding box center [516, 506] width 607 height 22
paste textarea "[URL][DOMAIN_NAME][PERSON_NAME][PERSON_NAME]"
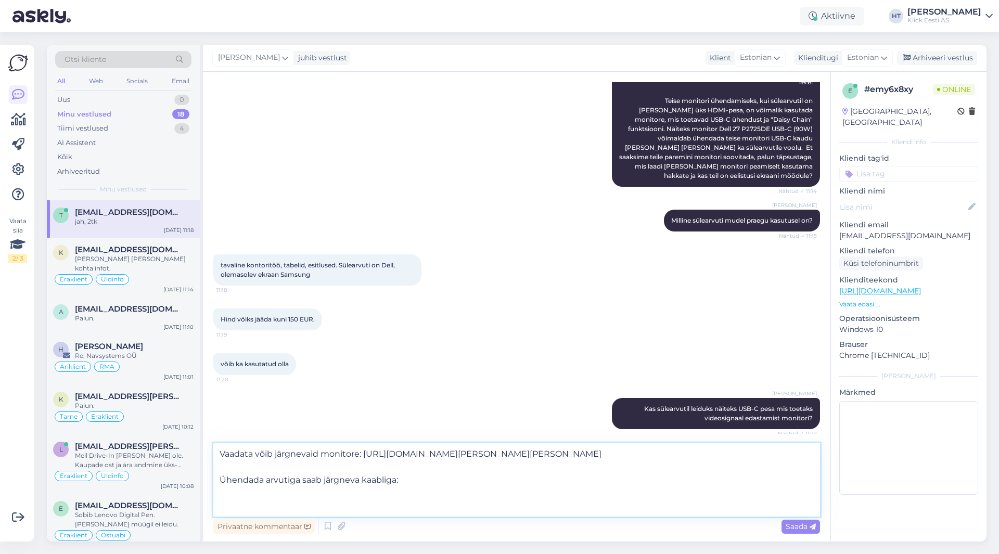
paste textarea "[URL][DOMAIN_NAME]"
type textarea "Vaadata võib järgnevaid monitore: [URL][DOMAIN_NAME][PERSON_NAME][PERSON_NAME] …"
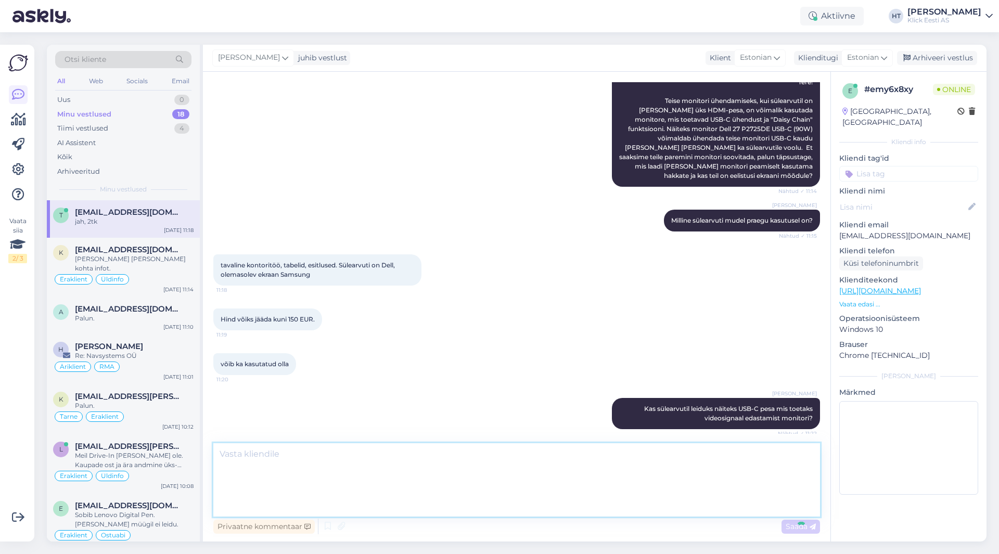
scroll to position [389, 0]
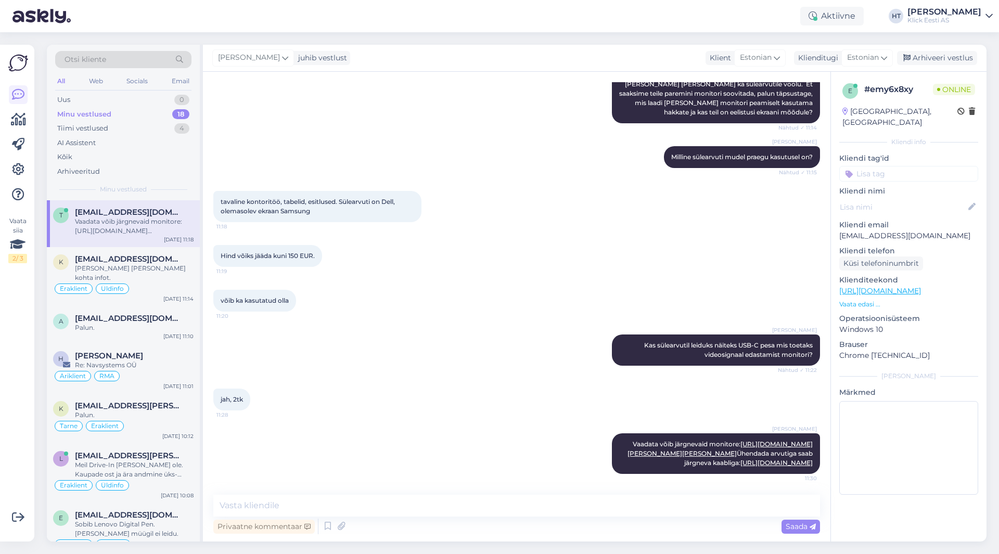
click at [519, 422] on div "[PERSON_NAME] Vaadata võib järgnevaid monitore: [URL][DOMAIN_NAME][PERSON_NAME]…" at bounding box center [516, 453] width 607 height 63
click at [147, 112] on div "Minu vestlused 18" at bounding box center [123, 114] width 136 height 15
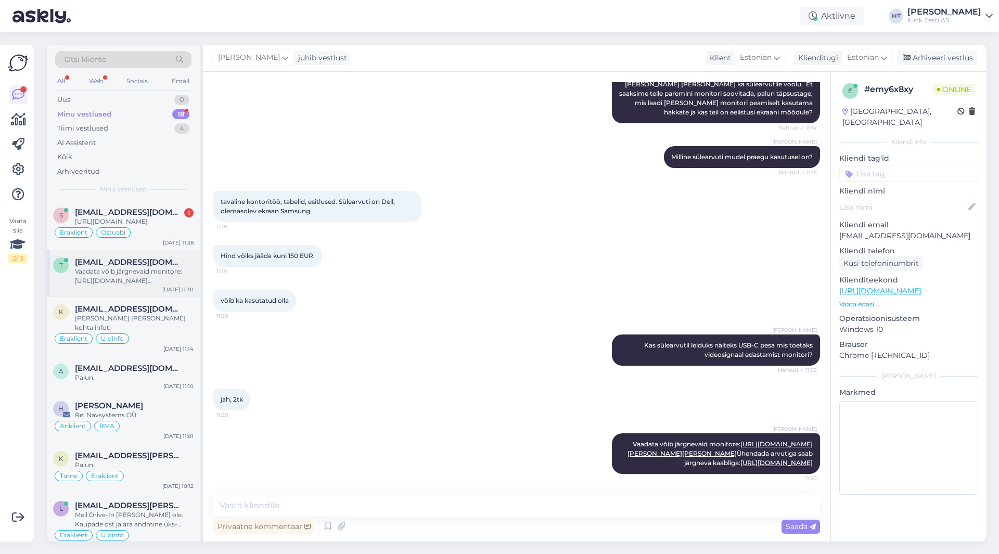
click at [146, 284] on div "Vaadata võib järgnevaid monitore: [URL][DOMAIN_NAME][PERSON_NAME][PERSON_NAME] …" at bounding box center [134, 276] width 119 height 19
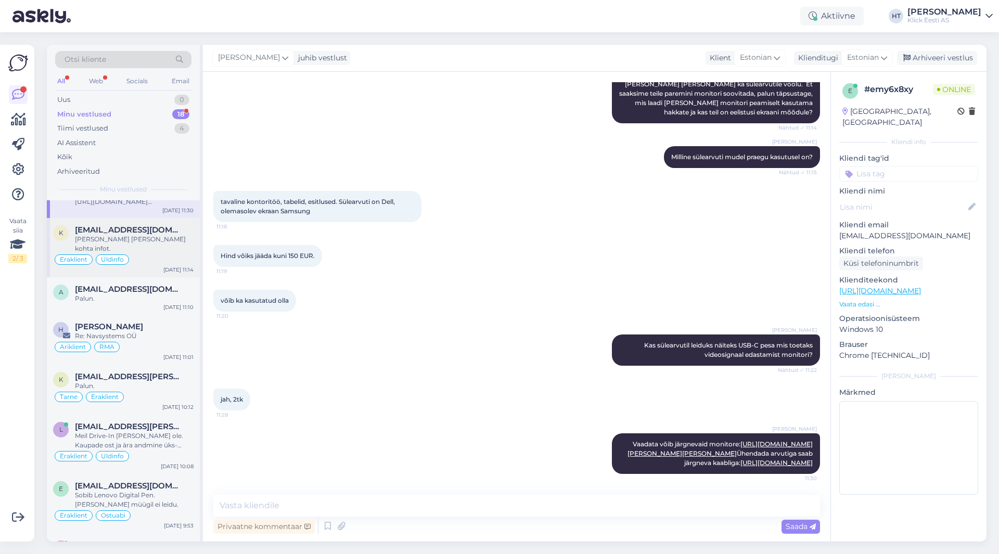
scroll to position [104, 0]
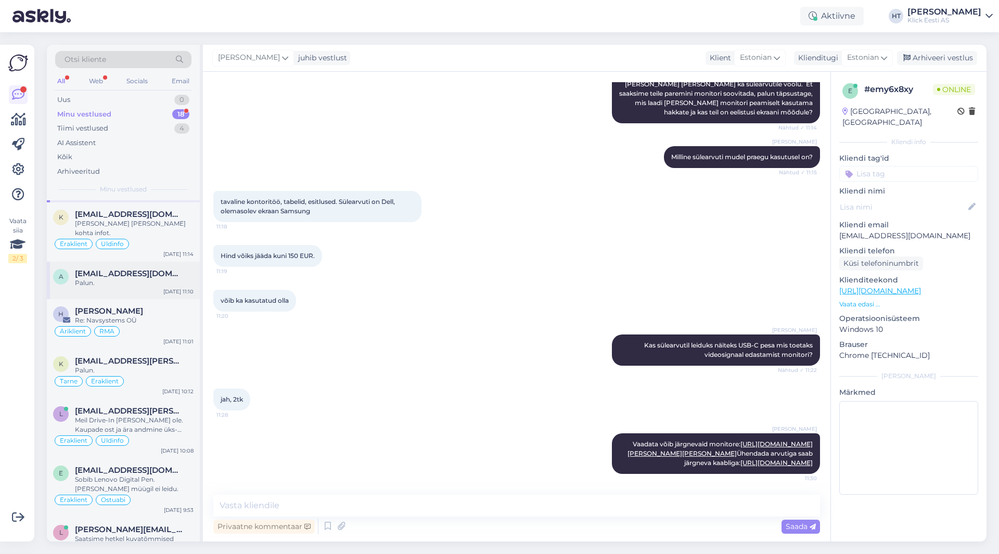
click at [166, 278] on div "Palun." at bounding box center [134, 282] width 119 height 9
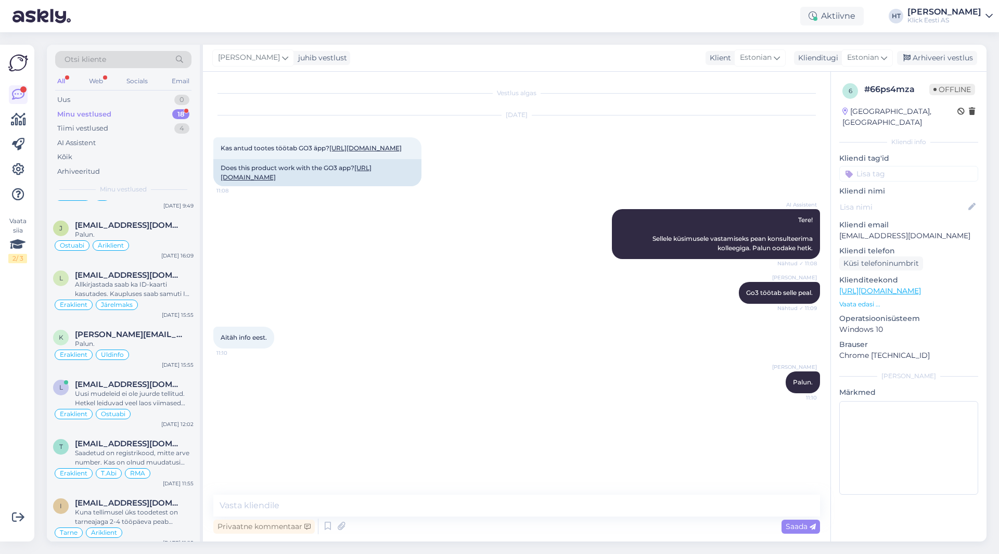
scroll to position [0, 0]
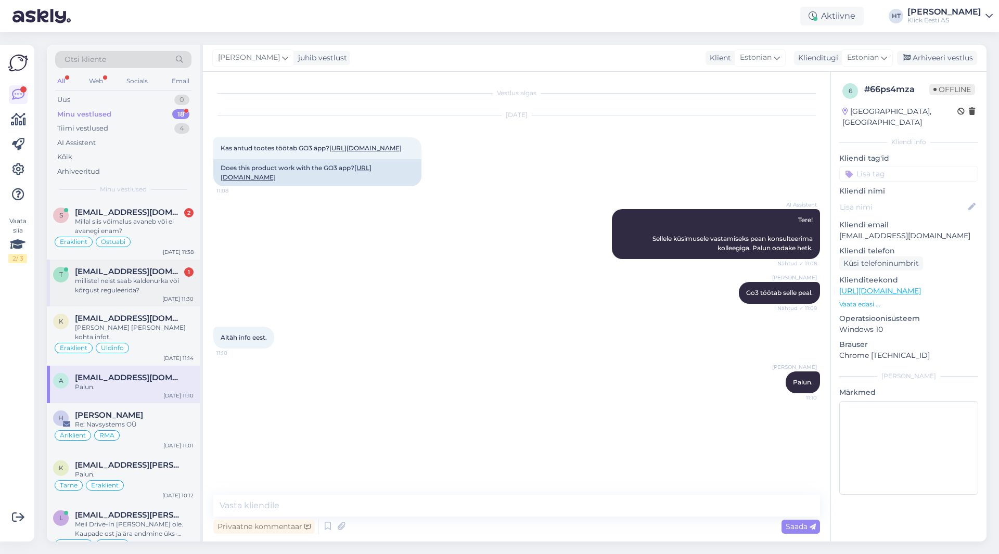
click at [160, 281] on div "millistel neist saab kaldenurka või kõrgust reguleerida?" at bounding box center [134, 285] width 119 height 19
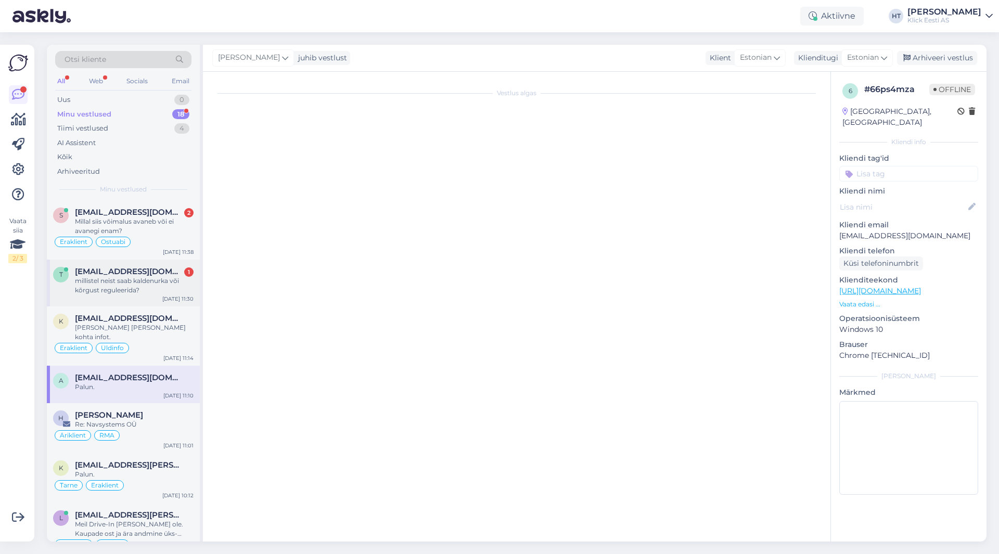
scroll to position [434, 0]
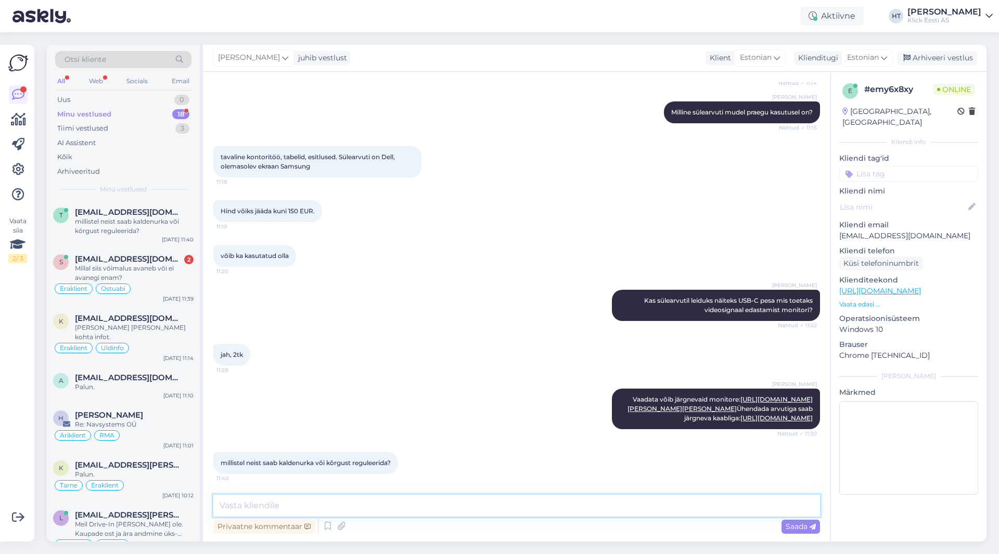
click at [427, 498] on textarea at bounding box center [516, 506] width 607 height 22
paste textarea "[URL][DOMAIN_NAME]"
type textarea "Järgnevatel saab: [URL][DOMAIN_NAME]"
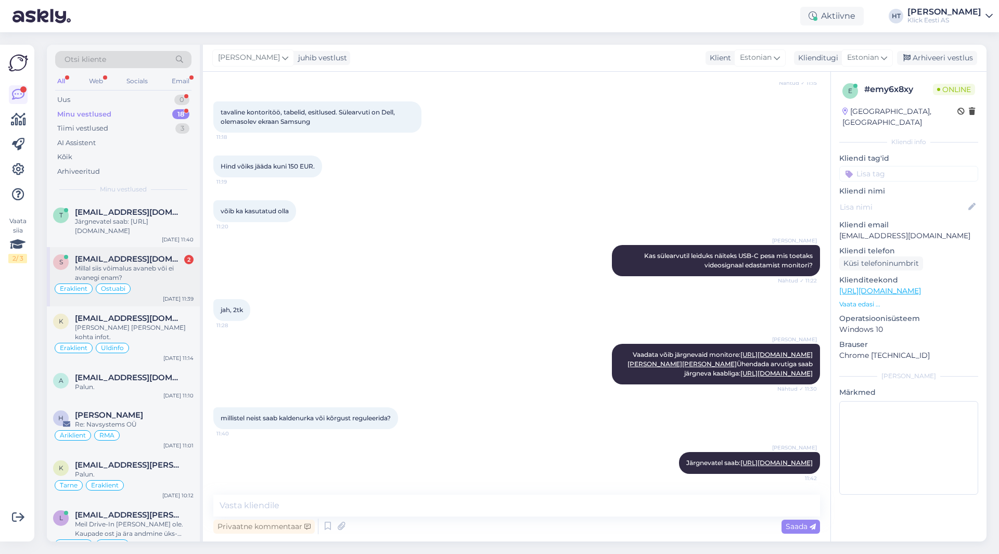
click at [159, 271] on div "Millal siis võimalus avaneb või ei avanegi enam?" at bounding box center [134, 273] width 119 height 19
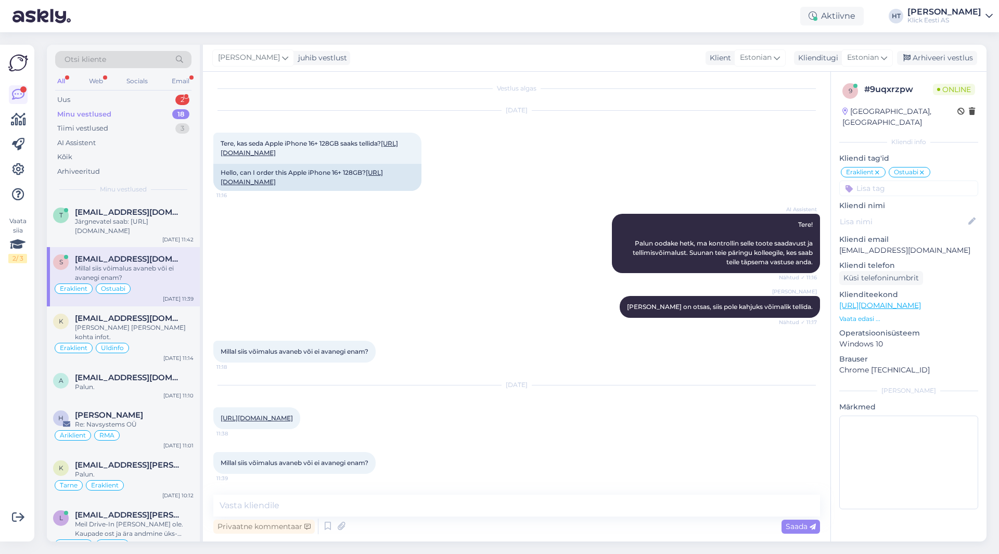
scroll to position [52, 0]
click at [457, 509] on textarea at bounding box center [516, 506] width 607 height 22
click at [392, 506] on textarea at bounding box center [516, 506] width 607 height 22
type textarea "Täpset infot ei [PERSON_NAME] kohta."
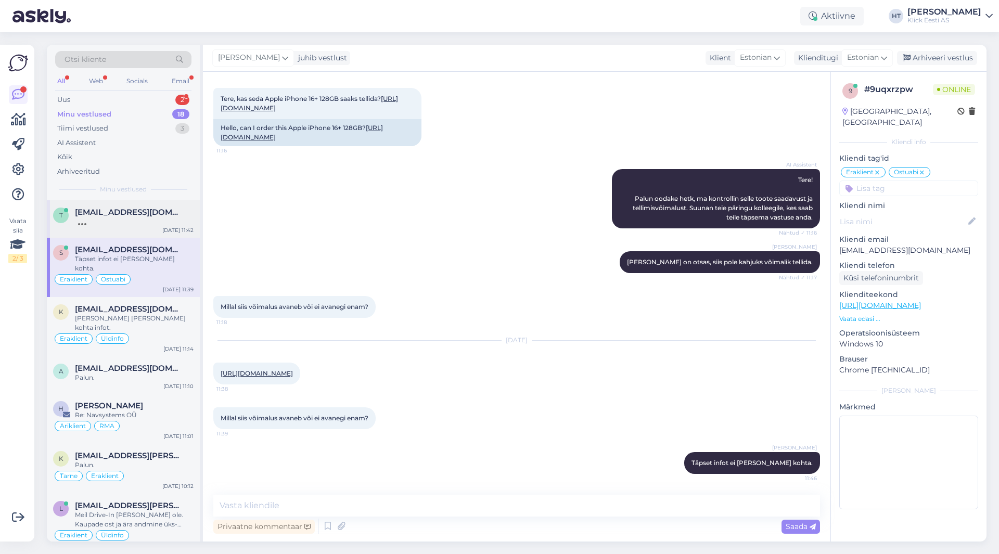
click at [139, 226] on div at bounding box center [134, 221] width 119 height 9
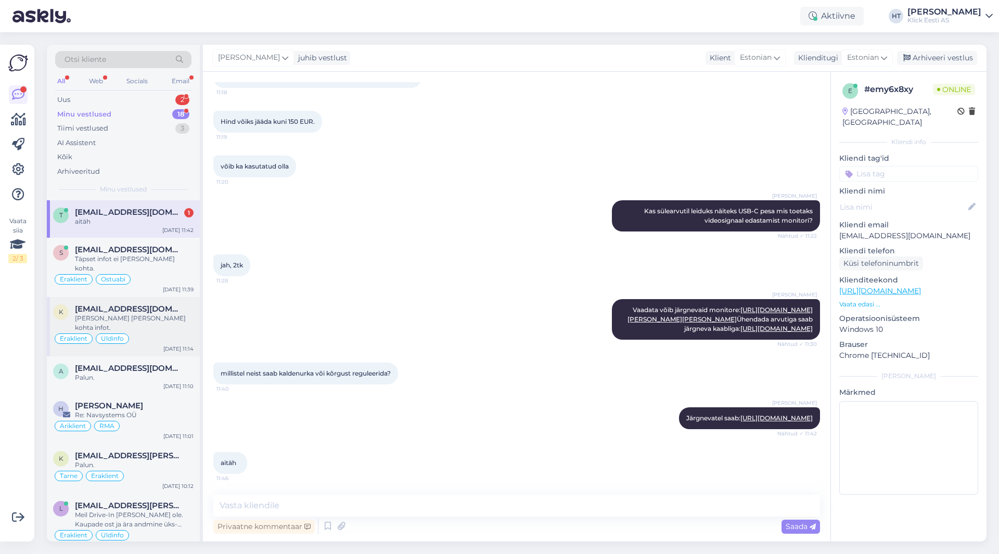
scroll to position [532, 0]
click at [155, 273] on div "Eraklient Ostuabi" at bounding box center [123, 279] width 141 height 12
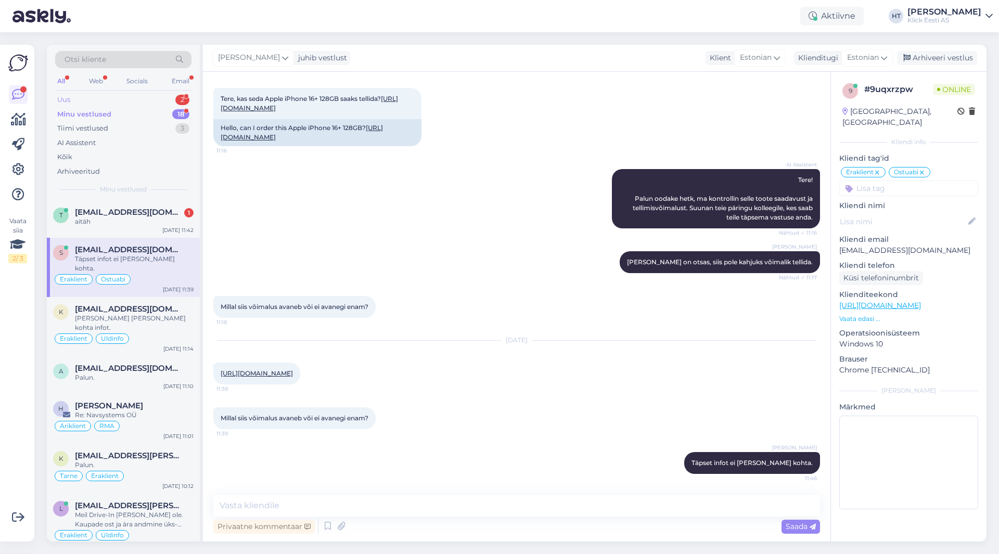
click at [172, 100] on div "Uus 2" at bounding box center [123, 100] width 136 height 15
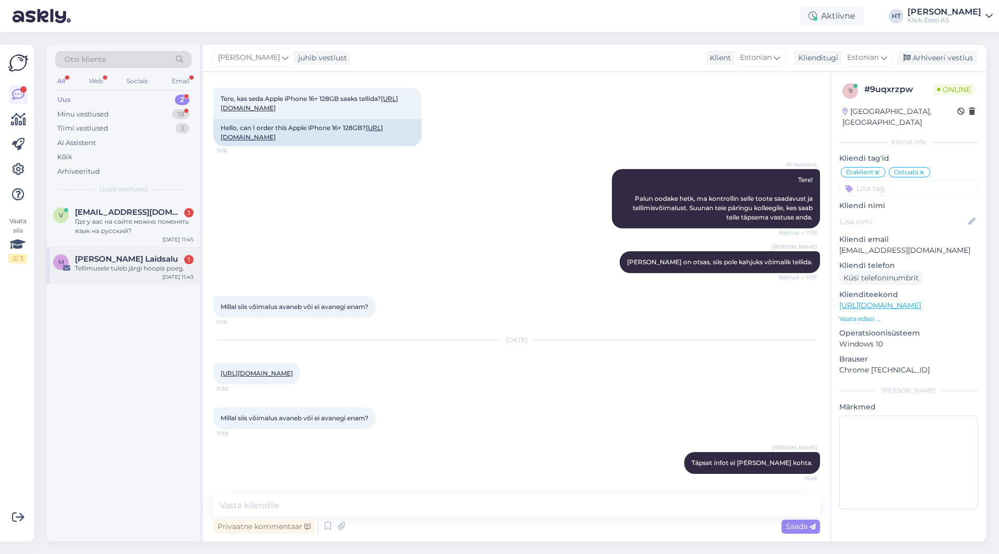
click at [165, 258] on div "[PERSON_NAME] Laidsalu 1" at bounding box center [134, 259] width 119 height 9
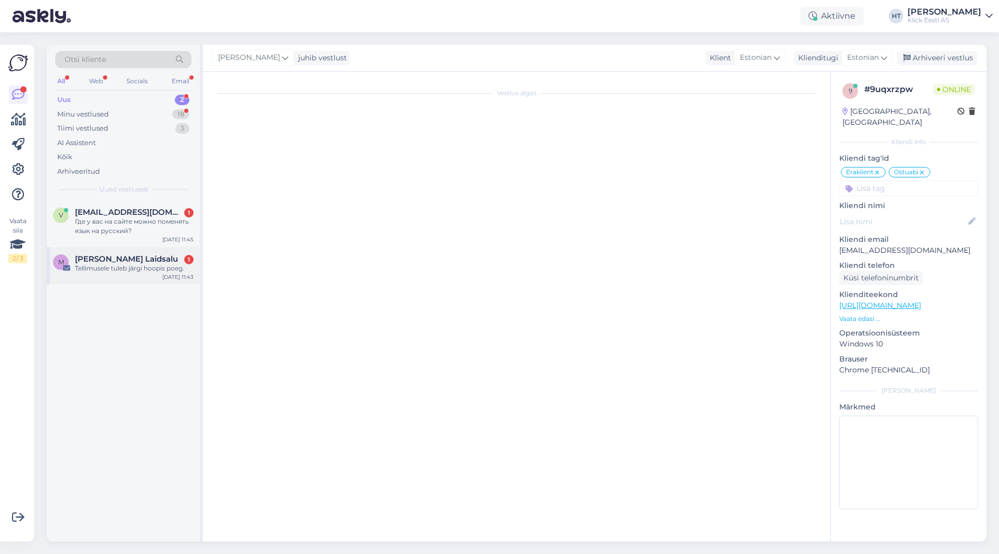
scroll to position [0, 0]
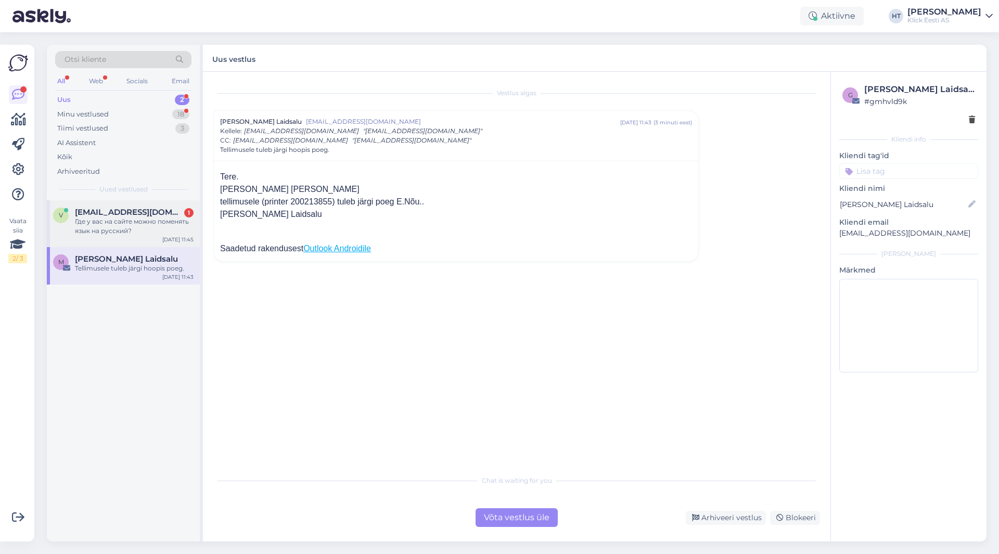
click at [156, 220] on div "Где у вас на сайте можно поменять язык на русский?" at bounding box center [134, 226] width 119 height 19
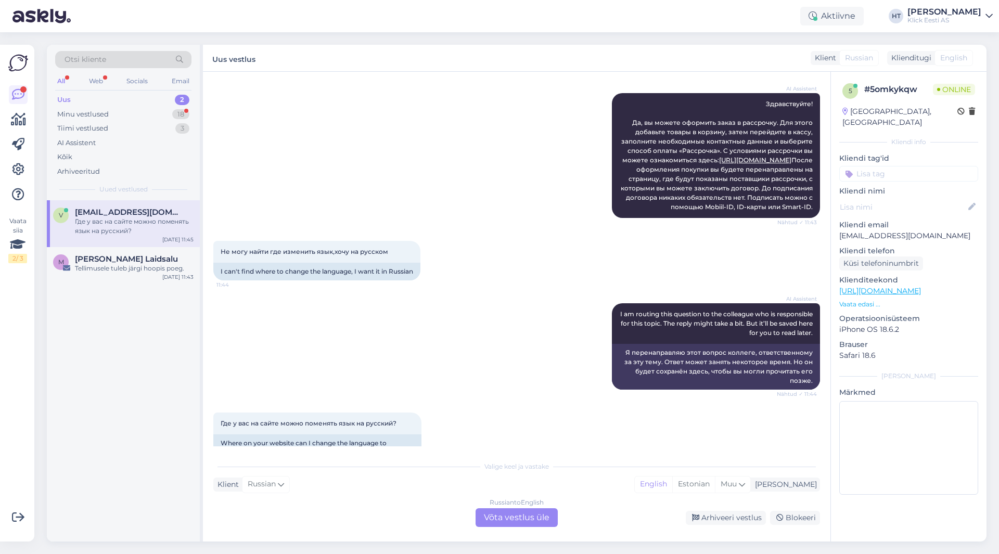
scroll to position [180, 0]
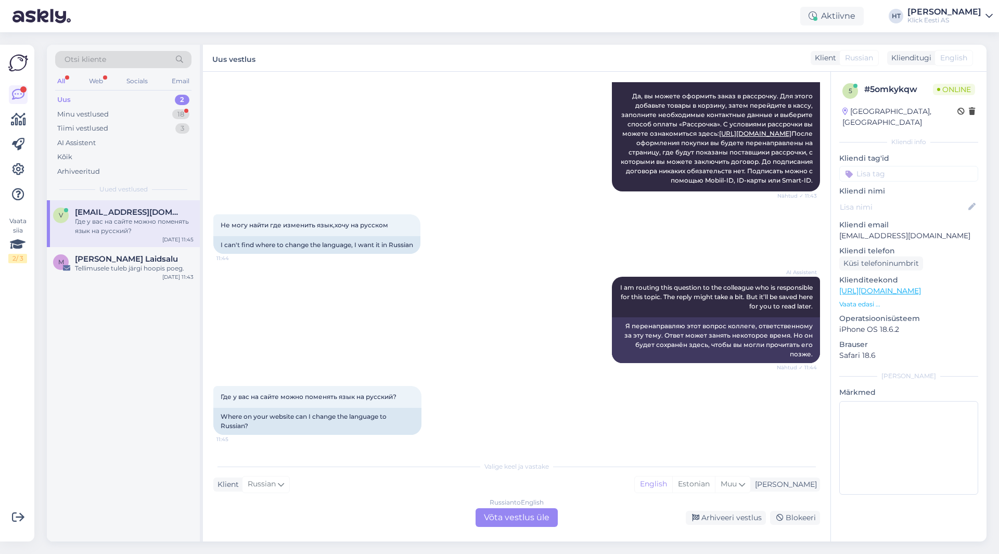
click at [506, 518] on div "Russian to English Võta vestlus üle" at bounding box center [517, 517] width 82 height 19
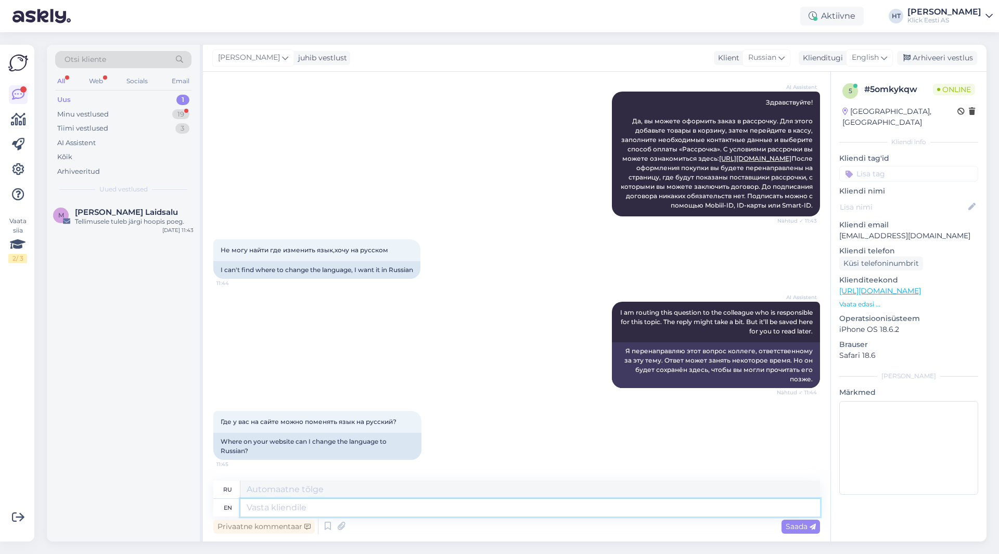
click at [485, 503] on textarea at bounding box center [530, 508] width 580 height 18
type textarea "It's"
type textarea "Его"
type textarea "It's only"
type textarea "Это только"
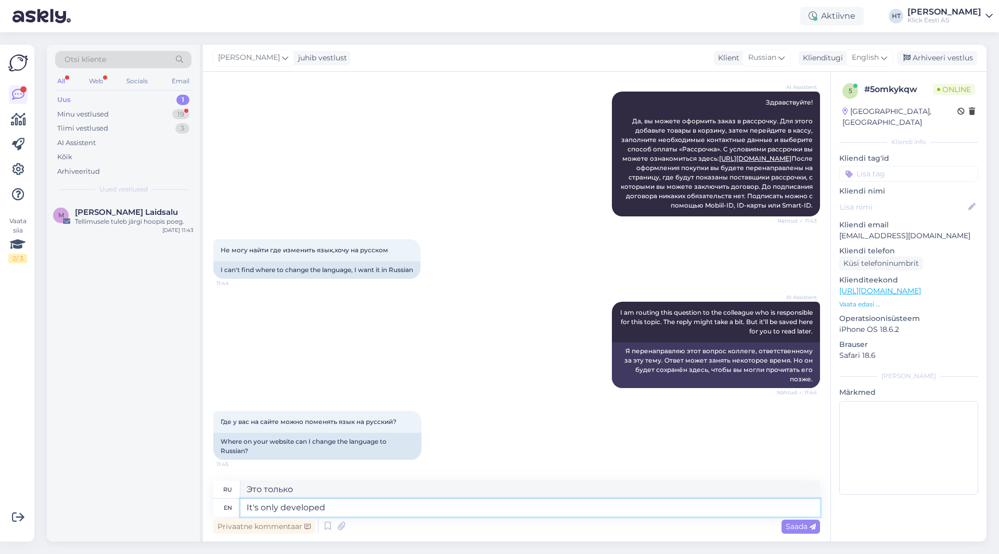
type textarea "It's only developed i"
type textarea "Он только что разработан"
type textarea "It's only developed in"
type textarea "Он разработан только [PERSON_NAME]"
type textarea "It's only developed in estonian."
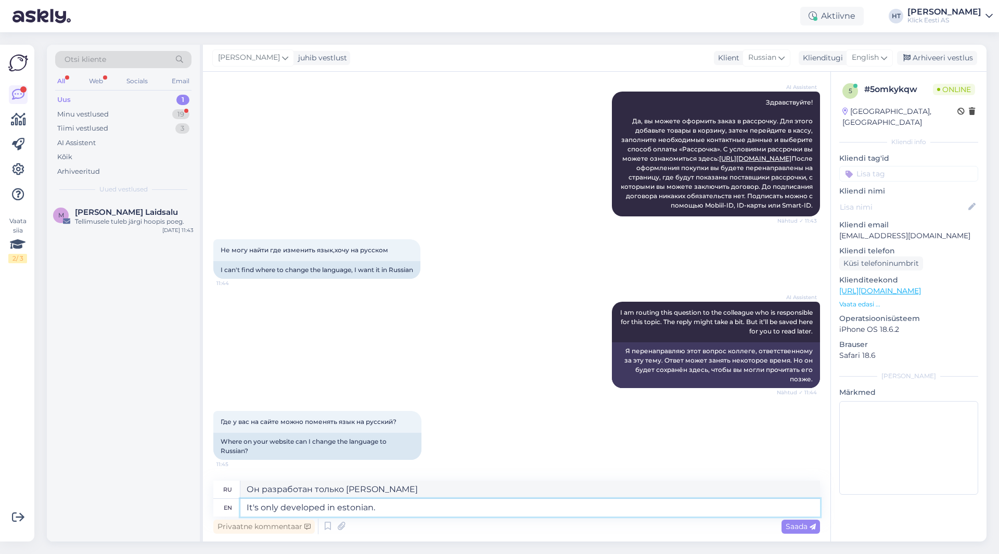
type textarea "Он разработан только на эстонском языке."
type textarea "It's only developed in estonian. Langauge can't"
type textarea "Он разработан только на эстонском языке. Язык не может"
type textarea "It's only developed in estonian. Langauge can't be c"
type textarea "Он развит только на эстонском языке. Язык не может быть"
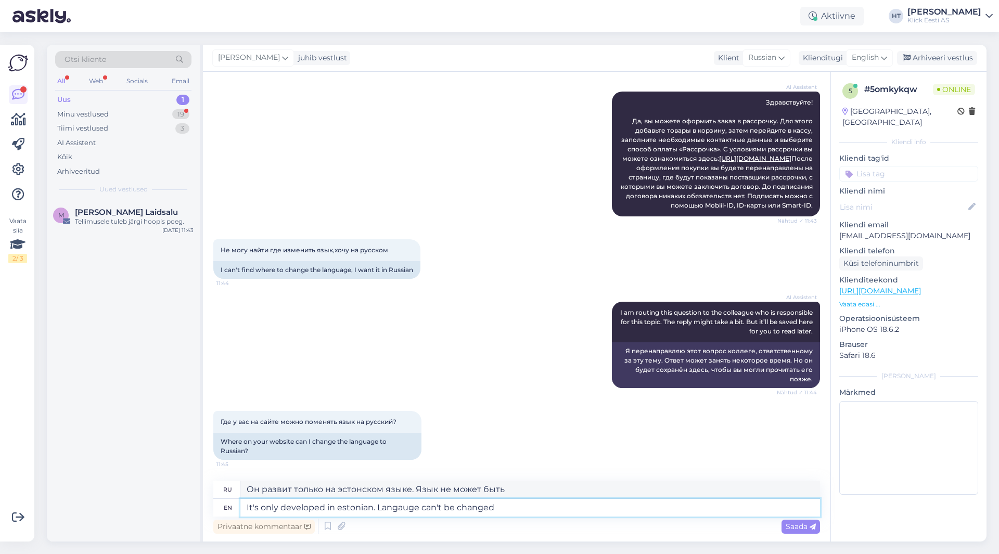
type textarea "It's only developed in estonian. Langauge can't be changed."
type textarea "Он разработан только на эстонском языке. Язык изменить нельзя."
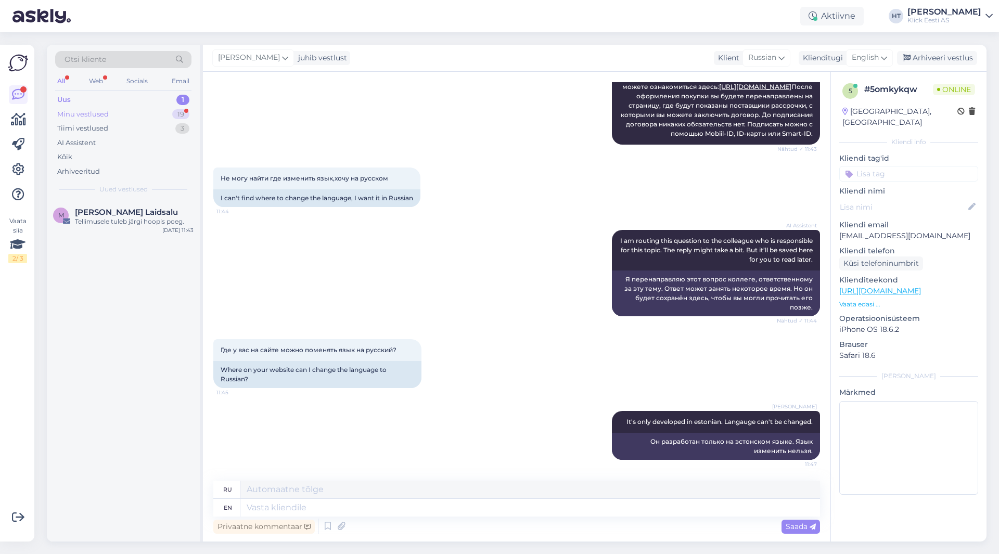
click at [156, 115] on div "Minu vestlused 19" at bounding box center [123, 114] width 136 height 15
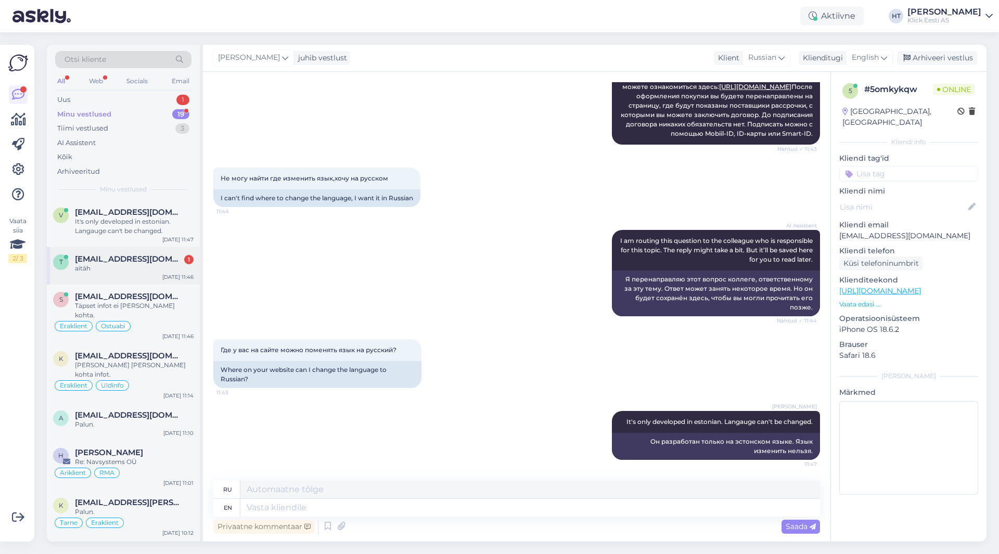
click at [158, 261] on span "[EMAIL_ADDRESS][DOMAIN_NAME]" at bounding box center [129, 259] width 108 height 9
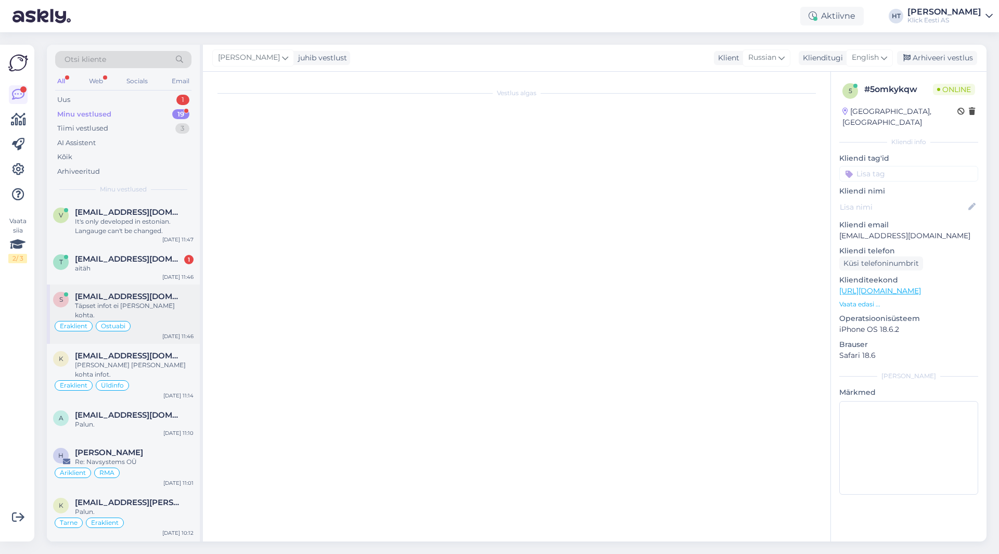
scroll to position [532, 0]
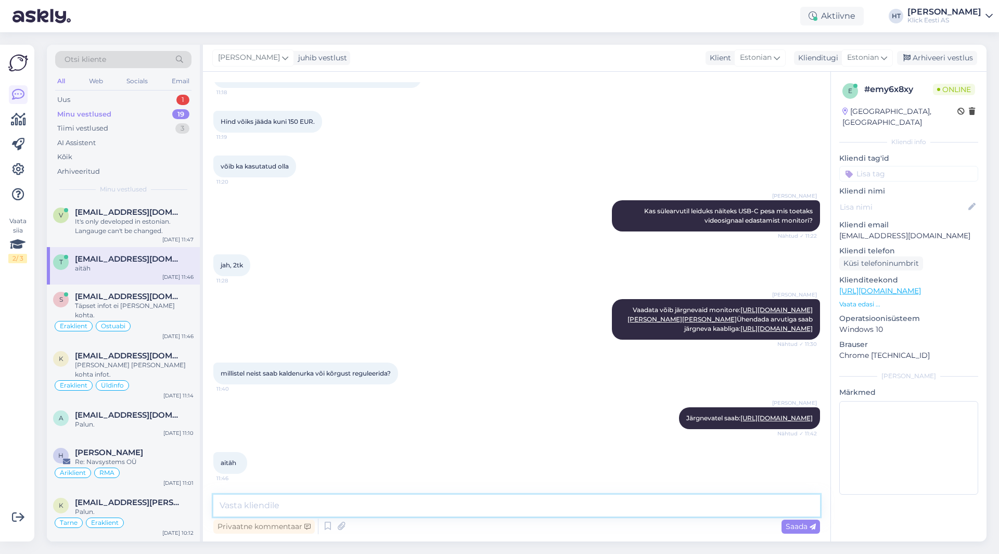
click at [387, 502] on textarea at bounding box center [516, 506] width 607 height 22
type textarea "Palun."
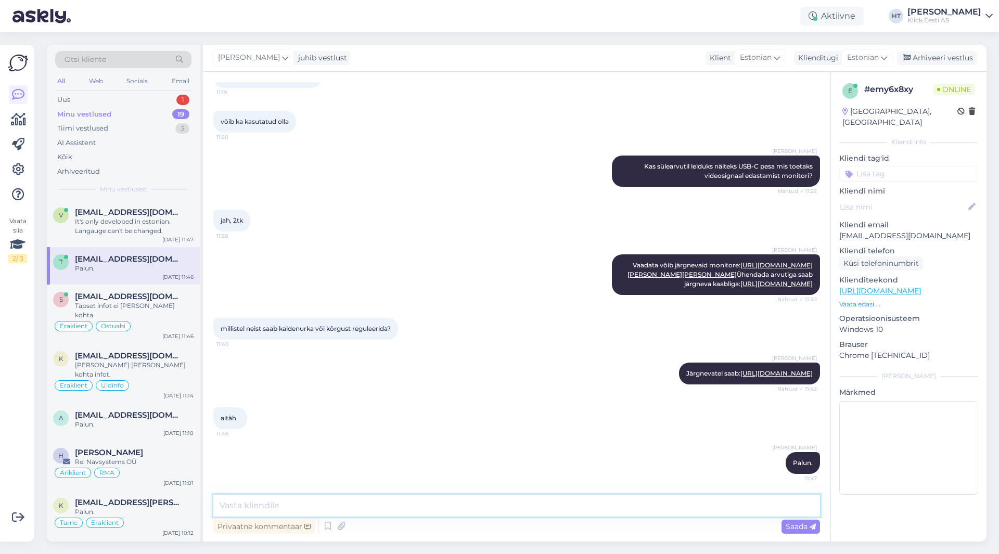
scroll to position [577, 0]
click at [162, 380] on div "k [EMAIL_ADDRESS][DOMAIN_NAME] [PERSON_NAME] [PERSON_NAME] kohta infot. Eraklie…" at bounding box center [123, 373] width 153 height 59
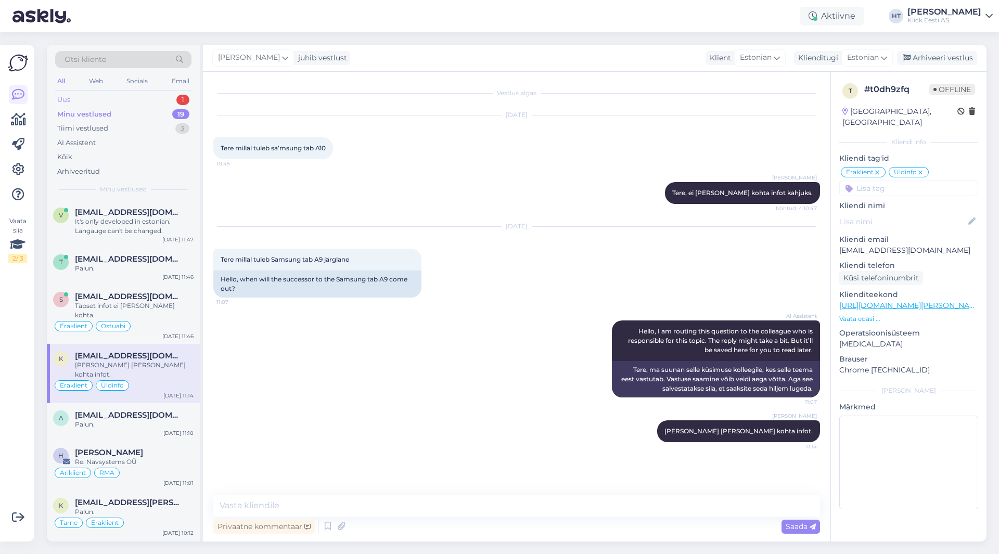
click at [179, 93] on div "Uus 1" at bounding box center [123, 100] width 136 height 15
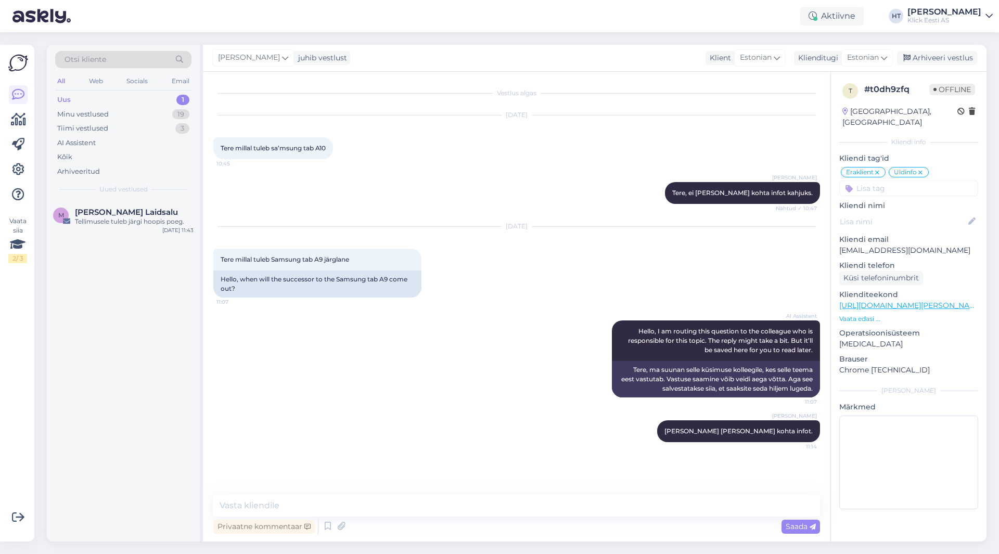
click at [155, 315] on div "M [PERSON_NAME] Laidsalu [PERSON_NAME] tuleb järgi hoopis poeg. [DATE] 11:43" at bounding box center [123, 370] width 153 height 341
click at [98, 141] on div "AI Assistent" at bounding box center [123, 143] width 136 height 15
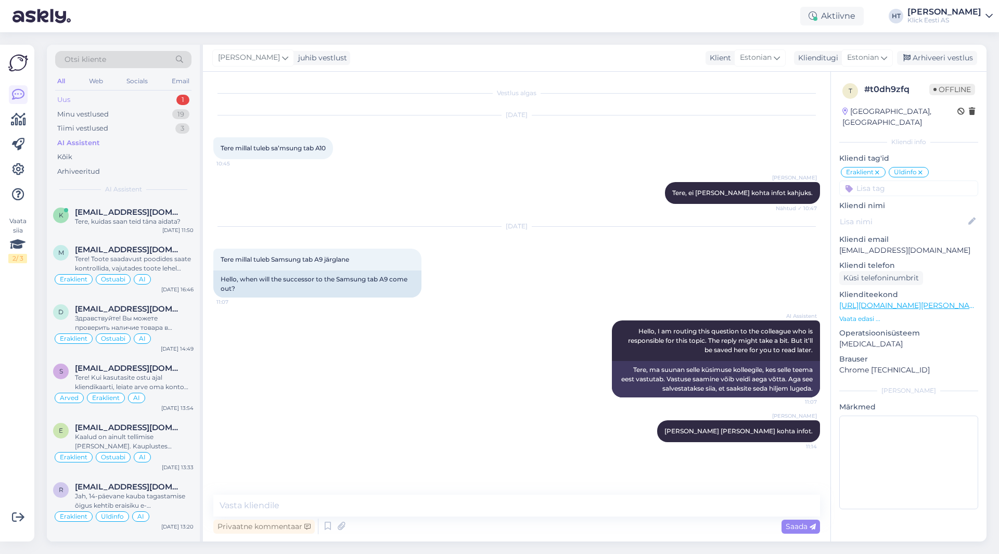
click at [134, 97] on div "Uus 1" at bounding box center [123, 100] width 136 height 15
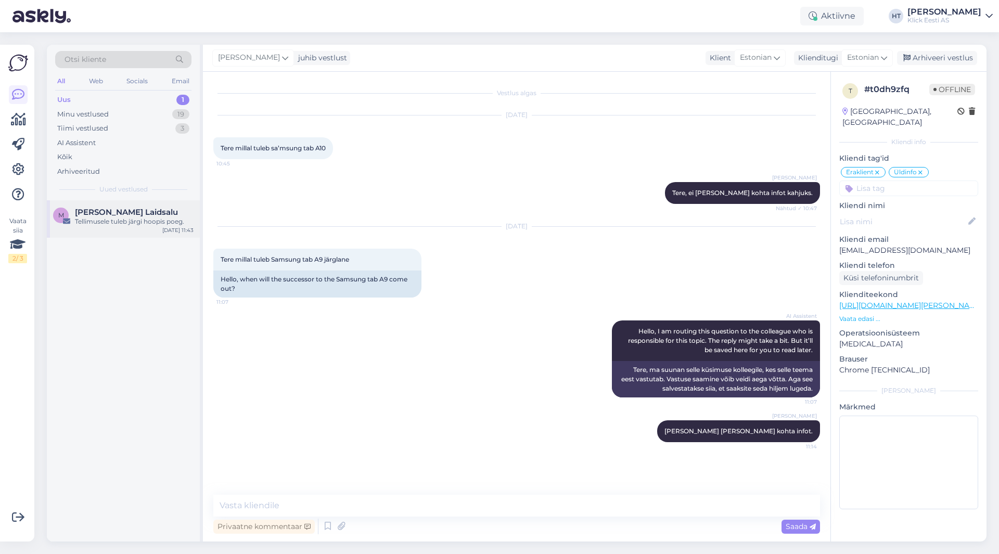
click at [154, 202] on div "M [PERSON_NAME] Laidsalu [PERSON_NAME] tuleb järgi hoopis poeg. [DATE] 11:43" at bounding box center [123, 218] width 153 height 37
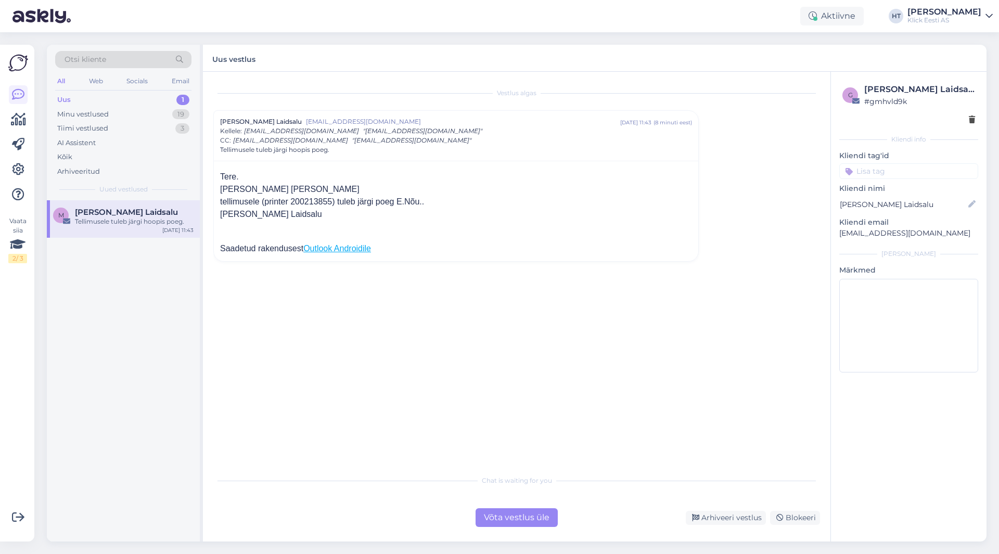
click at [624, 173] on input at bounding box center [908, 171] width 139 height 16
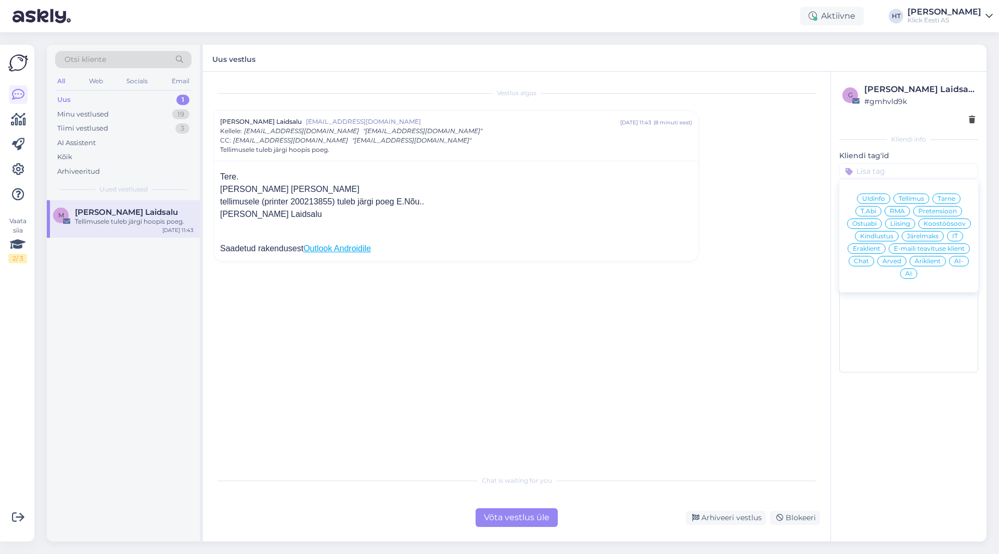
click at [624, 200] on span "Tarne" at bounding box center [947, 199] width 18 height 6
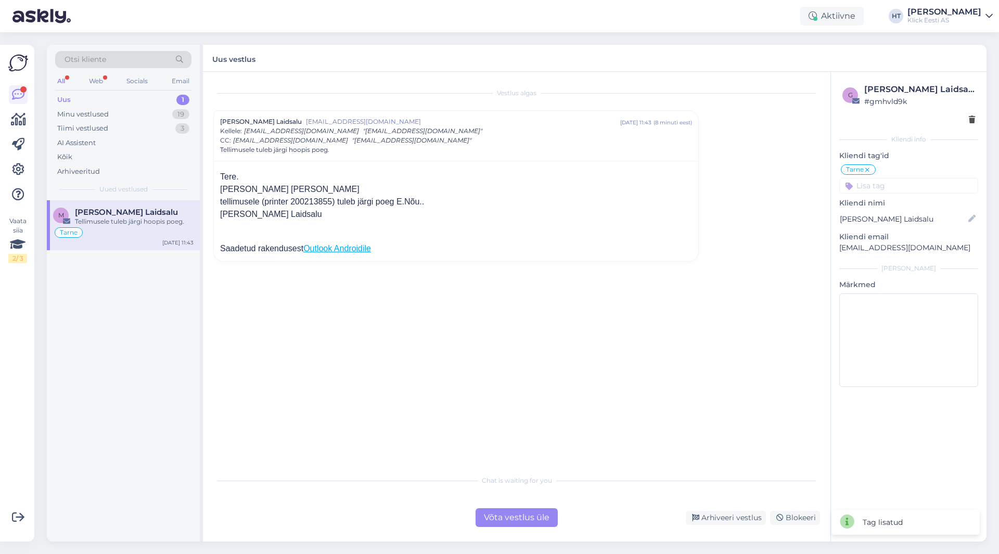
click at [624, 186] on input at bounding box center [908, 186] width 139 height 16
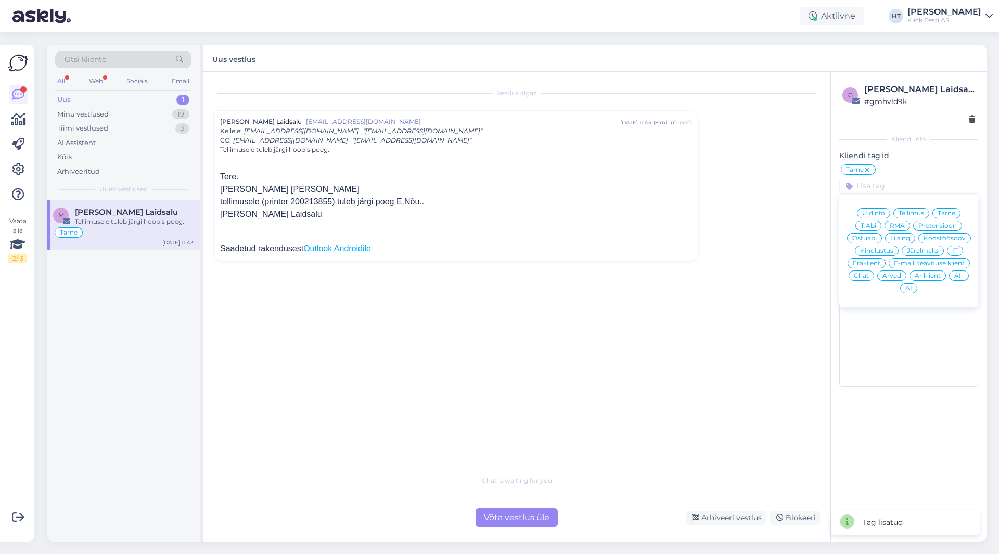
click at [624, 262] on span "Eraklient" at bounding box center [867, 263] width 28 height 6
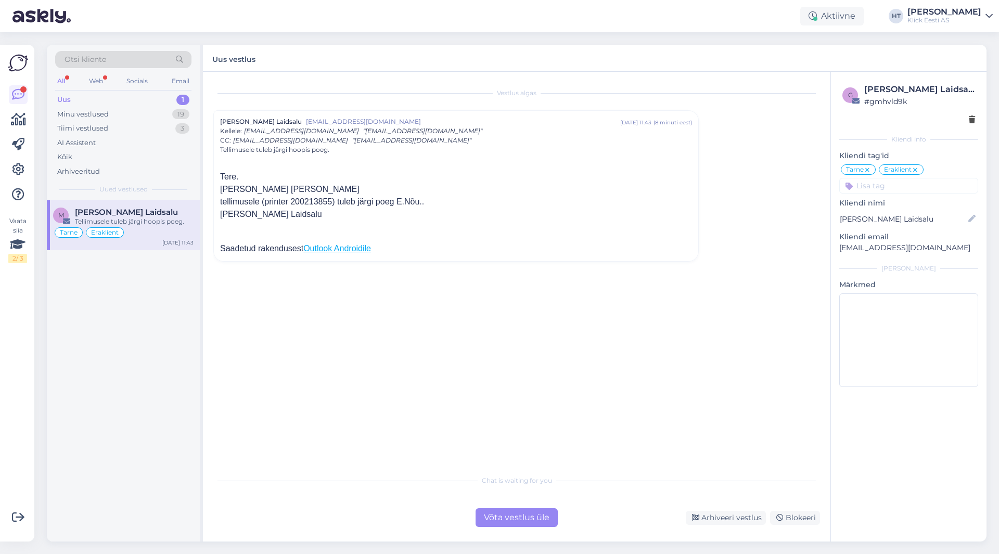
click at [624, 248] on p "[EMAIL_ADDRESS][DOMAIN_NAME]" at bounding box center [908, 248] width 139 height 11
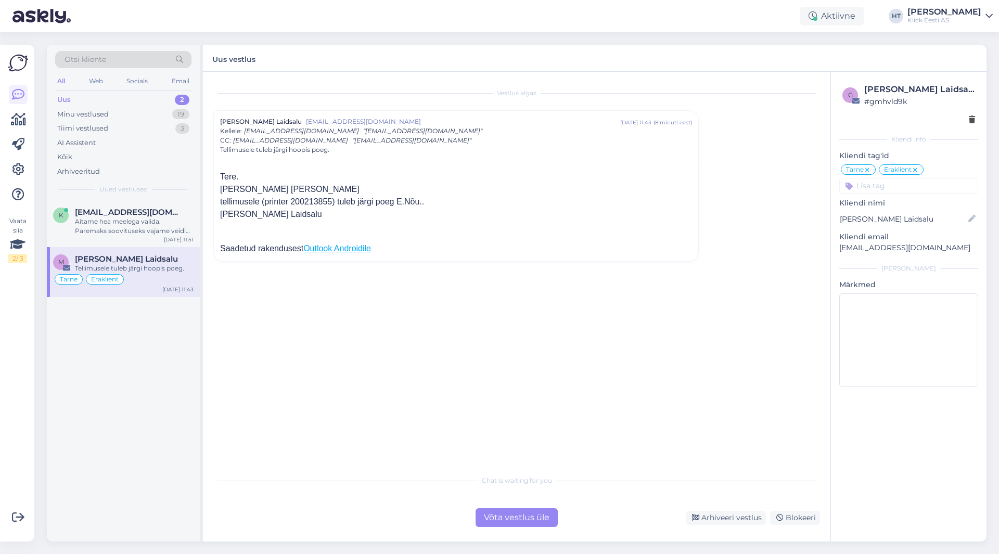
click at [606, 381] on div "Vestlus [PERSON_NAME] Laidsalu [EMAIL_ADDRESS][DOMAIN_NAME] [DATE] 11:43 ( 8 mi…" at bounding box center [521, 271] width 616 height 378
click at [624, 514] on div "Arhiveeri vestlus" at bounding box center [726, 518] width 80 height 14
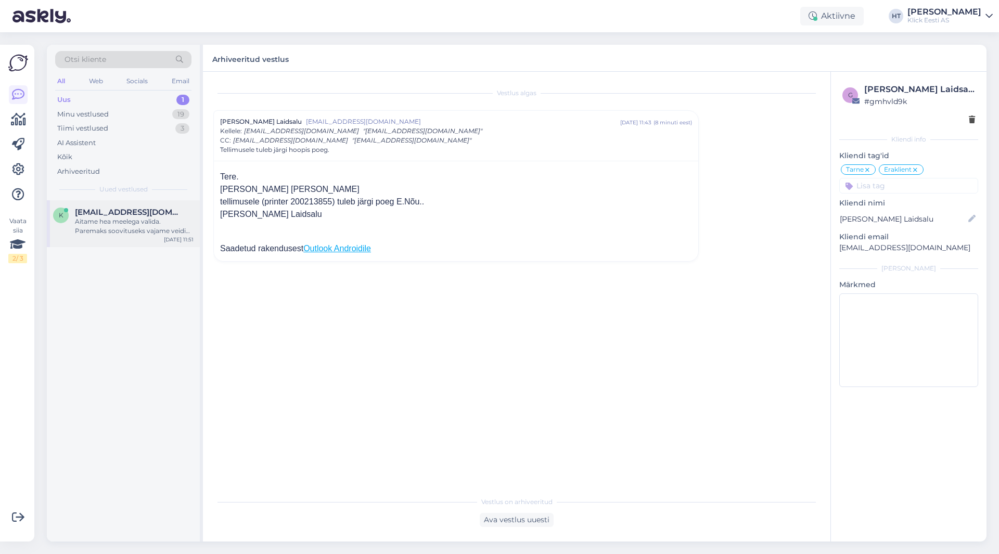
click at [168, 240] on div "[DATE] 11:51" at bounding box center [179, 240] width 30 height 8
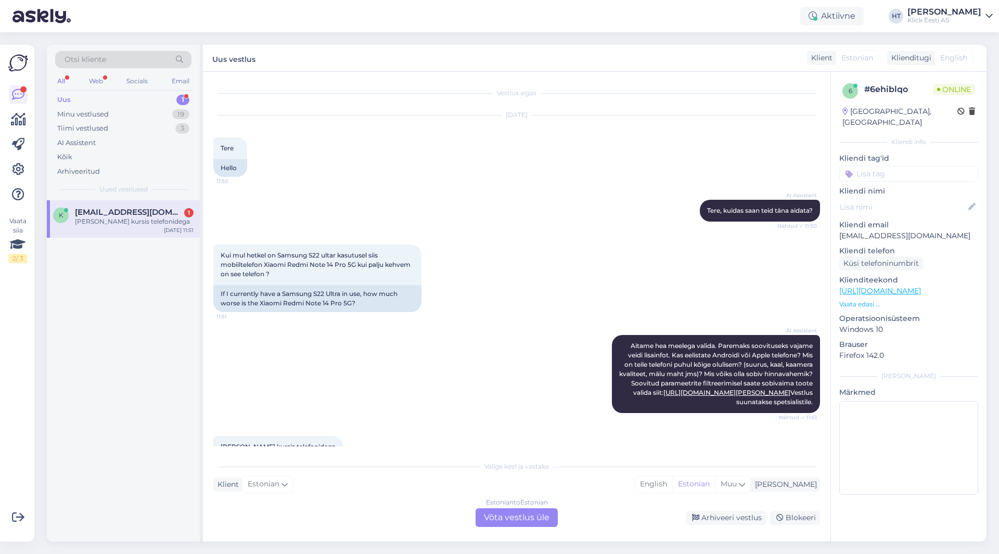
scroll to position [41, 0]
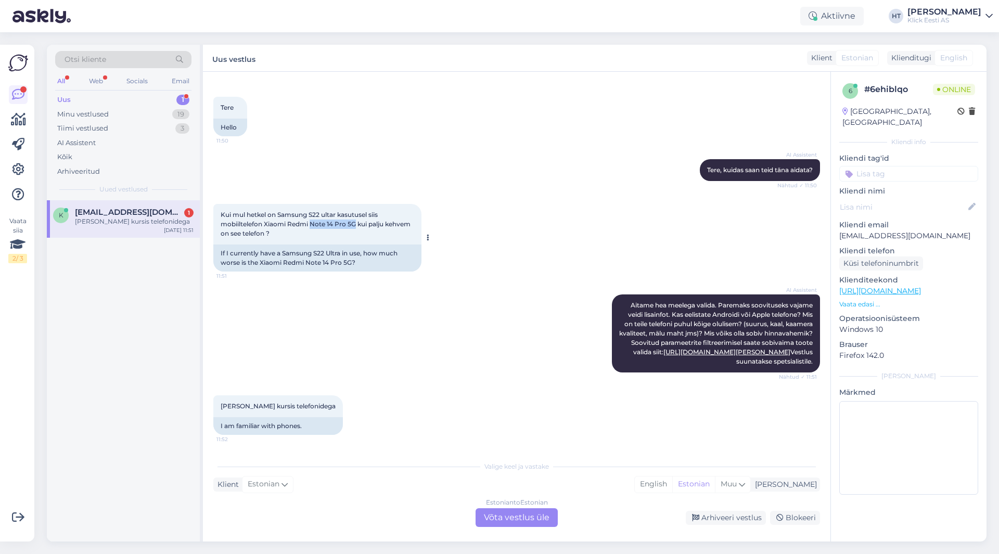
drag, startPoint x: 312, startPoint y: 225, endPoint x: 357, endPoint y: 227, distance: 45.4
click at [357, 227] on span "Kui mul hetkel on Samsung S22 ultar kasutusel siis mobiiltelefon Xiaomi Redmi N…" at bounding box center [317, 224] width 192 height 27
click at [553, 237] on div "Kui mul hetkel on Samsung S22 ultar kasutusel siis mobiiltelefon Xiaomi Redmi N…" at bounding box center [516, 238] width 607 height 91
click at [353, 330] on div "AI Assistent [PERSON_NAME] hea meelega valida. Paremaks soovituseks vajame veid…" at bounding box center [516, 333] width 607 height 101
click at [450, 363] on div "AI Assistent [PERSON_NAME] hea meelega valida. Paremaks soovituseks vajame veid…" at bounding box center [516, 333] width 607 height 101
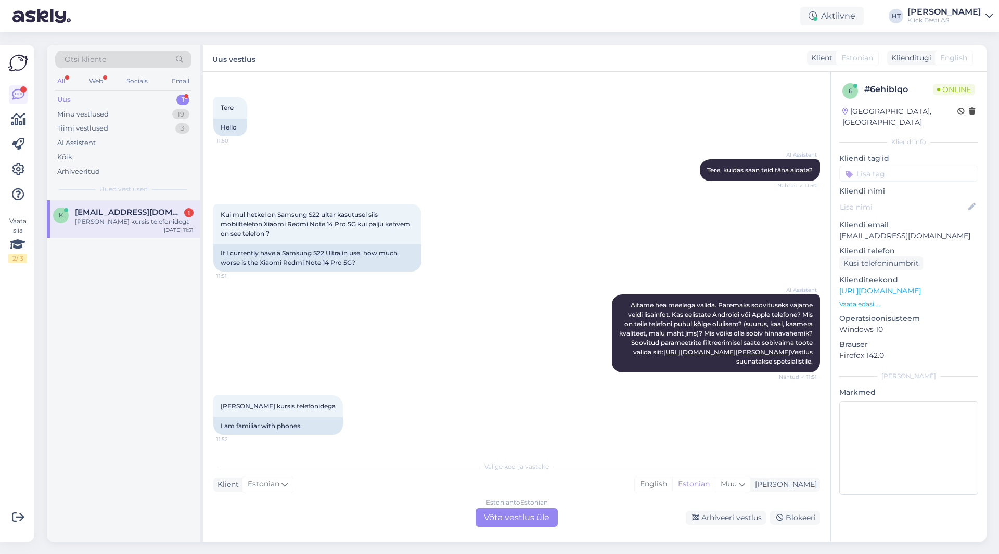
click at [124, 212] on span "[EMAIL_ADDRESS][DOMAIN_NAME]" at bounding box center [129, 212] width 108 height 9
click at [519, 517] on div "Estonian to Estonian Võta vestlus üle" at bounding box center [517, 517] width 82 height 19
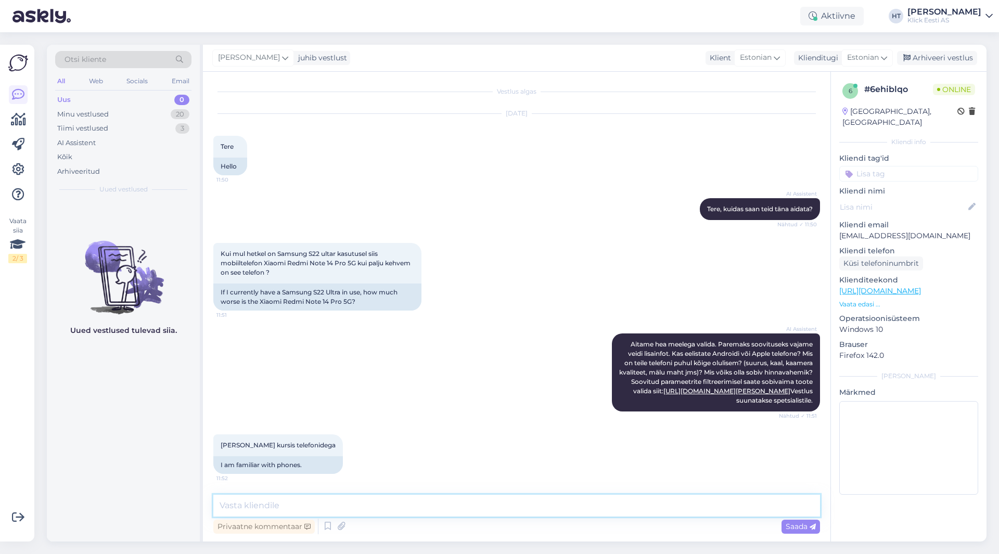
click at [516, 512] on textarea at bounding box center [516, 506] width 607 height 22
type textarea "Jõudluse ja kaamera poolest jääb S22 Ultra siiamaani paremaks. Ekraani kvalitee…"
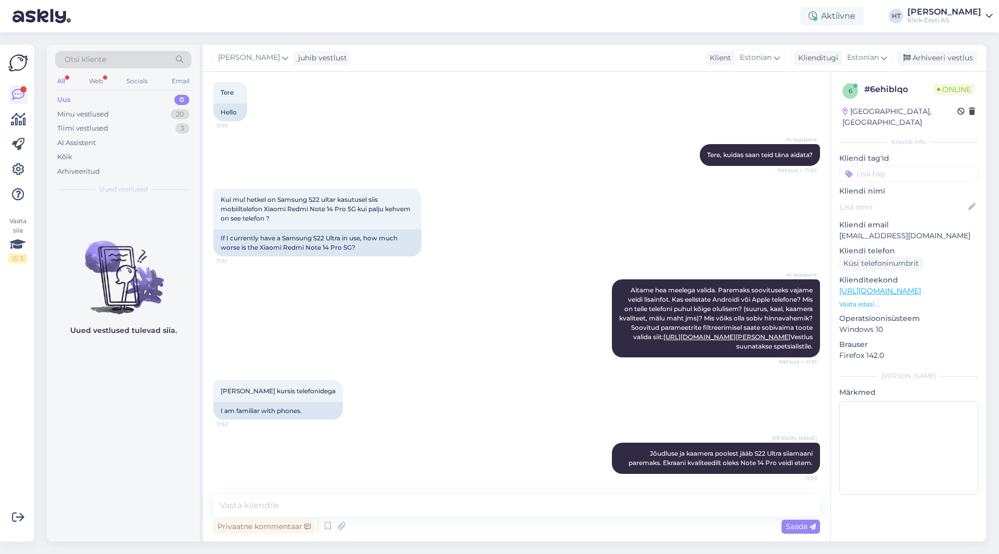
click at [158, 106] on div "Uus 0" at bounding box center [123, 100] width 136 height 15
click at [160, 112] on div "Minu vestlused 20" at bounding box center [123, 114] width 136 height 15
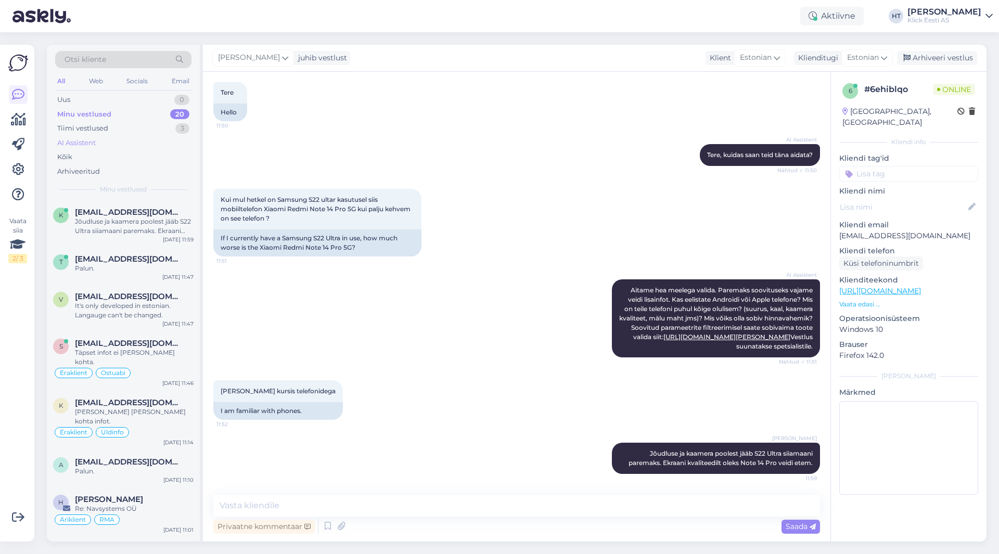
click at [144, 136] on div "AI Assistent" at bounding box center [123, 143] width 136 height 15
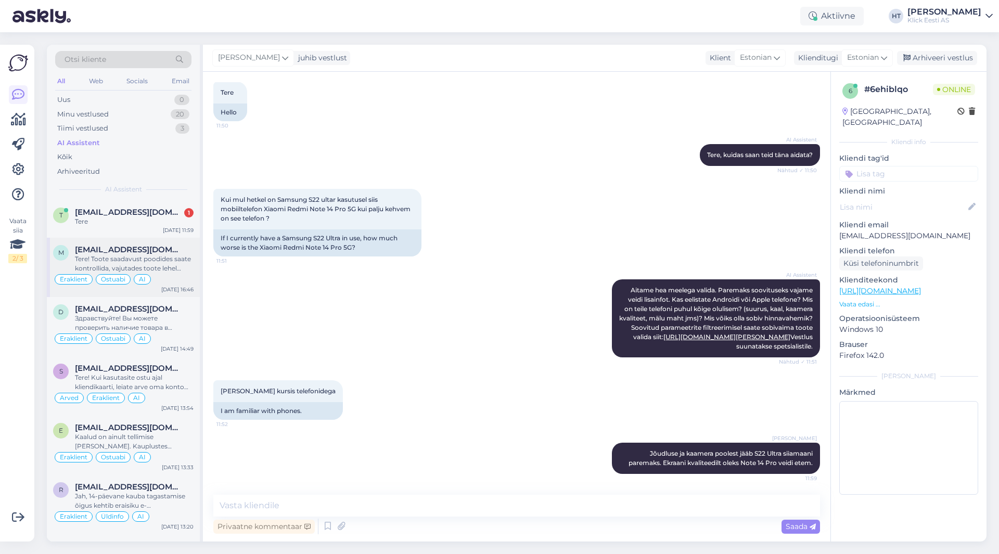
click at [172, 271] on div "Tere! Toote saadavust poodides saate kontrollida, vajutades toote lehel "Saadav…" at bounding box center [134, 264] width 119 height 19
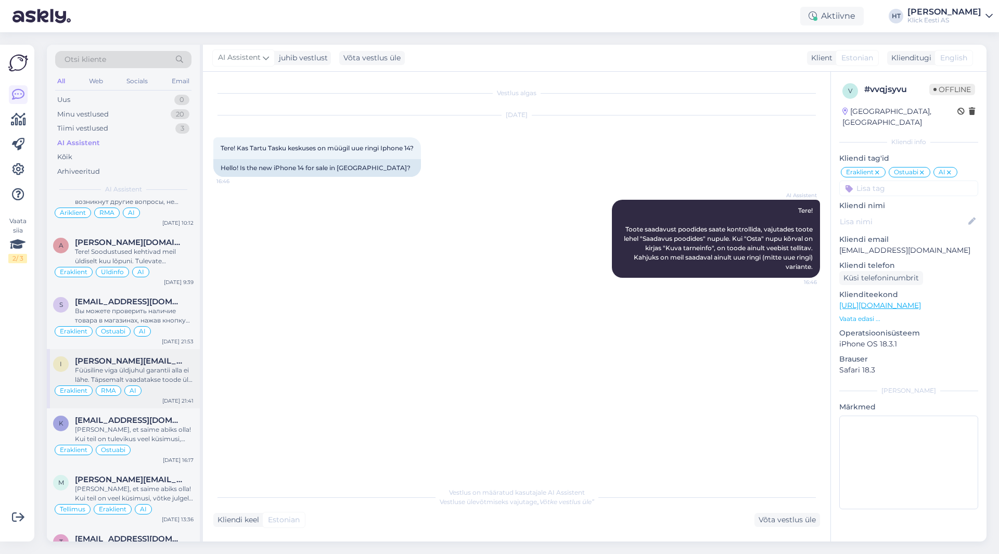
scroll to position [937, 0]
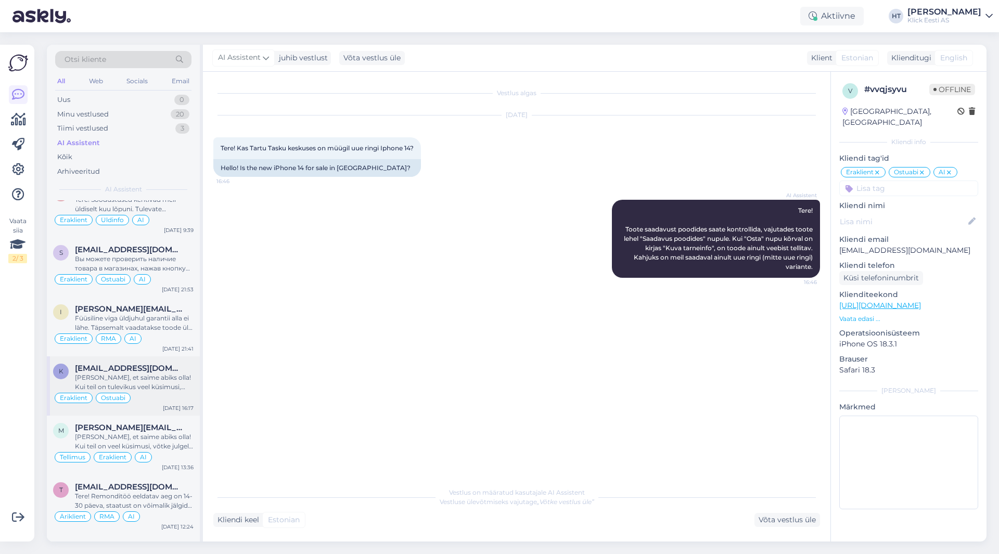
click at [180, 380] on div "[PERSON_NAME], et saime abiks olla! Kui teil on tulevikus veel küsimusi, võtke …" at bounding box center [134, 382] width 119 height 19
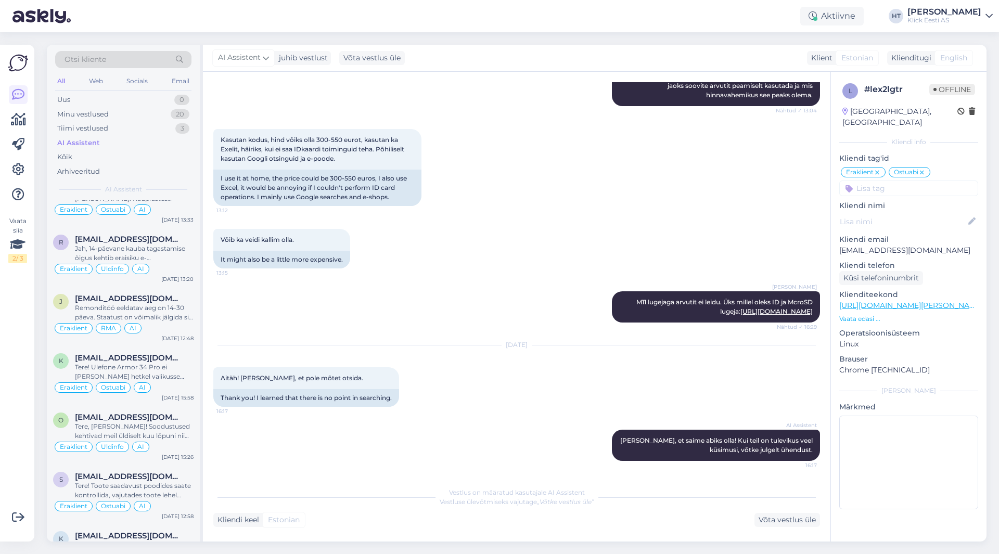
scroll to position [0, 0]
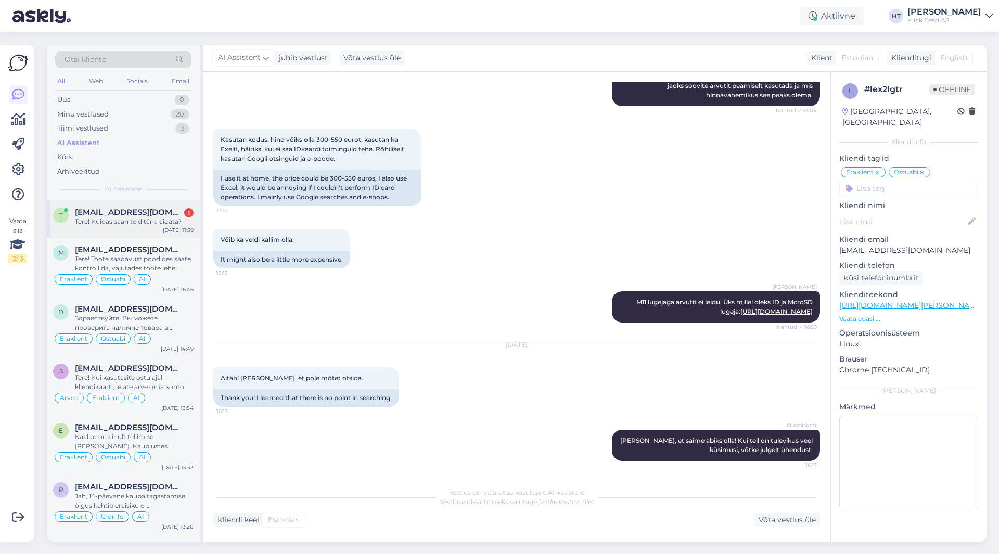
click at [149, 220] on div "Tere! Kuidas saan teid täna aidata?" at bounding box center [134, 221] width 119 height 9
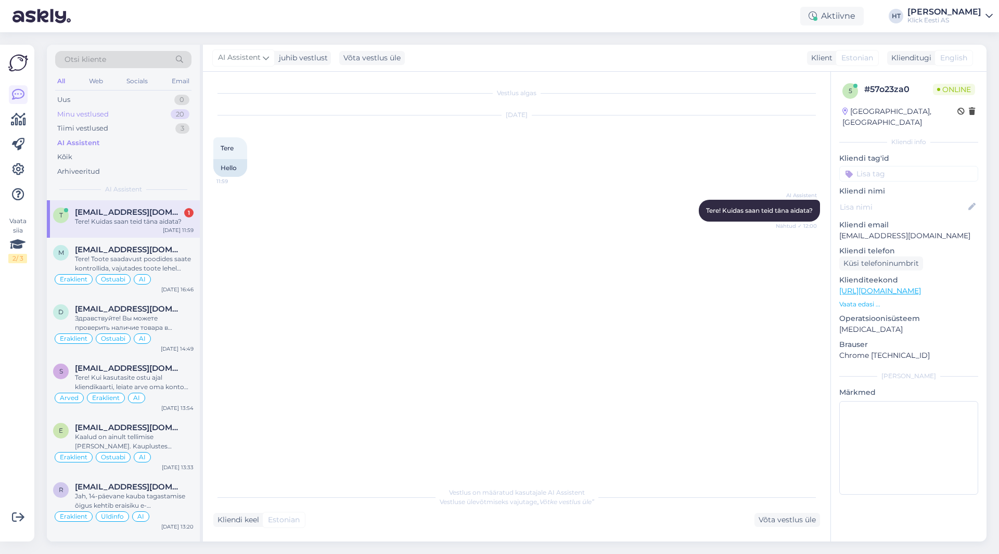
click at [164, 110] on div "Minu vestlused 20" at bounding box center [123, 114] width 136 height 15
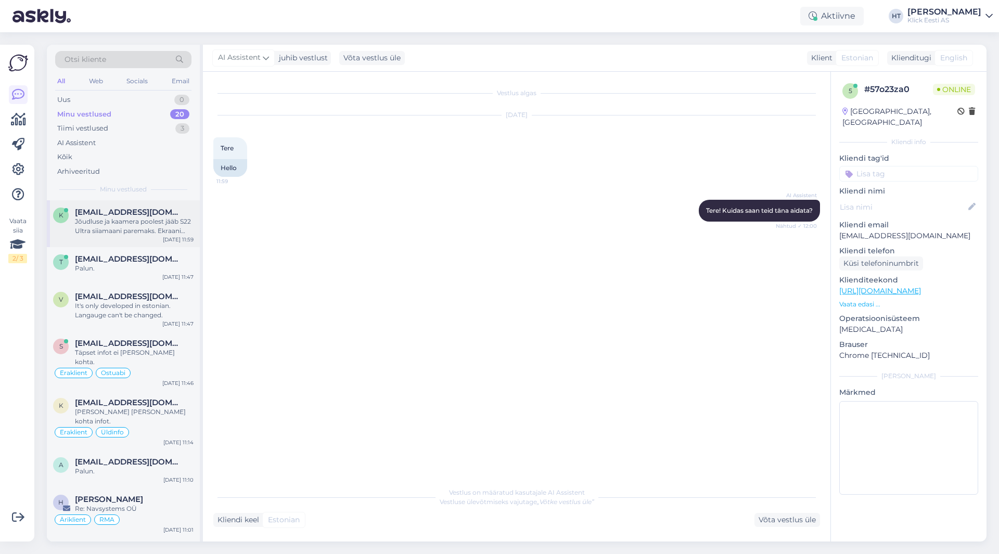
click at [167, 224] on div "Jõudluse ja kaamera poolest jääb S22 Ultra siiamaani paremaks. Ekraani kvalitee…" at bounding box center [134, 226] width 119 height 19
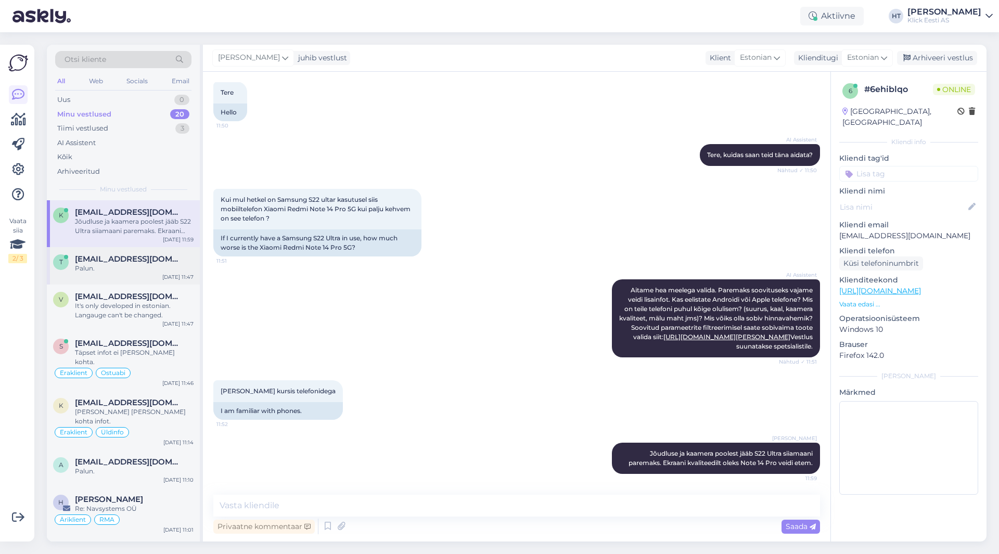
click at [162, 260] on span "[EMAIL_ADDRESS][DOMAIN_NAME]" at bounding box center [129, 259] width 108 height 9
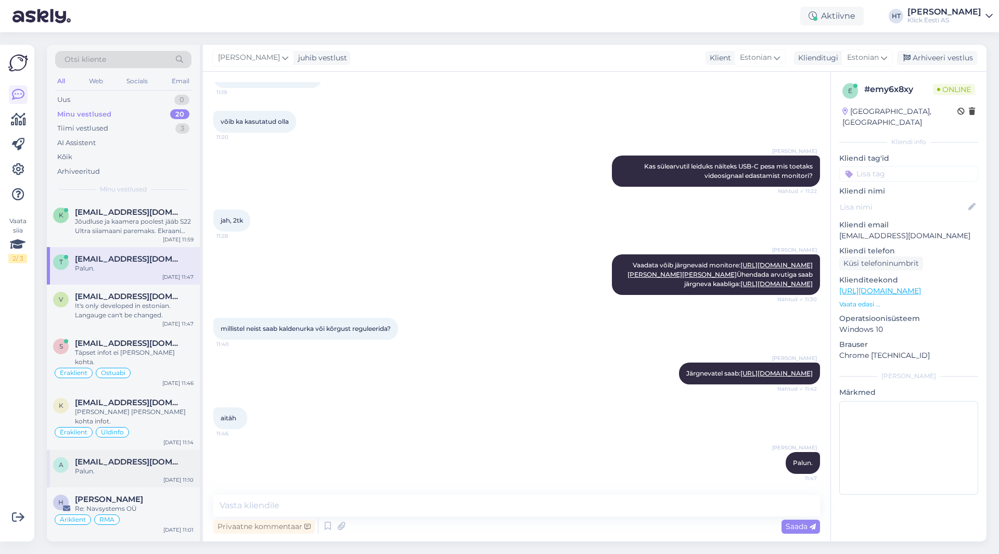
click at [160, 457] on span "[EMAIL_ADDRESS][DOMAIN_NAME]" at bounding box center [129, 461] width 108 height 9
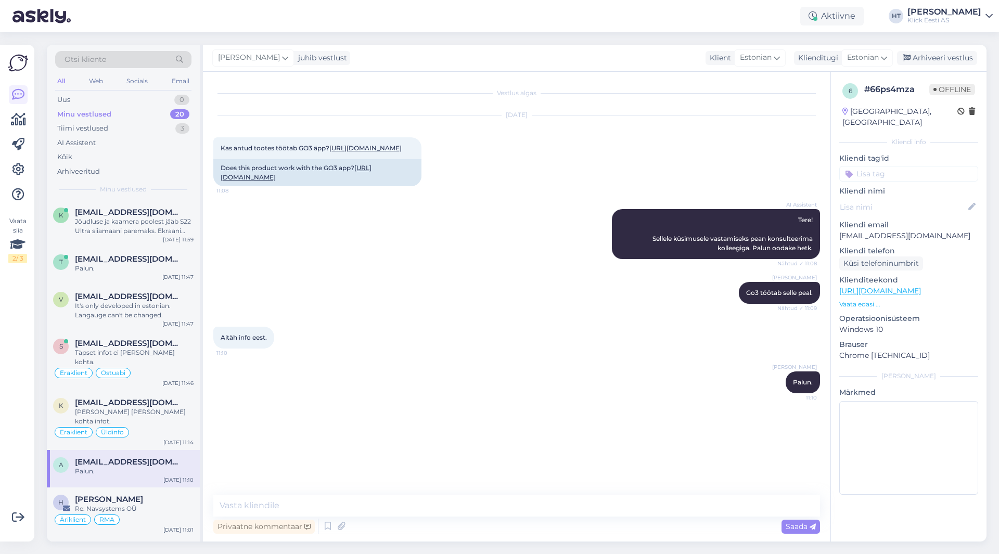
click at [624, 166] on input at bounding box center [908, 174] width 139 height 16
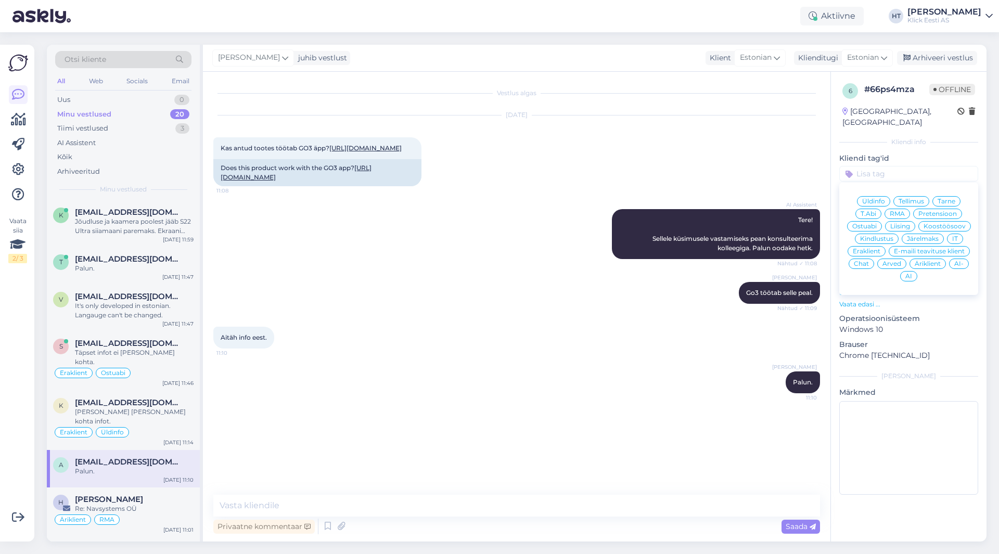
click at [624, 223] on span "Ostuabi" at bounding box center [865, 226] width 24 height 6
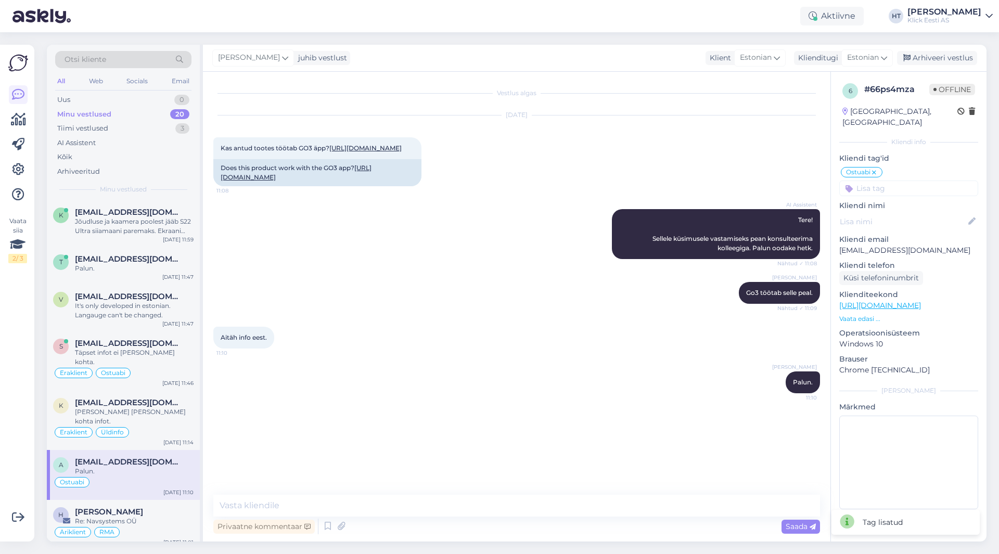
click at [624, 181] on input at bounding box center [908, 189] width 139 height 16
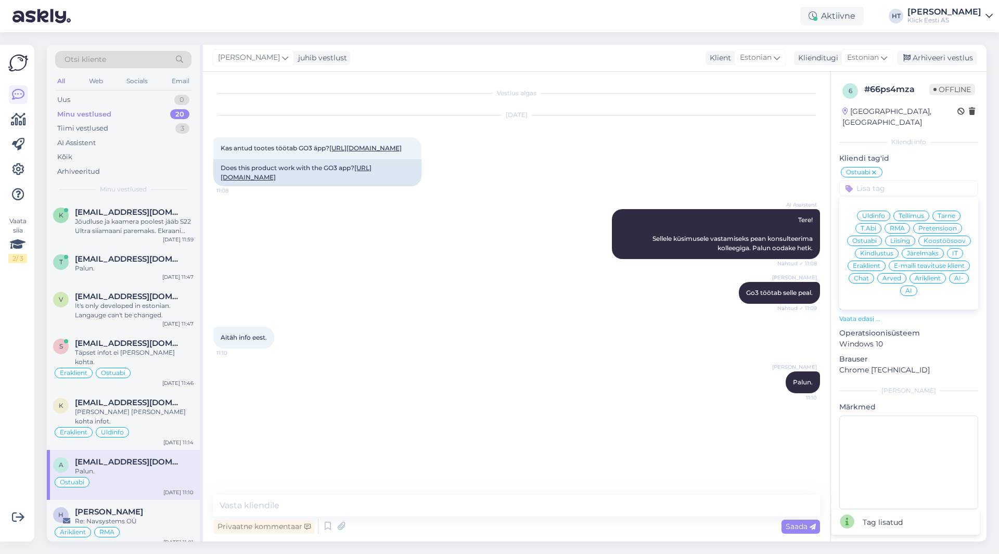
click at [624, 263] on span "Eraklient" at bounding box center [867, 266] width 28 height 6
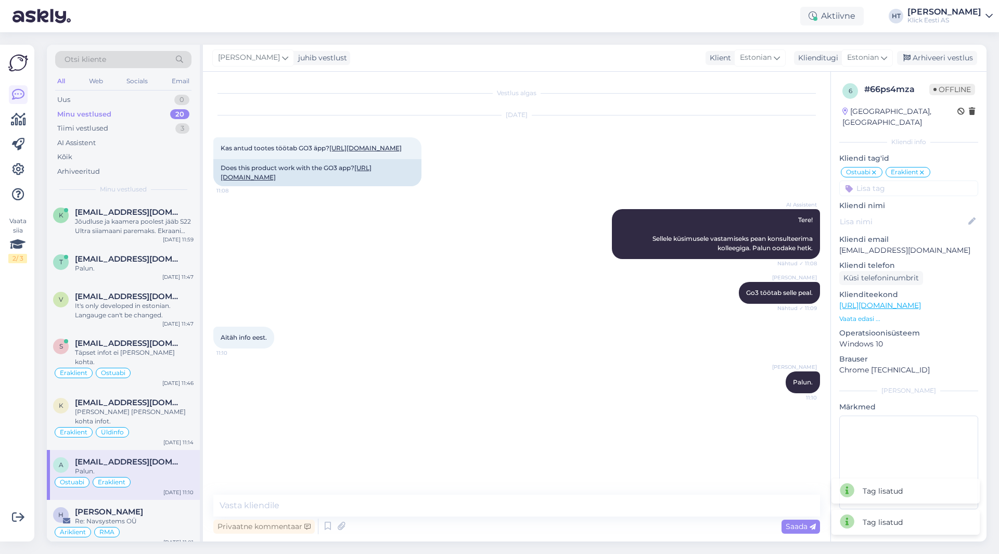
click at [527, 256] on div "AI Assistent Tere! Sellele küsimusele vastamiseks pean konsulteerima kolleegiga…" at bounding box center [516, 234] width 607 height 73
click at [107, 324] on div "v [EMAIL_ADDRESS][DOMAIN_NAME] It's only developed in estonian. Langauge can't …" at bounding box center [123, 308] width 153 height 47
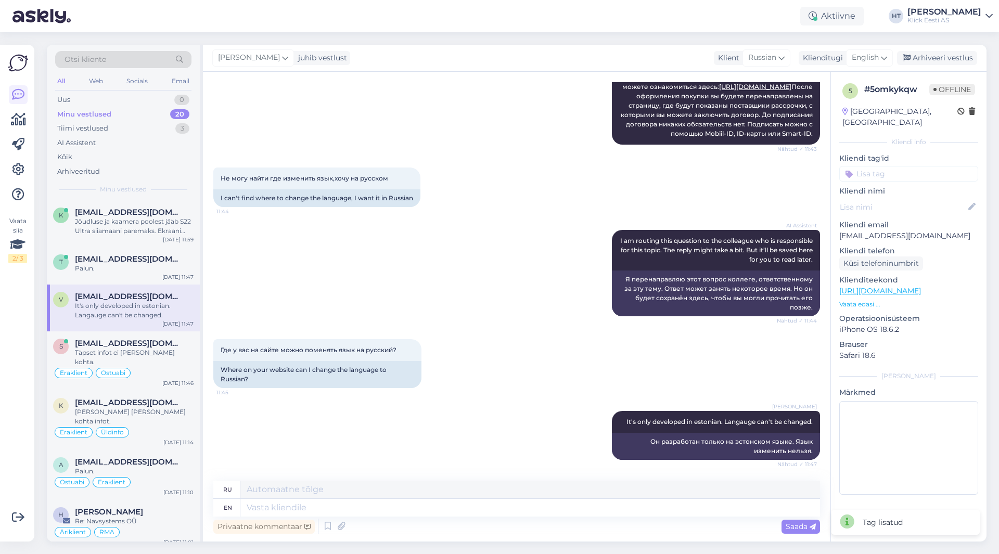
click at [624, 166] on input at bounding box center [908, 174] width 139 height 16
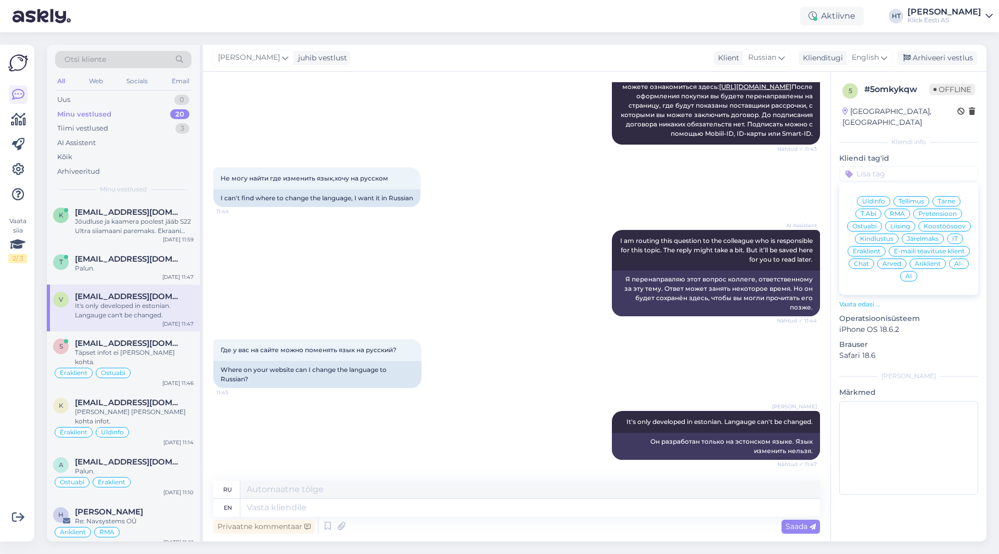
click at [624, 236] on span "IT" at bounding box center [955, 239] width 6 height 6
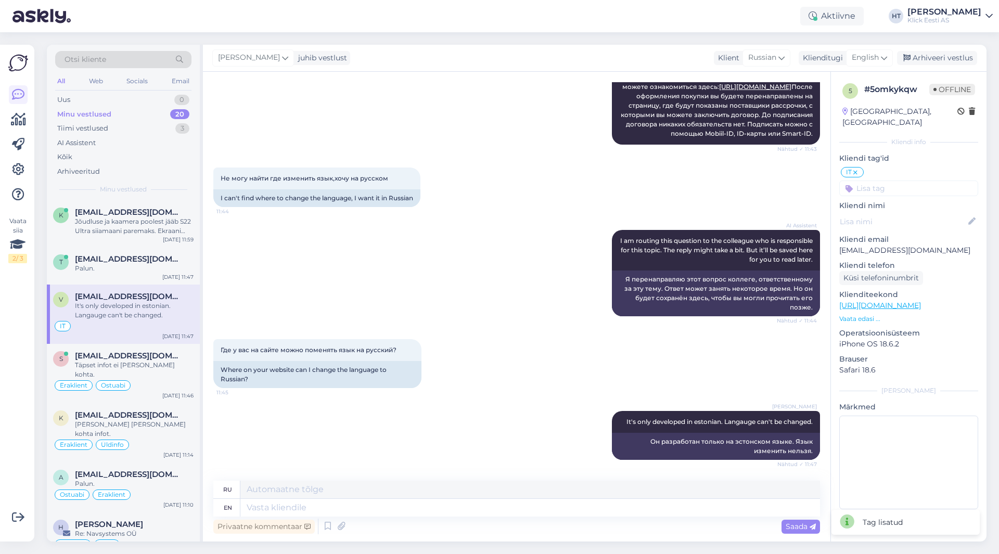
click at [624, 185] on div "5 # 5omkykqw Offline [GEOGRAPHIC_DATA], [GEOGRAPHIC_DATA] Kliendi info Kliendi …" at bounding box center [909, 298] width 156 height 453
click at [624, 181] on input at bounding box center [908, 189] width 139 height 16
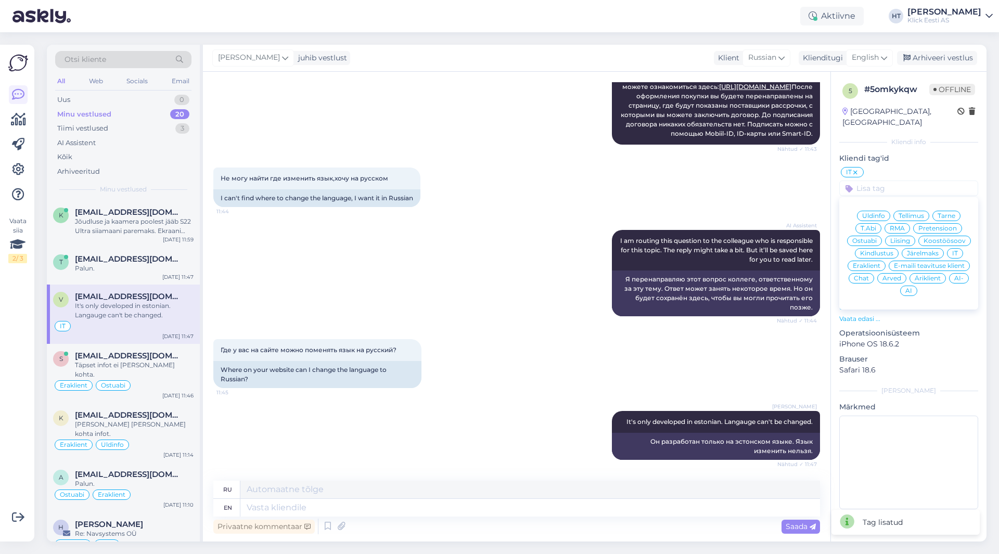
click at [624, 263] on span "Eraklient" at bounding box center [867, 266] width 28 height 6
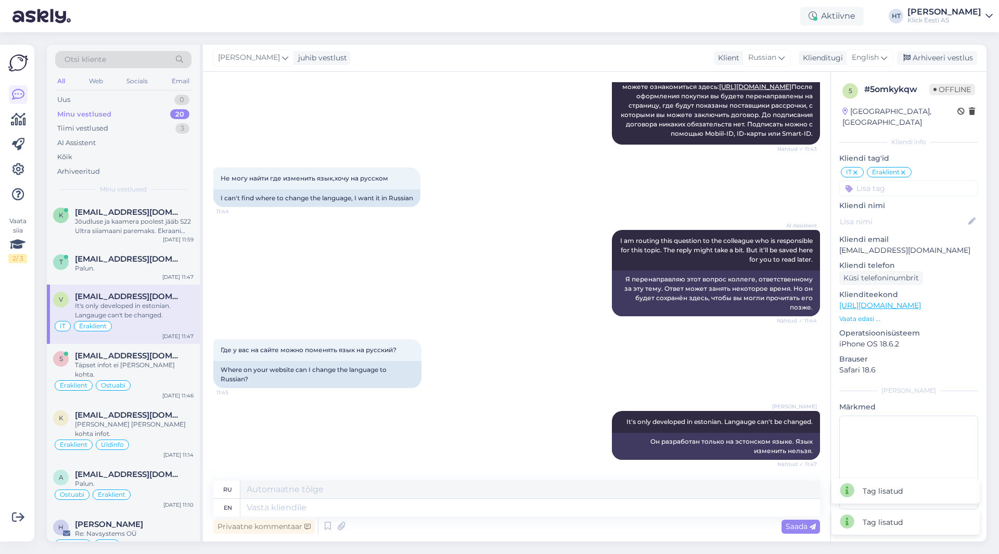
click at [624, 181] on input at bounding box center [908, 189] width 139 height 16
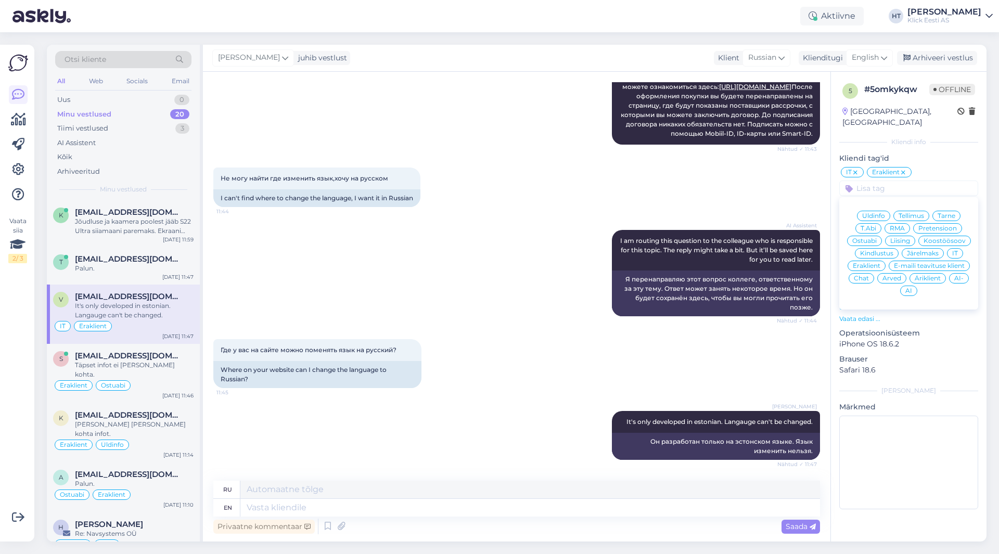
click at [624, 250] on span "Järelmaks" at bounding box center [923, 253] width 32 height 6
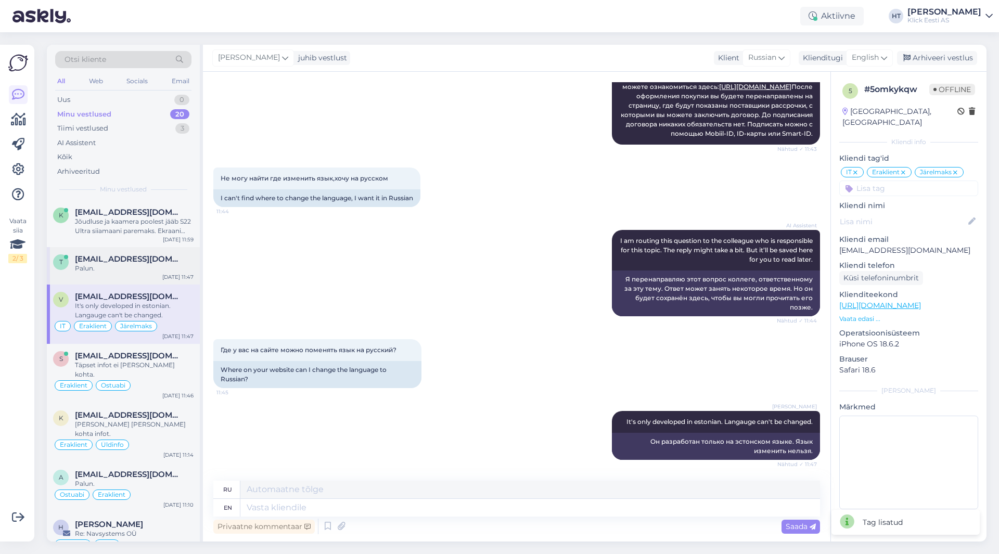
click at [109, 260] on span "[EMAIL_ADDRESS][DOMAIN_NAME]" at bounding box center [129, 259] width 108 height 9
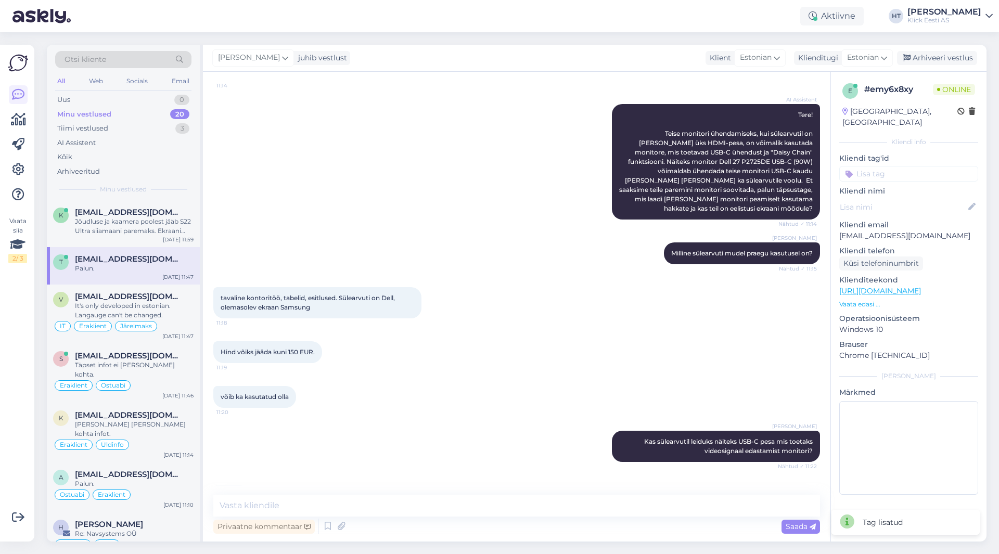
scroll to position [577, 0]
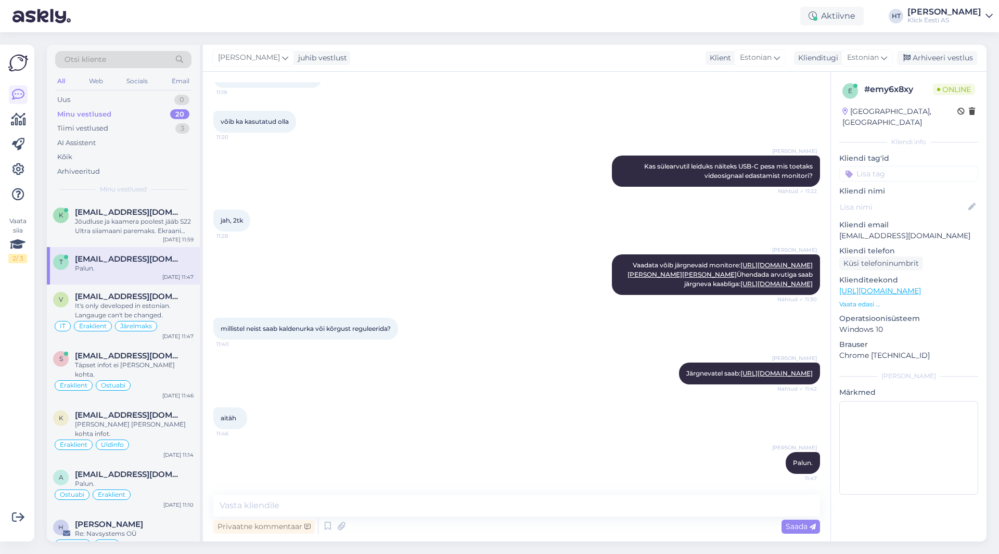
click at [624, 166] on input at bounding box center [908, 174] width 139 height 16
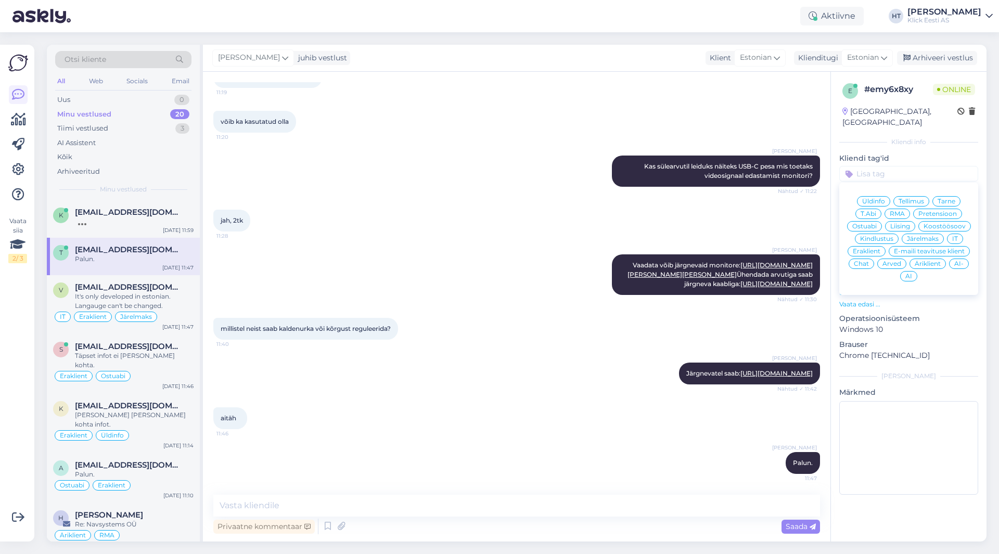
click at [624, 223] on span "Ostuabi" at bounding box center [865, 226] width 24 height 6
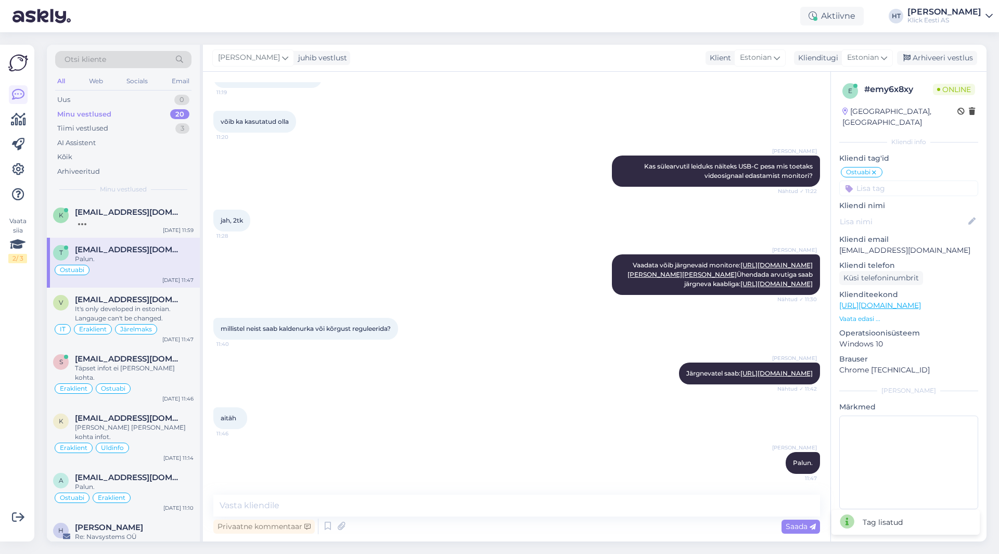
click at [624, 181] on input at bounding box center [908, 189] width 139 height 16
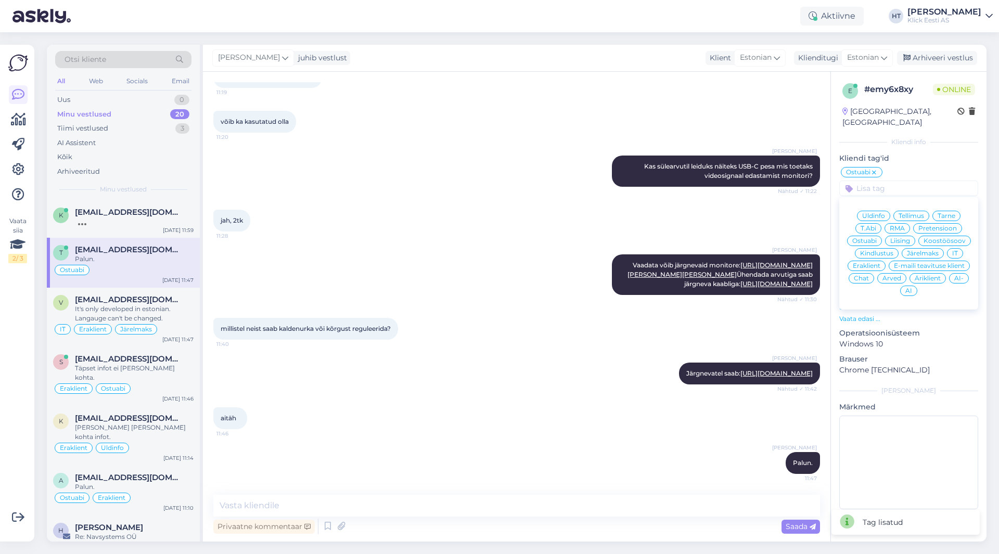
click at [624, 263] on span "Eraklient" at bounding box center [867, 266] width 28 height 6
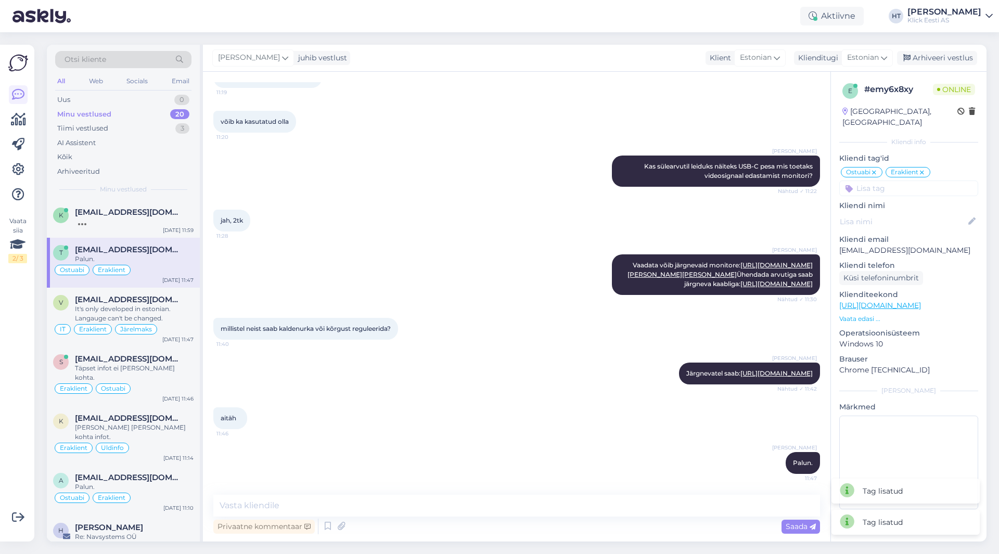
click at [406, 243] on div "[PERSON_NAME] Vaadata võib järgnevaid monitore: [URL][DOMAIN_NAME][PERSON_NAME]…" at bounding box center [516, 274] width 607 height 63
click at [191, 307] on div "It's only developed in estonian. Langauge can't be changed." at bounding box center [134, 313] width 119 height 19
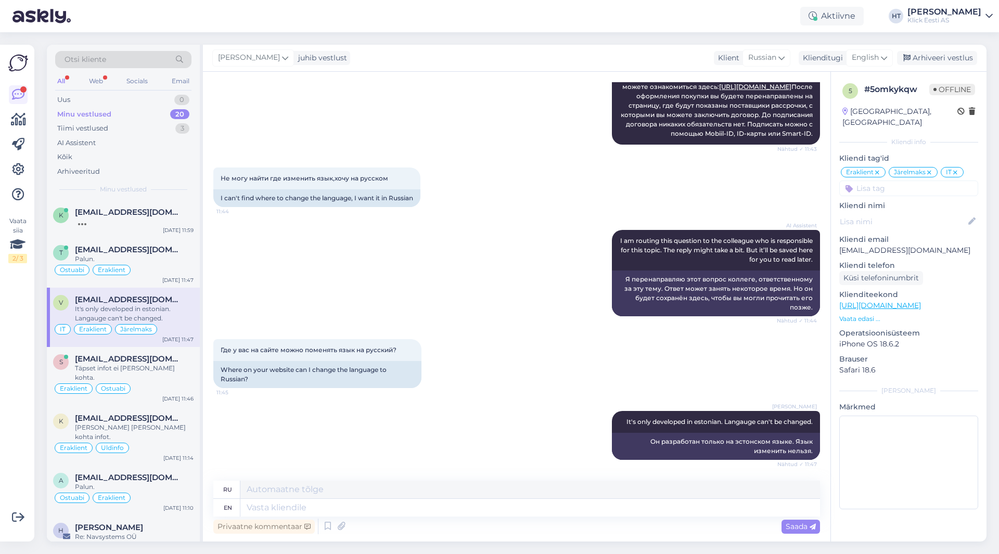
click at [97, 72] on div "Otsi kliente" at bounding box center [123, 62] width 136 height 23
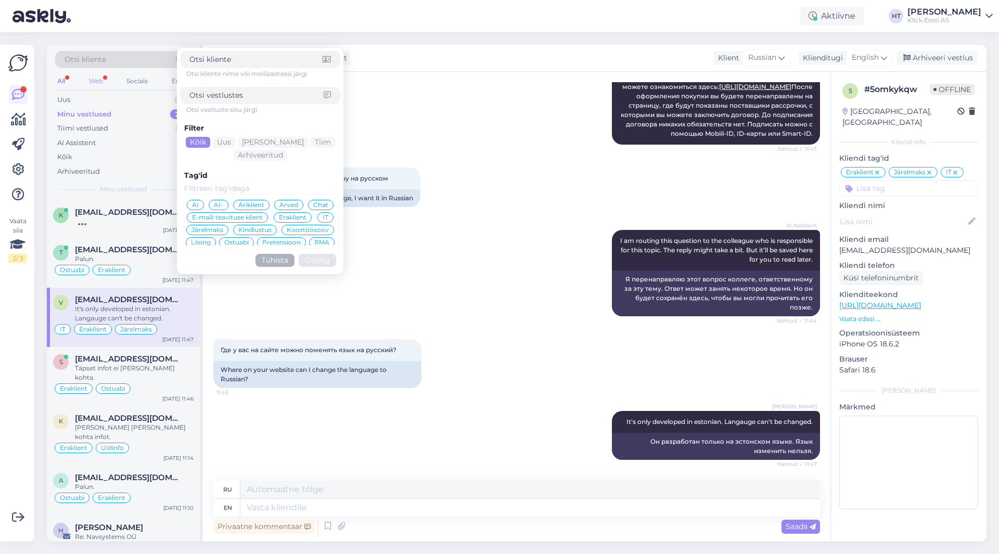
click at [99, 78] on div "Web" at bounding box center [96, 81] width 18 height 14
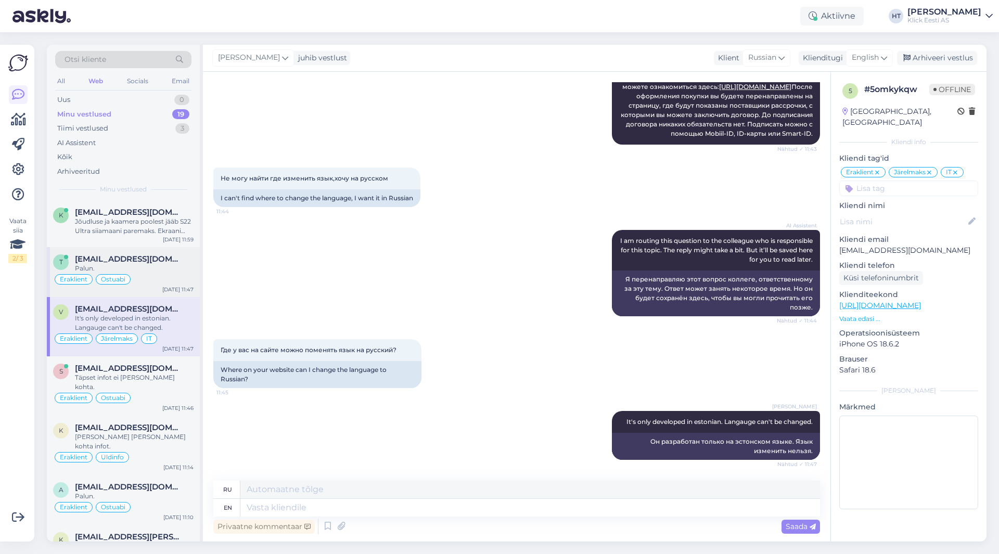
click at [131, 274] on div "Eraklient Ostuabi" at bounding box center [123, 279] width 141 height 12
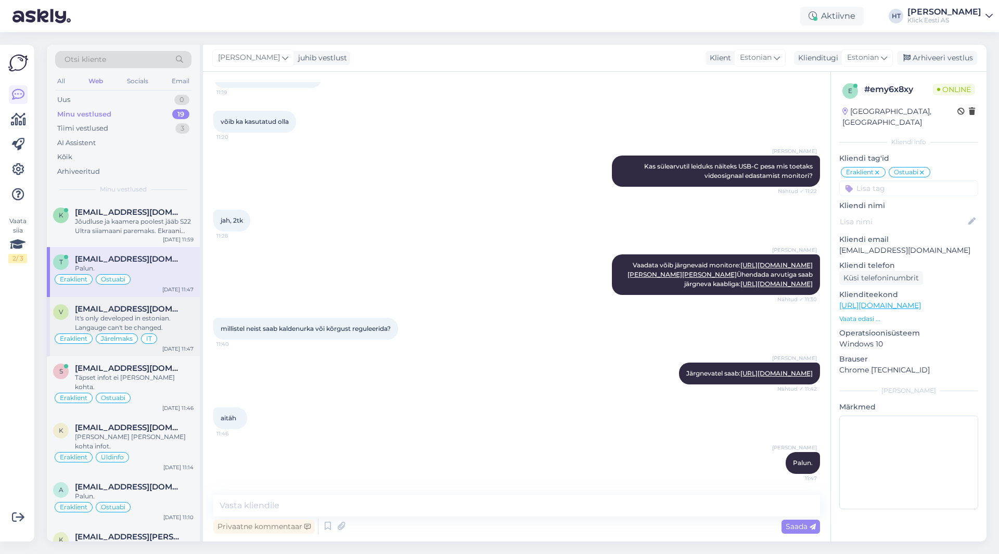
click at [134, 323] on div "It's only developed in estonian. Langauge can't be changed." at bounding box center [134, 323] width 119 height 19
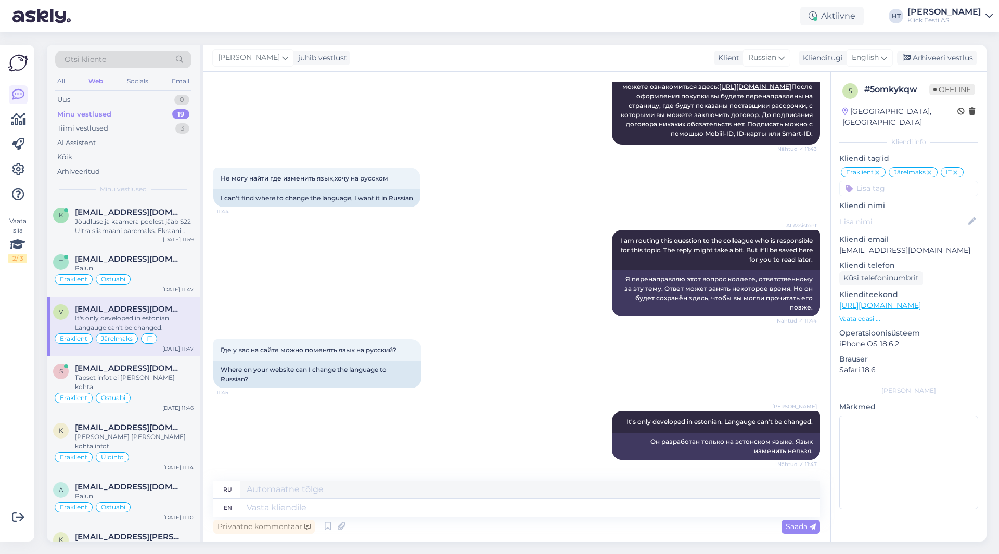
click at [17, 377] on div "Vaata siia 2 / 3" at bounding box center [18, 293] width 20 height 480
click at [173, 94] on div "Uus 1" at bounding box center [123, 100] width 136 height 15
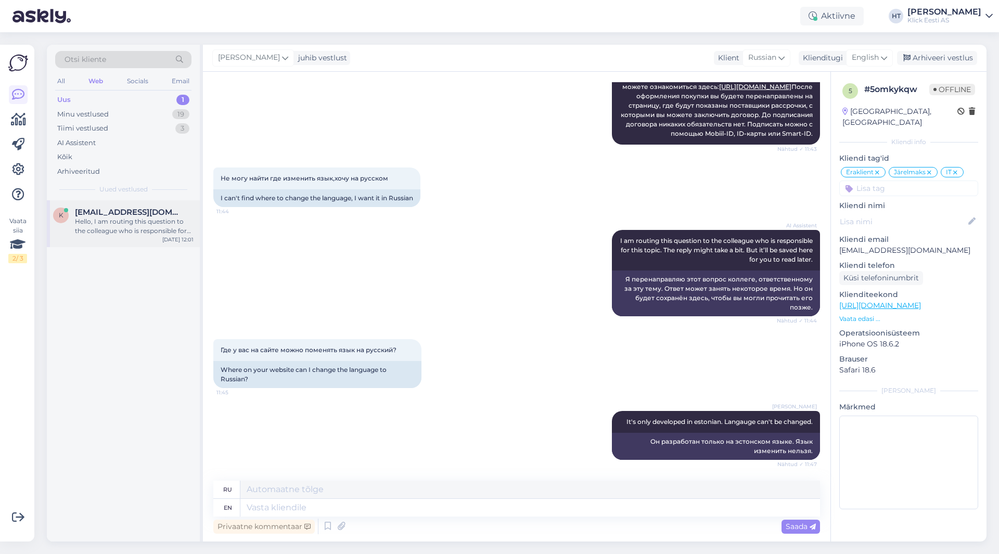
click at [158, 223] on div "Hello, I am routing this question to the colleague who is responsible for this …" at bounding box center [134, 226] width 119 height 19
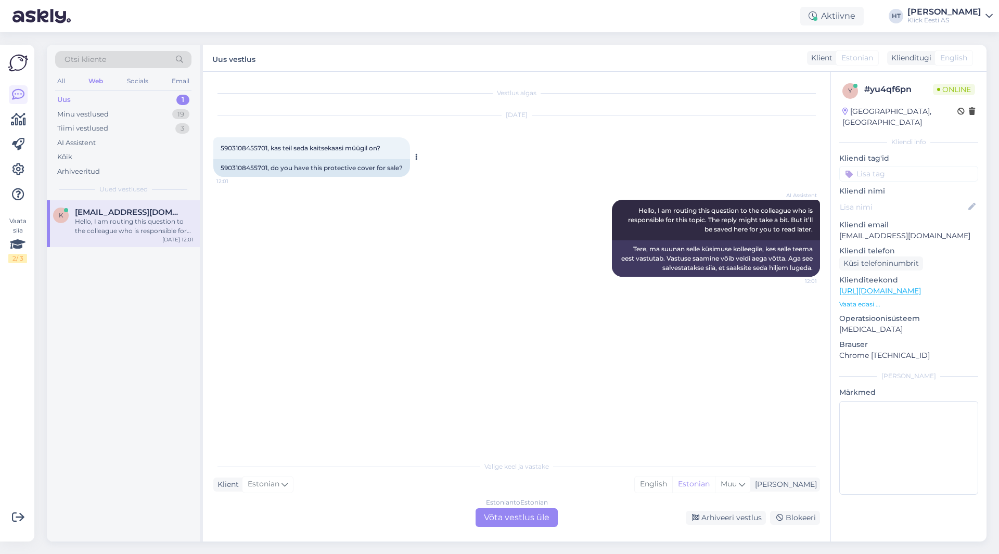
click at [244, 145] on span "5903108455701, kas teil seda kaitsekaasi müügil on?" at bounding box center [301, 148] width 160 height 8
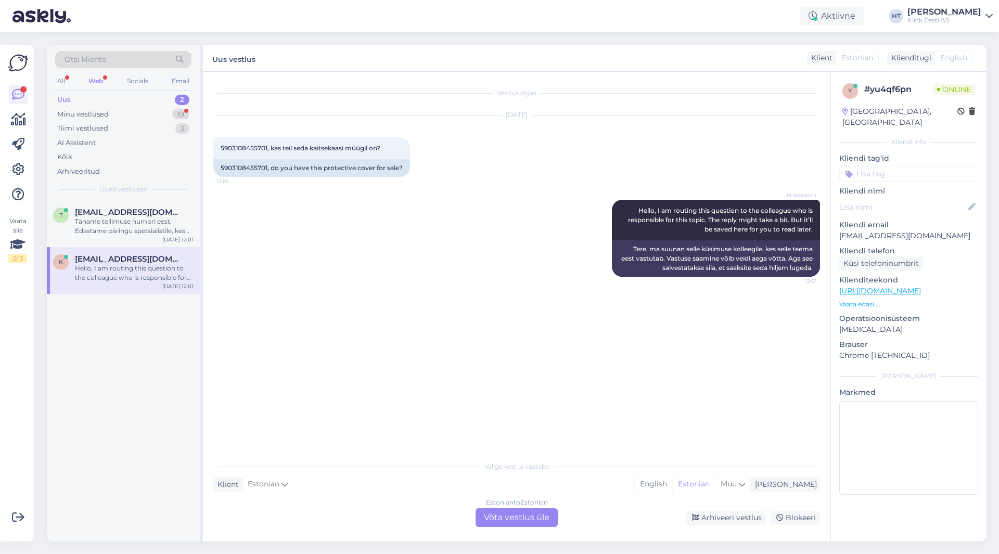
click at [497, 517] on div "Estonian to Estonian Võta vestlus üle" at bounding box center [517, 517] width 82 height 19
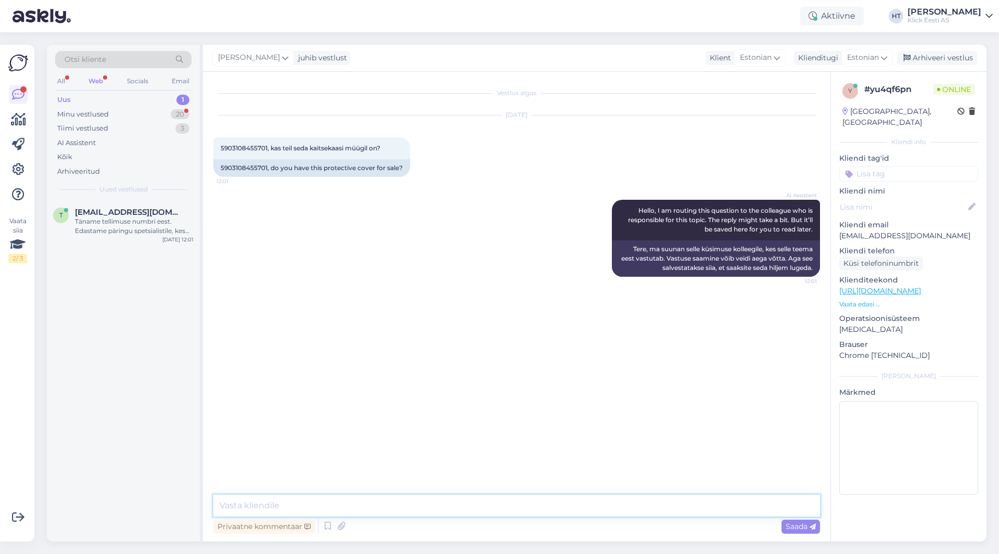
click at [483, 510] on textarea at bounding box center [516, 506] width 607 height 22
type textarea "Sellise koodiga klaasi ei leidu."
click at [137, 239] on div "t [EMAIL_ADDRESS][DOMAIN_NAME] Täname tellimuse numbri eest. Edastame päringu s…" at bounding box center [123, 223] width 153 height 47
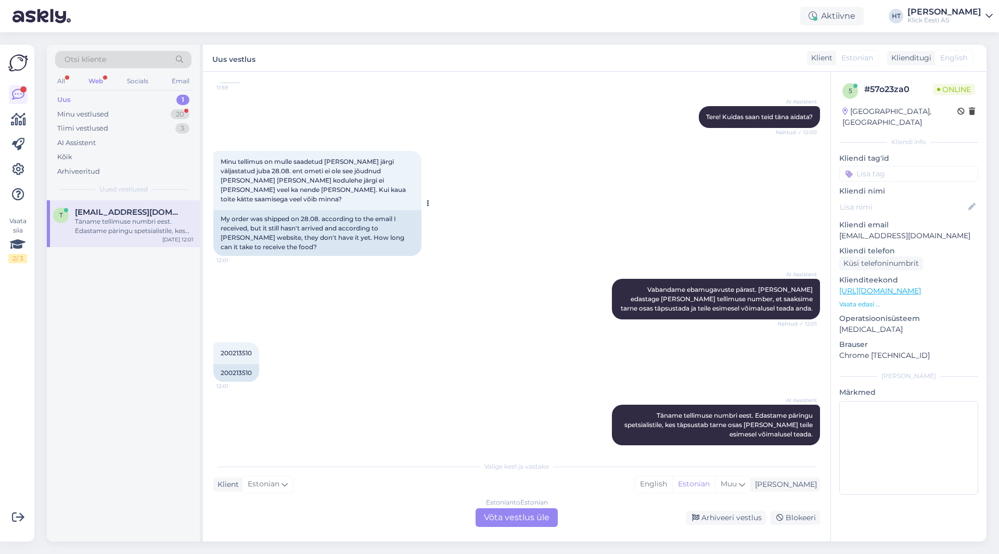
scroll to position [95, 0]
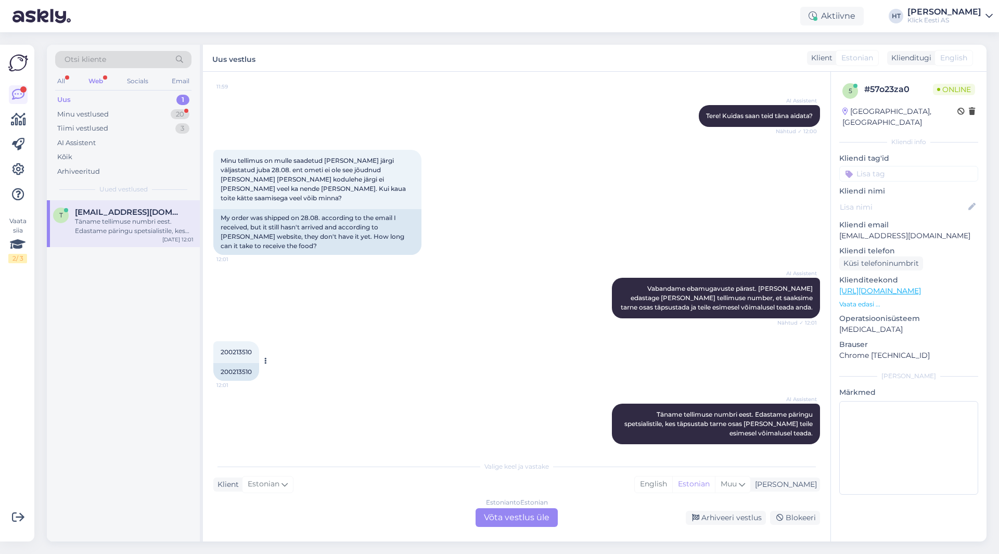
click at [236, 348] on span "200213510" at bounding box center [236, 352] width 31 height 8
click at [469, 311] on div "AI Assistent Vabandame ebamugavuste pärast. [PERSON_NAME] edastage [PERSON_NAME…" at bounding box center [516, 297] width 607 height 63
click at [137, 115] on div "Minu vestlused 20" at bounding box center [123, 114] width 136 height 15
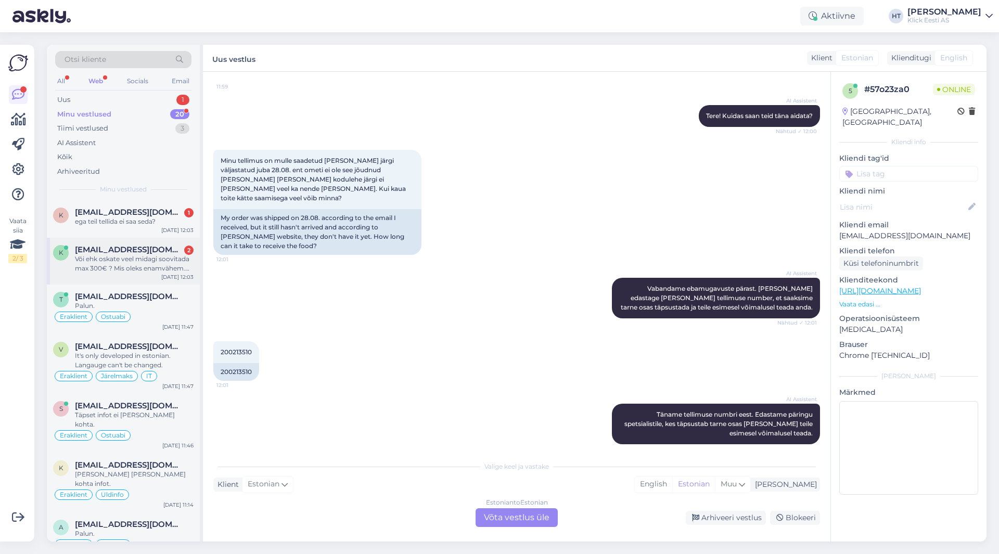
click at [131, 255] on div "Või ehk oskate veel midagi soovitada max 300€ ? Mis oleks enamvähem. Tähtis ole…" at bounding box center [134, 264] width 119 height 19
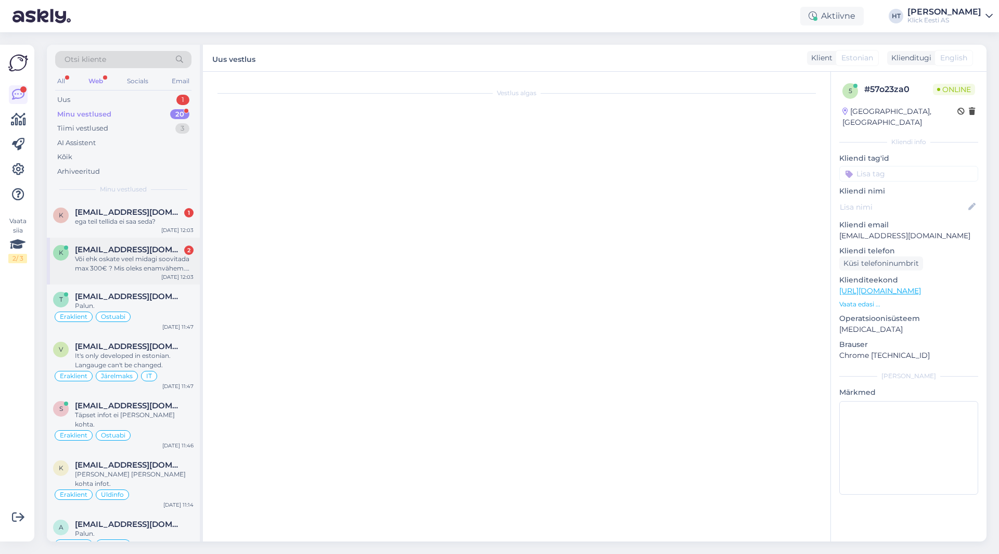
scroll to position [173, 0]
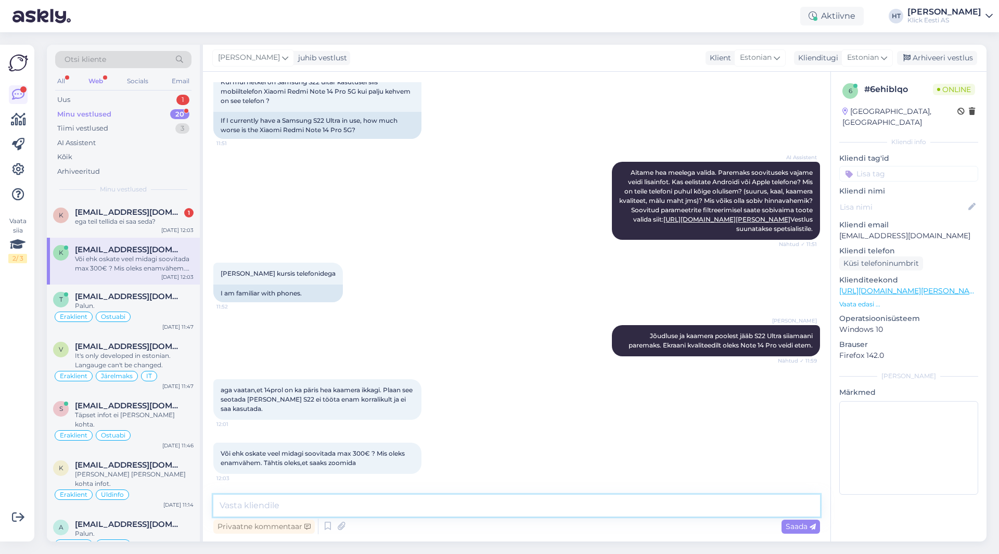
click at [441, 510] on textarea at bounding box center [516, 506] width 607 height 22
click at [500, 507] on textarea at bounding box center [516, 506] width 607 height 22
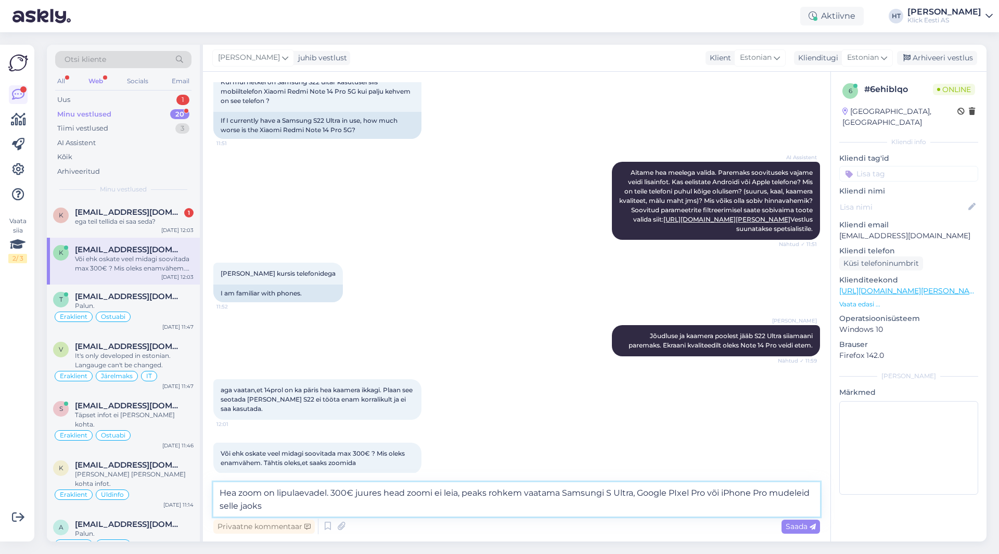
type textarea "Hea zoom on lipulaevadel. 300€ juures head zoomi ei leia, peaks rohkem vaatama …"
click at [308, 510] on textarea "Hea zoom on lipulaevadel. 300€ juures head zoomi ei leia, peaks rohkem vaatama …" at bounding box center [516, 499] width 607 height 34
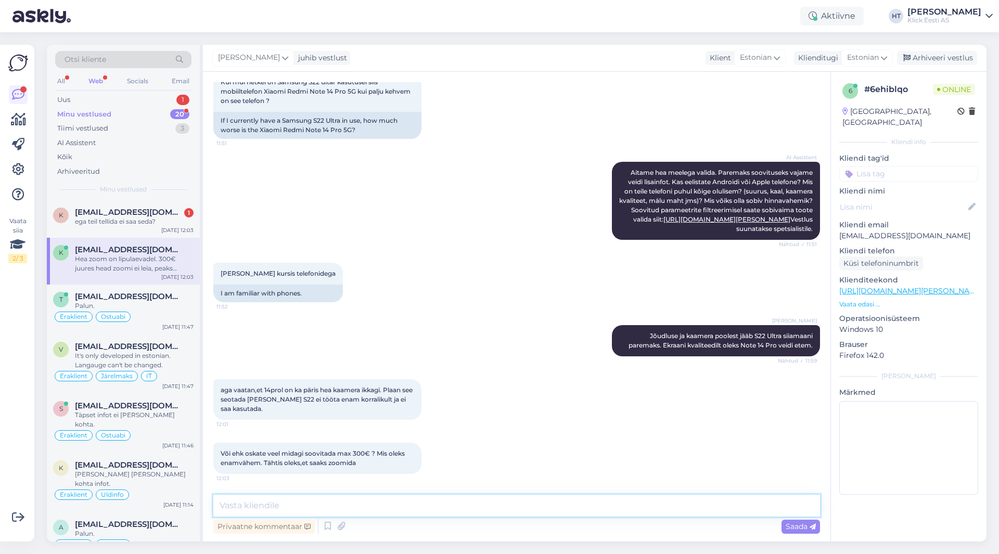
scroll to position [237, 0]
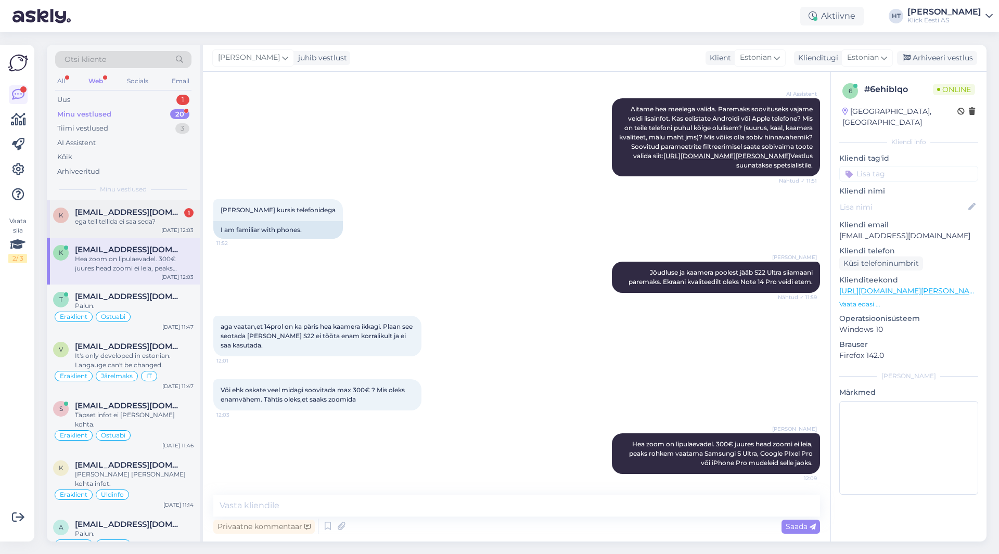
click at [149, 221] on div "ega teil tellida ei saa seda?" at bounding box center [134, 221] width 119 height 9
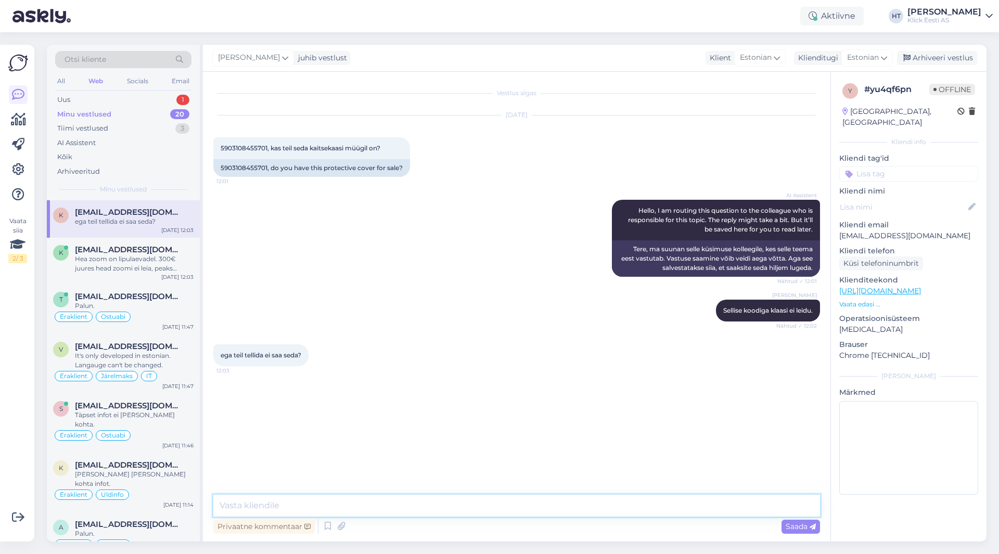
click at [394, 513] on textarea at bounding box center [516, 506] width 607 height 22
type textarea "Tellida kahjuks ei õnnestu."
click at [188, 108] on div "Minu vestlused 20" at bounding box center [123, 114] width 136 height 15
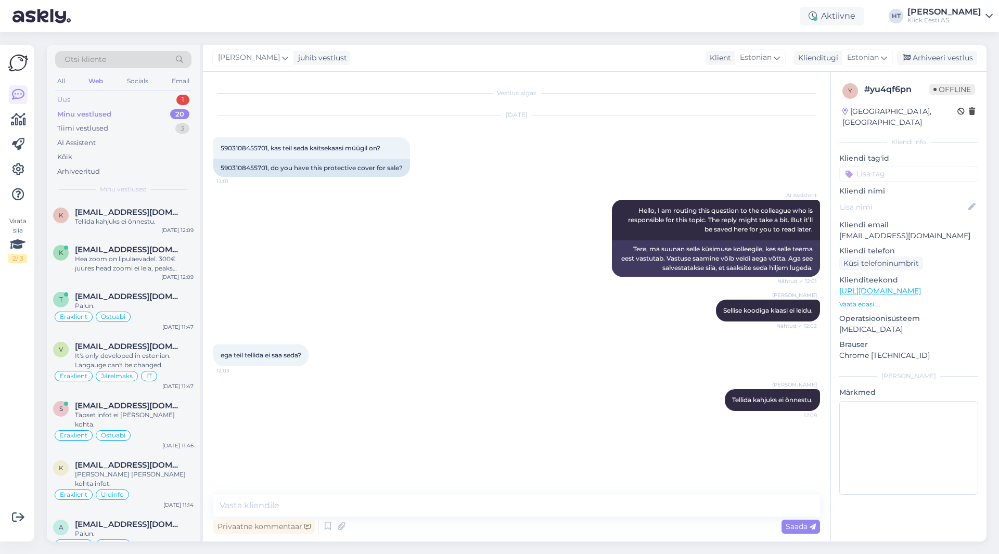
click at [185, 104] on div "1" at bounding box center [182, 100] width 13 height 10
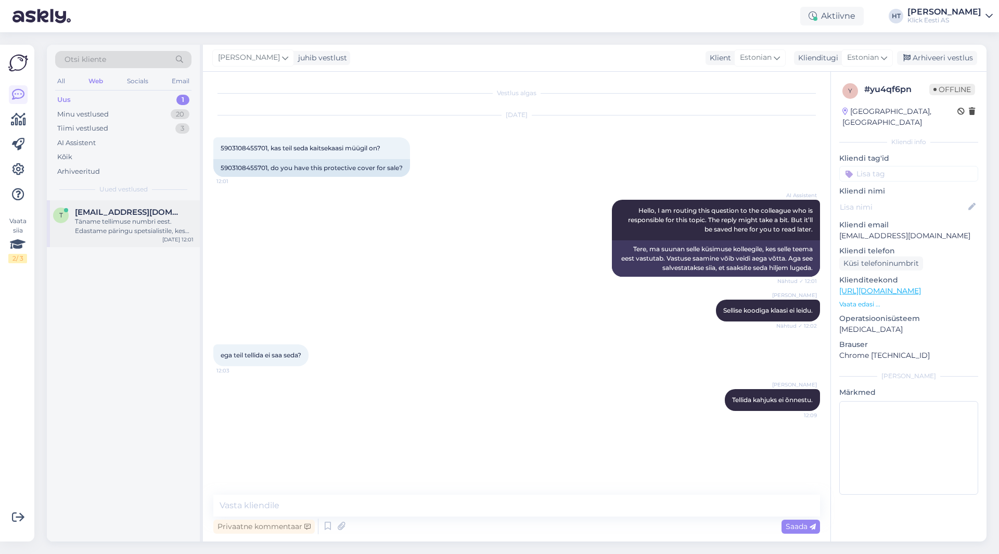
click at [139, 228] on div "Täname tellimuse numbri eest. Edastame päringu spetsialistile, kes täpsustab ta…" at bounding box center [134, 226] width 119 height 19
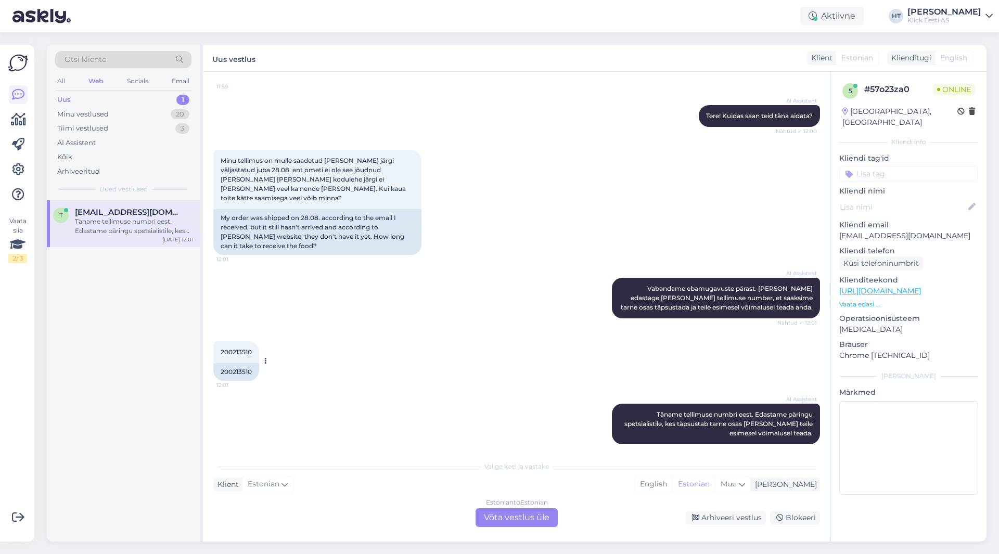
click at [234, 348] on span "200213510" at bounding box center [236, 352] width 31 height 8
click at [436, 295] on div "AI Assistent Vabandame ebamugavuste pärast. [PERSON_NAME] edastage [PERSON_NAME…" at bounding box center [516, 297] width 607 height 63
click at [508, 517] on div "Estonian to Estonian Võta vestlus üle" at bounding box center [517, 517] width 82 height 19
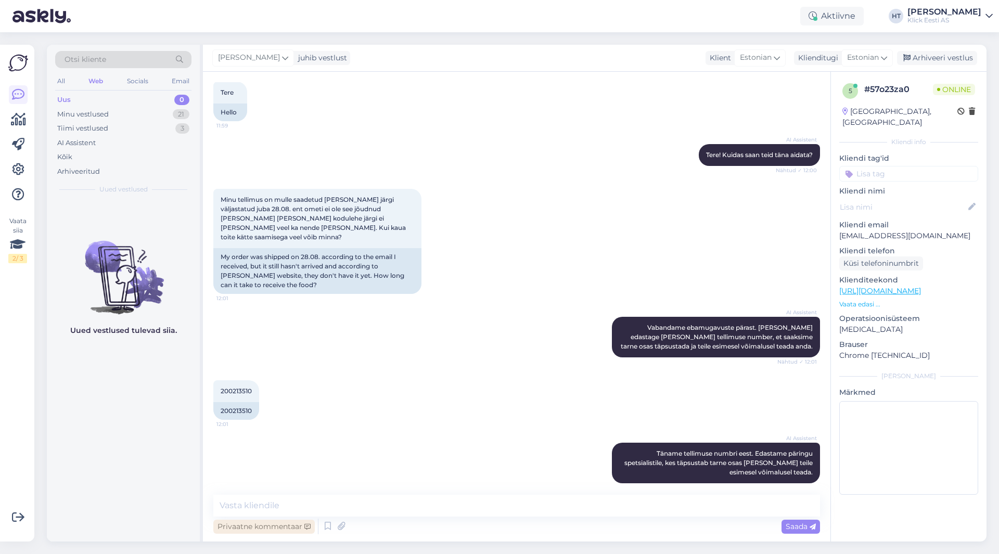
click at [285, 522] on div "Privaatne kommentaar" at bounding box center [263, 527] width 101 height 14
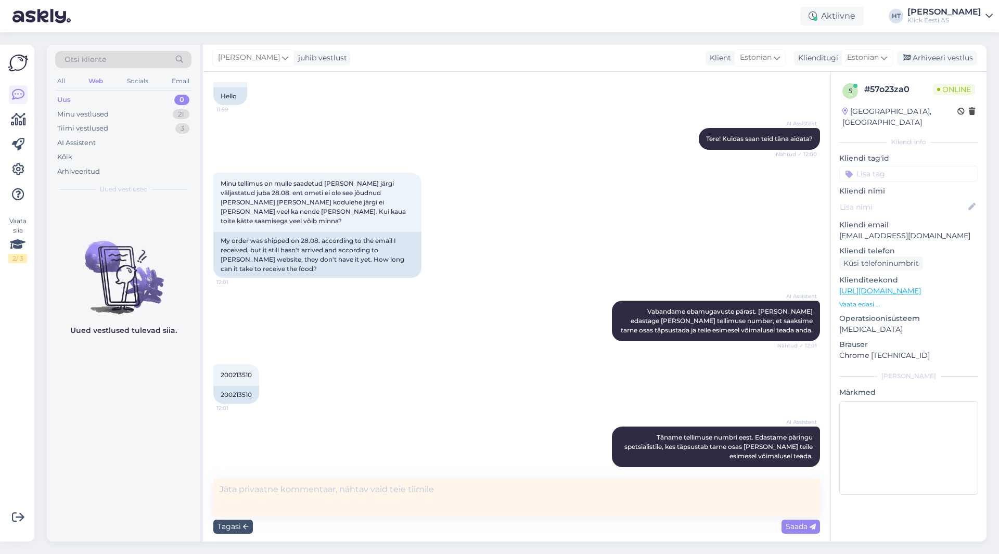
click at [336, 478] on div "Vestlus algas [DATE] Tere 11:59 Hello AI Assistent Tere! Kuidas saan teid [PERS…" at bounding box center [517, 307] width 628 height 470
click at [338, 486] on textarea at bounding box center [516, 498] width 607 height 38
type textarea "Viljandi paki kokku pannud, päring neile saadetud."
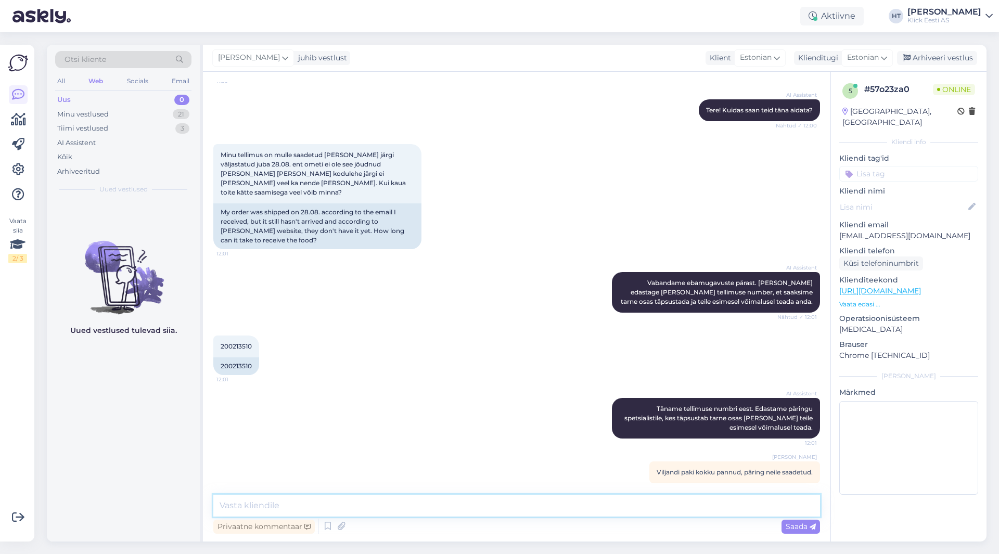
click at [376, 501] on textarea at bounding box center [516, 506] width 607 height 22
type textarea "Paki saatnud kauplusele on selles osas päring saadetud, ootame nende vastust."
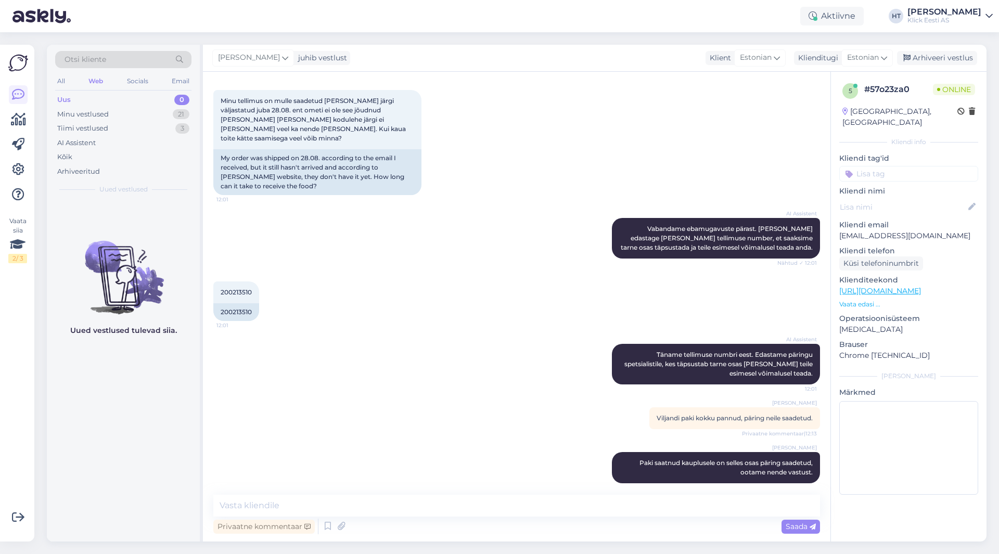
click at [624, 166] on input at bounding box center [908, 174] width 139 height 16
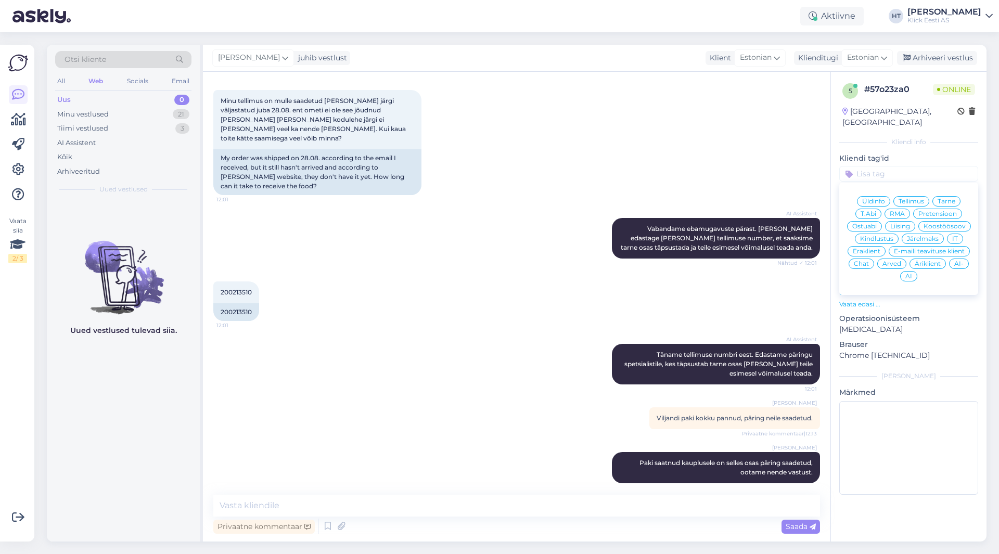
click at [624, 198] on span "Tarne" at bounding box center [947, 201] width 18 height 6
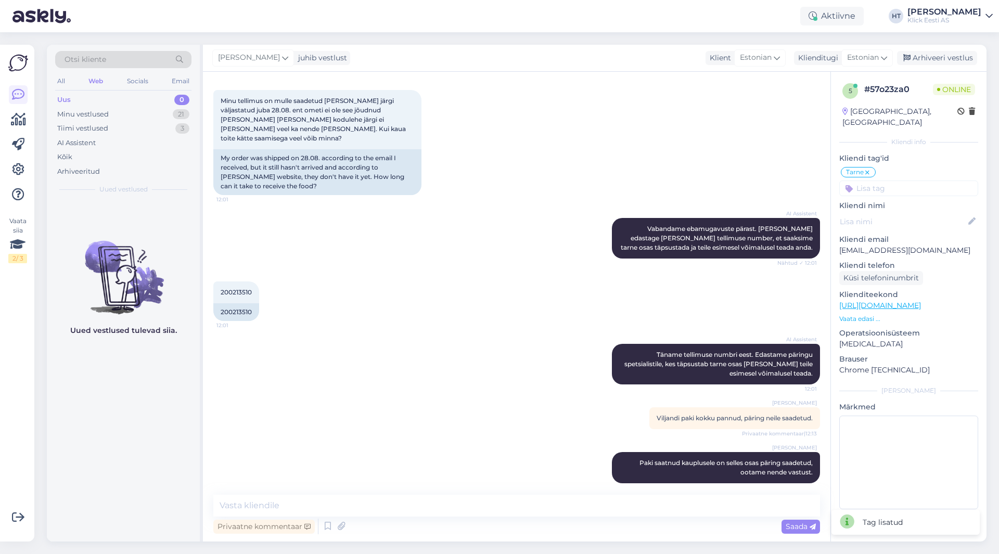
click at [624, 181] on input at bounding box center [908, 189] width 139 height 16
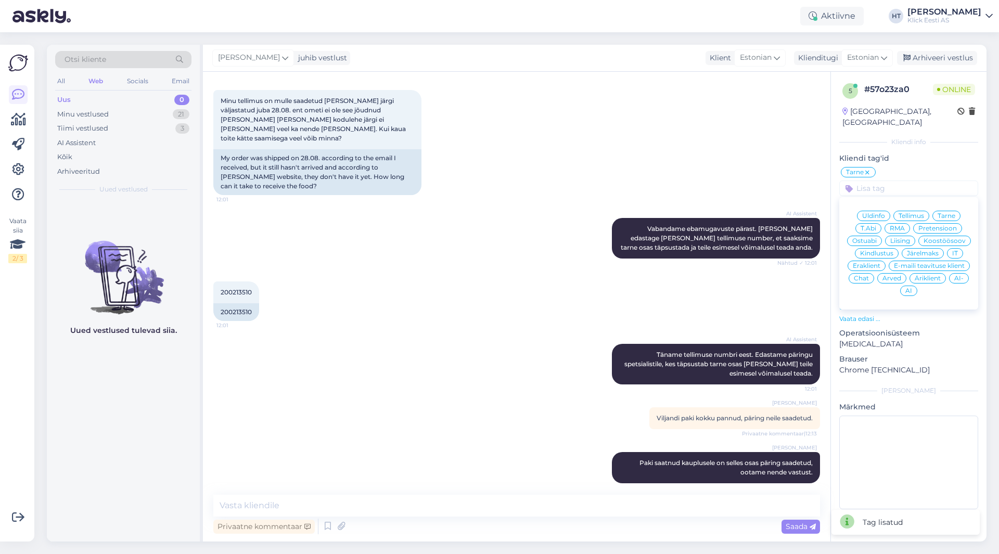
click at [624, 263] on span "Eraklient" at bounding box center [867, 266] width 28 height 6
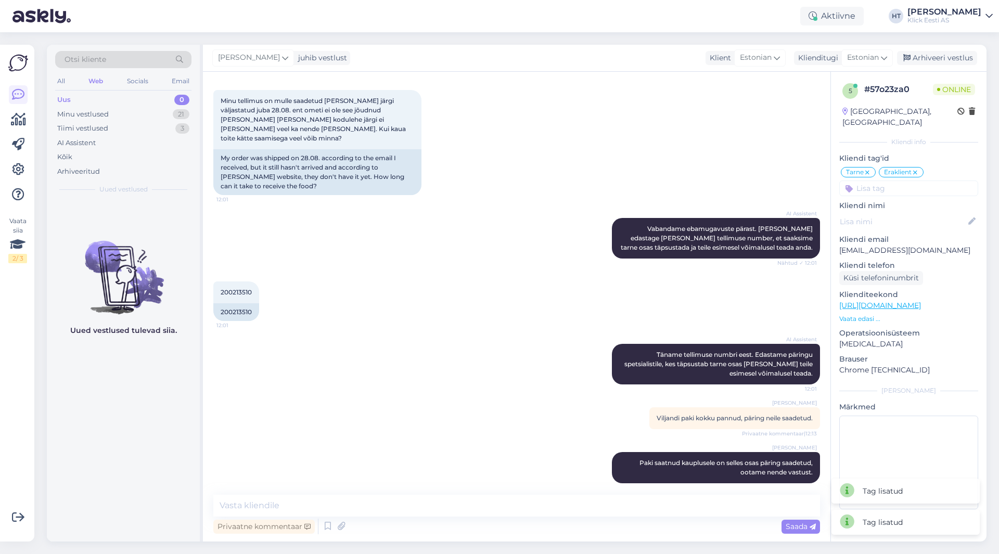
click at [624, 172] on div "Minu tellimus on mulle saadetud [PERSON_NAME] järgi väljastatud juba 28.08. ent…" at bounding box center [516, 143] width 607 height 128
click at [166, 110] on div "Minu vestlused 21" at bounding box center [123, 114] width 136 height 15
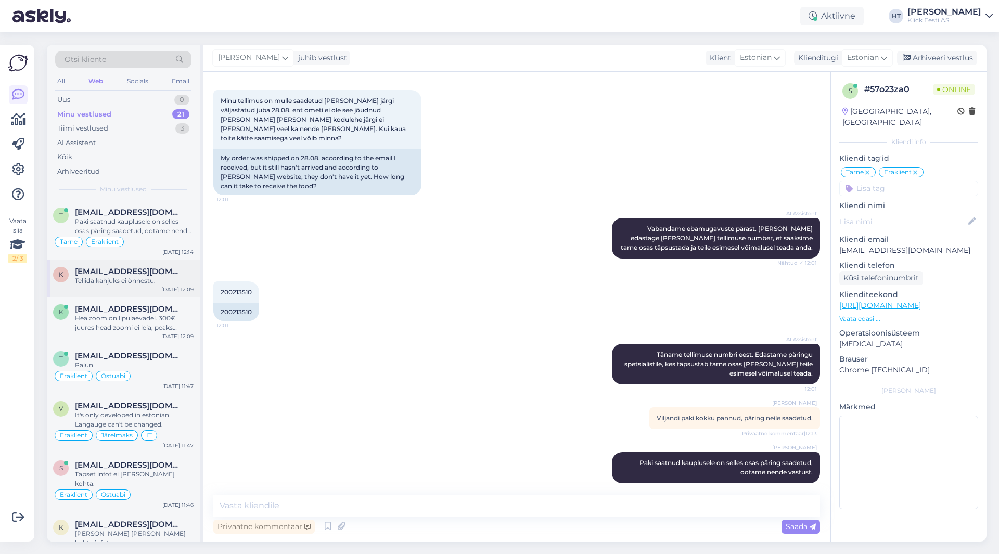
click at [151, 278] on div "Tellida kahjuks ei õnnestu." at bounding box center [134, 280] width 119 height 9
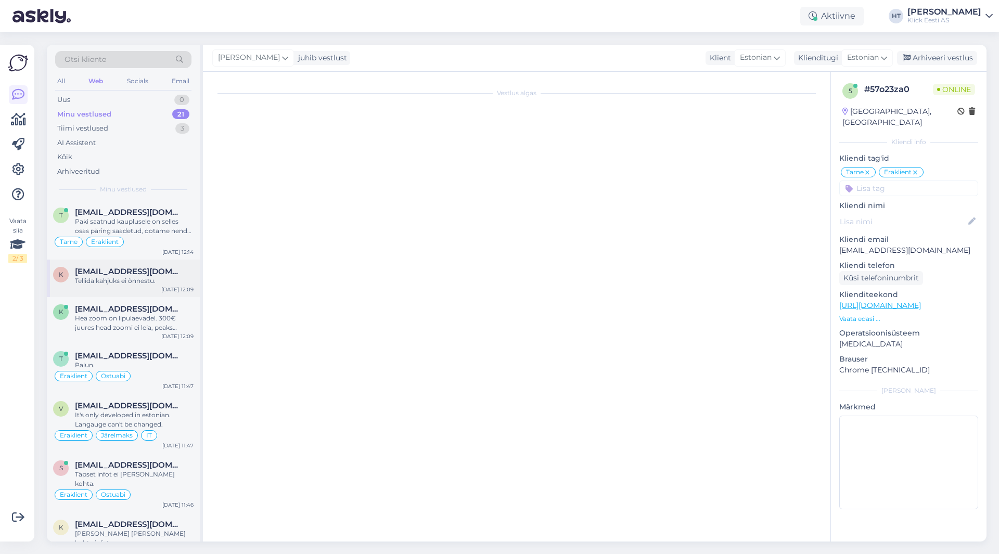
scroll to position [0, 0]
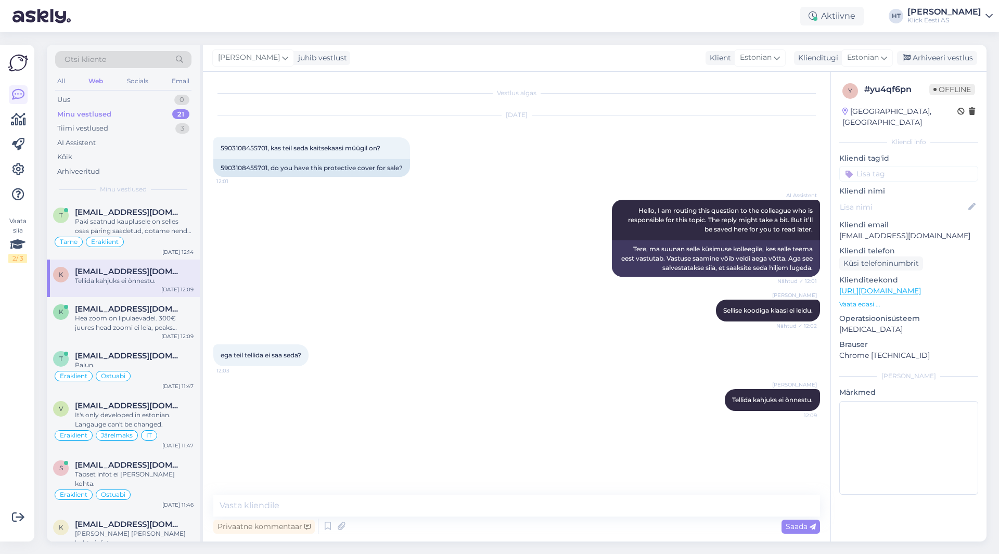
click at [624, 166] on input at bounding box center [908, 174] width 139 height 16
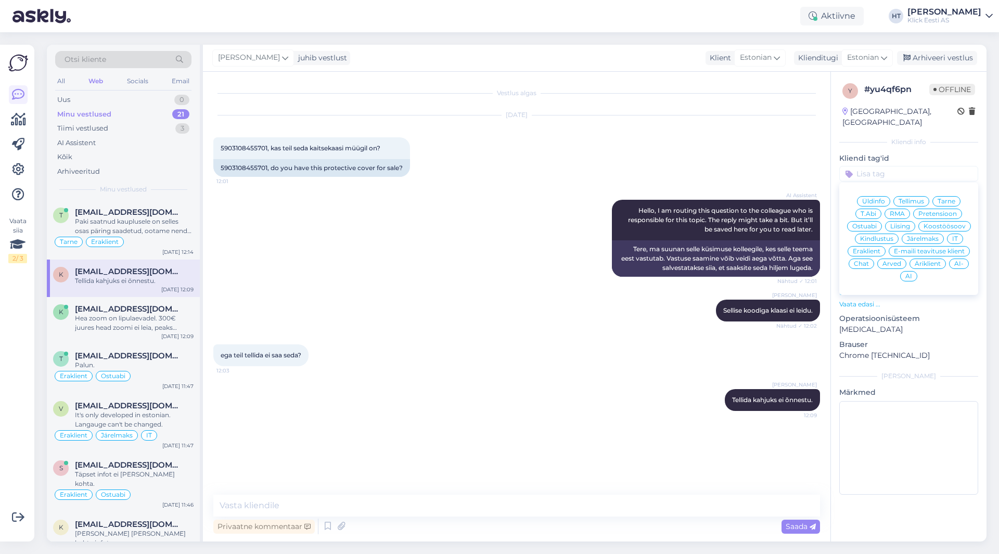
click at [624, 223] on span "Ostuabi" at bounding box center [865, 226] width 24 height 6
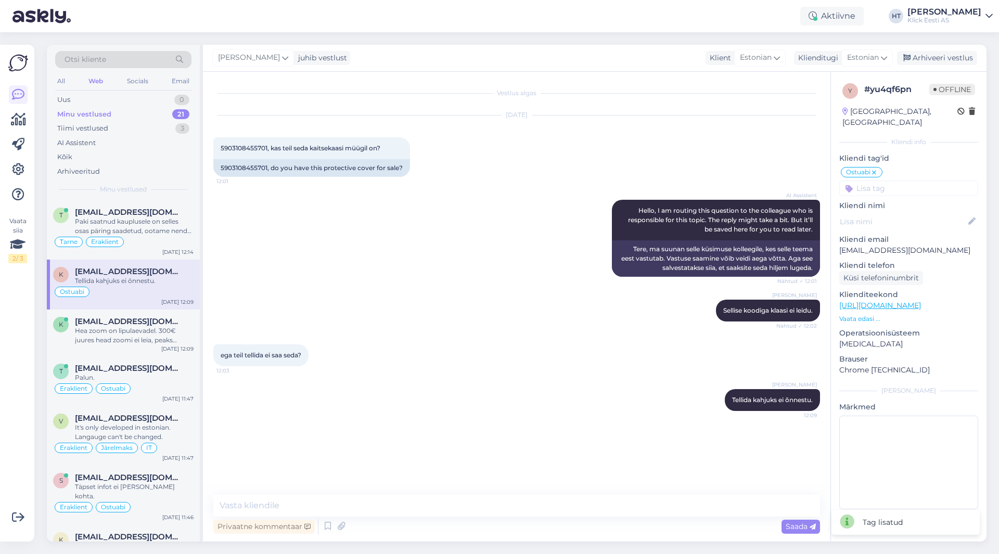
click at [624, 181] on input at bounding box center [908, 189] width 139 height 16
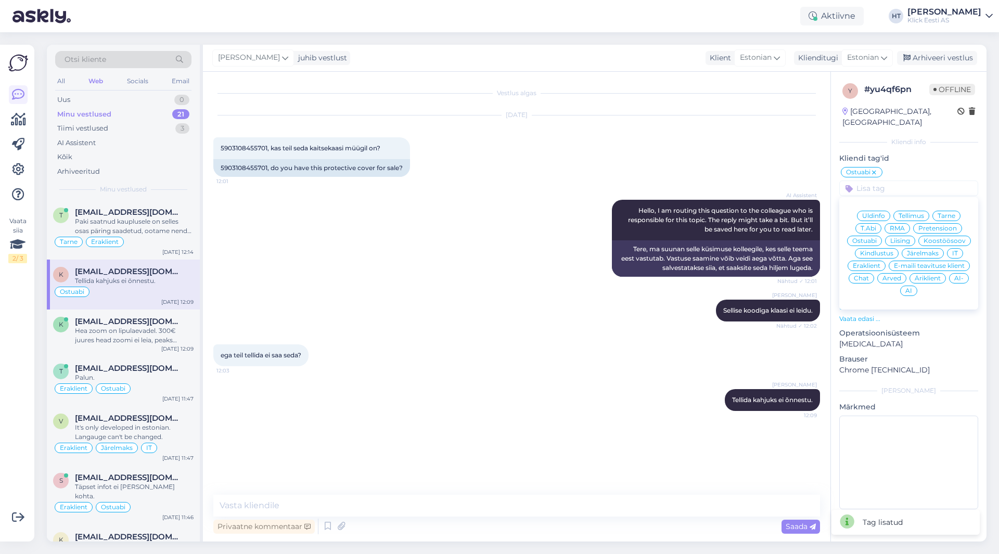
click at [624, 263] on span "Eraklient" at bounding box center [867, 266] width 28 height 6
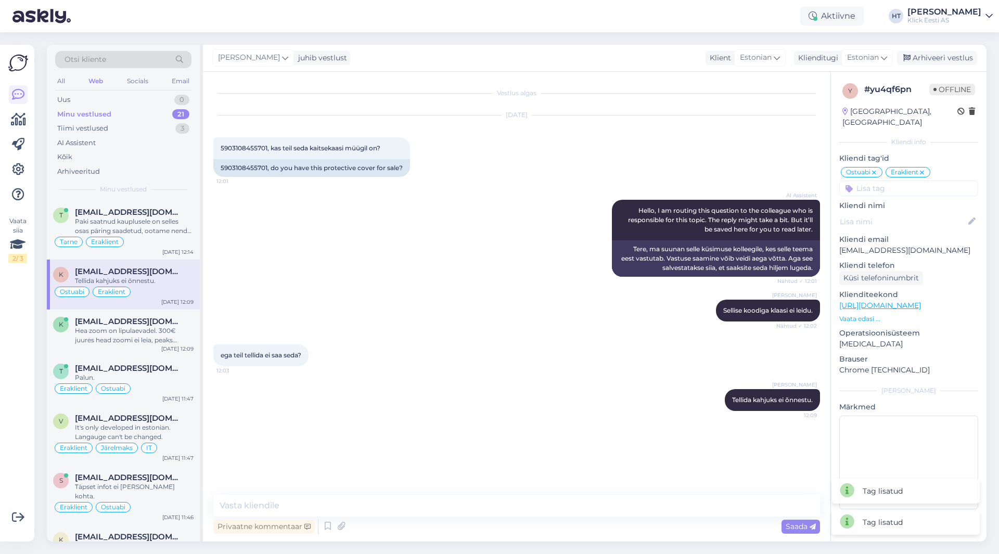
click at [499, 284] on div "AI Assistent Hello, I am routing this question to the colleague who is responsi…" at bounding box center [516, 238] width 607 height 100
click at [139, 346] on div "k [EMAIL_ADDRESS][DOMAIN_NAME] Hea zoom on lipulaevadel. 300€ juures head zoomi…" at bounding box center [123, 333] width 153 height 47
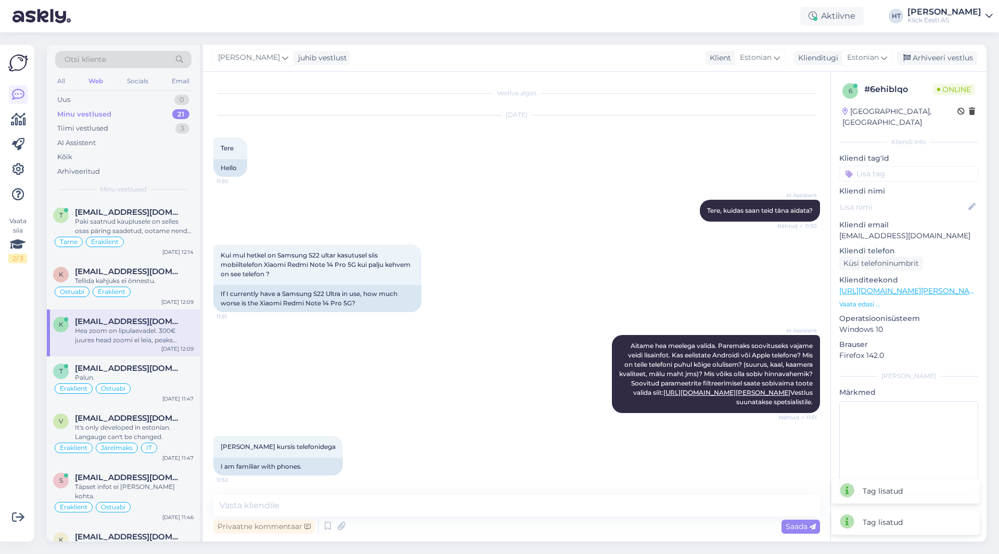
scroll to position [237, 0]
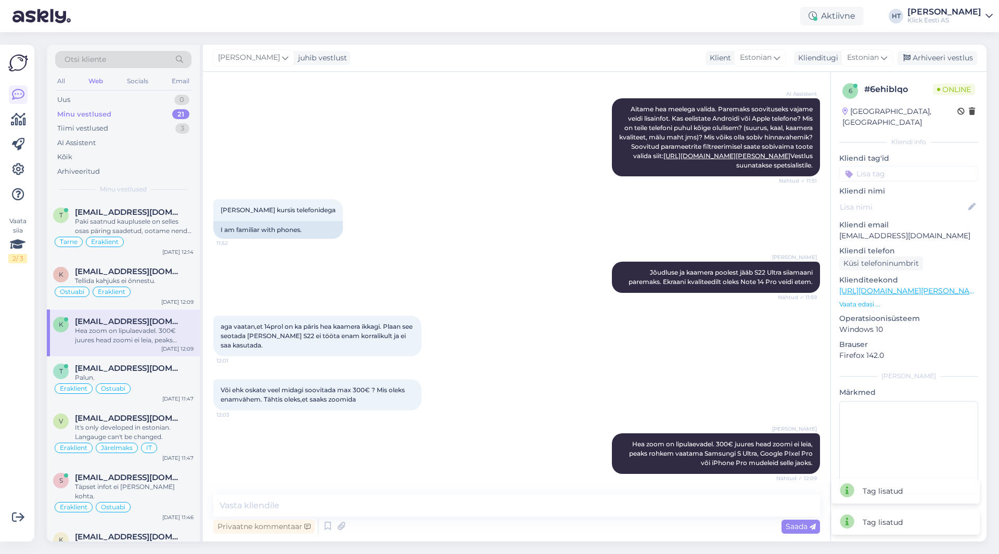
click at [624, 166] on input at bounding box center [908, 174] width 139 height 16
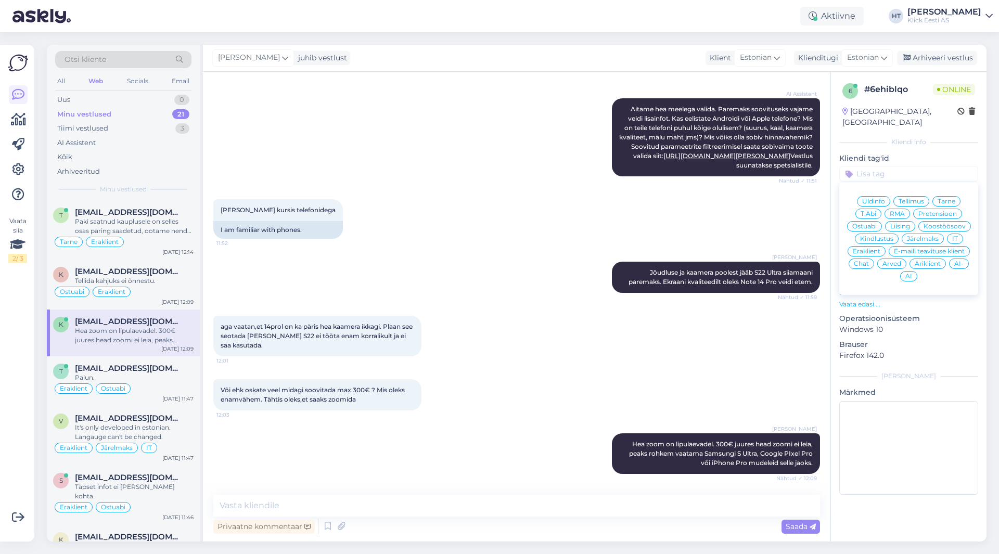
click at [624, 223] on span "Ostuabi" at bounding box center [865, 226] width 24 height 6
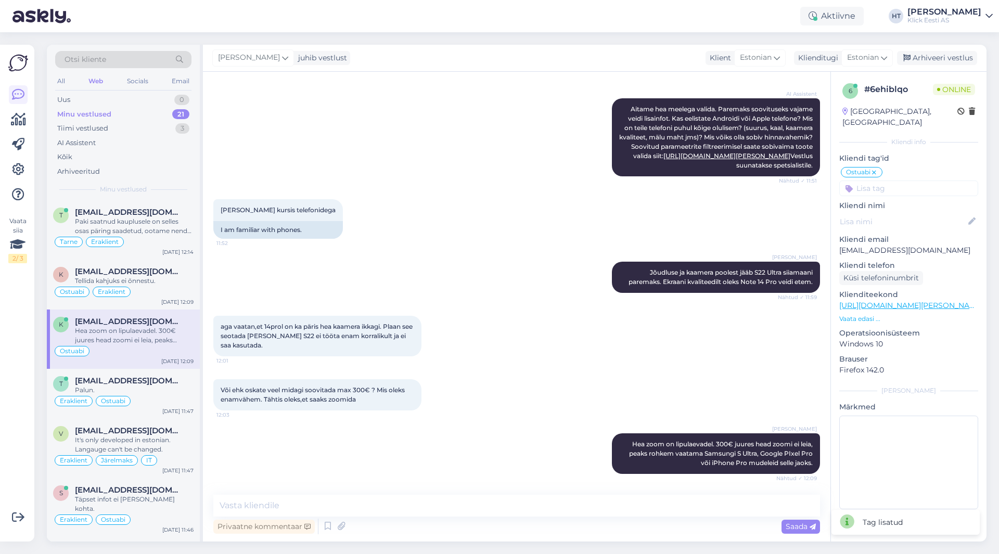
click at [624, 184] on input at bounding box center [908, 189] width 139 height 16
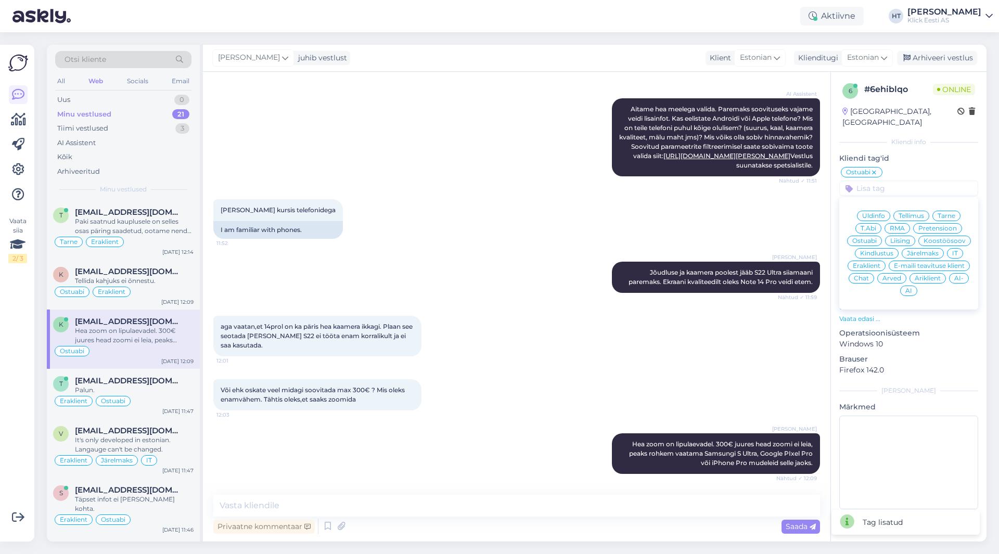
click at [624, 261] on div "Eraklient" at bounding box center [867, 266] width 38 height 10
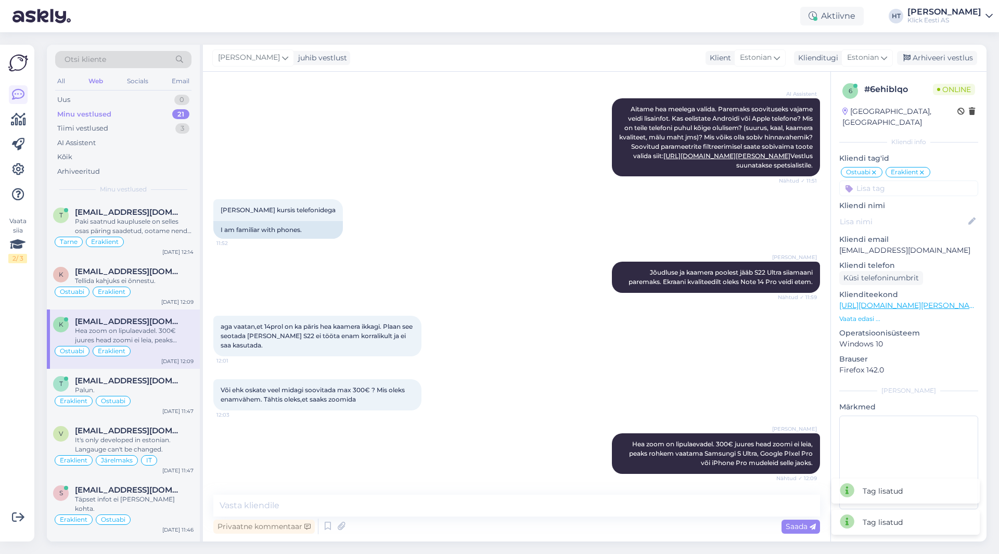
click at [624, 220] on div "[PERSON_NAME] kursis telefonidega 11:52 I am familiar with phones." at bounding box center [516, 219] width 607 height 62
click at [143, 438] on div "It's only developed in estonian. Langauge can't be changed." at bounding box center [134, 445] width 119 height 19
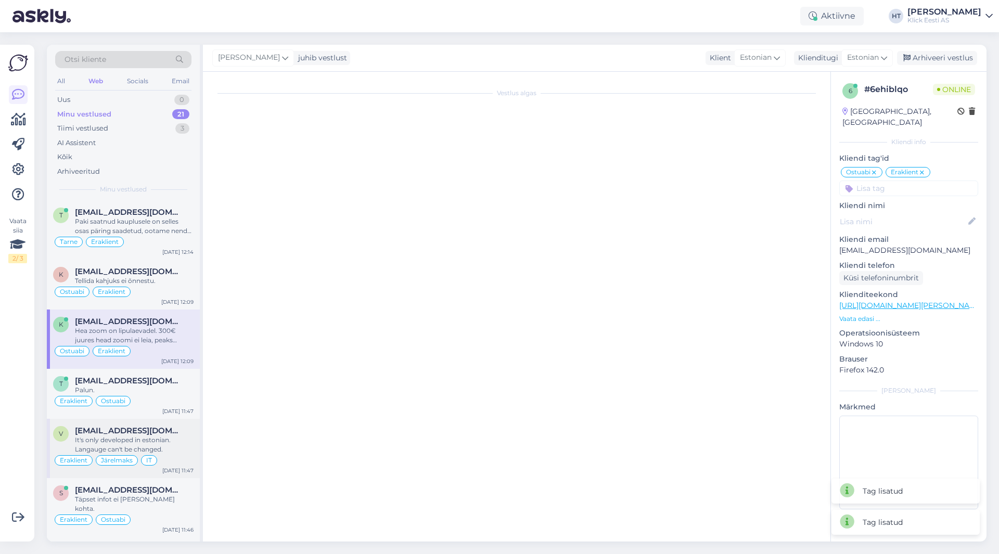
scroll to position [227, 0]
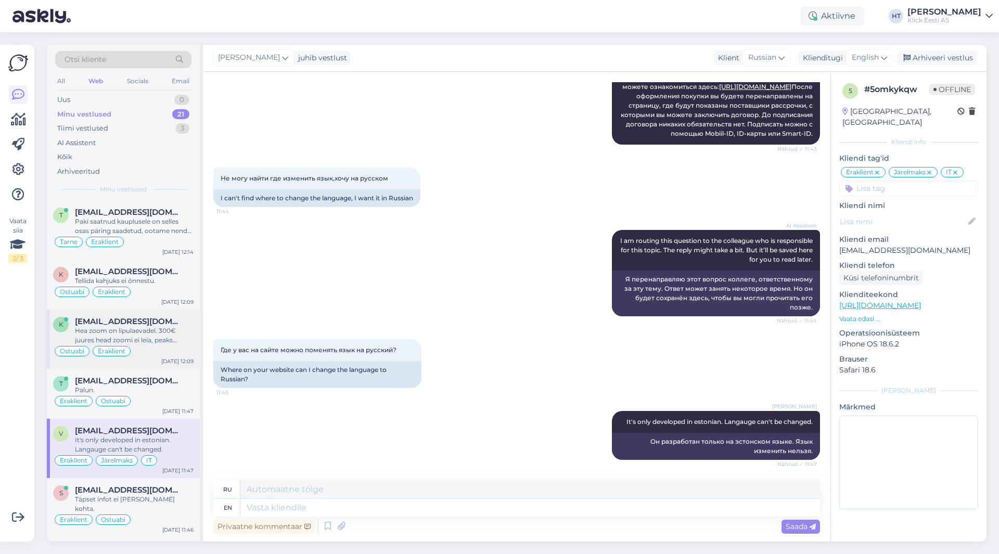
click at [167, 339] on div "Hea zoom on lipulaevadel. 300€ juures head zoomi ei leia, peaks rohkem vaatama …" at bounding box center [134, 335] width 119 height 19
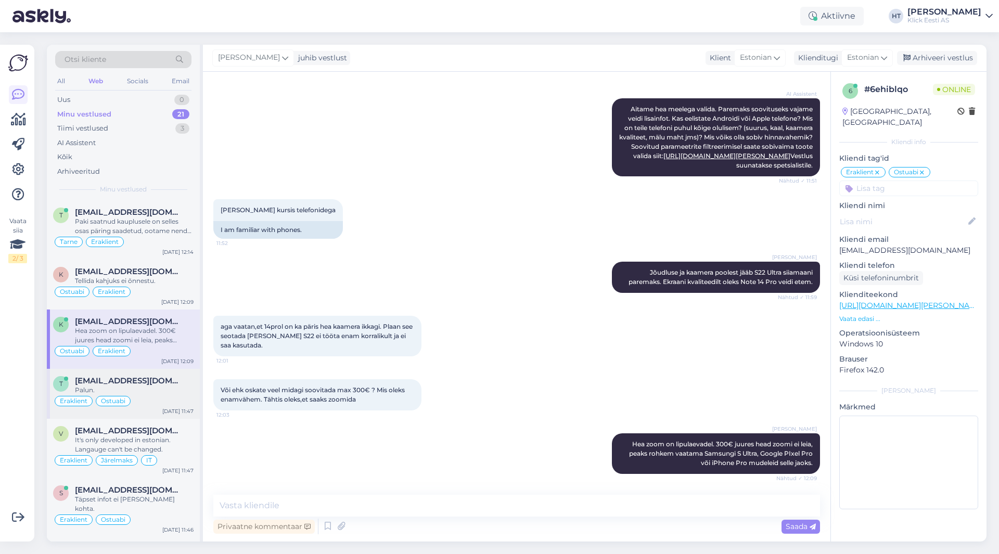
click at [176, 386] on div "Palun." at bounding box center [134, 390] width 119 height 9
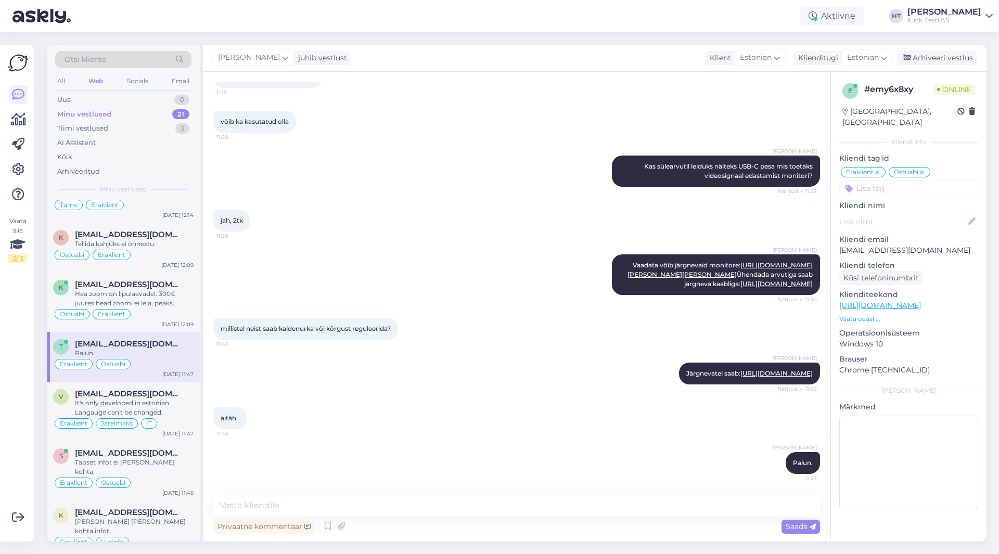
scroll to position [0, 0]
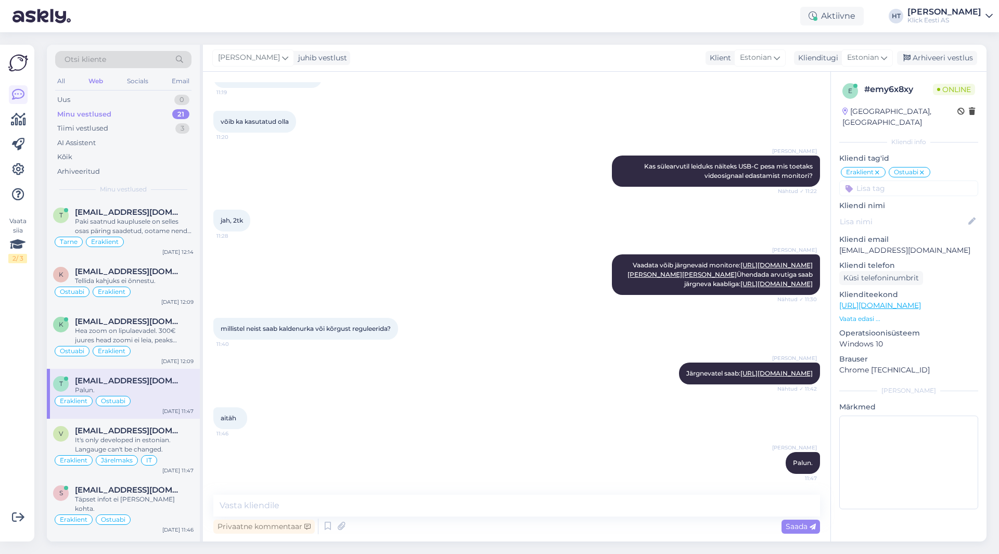
click at [170, 120] on div "Minu vestlused 21" at bounding box center [123, 114] width 136 height 15
click at [624, 19] on div "Aktiivne" at bounding box center [831, 16] width 63 height 19
click at [624, 82] on button "1 tund" at bounding box center [762, 79] width 30 height 11
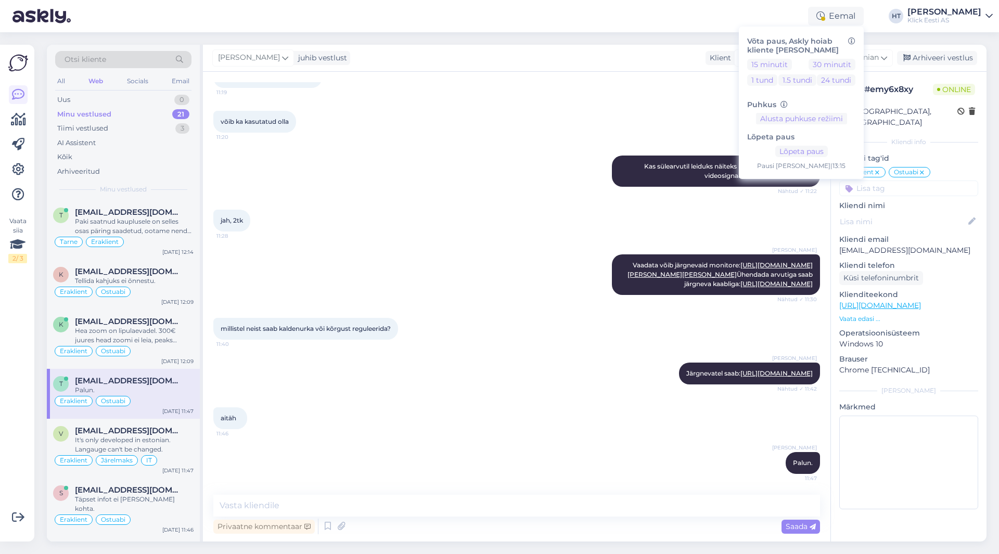
click at [581, 40] on div "Otsi kliente All Web Socials Email Uus 0 Minu vestlused 21 Tiimi vestlused 3 AI…" at bounding box center [520, 293] width 959 height 522
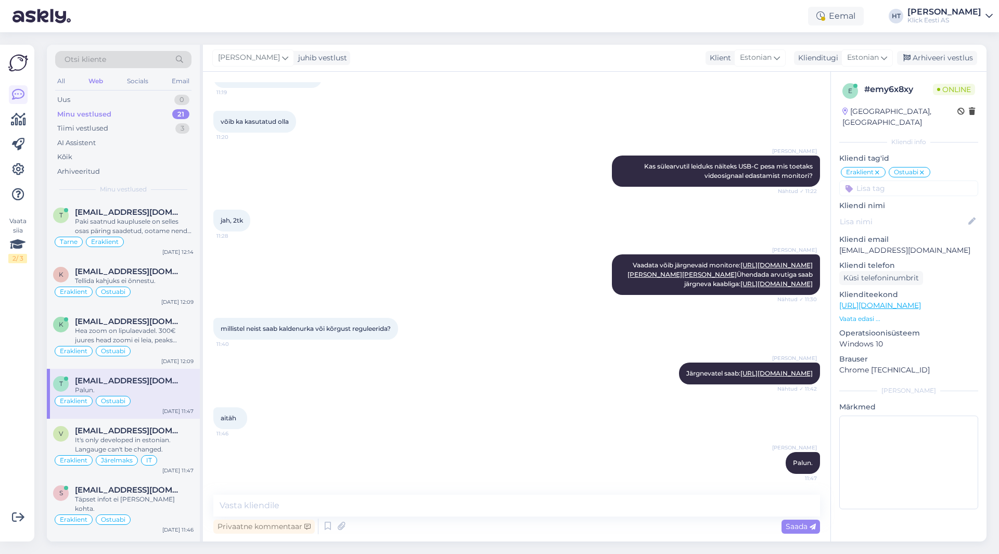
click at [403, 198] on div "jah, 2tk 11:28" at bounding box center [516, 220] width 607 height 45
